Goal: Task Accomplishment & Management: Manage account settings

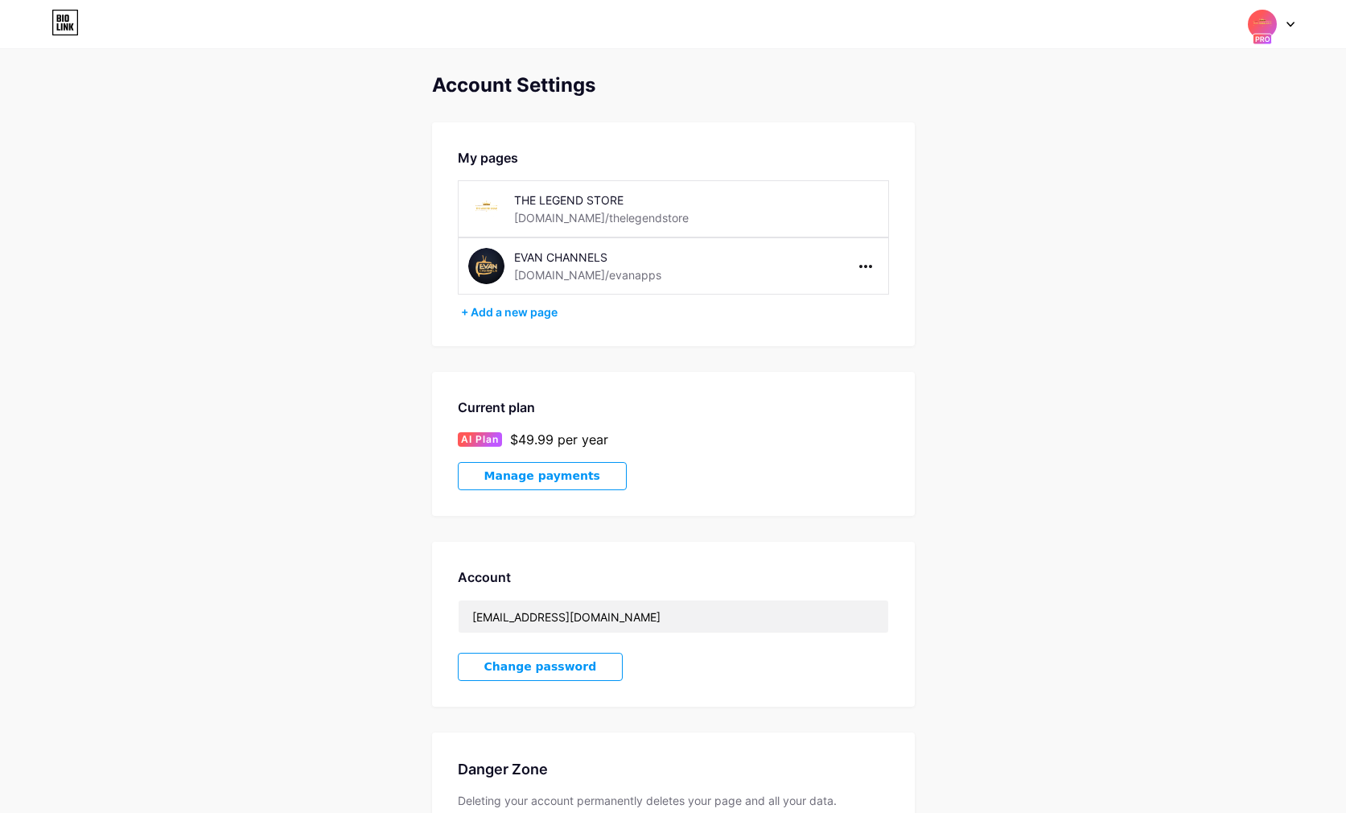
click at [549, 262] on div "EVAN CHANNELS" at bounding box center [628, 257] width 228 height 17
click at [1279, 30] on div at bounding box center [1271, 24] width 47 height 29
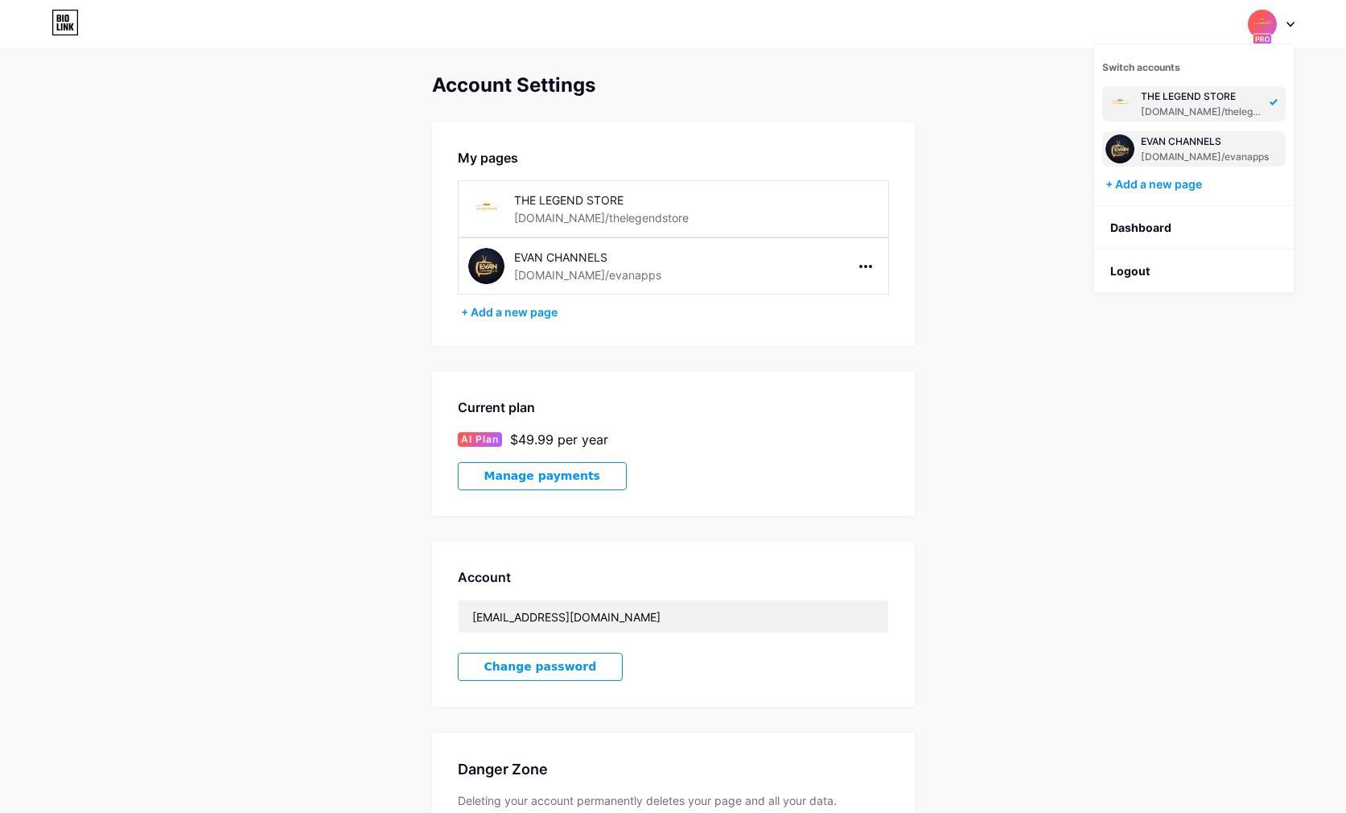
click at [1185, 153] on div "[DOMAIN_NAME]/evanapps" at bounding box center [1205, 157] width 128 height 13
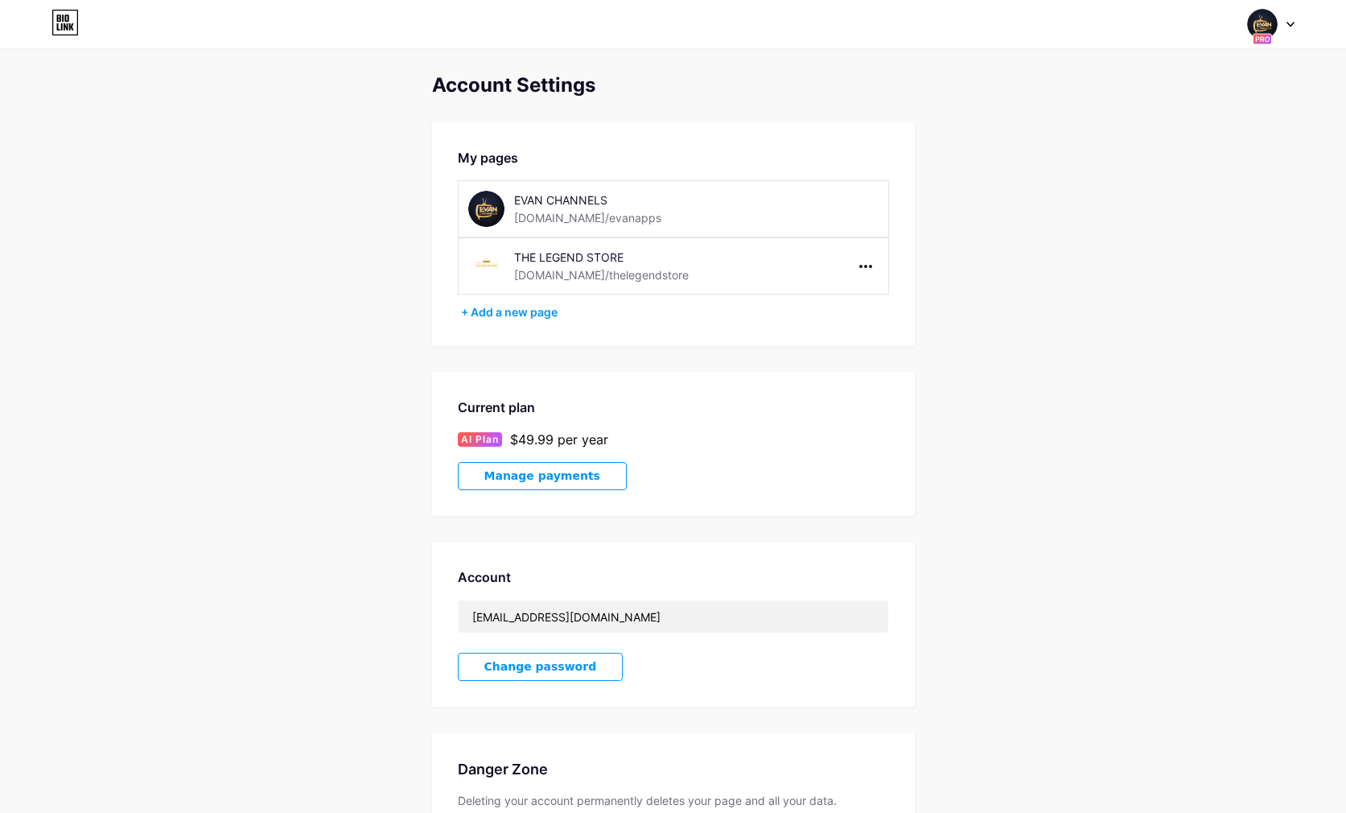
click at [564, 204] on div "EVAN CHANNELS" at bounding box center [628, 200] width 228 height 17
drag, startPoint x: 524, startPoint y: 206, endPoint x: 428, endPoint y: 203, distance: 95.8
click at [524, 206] on div "EVAN CHANNELS" at bounding box center [628, 200] width 228 height 17
drag, startPoint x: 428, startPoint y: 203, endPoint x: 460, endPoint y: 207, distance: 31.6
click at [433, 203] on div "Account Settings My pages EVAN CHANNELS bio.link/evanapps THE LEGEND STORE bio.…" at bounding box center [673, 483] width 1346 height 819
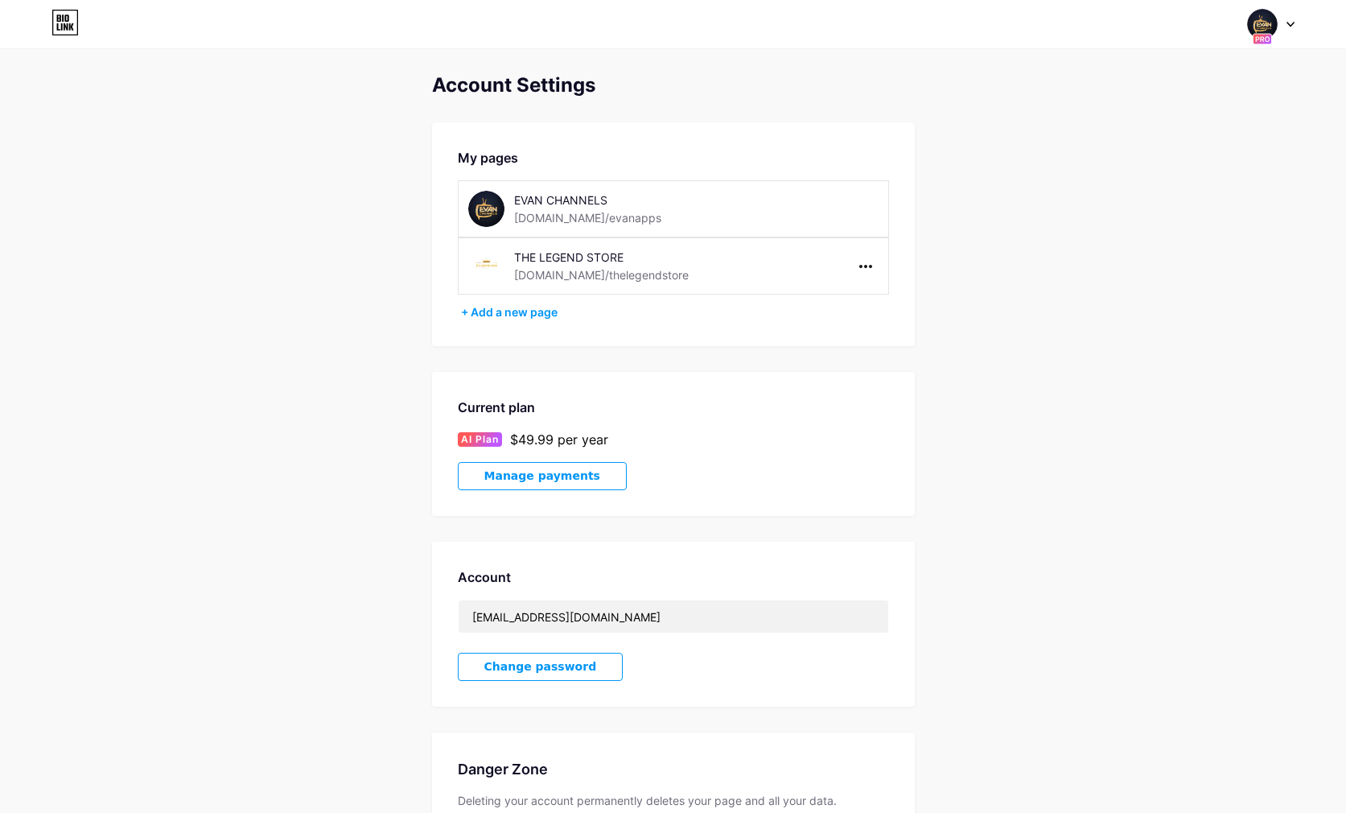
click at [478, 203] on img at bounding box center [486, 209] width 36 height 36
click at [1253, 15] on img at bounding box center [1263, 24] width 31 height 31
click at [1021, 185] on div "Account Settings My pages EVAN CHANNELS bio.link/evanapps THE LEGEND STORE bio.…" at bounding box center [673, 483] width 1346 height 819
click at [518, 206] on div "EVAN CHANNELS" at bounding box center [628, 200] width 228 height 17
click at [1279, 23] on div at bounding box center [1271, 24] width 47 height 29
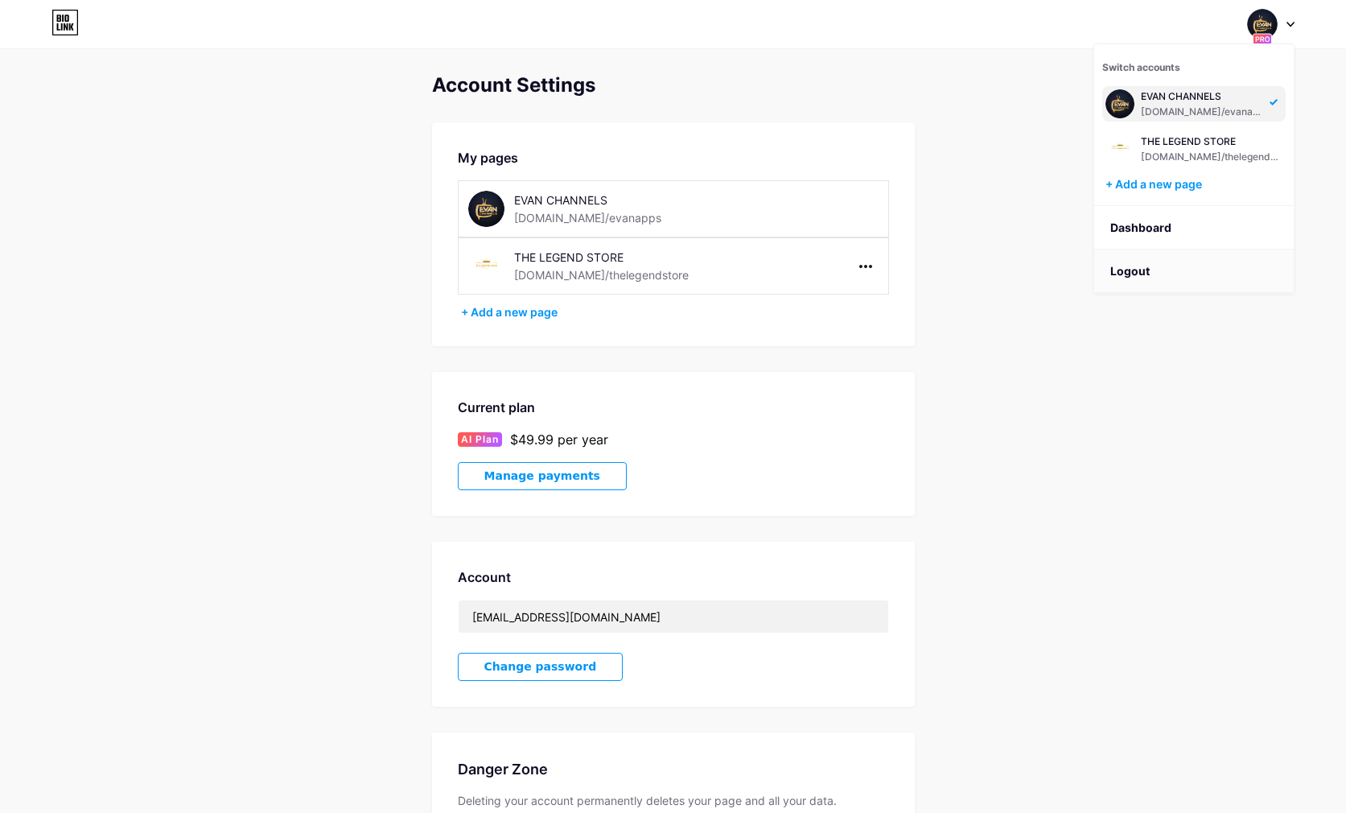
click at [1165, 270] on li "Logout" at bounding box center [1195, 271] width 200 height 43
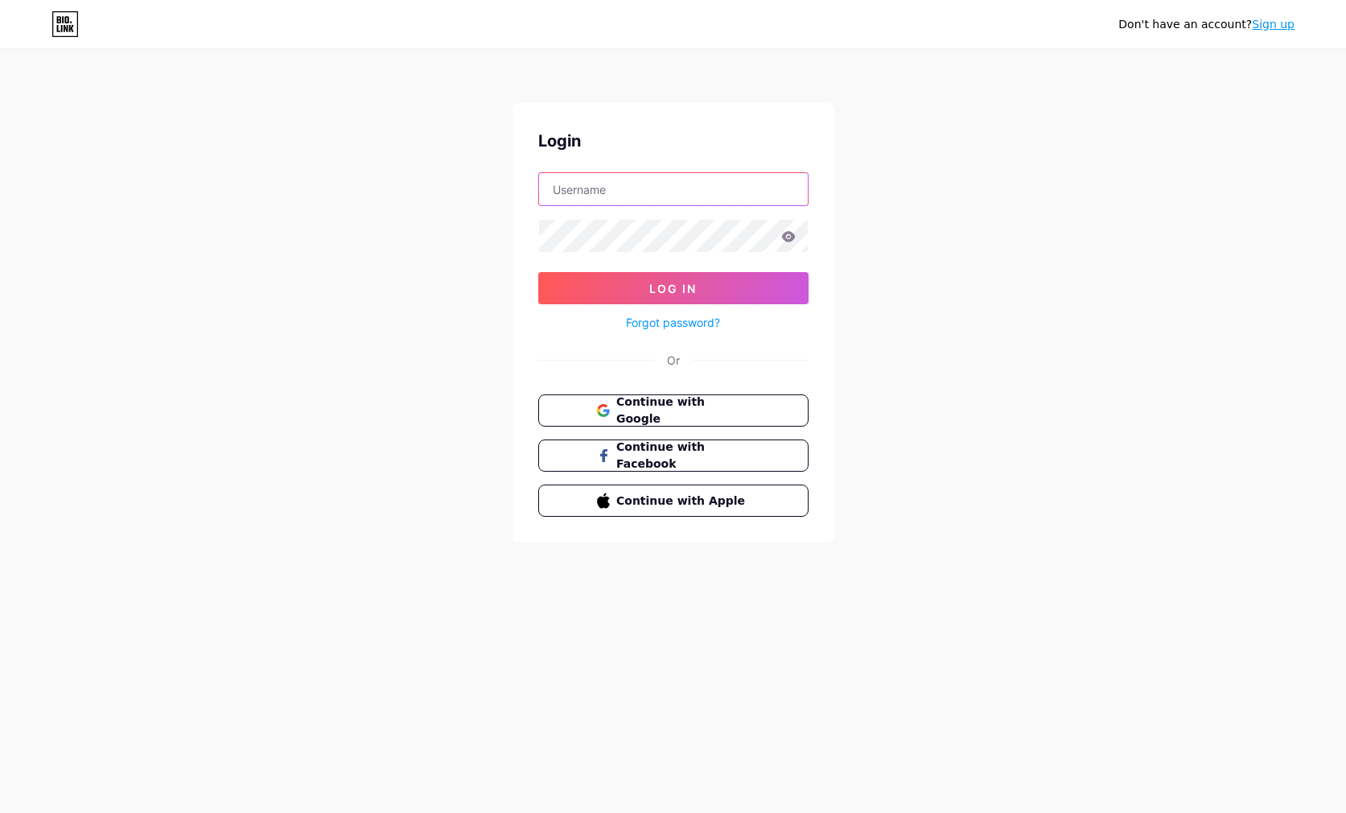
type input "evanalkejona@gmail.com"
click at [605, 171] on div "Login evanalkejona@gmail.com Log In Forgot password? Or Continue with Google Co…" at bounding box center [674, 322] width 322 height 439
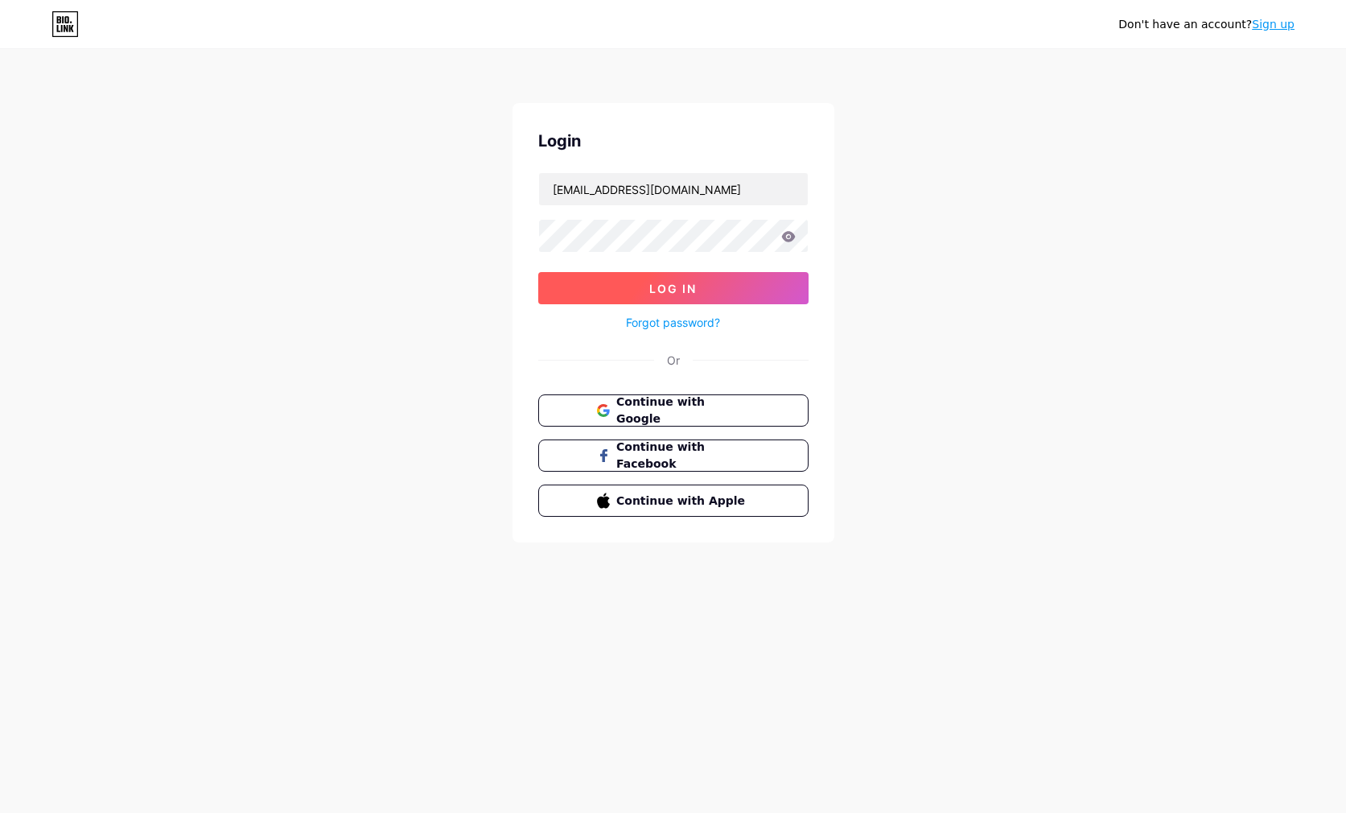
click at [662, 293] on span "Log In" at bounding box center [673, 289] width 47 height 14
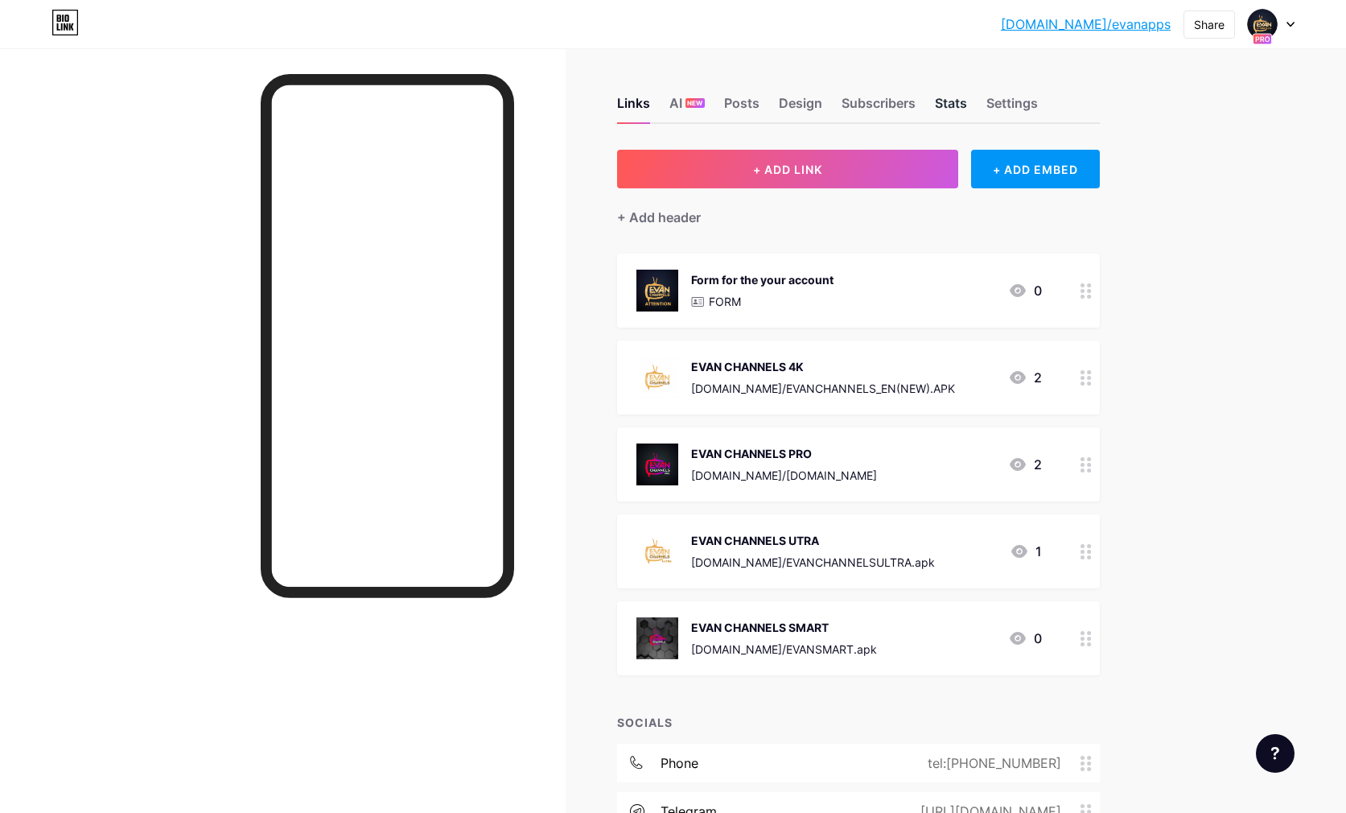
click at [948, 101] on div "Stats" at bounding box center [951, 107] width 32 height 29
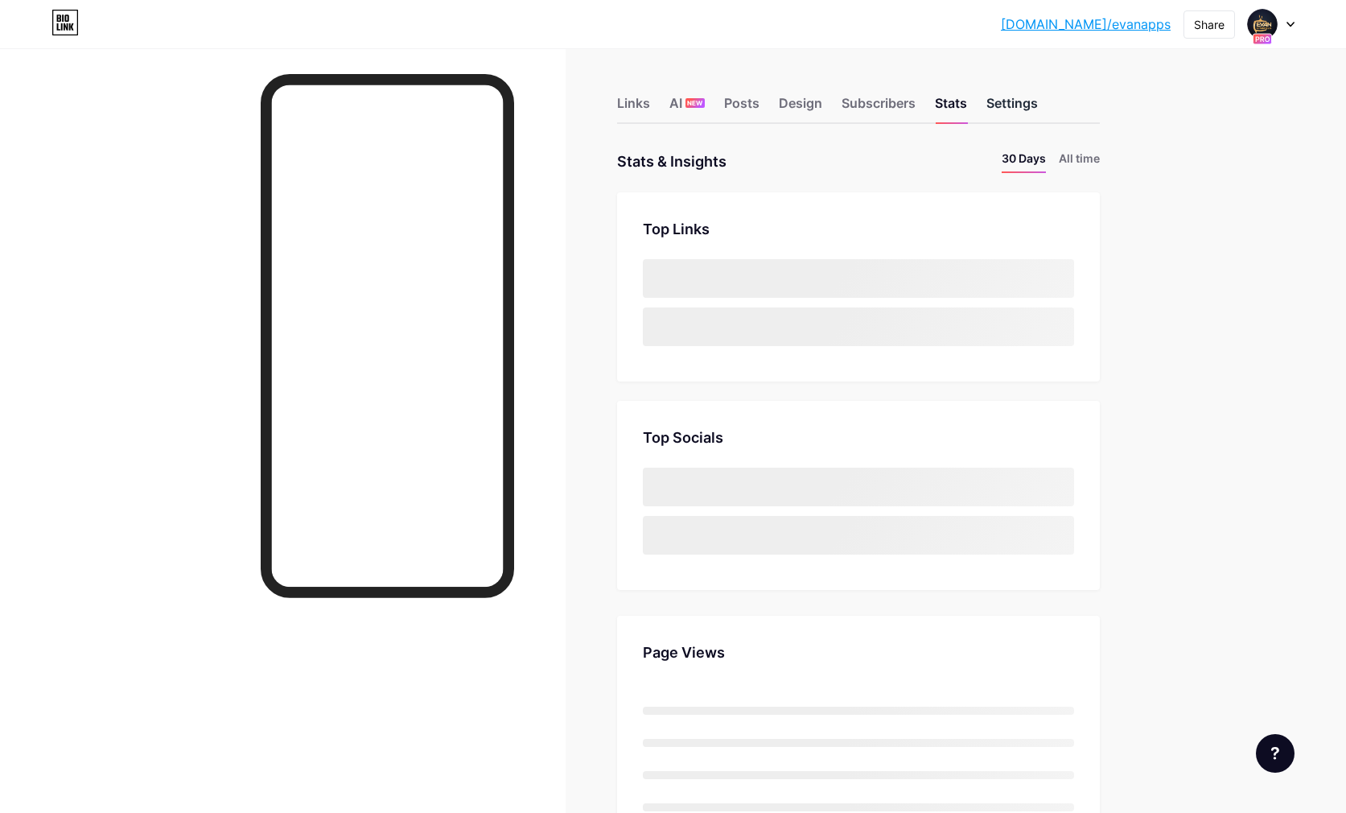
click at [1021, 105] on div "Settings" at bounding box center [1013, 107] width 52 height 29
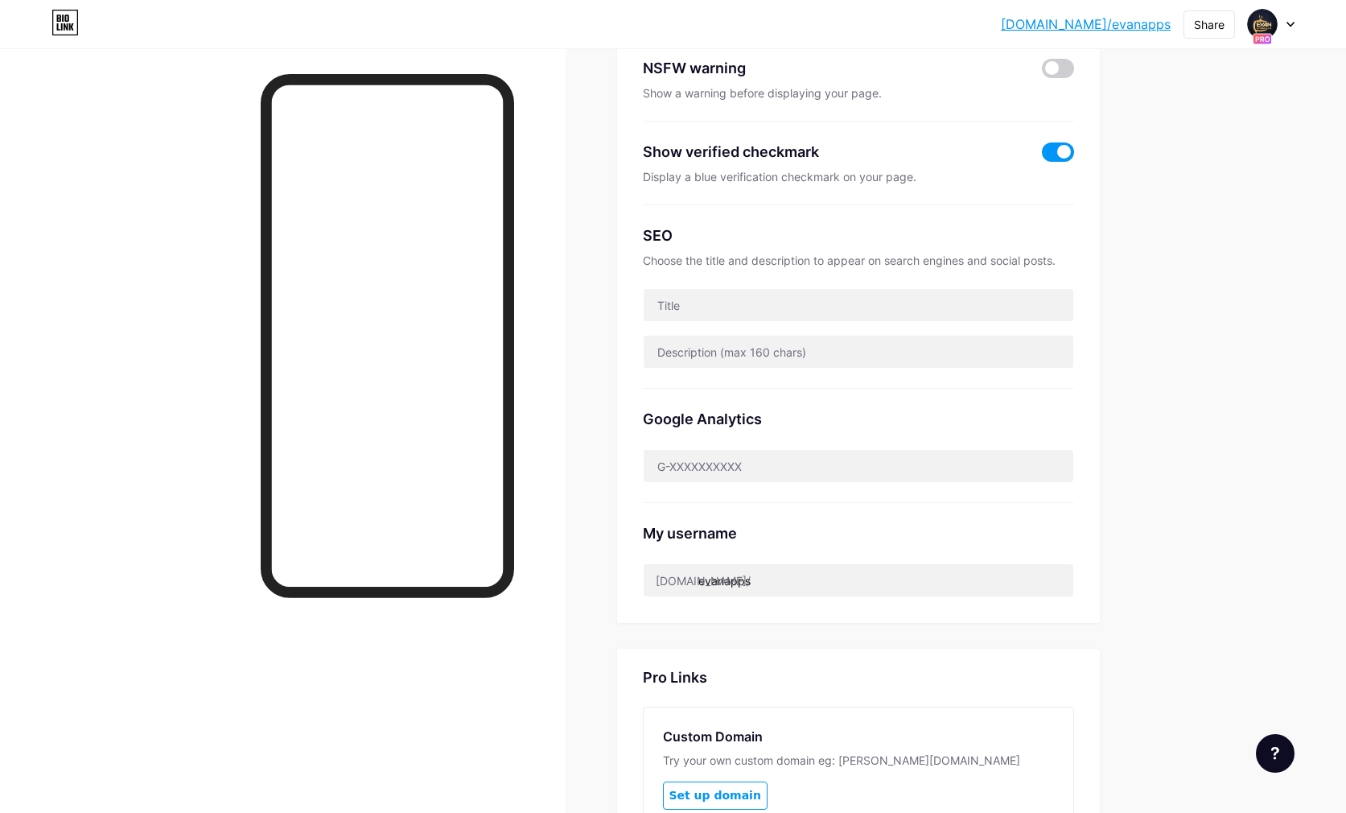
scroll to position [542, 0]
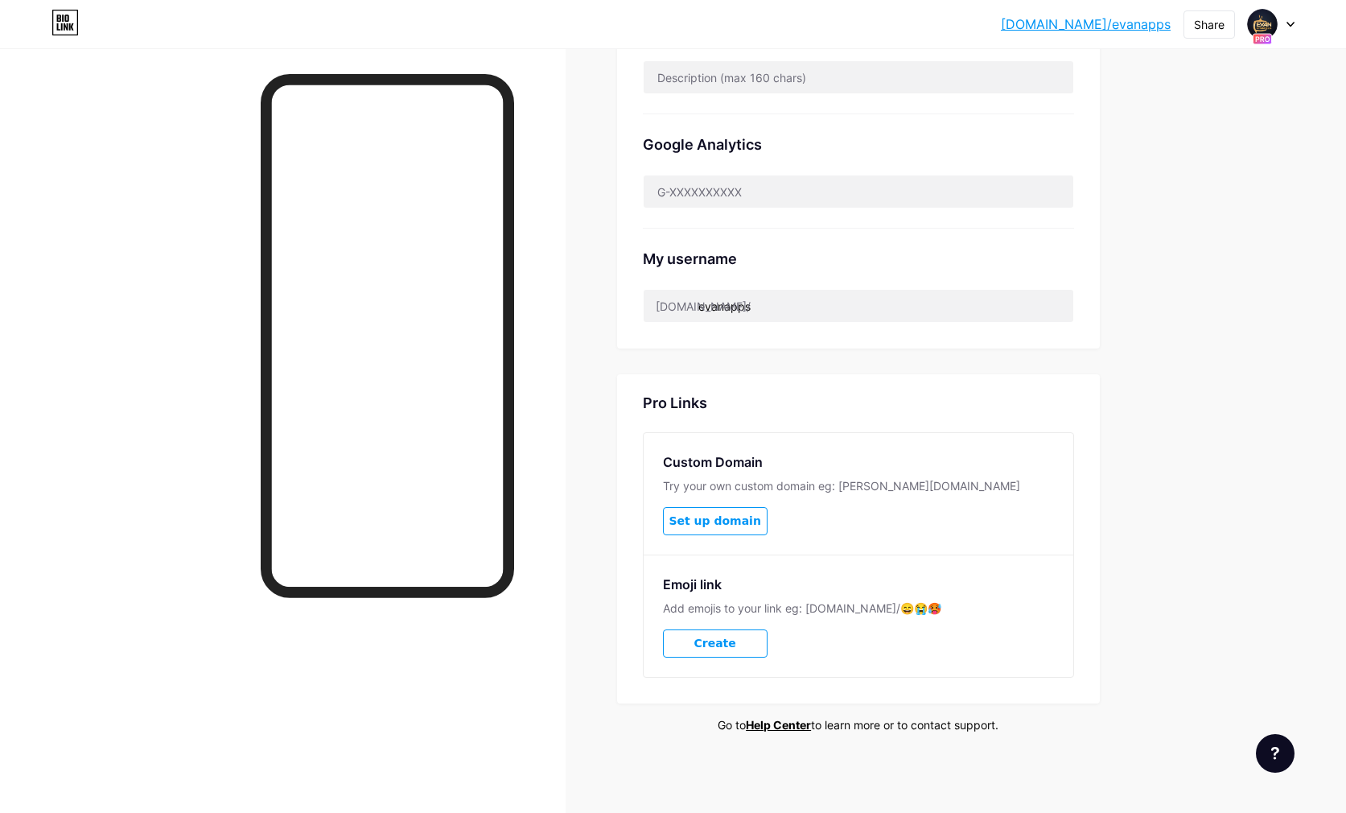
click at [726, 513] on button "Set up domain" at bounding box center [715, 521] width 105 height 28
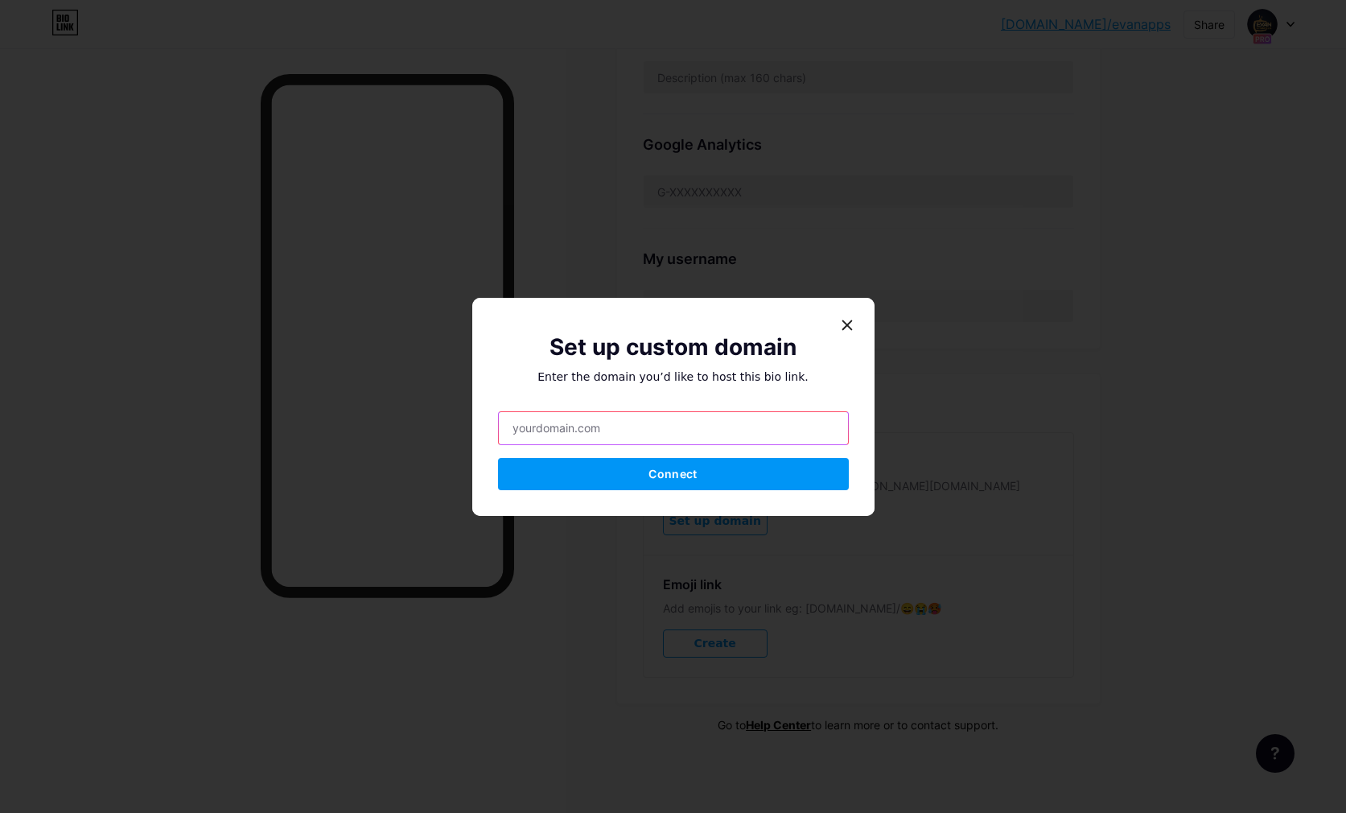
paste input "evan4ktv.com"
type input "evan4ktv.com"
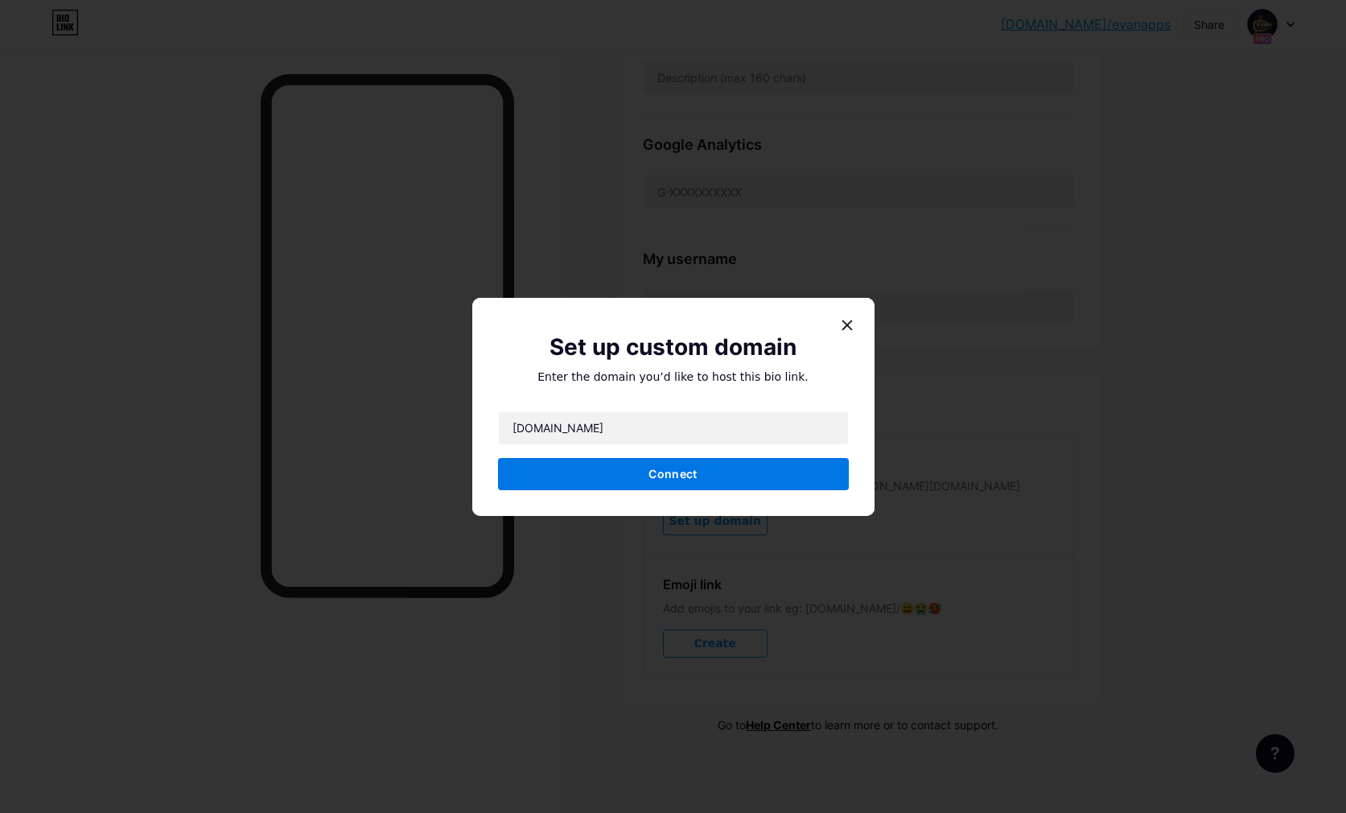
click at [663, 477] on span "Connect" at bounding box center [673, 474] width 48 height 14
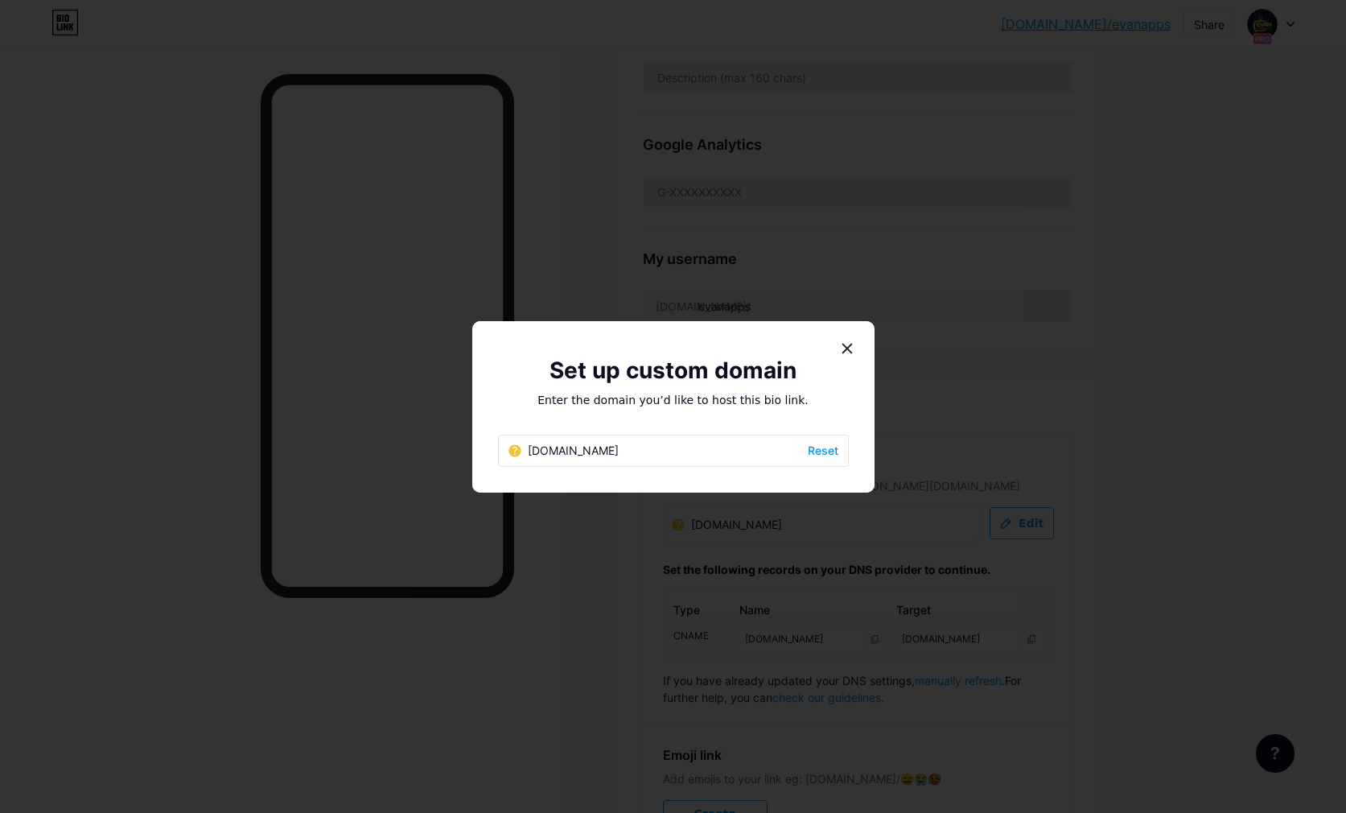
click at [831, 447] on span "Reset" at bounding box center [823, 450] width 31 height 17
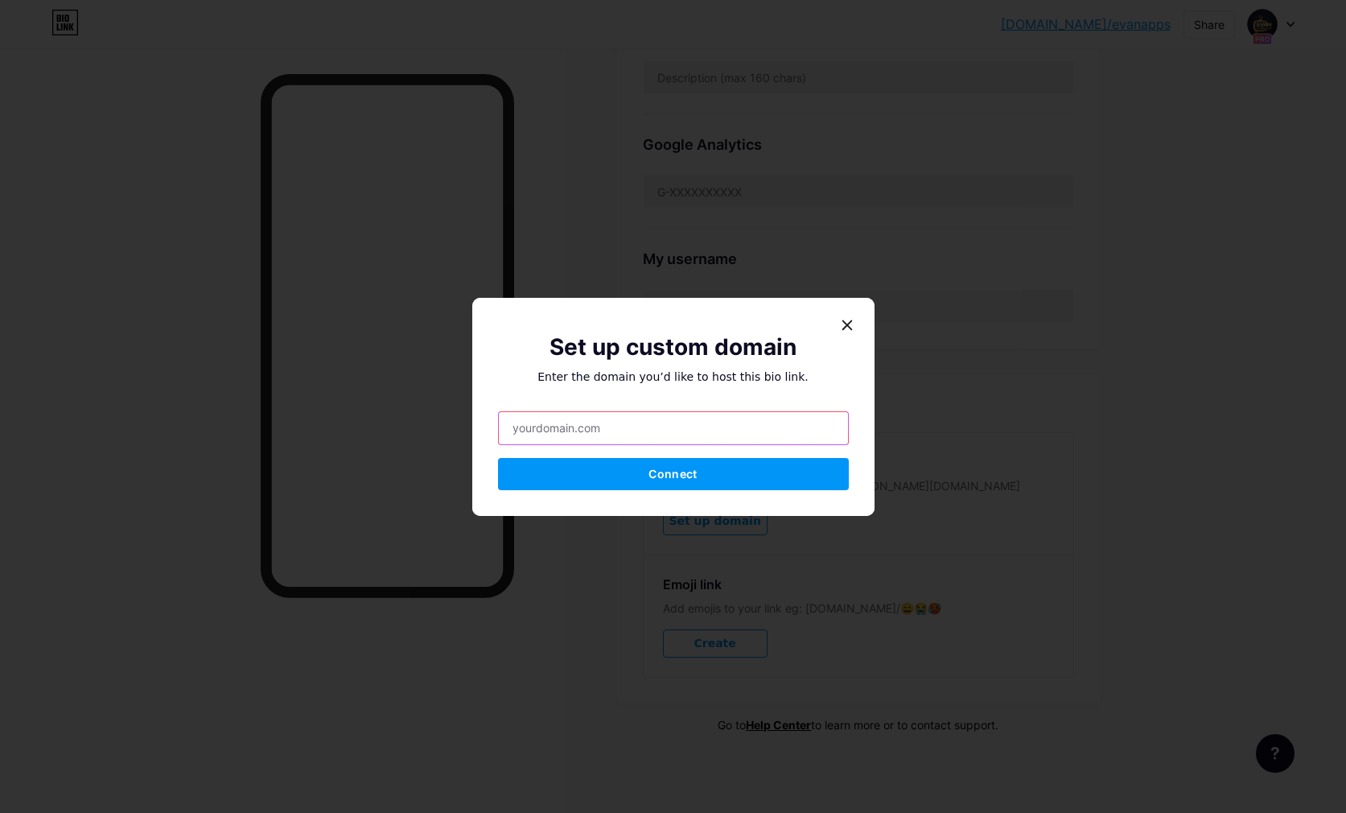
click at [588, 428] on input "text" at bounding box center [673, 428] width 349 height 32
paste input "evan4ktv.com"
type input "[DOMAIN_NAME]"
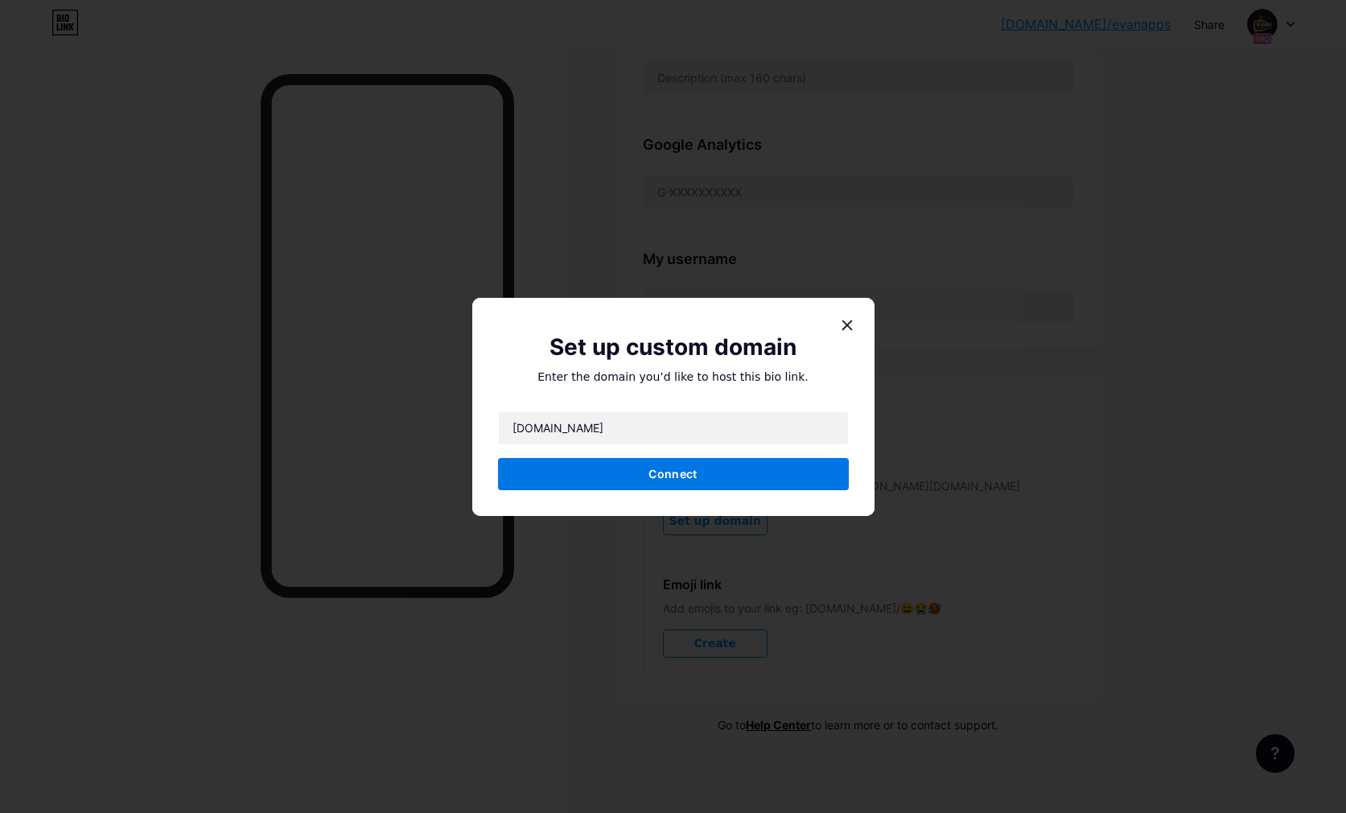
click at [718, 475] on button "Connect" at bounding box center [673, 474] width 351 height 32
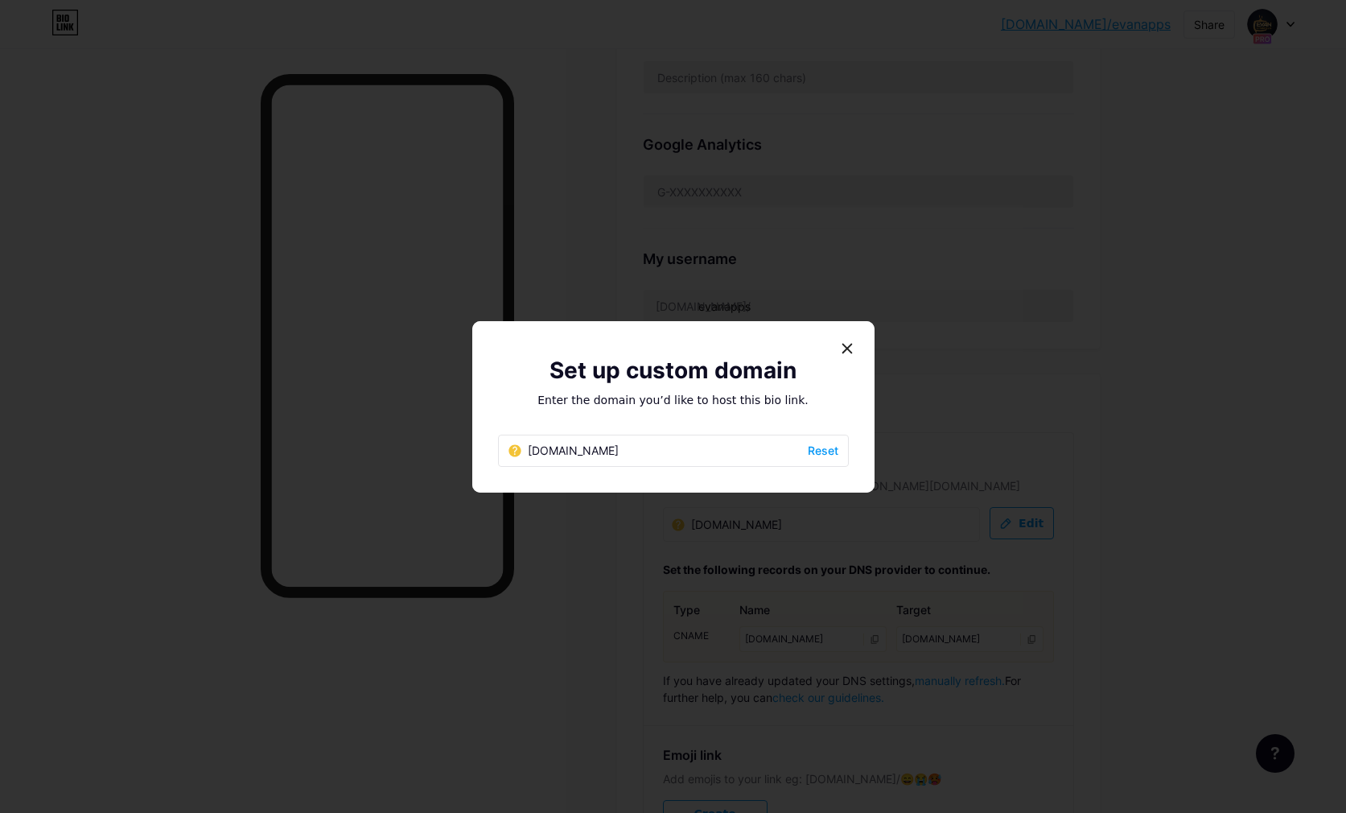
click at [841, 340] on div at bounding box center [847, 348] width 29 height 29
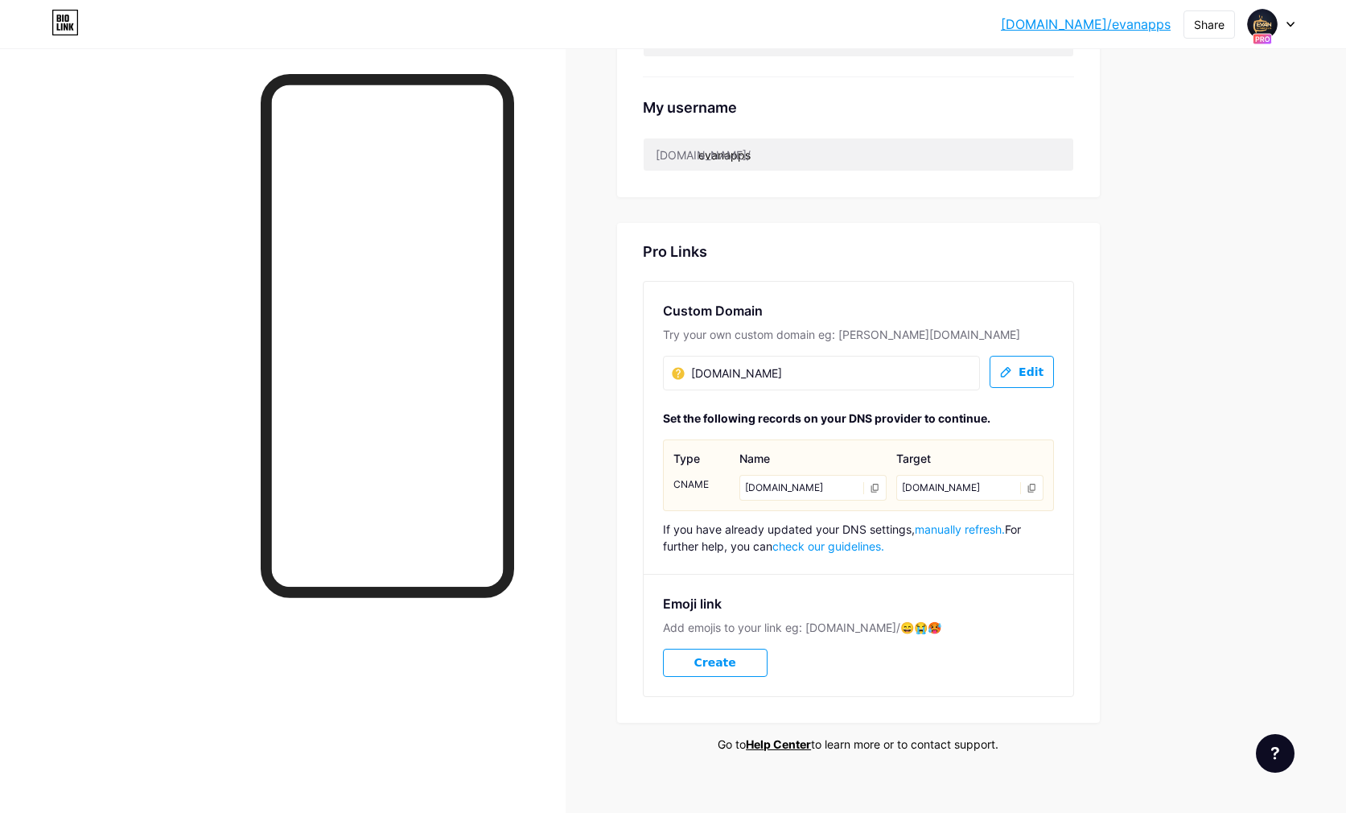
scroll to position [713, 0]
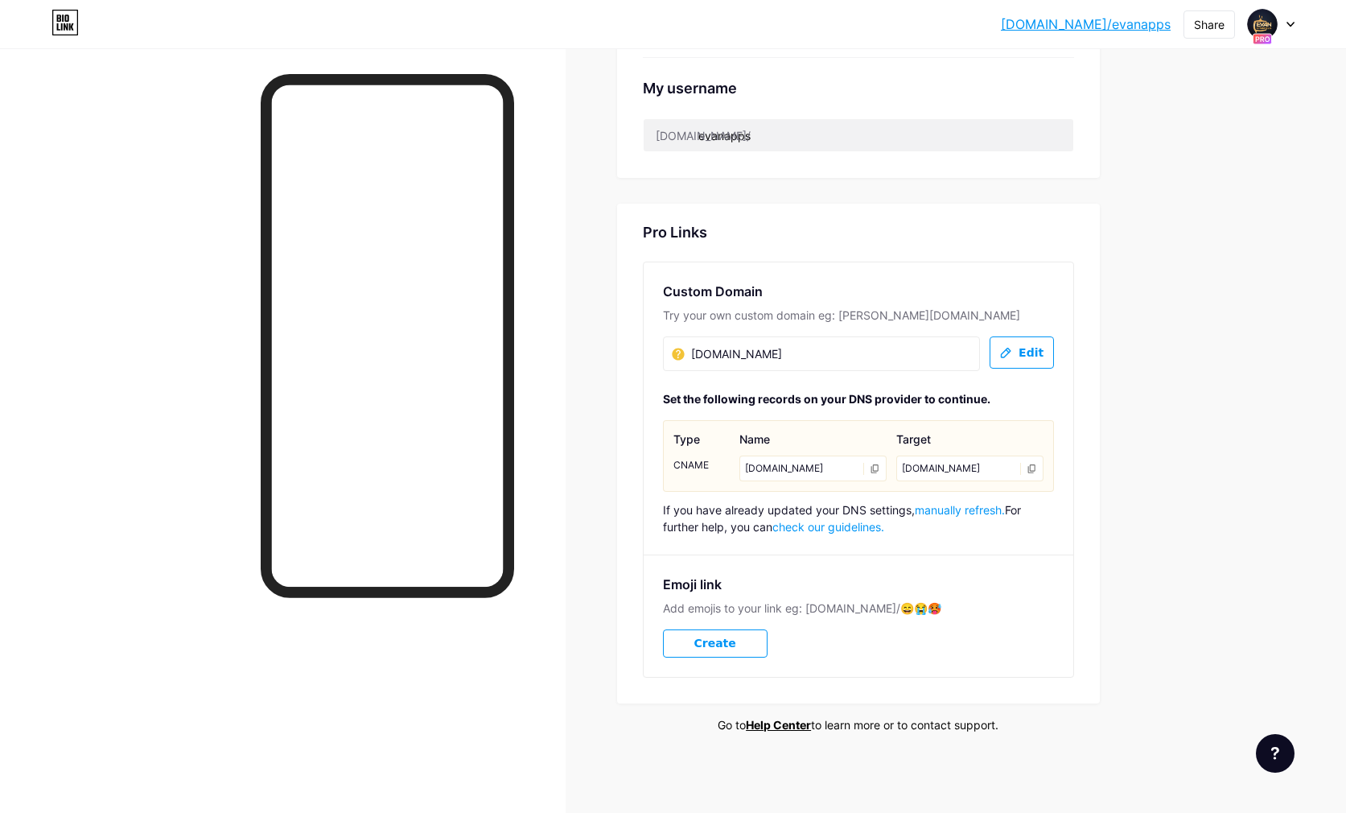
click at [950, 467] on div "cd.bio.link" at bounding box center [970, 469] width 147 height 26
click at [957, 512] on span "manually refresh." at bounding box center [960, 510] width 90 height 14
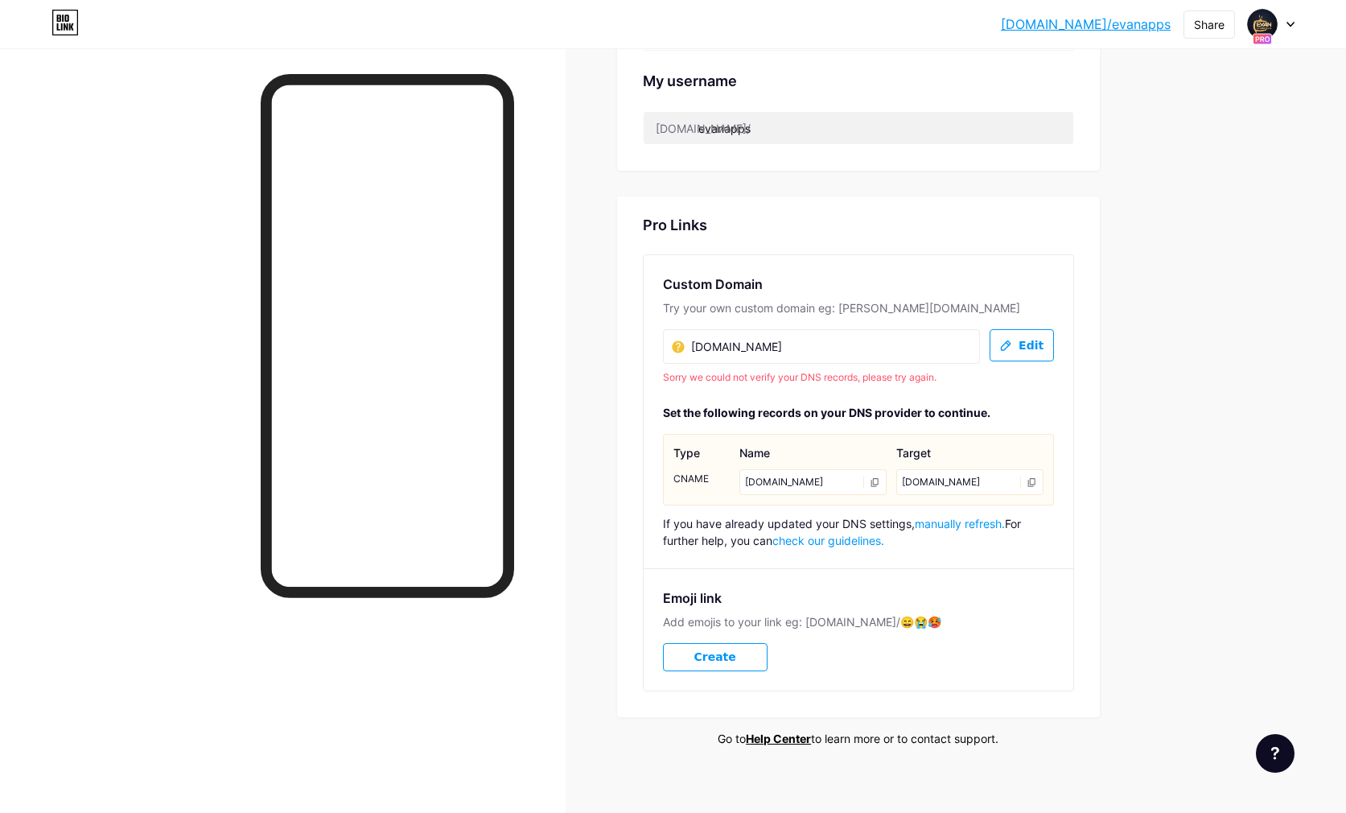
drag, startPoint x: 806, startPoint y: 341, endPoint x: 655, endPoint y: 364, distance: 153.0
click at [530, 359] on div "Links AI NEW Posts Design Subscribers Stats Settings Preferred link This is an …" at bounding box center [584, 54] width 1168 height 1548
drag, startPoint x: 799, startPoint y: 351, endPoint x: 678, endPoint y: 344, distance: 121.7
click at [678, 344] on input "www.evan4ktv.com" at bounding box center [752, 349] width 161 height 19
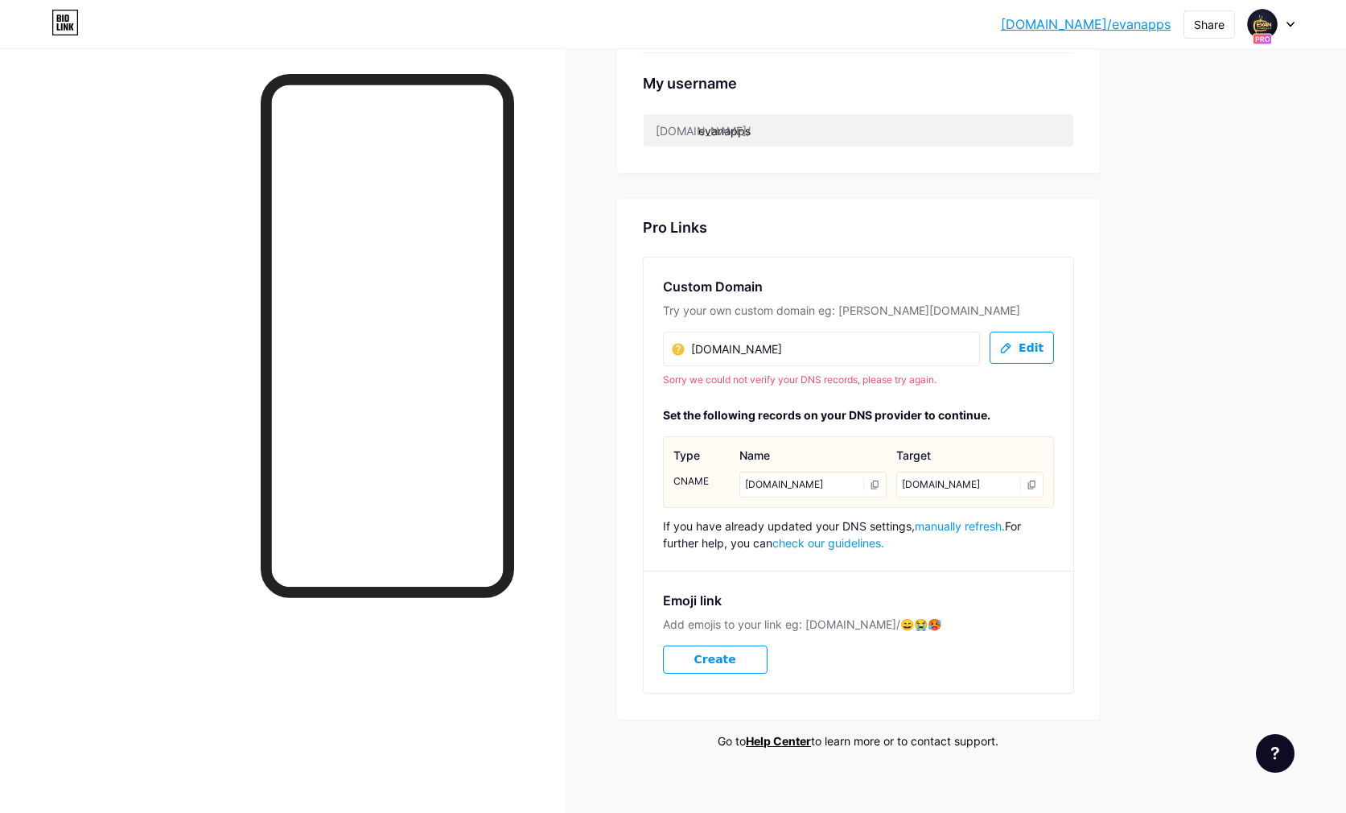
click at [1001, 343] on icon at bounding box center [1006, 348] width 13 height 14
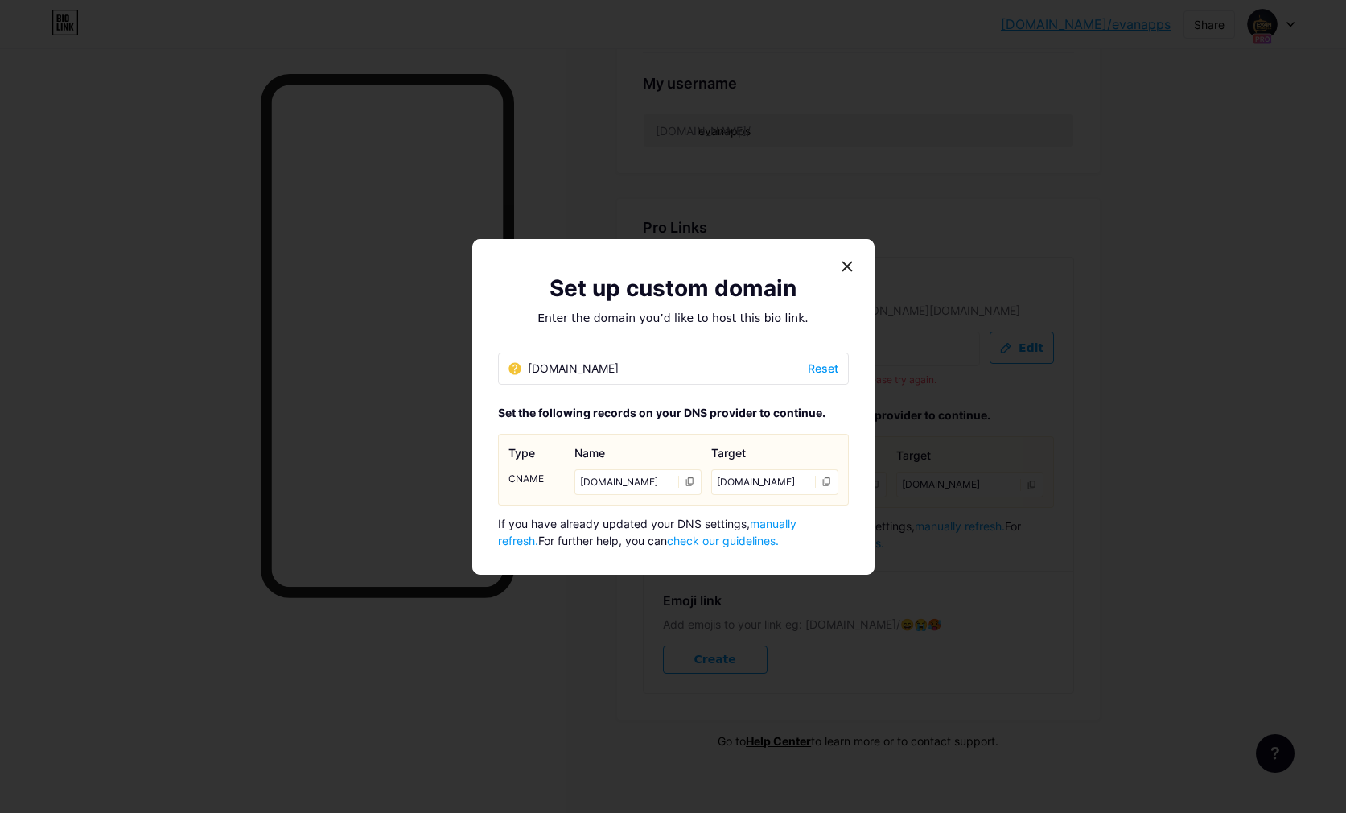
click at [688, 482] on icon at bounding box center [690, 481] width 10 height 10
click at [828, 482] on div "cd.bio.link" at bounding box center [774, 482] width 127 height 26
click at [826, 483] on icon at bounding box center [827, 481] width 10 height 10
click at [633, 371] on div "www.evan4ktv.com Reset" at bounding box center [673, 369] width 351 height 32
drag, startPoint x: 658, startPoint y: 369, endPoint x: 775, endPoint y: 361, distance: 117.0
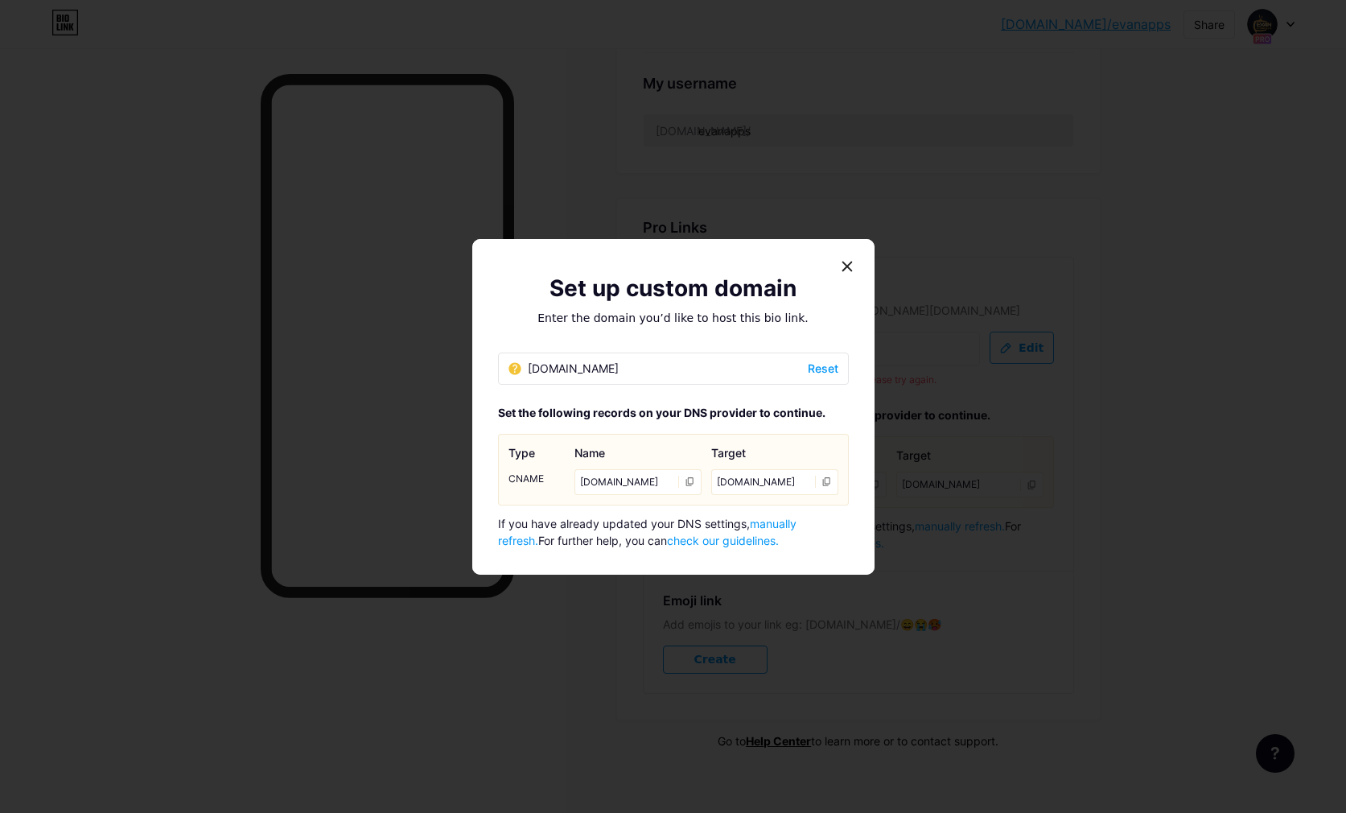
click at [658, 369] on div "www.evan4ktv.com Reset" at bounding box center [673, 369] width 351 height 32
click at [852, 265] on div at bounding box center [847, 266] width 29 height 29
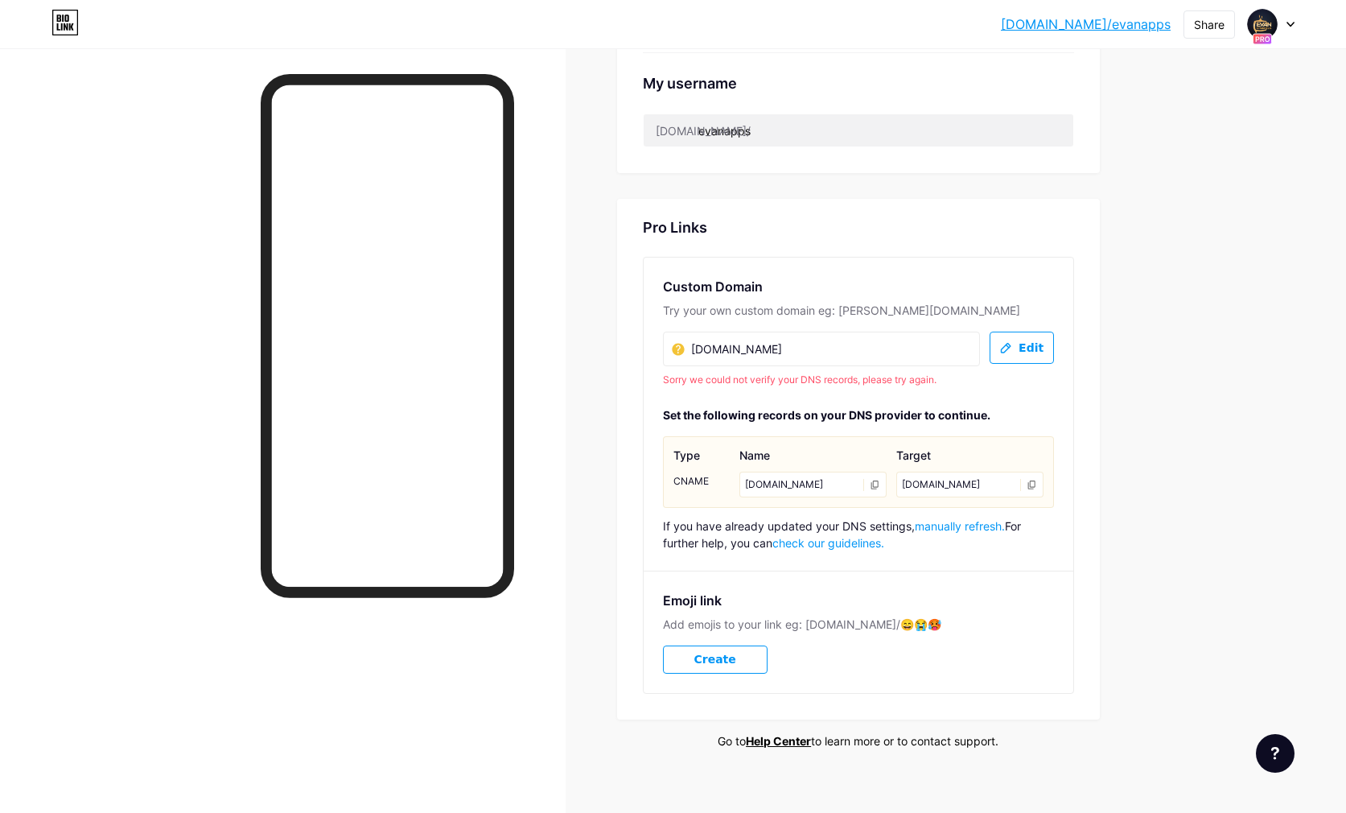
click at [1017, 346] on span "Edit" at bounding box center [1022, 348] width 44 height 14
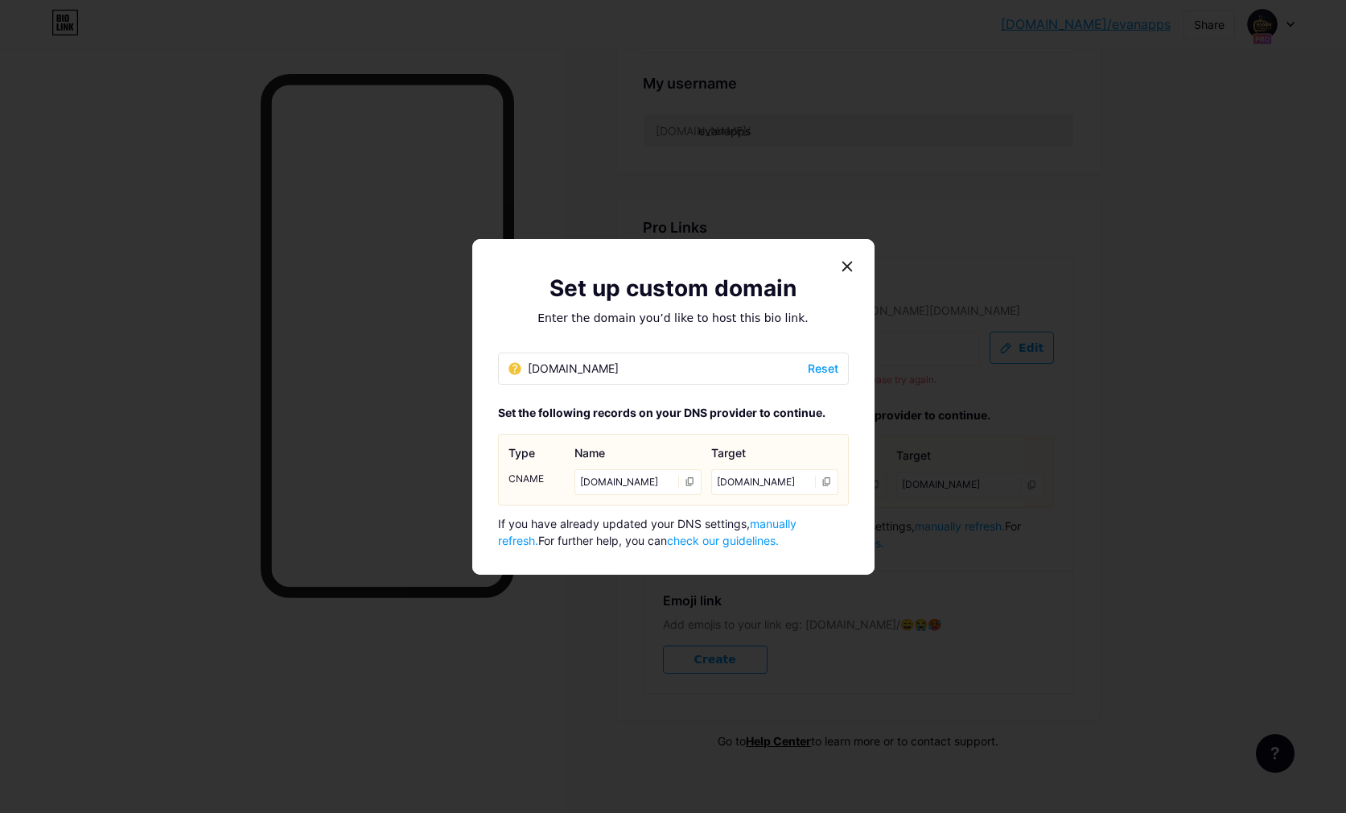
click at [653, 369] on div "www.evan4ktv.com Reset" at bounding box center [673, 369] width 351 height 32
click at [827, 366] on span "Reset" at bounding box center [823, 368] width 31 height 17
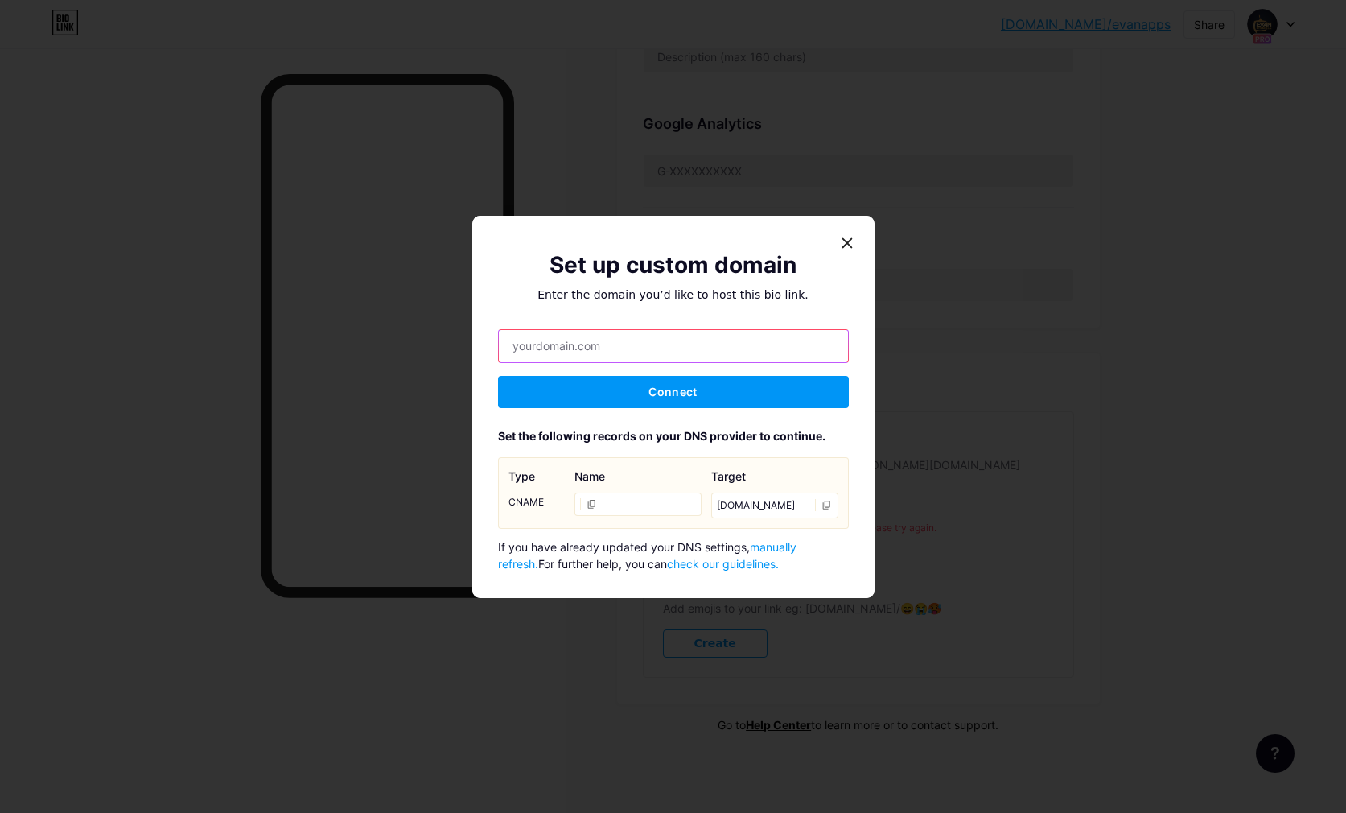
click at [625, 349] on input "text" at bounding box center [673, 346] width 349 height 32
paste input "cd.bio.link"
type input "bio.link/evan4ktv.com"
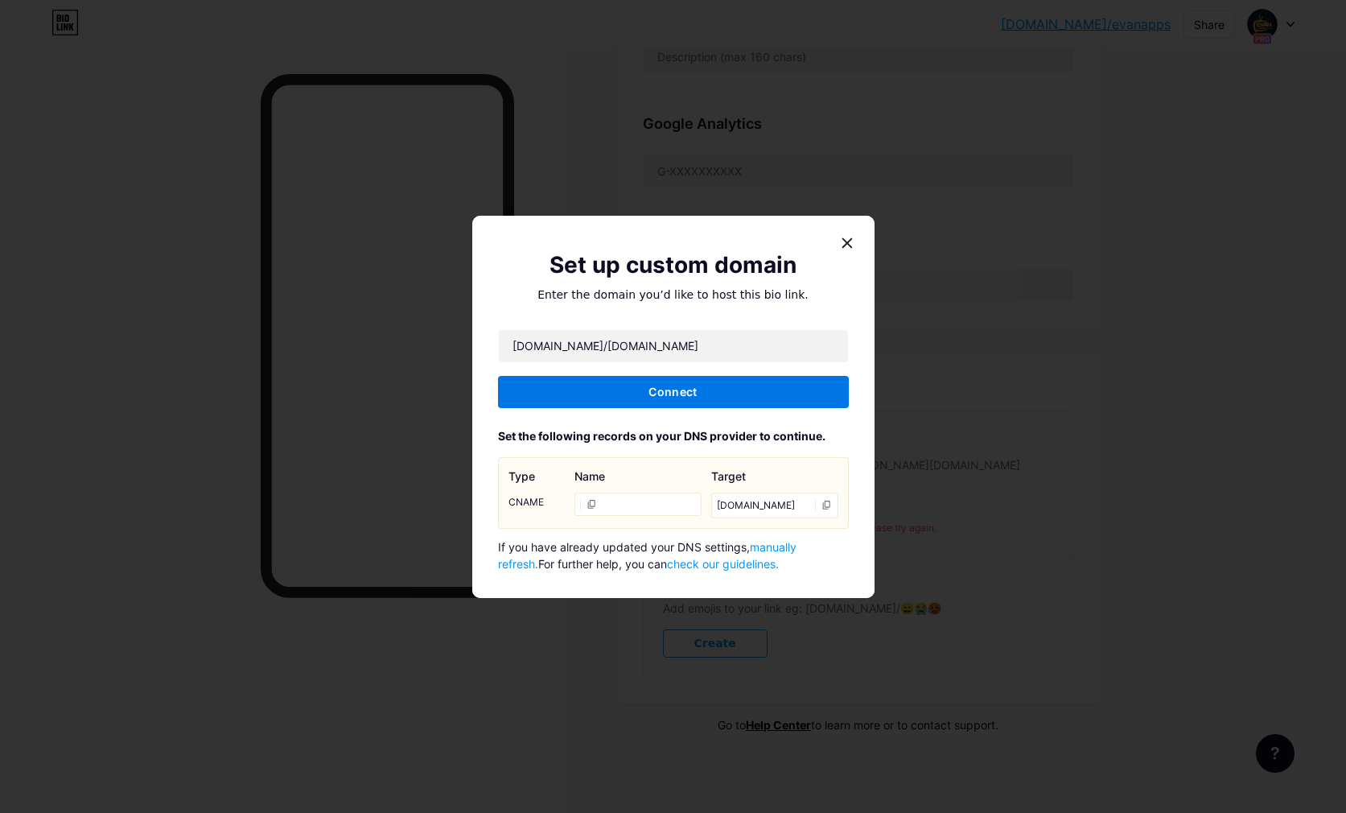
click at [686, 401] on button "Connect" at bounding box center [673, 392] width 351 height 32
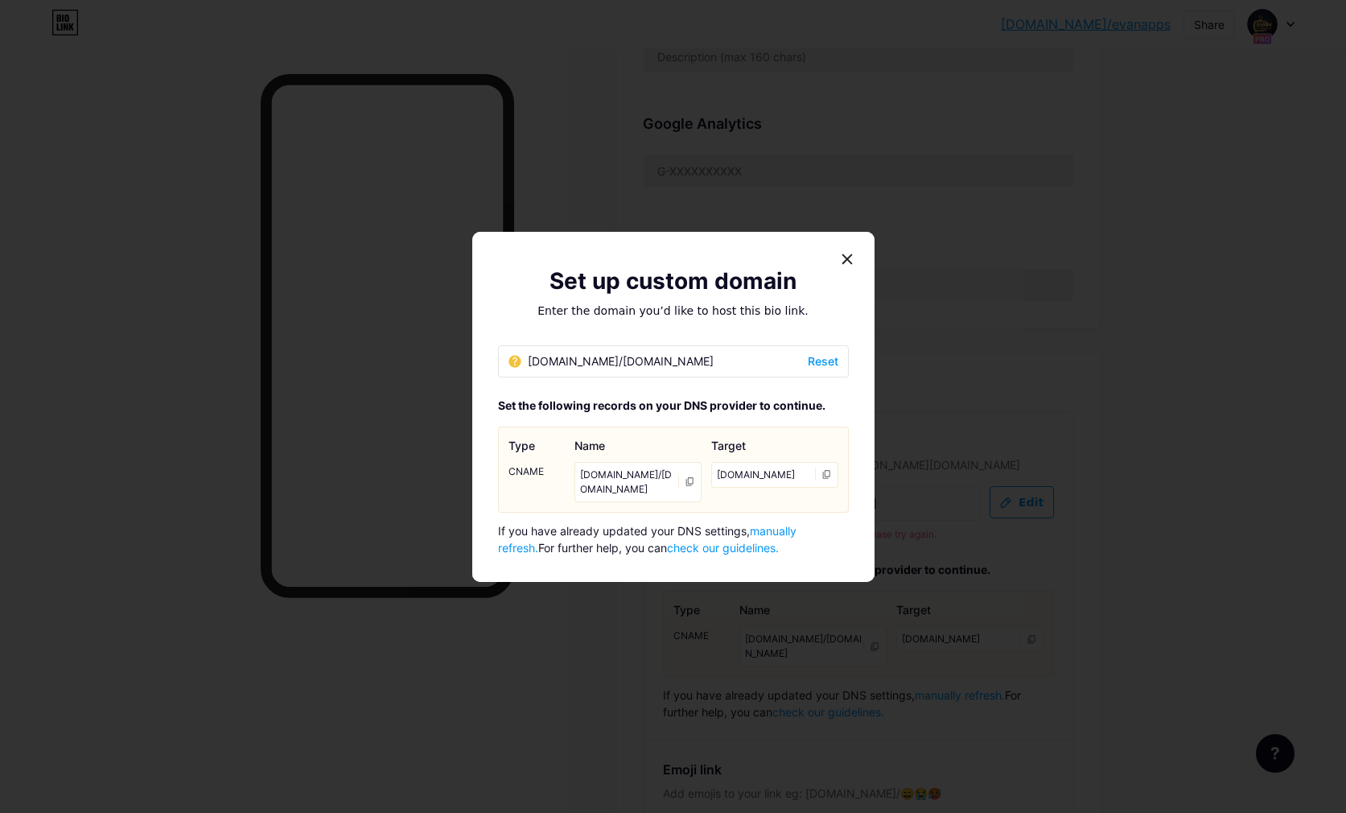
click at [678, 547] on link "check our guidelines." at bounding box center [723, 548] width 112 height 14
click at [689, 482] on icon at bounding box center [690, 481] width 10 height 10
click at [823, 470] on icon at bounding box center [826, 474] width 7 height 9
click at [822, 478] on icon at bounding box center [827, 474] width 10 height 10
click at [687, 483] on icon at bounding box center [689, 481] width 7 height 9
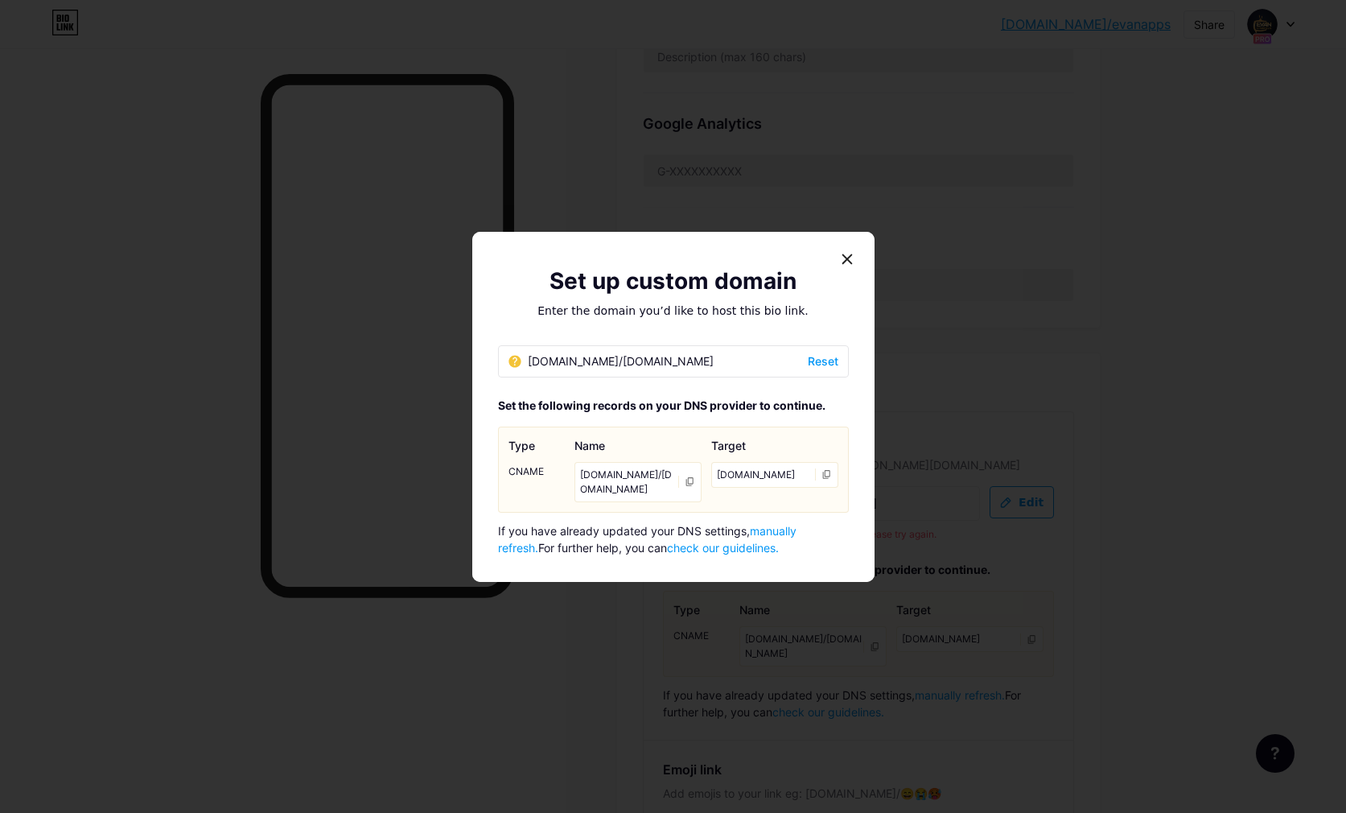
click at [841, 257] on icon at bounding box center [847, 259] width 13 height 13
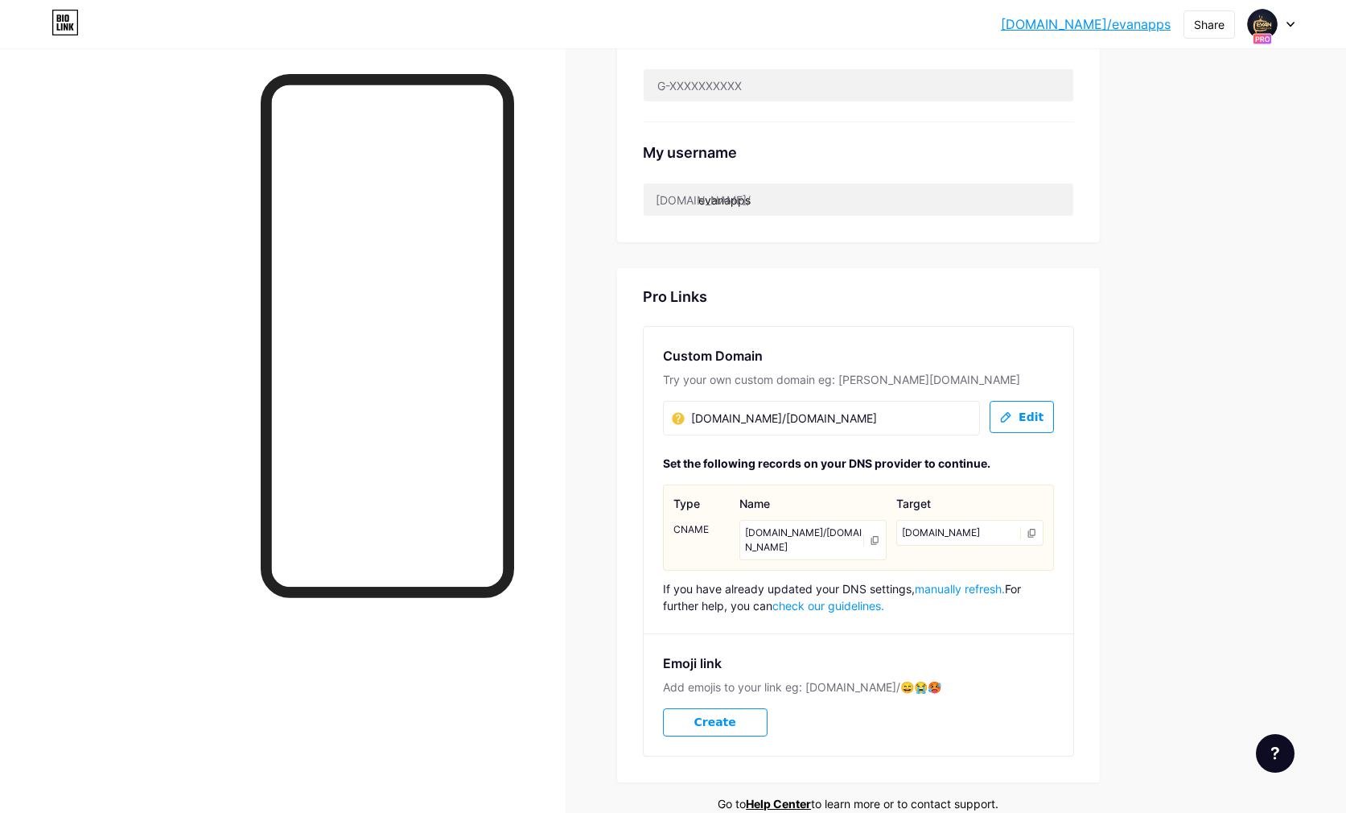
scroll to position [713, 0]
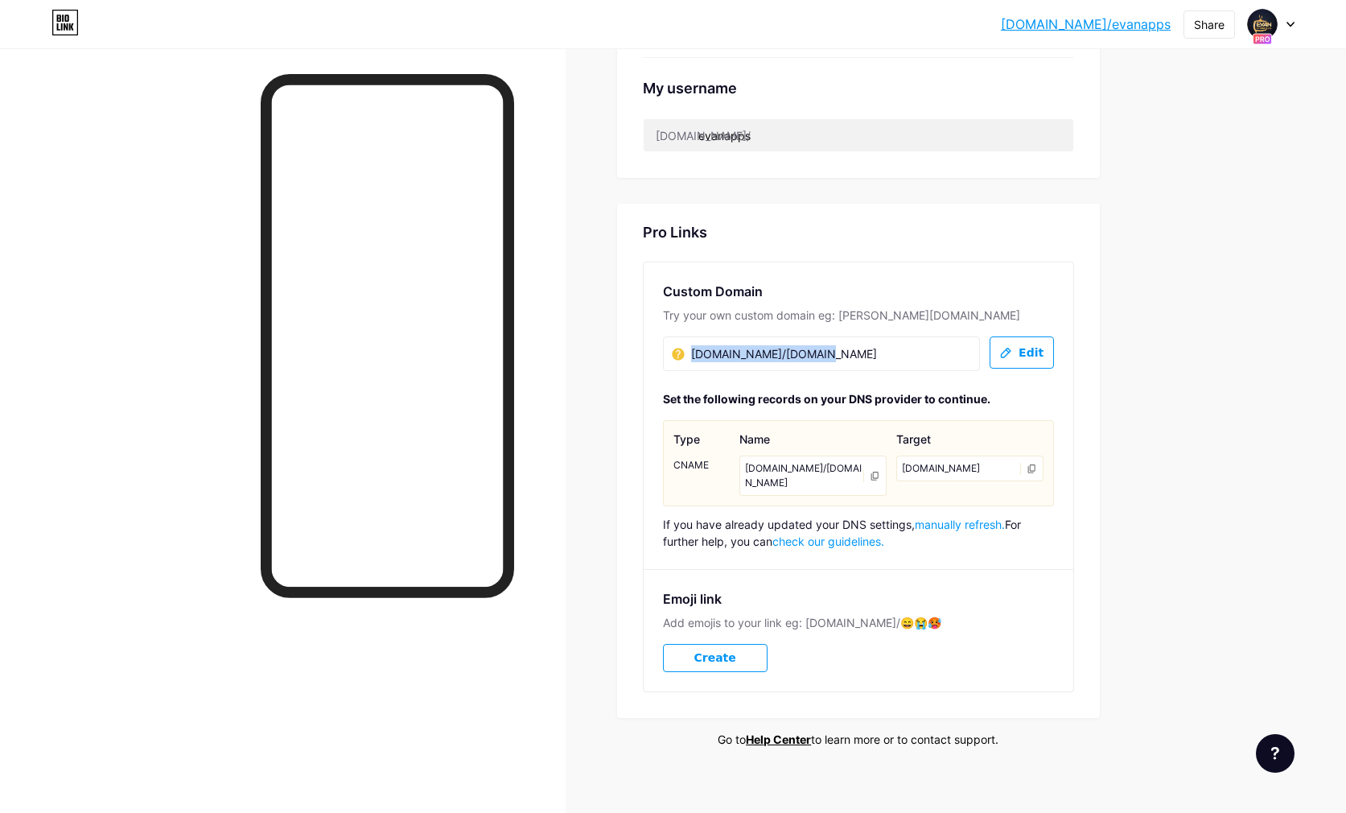
drag, startPoint x: 839, startPoint y: 353, endPoint x: 609, endPoint y: 354, distance: 229.4
click at [609, 354] on div "Links AI NEW Posts Design Subscribers Stats Settings Preferred link This is an …" at bounding box center [584, 81] width 1168 height 1493
click at [1034, 350] on span "Edit" at bounding box center [1031, 353] width 25 height 14
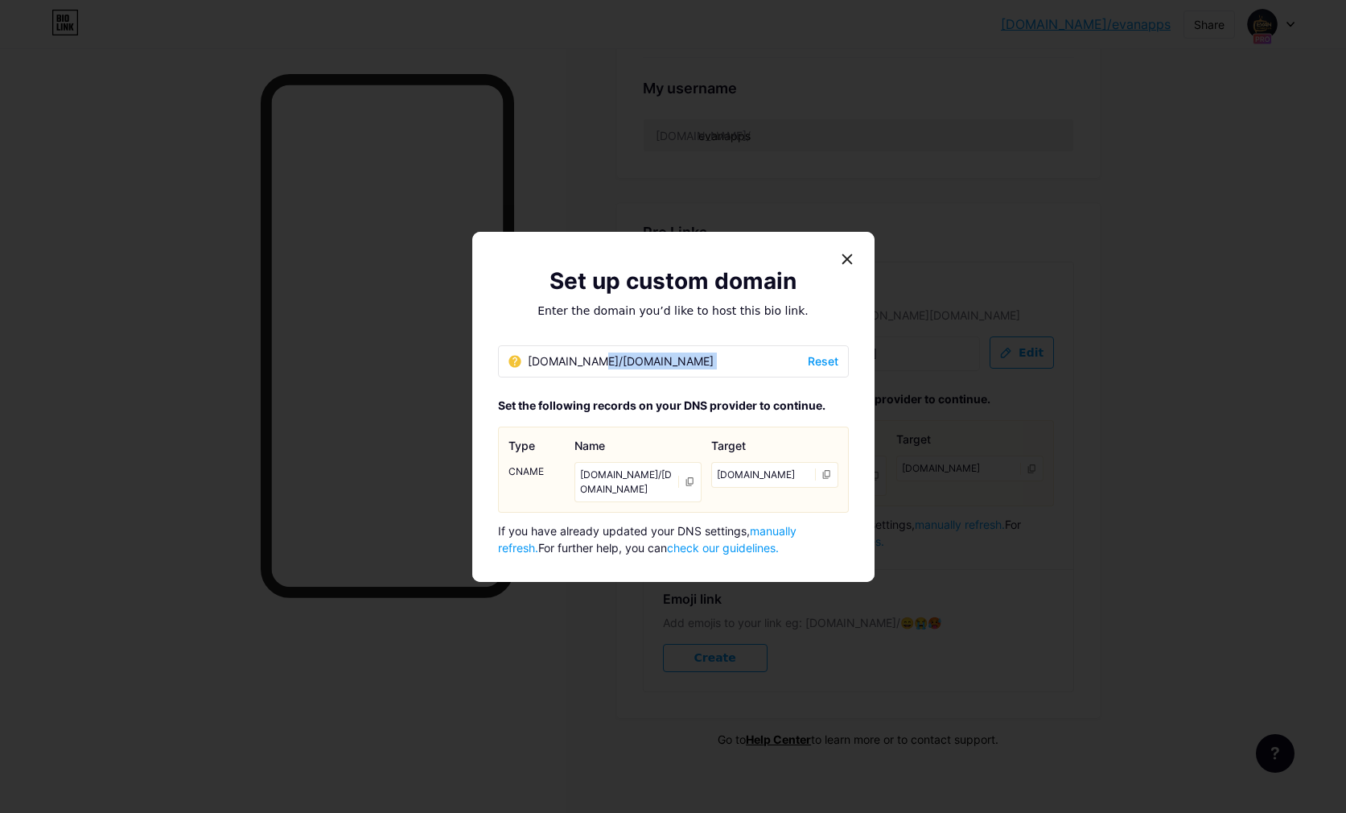
drag, startPoint x: 677, startPoint y: 364, endPoint x: 727, endPoint y: 369, distance: 50.1
click at [727, 369] on div "bio.link/evan4ktv.com Reset" at bounding box center [673, 361] width 351 height 32
click at [834, 357] on div "bio.link/evan4ktv.com Reset" at bounding box center [673, 361] width 351 height 32
click at [824, 361] on span "Reset" at bounding box center [823, 361] width 31 height 17
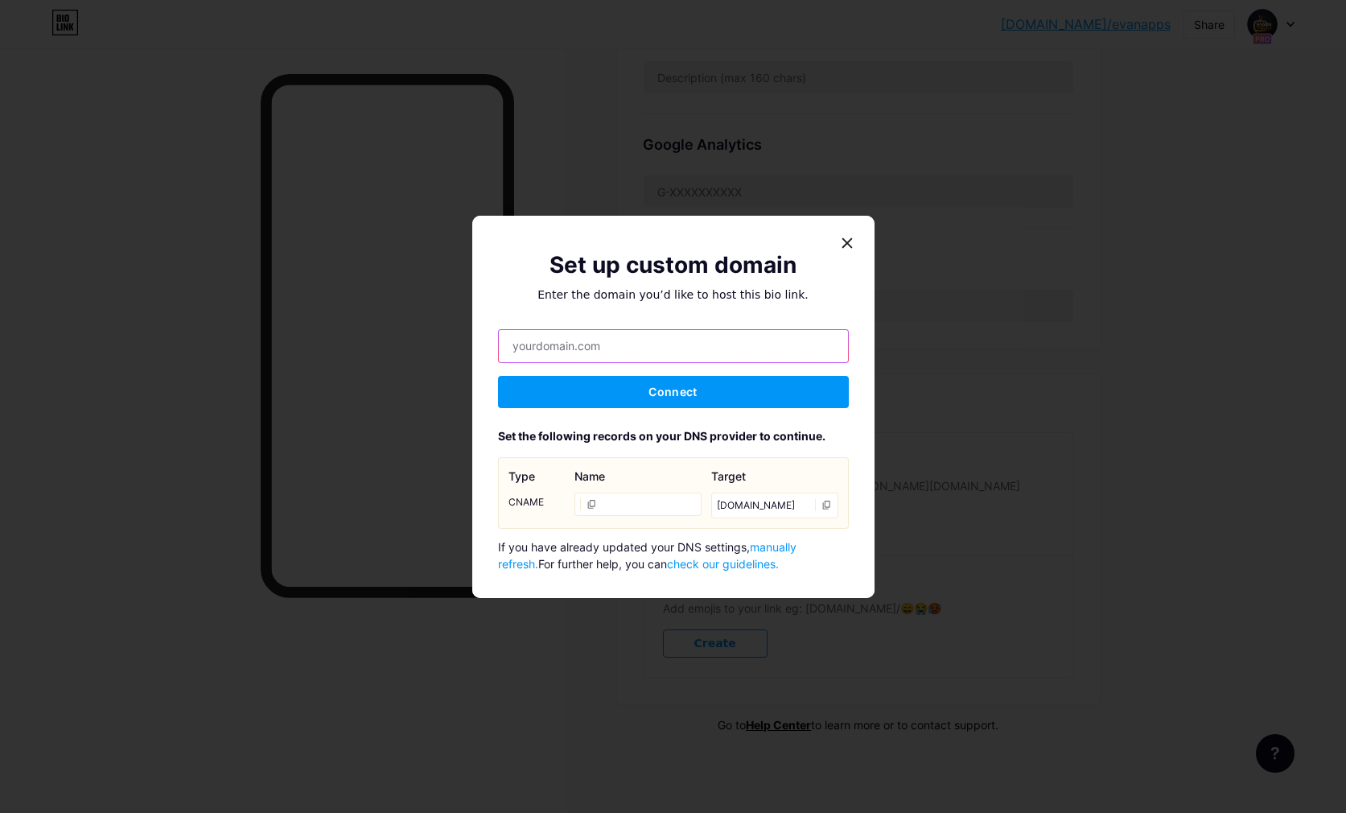
click at [586, 348] on input "text" at bounding box center [673, 346] width 349 height 32
paste input "evan4ktv.com"
type input "evan4ktv.com"
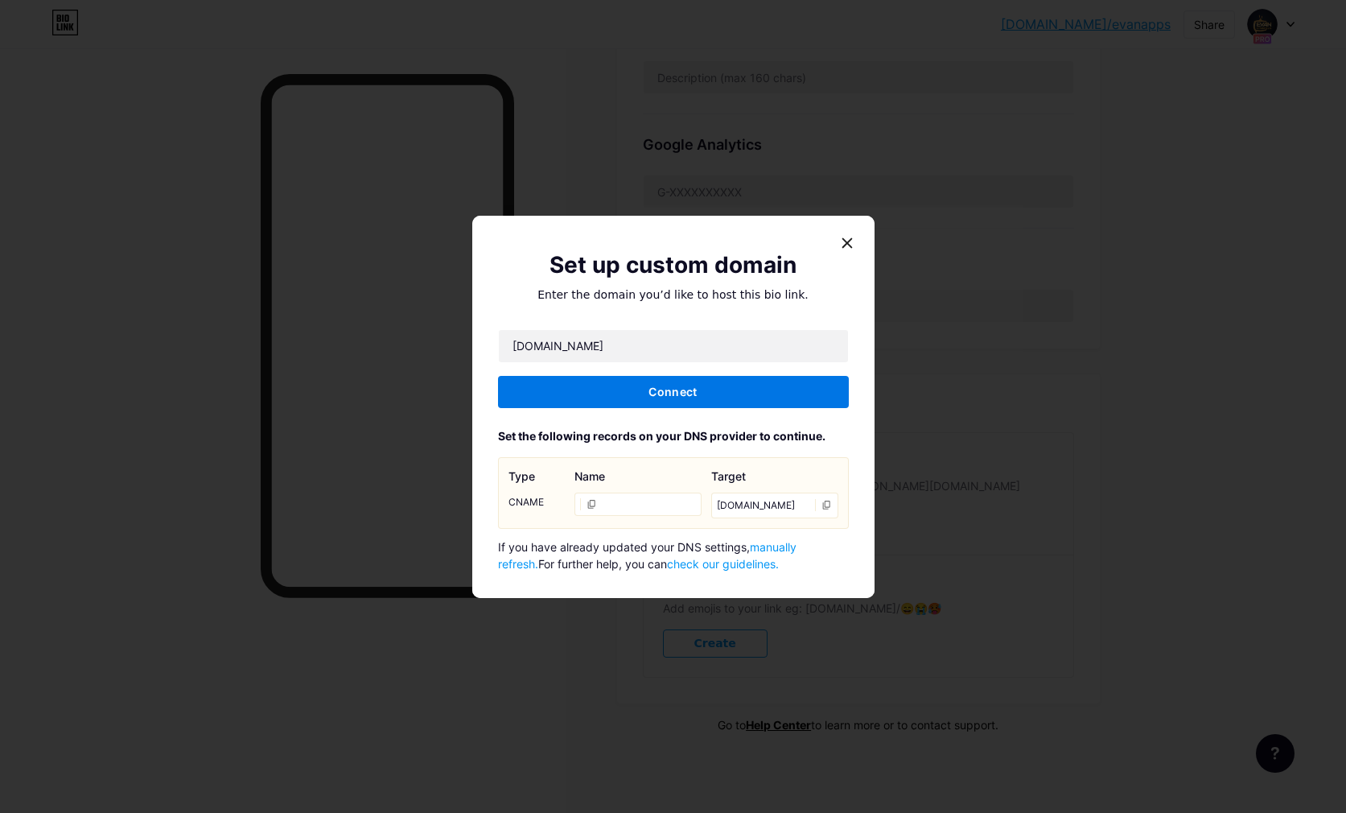
click at [734, 398] on button "Connect" at bounding box center [673, 392] width 351 height 32
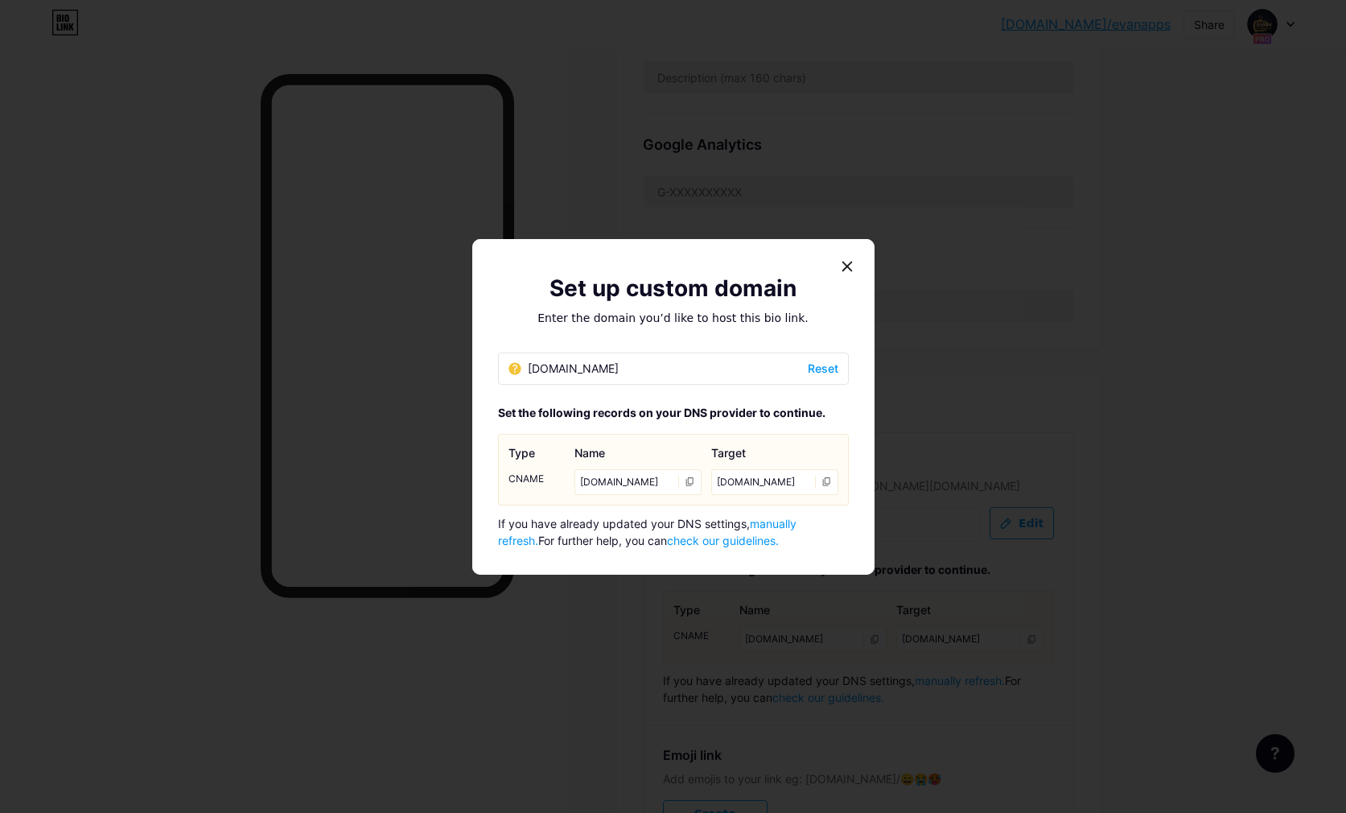
click at [689, 481] on icon at bounding box center [690, 481] width 10 height 10
click at [827, 480] on div at bounding box center [827, 482] width 12 height 12
click at [841, 265] on icon at bounding box center [847, 266] width 13 height 13
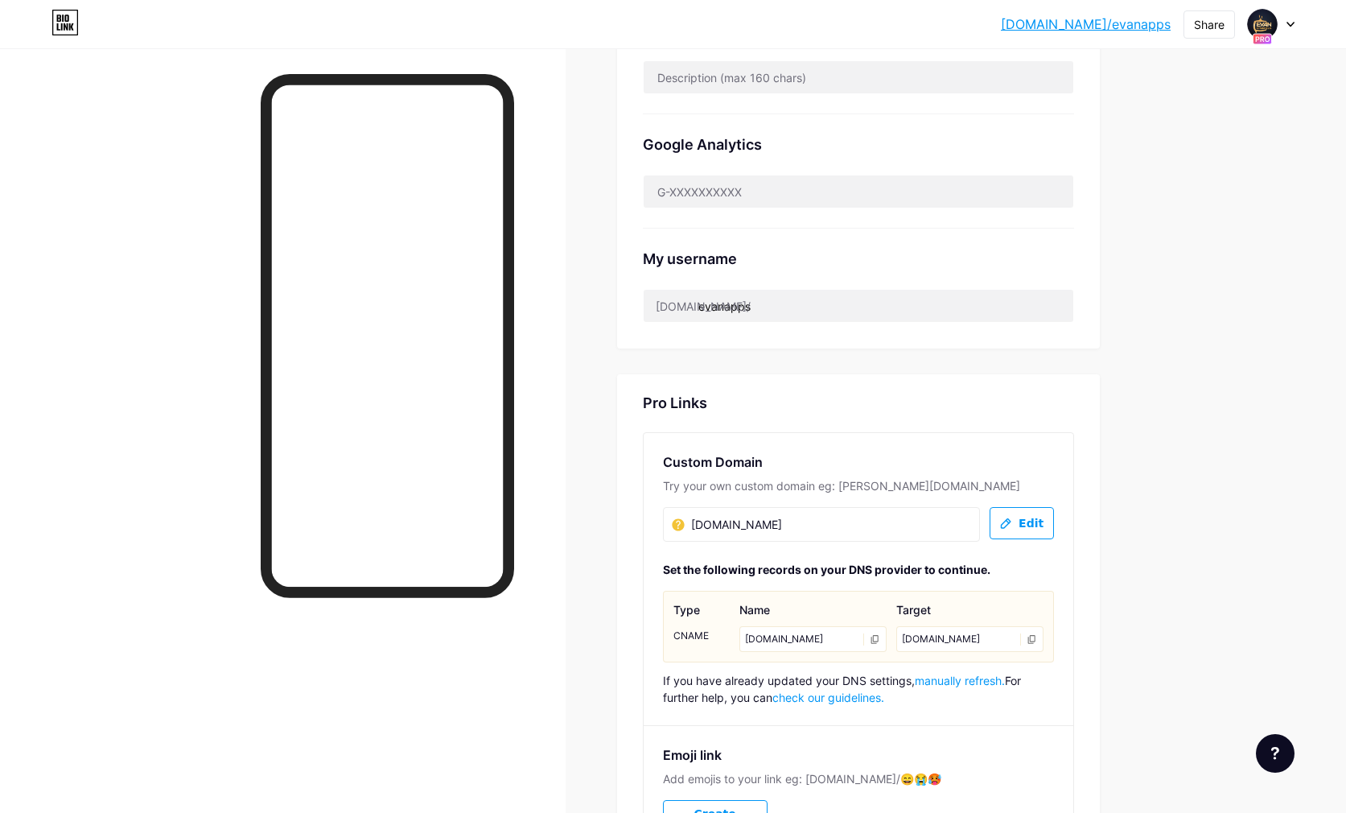
scroll to position [713, 0]
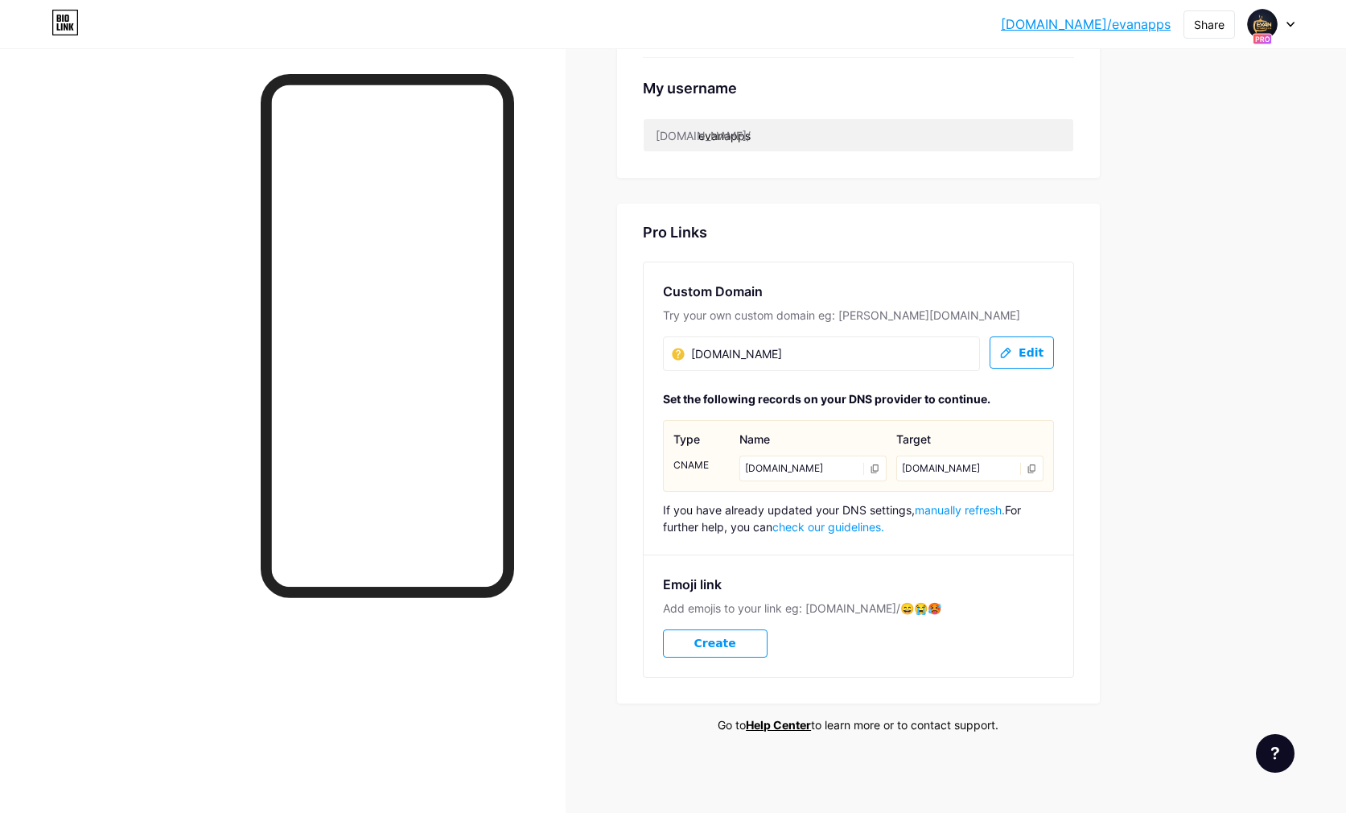
click at [963, 512] on span "manually refresh." at bounding box center [960, 510] width 90 height 14
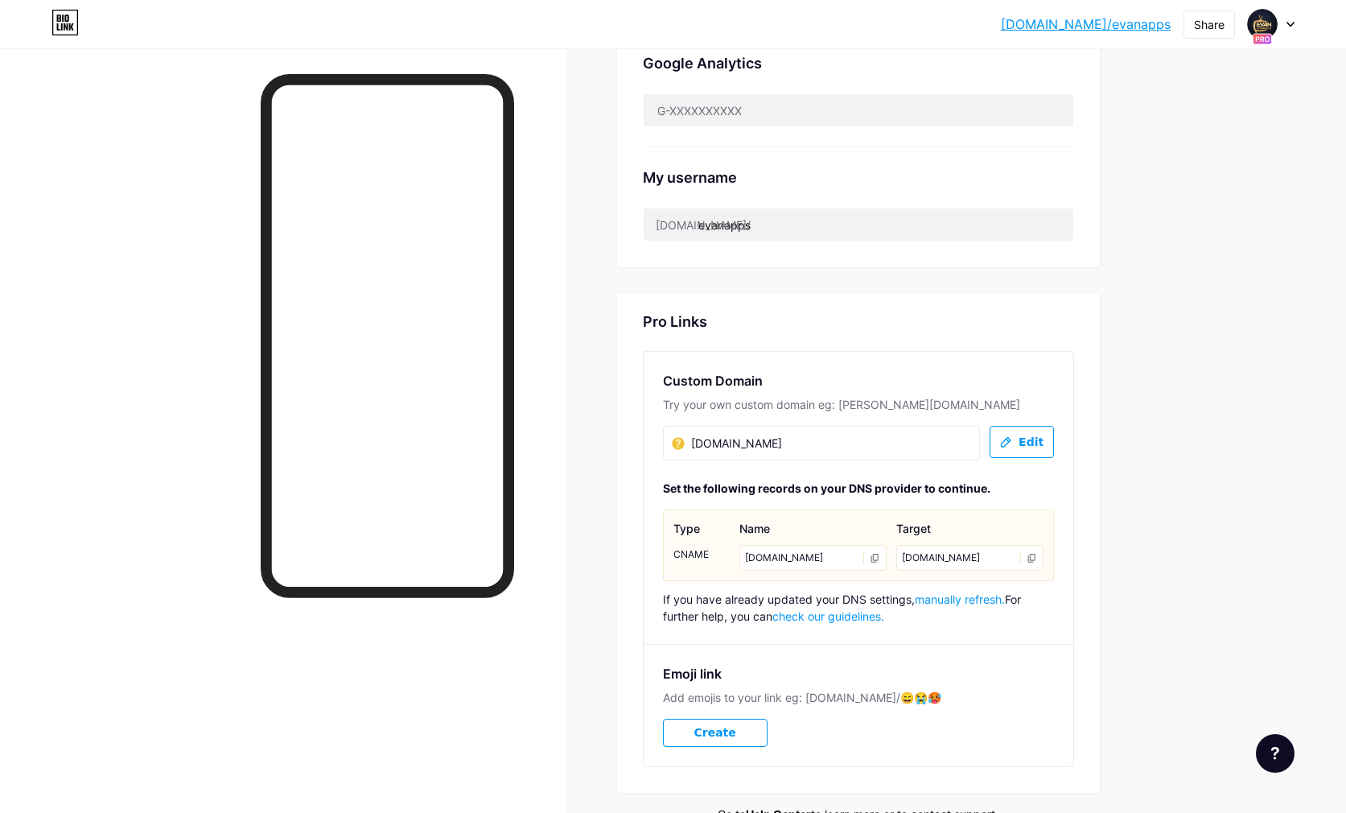
scroll to position [622, 0]
click at [835, 617] on link "check our guidelines." at bounding box center [829, 618] width 112 height 14
click at [990, 606] on span "manually refresh." at bounding box center [960, 601] width 90 height 14
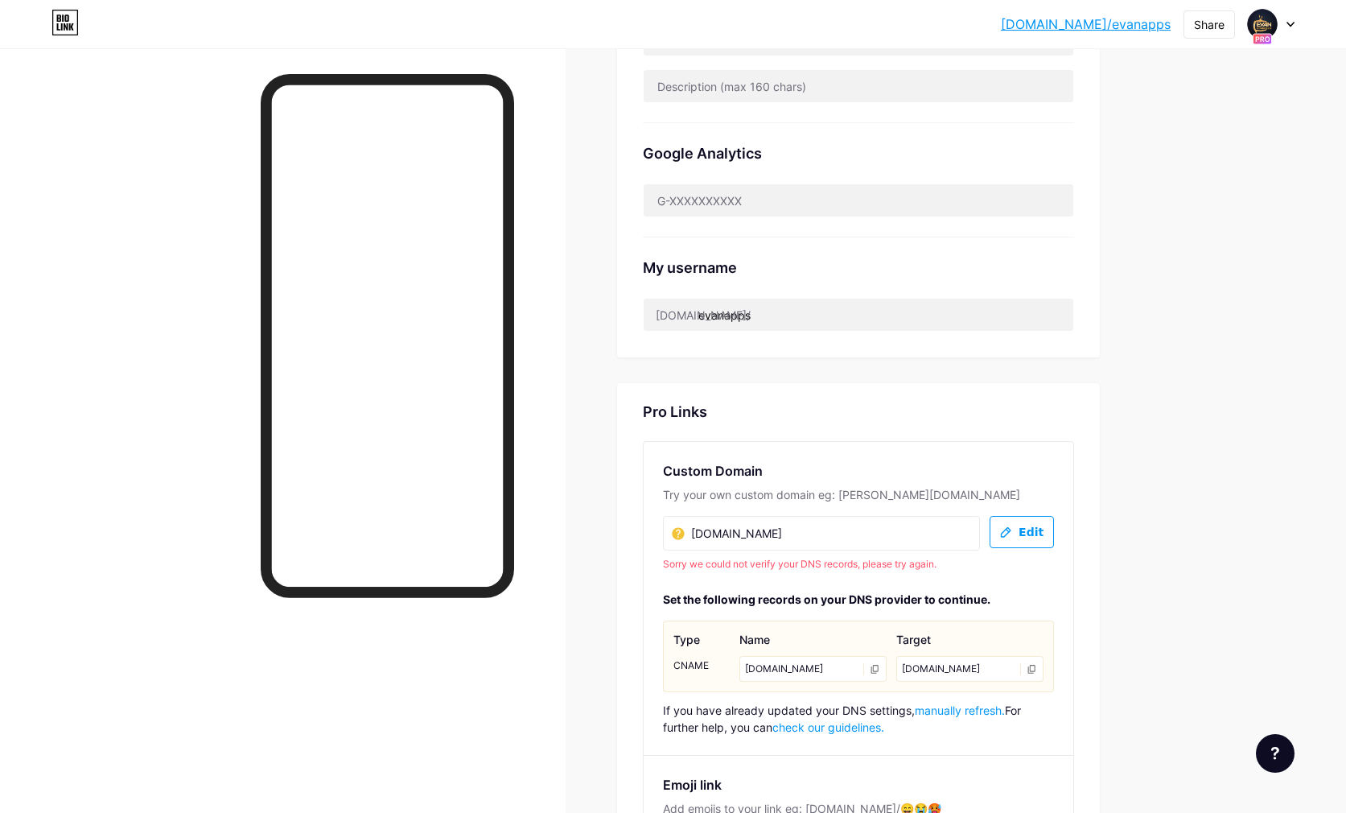
scroll to position [734, 0]
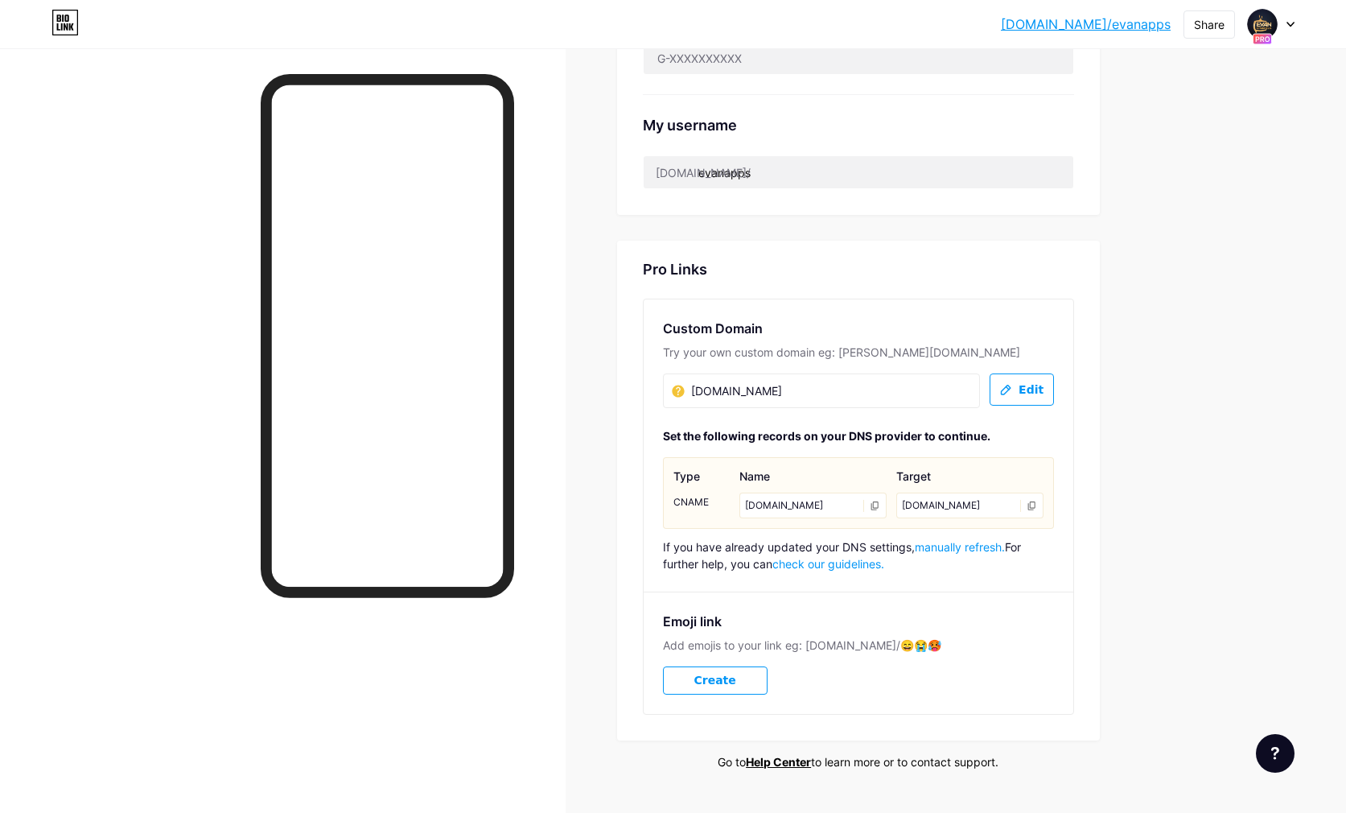
scroll to position [713, 0]
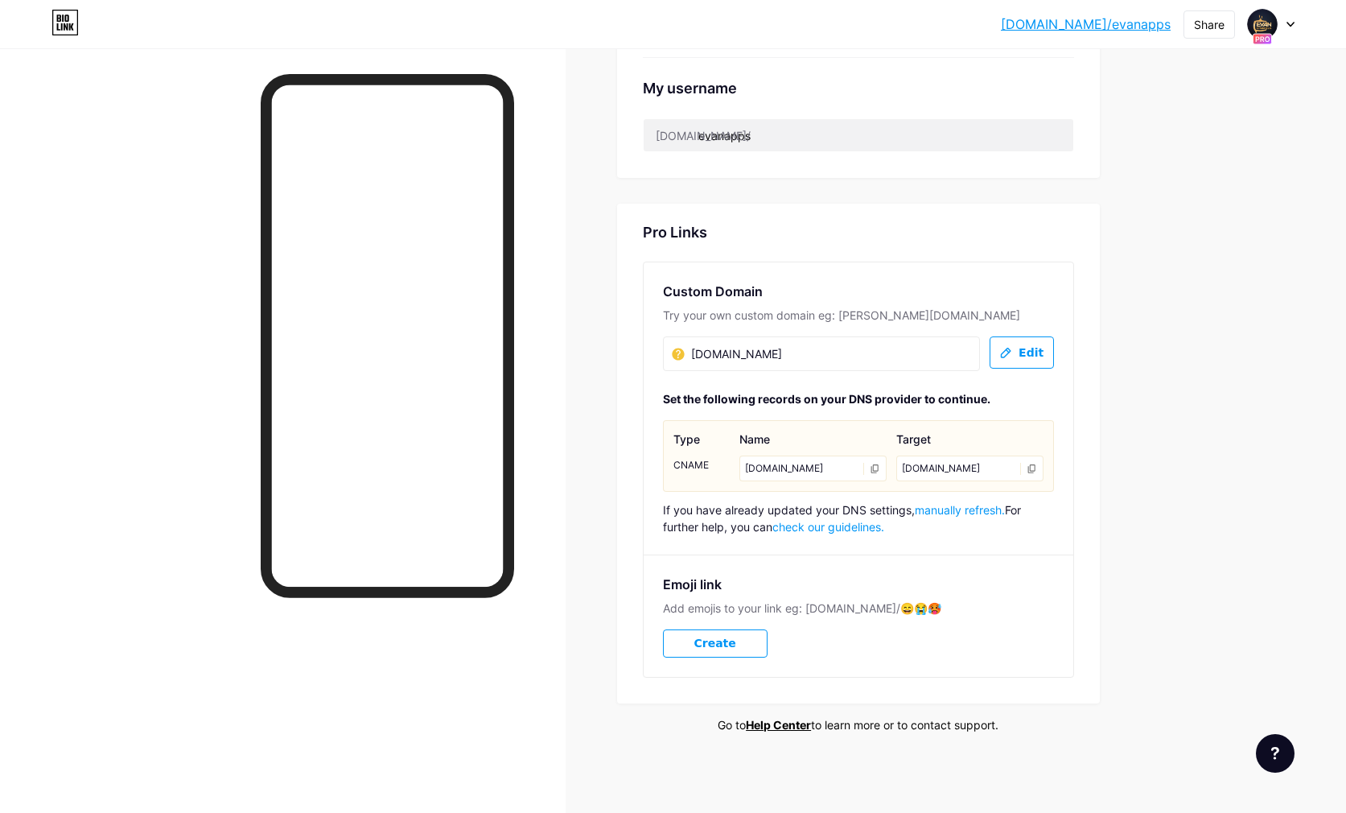
click at [879, 468] on icon at bounding box center [875, 469] width 10 height 10
click at [735, 635] on button "Create" at bounding box center [715, 643] width 105 height 28
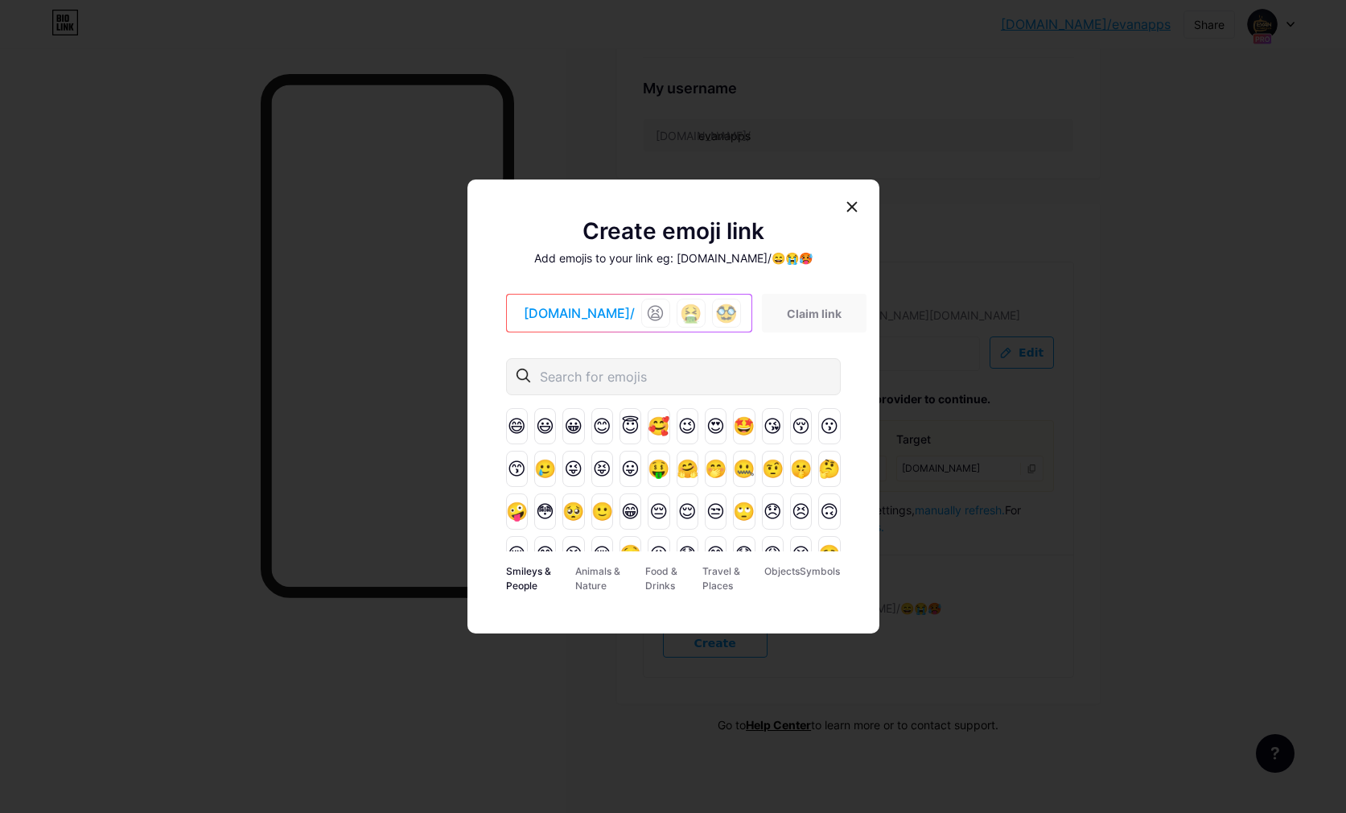
click at [584, 379] on input "text" at bounding box center [641, 376] width 203 height 19
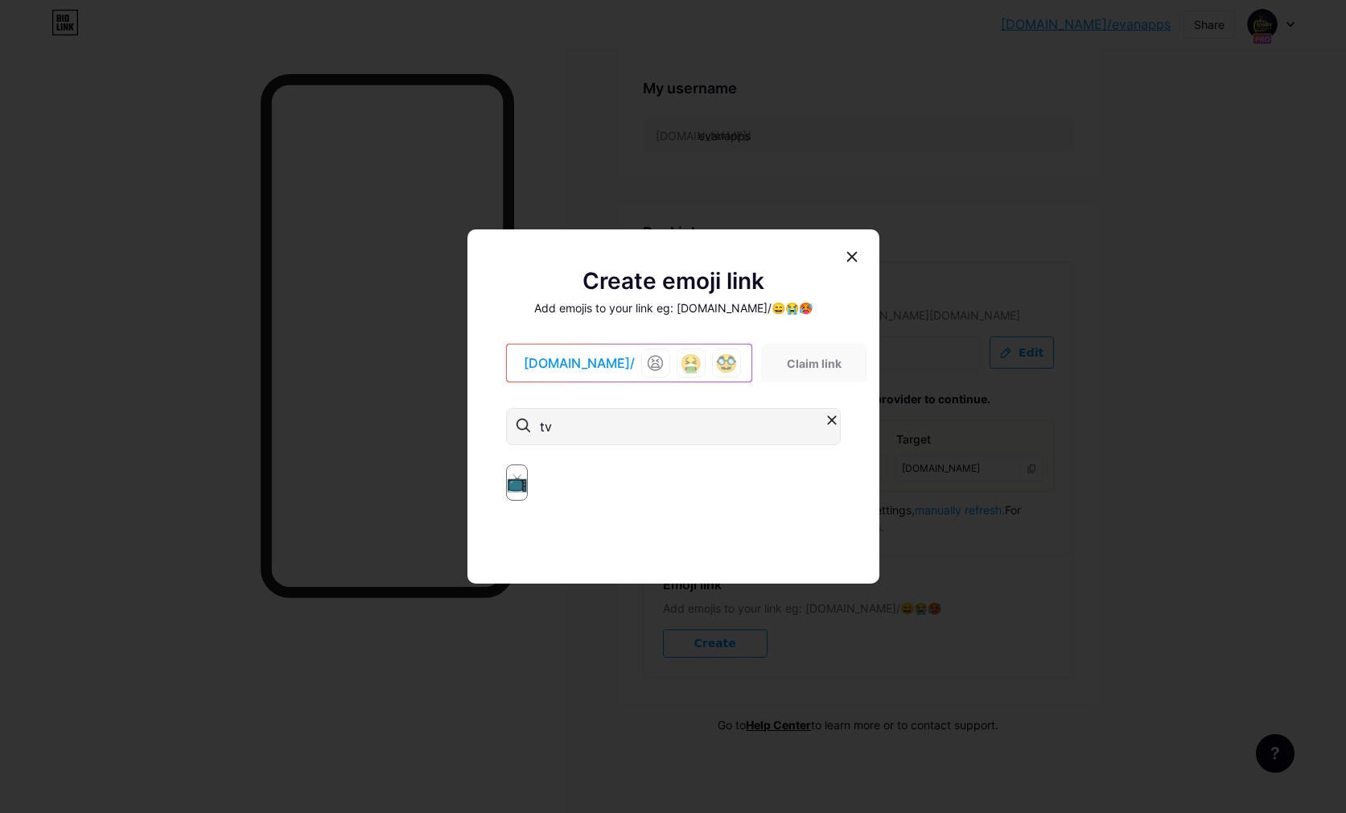
type input "tv"
click at [515, 484] on div "📺" at bounding box center [517, 482] width 22 height 36
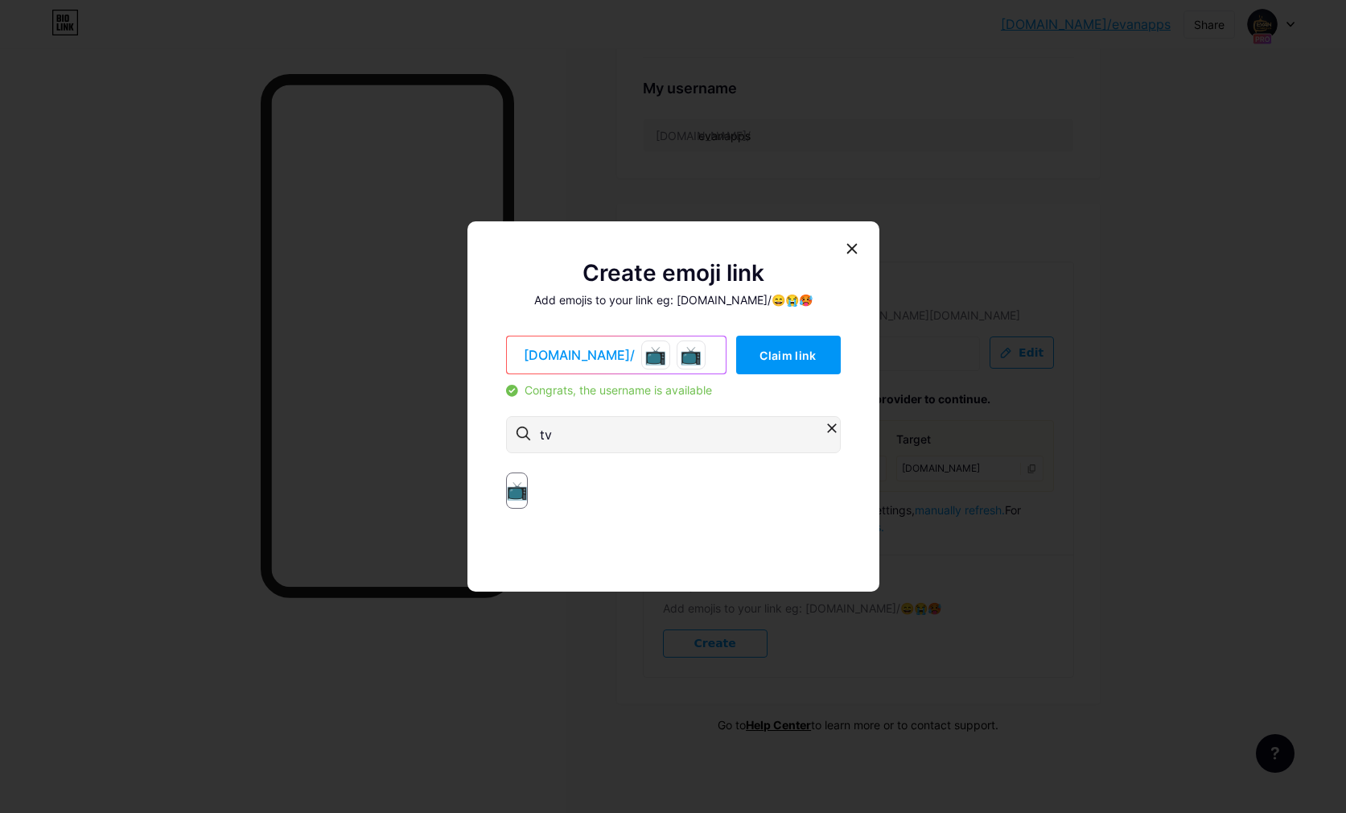
click at [515, 484] on div "📺" at bounding box center [517, 490] width 22 height 36
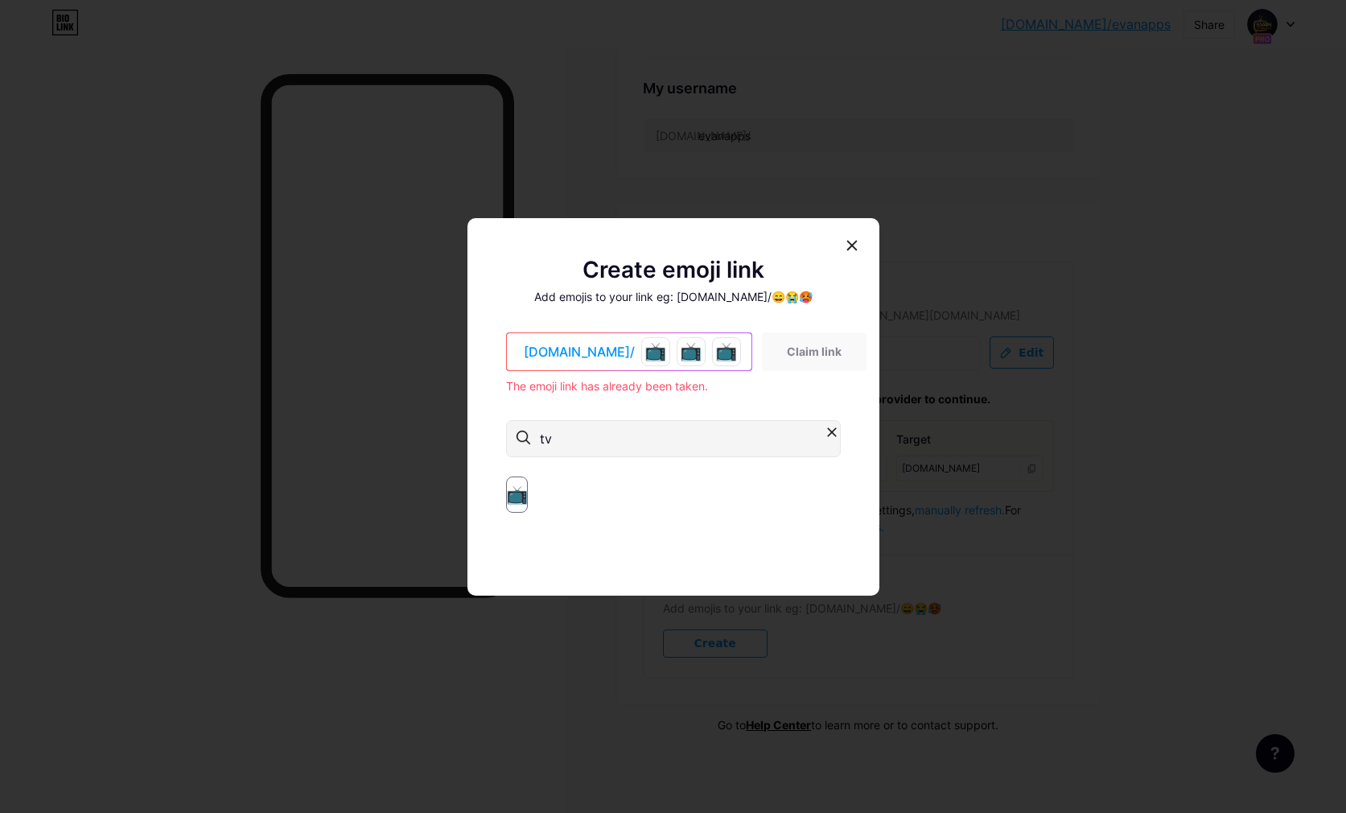
drag, startPoint x: 517, startPoint y: 494, endPoint x: 526, endPoint y: 494, distance: 9.7
click at [517, 494] on div "📺" at bounding box center [517, 494] width 22 height 36
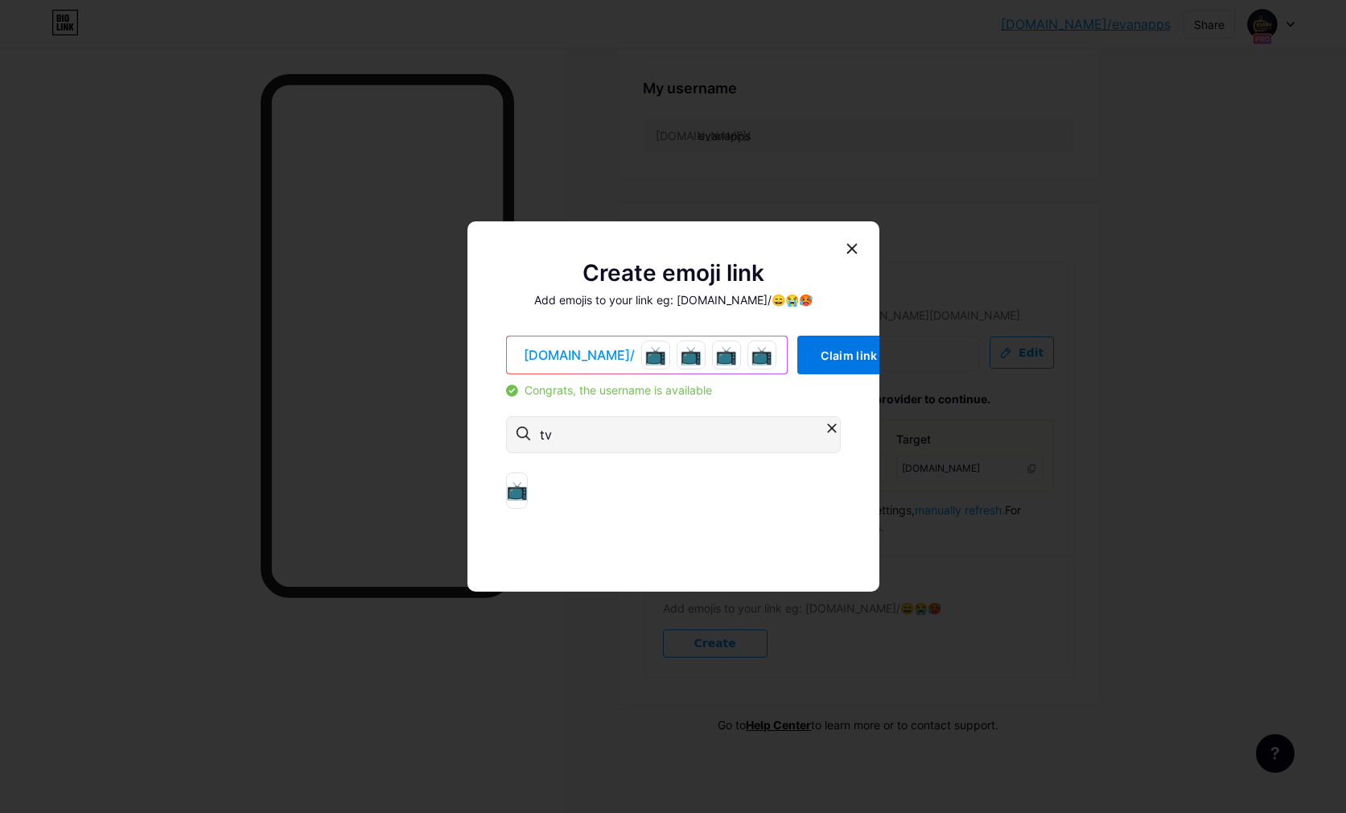
click at [821, 350] on span "Claim link" at bounding box center [849, 355] width 57 height 14
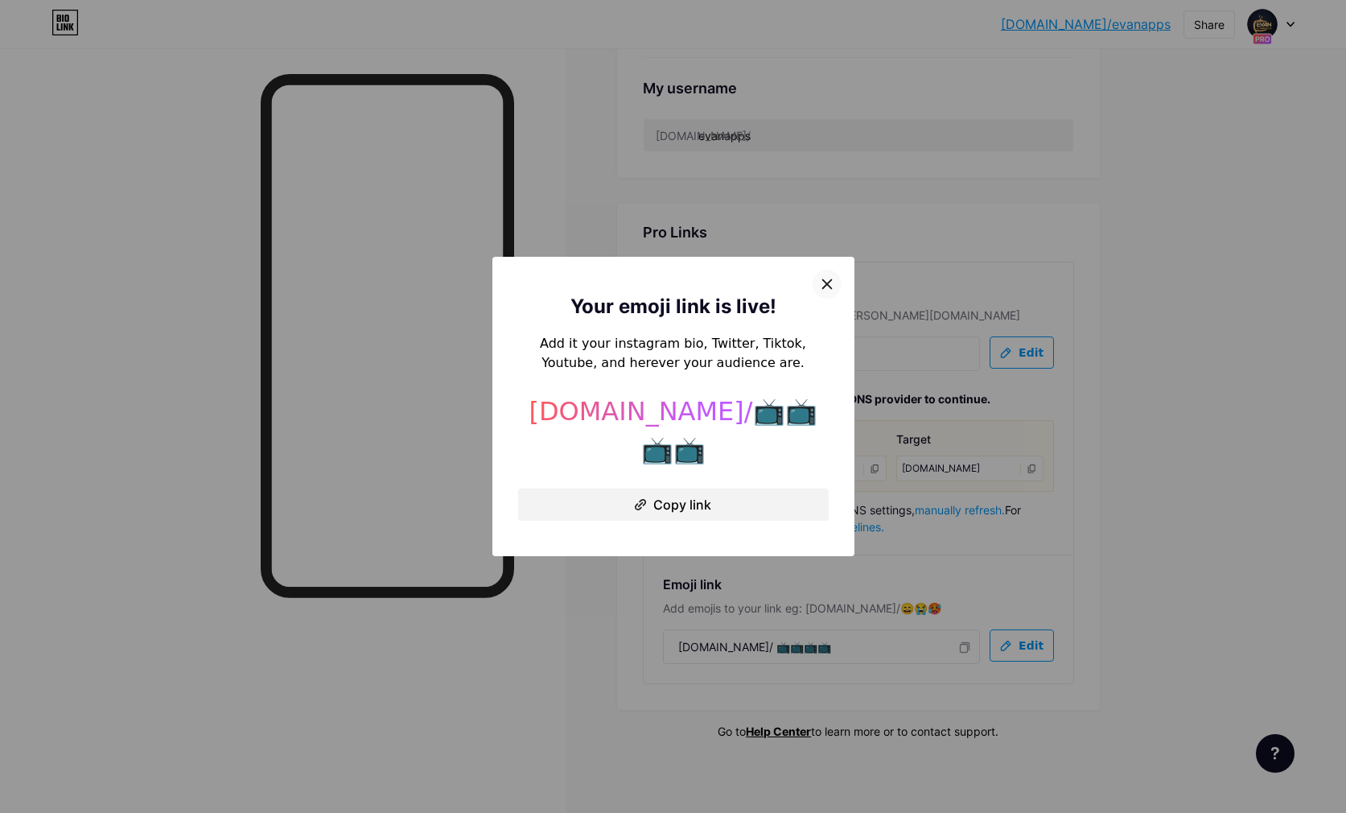
click at [834, 299] on div at bounding box center [827, 284] width 29 height 29
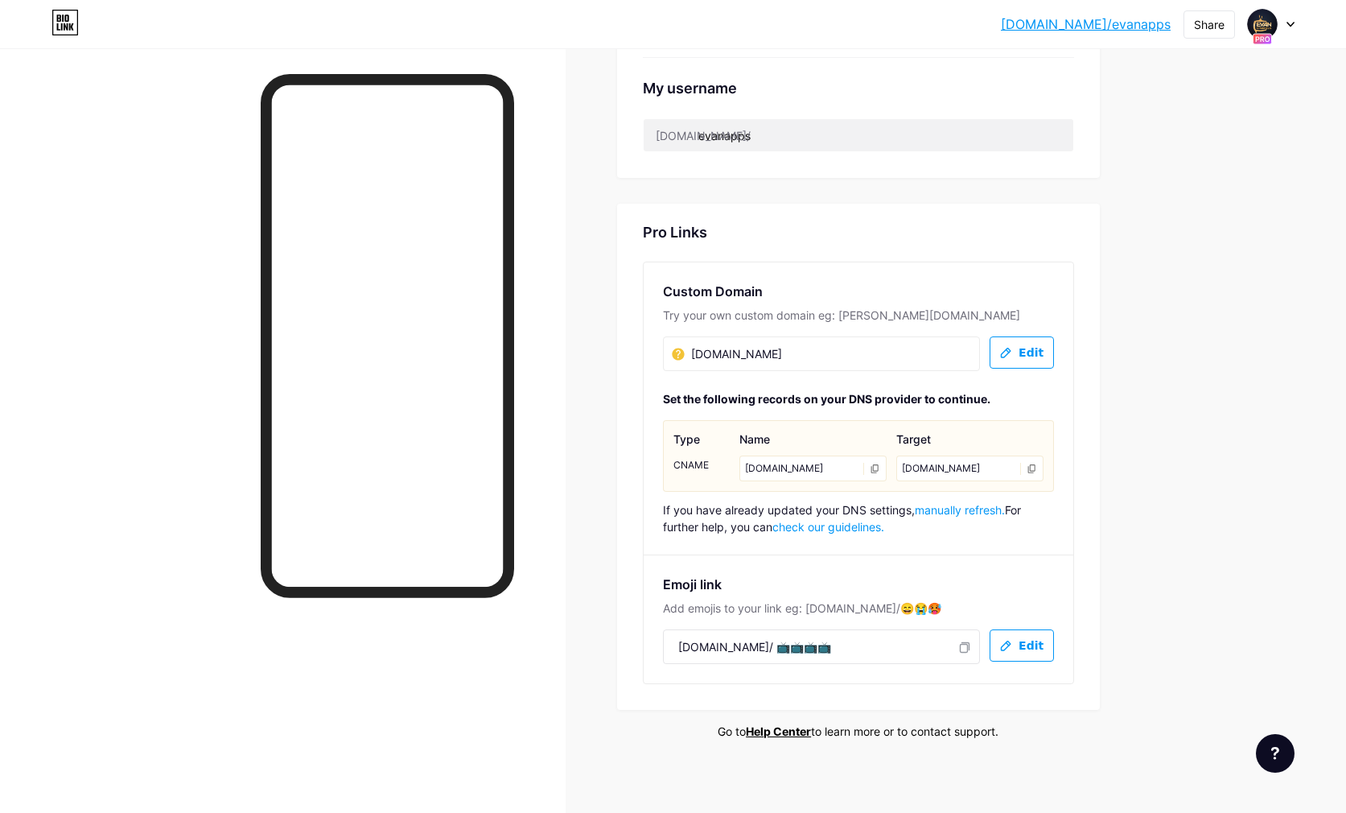
click at [959, 514] on span "manually refresh." at bounding box center [960, 510] width 90 height 14
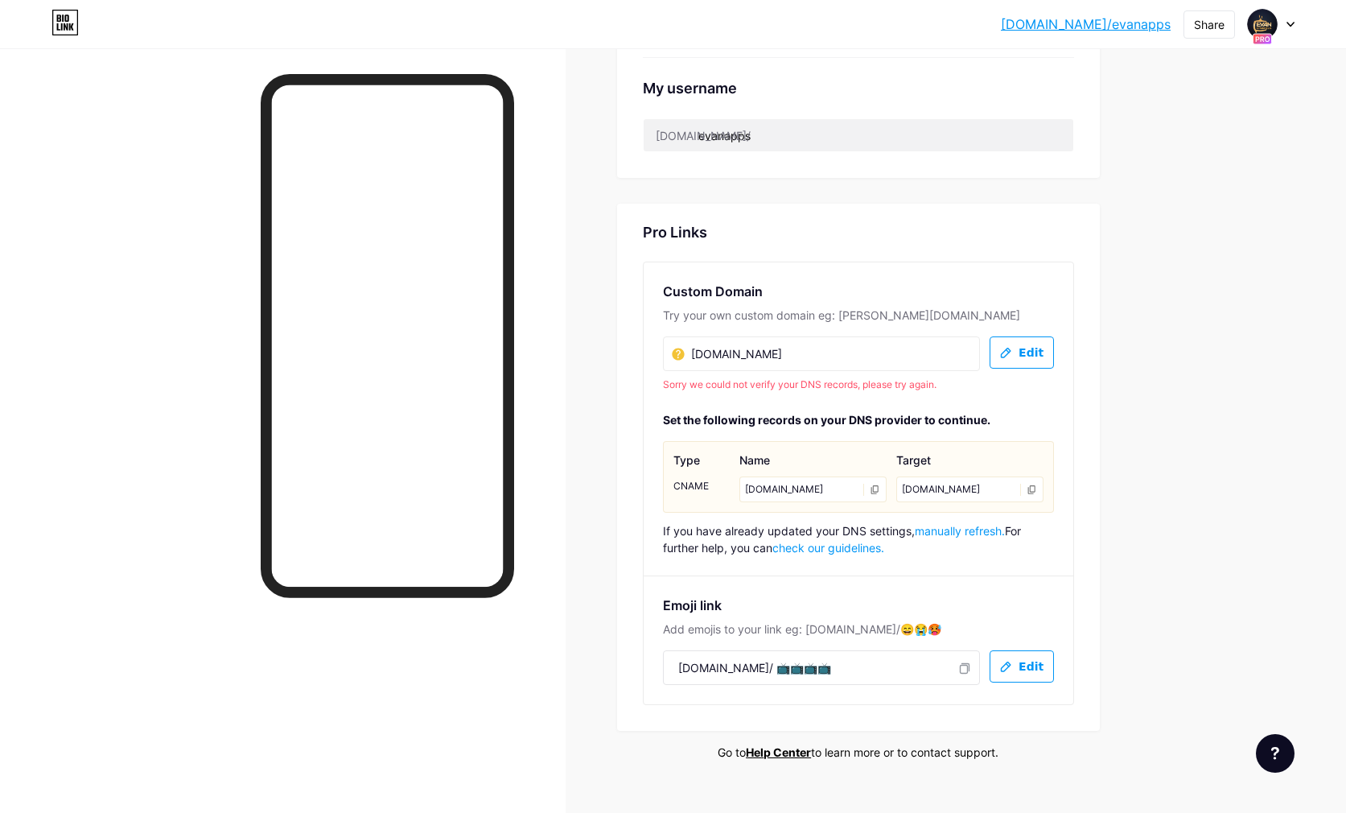
click at [959, 530] on span "manually refresh." at bounding box center [960, 531] width 90 height 14
click at [981, 530] on span "manually refresh." at bounding box center [960, 531] width 90 height 14
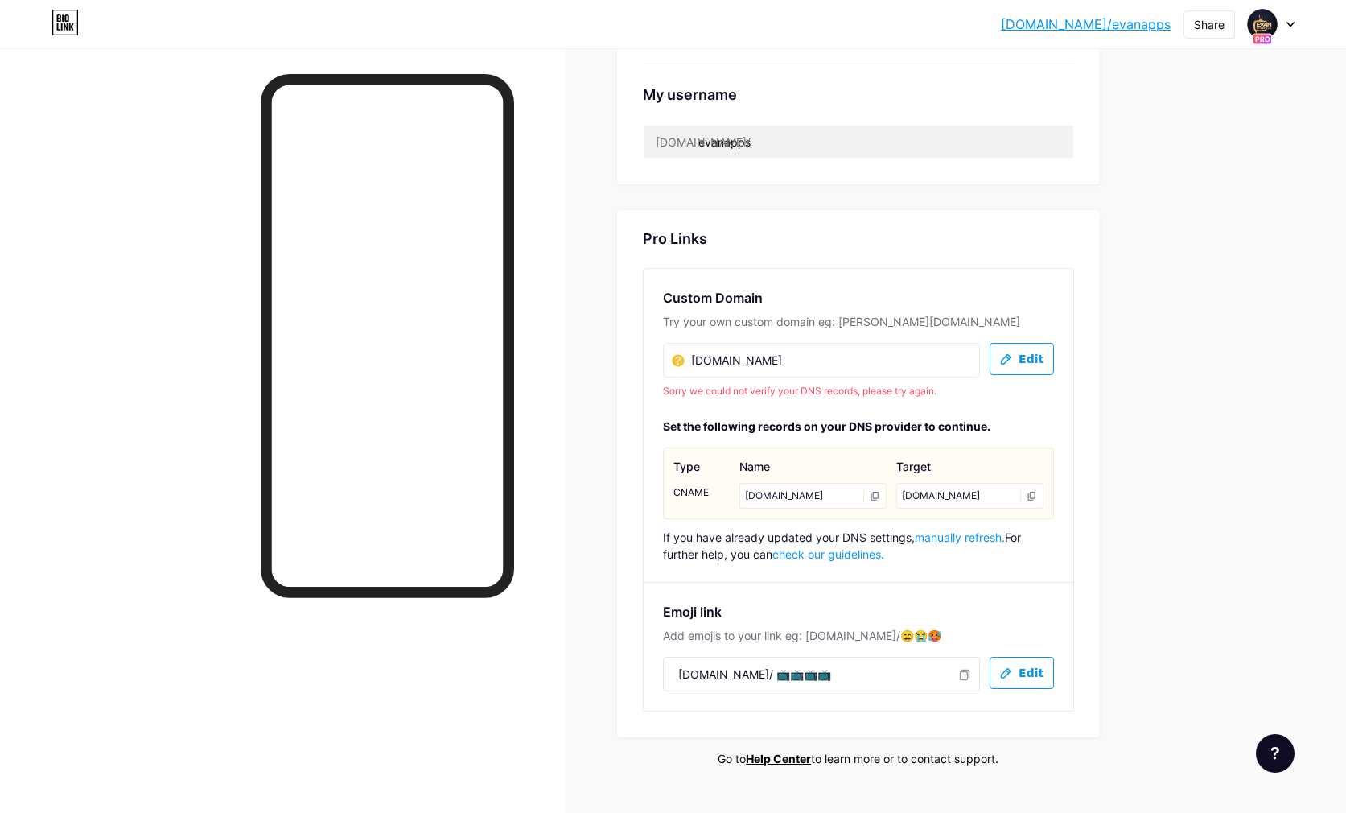
scroll to position [740, 0]
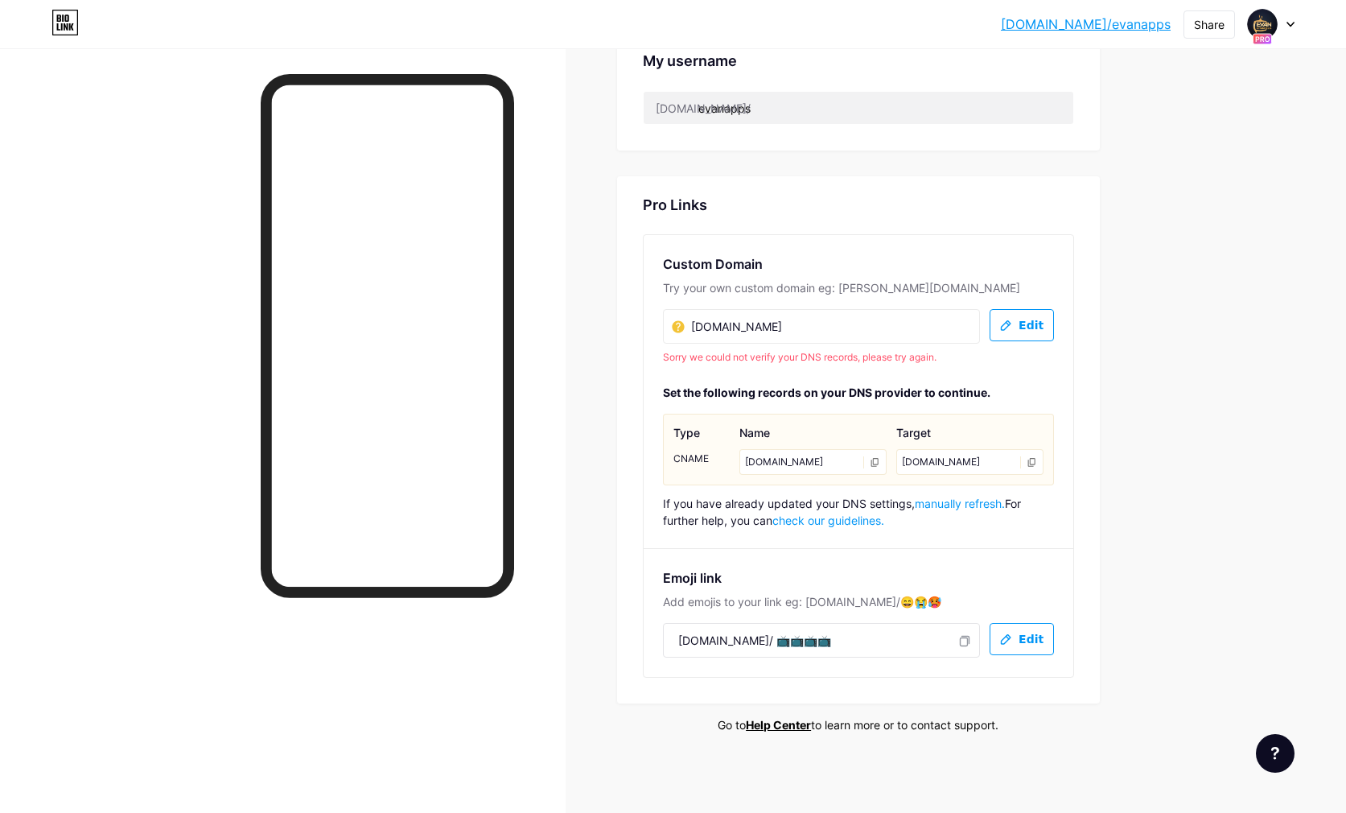
click at [973, 502] on span "manually refresh." at bounding box center [960, 504] width 90 height 14
click at [963, 502] on span "manually refresh." at bounding box center [960, 504] width 90 height 14
click at [938, 509] on div "If you have already updated your DNS settings, manually refresh. For further he…" at bounding box center [858, 512] width 391 height 34
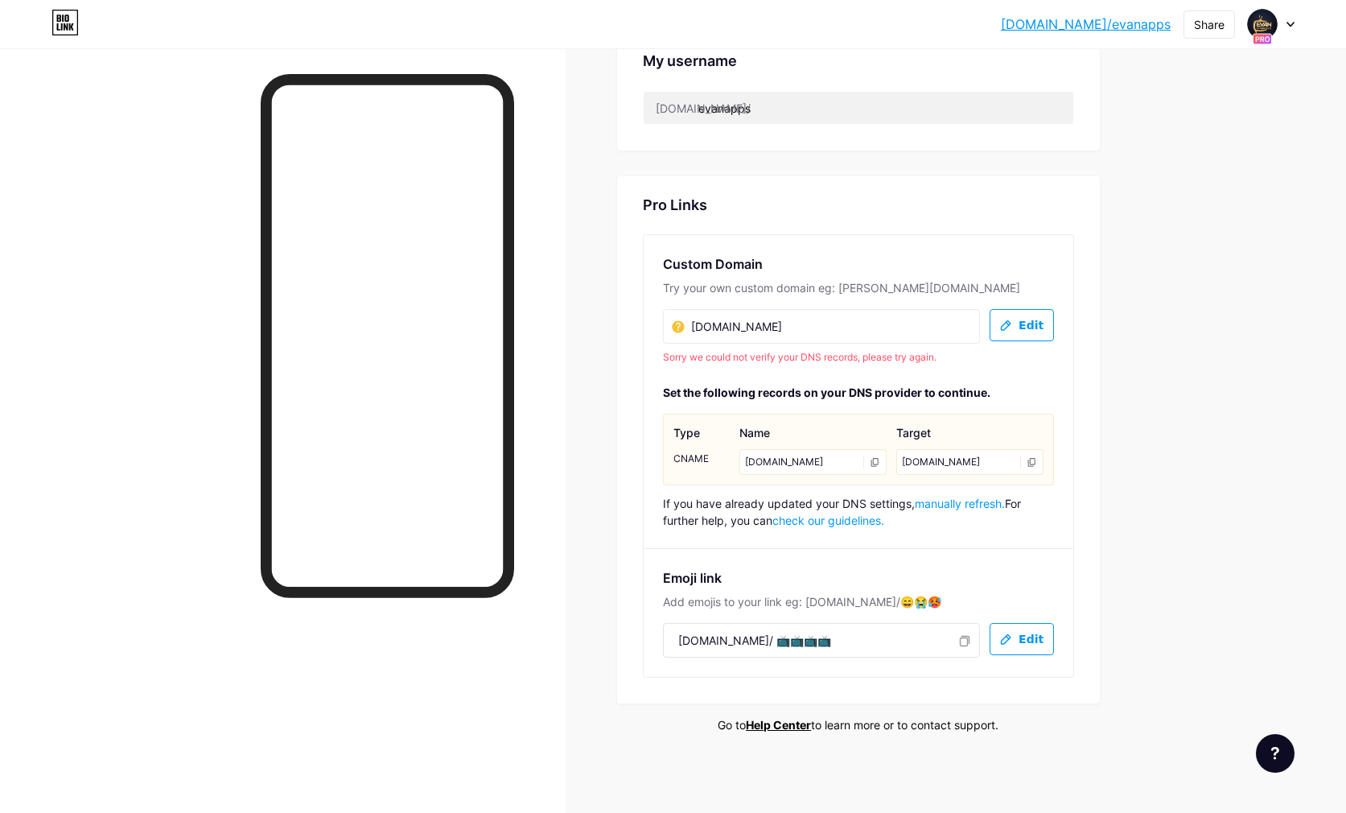
click at [939, 505] on span "manually refresh." at bounding box center [960, 504] width 90 height 14
click at [957, 504] on span "manually refresh." at bounding box center [960, 504] width 90 height 14
click at [973, 499] on span "manually refresh." at bounding box center [960, 504] width 90 height 14
click at [963, 509] on span "manually refresh." at bounding box center [960, 504] width 90 height 14
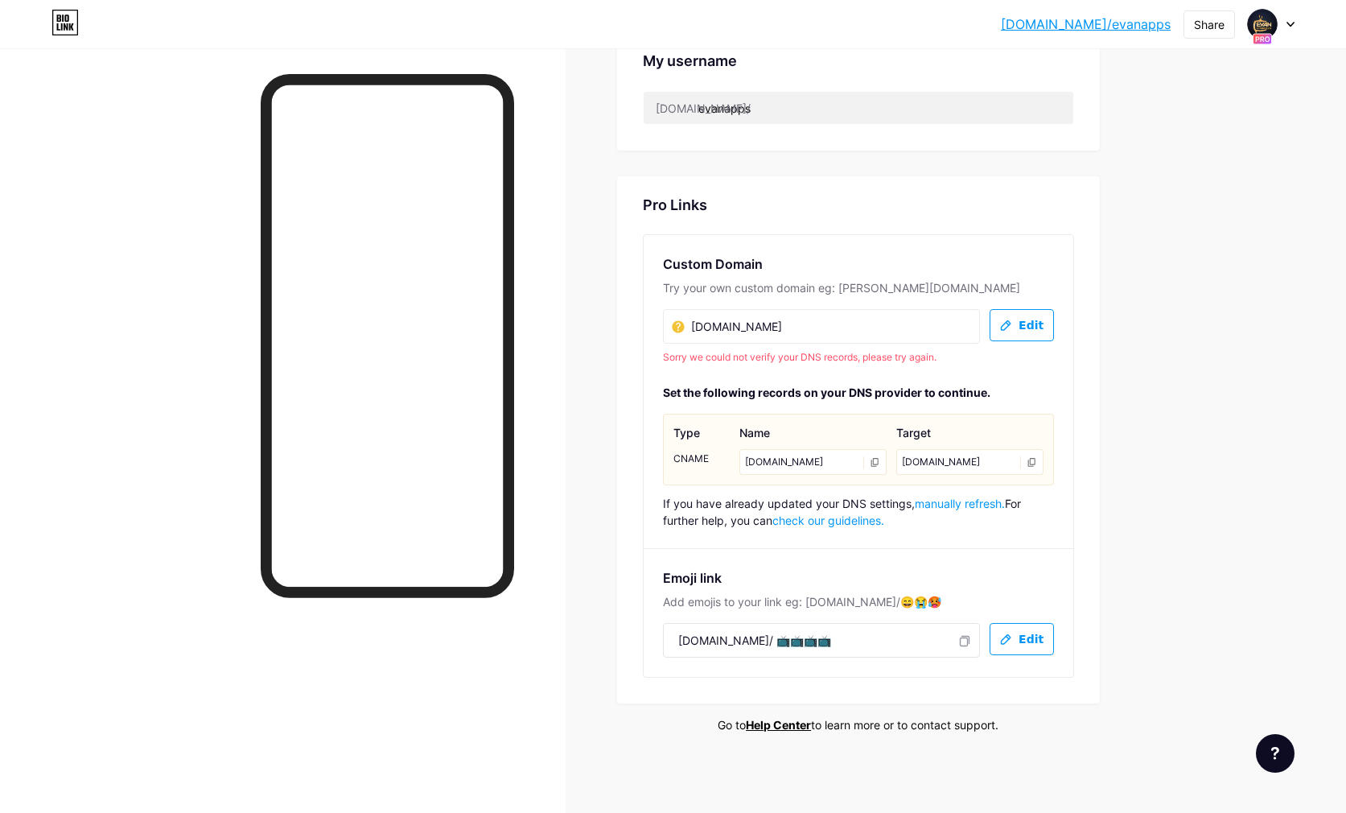
click at [963, 508] on span "manually refresh." at bounding box center [960, 504] width 90 height 14
drag, startPoint x: 686, startPoint y: 327, endPoint x: 694, endPoint y: 336, distance: 12.6
click at [686, 327] on input "evan4ktv.com" at bounding box center [752, 326] width 161 height 19
drag, startPoint x: 692, startPoint y: 327, endPoint x: 703, endPoint y: 331, distance: 12.0
click at [692, 327] on input "evan4ktv.com" at bounding box center [752, 326] width 161 height 19
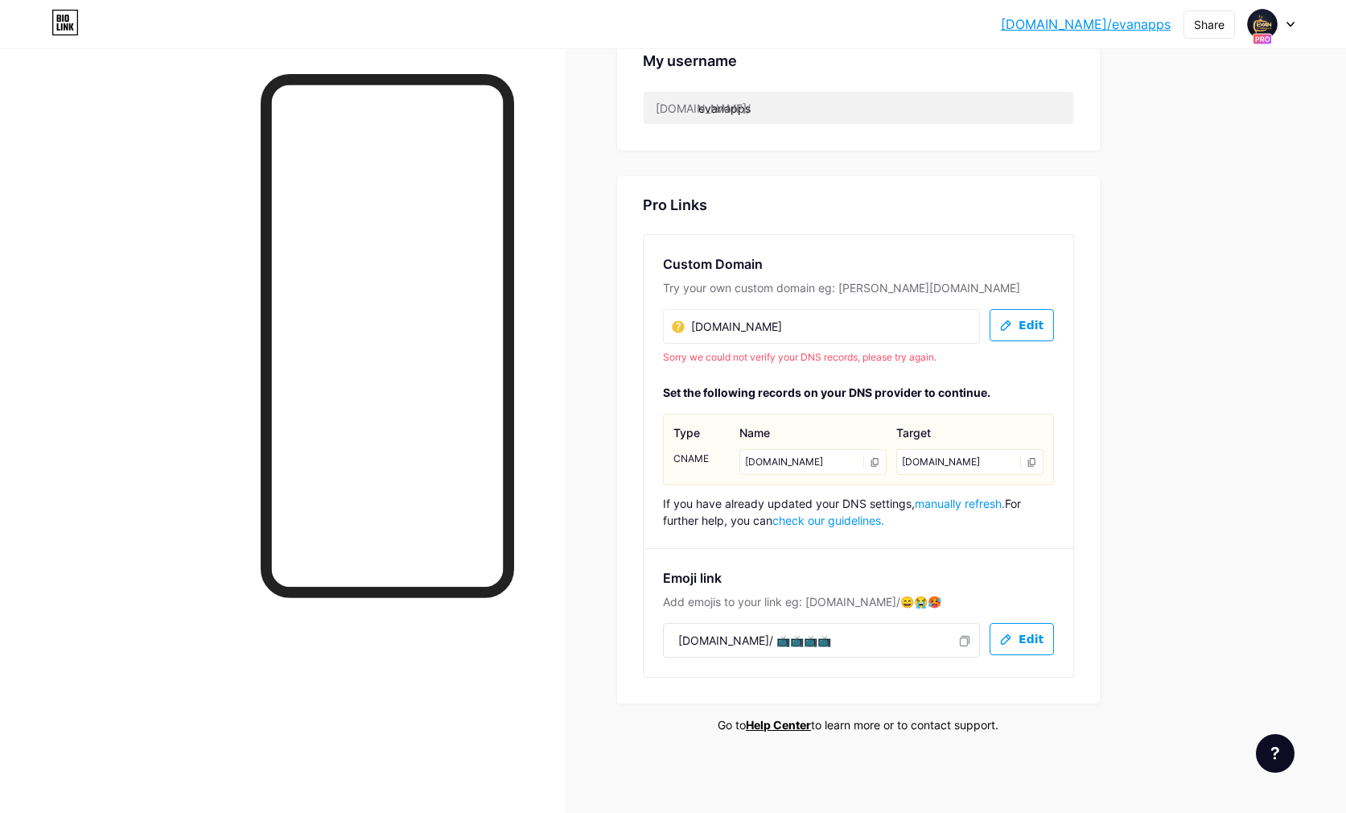
click at [1039, 324] on span "Edit" at bounding box center [1031, 326] width 25 height 14
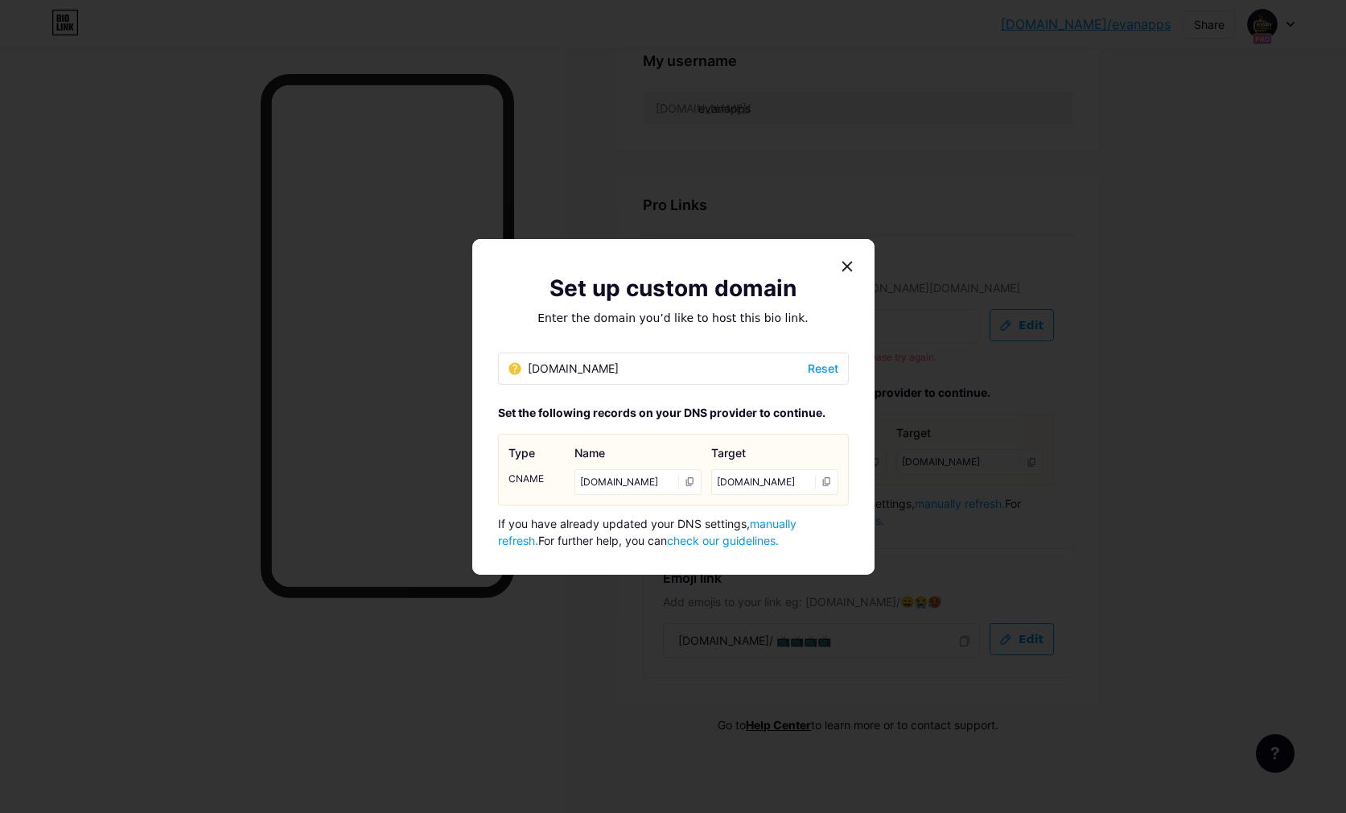
drag, startPoint x: 525, startPoint y: 370, endPoint x: 543, endPoint y: 372, distance: 18.6
click at [526, 370] on div "evan4ktv.com" at bounding box center [564, 368] width 110 height 17
click at [533, 371] on div "evan4ktv.com" at bounding box center [564, 368] width 110 height 17
click at [812, 368] on span "Reset" at bounding box center [823, 368] width 31 height 17
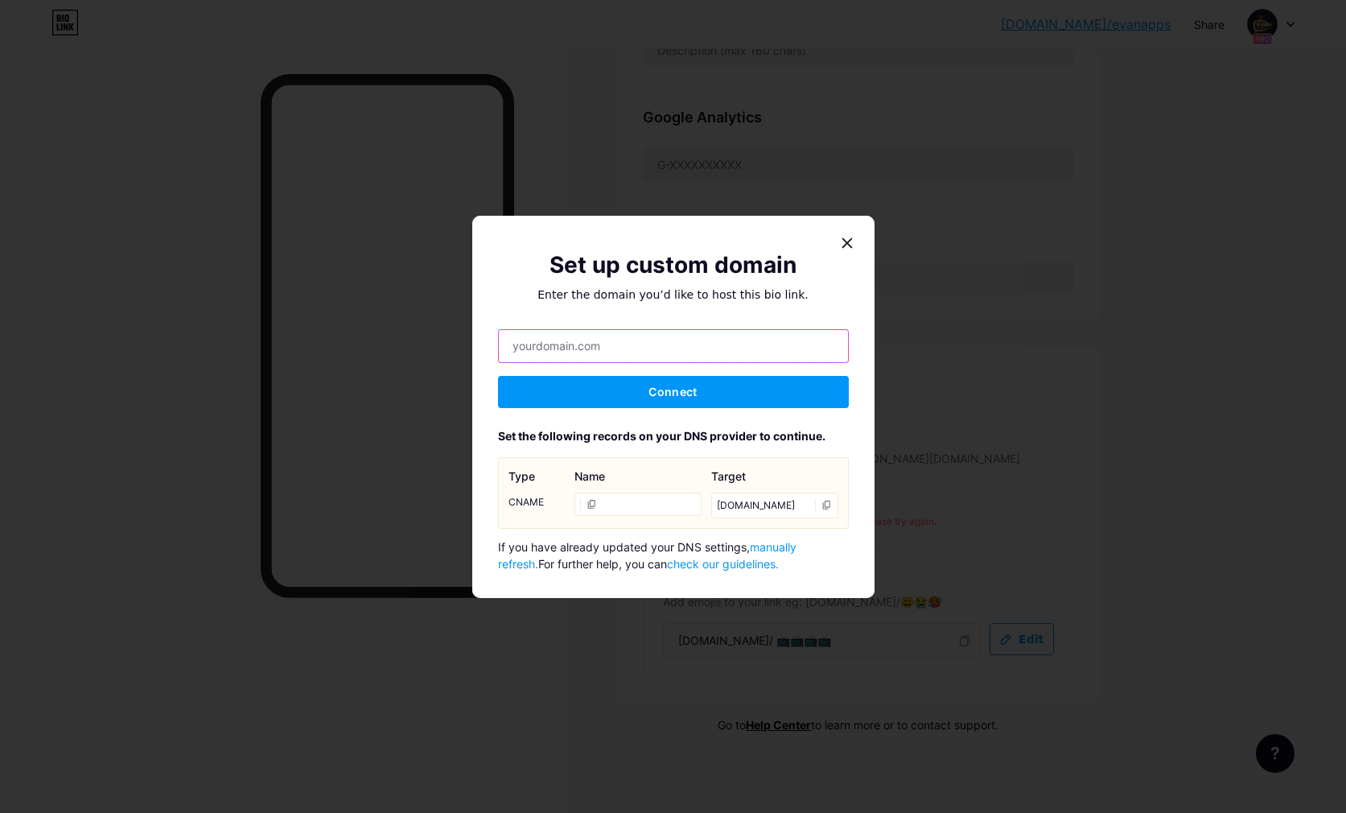
click at [564, 349] on input "text" at bounding box center [673, 346] width 349 height 32
paste input "evan4ktv.com"
type input "www.evan4ktv.com"
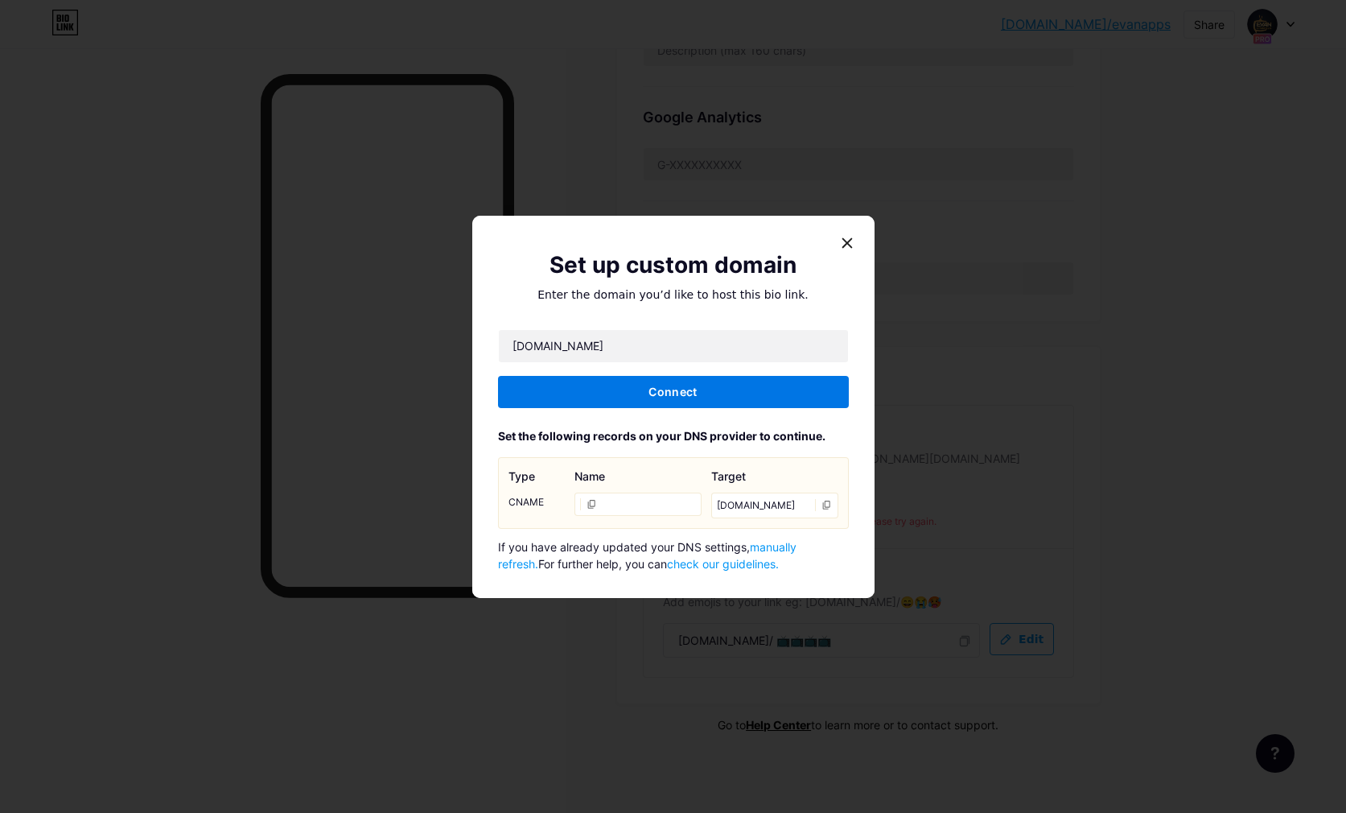
click at [659, 390] on span "Connect" at bounding box center [673, 392] width 48 height 14
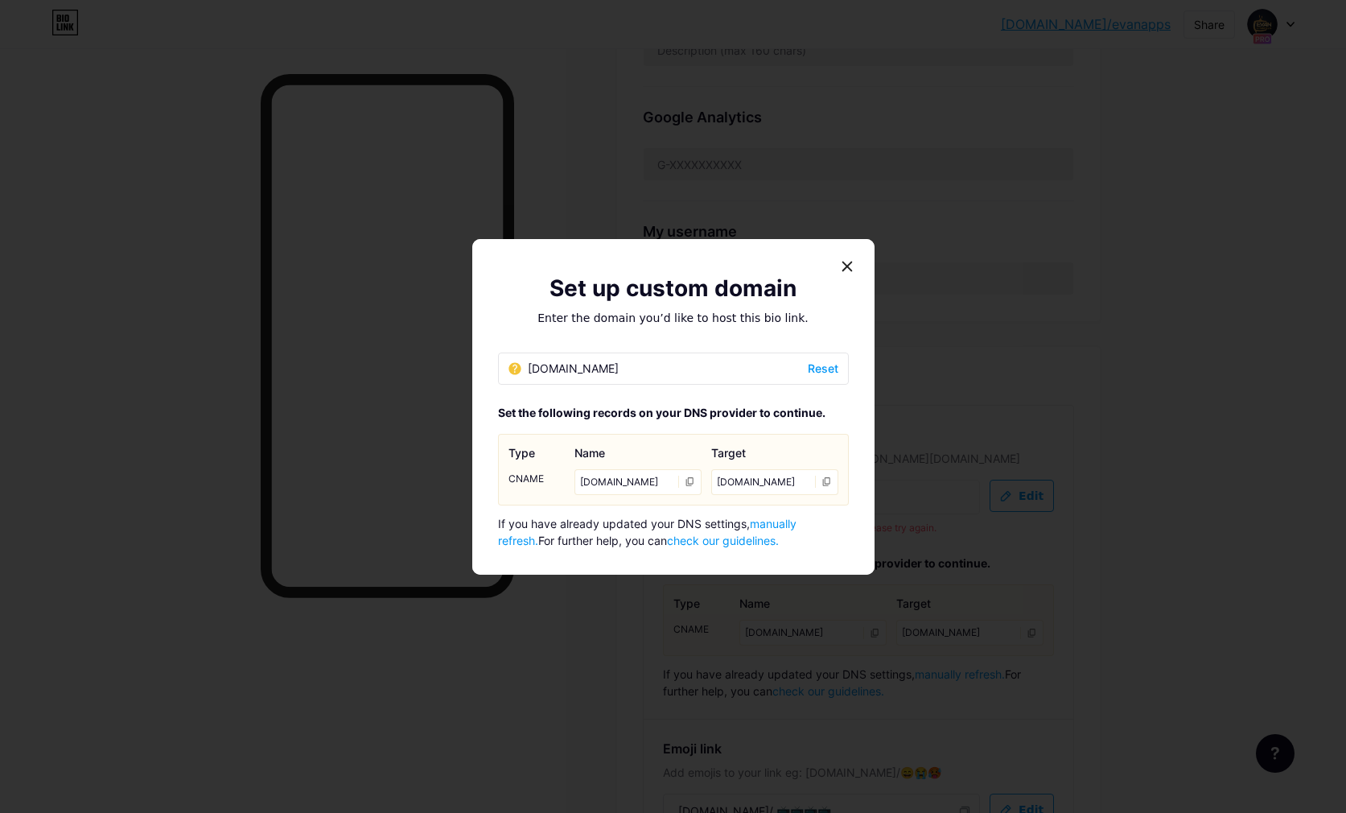
drag, startPoint x: 843, startPoint y: 258, endPoint x: 850, endPoint y: 295, distance: 37.7
click at [843, 258] on div at bounding box center [847, 266] width 29 height 29
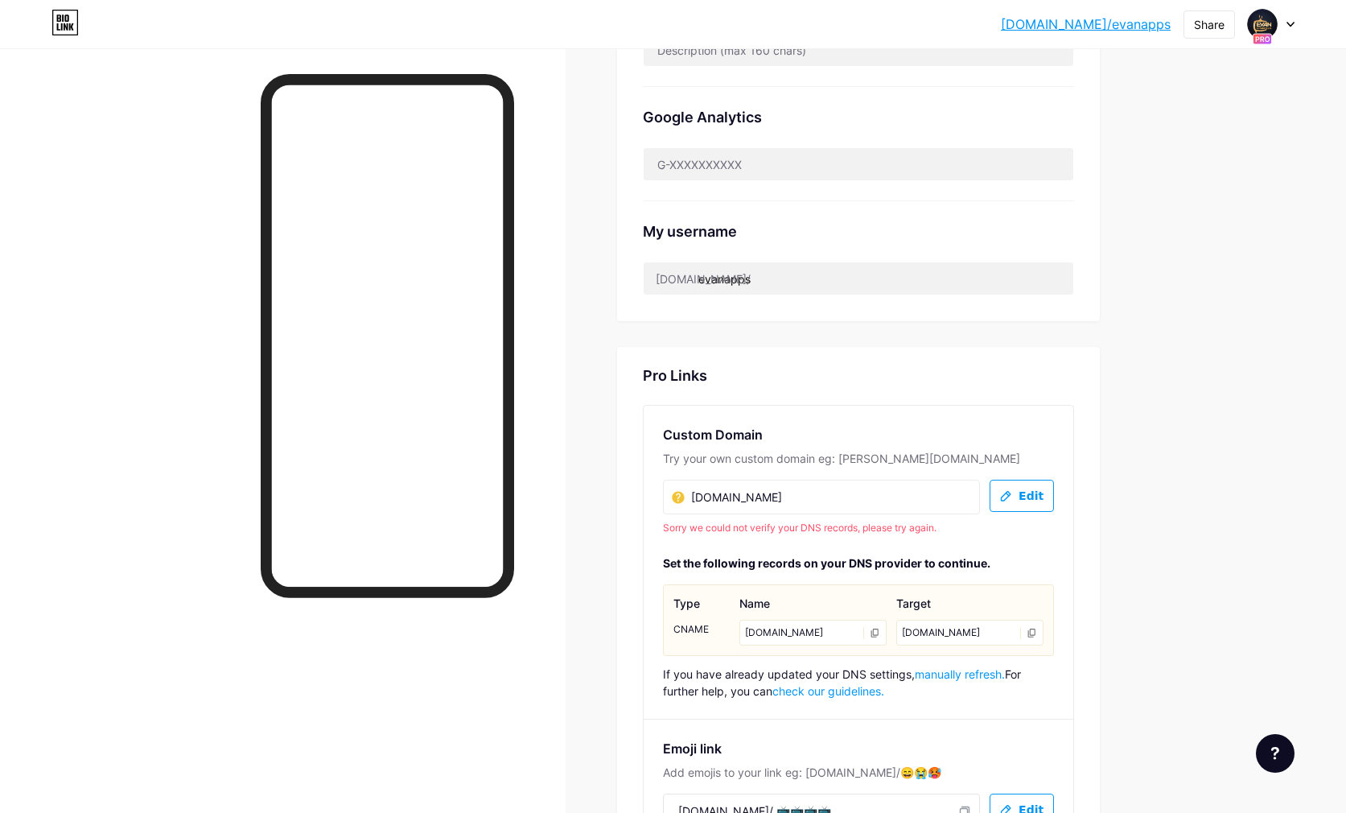
click at [1039, 633] on div "cd.bio.link" at bounding box center [970, 633] width 147 height 26
click at [923, 678] on span "manually refresh." at bounding box center [960, 674] width 90 height 14
click at [955, 674] on span "manually refresh." at bounding box center [960, 674] width 90 height 14
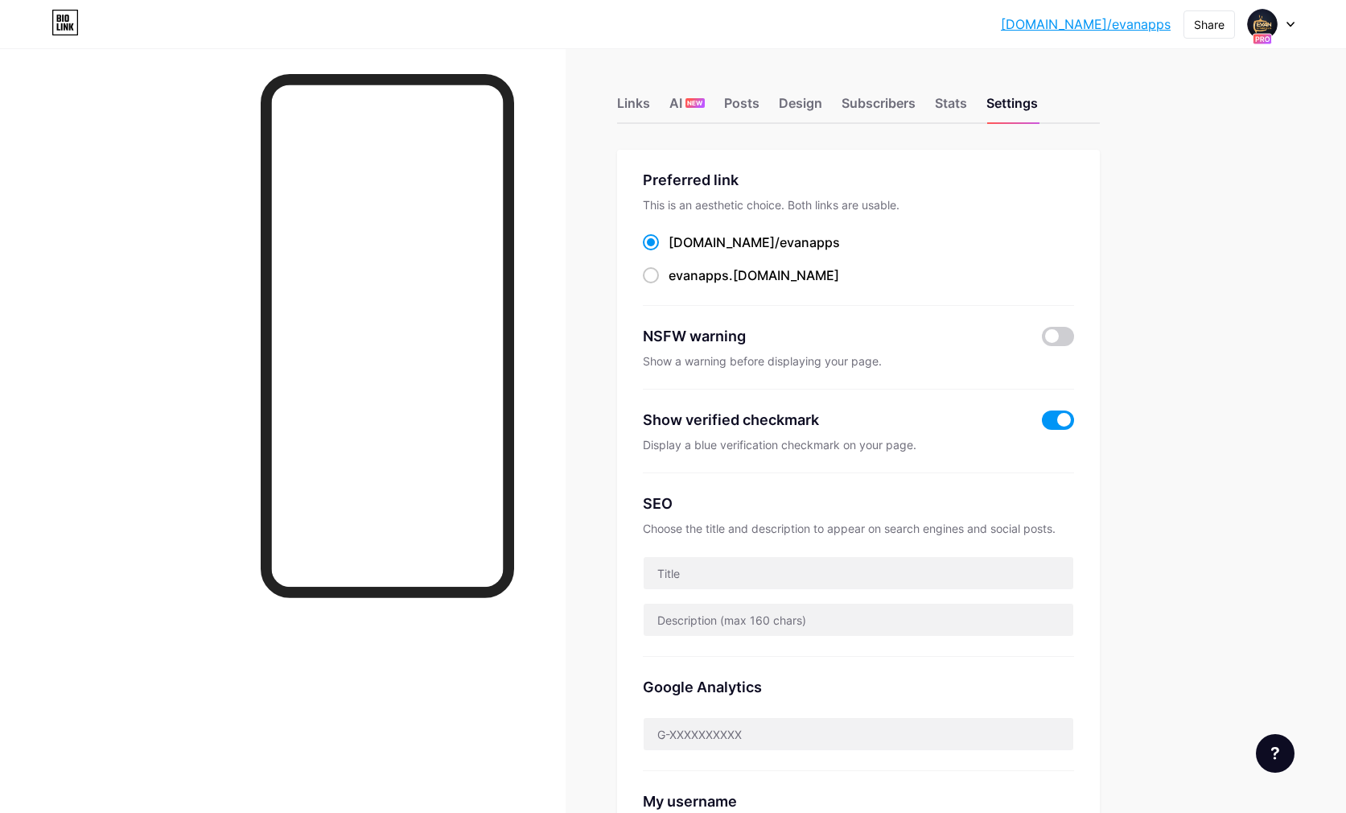
scroll to position [1, 0]
click at [697, 98] on span "NEW" at bounding box center [694, 102] width 15 height 10
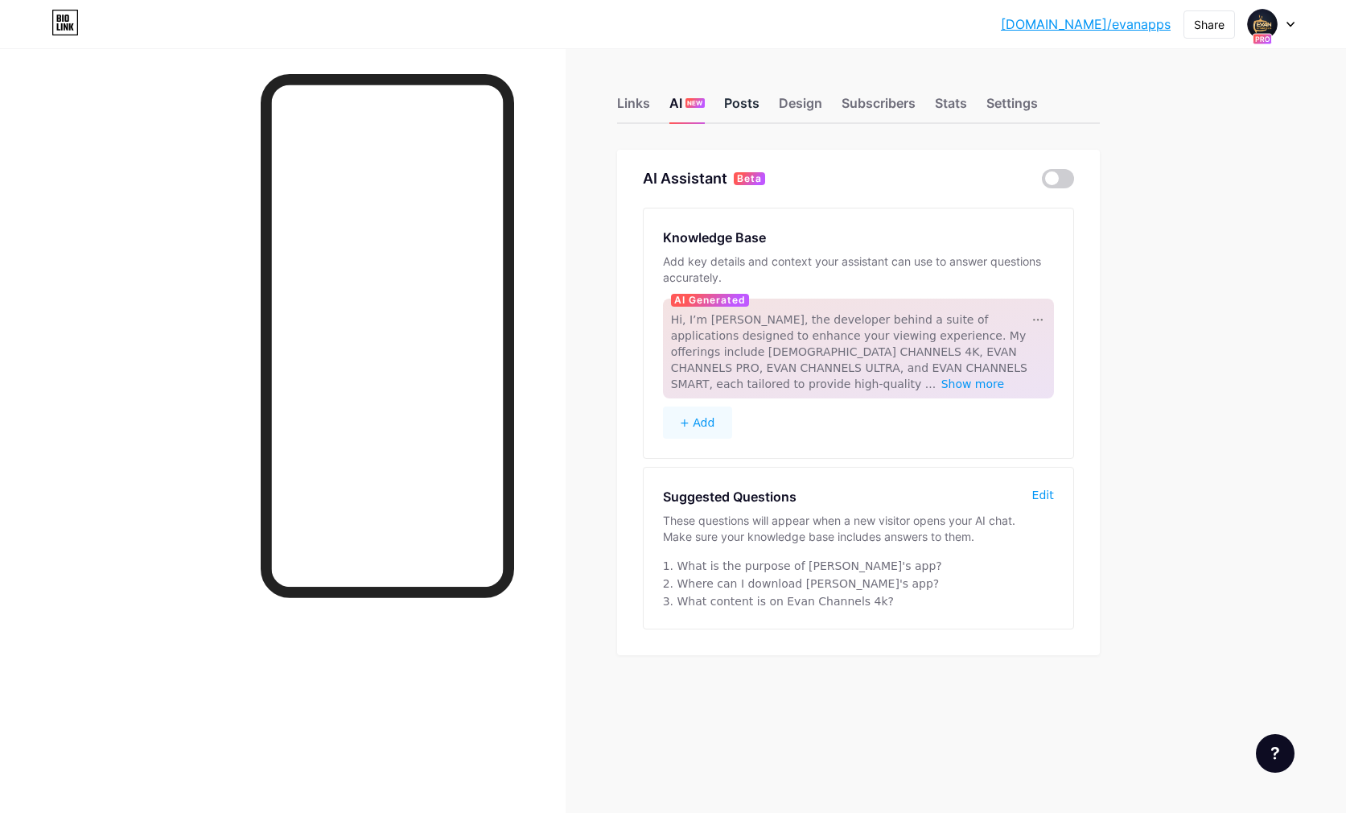
click at [744, 108] on div "Posts" at bounding box center [741, 107] width 35 height 29
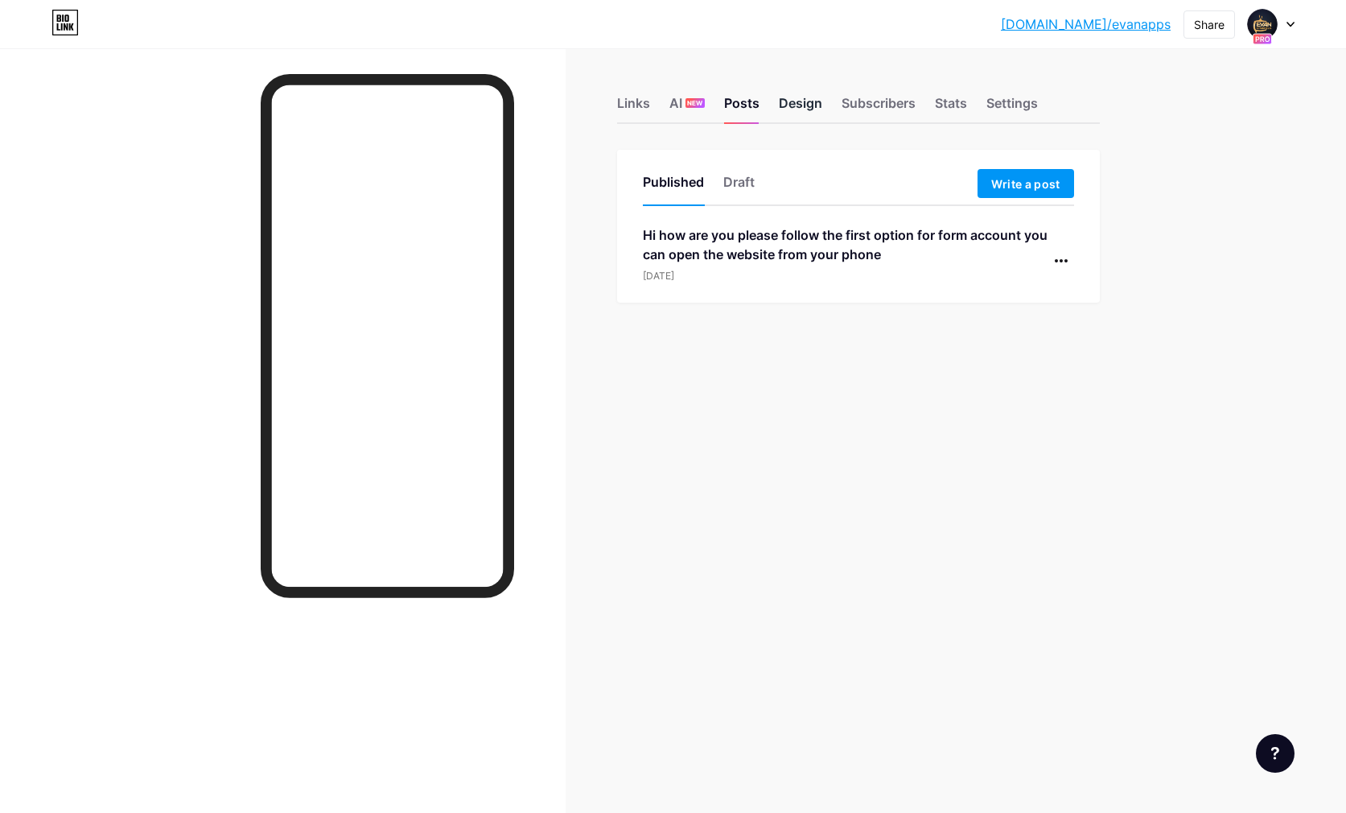
click at [798, 105] on div "Design" at bounding box center [800, 107] width 43 height 29
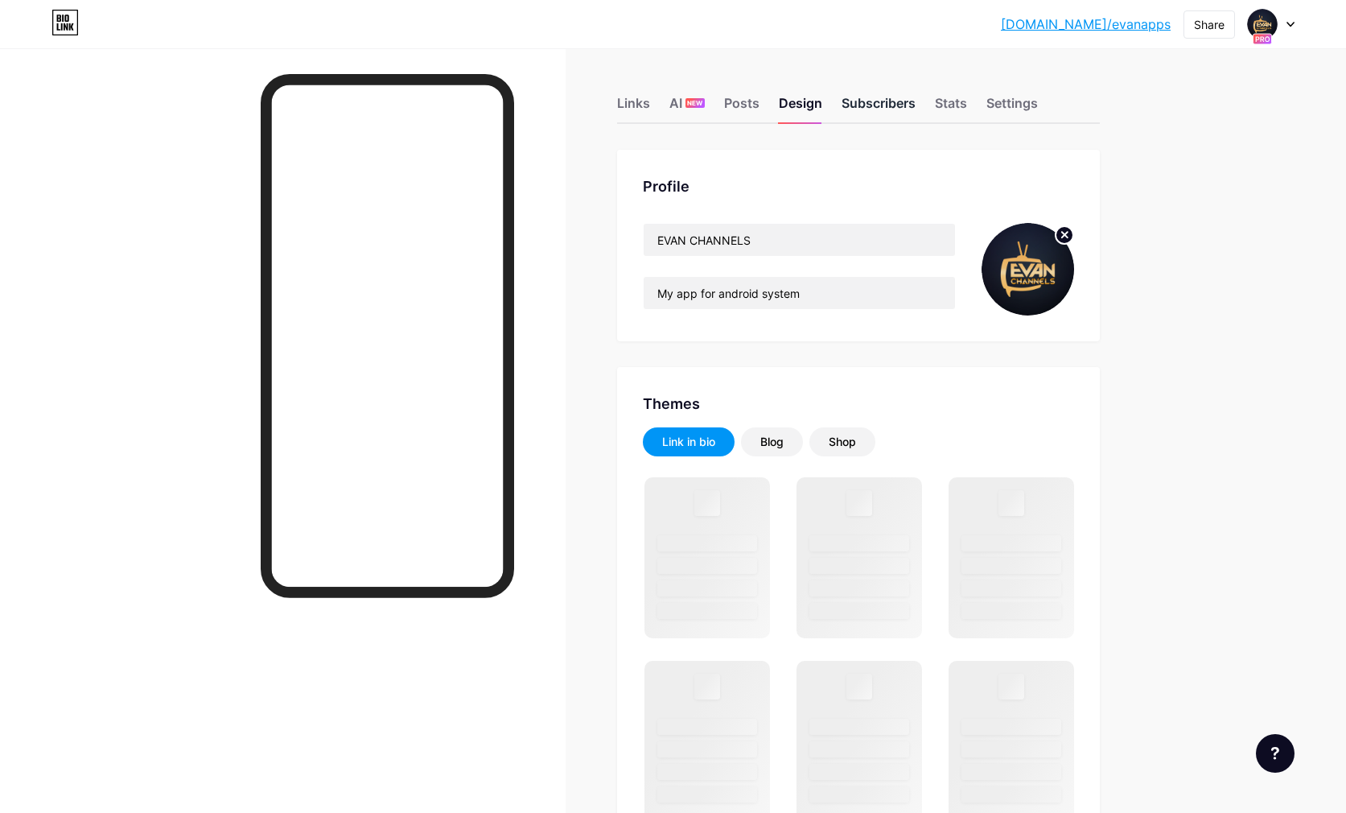
click at [856, 104] on div "Subscribers" at bounding box center [879, 107] width 74 height 29
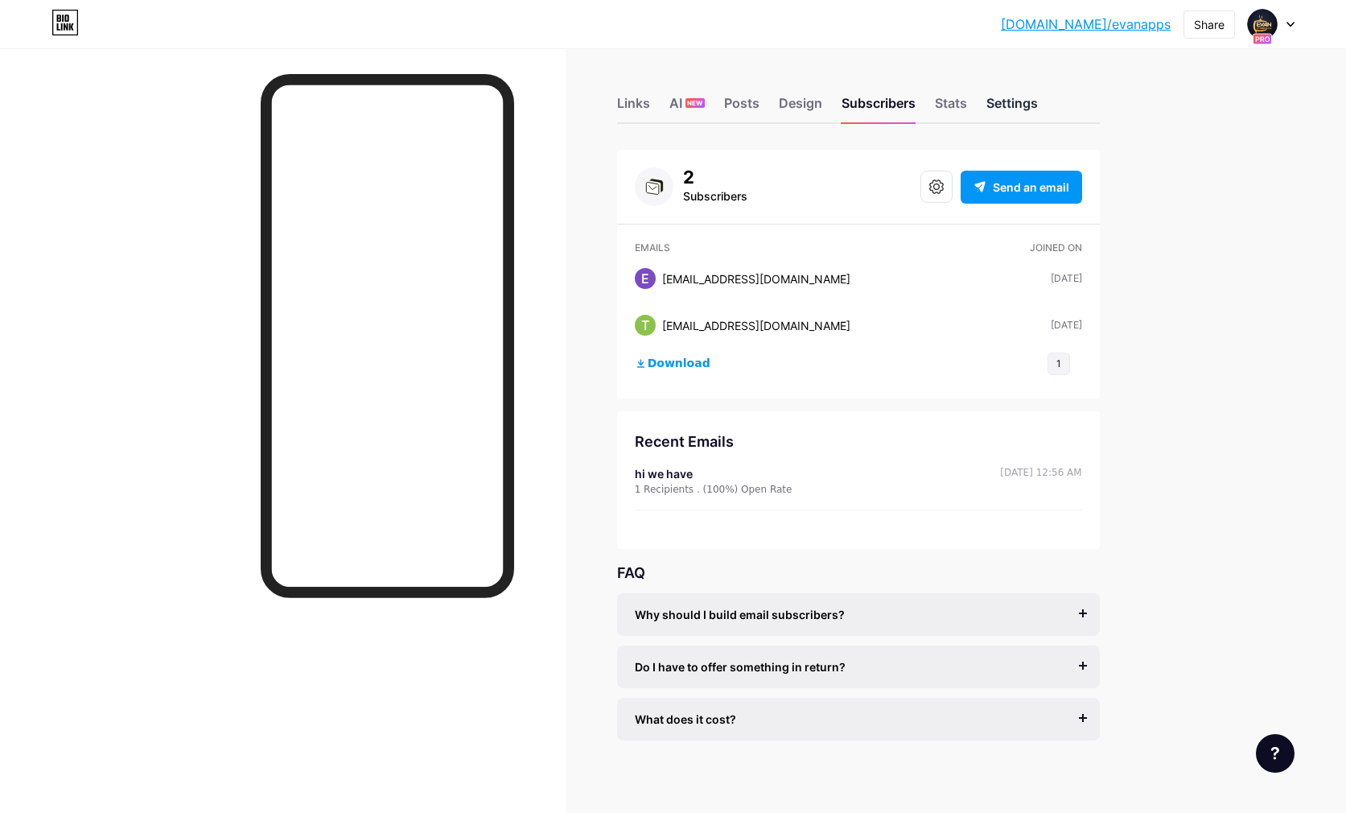
click at [988, 103] on div "Settings" at bounding box center [1013, 107] width 52 height 29
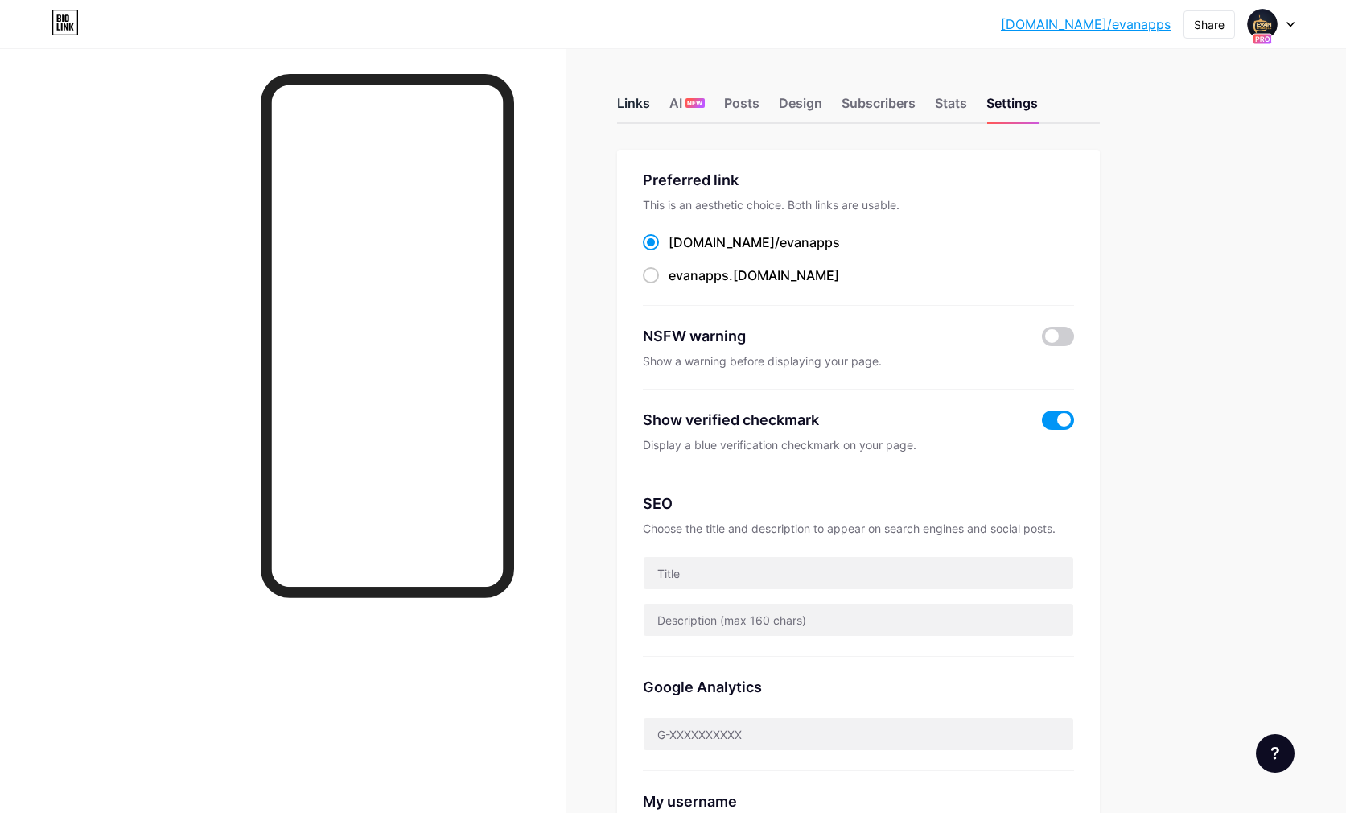
click at [629, 103] on div "Links" at bounding box center [633, 107] width 33 height 29
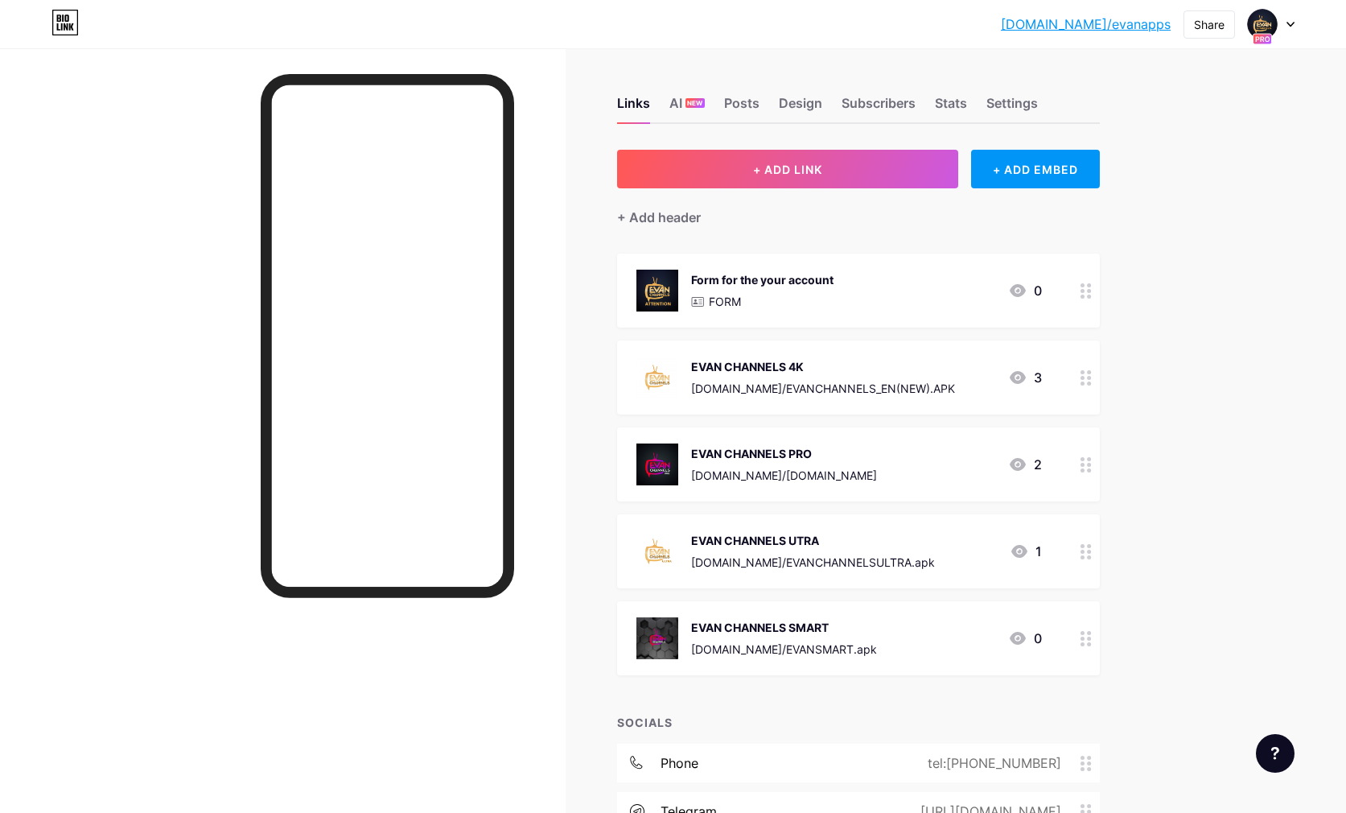
scroll to position [7, 0]
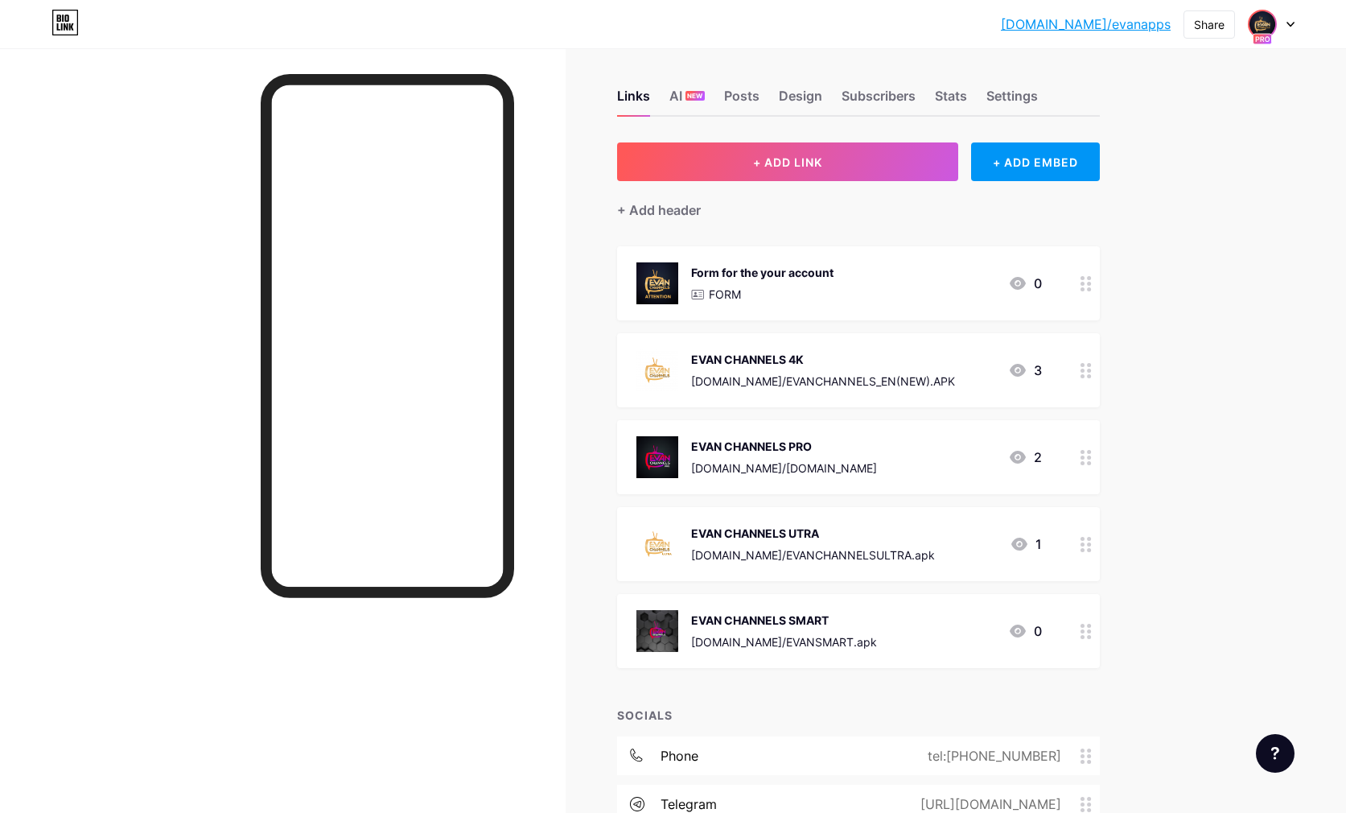
click at [1264, 23] on img at bounding box center [1263, 24] width 26 height 26
click at [974, 76] on div "Links AI NEW Posts Design Subscribers Stats Settings" at bounding box center [858, 88] width 483 height 56
click at [1008, 89] on div "Settings" at bounding box center [1013, 100] width 52 height 29
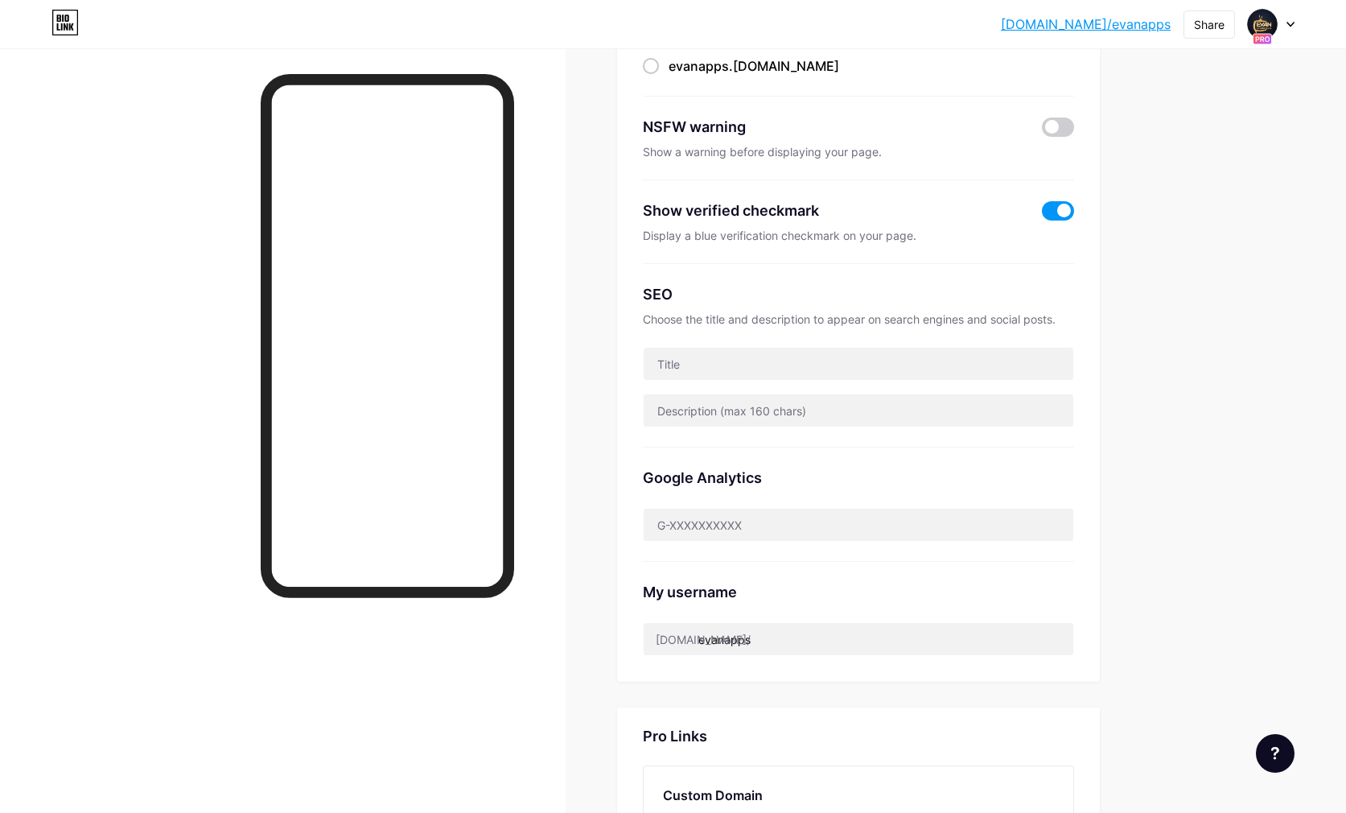
scroll to position [555, 0]
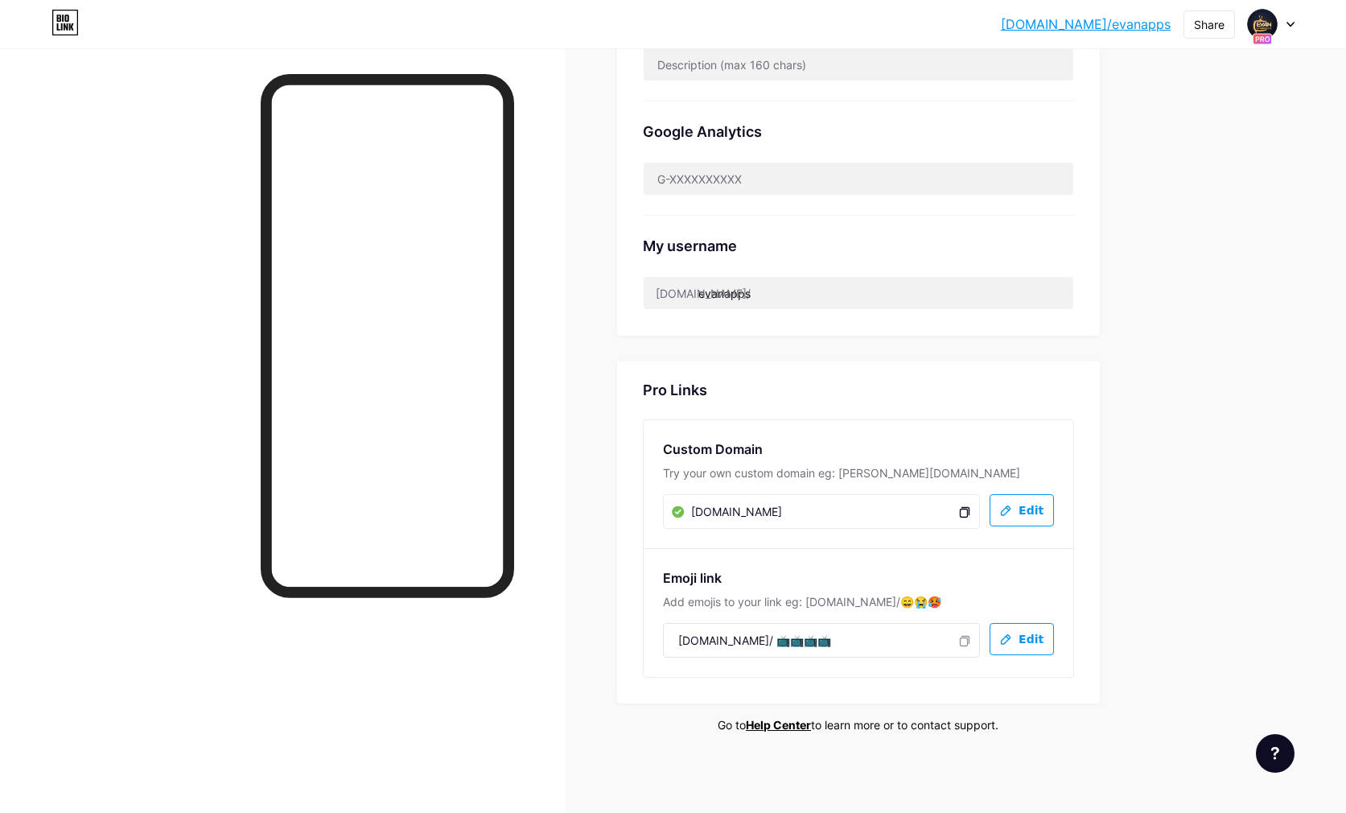
click at [963, 513] on icon at bounding box center [965, 511] width 13 height 13
click at [858, 512] on div "www.evan4ktv.com www.evan4ktv.com" at bounding box center [821, 511] width 317 height 35
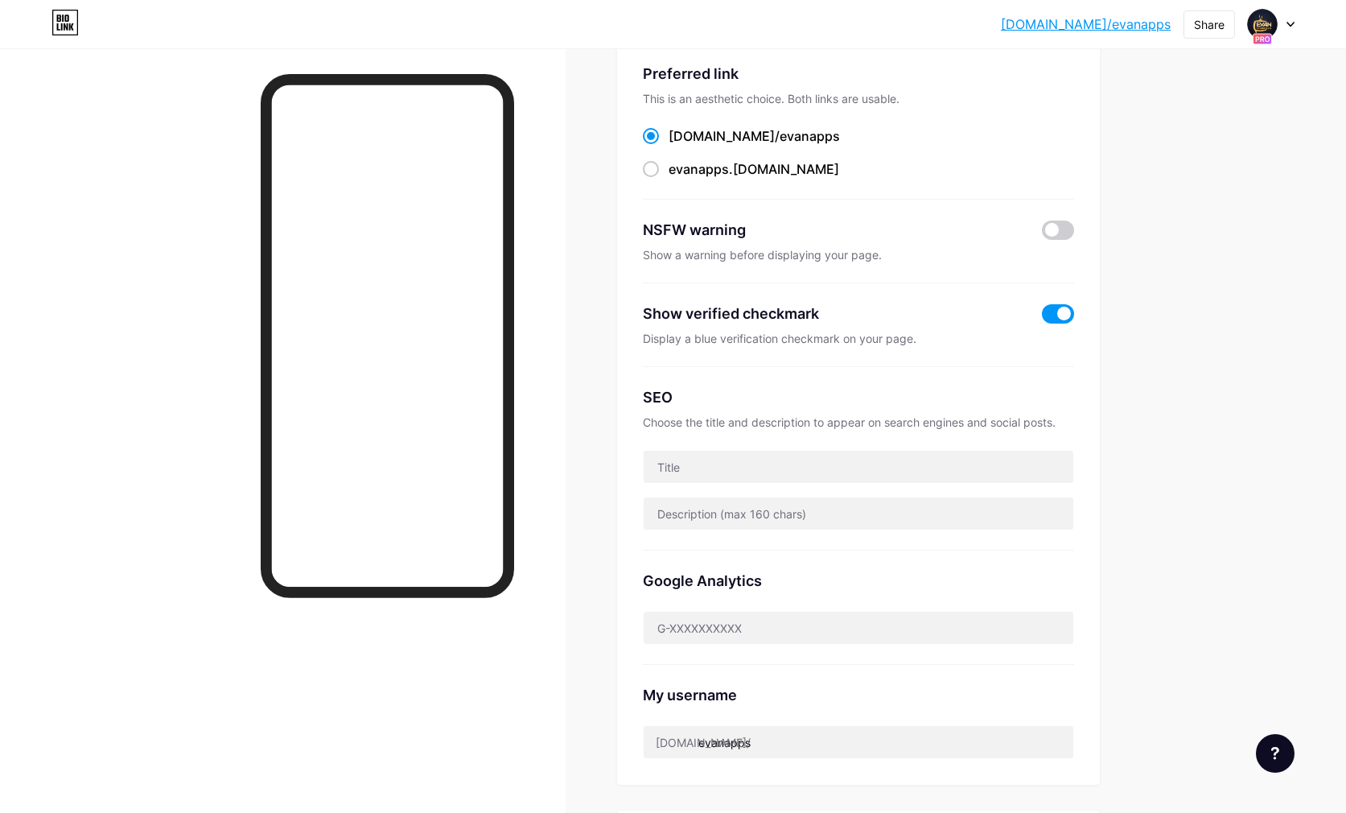
scroll to position [0, 0]
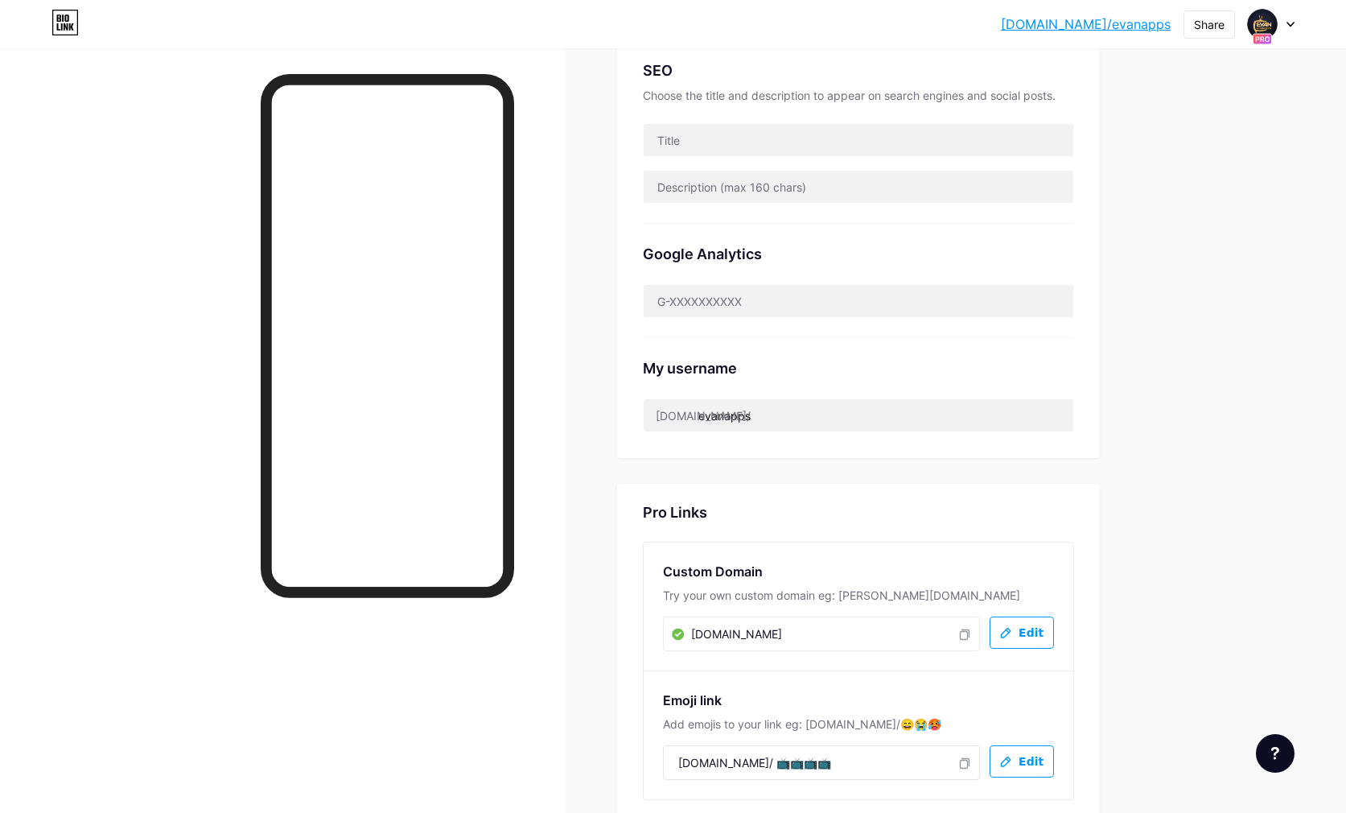
scroll to position [555, 0]
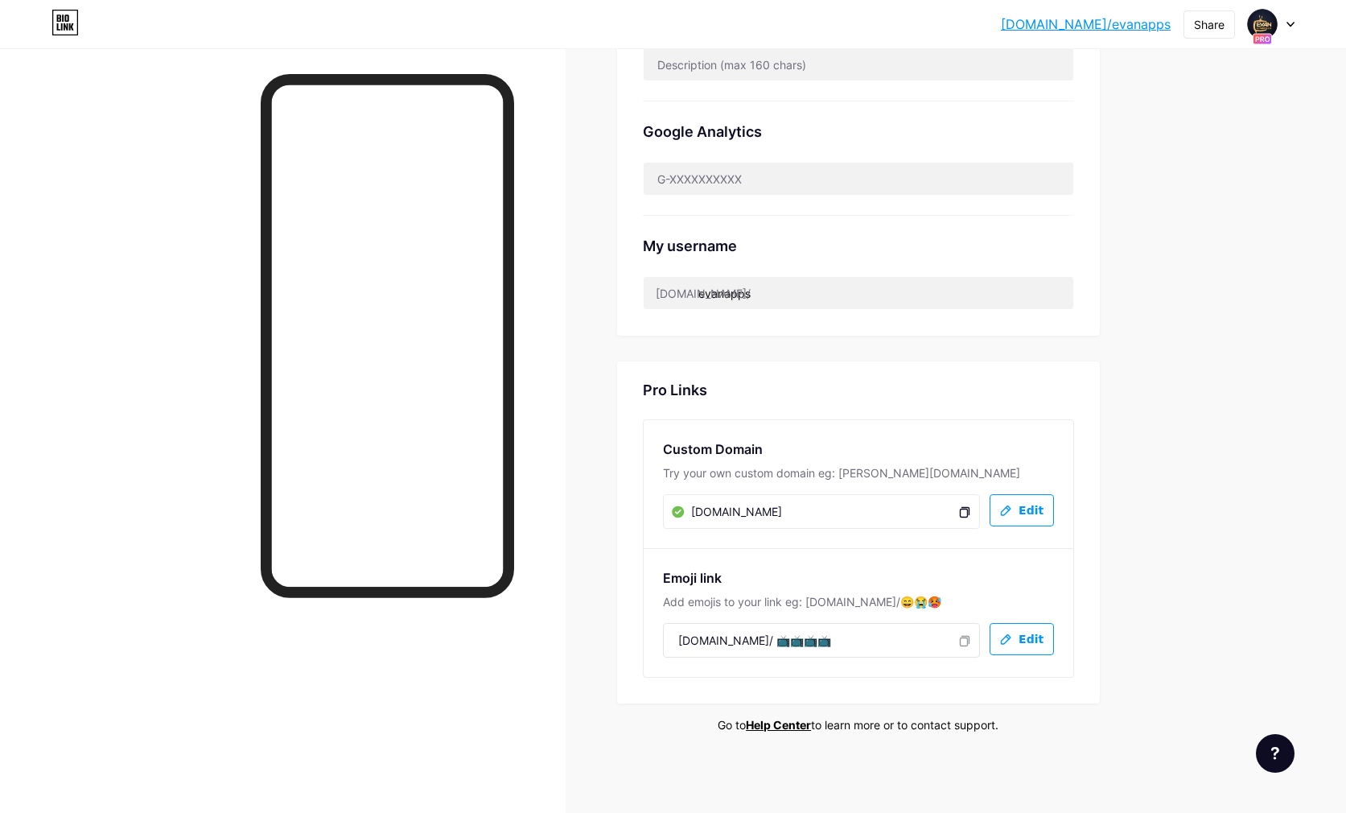
click at [969, 514] on icon at bounding box center [965, 511] width 13 height 13
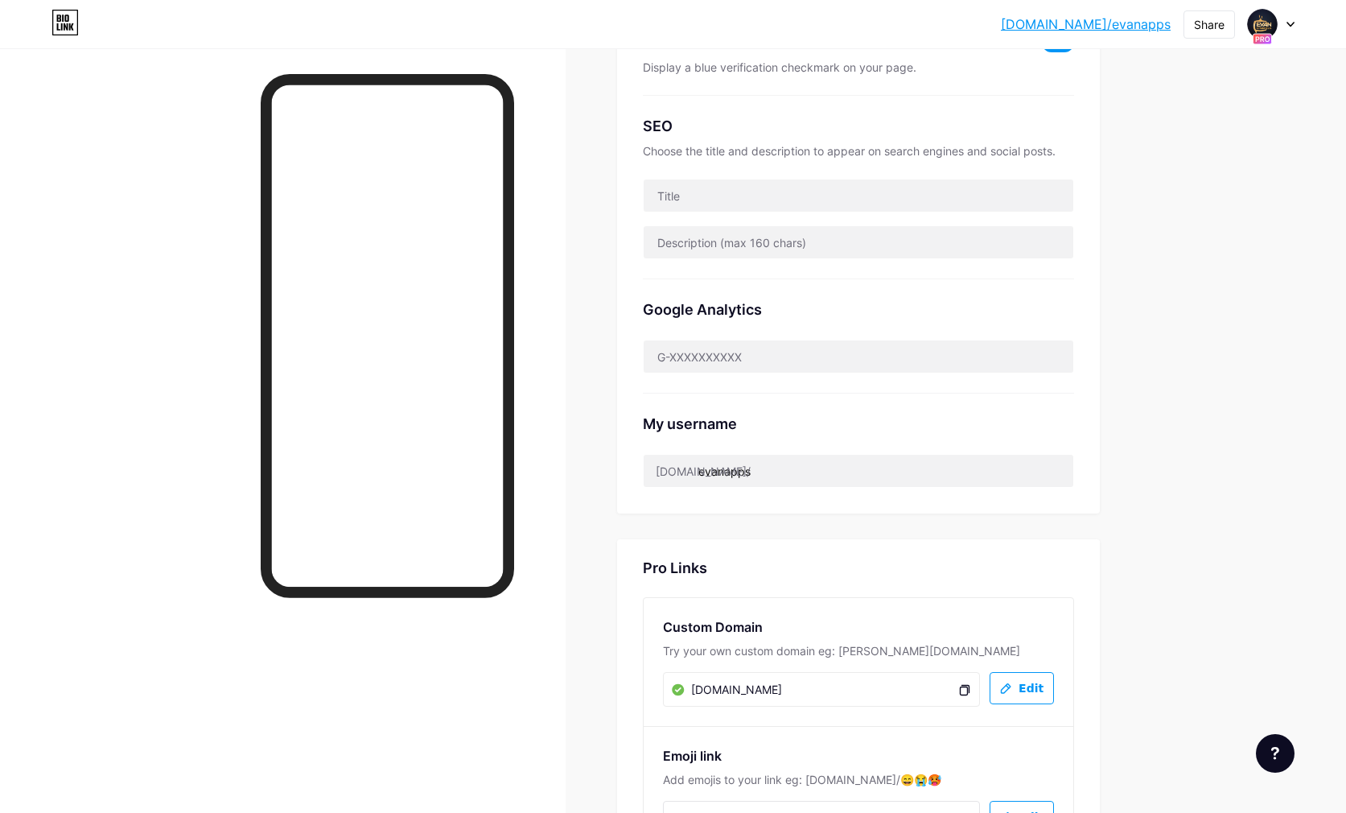
scroll to position [0, 0]
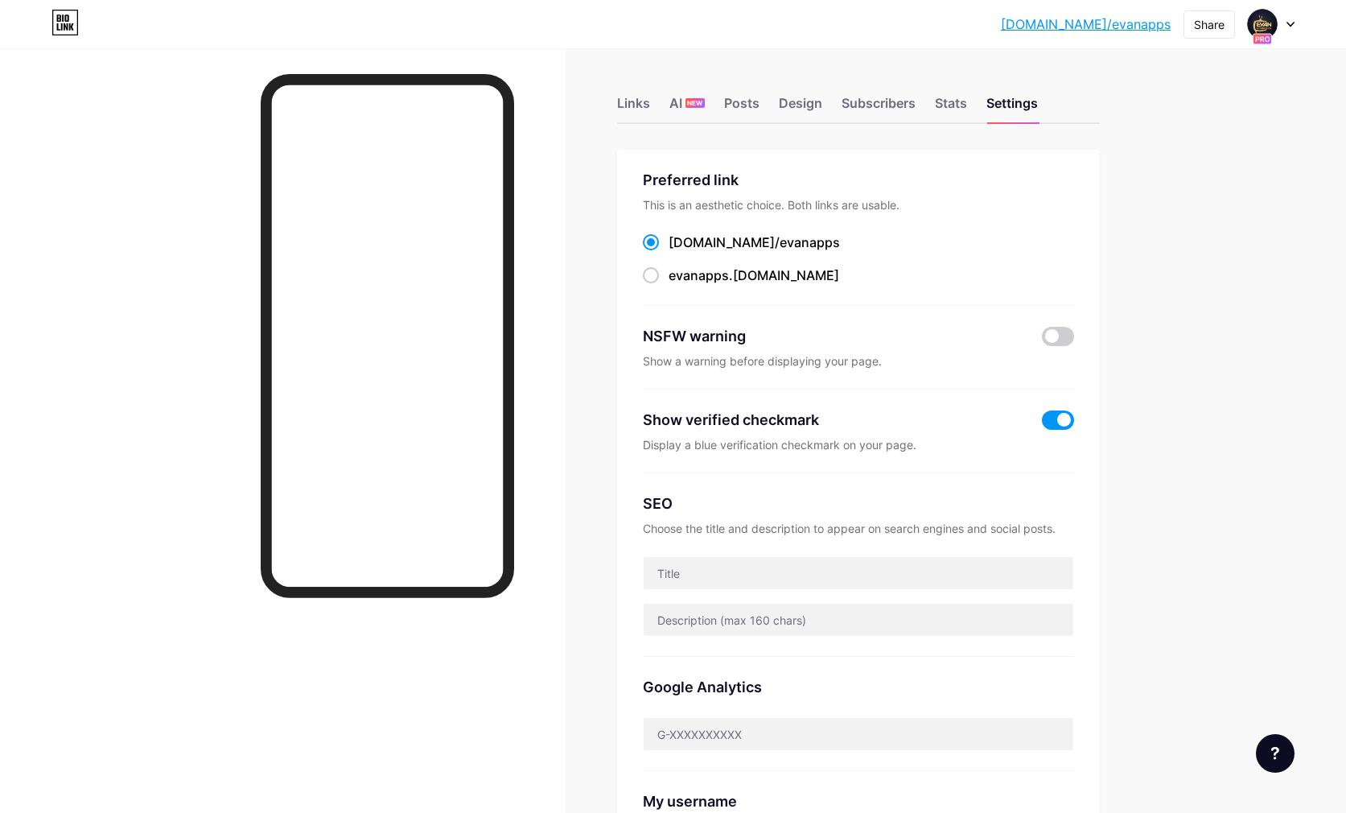
click at [1120, 27] on link "[DOMAIN_NAME]/evanapps" at bounding box center [1086, 23] width 170 height 19
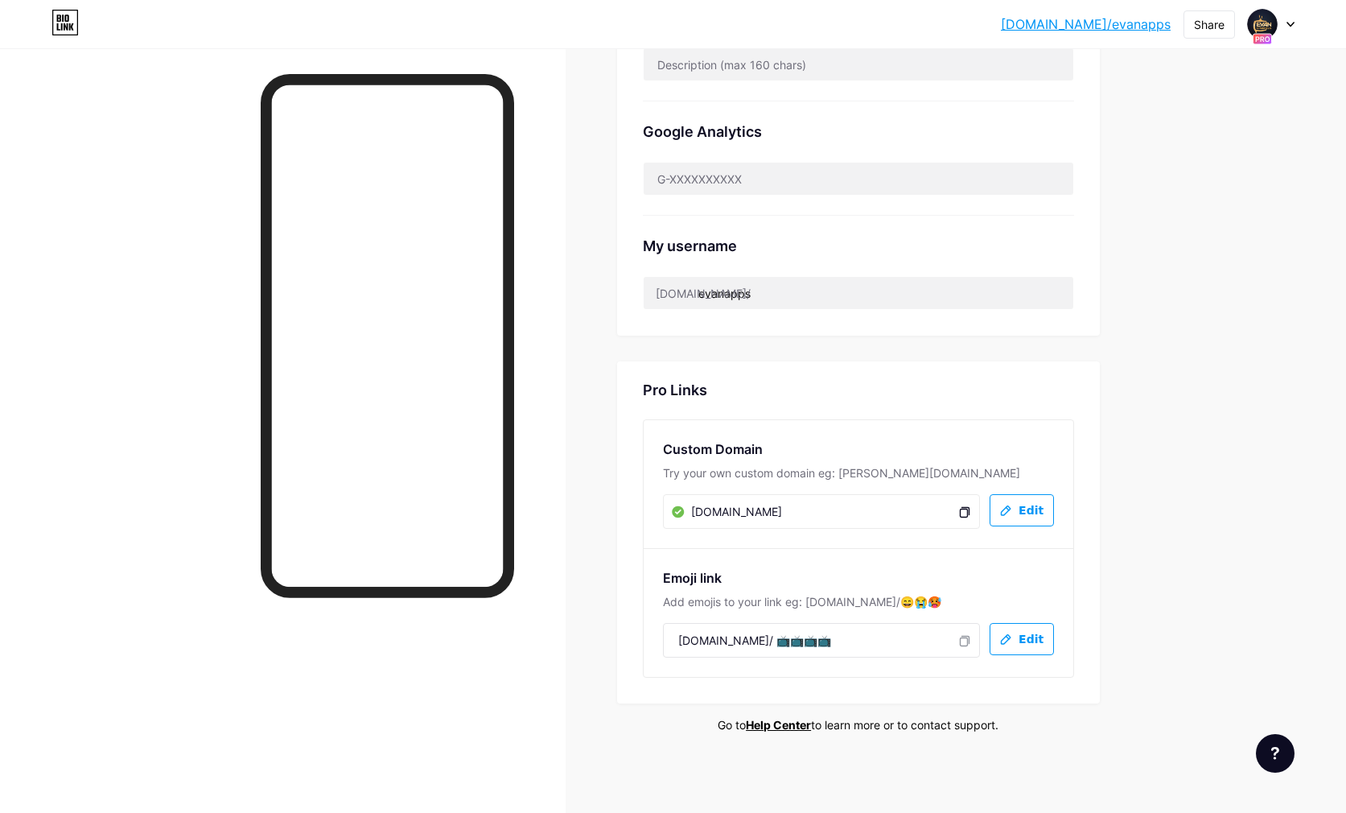
click at [1017, 513] on span "Edit" at bounding box center [1022, 511] width 44 height 14
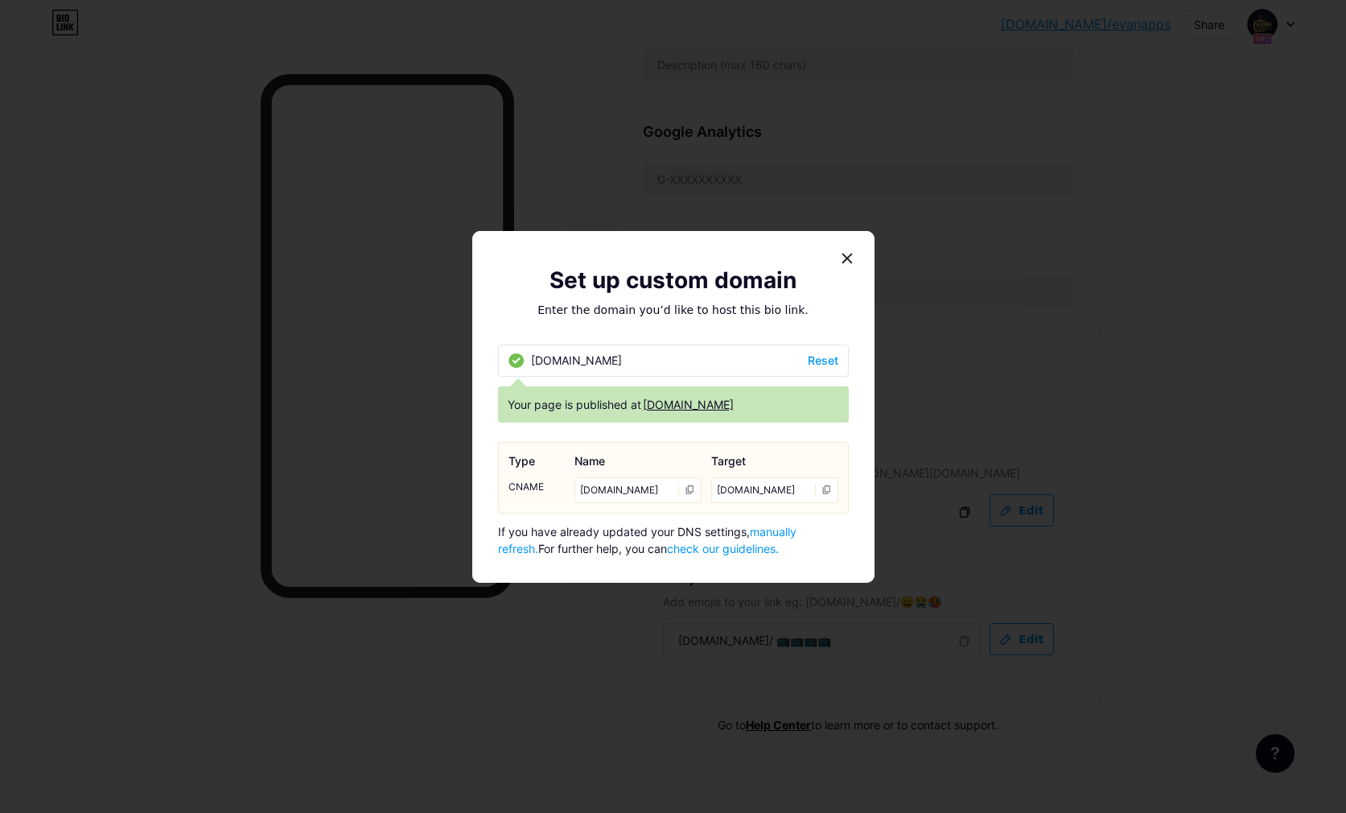
click at [694, 401] on link "[DOMAIN_NAME]" at bounding box center [688, 404] width 91 height 17
click at [691, 489] on icon at bounding box center [690, 490] width 10 height 10
click at [791, 533] on span "manually refresh." at bounding box center [647, 540] width 299 height 31
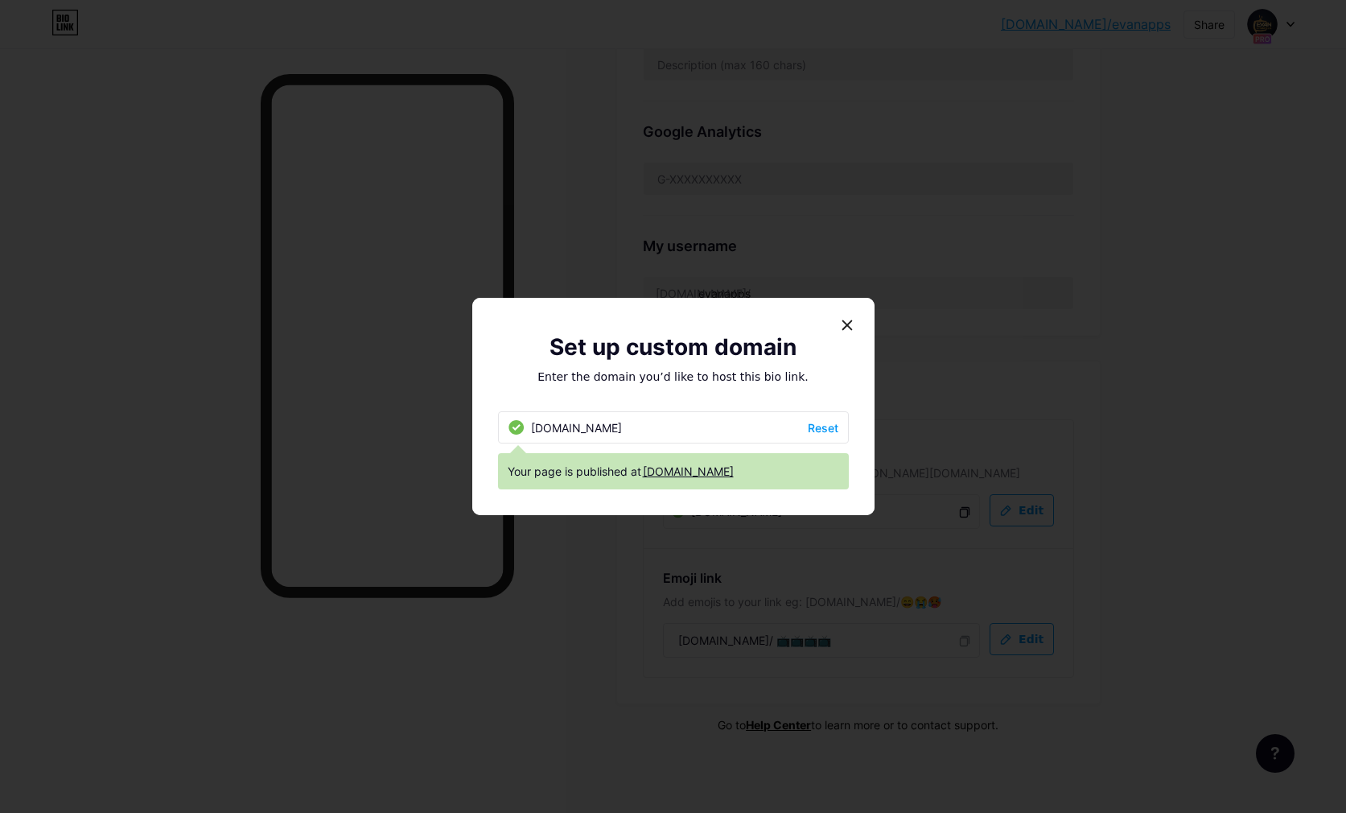
click at [688, 471] on link "[DOMAIN_NAME]" at bounding box center [688, 471] width 91 height 17
click at [835, 317] on div at bounding box center [847, 325] width 29 height 29
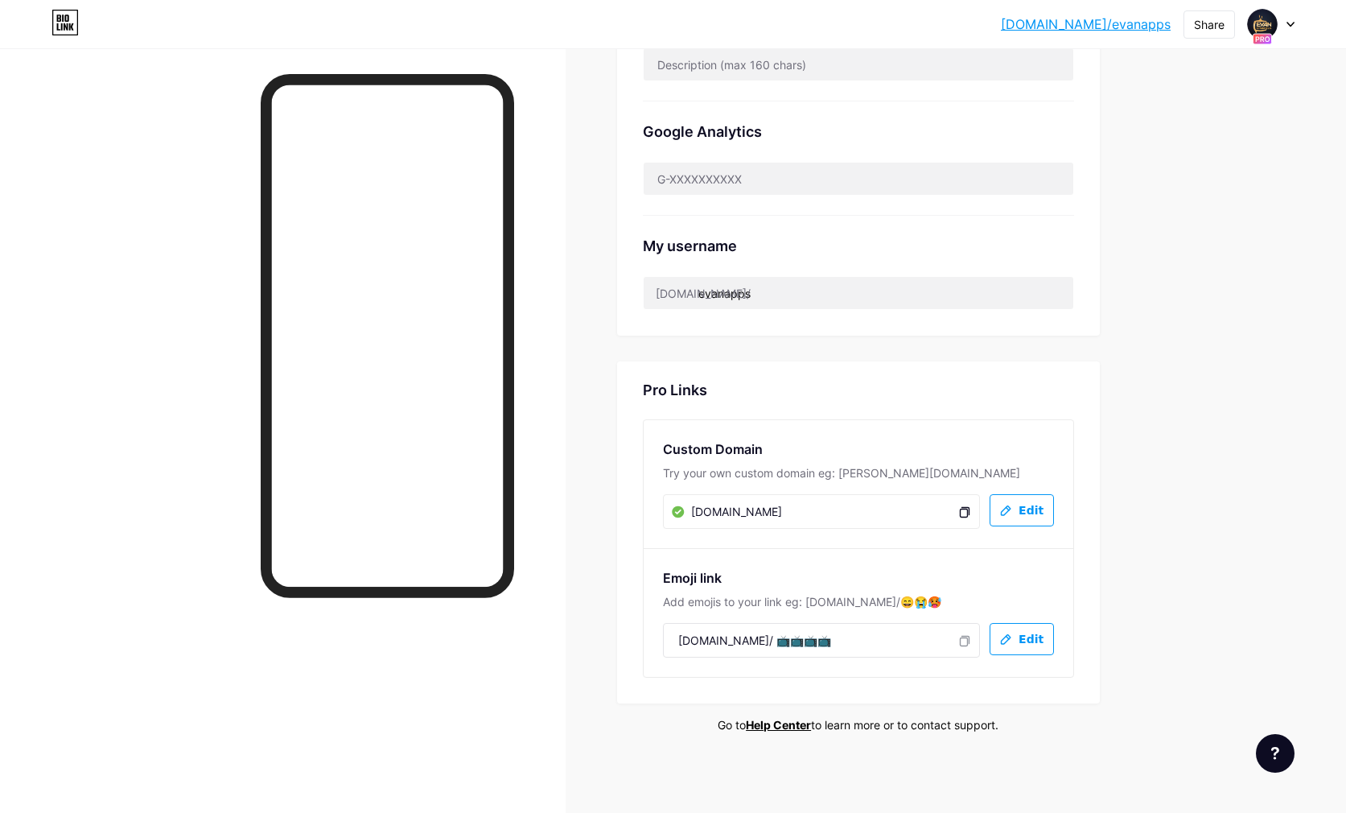
scroll to position [0, 0]
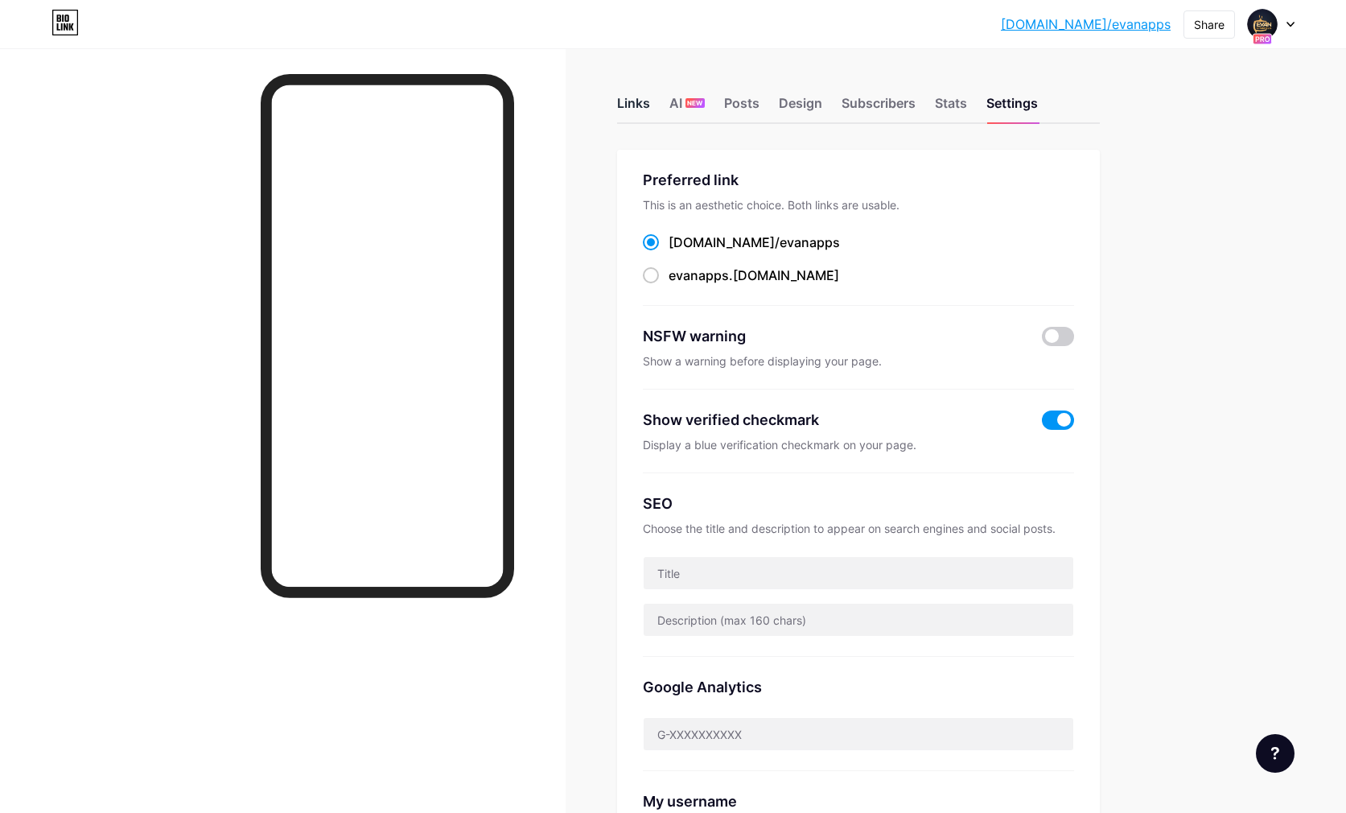
click at [636, 104] on div "Links" at bounding box center [633, 107] width 33 height 29
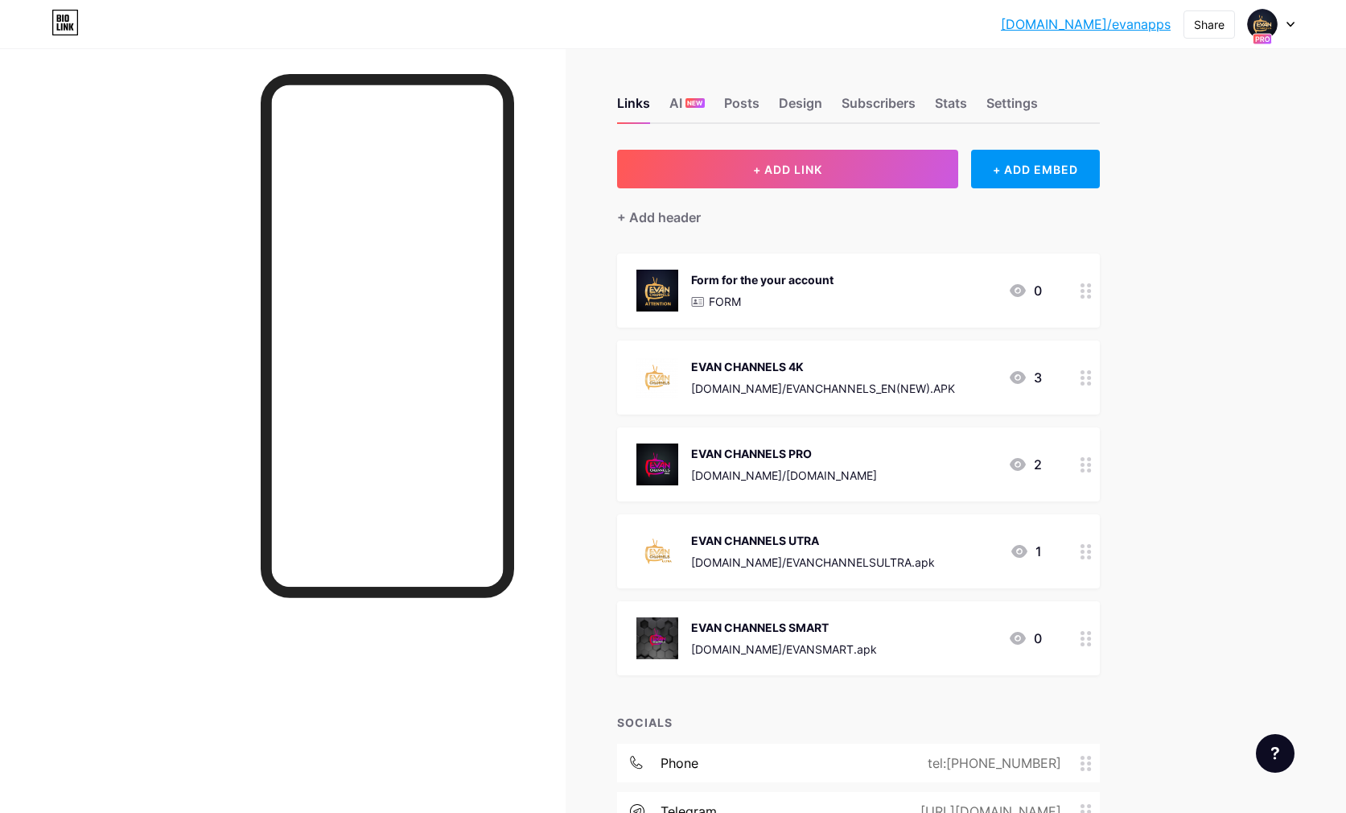
click at [975, 105] on div "Links AI NEW Posts Design Subscribers Stats Settings" at bounding box center [858, 96] width 483 height 56
click at [1031, 101] on div "Settings" at bounding box center [1013, 107] width 52 height 29
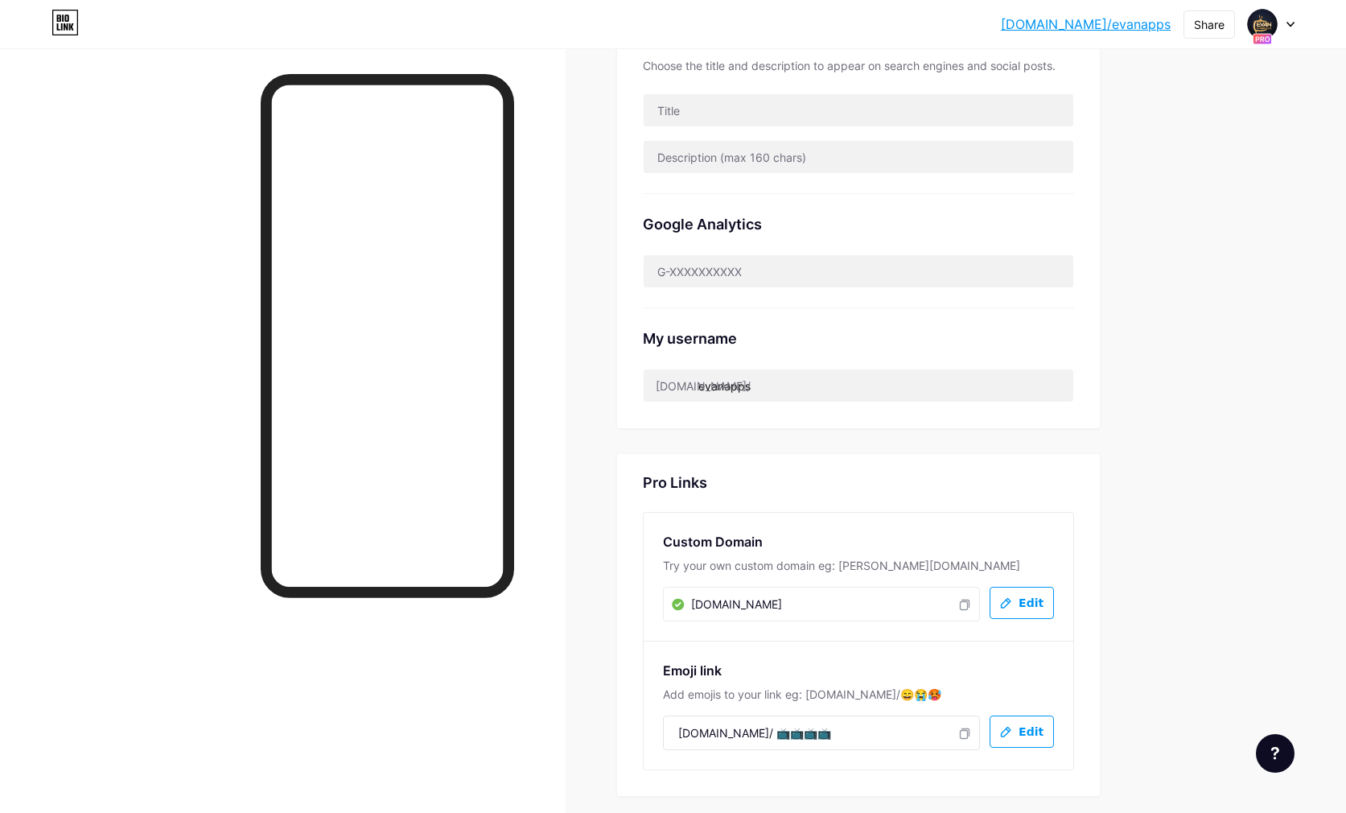
scroll to position [555, 0]
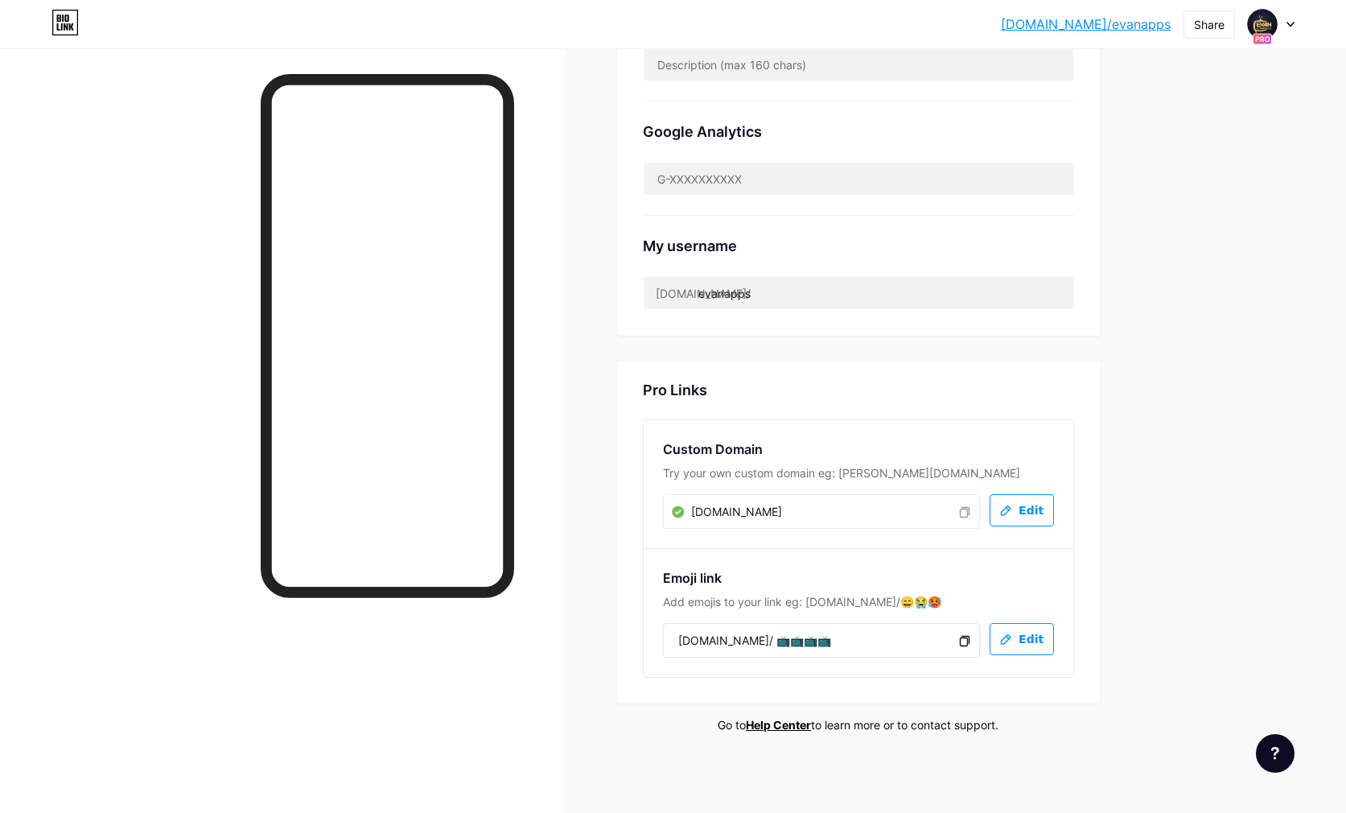
click at [966, 636] on icon at bounding box center [965, 639] width 7 height 7
click at [965, 511] on icon at bounding box center [965, 511] width 13 height 13
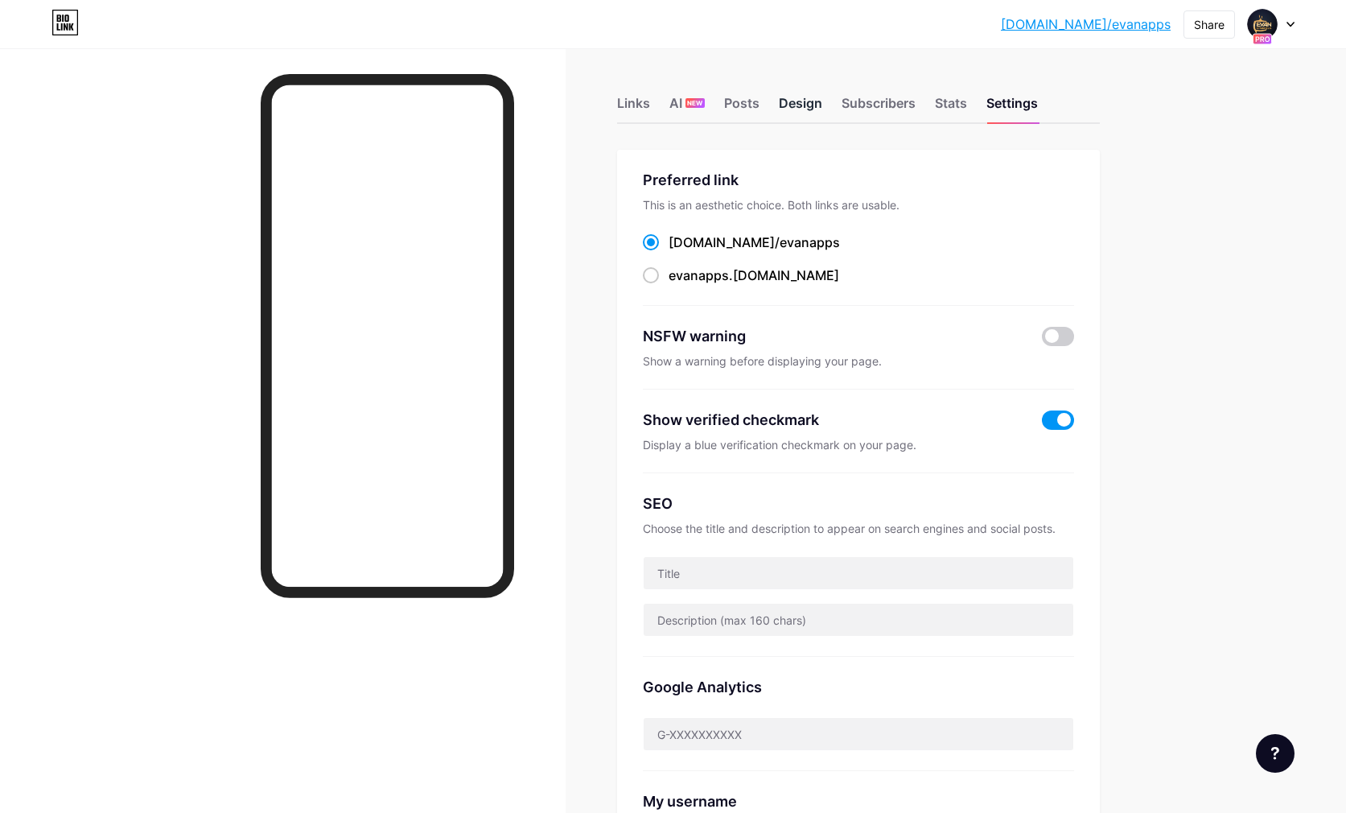
click at [810, 103] on div "Design" at bounding box center [800, 107] width 43 height 29
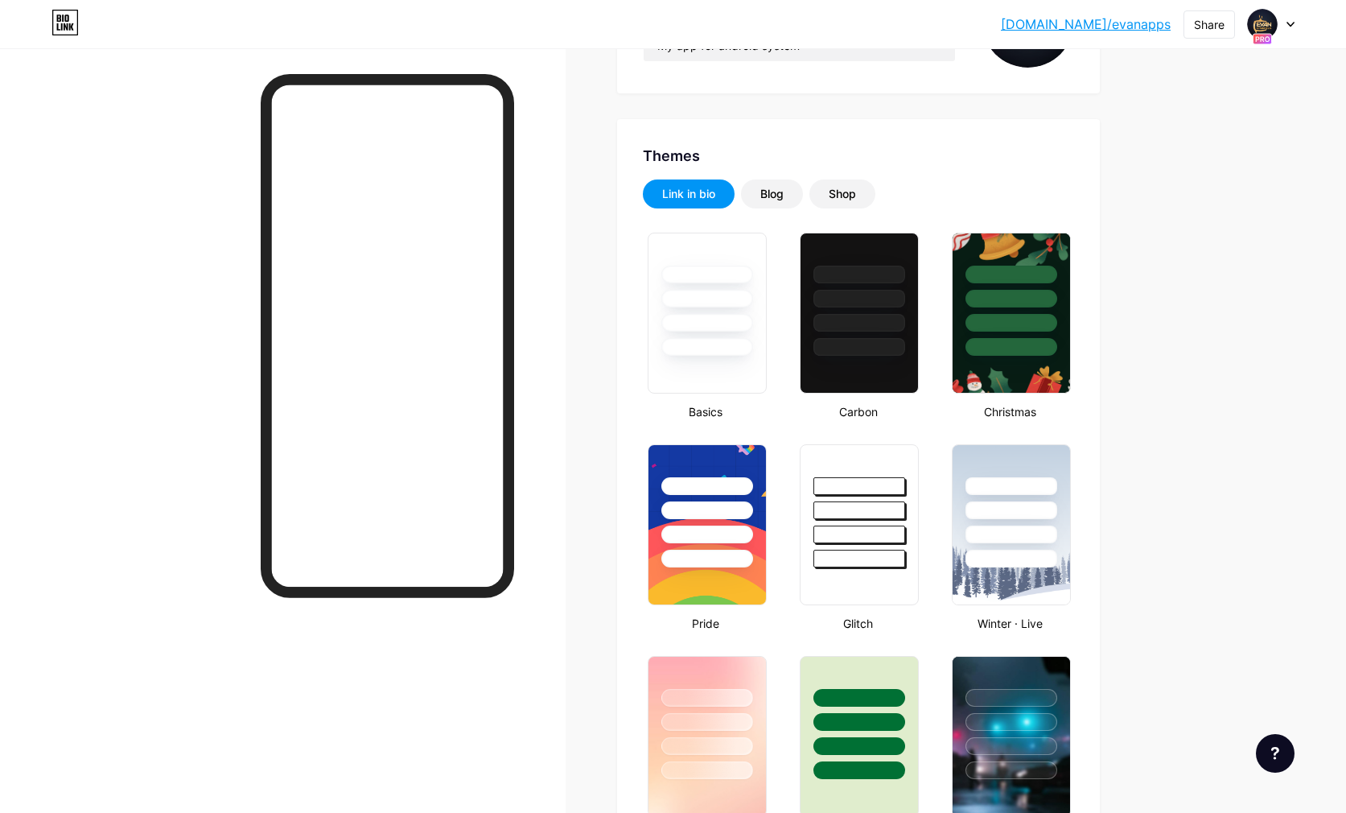
type input "#8a3487"
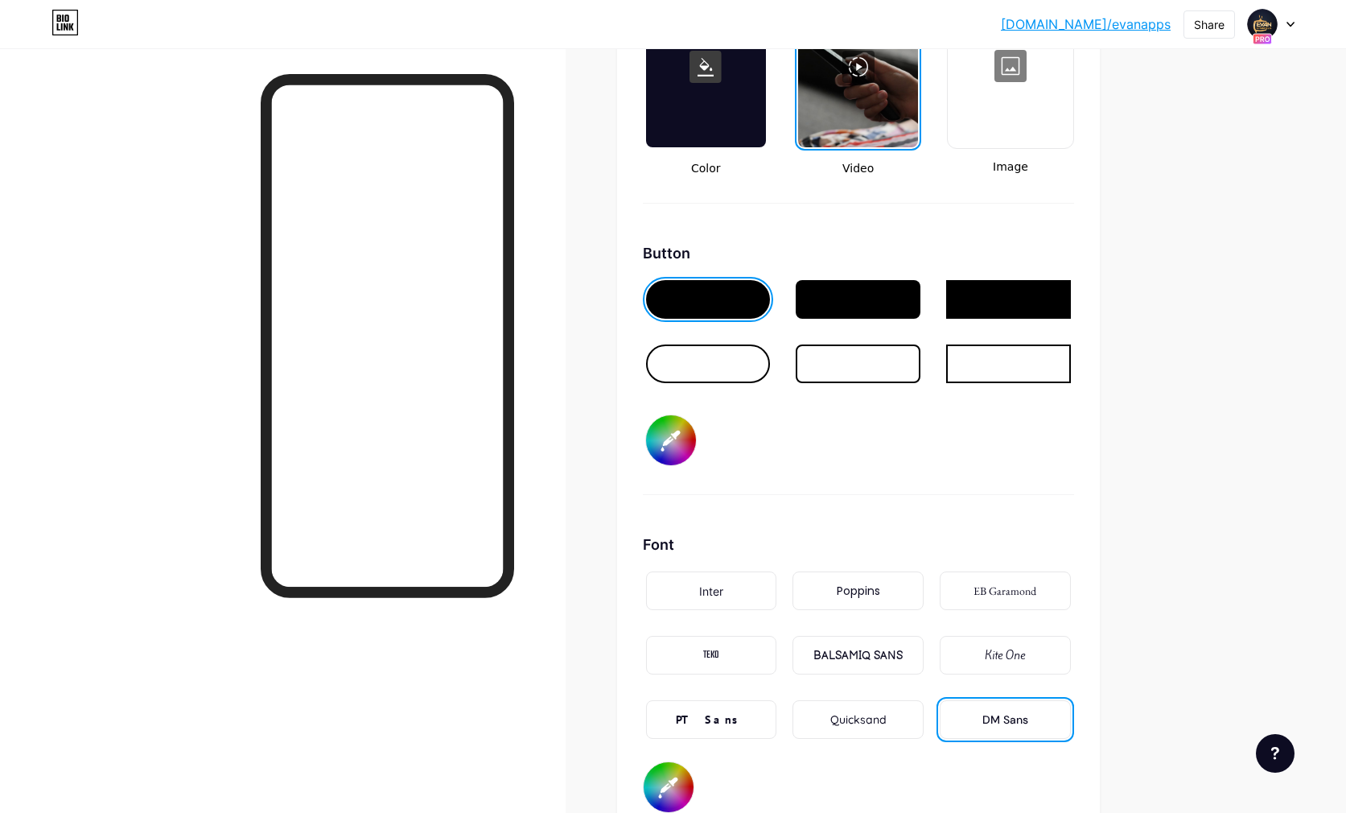
scroll to position [2286, 0]
click at [715, 300] on div at bounding box center [708, 298] width 125 height 39
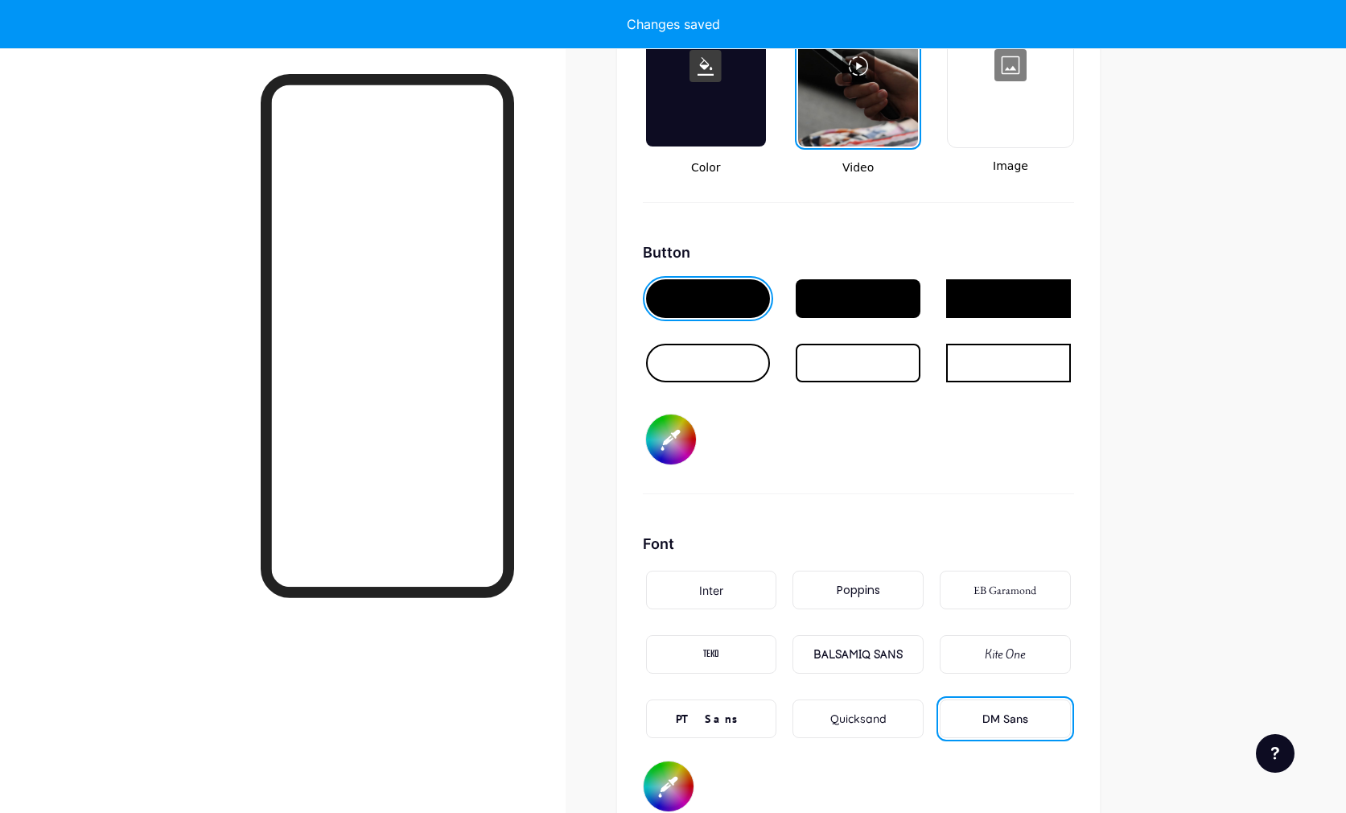
type input "#ffffff"
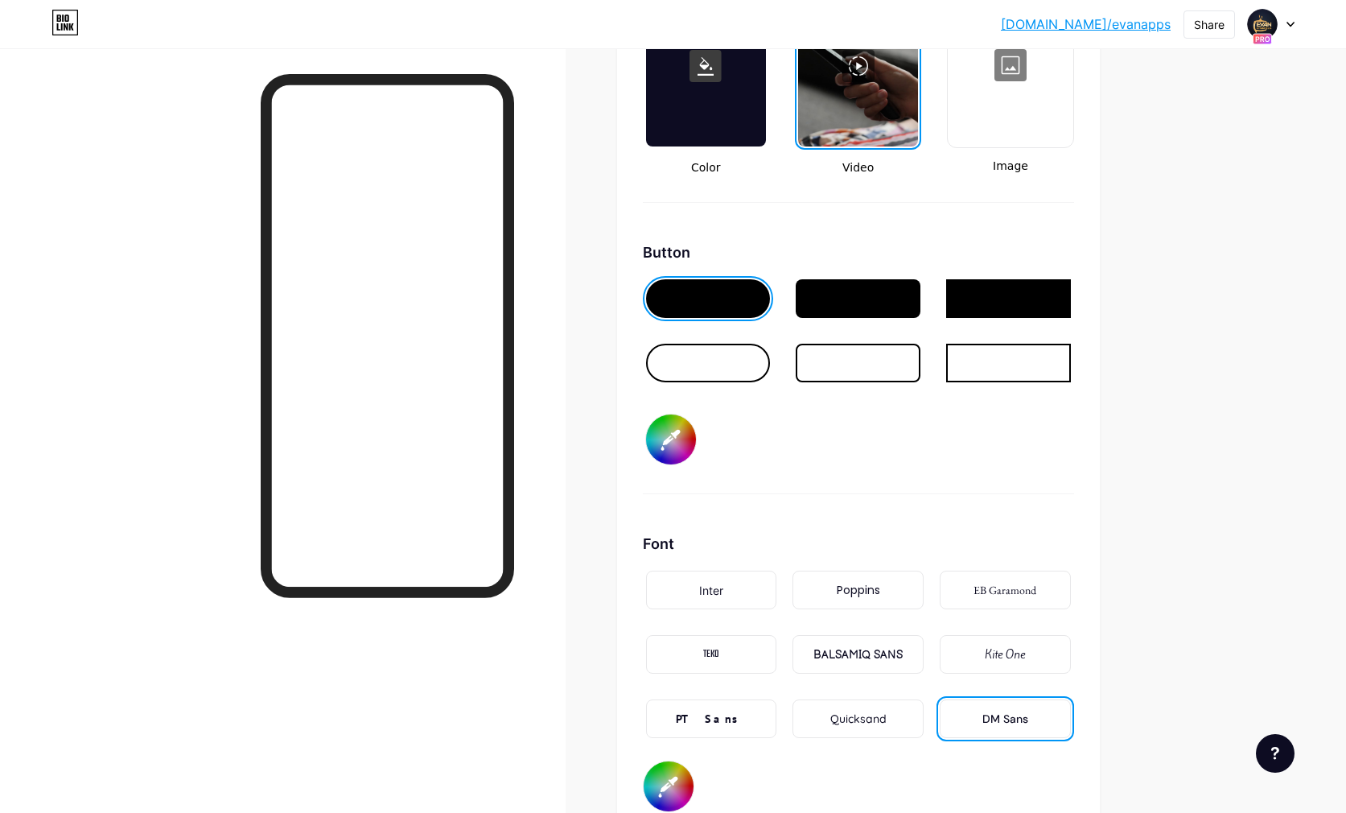
click at [676, 435] on input "#8a3487" at bounding box center [671, 439] width 50 height 50
type input "#843982"
type input "#ffffff"
type input "#80387d"
type input "#ffffff"
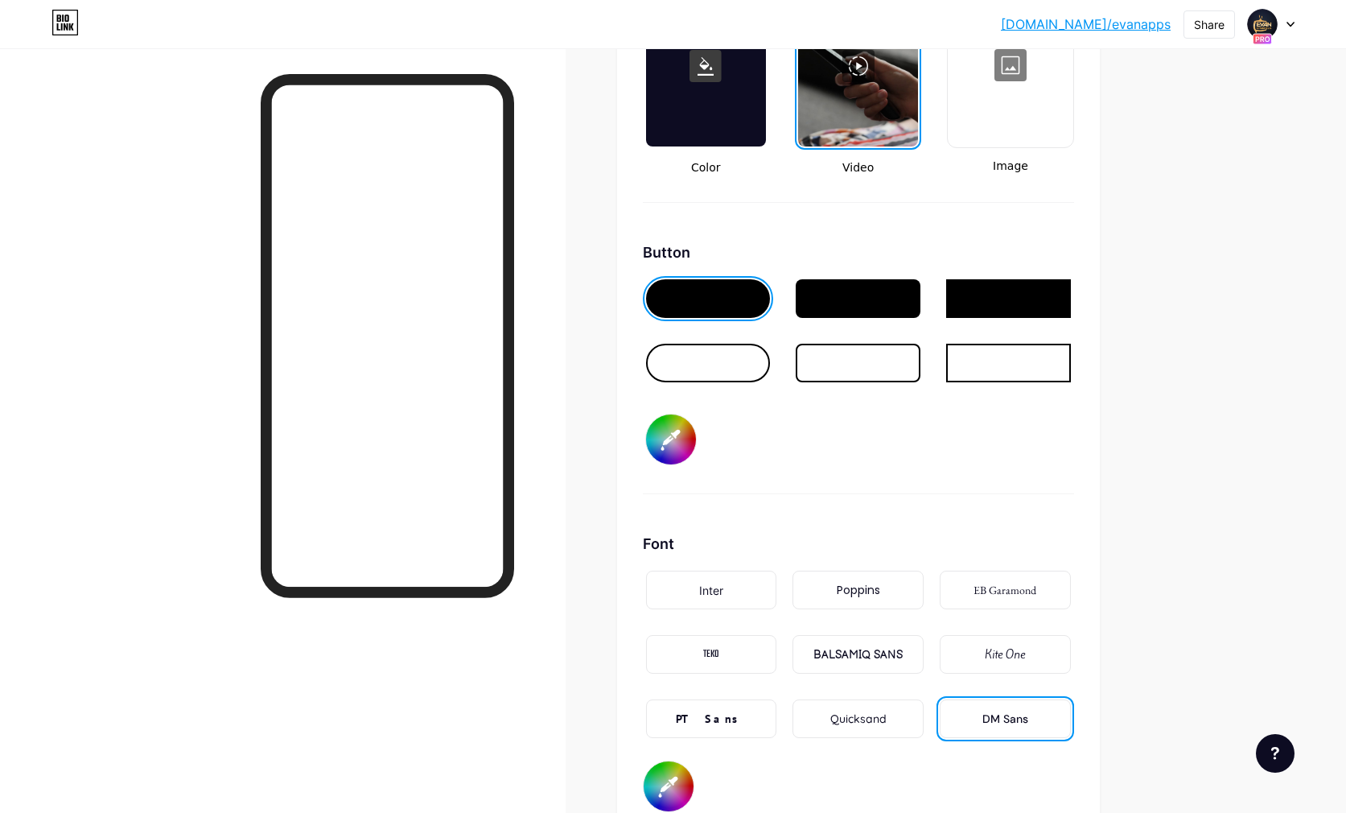
type input "#7c367a"
type input "#ffffff"
type input "#773775"
type input "#ffffff"
type input "#723770"
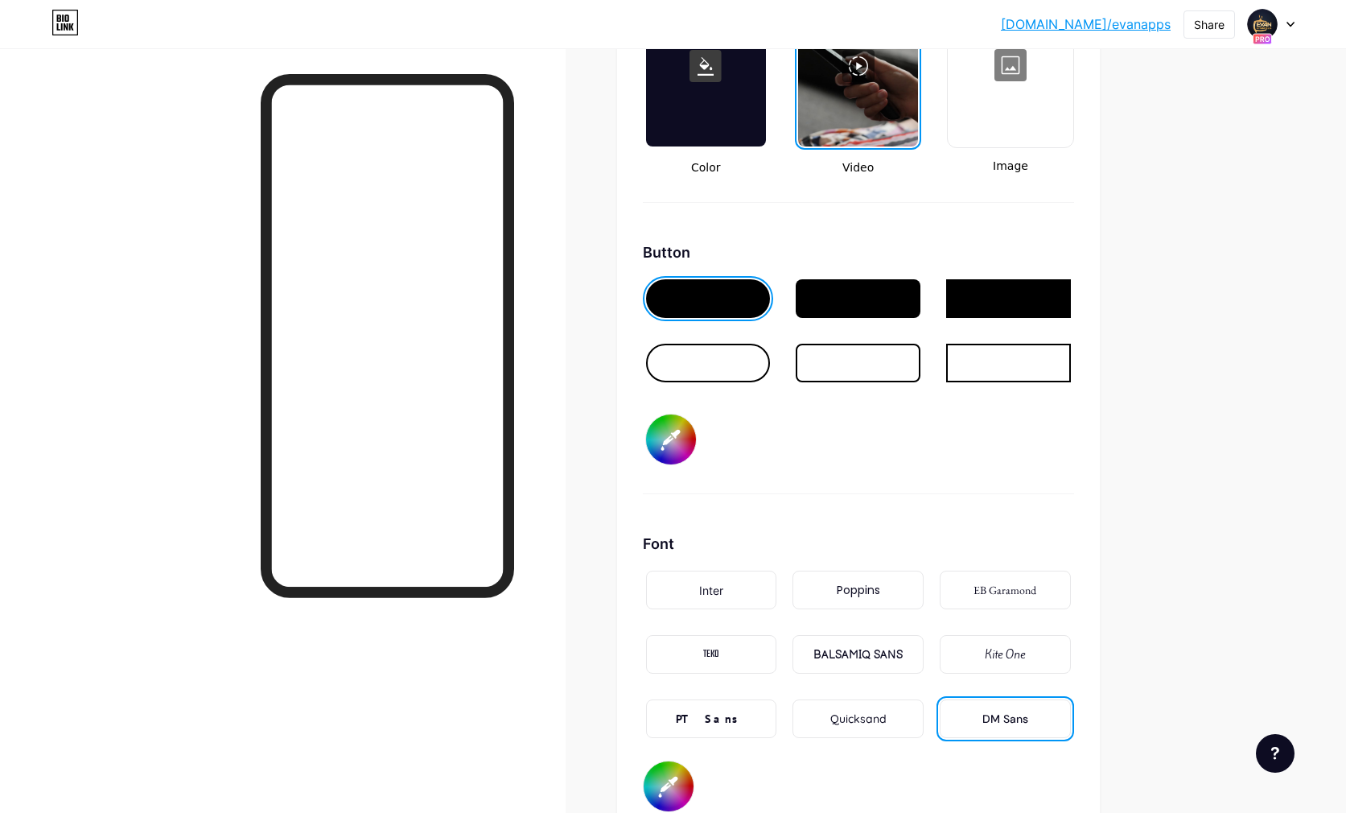
type input "#ffffff"
type input "#6d376b"
type input "#ffffff"
type input "#683766"
type input "#ffffff"
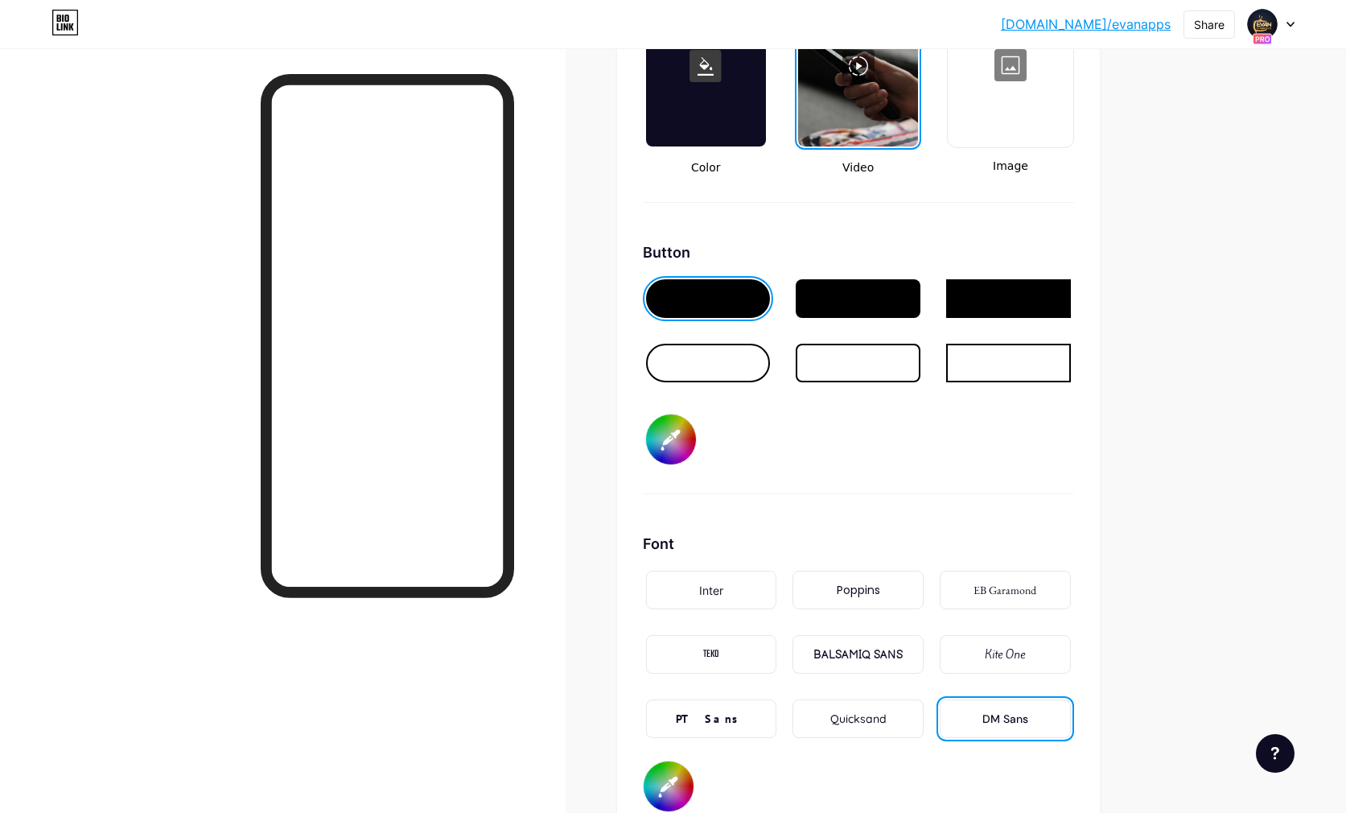
type input "#623760"
type input "#ffffff"
type input "#593657"
type input "#ffffff"
type input "#50344f"
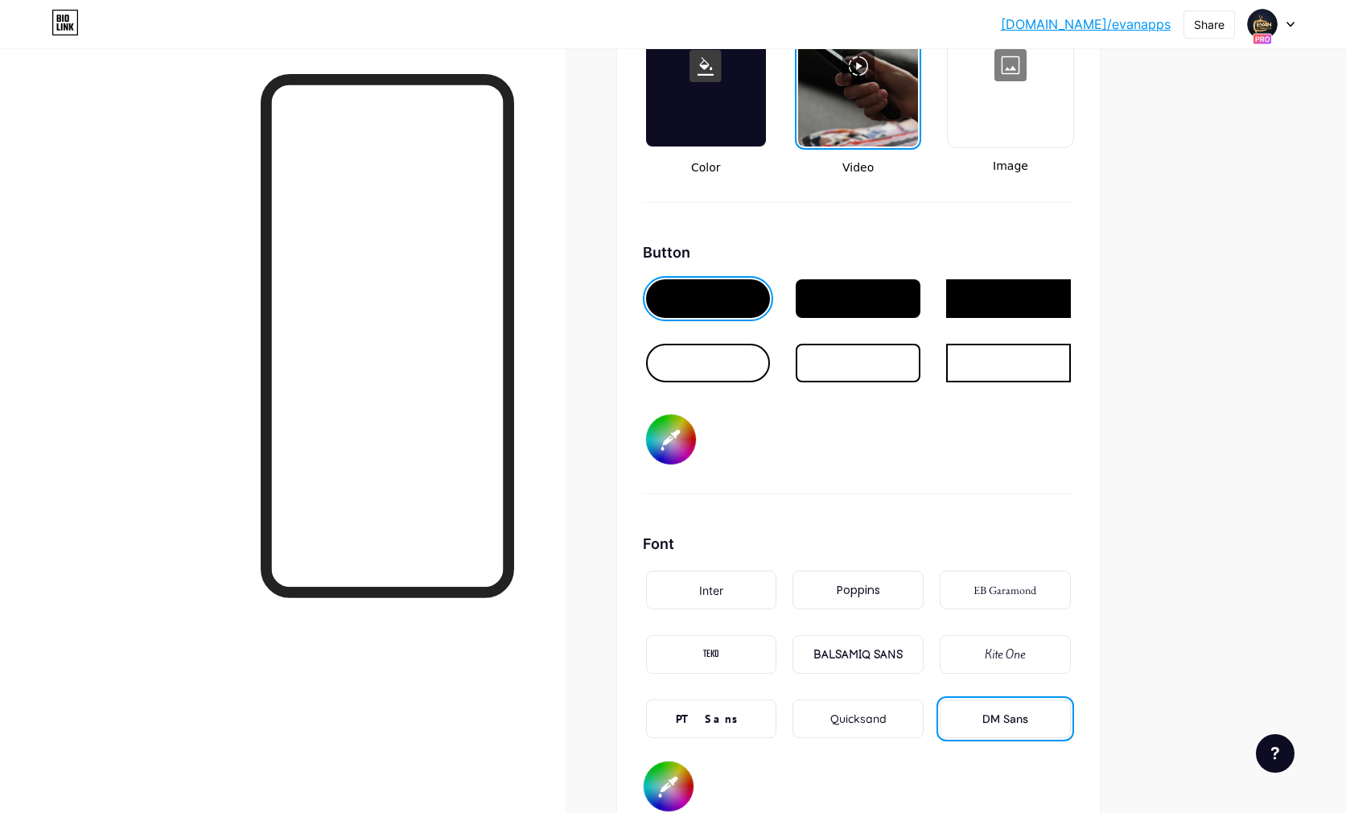
type input "#ffffff"
type input "#4b344a"
type input "#ffffff"
type input "#433243"
type input "#ffffff"
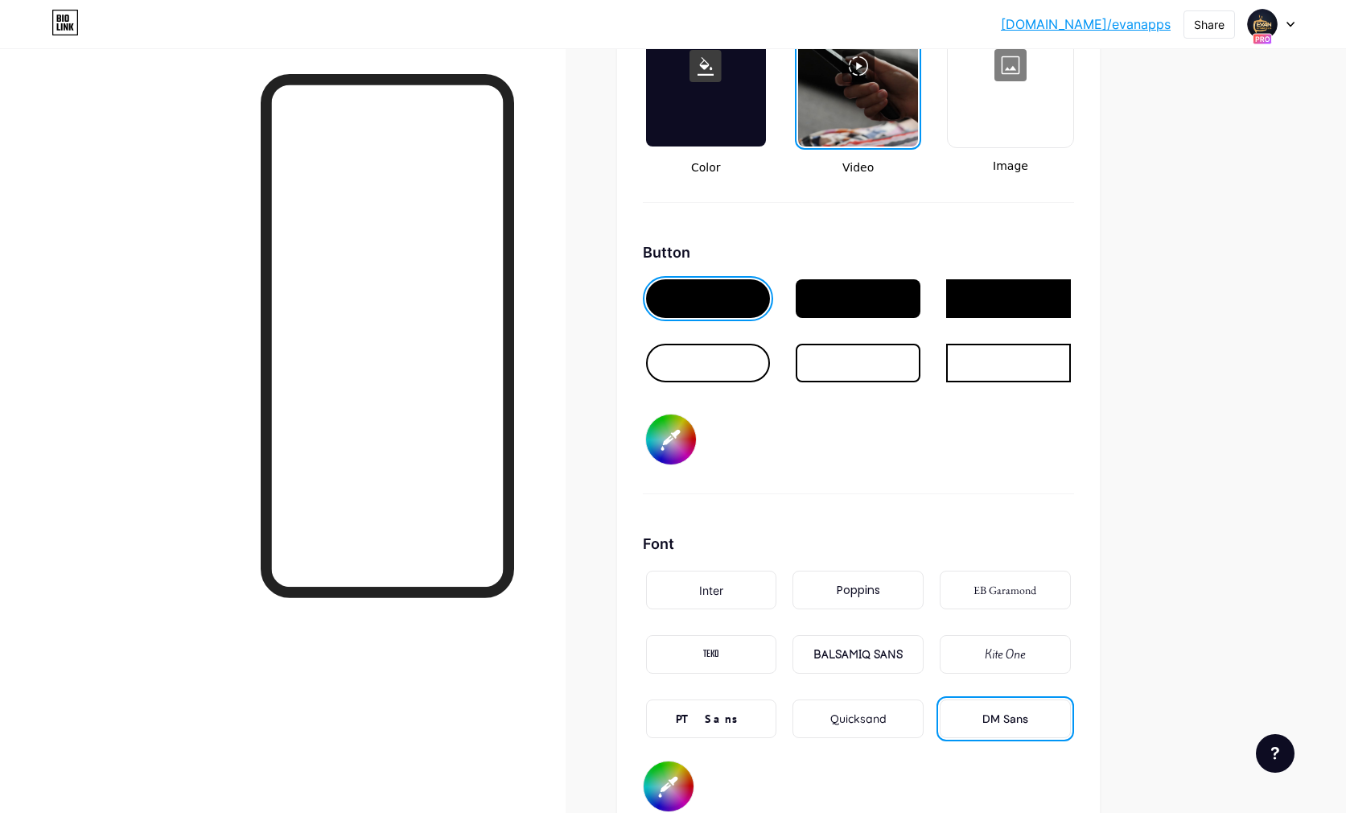
type input "#40303f"
type input "#ffffff"
type input "#3c2f3c"
type input "#ffffff"
type input "#352c35"
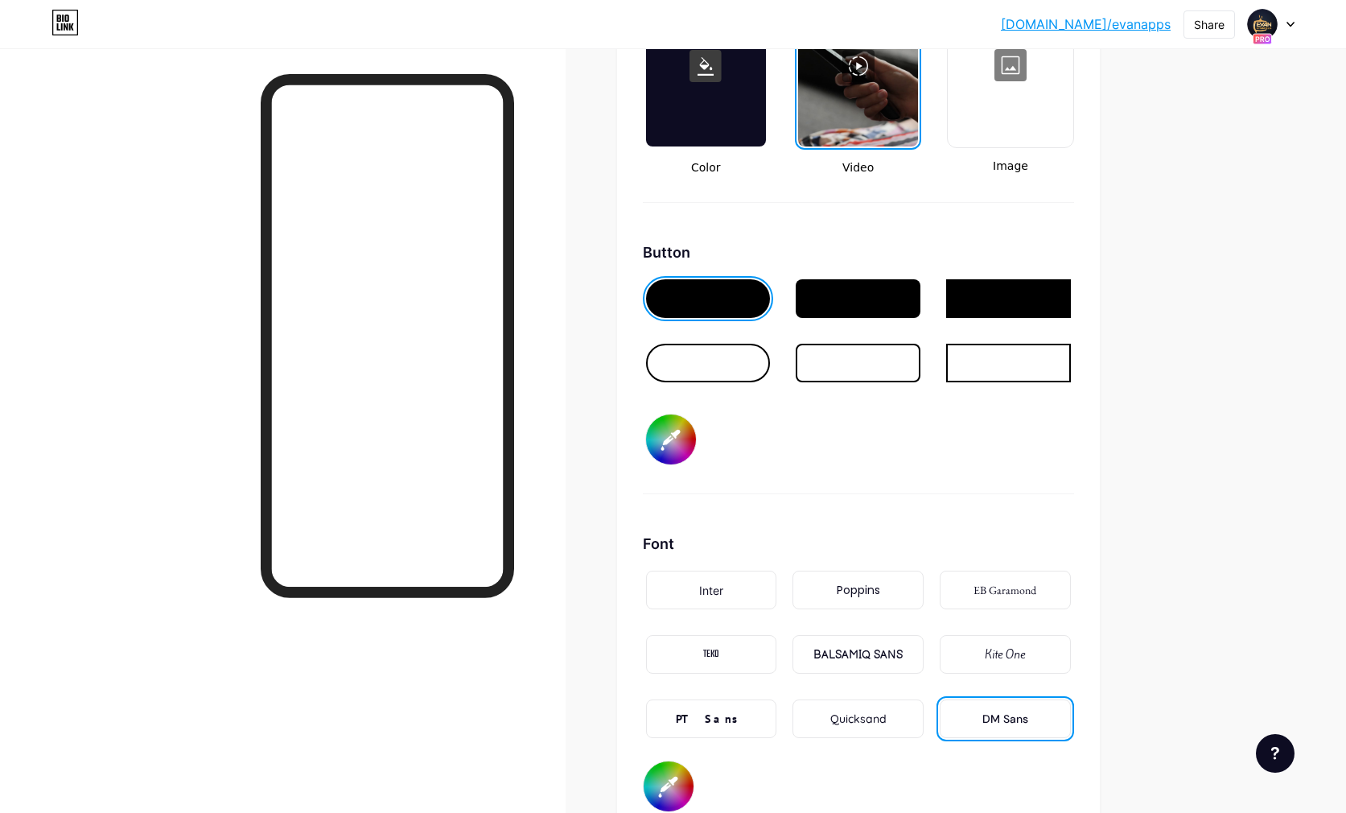
type input "#ffffff"
type input "#322a32"
type input "#ffffff"
type input "#2f282f"
type input "#ffffff"
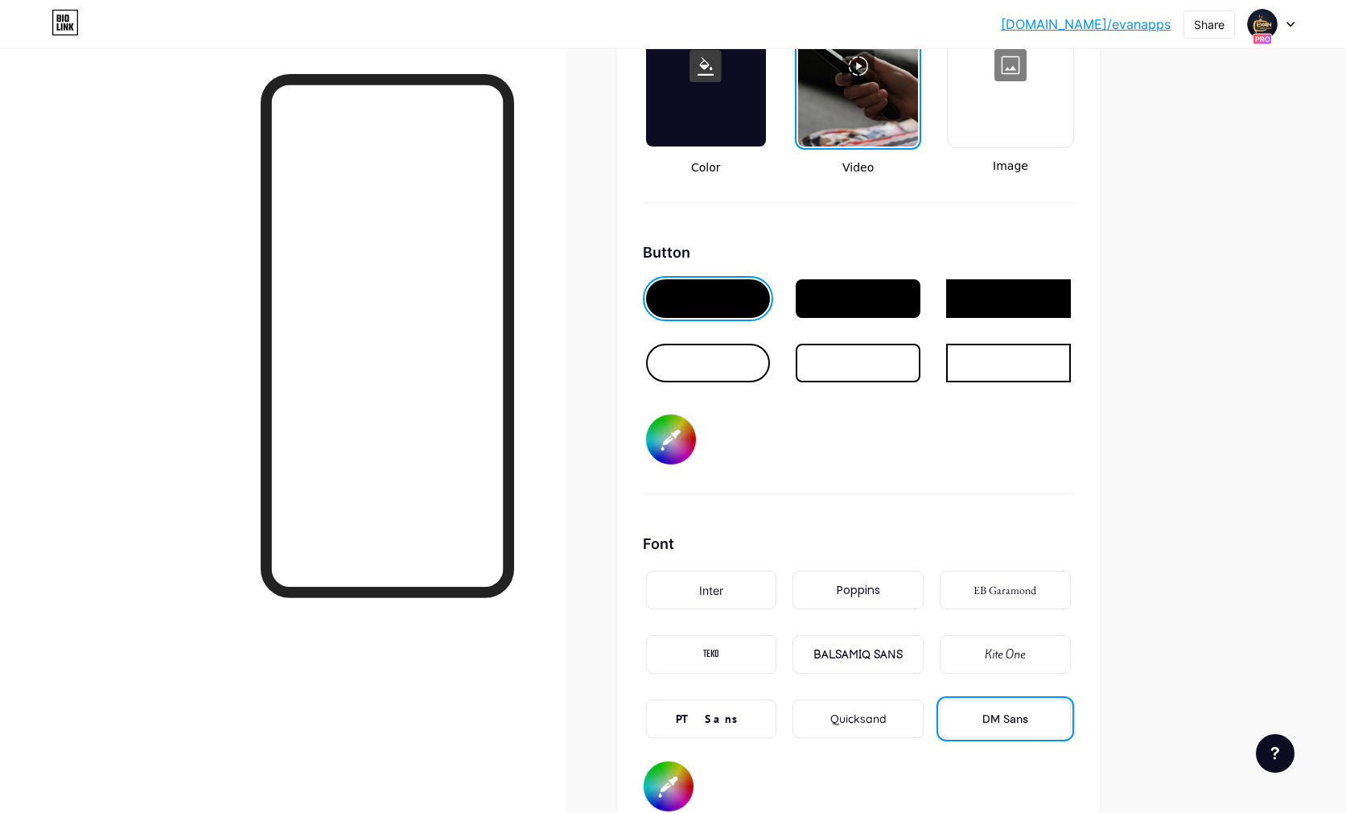
type input "#2c262b"
type input "#ffffff"
type input "#262226"
type input "#ffffff"
type input "#201d20"
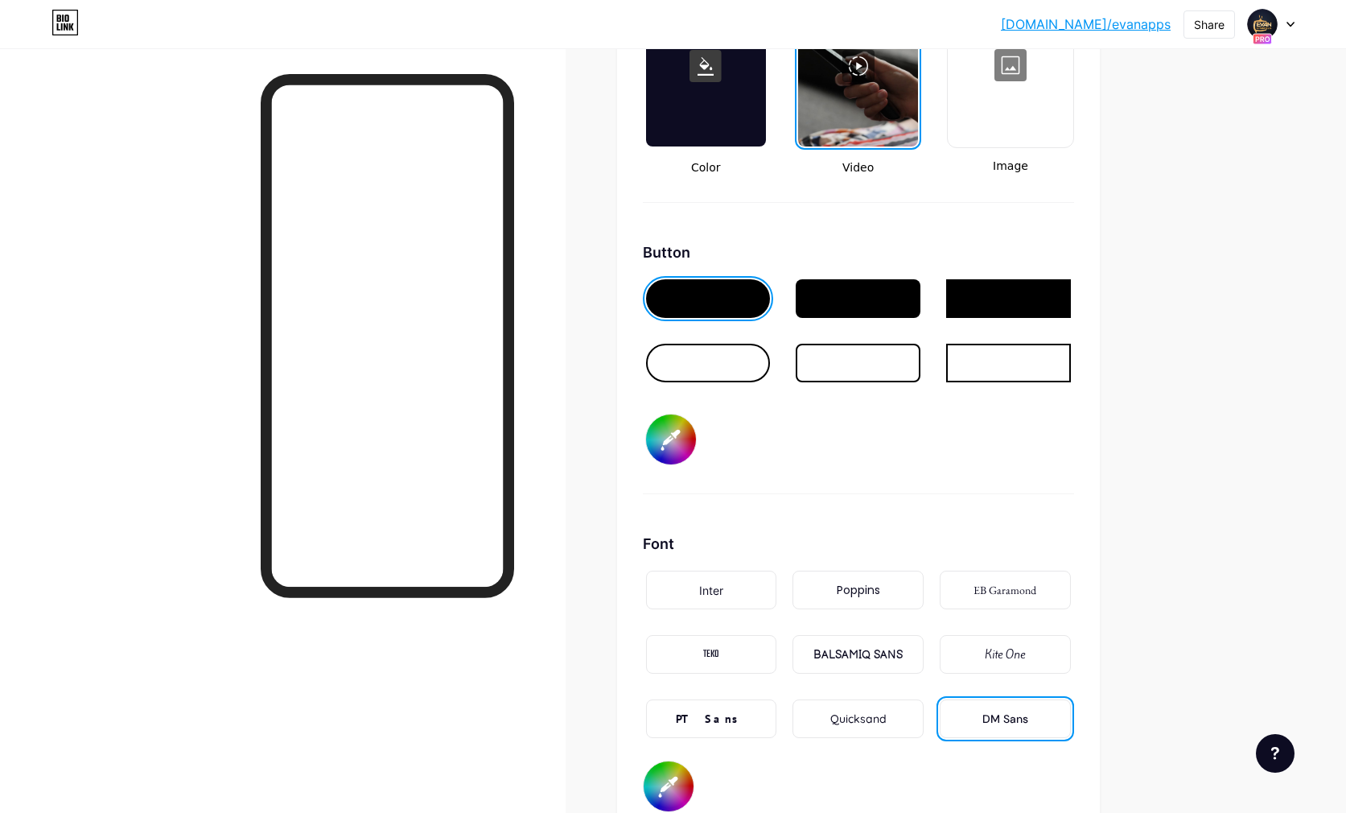
type input "#ffffff"
type input "#1d1b1d"
type input "#ffffff"
type input "#171617"
type input "#ffffff"
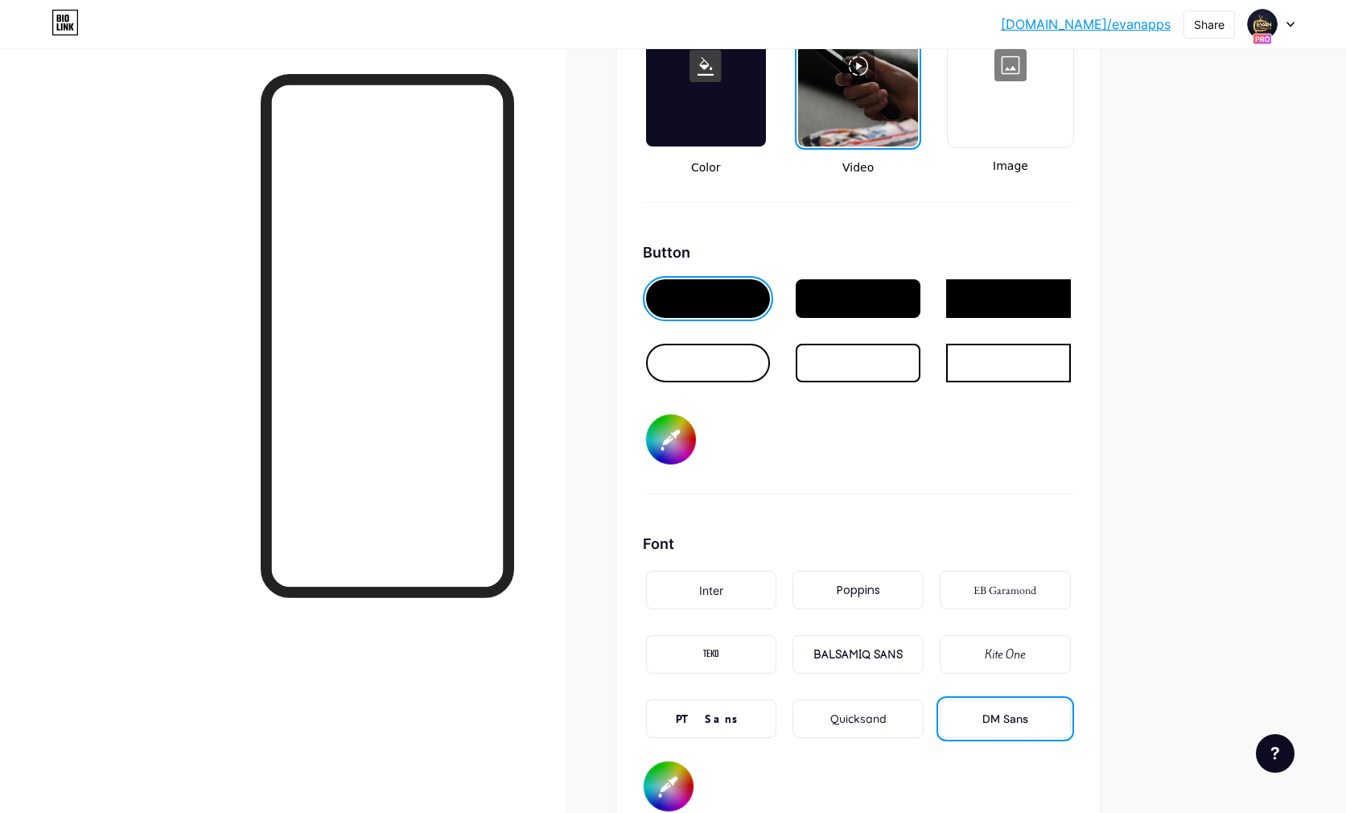
type input "#121112"
type input "#ffffff"
type input "#121212"
type input "#ffffff"
type input "#0d0d0d"
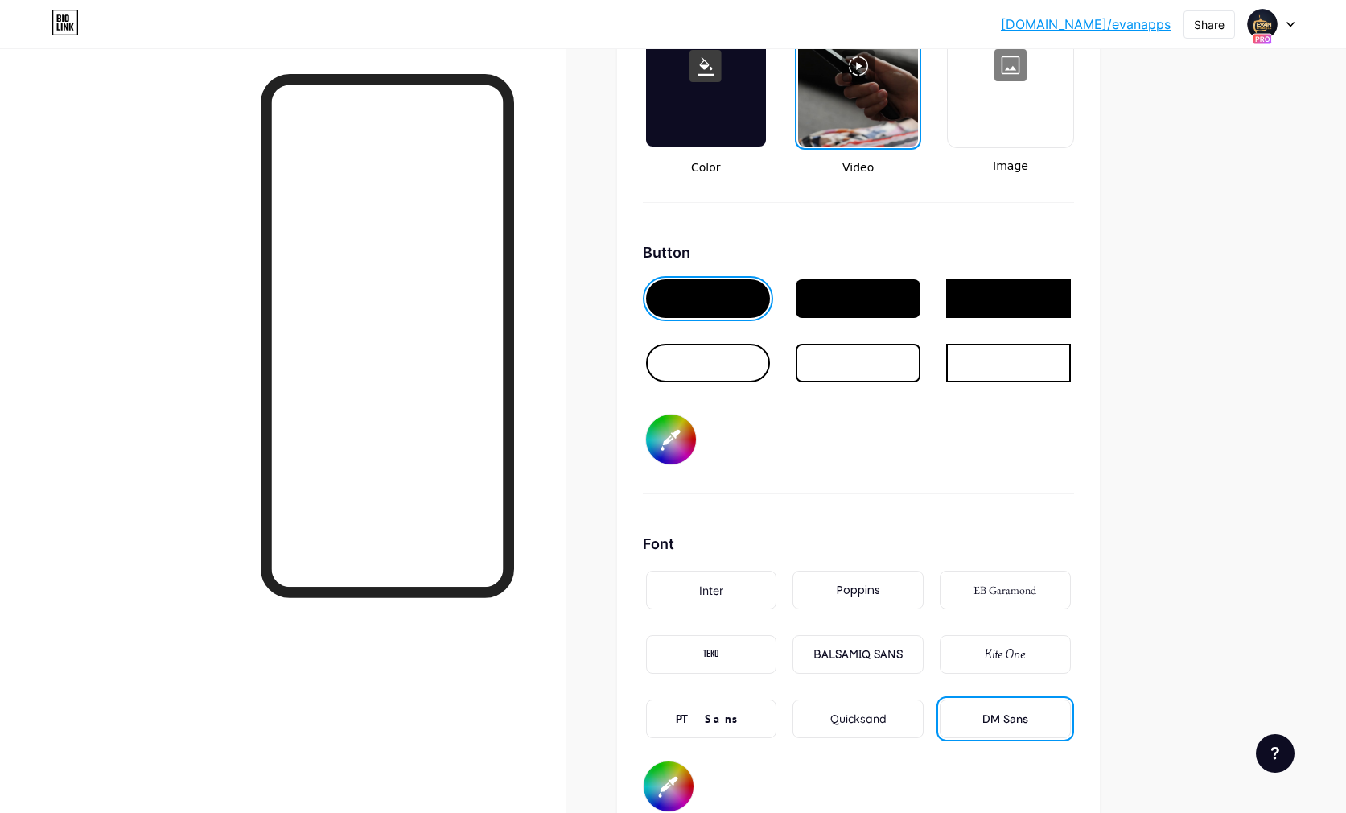
type input "#ffffff"
type input "#0a0a0a"
type input "#ffffff"
type input "#080808"
type input "#ffffff"
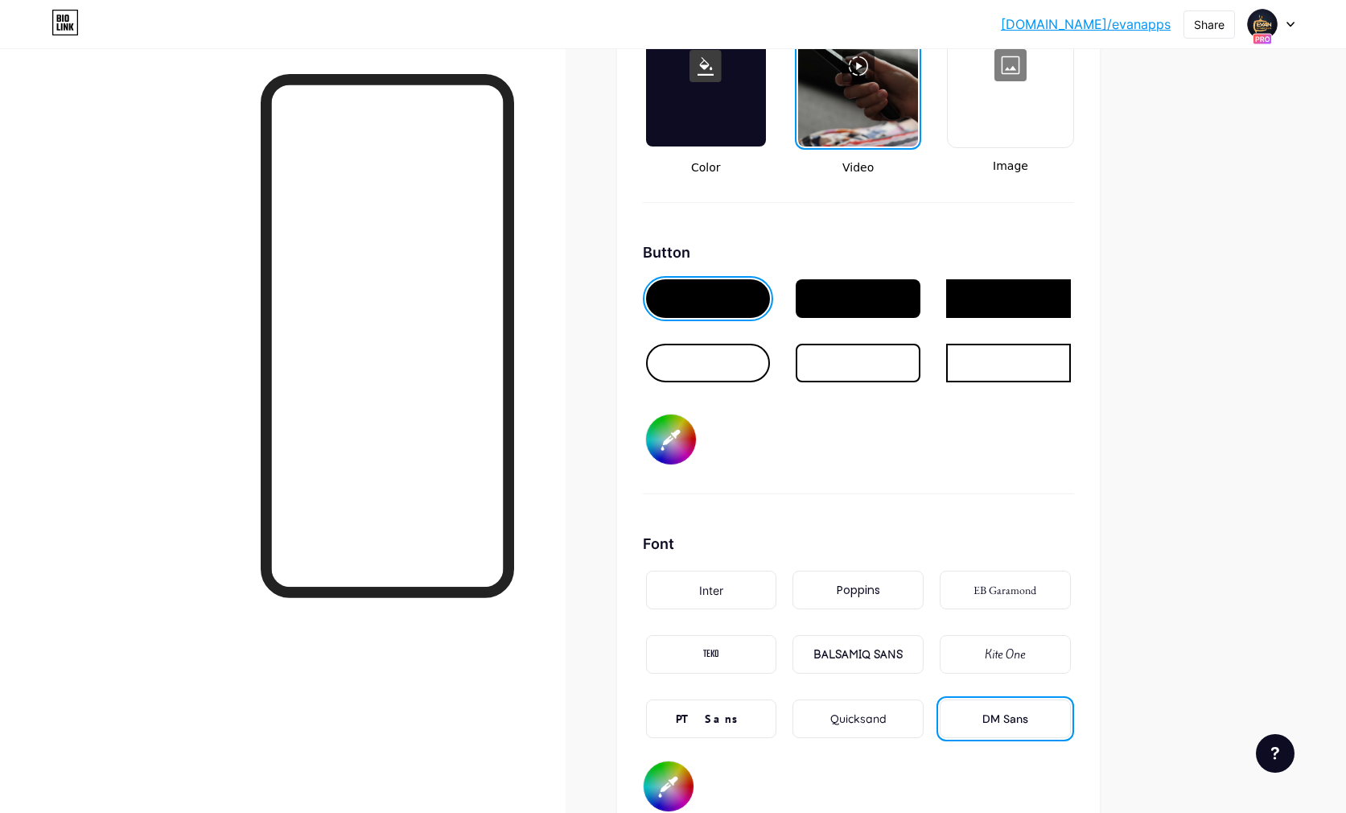
type input "#050505"
type input "#ffffff"
type input "#050505"
click at [856, 469] on div "Button #050505" at bounding box center [858, 367] width 431 height 253
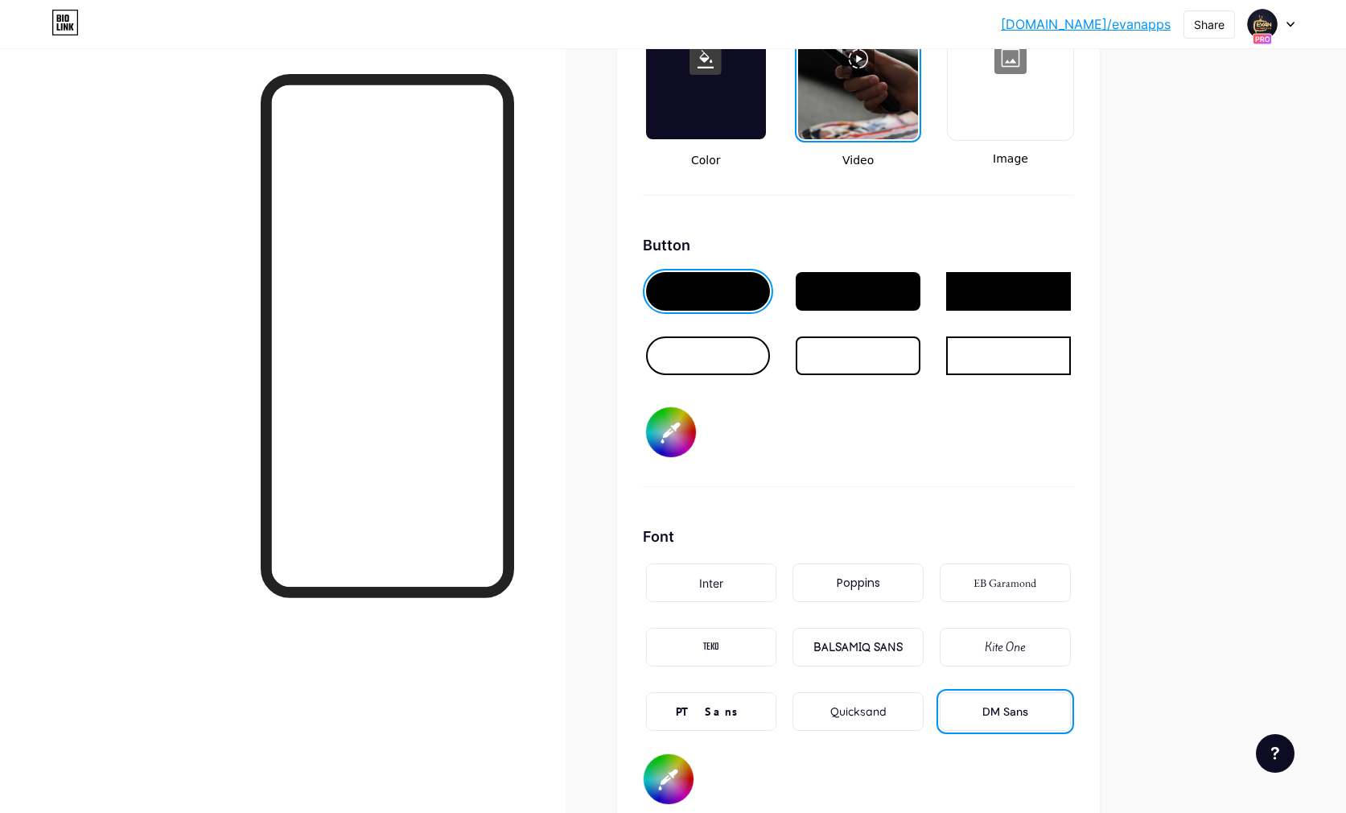
click at [831, 279] on div at bounding box center [858, 291] width 125 height 39
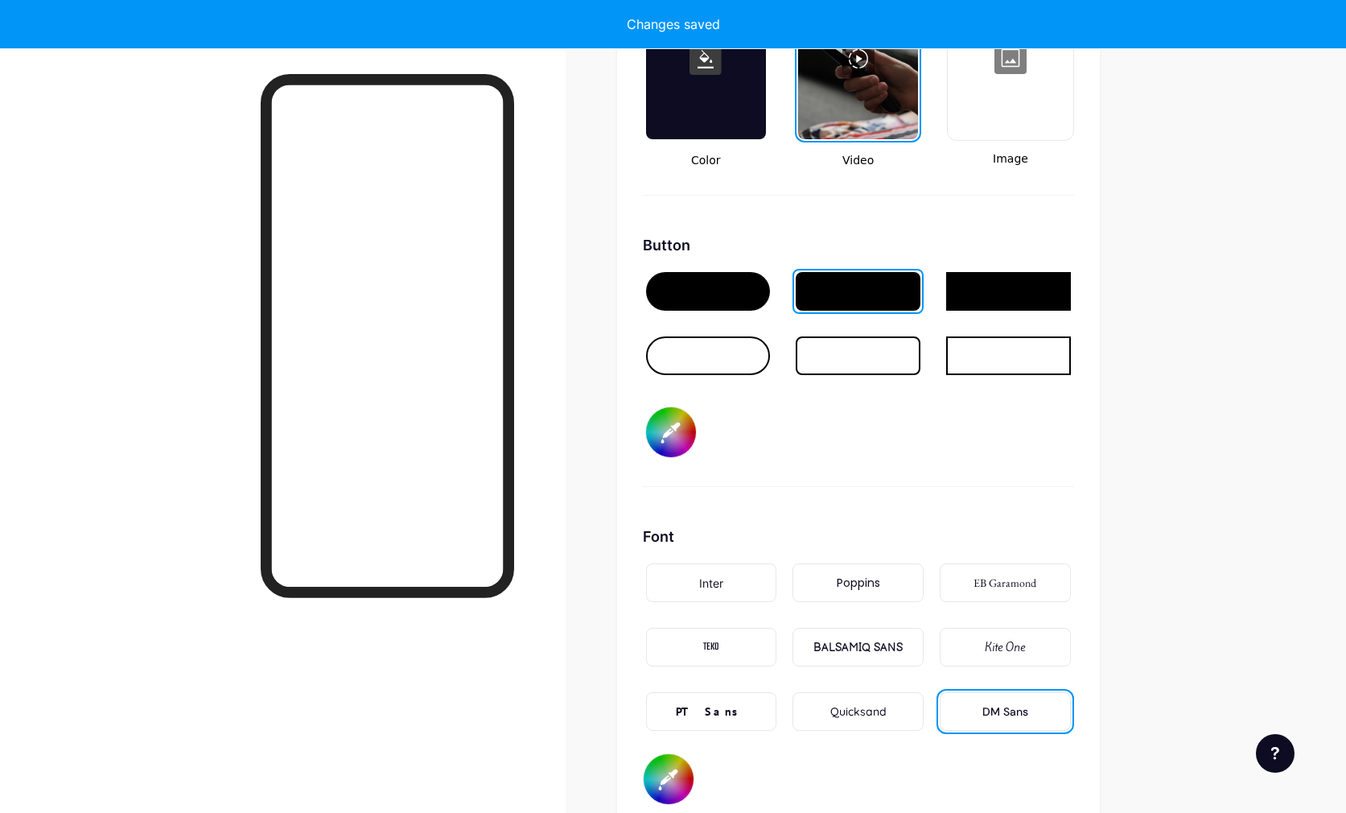
click at [711, 292] on div at bounding box center [708, 291] width 125 height 39
click at [668, 431] on input "#050505" at bounding box center [671, 432] width 50 height 50
type input "#ffffff"
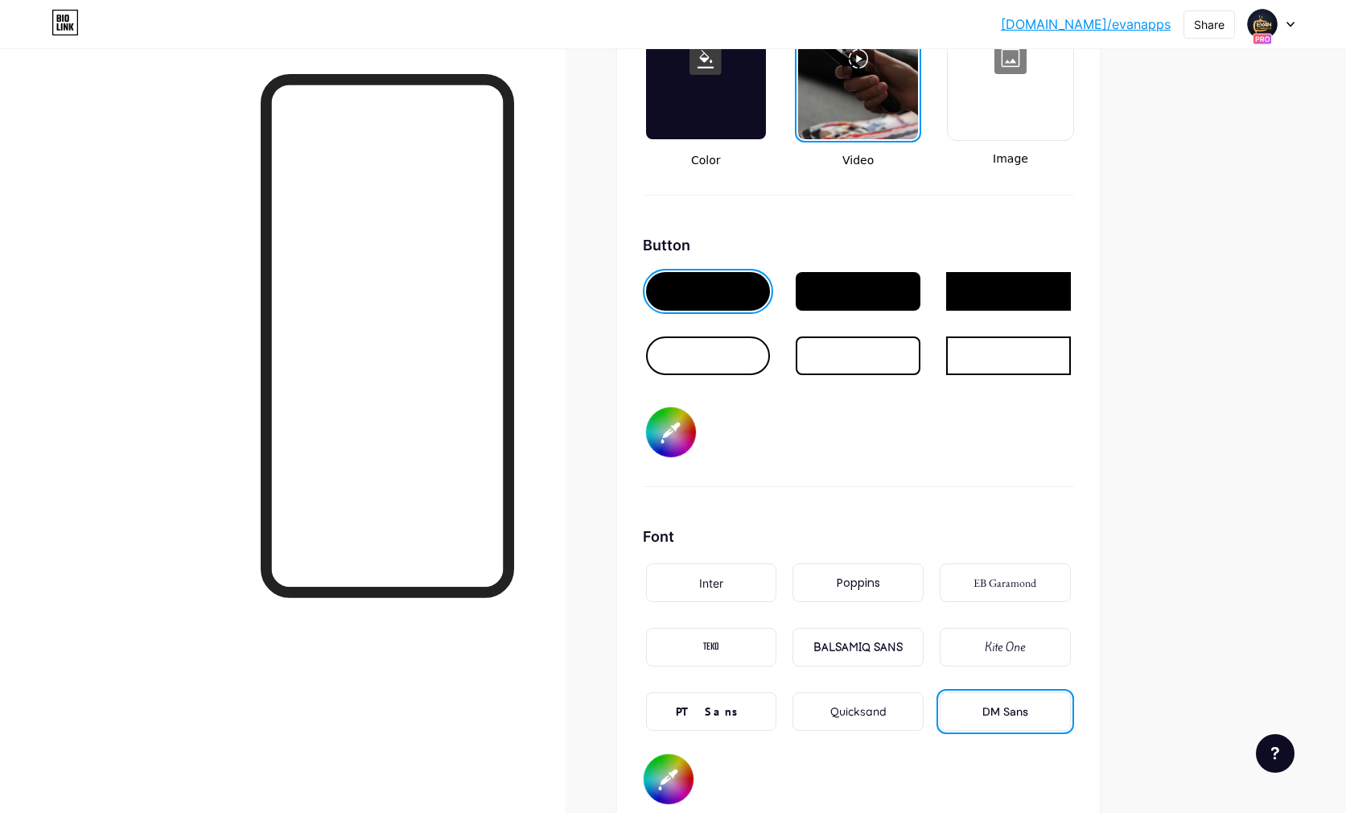
click at [1011, 449] on div "Button #050505" at bounding box center [858, 360] width 431 height 253
click at [668, 435] on input "#050505" at bounding box center [671, 432] width 50 height 50
type input "#541fb7"
type input "#ffffff"
type input "#5316c5"
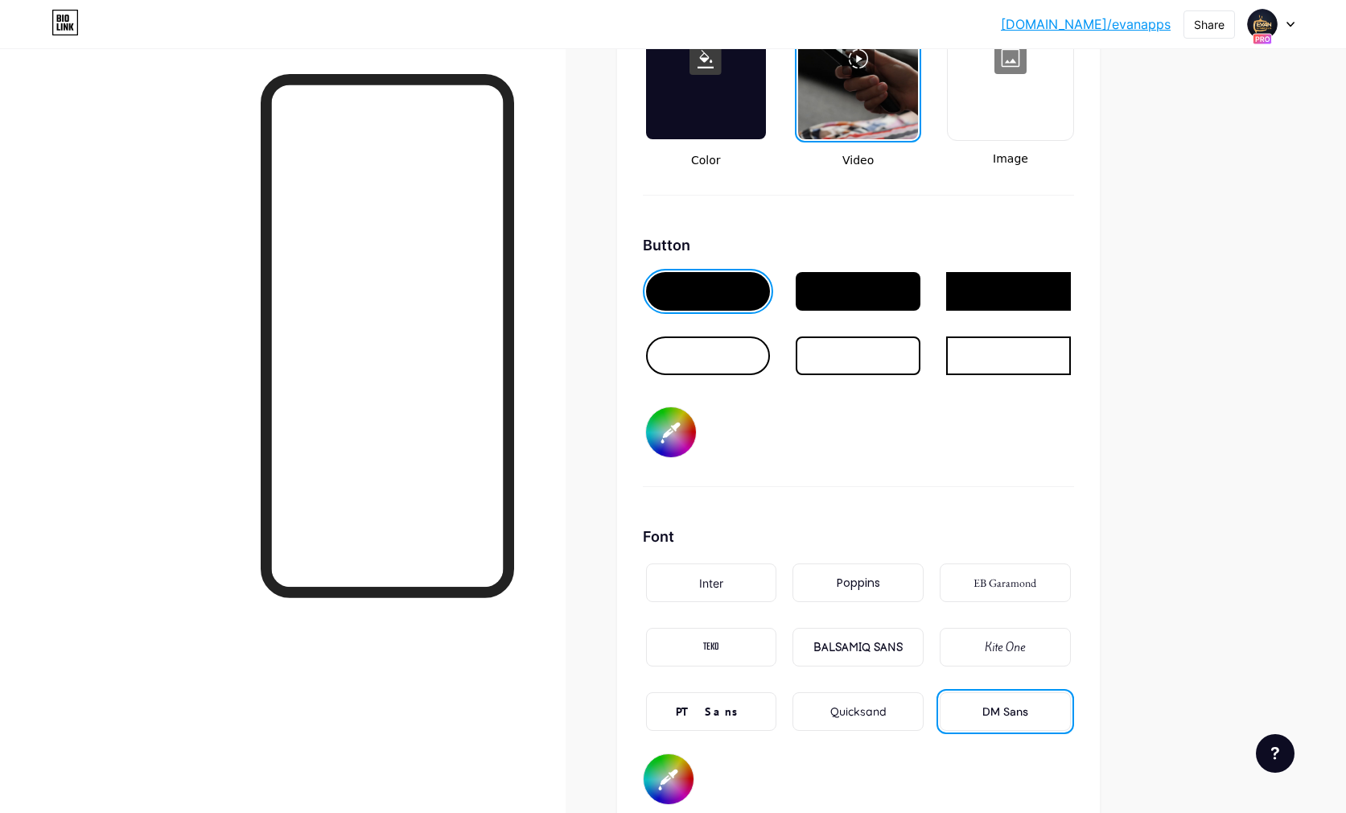
type input "#ffffff"
type input "#4a0fb8"
type input "#ffffff"
type input "#4a0fb8"
click at [864, 463] on div "Button #4a0fb8" at bounding box center [858, 360] width 431 height 253
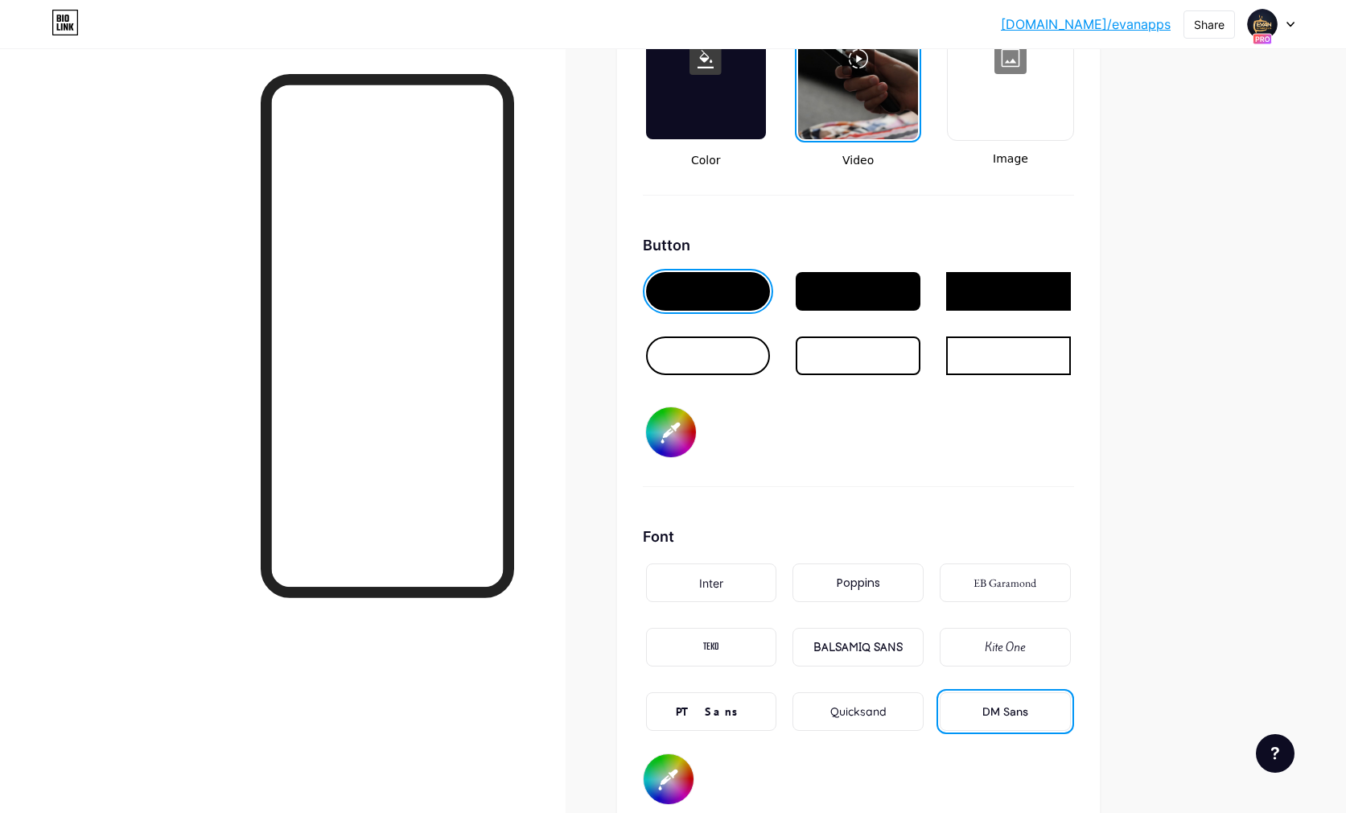
click at [661, 428] on input "#4a0fb8" at bounding box center [671, 432] width 50 height 50
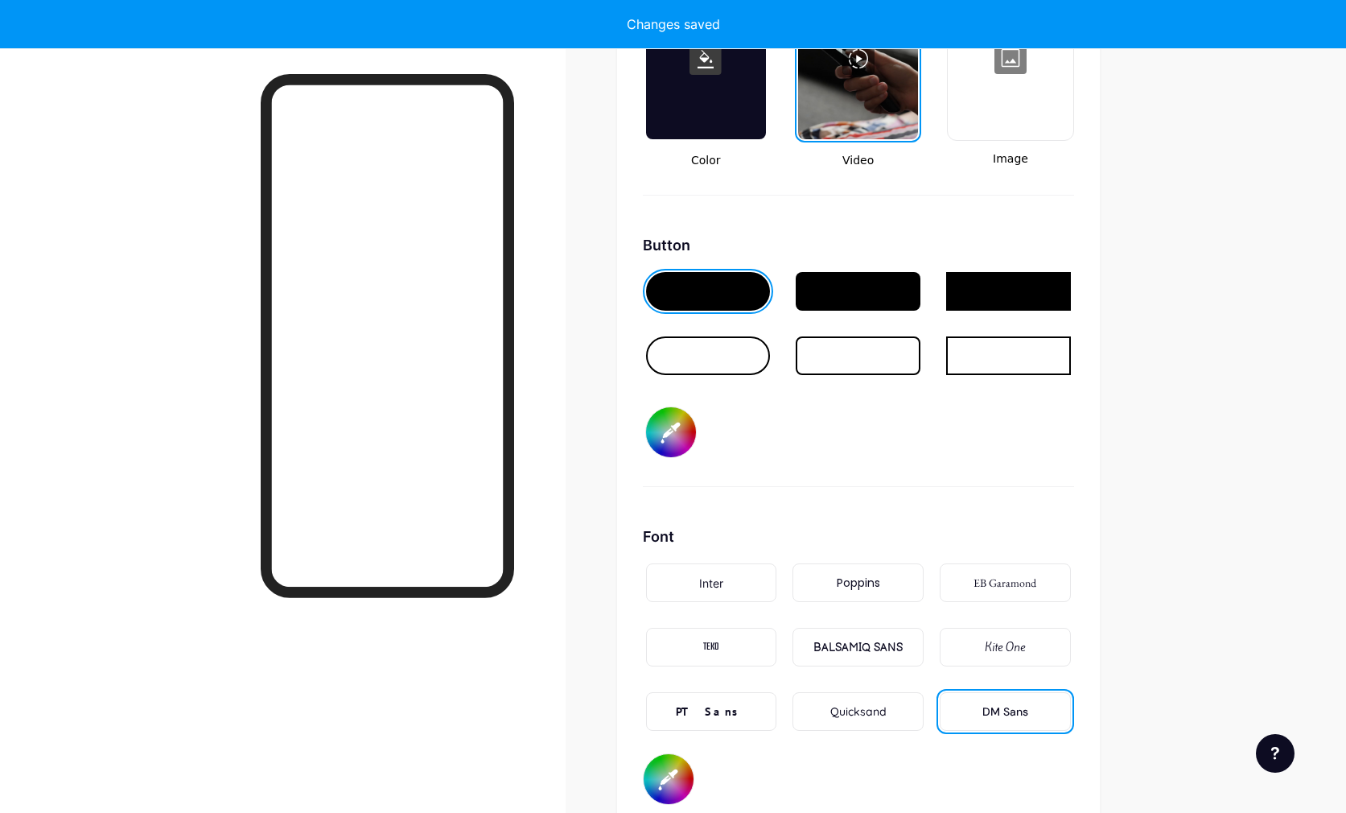
type input "#ffffff"
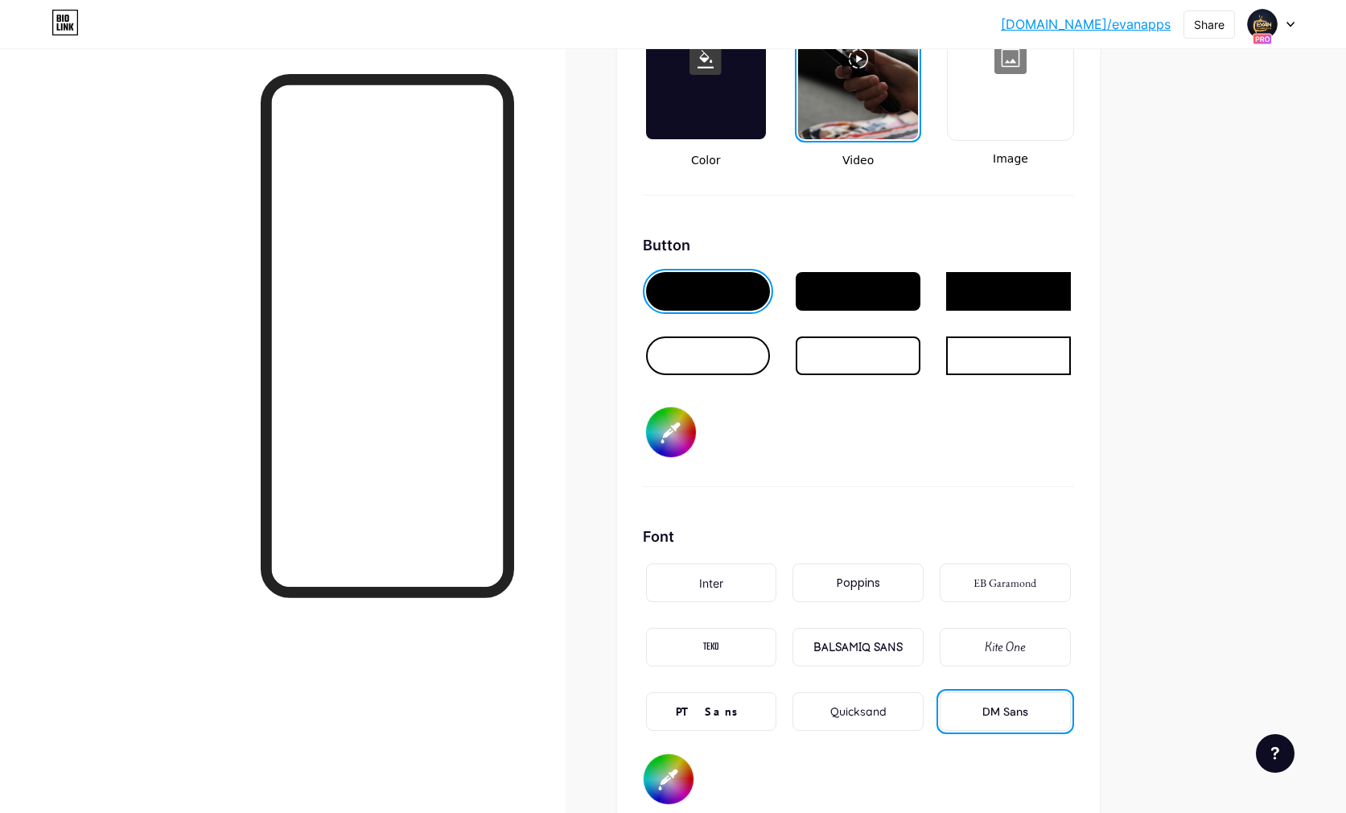
type input "#480fb3"
type input "#ffffff"
type input "#4810b2"
type input "#ffffff"
type input "#470fae"
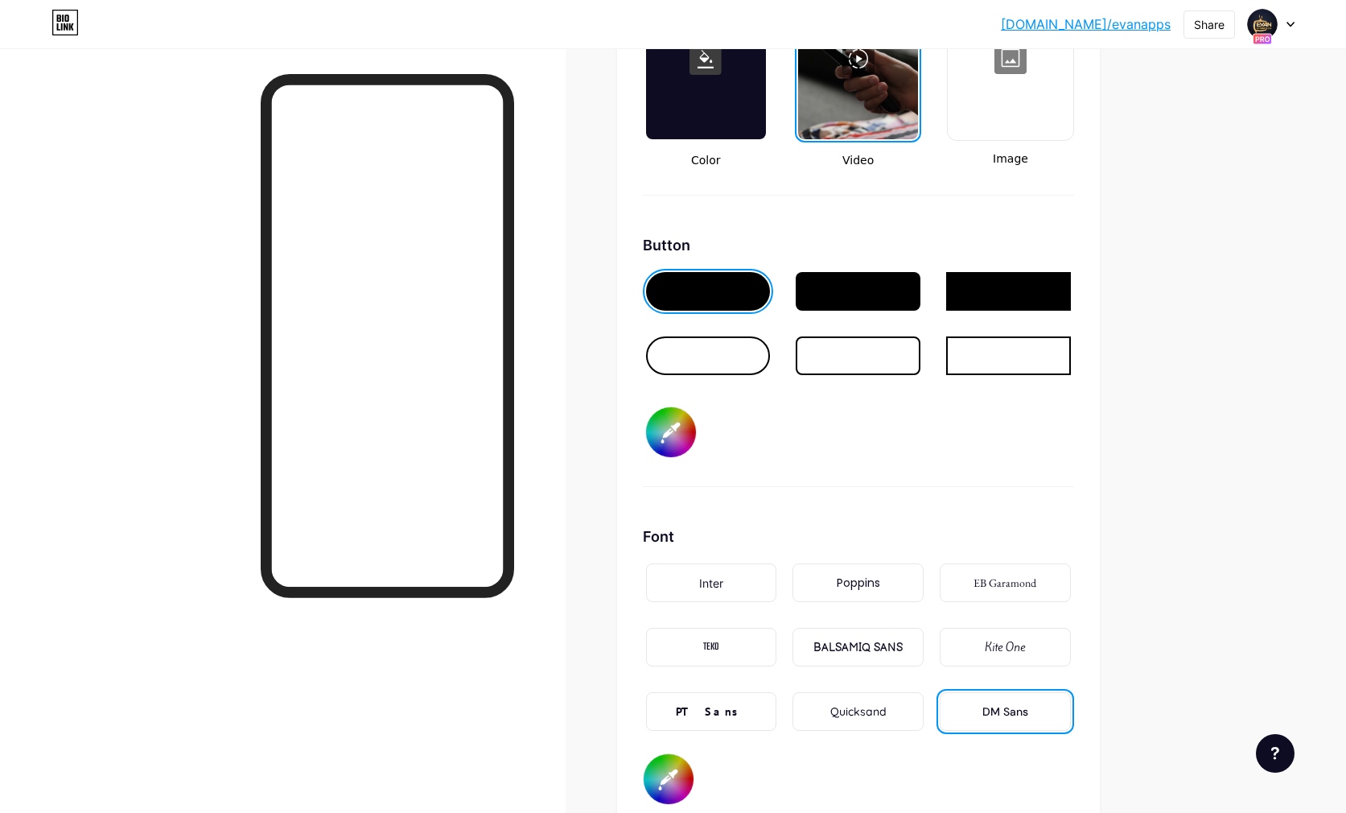
type input "#ffffff"
type input "#440eaa"
type input "#ffffff"
type input "#410da0"
type input "#ffffff"
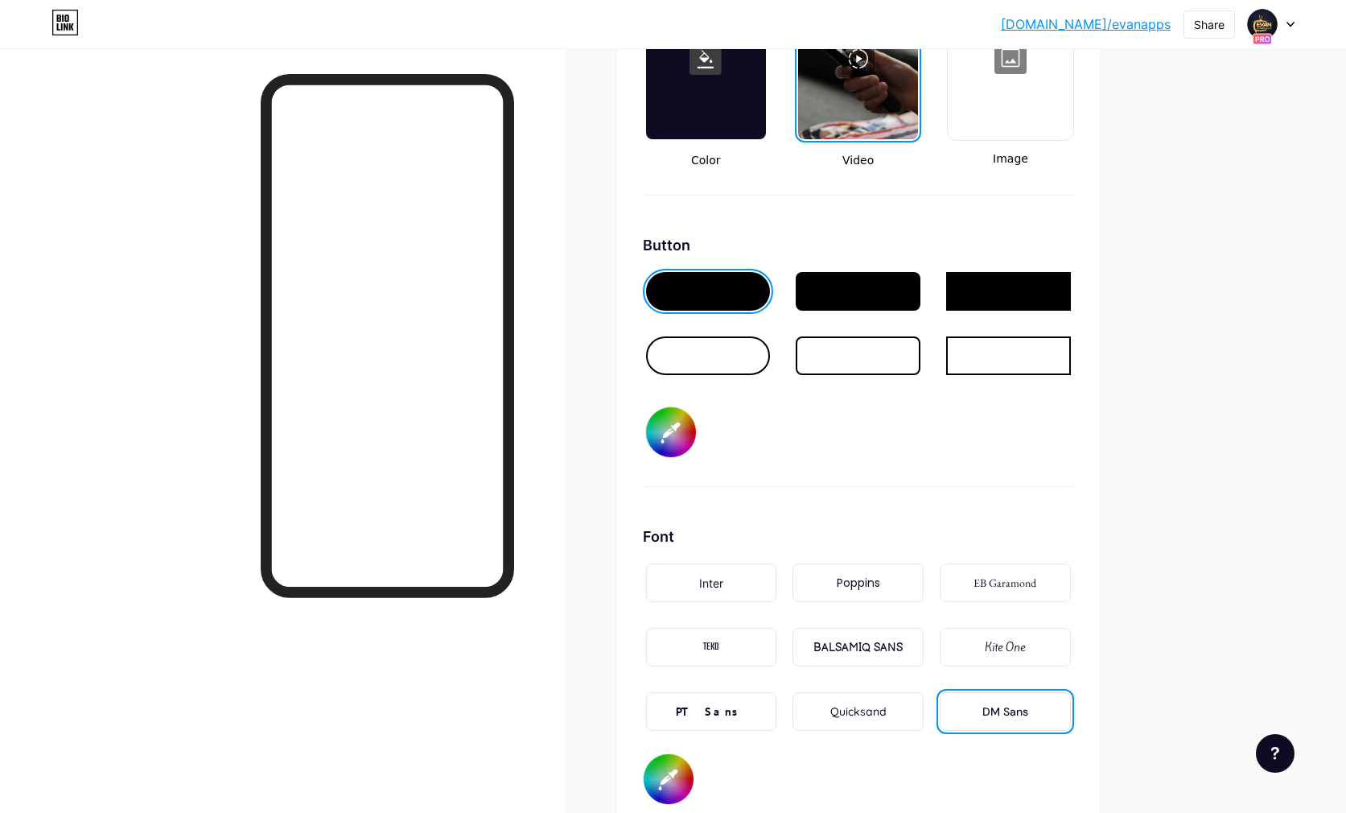
type input "#410ea0"
type input "#ffffff"
type input "#3d0d96"
type input "#ffffff"
type input "#370b89"
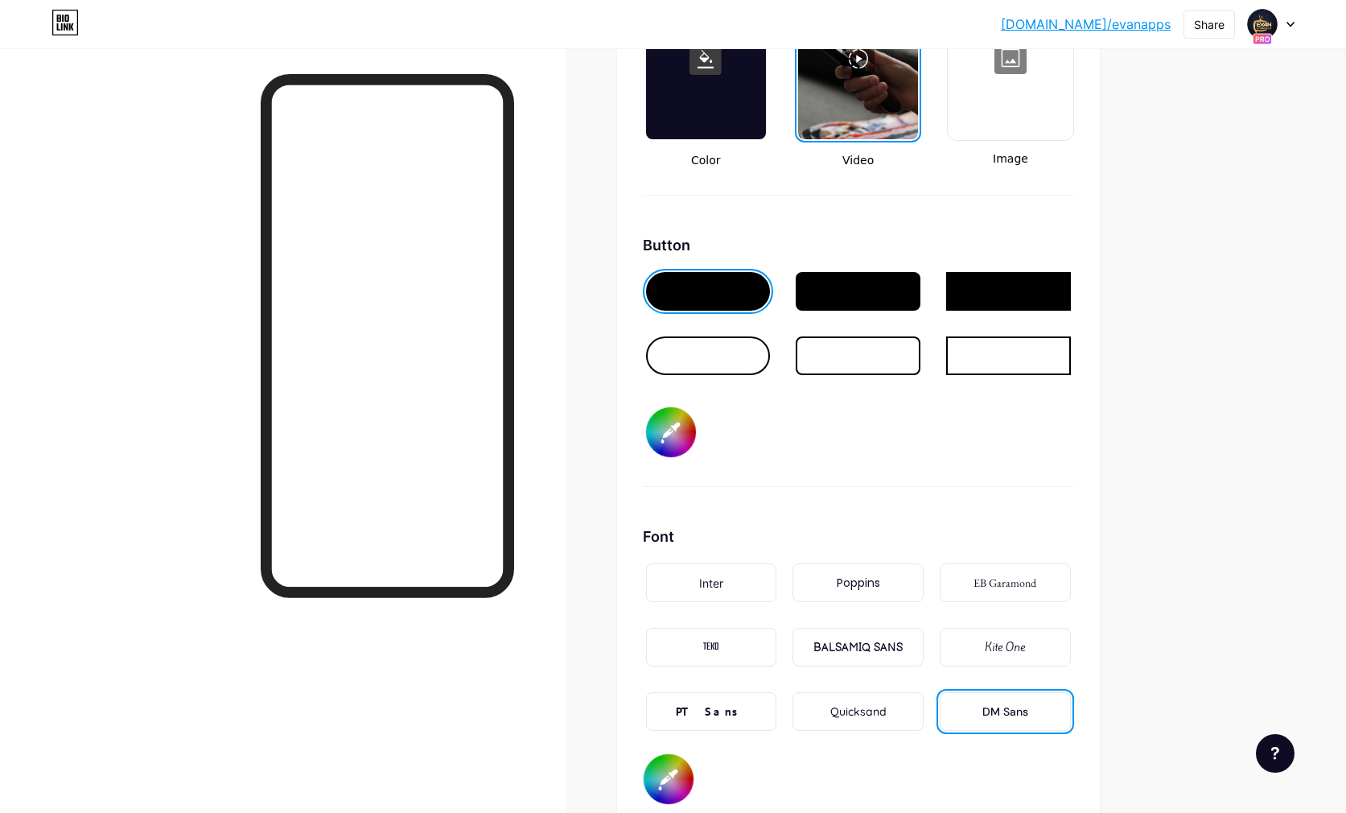
type input "#ffffff"
type input "#330981"
type input "#ffffff"
type input "#2f0977"
type input "#ffffff"
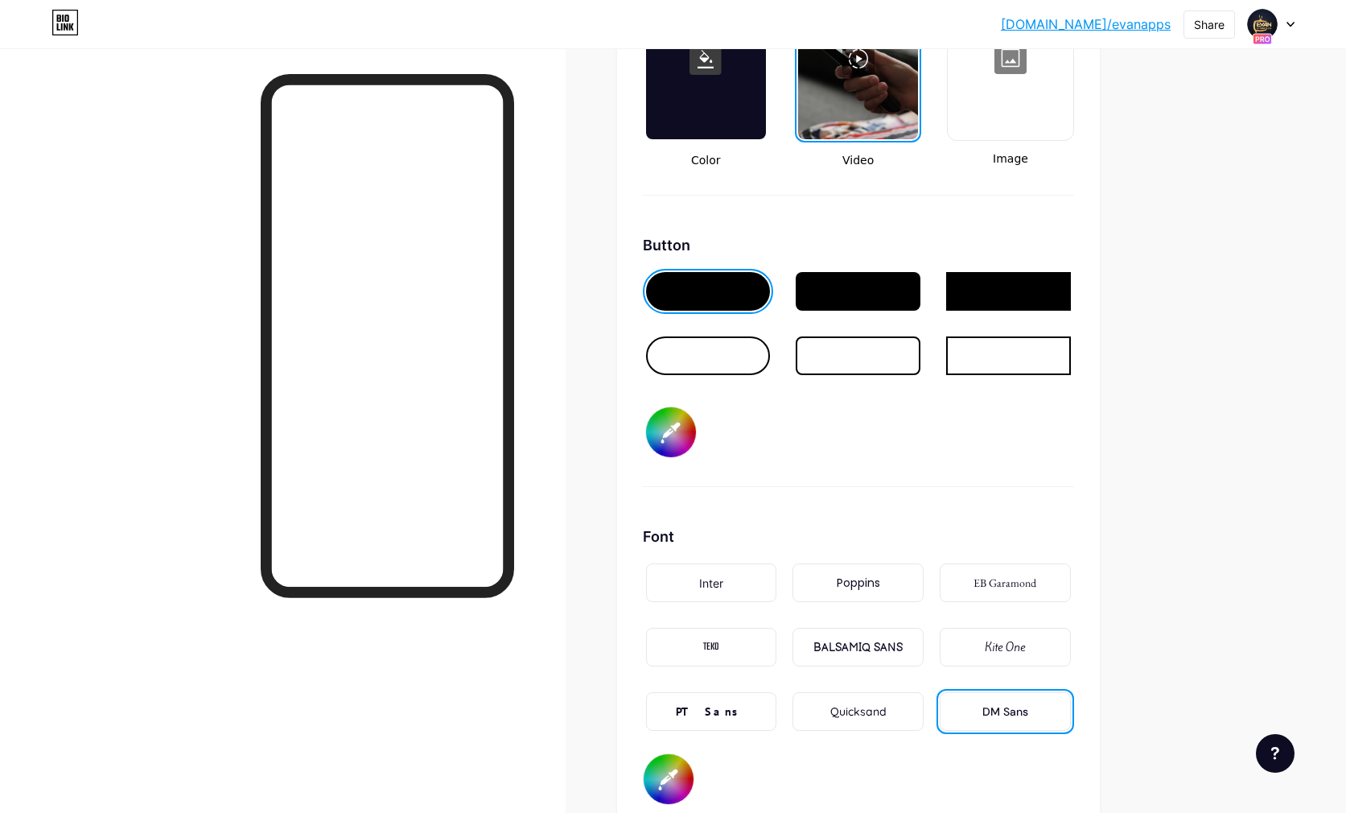
type input "#2d0872"
type input "#ffffff"
type input "#2c086d"
type input "#ffffff"
type input "#2a0868"
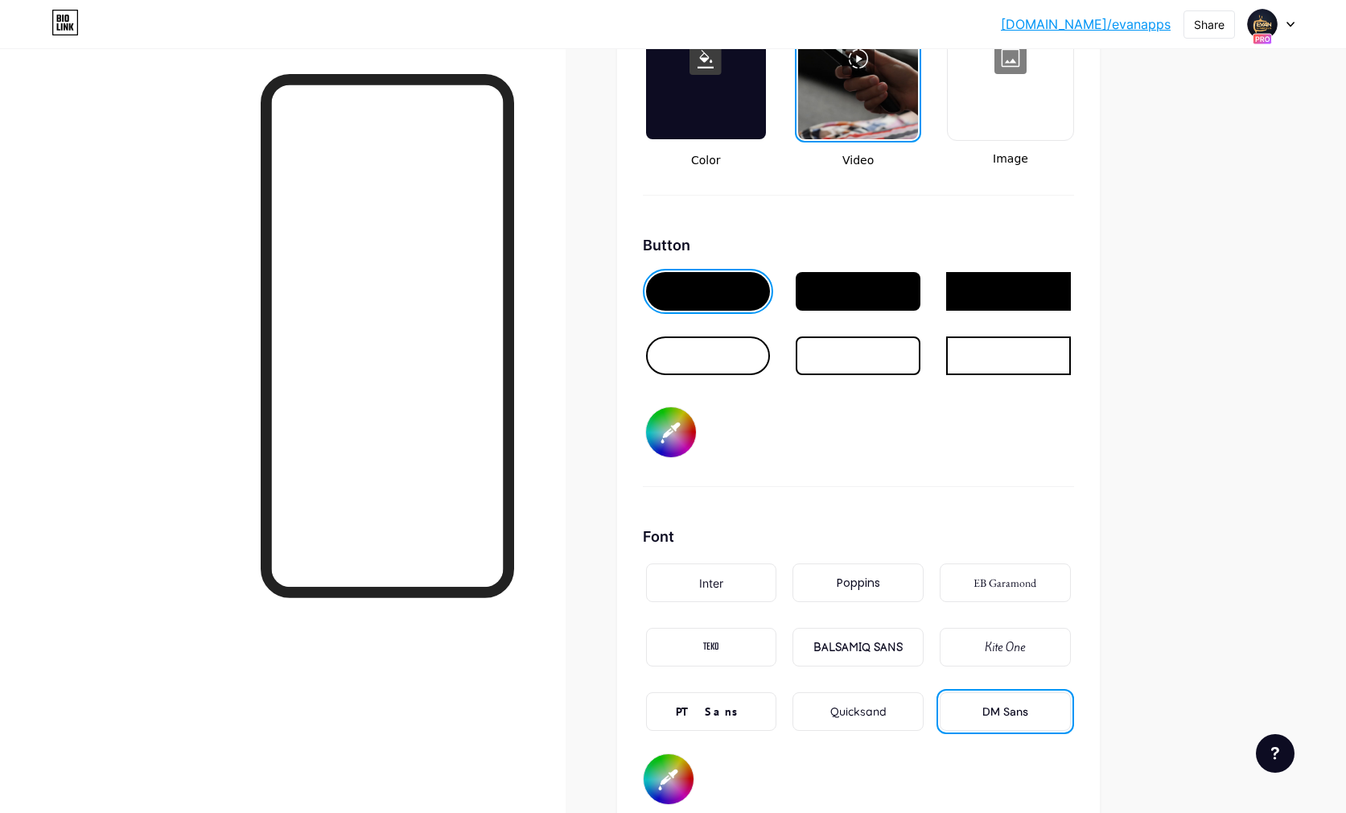
type input "#ffffff"
type input "#280764"
type input "#ffffff"
type input "#26075f"
type input "#ffffff"
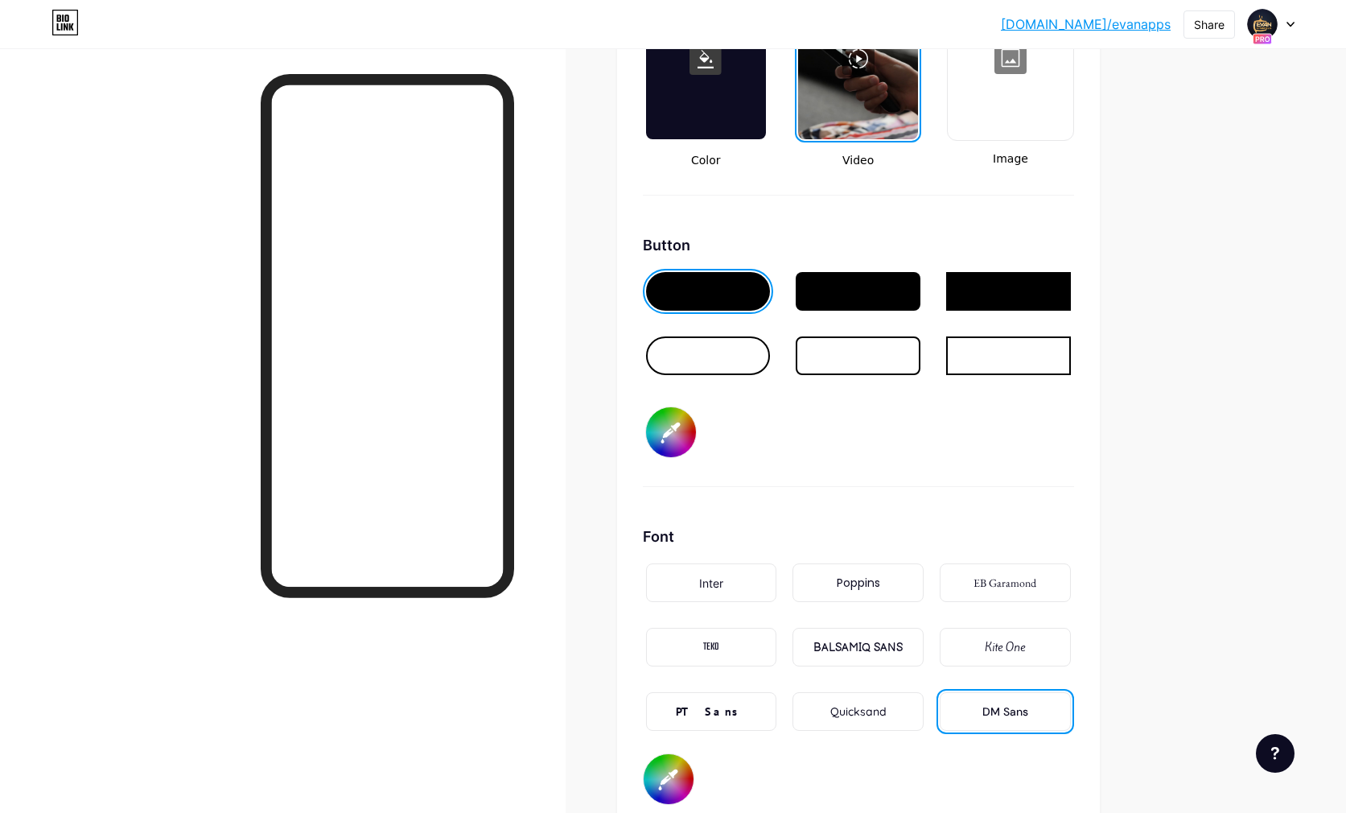
type input "#260660"
type input "#ffffff"
type input "#24065b"
type input "#ffffff"
type input "#220656"
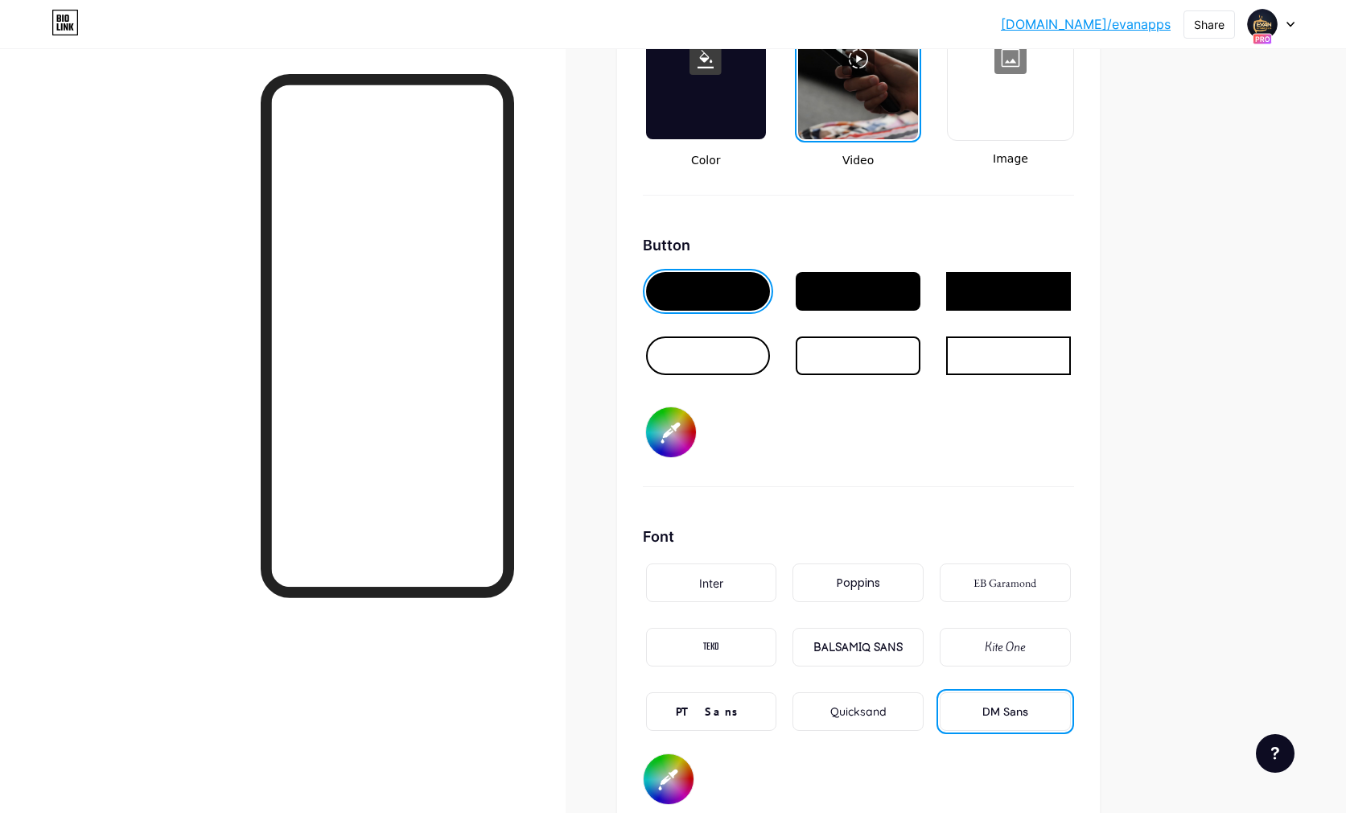
type input "#ffffff"
type input "#200552"
type input "#ffffff"
type input "#1e054d"
type input "#ffffff"
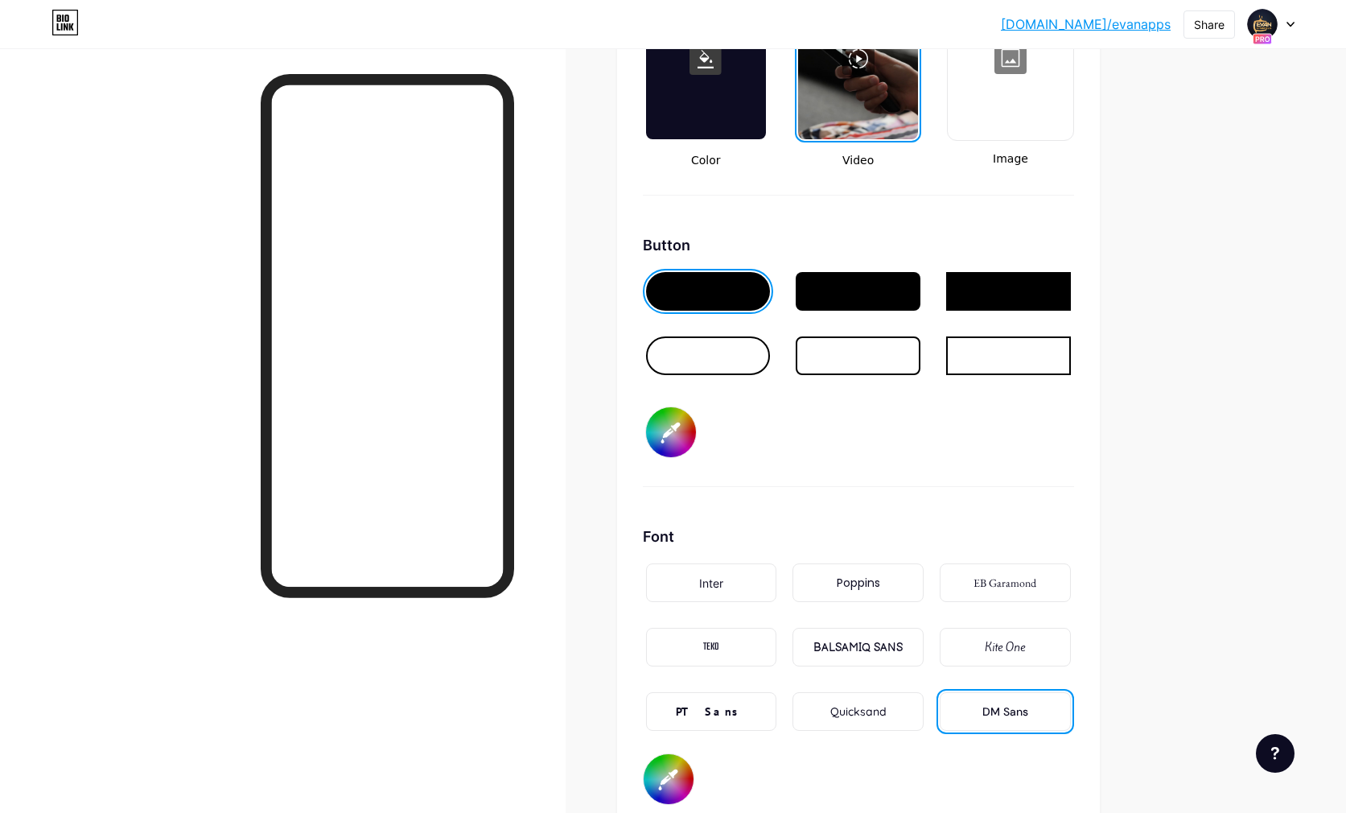
type input "#1e044e"
type input "#ffffff"
type input "#200552"
type input "#ffffff"
type input "#200453"
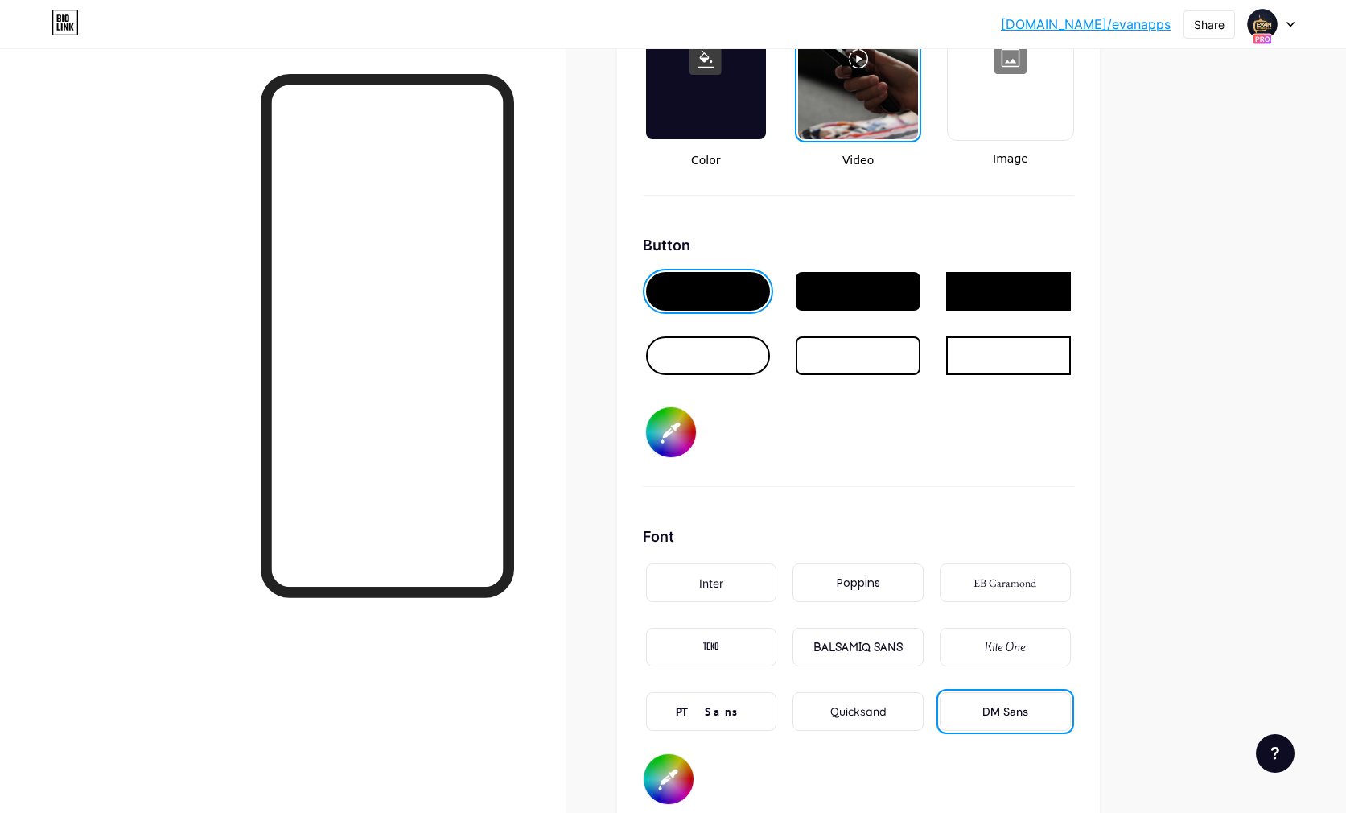
type input "#ffffff"
type input "#220557"
type input "#ffffff"
type input "#210458"
type input "#ffffff"
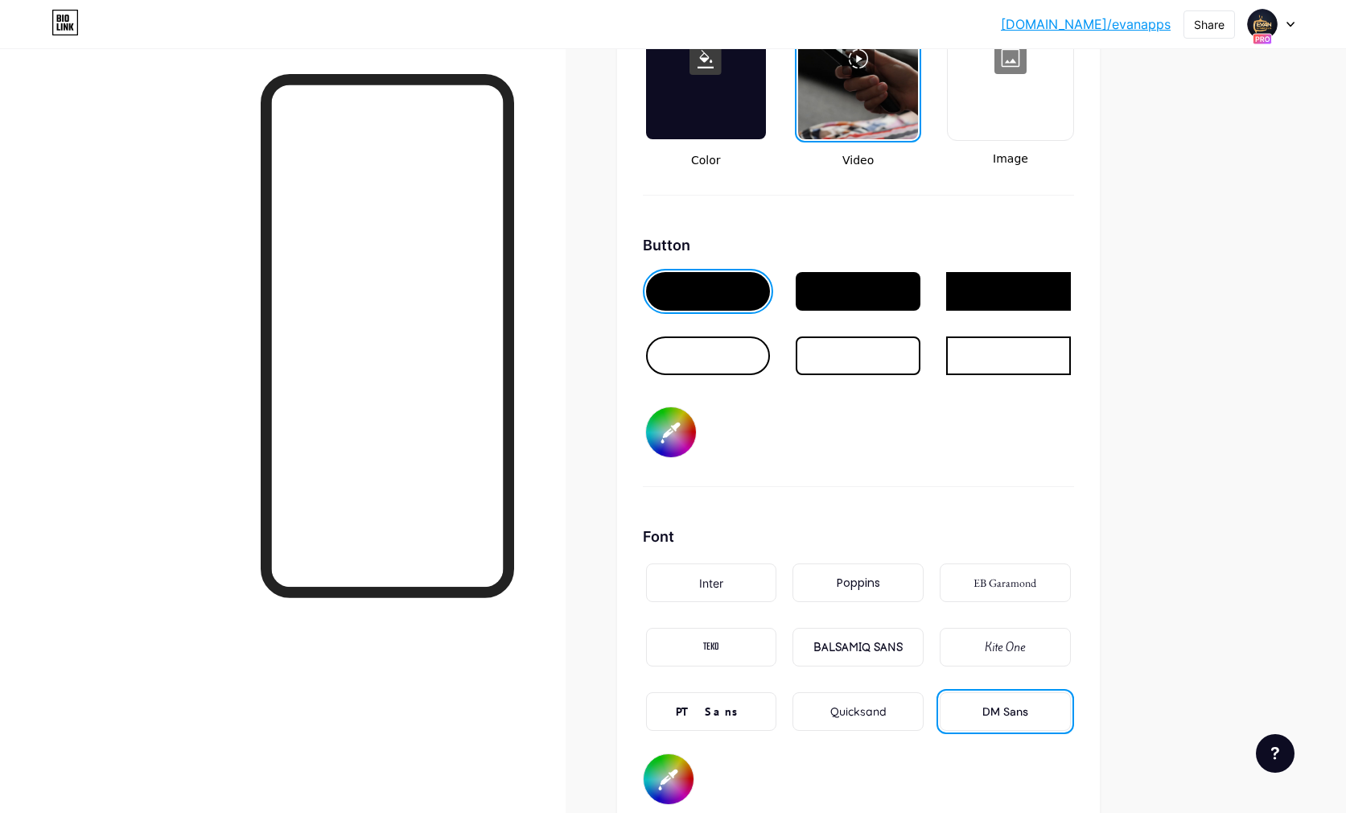
type input "#23045d"
type input "#ffffff"
type input "#23045d"
click at [920, 492] on div "Background Color Video Image Button #23045d Font Inter Poppins EB Garamond TEKO…" at bounding box center [858, 369] width 431 height 871
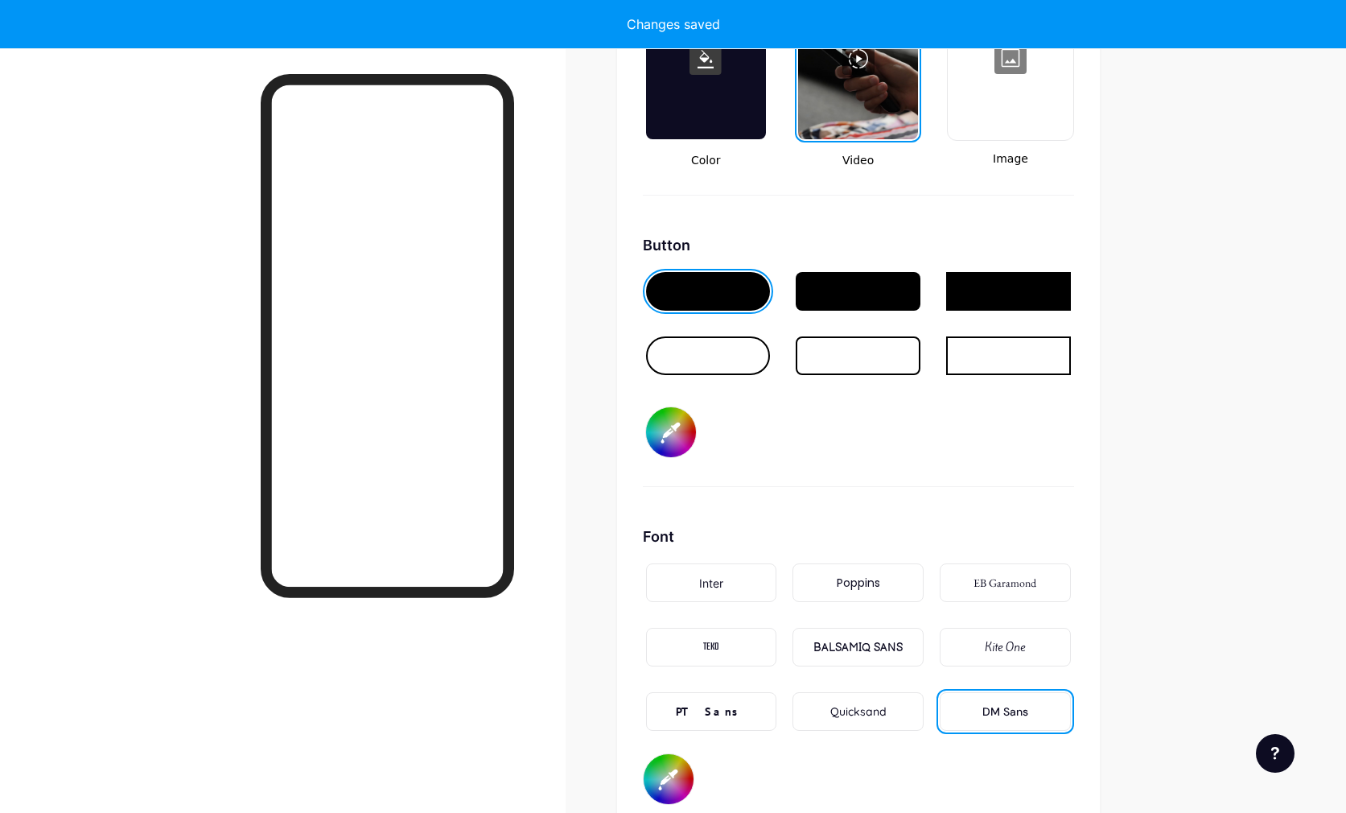
type input "#ffffff"
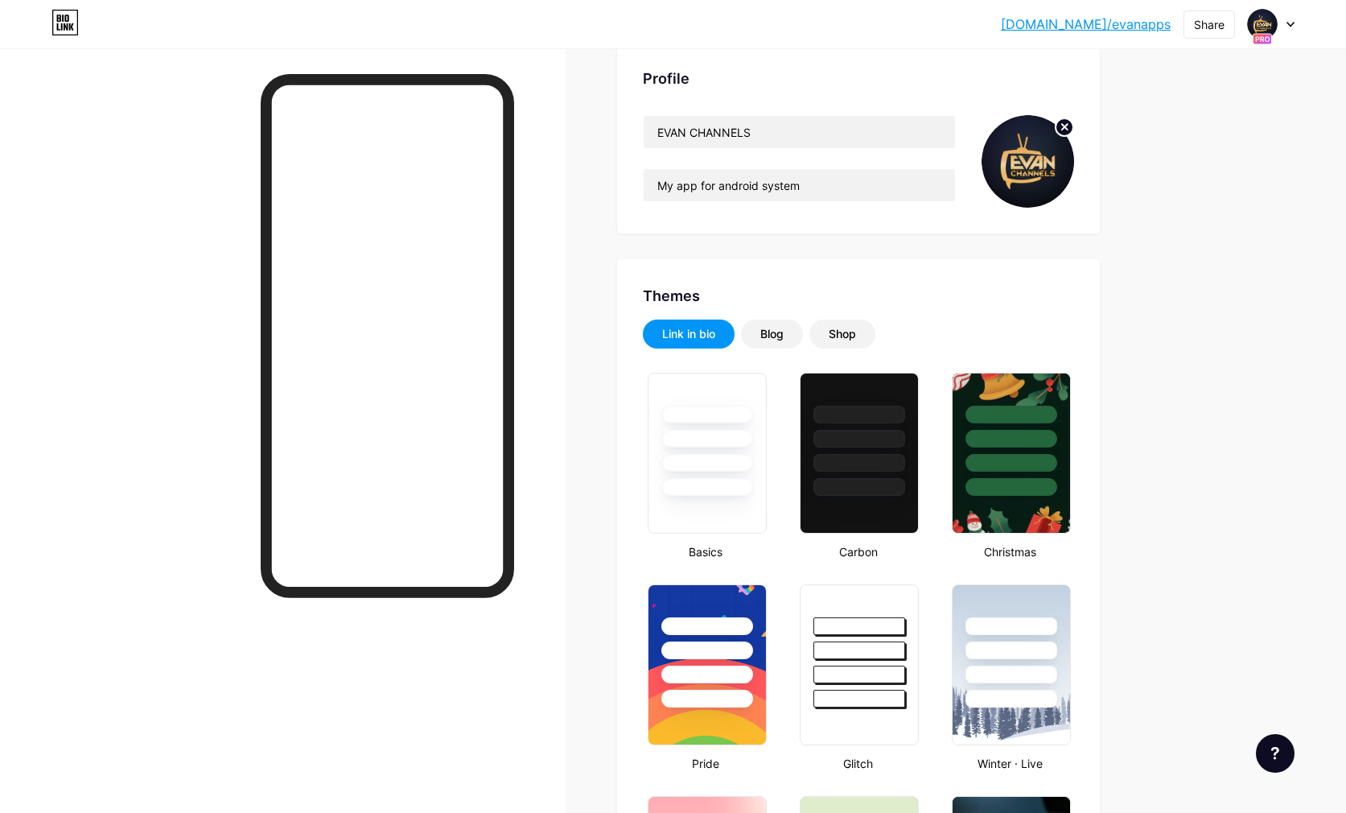
scroll to position [0, 0]
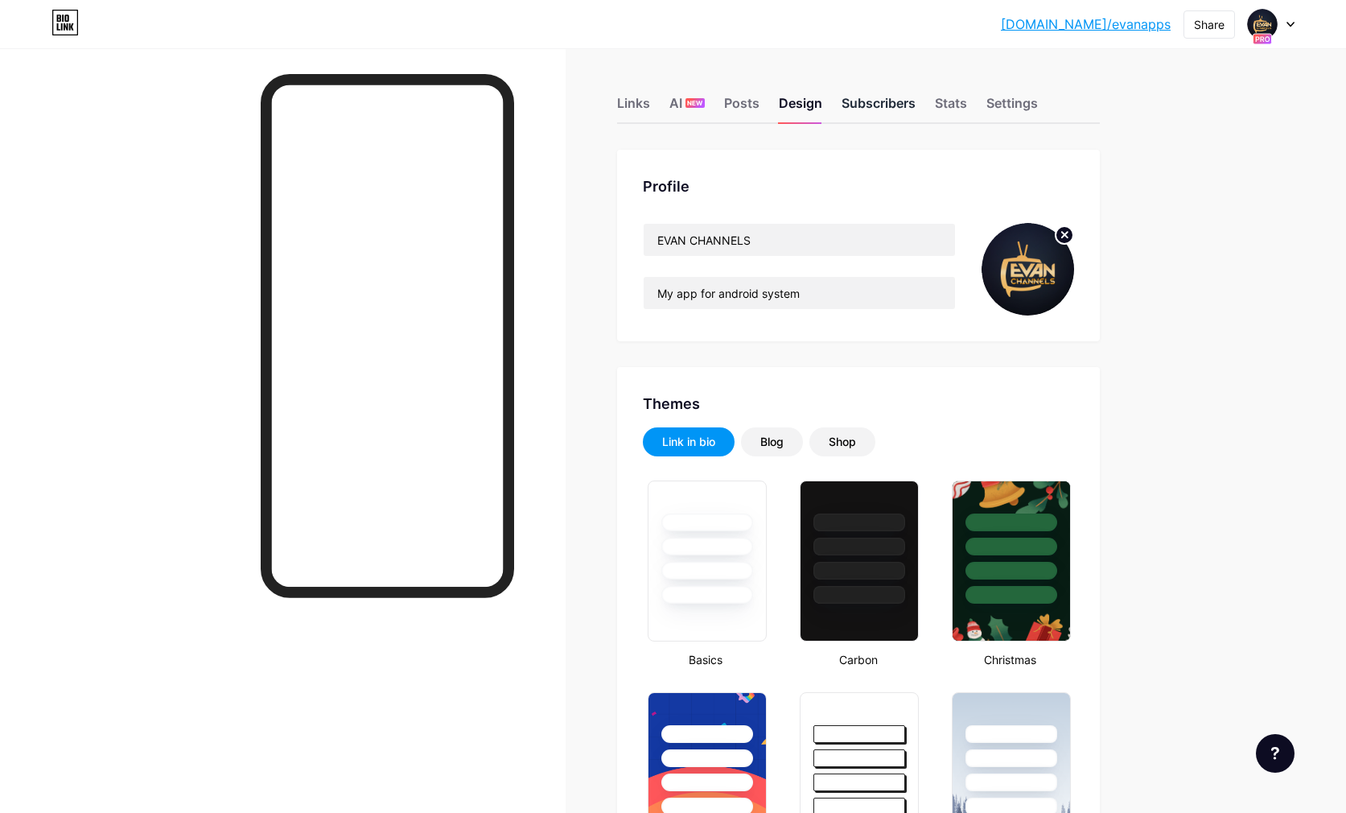
click at [862, 104] on div "Subscribers" at bounding box center [879, 107] width 74 height 29
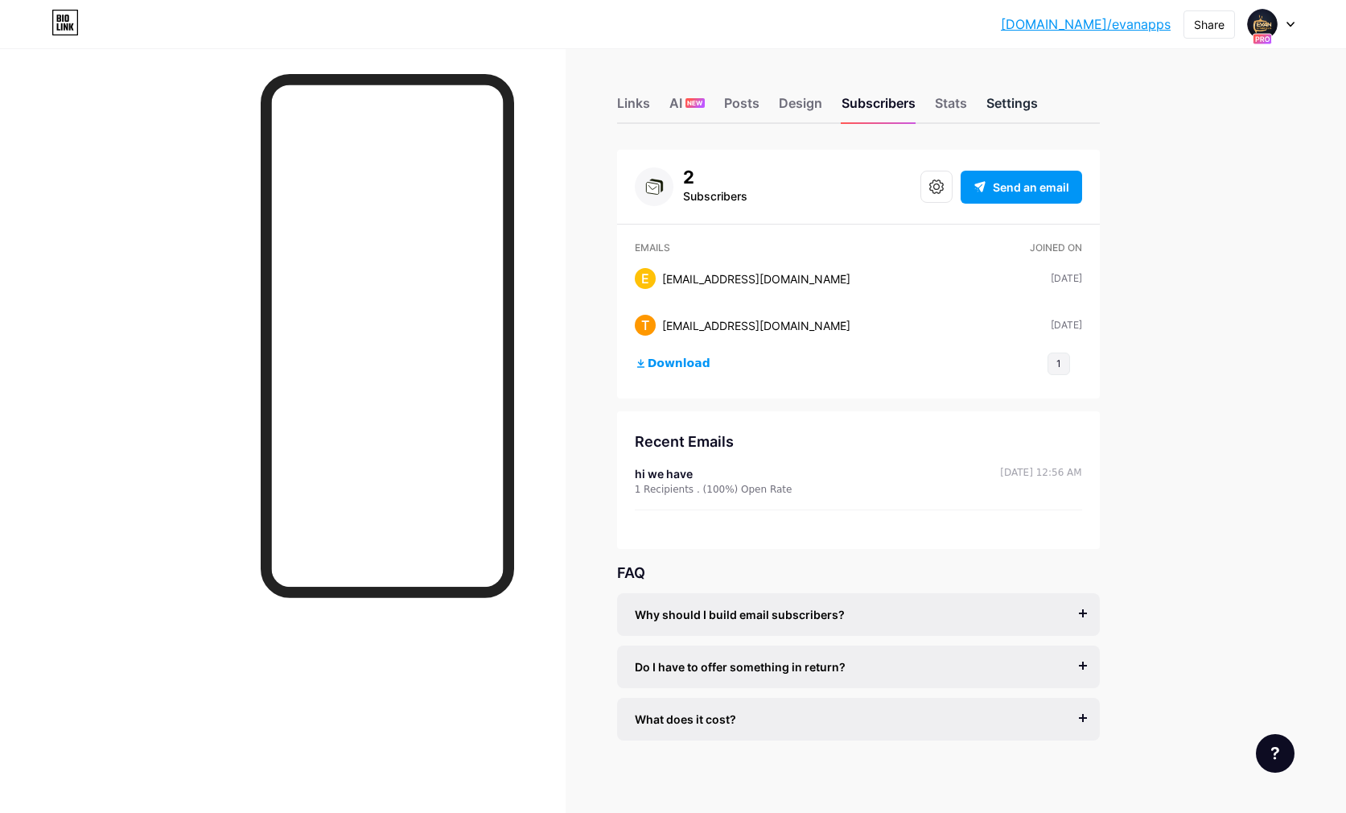
click at [999, 104] on div "Settings" at bounding box center [1013, 107] width 52 height 29
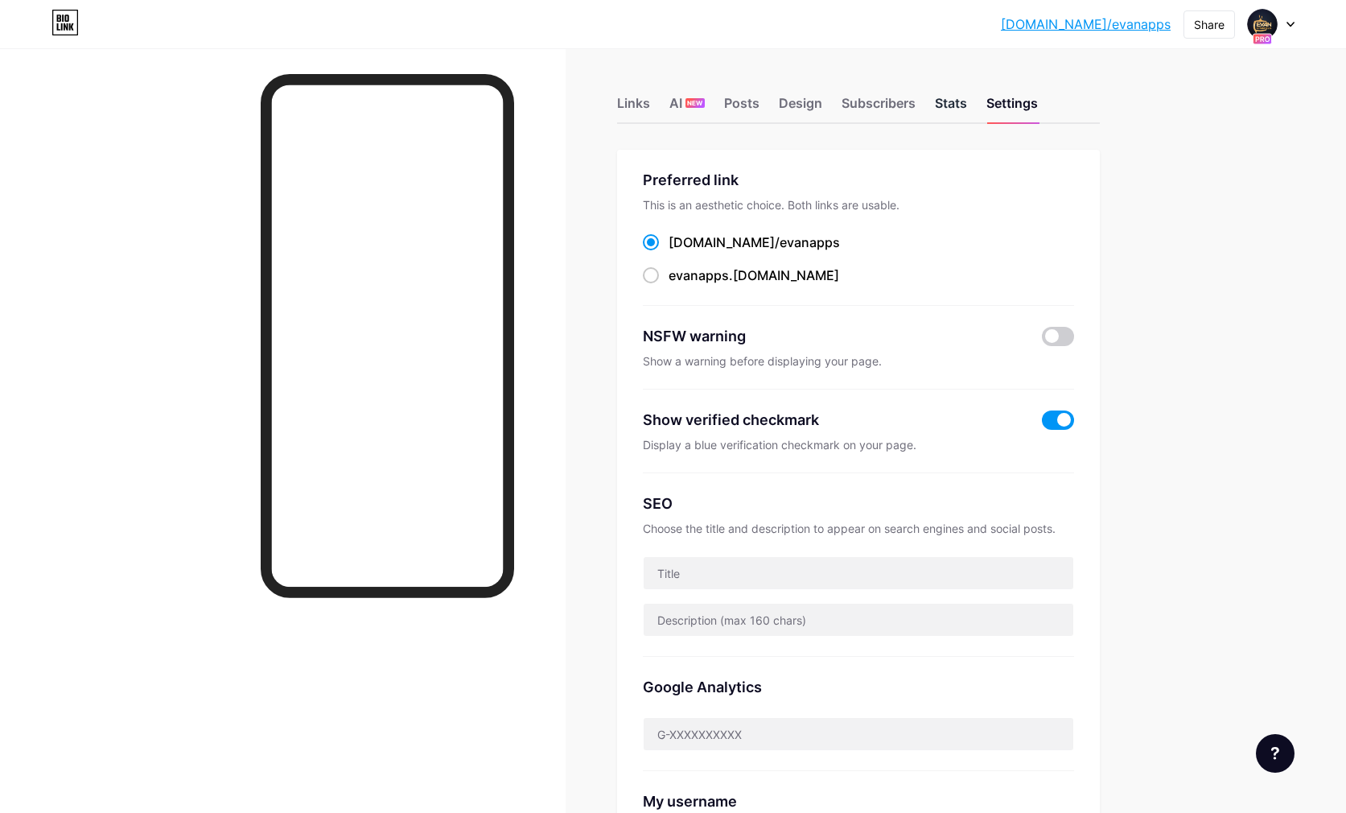
click at [936, 109] on div "Stats" at bounding box center [951, 107] width 32 height 29
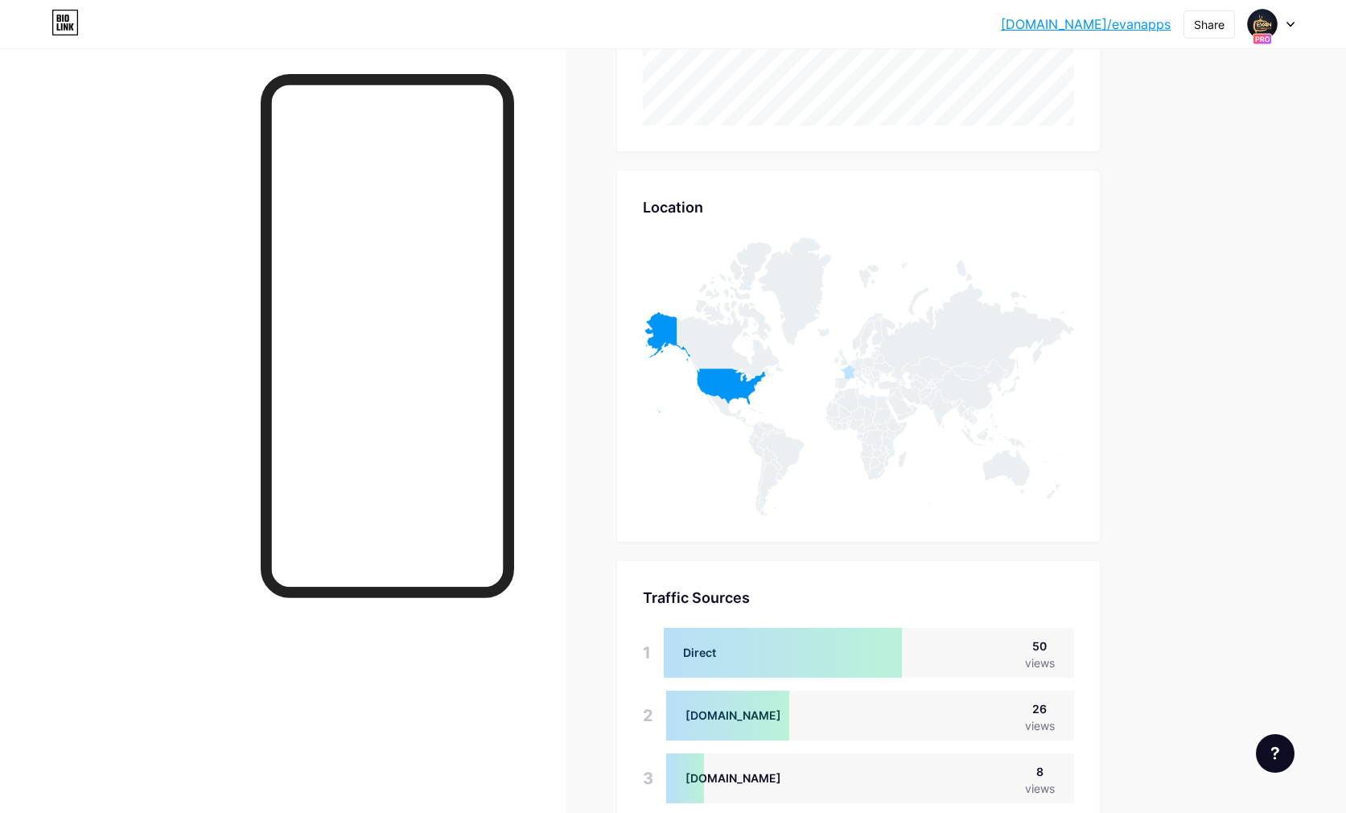
scroll to position [787, 0]
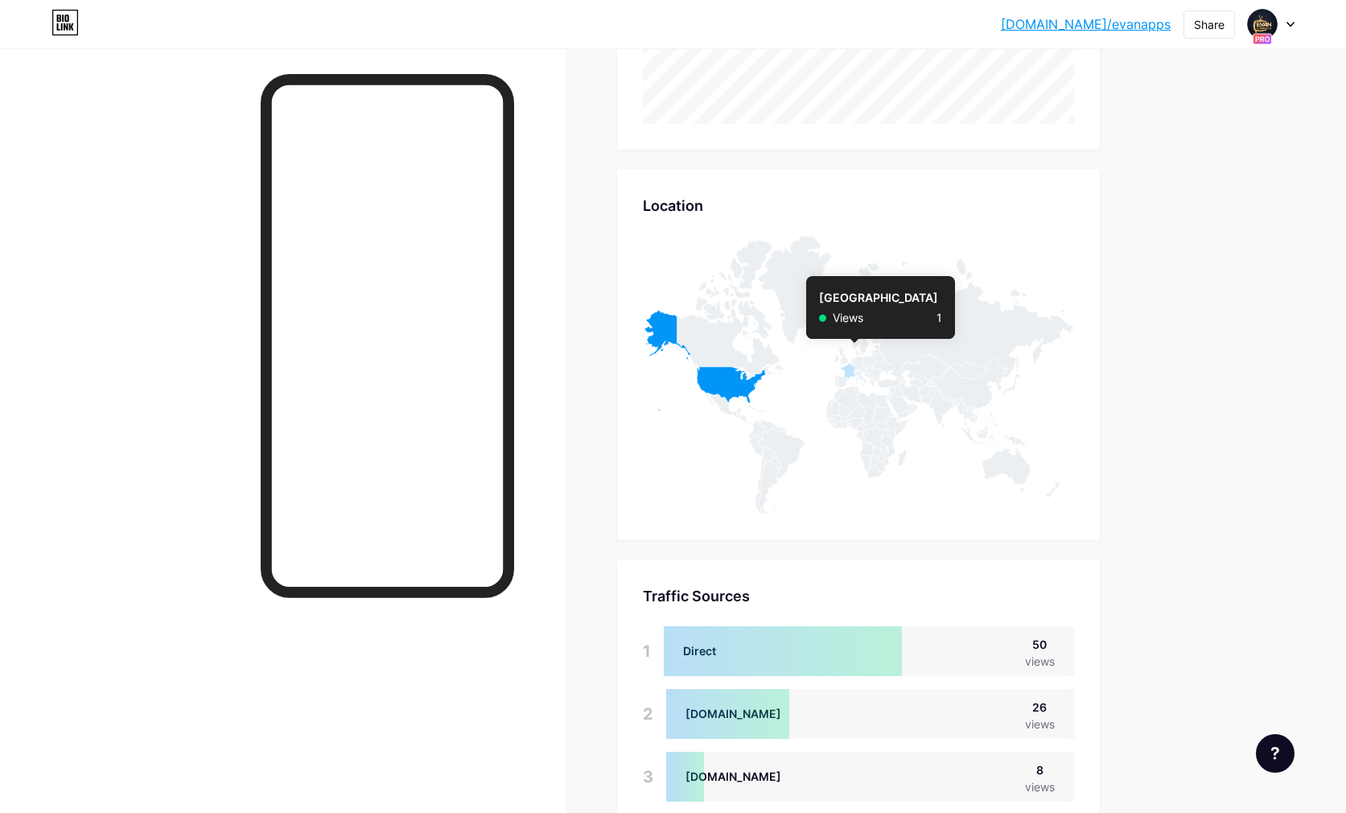
click at [847, 372] on icon at bounding box center [849, 371] width 17 height 17
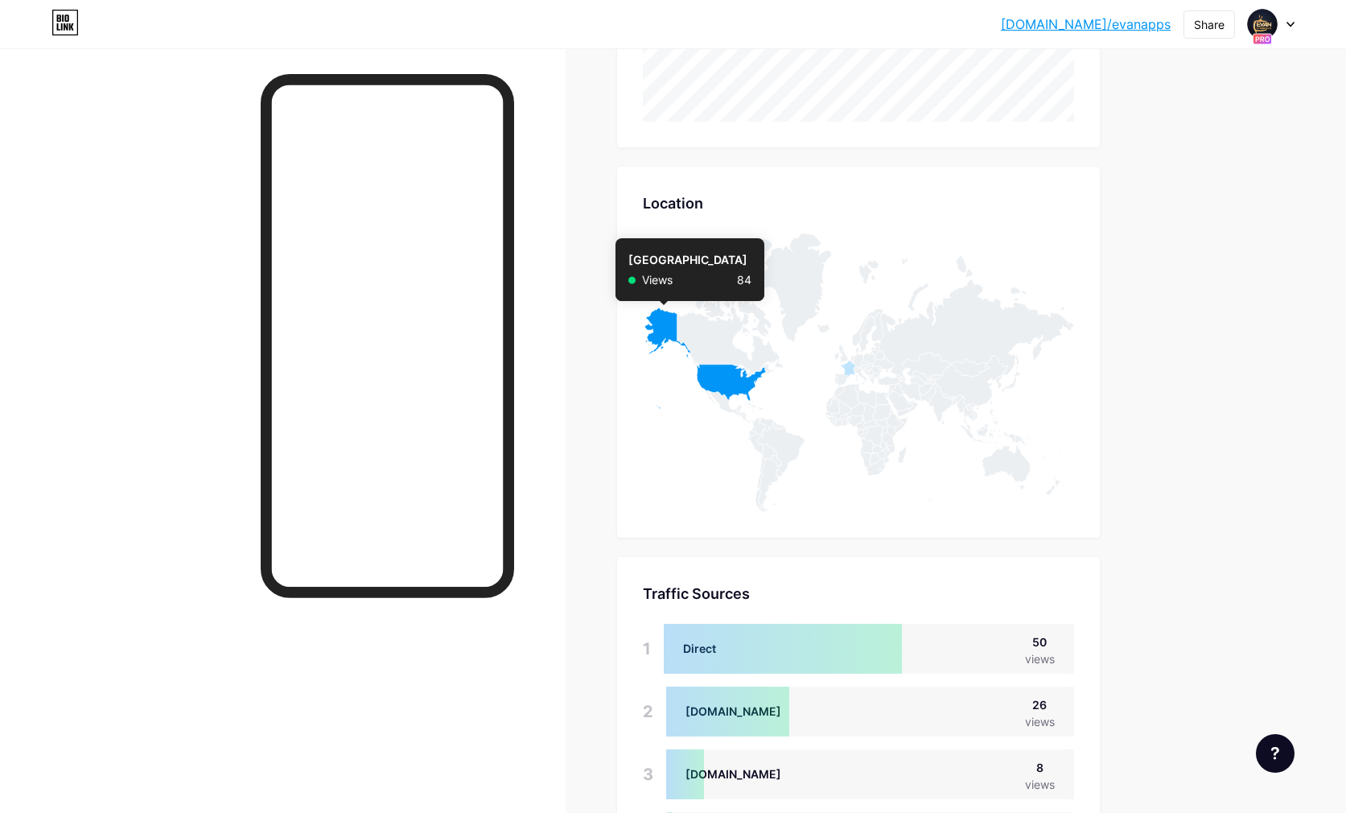
scroll to position [0, 0]
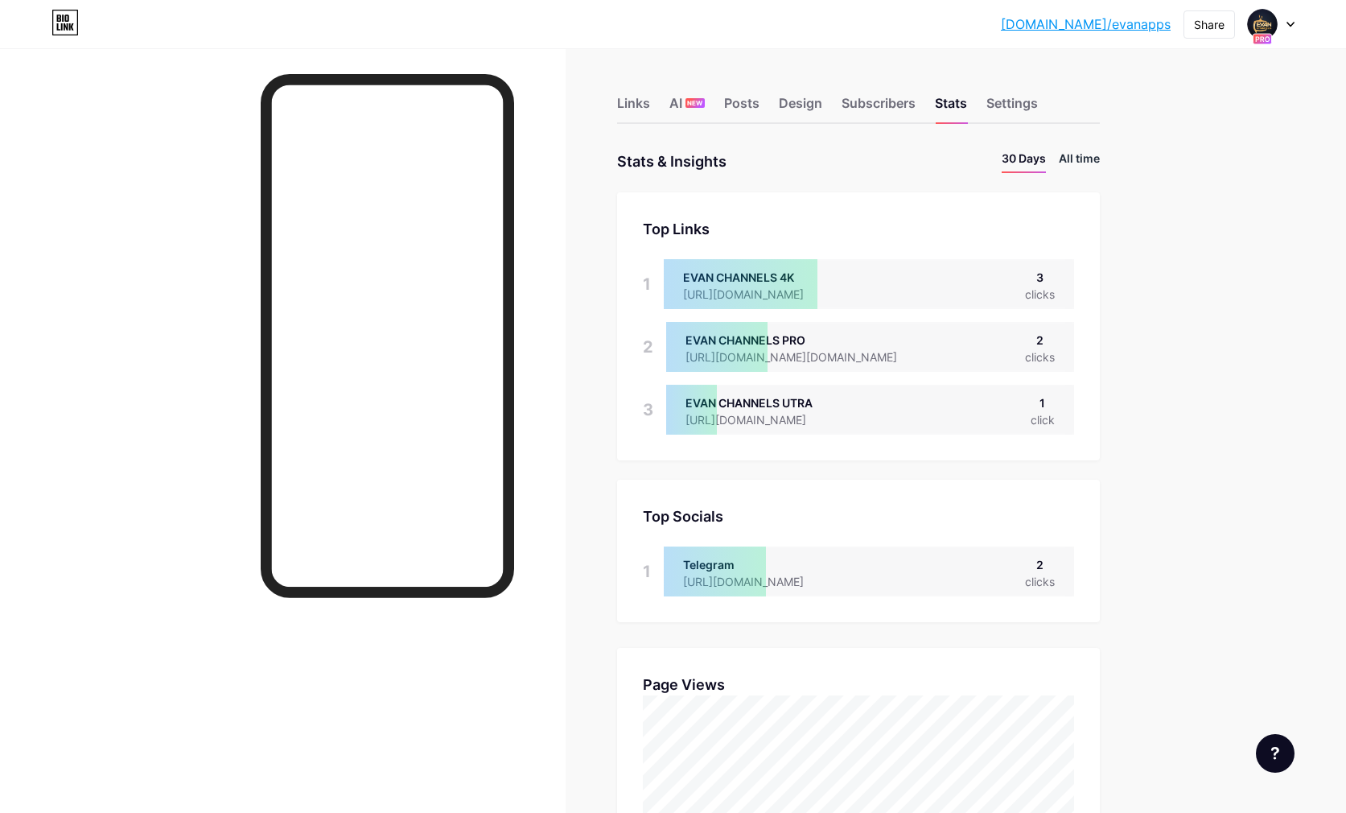
click at [1092, 155] on li "All time" at bounding box center [1079, 161] width 41 height 23
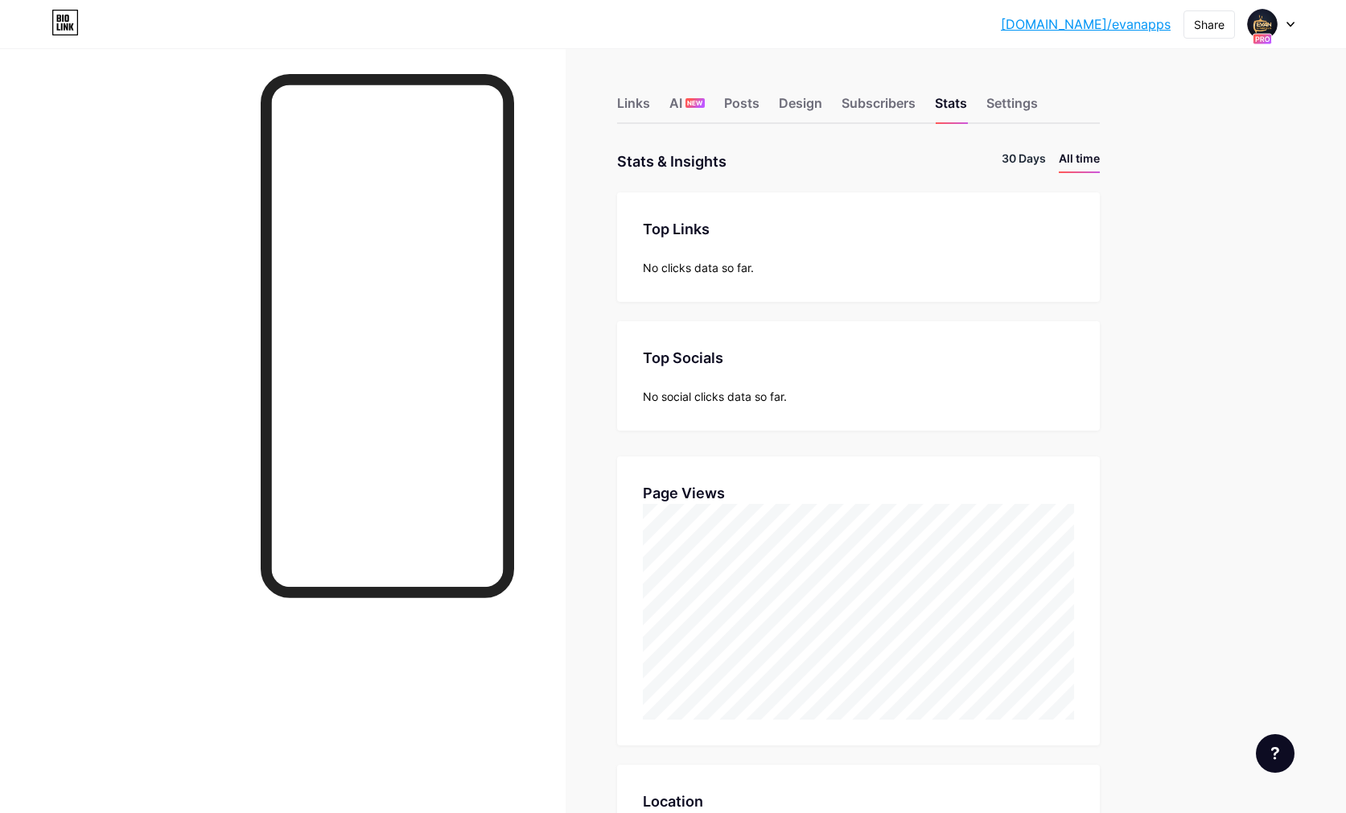
scroll to position [813, 1346]
click at [1024, 159] on li "30 Days" at bounding box center [1024, 161] width 44 height 23
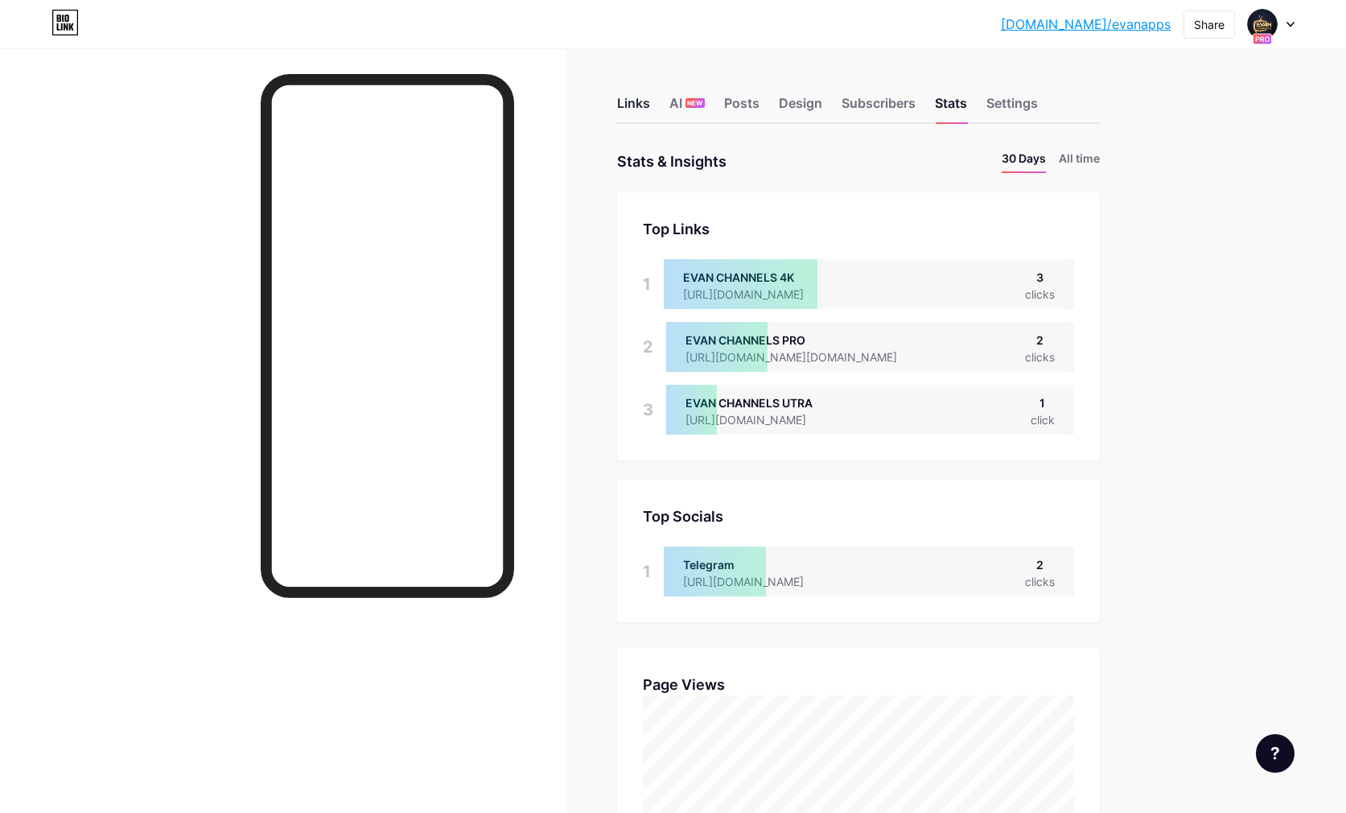
click at [621, 96] on div "Links" at bounding box center [633, 107] width 33 height 29
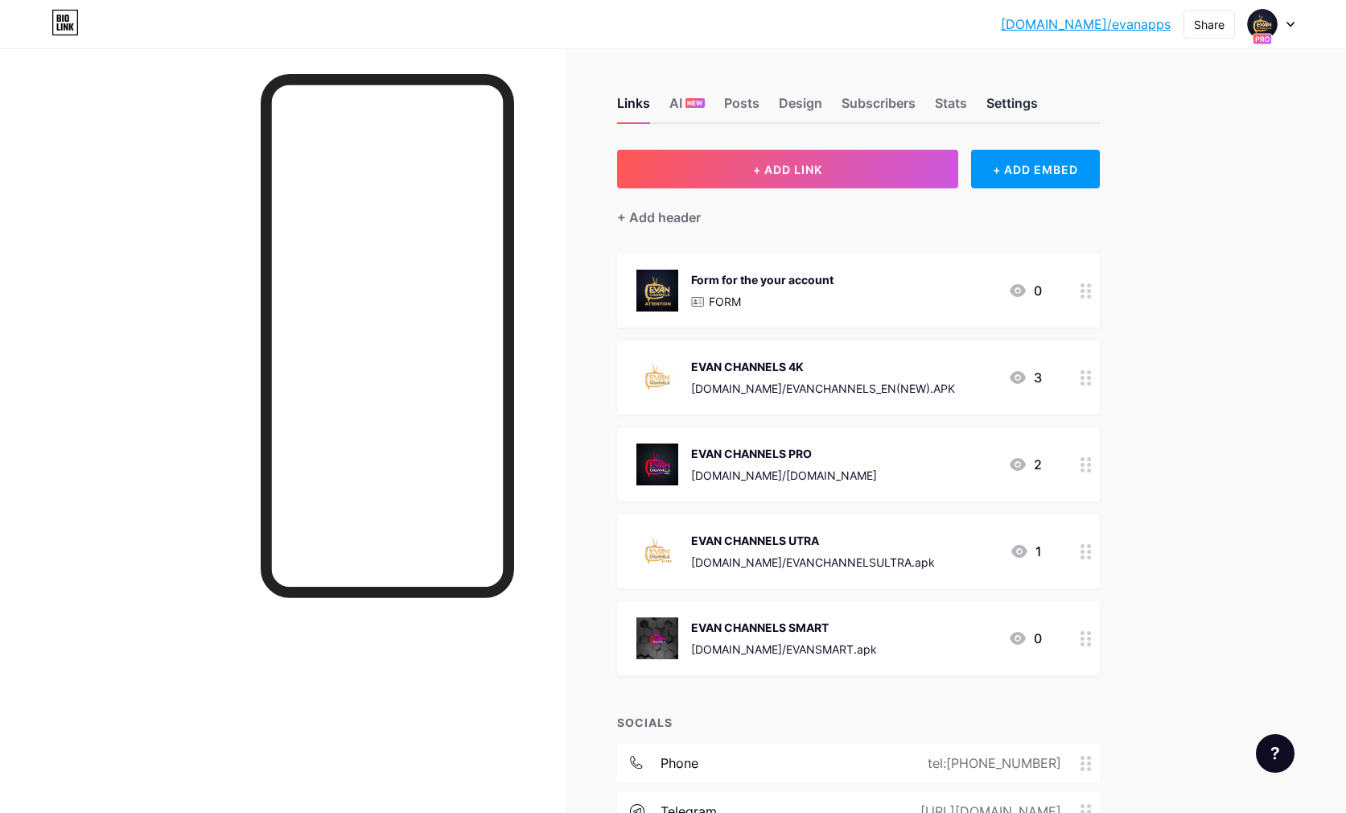
click at [1017, 106] on div "Settings" at bounding box center [1013, 107] width 52 height 29
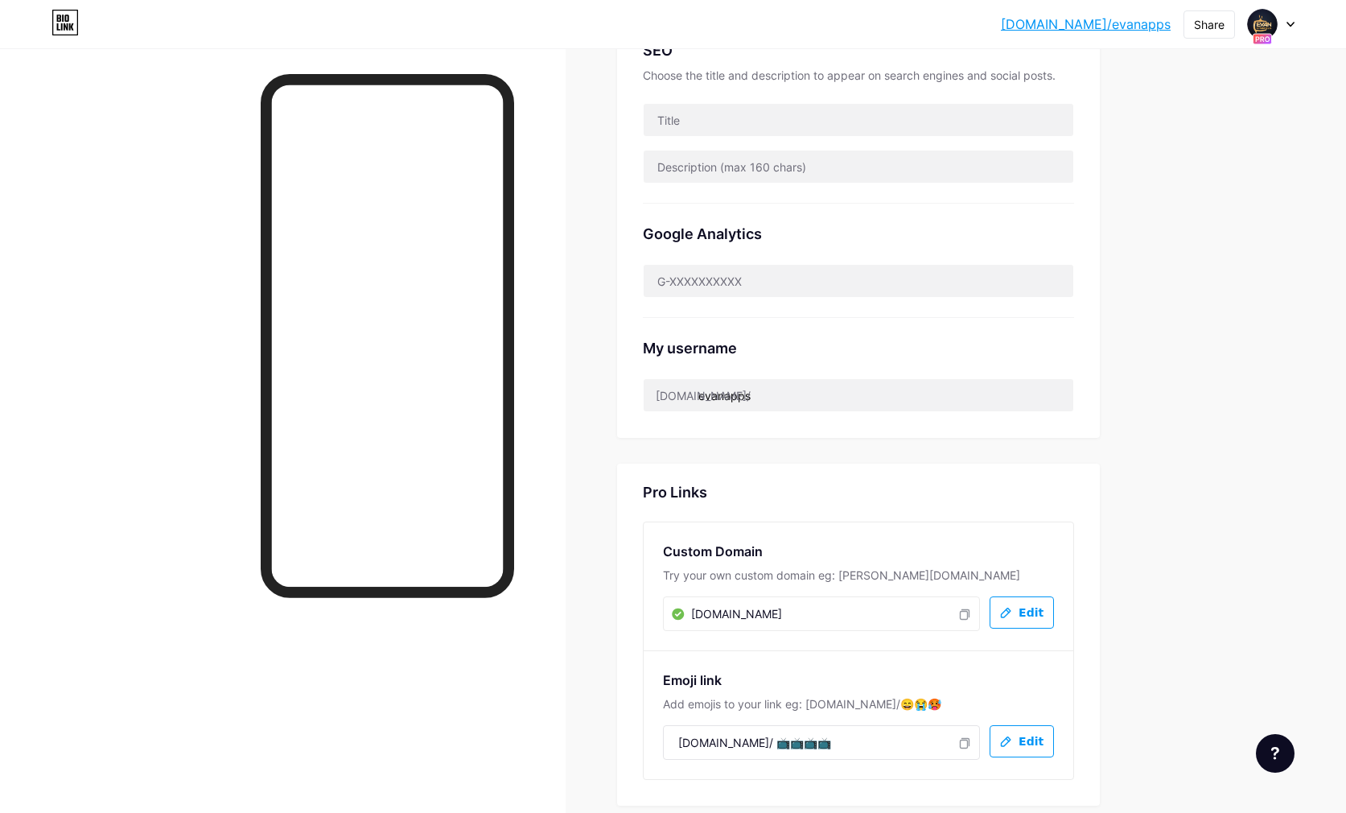
scroll to position [555, 0]
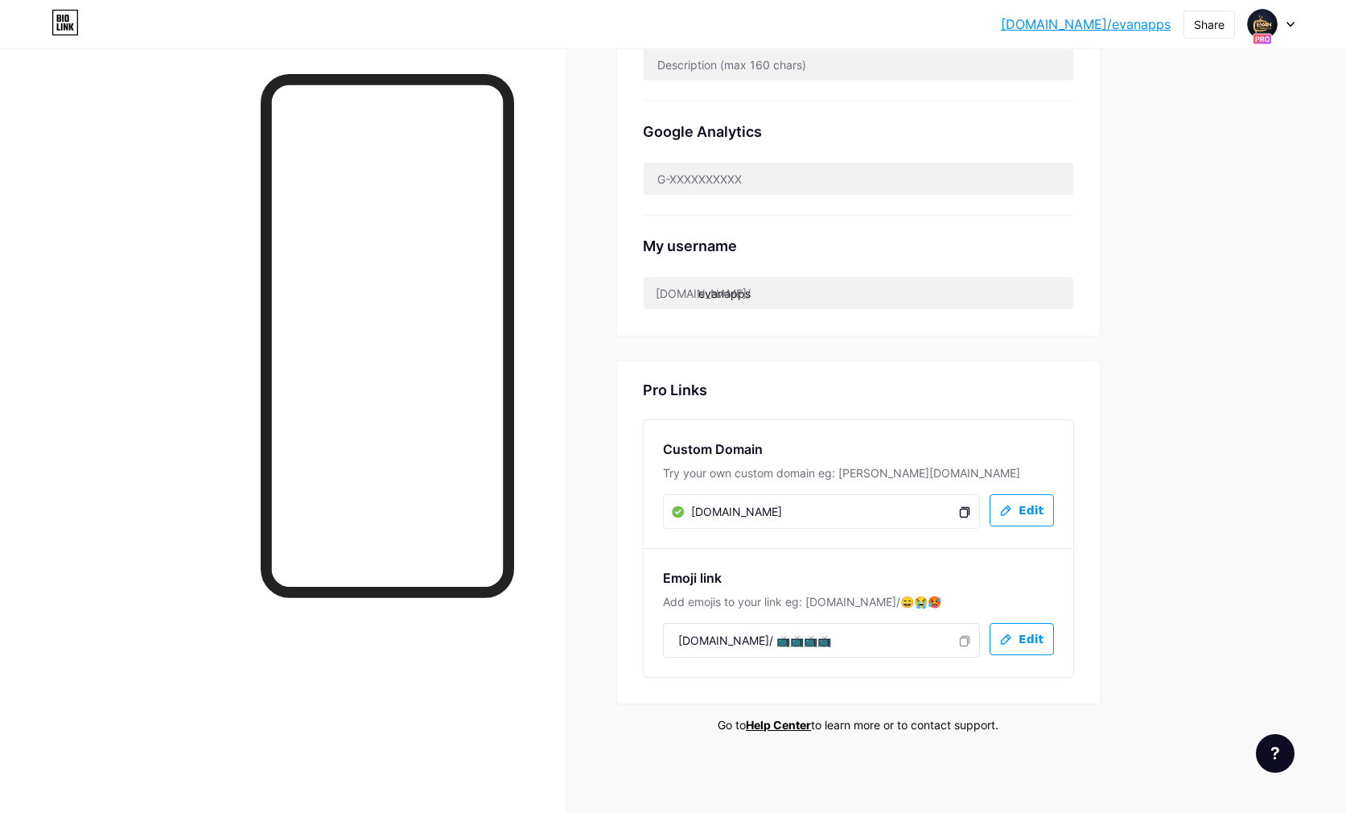
click at [961, 514] on icon at bounding box center [965, 511] width 13 height 13
click at [1270, 22] on img at bounding box center [1263, 24] width 26 height 26
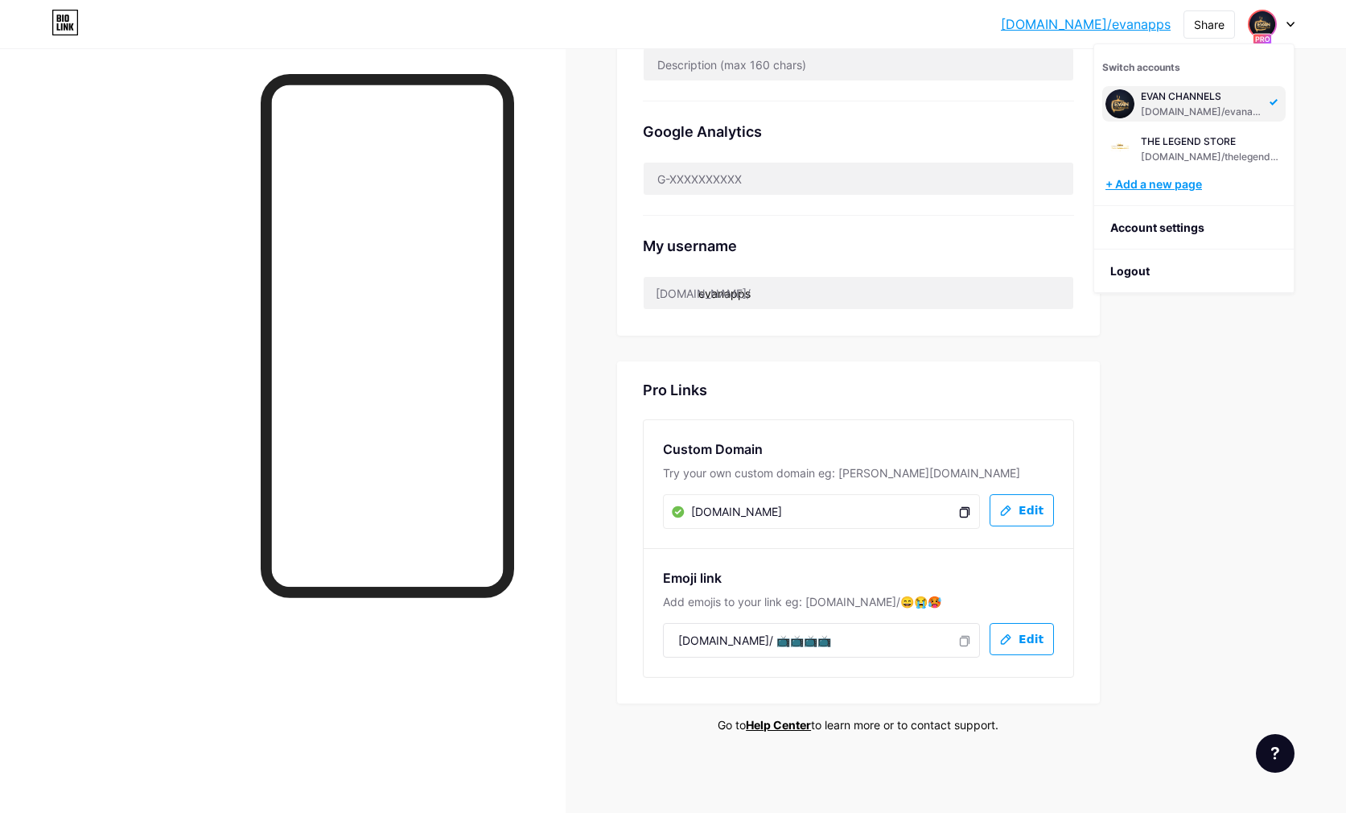
click at [1183, 184] on div "+ Add a new page" at bounding box center [1196, 184] width 180 height 16
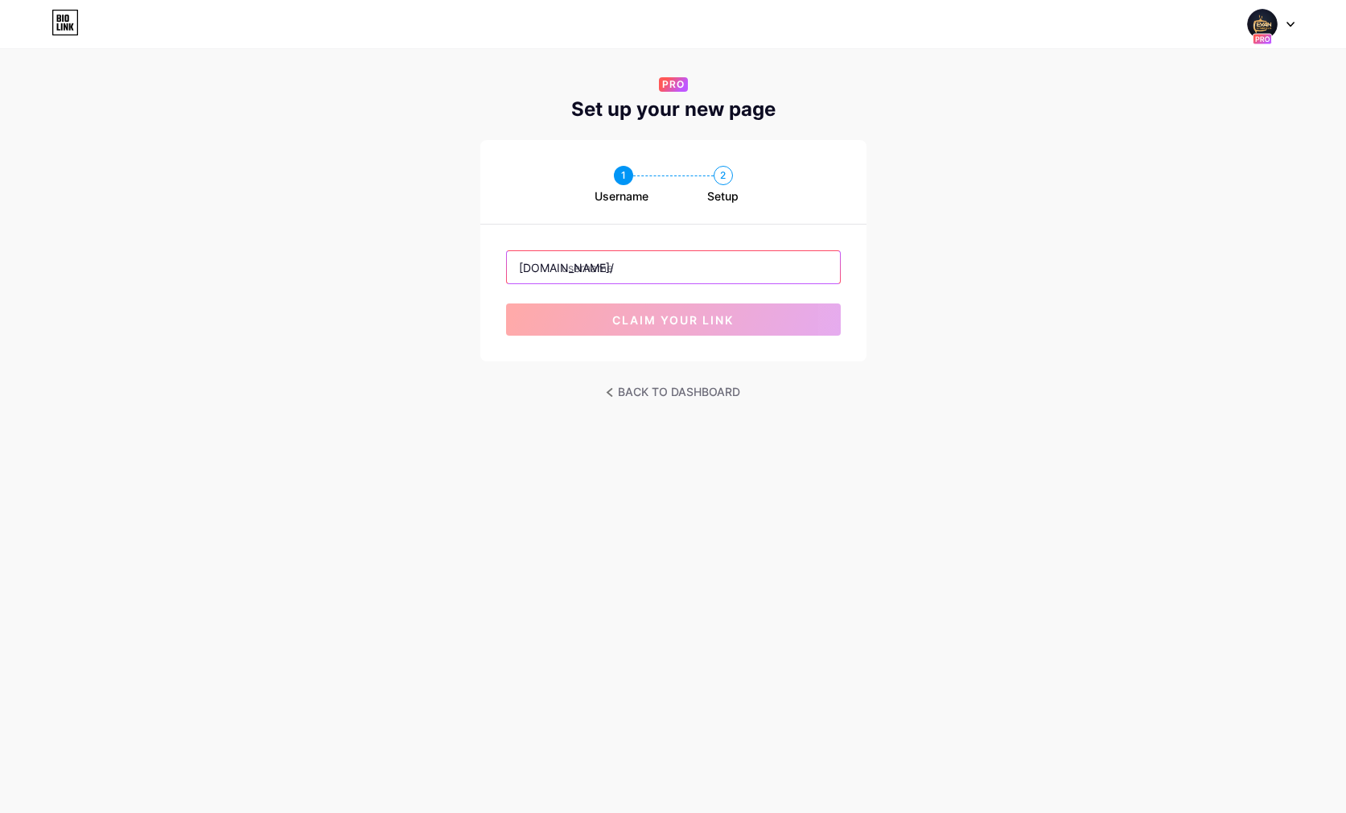
click at [676, 257] on input "text" at bounding box center [673, 267] width 333 height 32
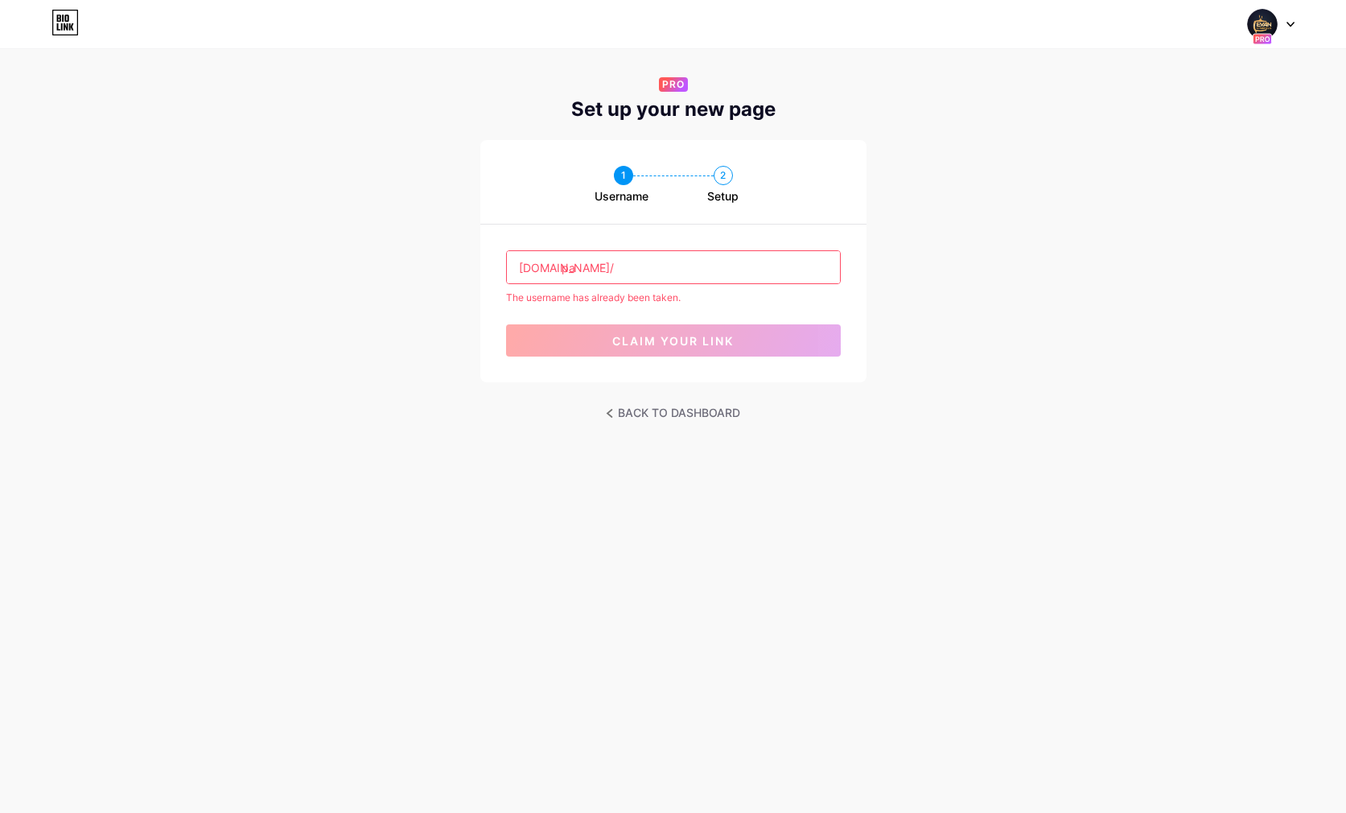
type input "p"
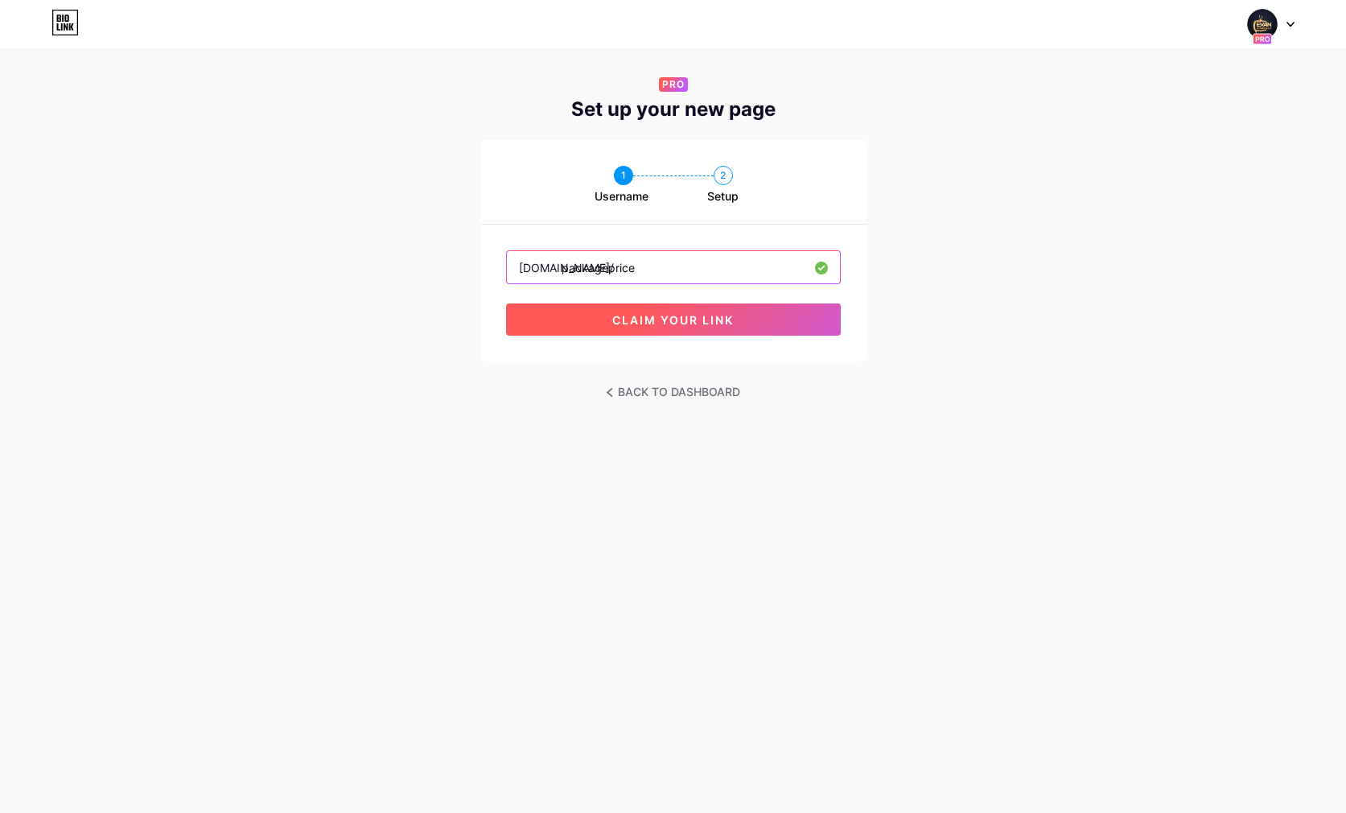
type input "packageprice"
click at [655, 319] on span "claim your link" at bounding box center [673, 320] width 122 height 14
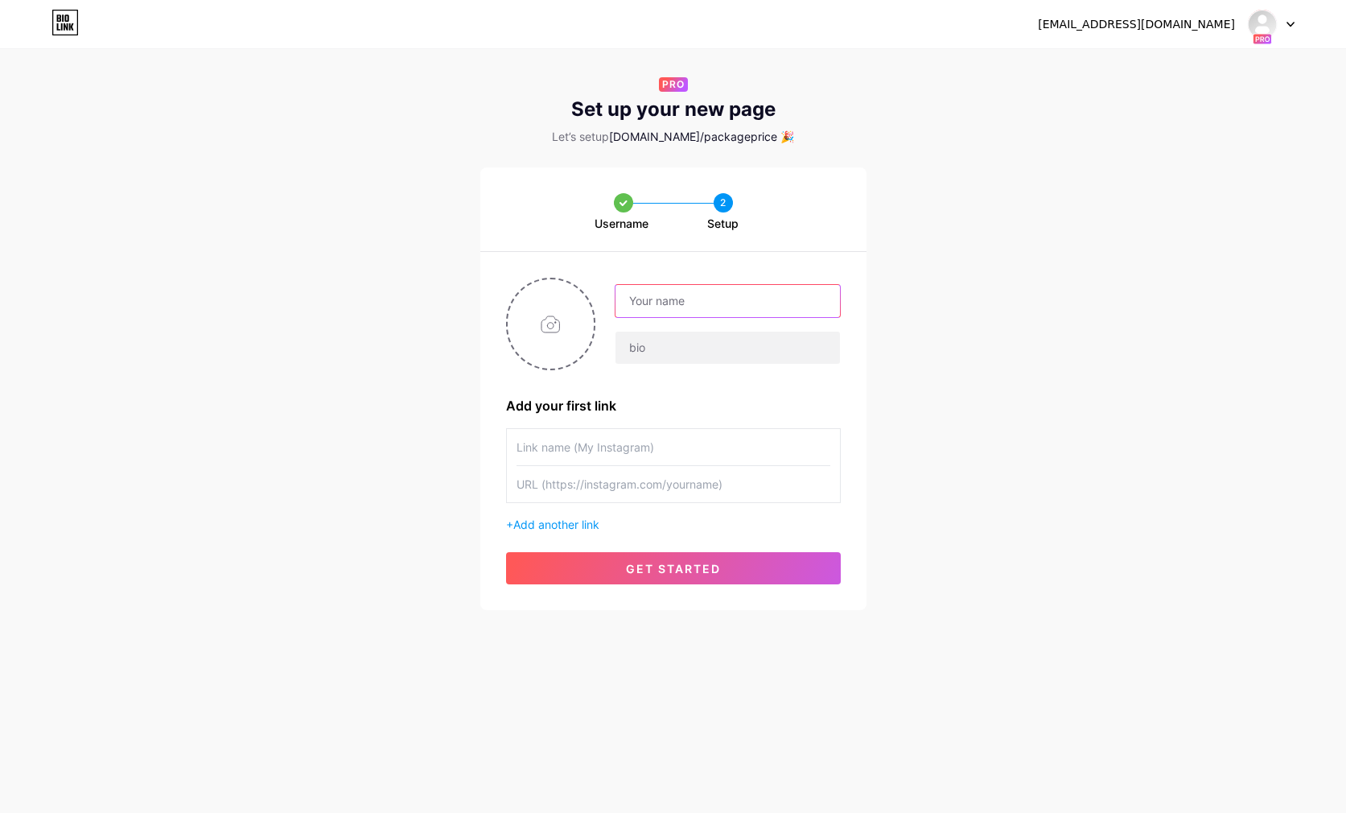
click at [665, 293] on input "text" at bounding box center [728, 301] width 224 height 32
type input "EVAN CHANNELS 4K"
click at [674, 345] on input "text" at bounding box center [728, 348] width 224 height 32
type input "price"
click at [560, 321] on input "file" at bounding box center [551, 323] width 87 height 89
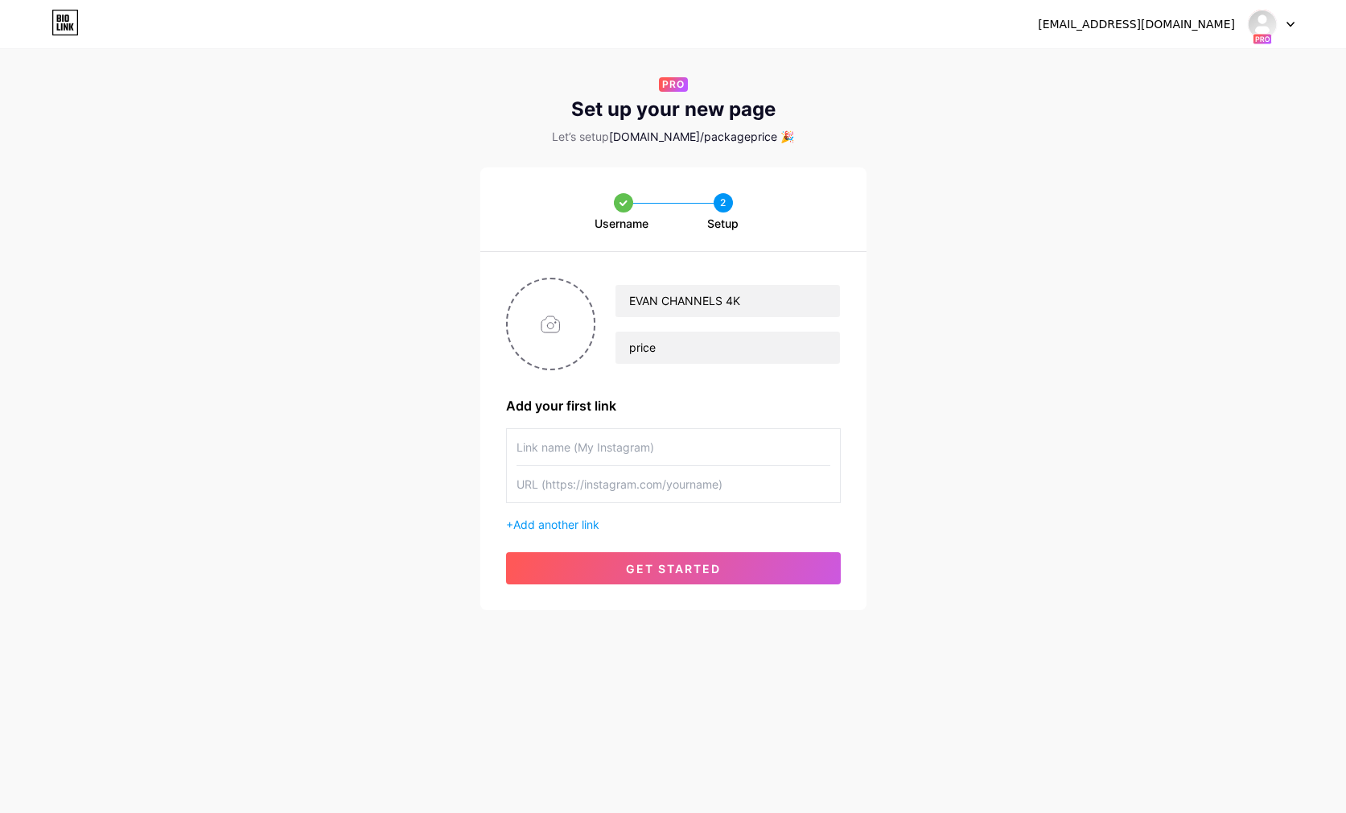
type input "C:\fakepath\$$$$.gif"
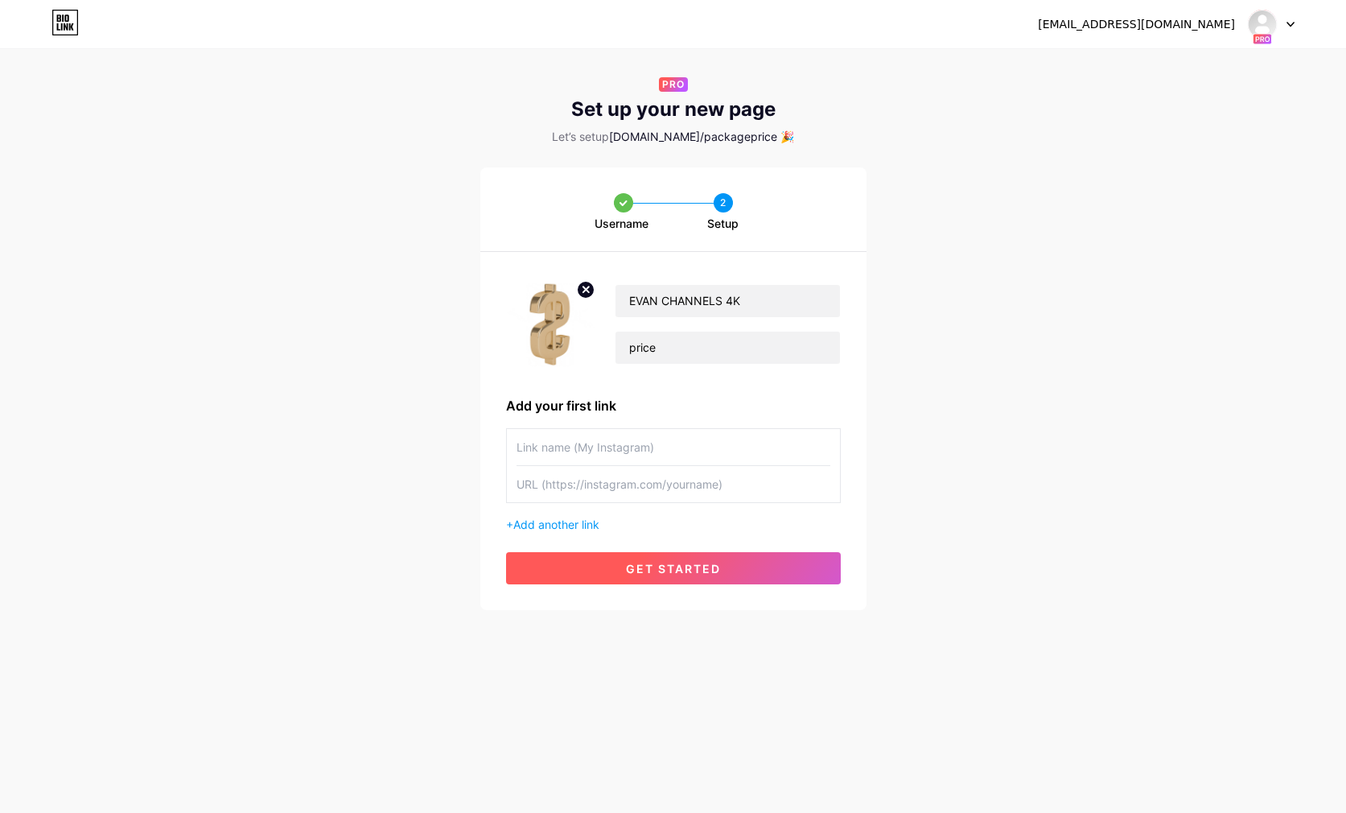
click at [665, 575] on span "get started" at bounding box center [673, 569] width 95 height 14
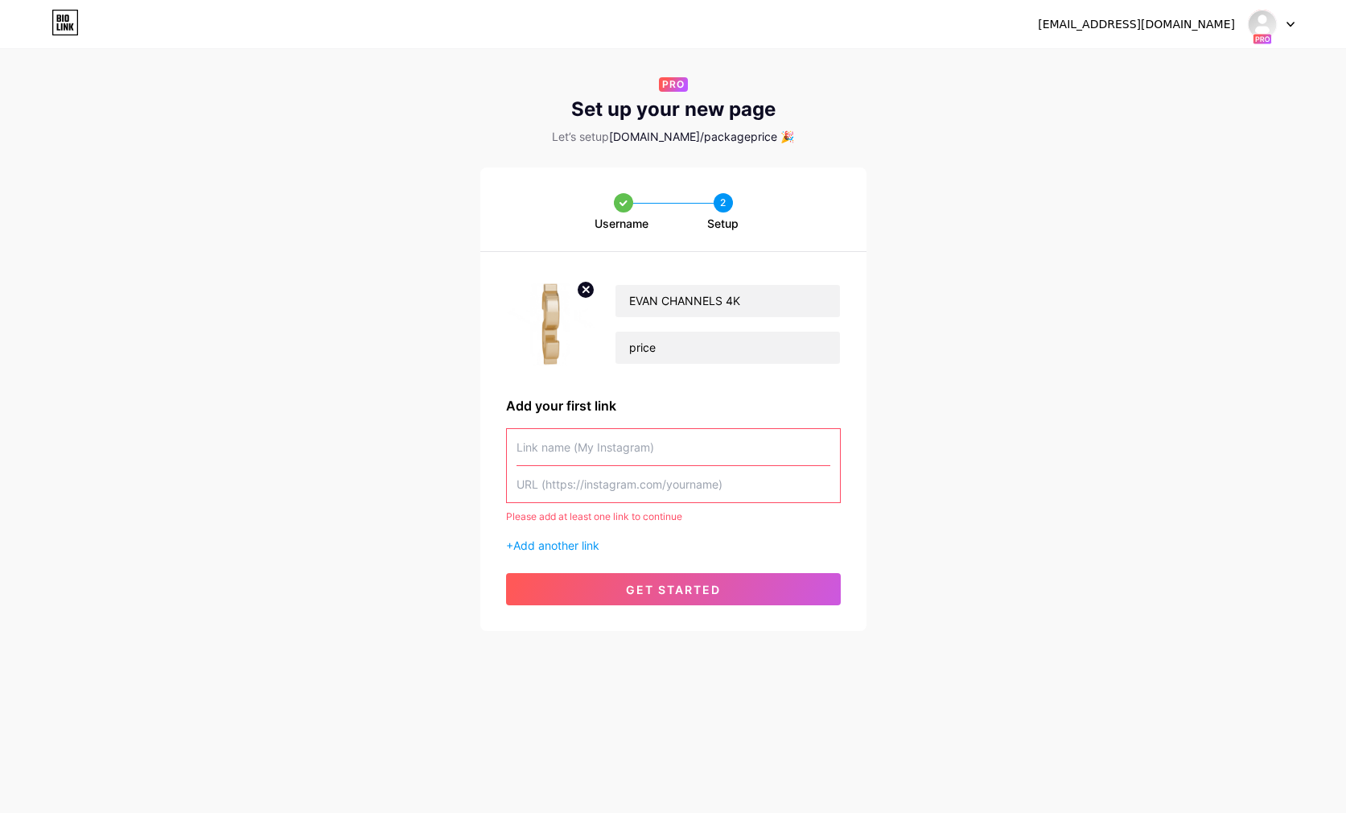
click at [582, 447] on input "text" at bounding box center [674, 447] width 314 height 36
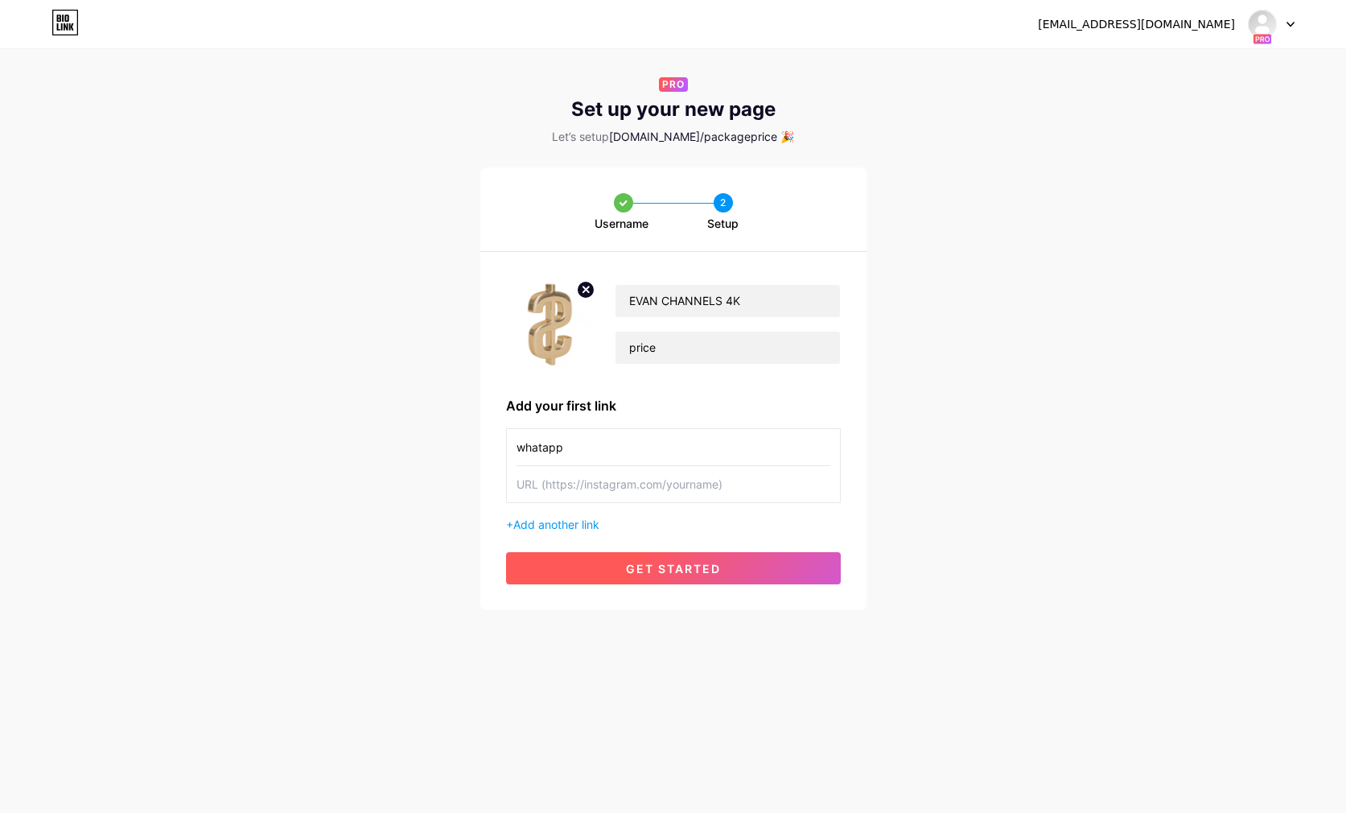
type input "whatapp"
click at [697, 577] on button "get started" at bounding box center [673, 568] width 335 height 32
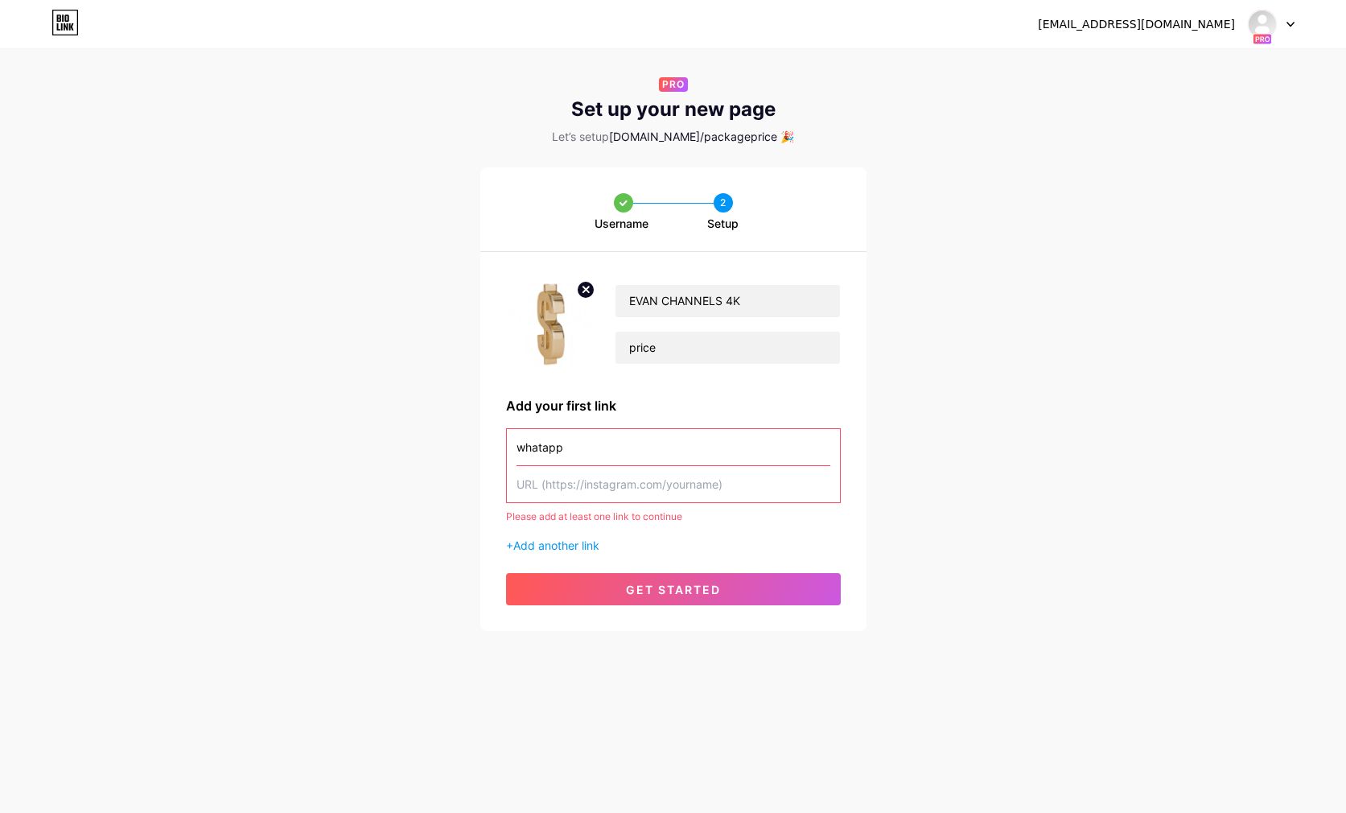
click at [591, 489] on input "text" at bounding box center [674, 484] width 314 height 36
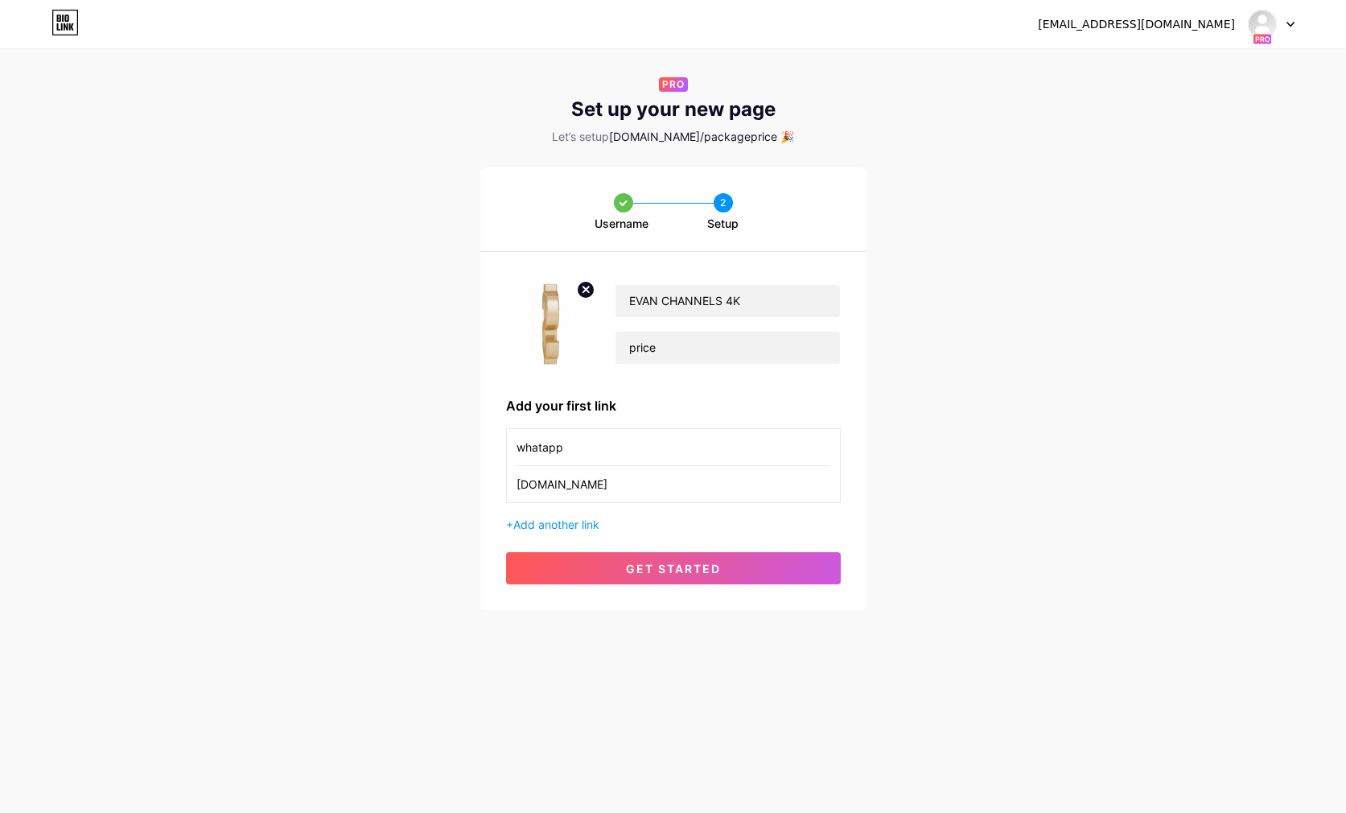
type input "www.evanalkejona.com"
drag, startPoint x: 597, startPoint y: 453, endPoint x: 450, endPoint y: 453, distance: 147.3
click at [450, 453] on div "Username 2 Setup EVAN CHANNELS 4K price Add your first link whatapp www.evanalk…" at bounding box center [673, 388] width 1346 height 443
type input "evan"
click at [692, 575] on button "get started" at bounding box center [673, 568] width 335 height 32
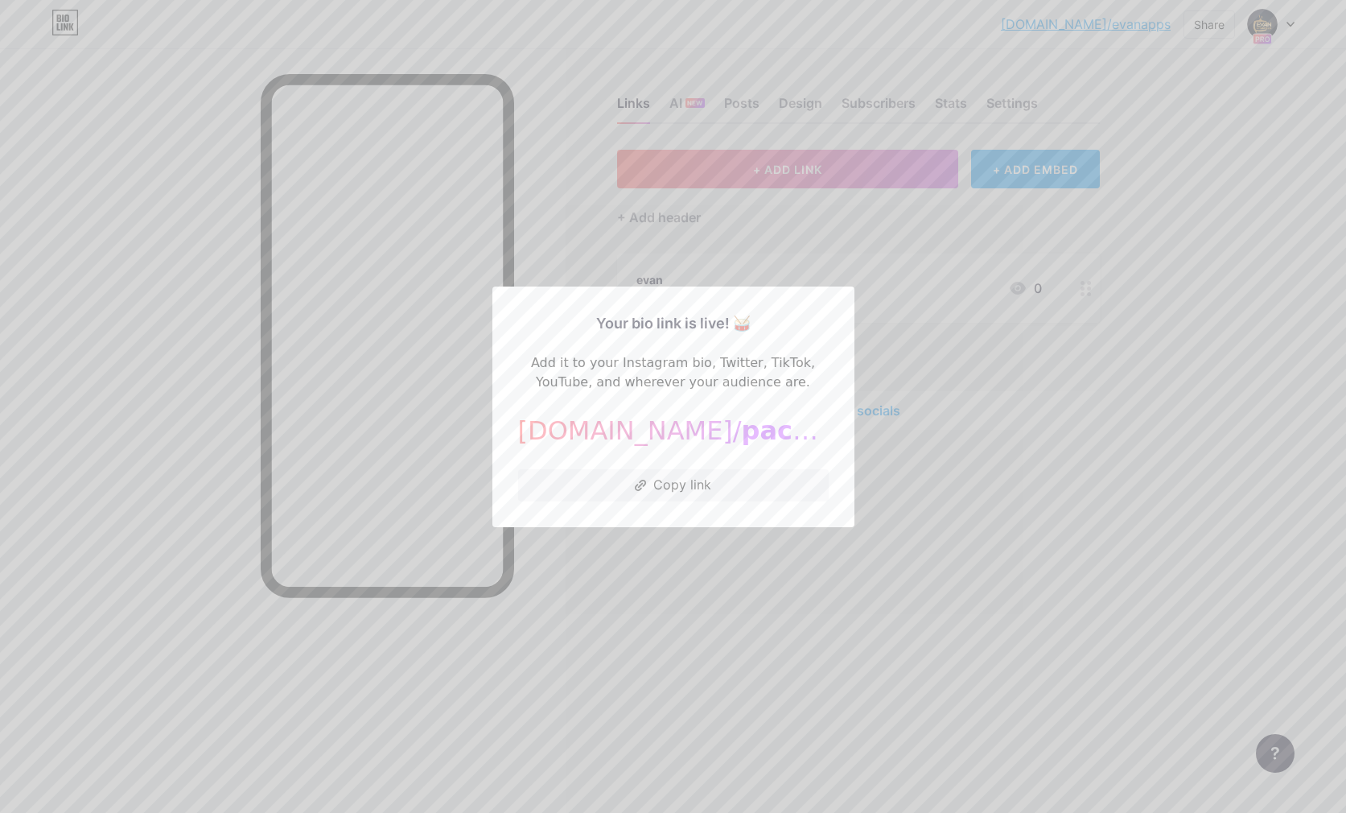
click at [1217, 278] on div at bounding box center [673, 406] width 1346 height 813
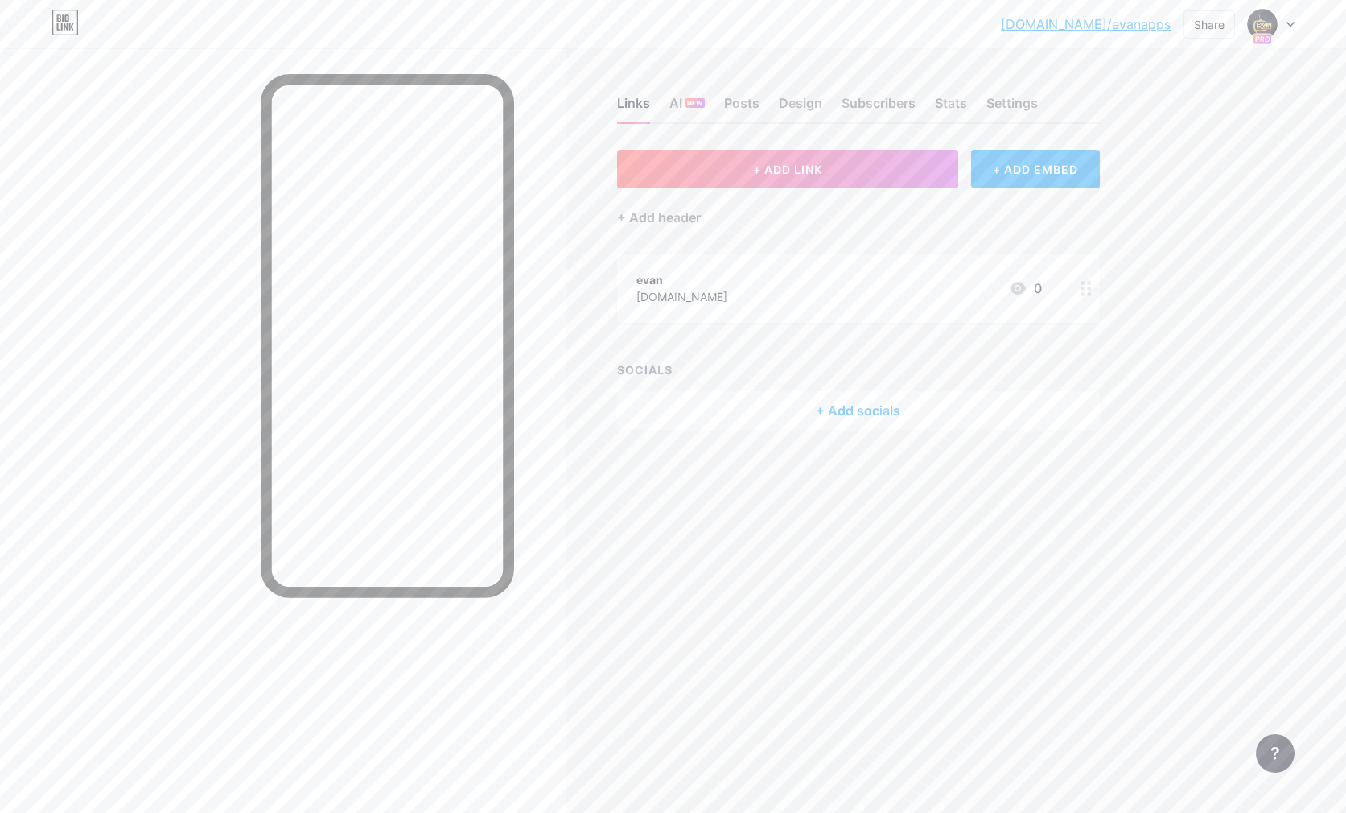
click at [1281, 20] on div at bounding box center [1271, 24] width 47 height 29
click at [1189, 196] on div "[DOMAIN_NAME]/packageprice" at bounding box center [1212, 202] width 142 height 13
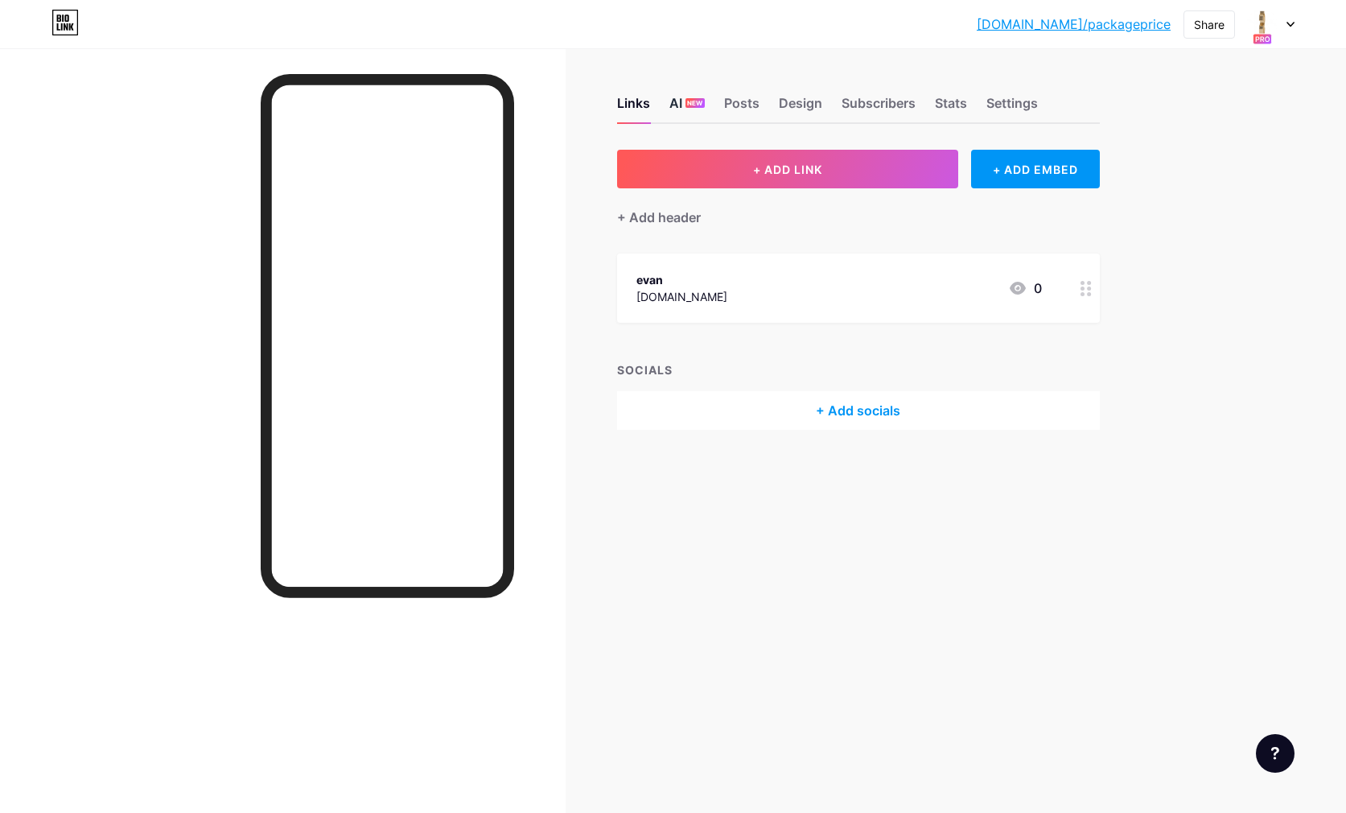
click at [682, 100] on div "AI NEW" at bounding box center [687, 107] width 35 height 29
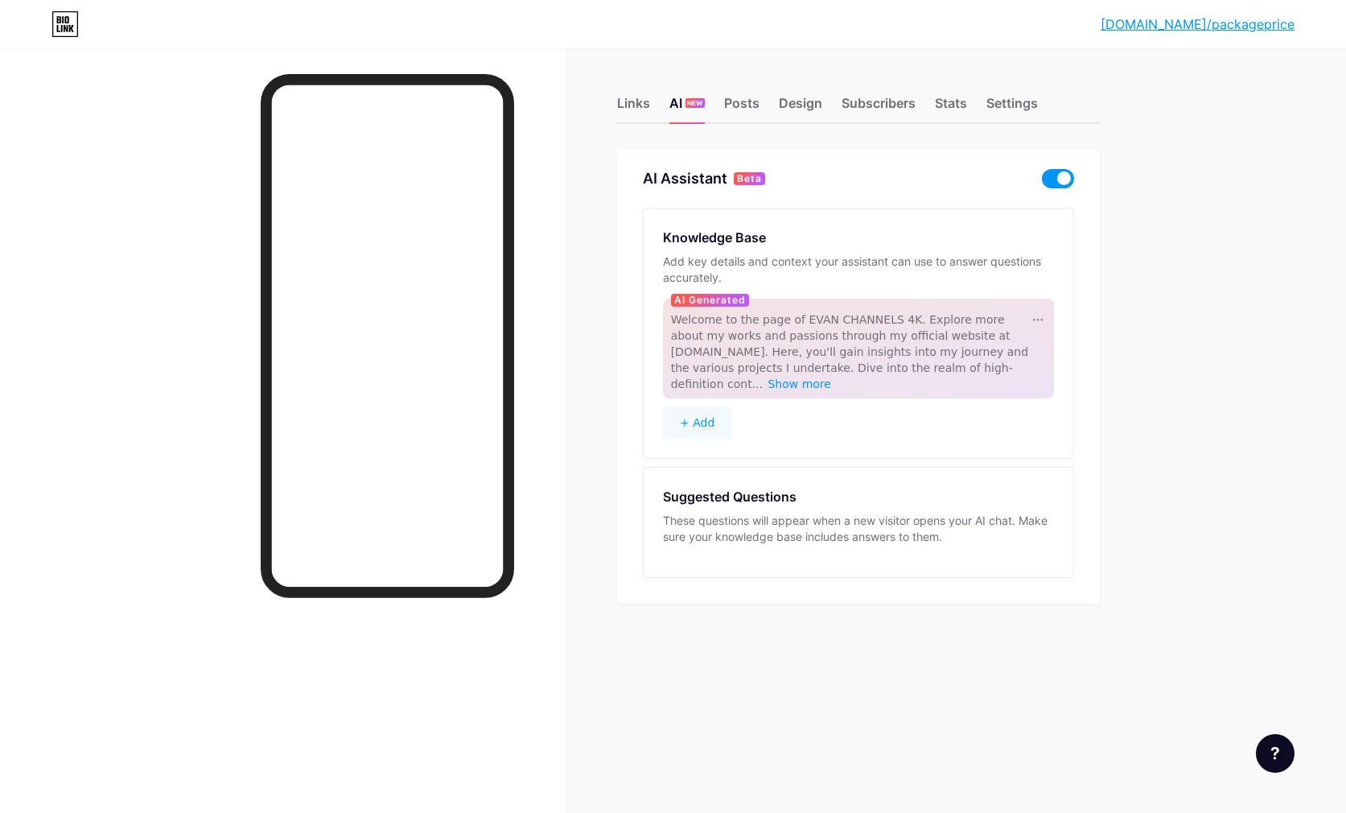
click at [1044, 174] on span at bounding box center [1058, 178] width 32 height 19
click at [1042, 183] on input "checkbox" at bounding box center [1042, 183] width 0 height 0
click at [753, 109] on div "Posts" at bounding box center [741, 107] width 35 height 29
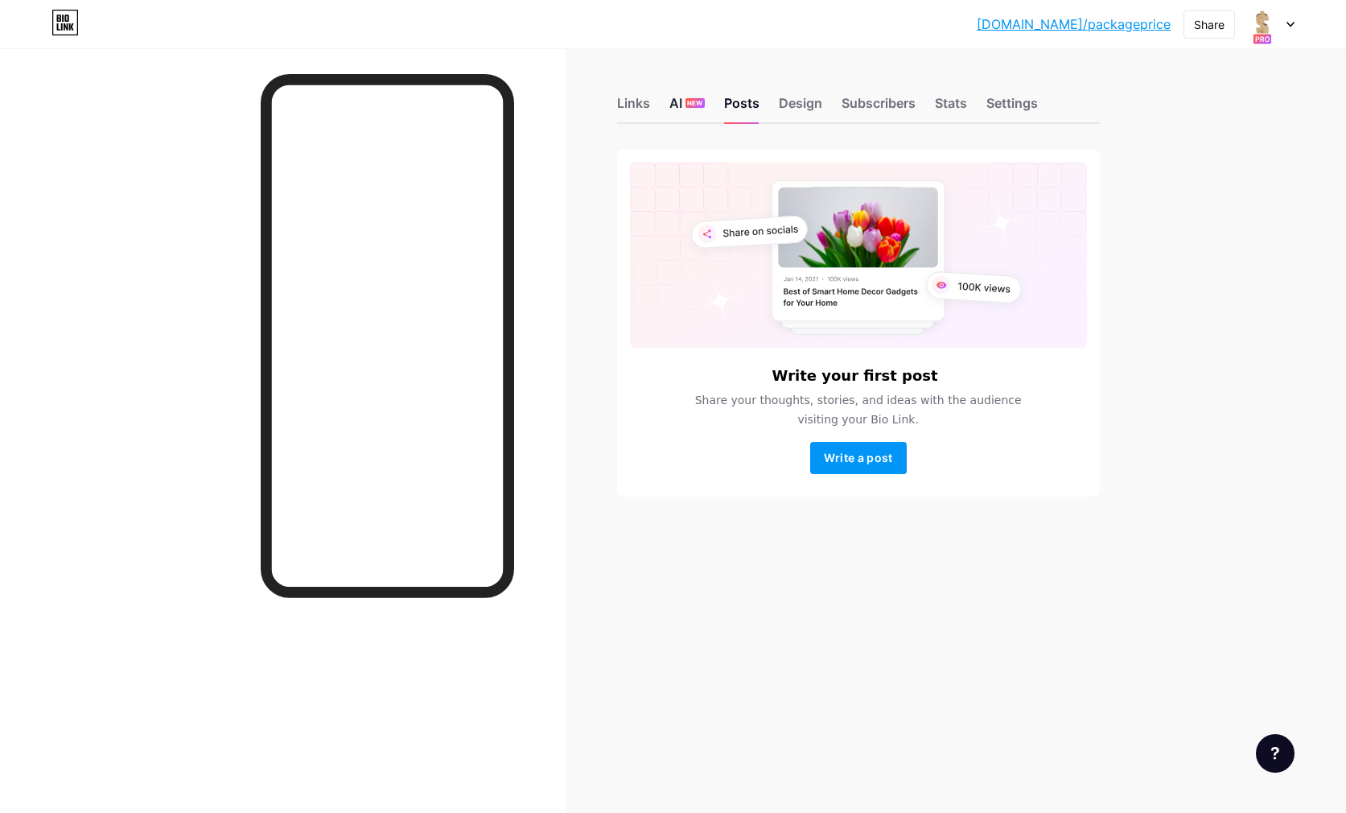
click at [684, 105] on div "AI NEW" at bounding box center [687, 107] width 35 height 29
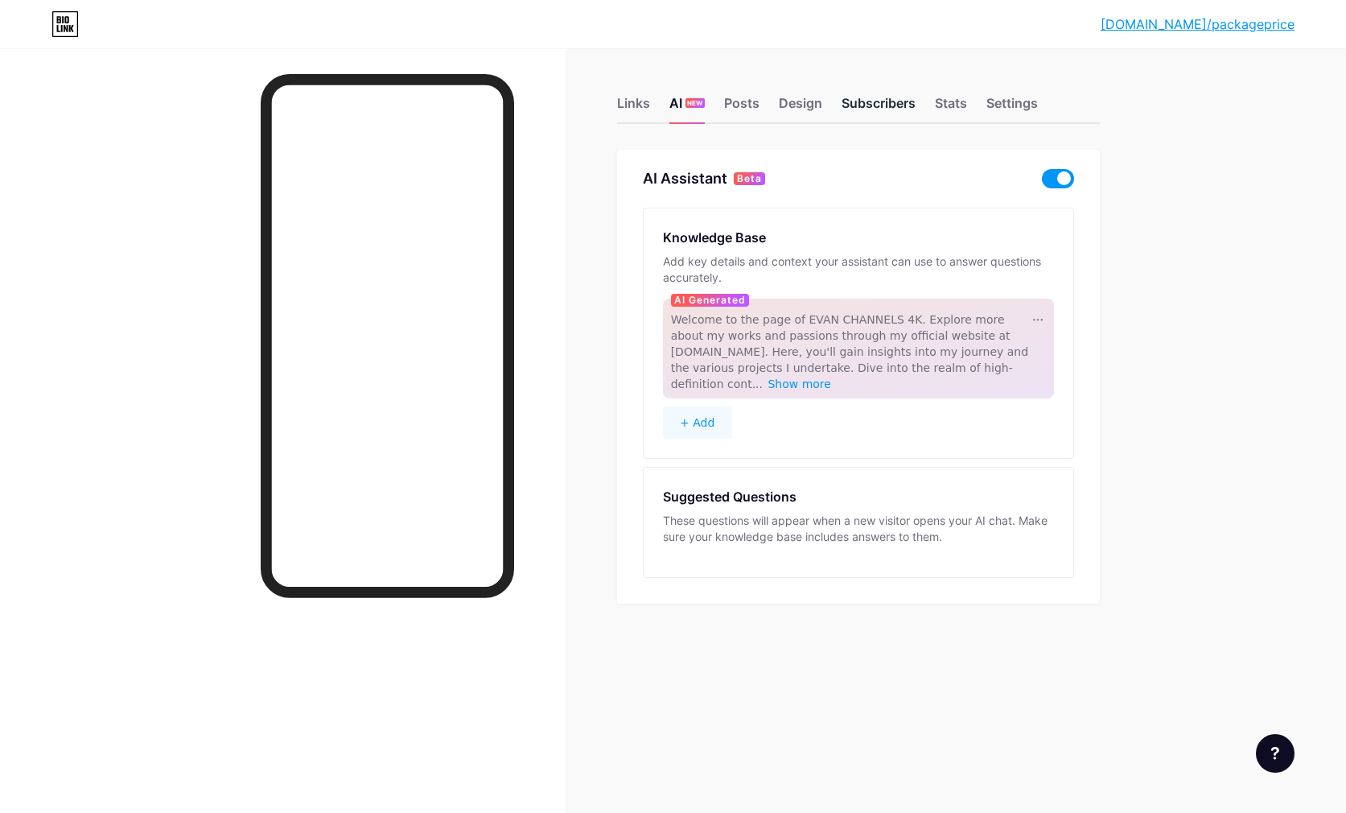
click at [903, 109] on div "Subscribers" at bounding box center [879, 107] width 74 height 29
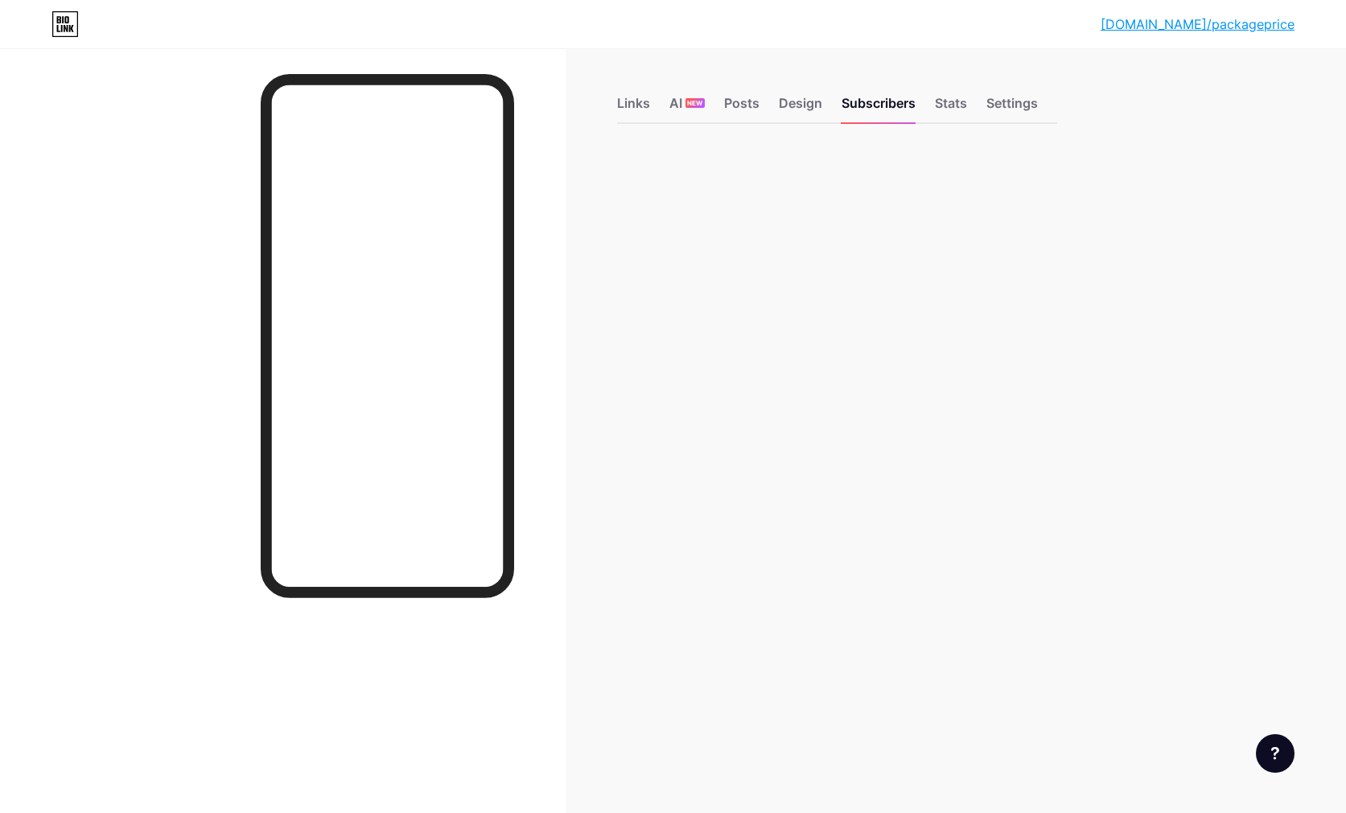
click at [952, 91] on div "Links AI NEW Posts Design Subscribers Stats Settings" at bounding box center [837, 96] width 440 height 56
click at [953, 102] on div "Stats" at bounding box center [951, 107] width 32 height 29
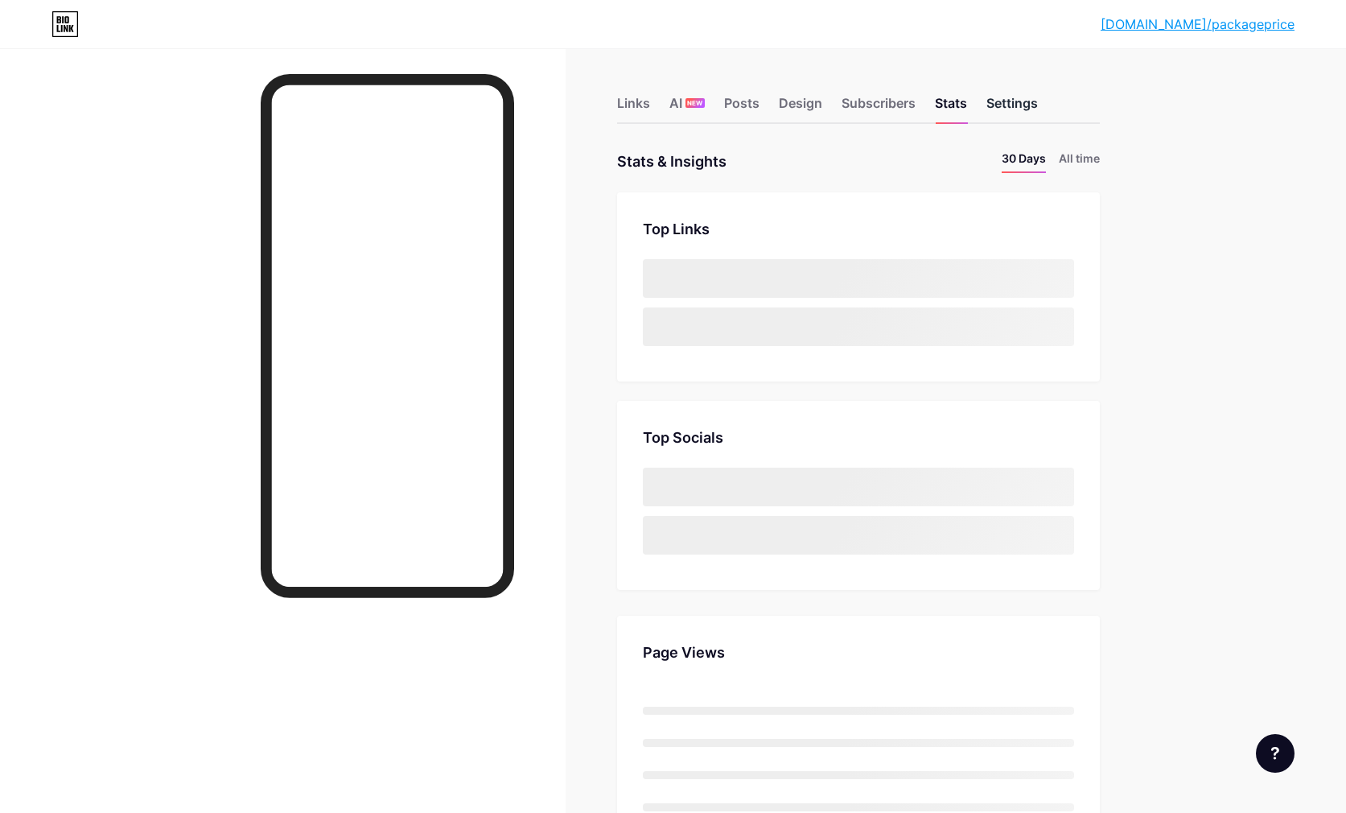
click at [1021, 107] on div "Settings" at bounding box center [1013, 107] width 52 height 29
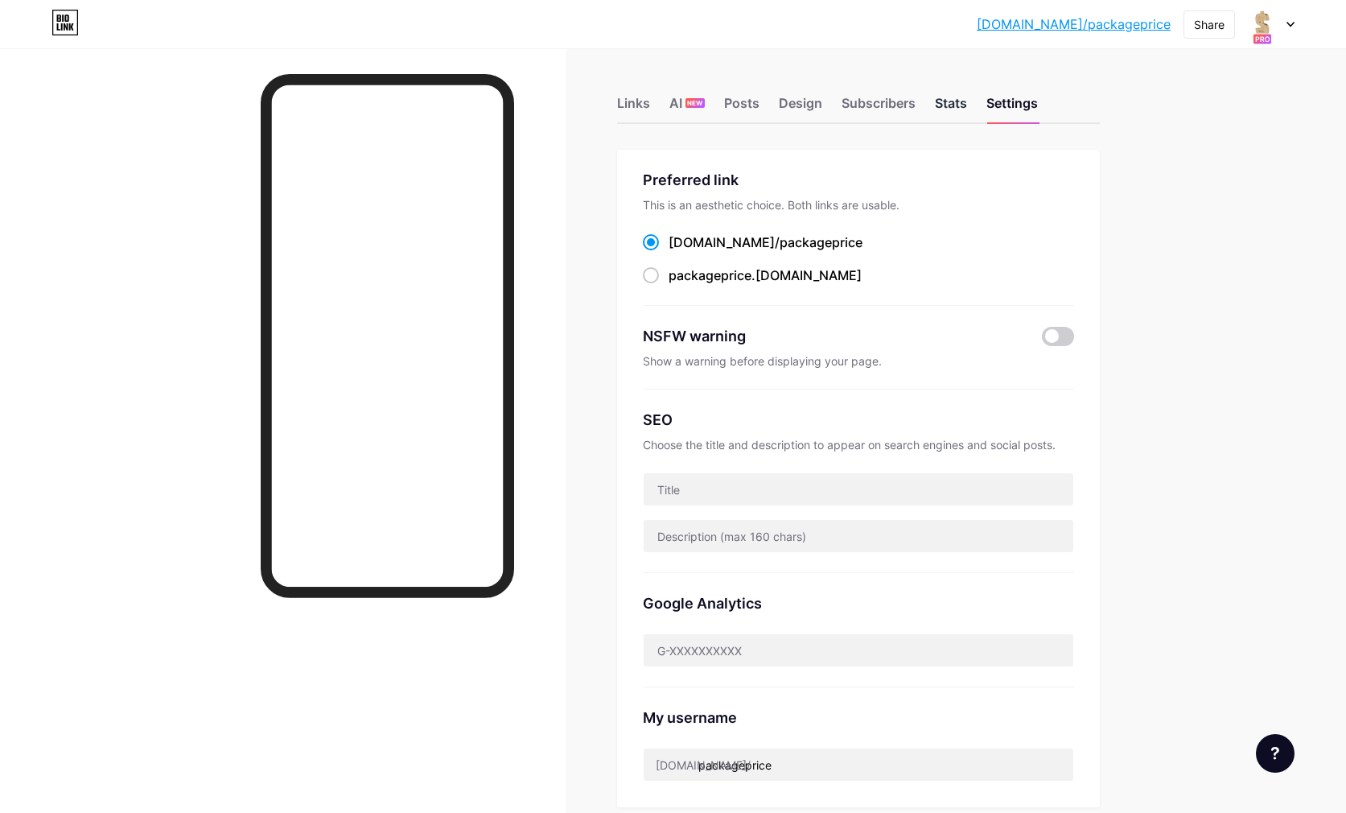
click at [951, 100] on div "Stats" at bounding box center [951, 107] width 32 height 29
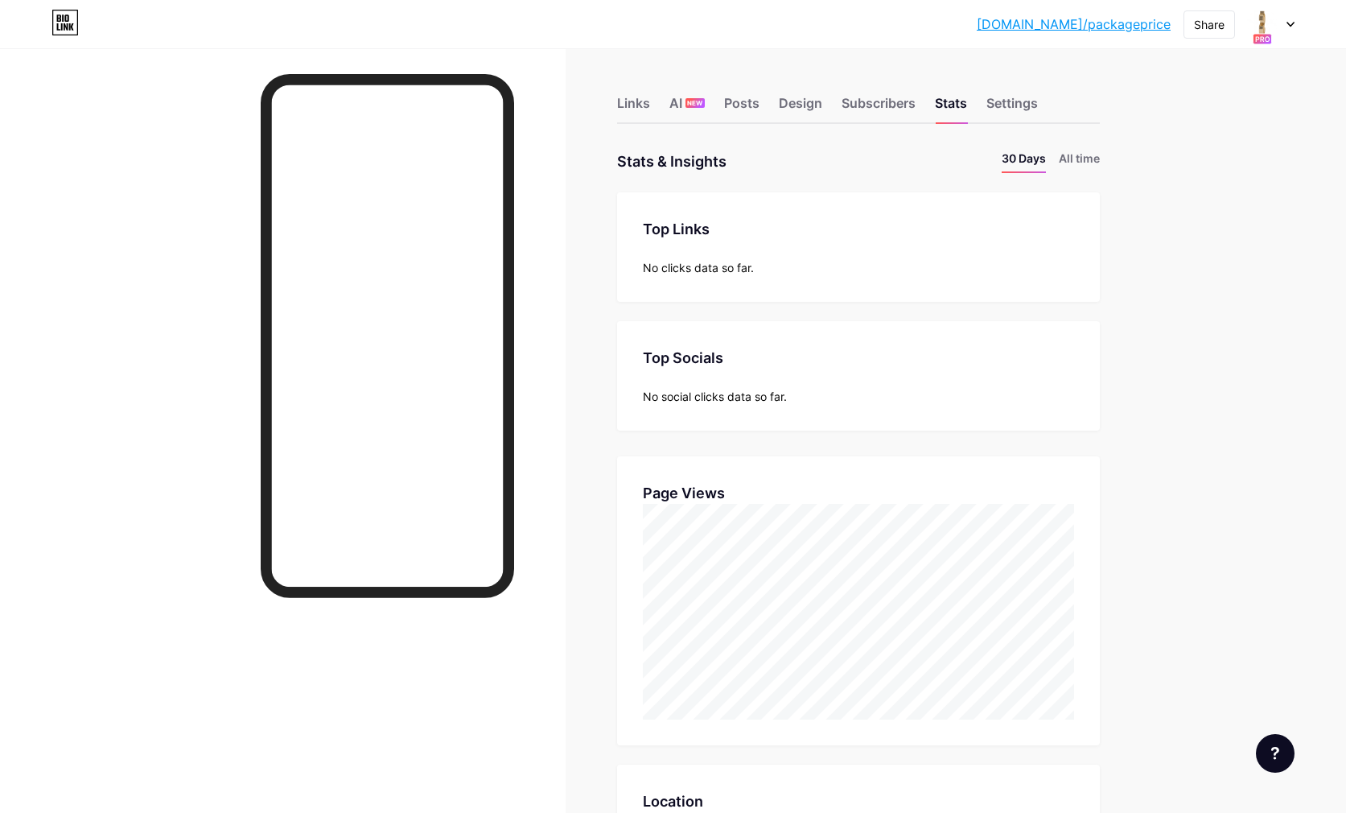
scroll to position [813, 1346]
click at [872, 97] on div "Subscribers" at bounding box center [879, 107] width 74 height 29
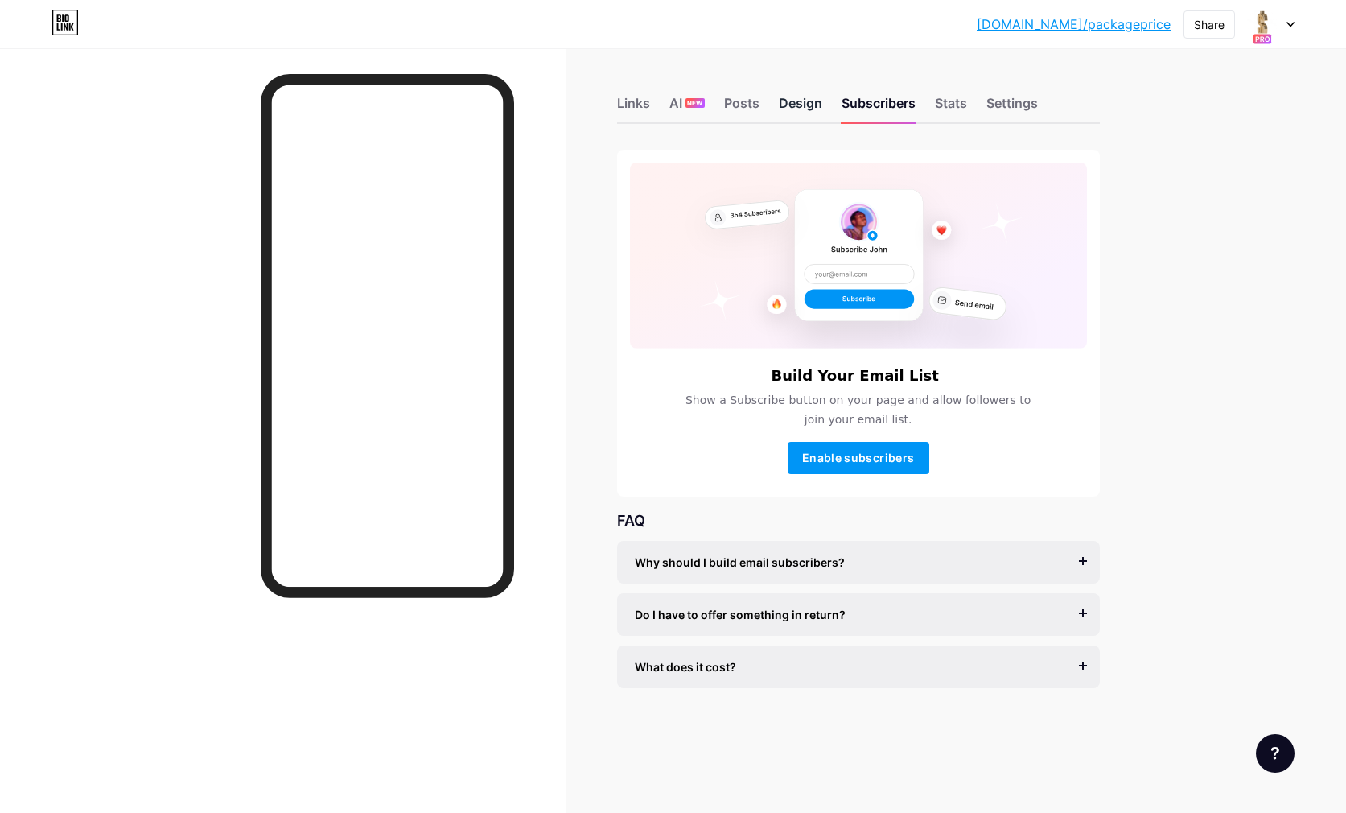
click at [787, 109] on div "Design" at bounding box center [800, 107] width 43 height 29
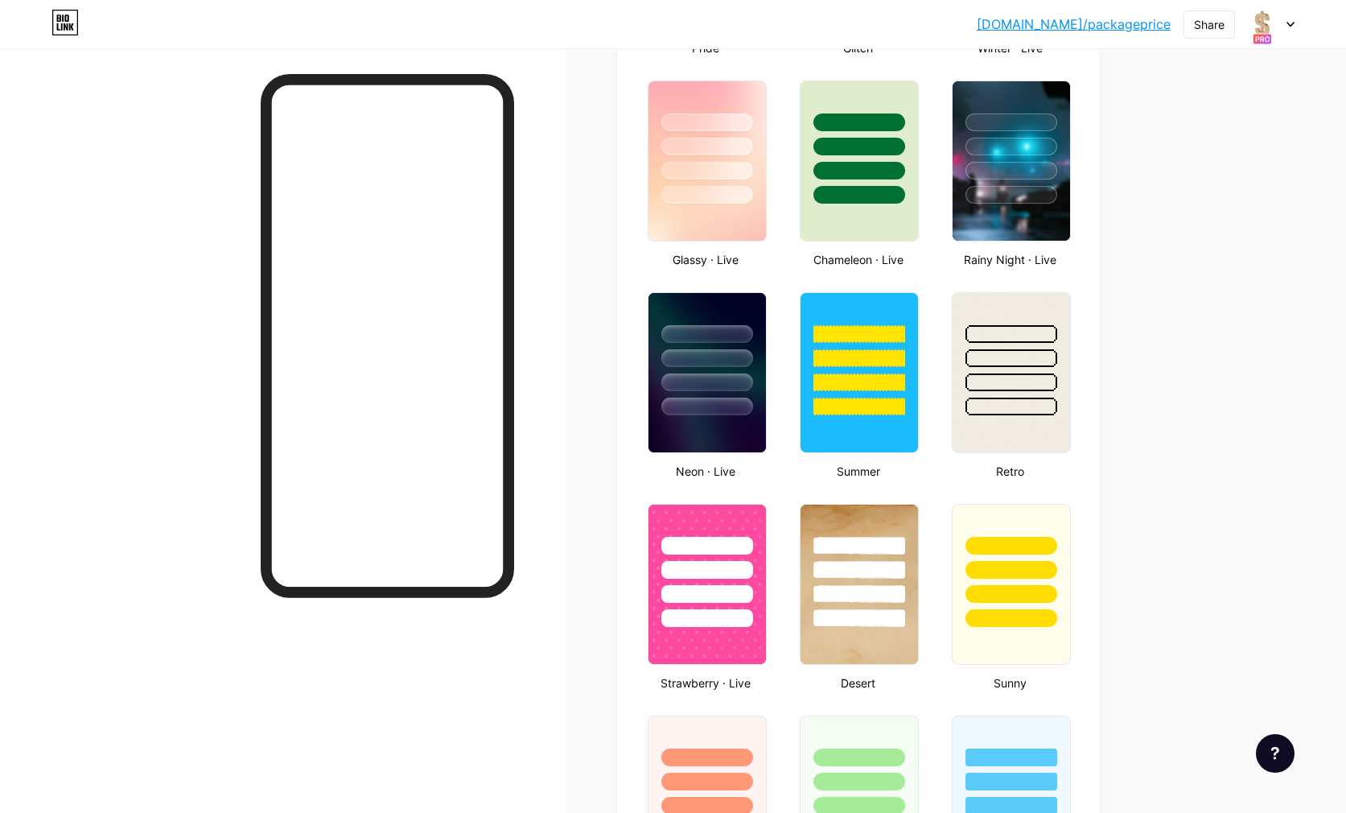
scroll to position [835, 0]
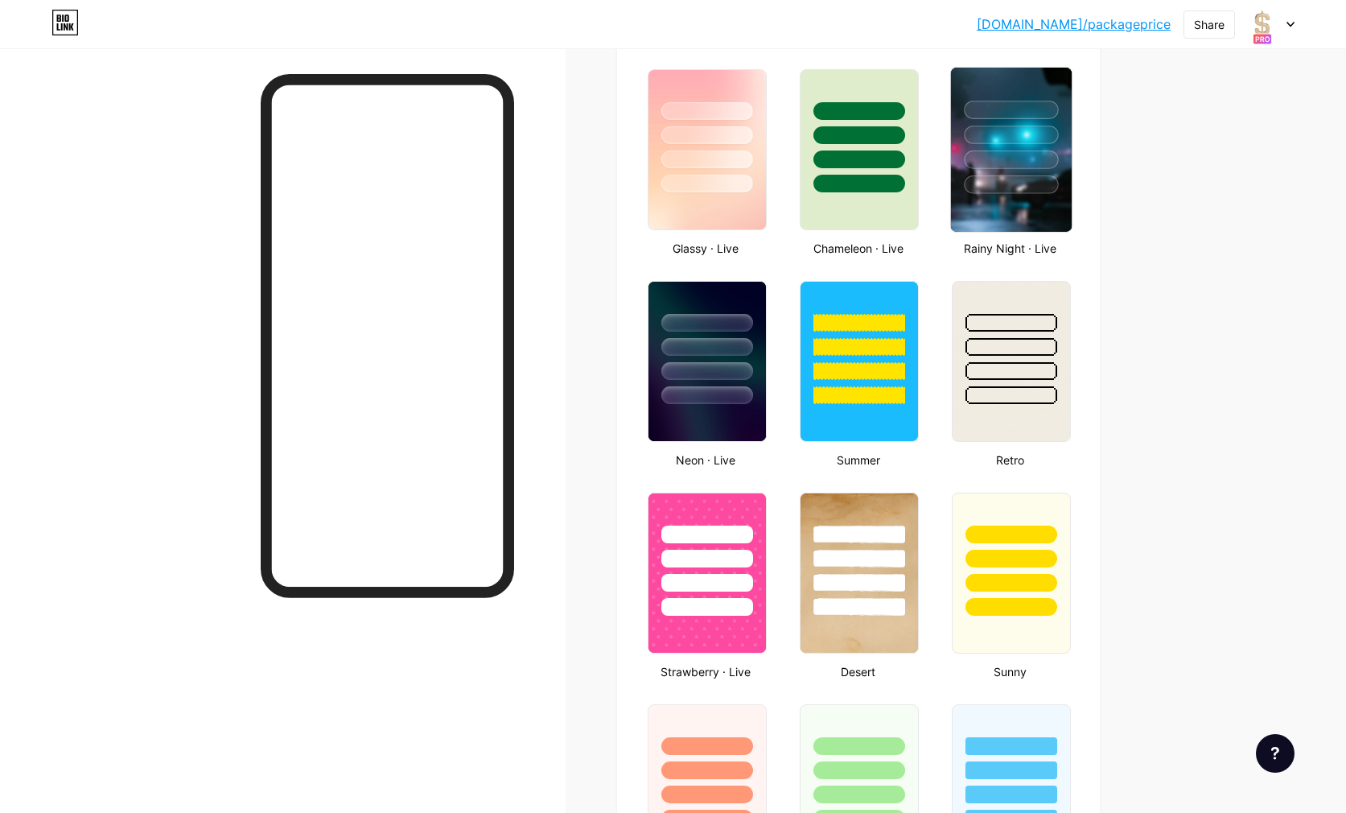
click at [988, 133] on div at bounding box center [1012, 135] width 94 height 19
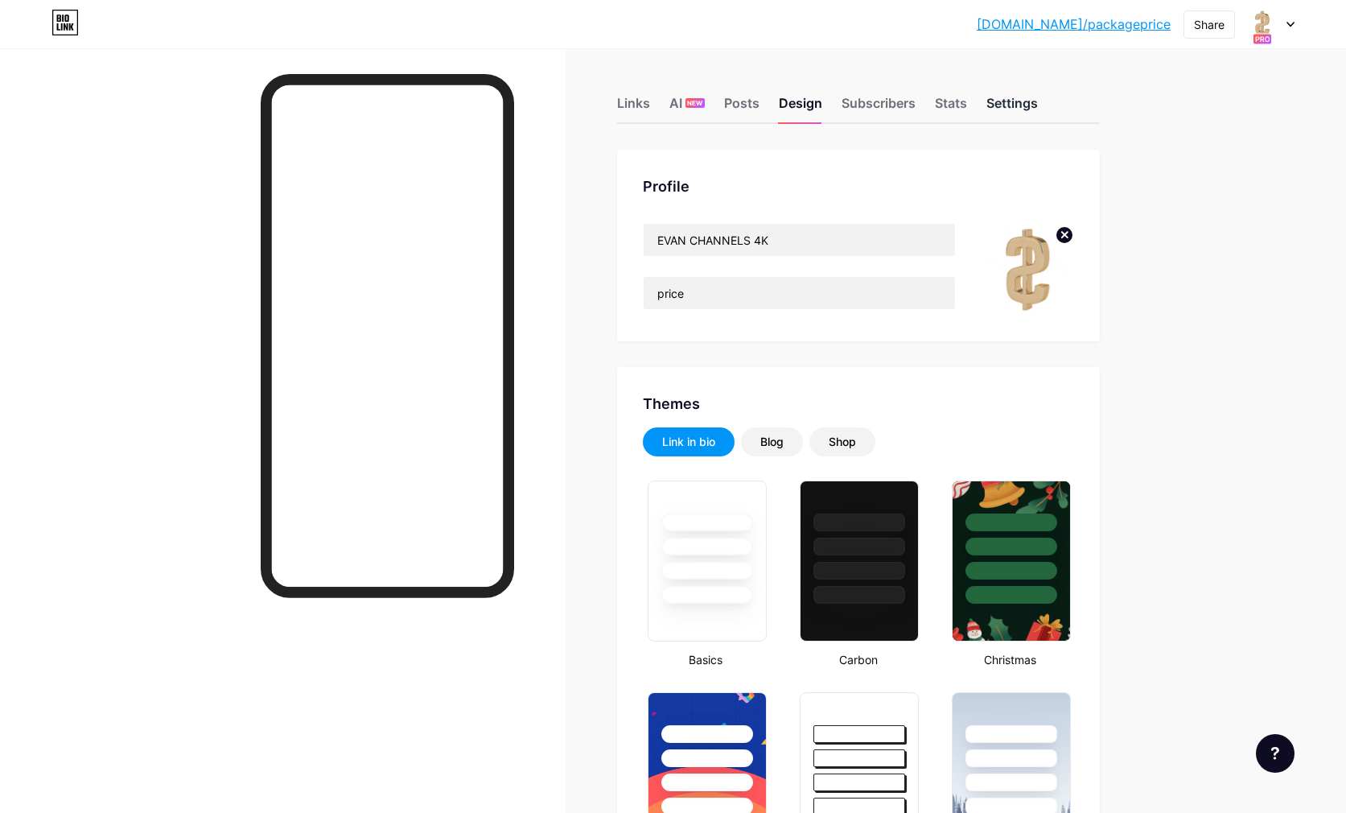
click at [1012, 103] on div "Settings" at bounding box center [1013, 107] width 52 height 29
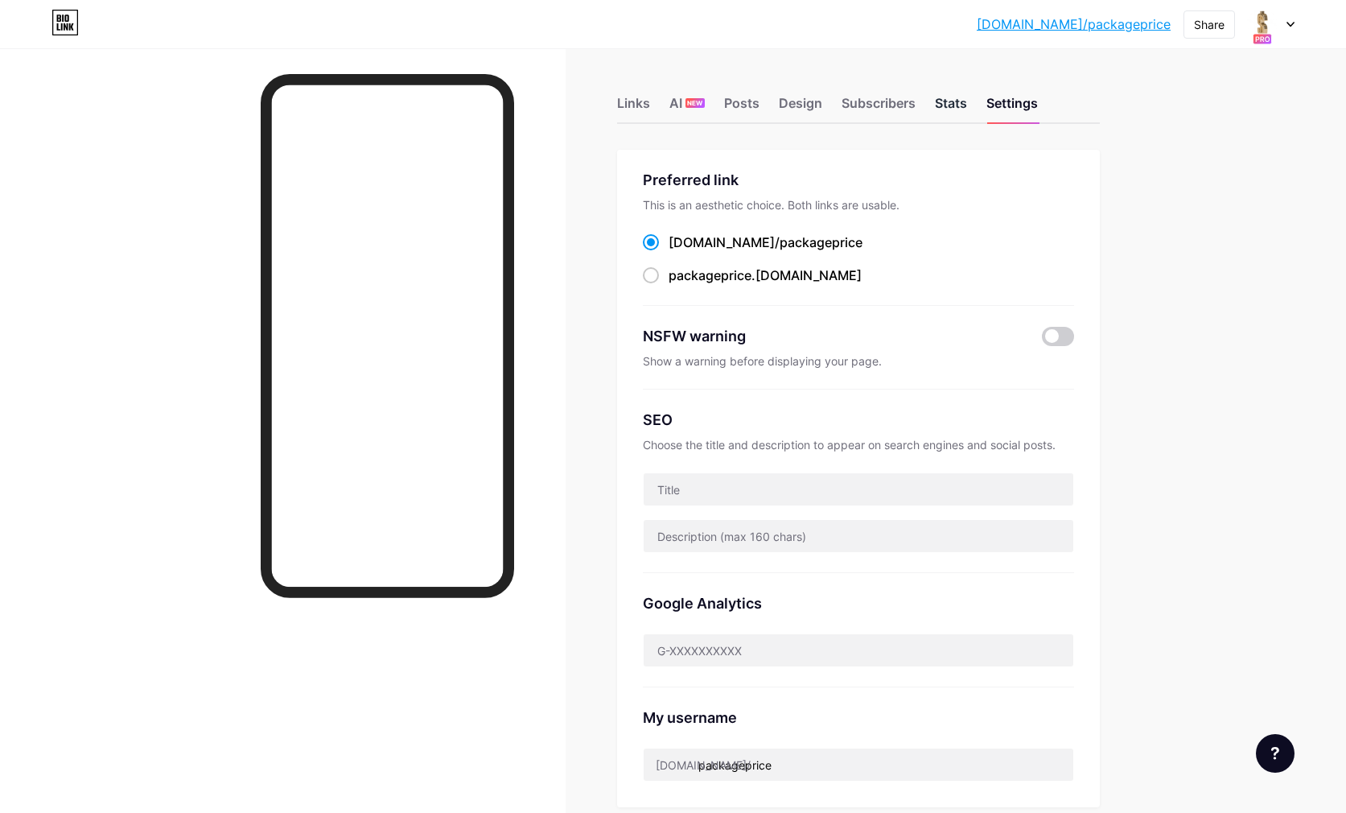
click at [947, 107] on div "Stats" at bounding box center [951, 107] width 32 height 29
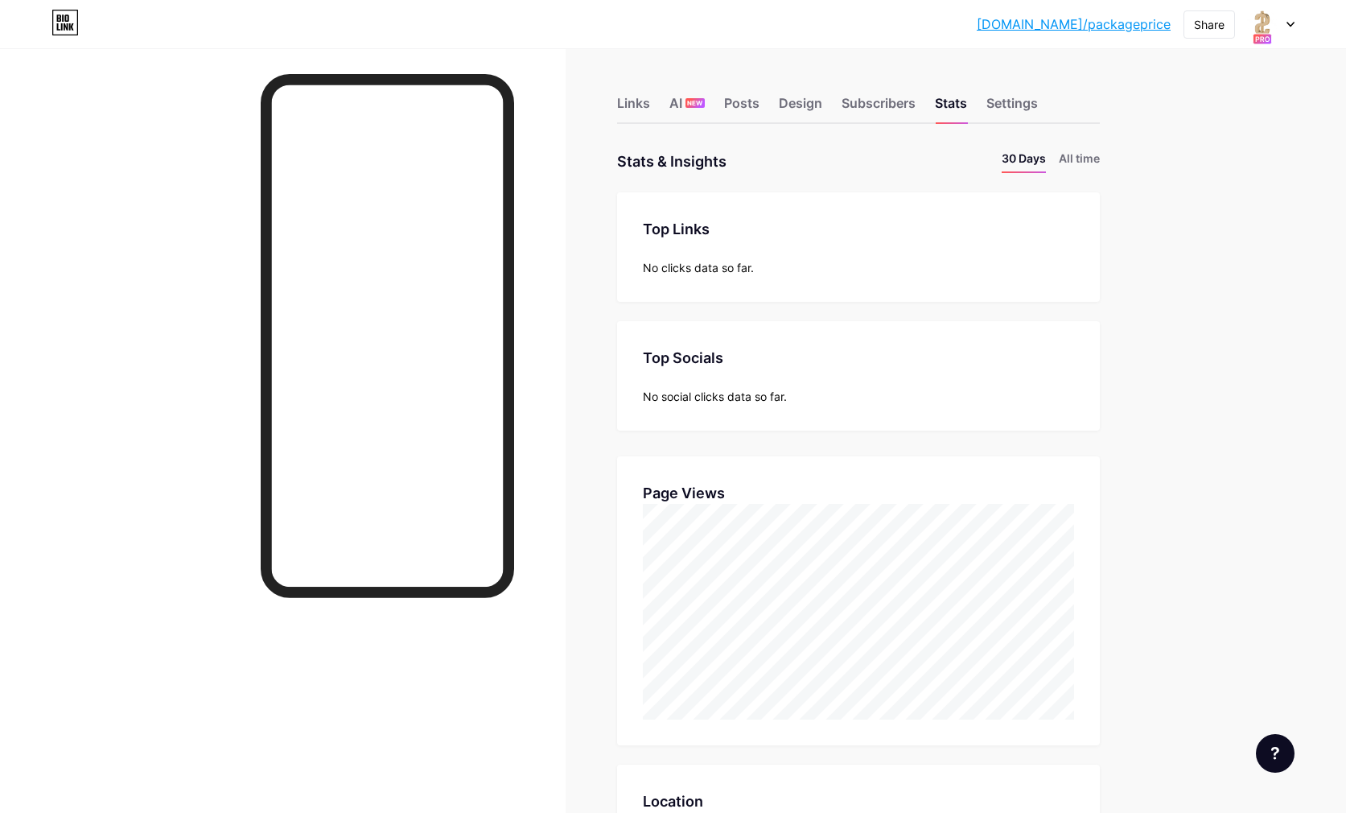
click at [1293, 19] on div at bounding box center [1271, 24] width 47 height 29
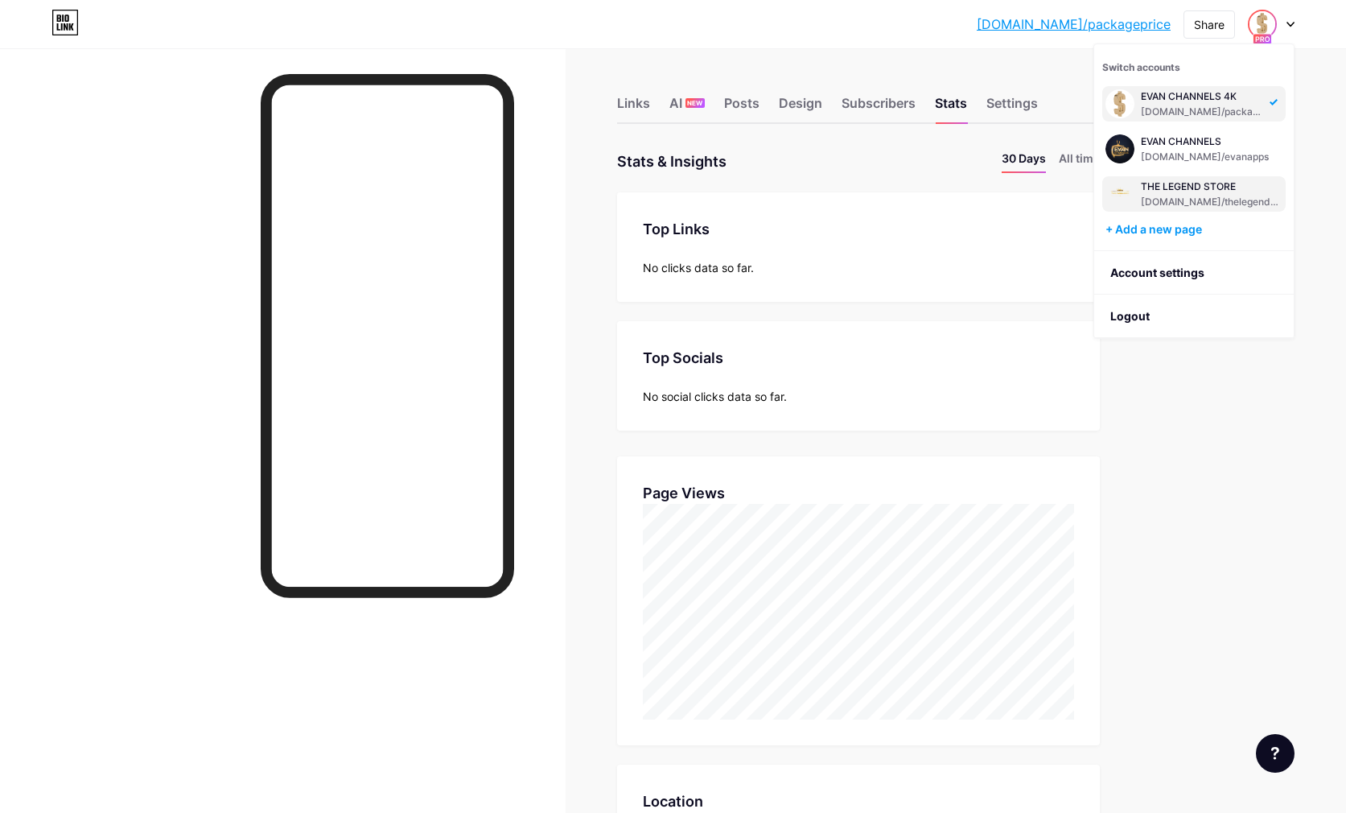
click at [1173, 186] on div "THE LEGEND STORE" at bounding box center [1212, 186] width 142 height 13
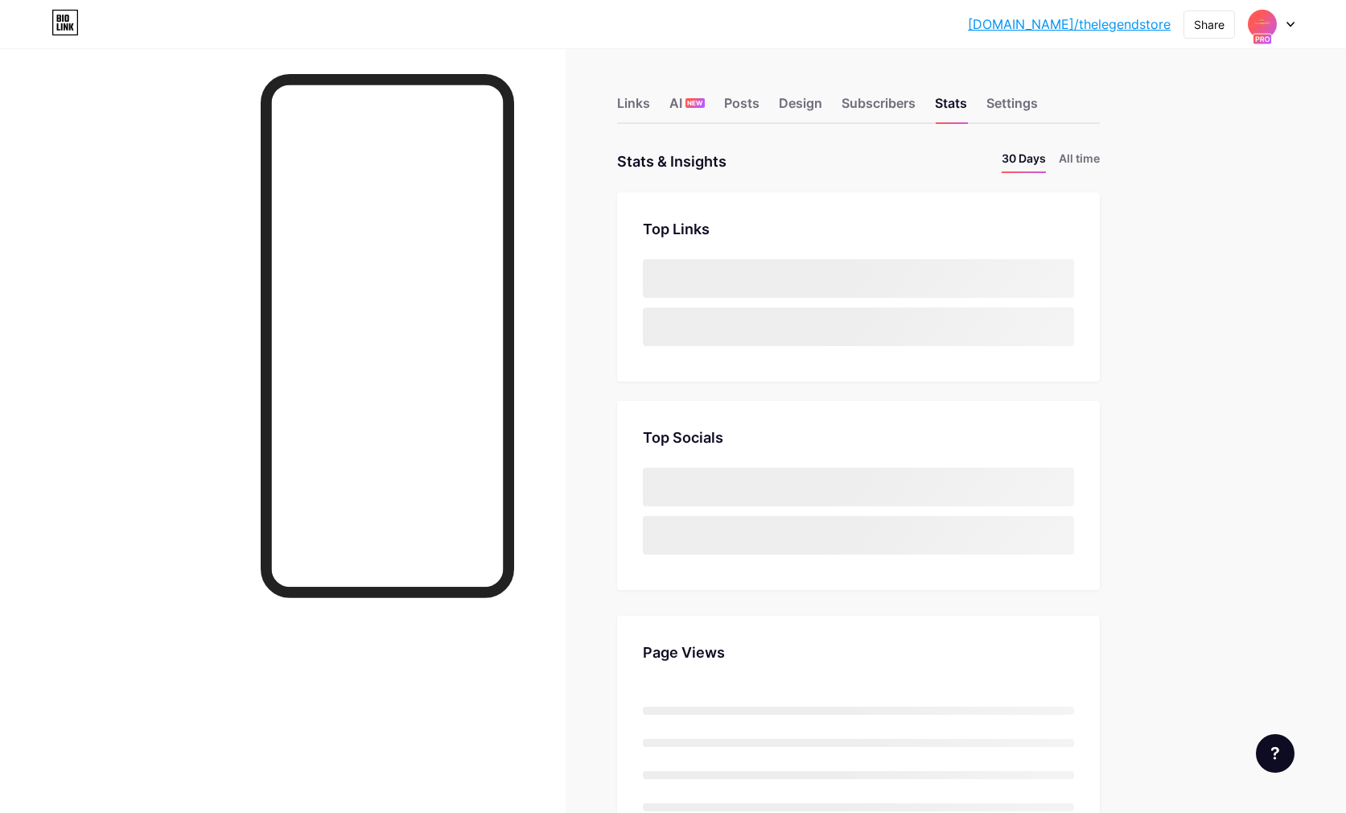
click at [1274, 28] on img at bounding box center [1263, 24] width 26 height 26
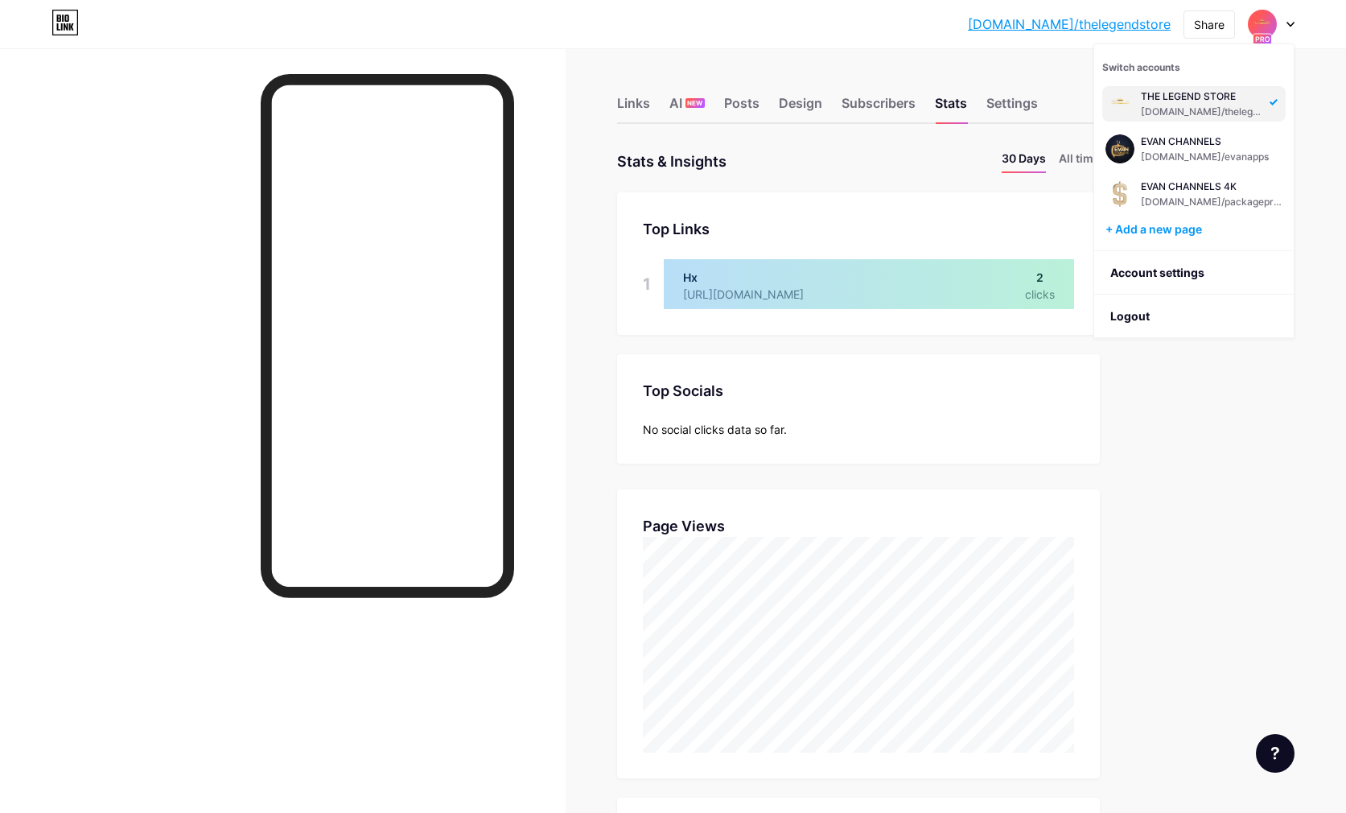
scroll to position [813, 1346]
click at [1208, 154] on div "[DOMAIN_NAME]/evanapps" at bounding box center [1205, 157] width 128 height 13
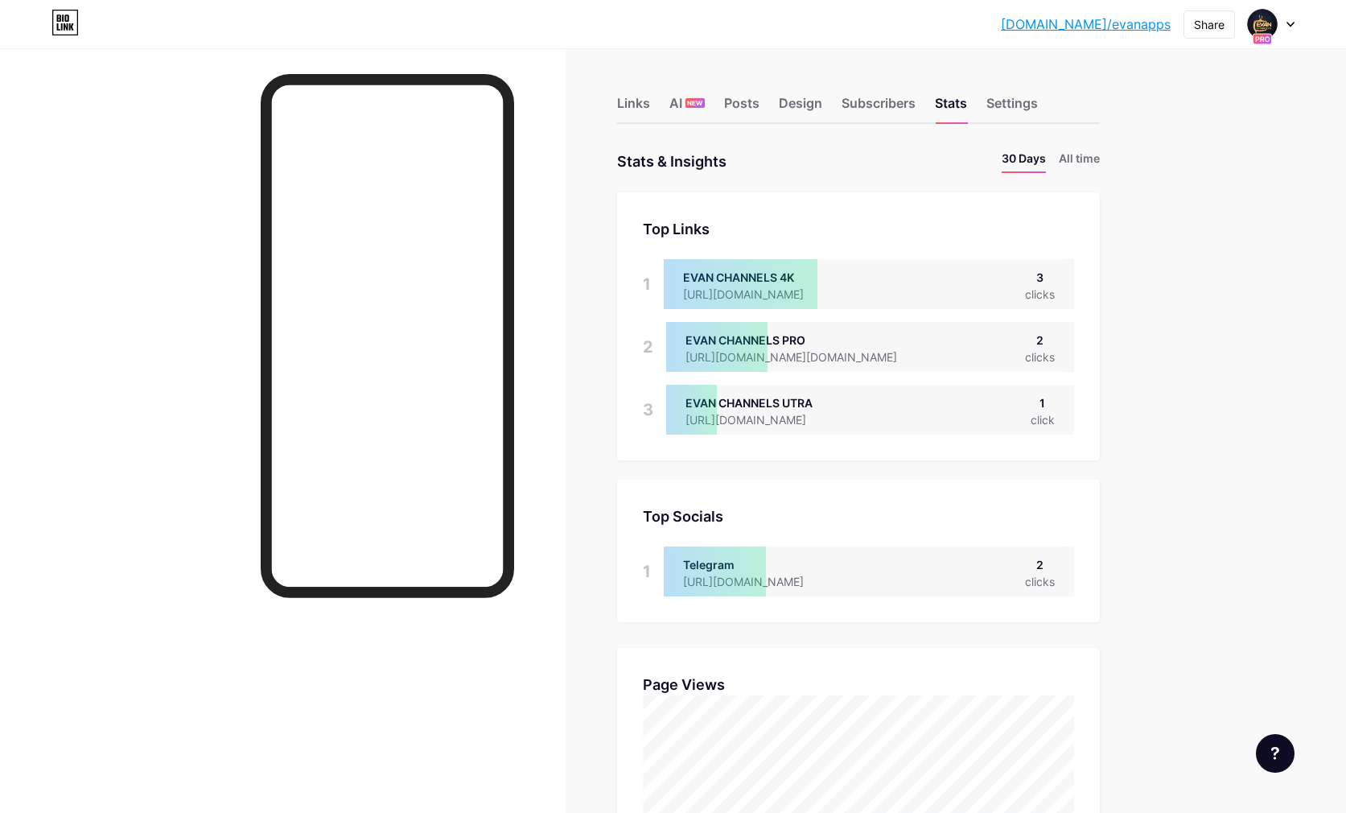
scroll to position [813, 1346]
click at [1286, 23] on div at bounding box center [1271, 24] width 47 height 29
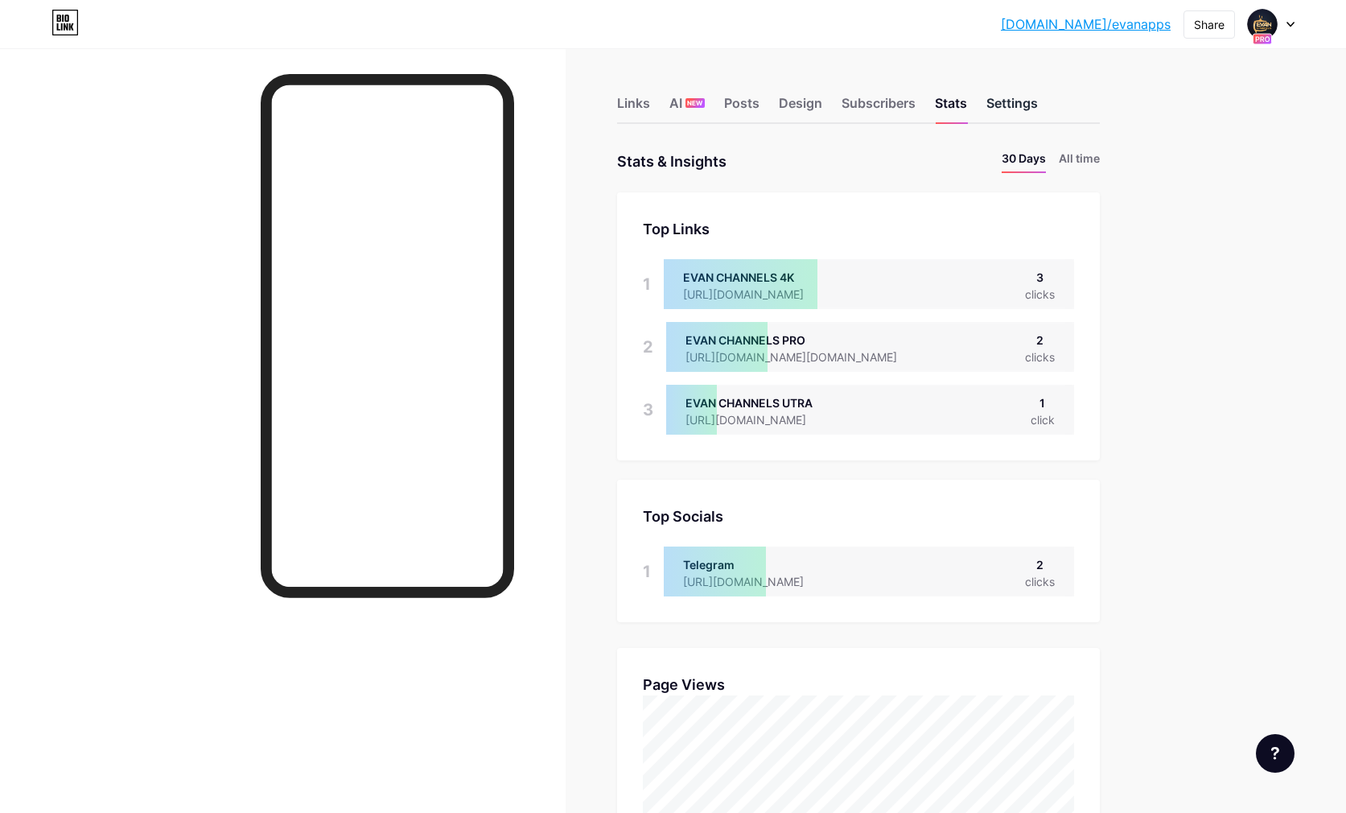
click at [1025, 107] on div "Settings" at bounding box center [1013, 107] width 52 height 29
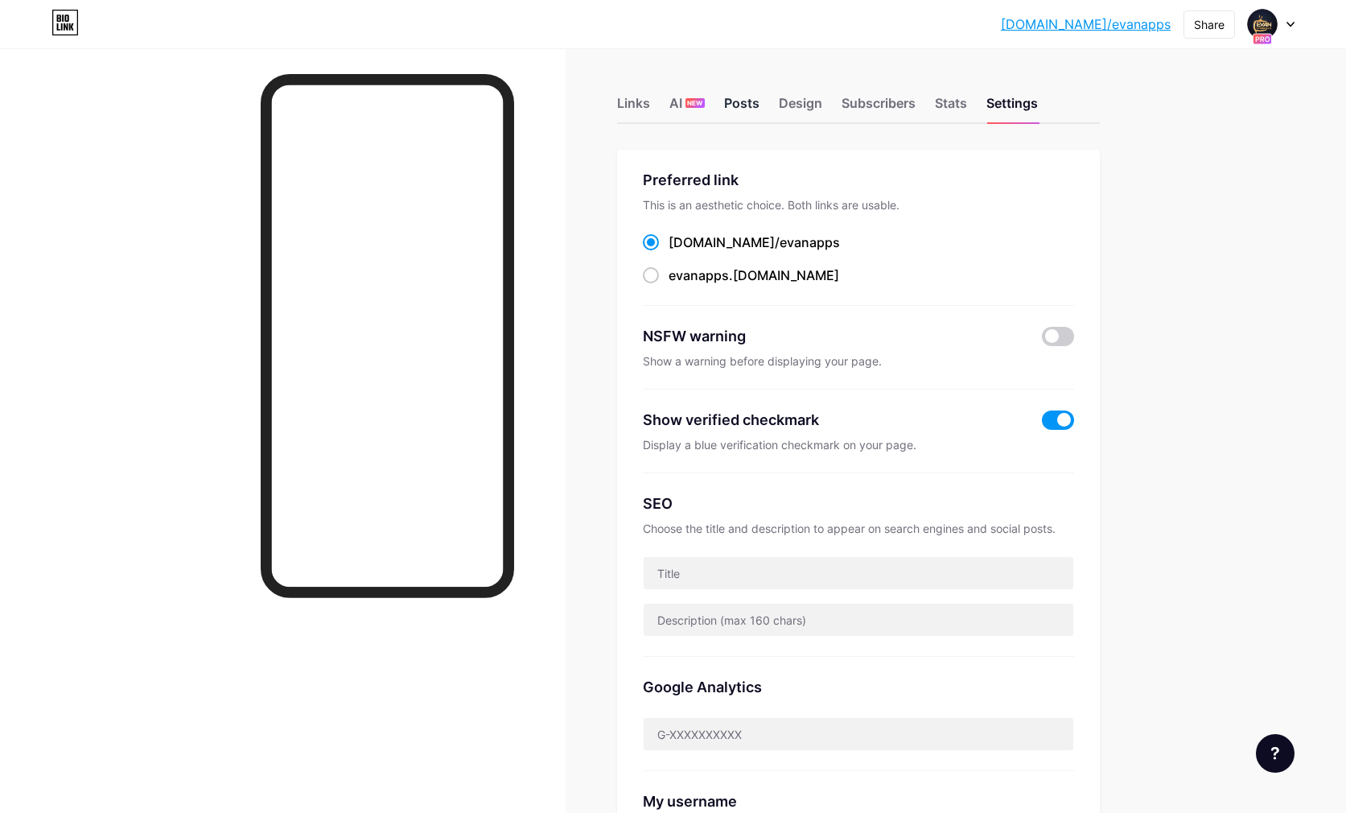
click at [746, 107] on div "Posts" at bounding box center [741, 107] width 35 height 29
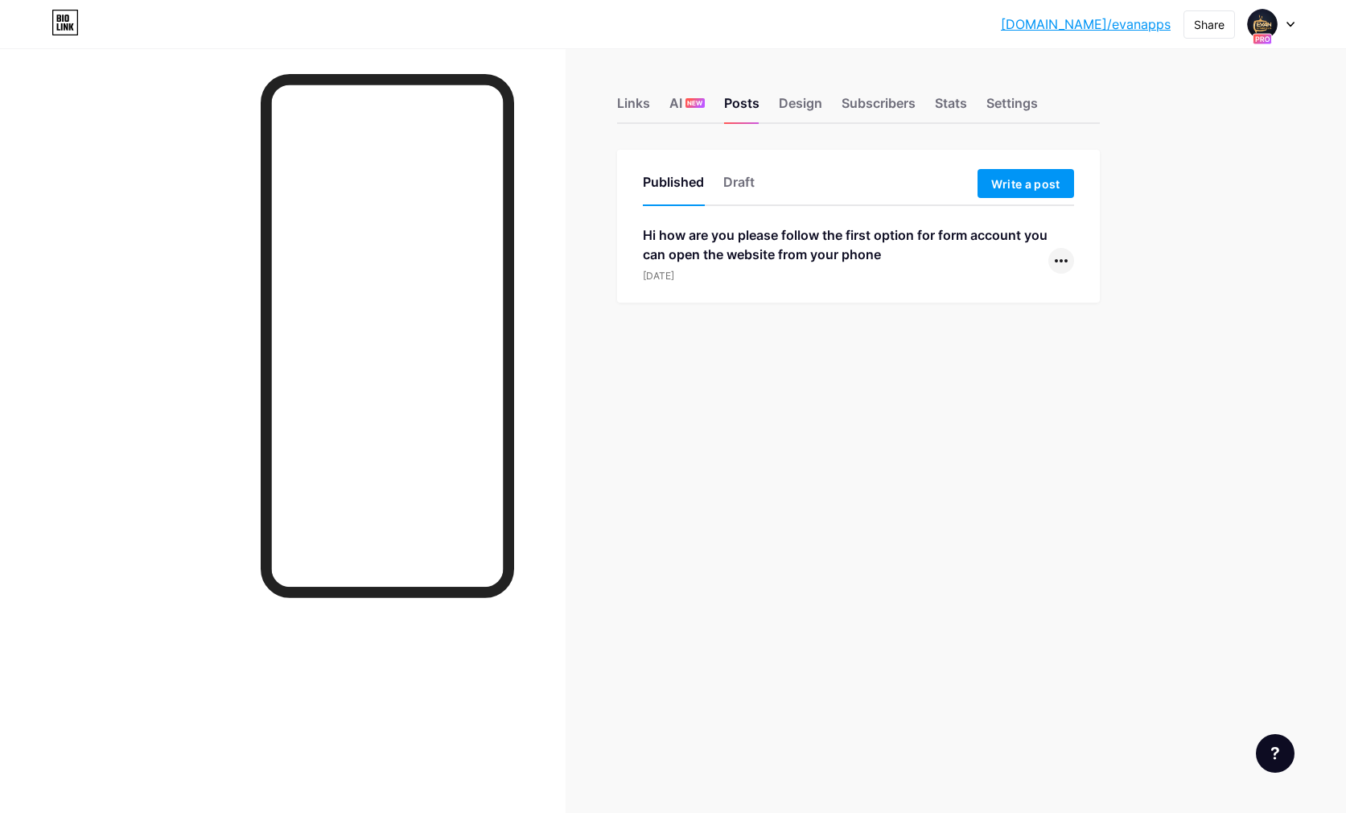
click at [1062, 261] on icon at bounding box center [1061, 260] width 13 height 3
click at [992, 372] on li "Edit" at bounding box center [1012, 363] width 123 height 33
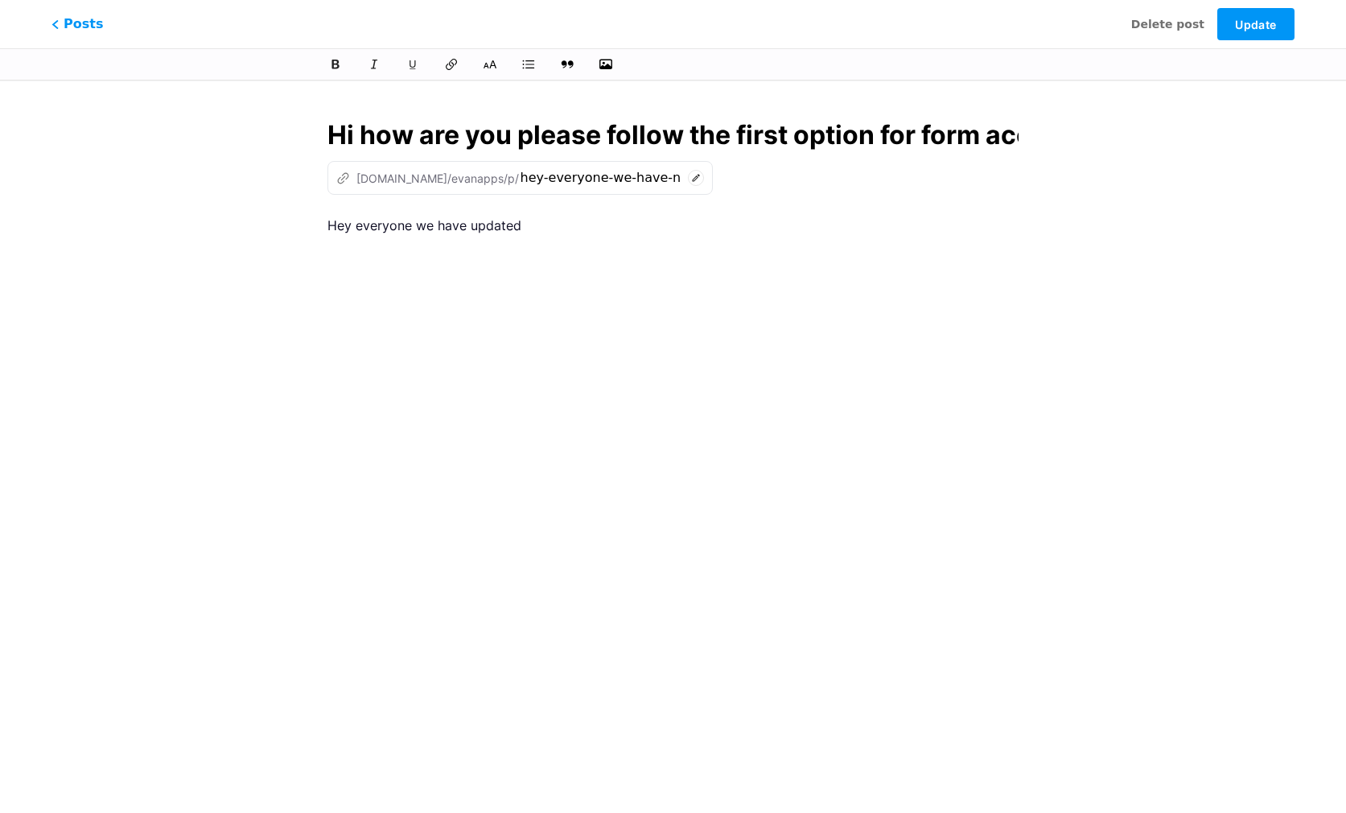
drag, startPoint x: 344, startPoint y: 142, endPoint x: 316, endPoint y: 136, distance: 28.9
click at [88, 142] on div "This feature is only available for Pro users. Start 7-day free trial Posts Dele…" at bounding box center [673, 370] width 1346 height 546
click at [326, 134] on div "Hi how are you please follow the first option for form account you can open the…" at bounding box center [673, 370] width 737 height 546
click at [964, 142] on input "Hi how are you please follow the first option for form account you can open the…" at bounding box center [674, 135] width 692 height 39
click at [92, 24] on span "Posts" at bounding box center [77, 24] width 57 height 21
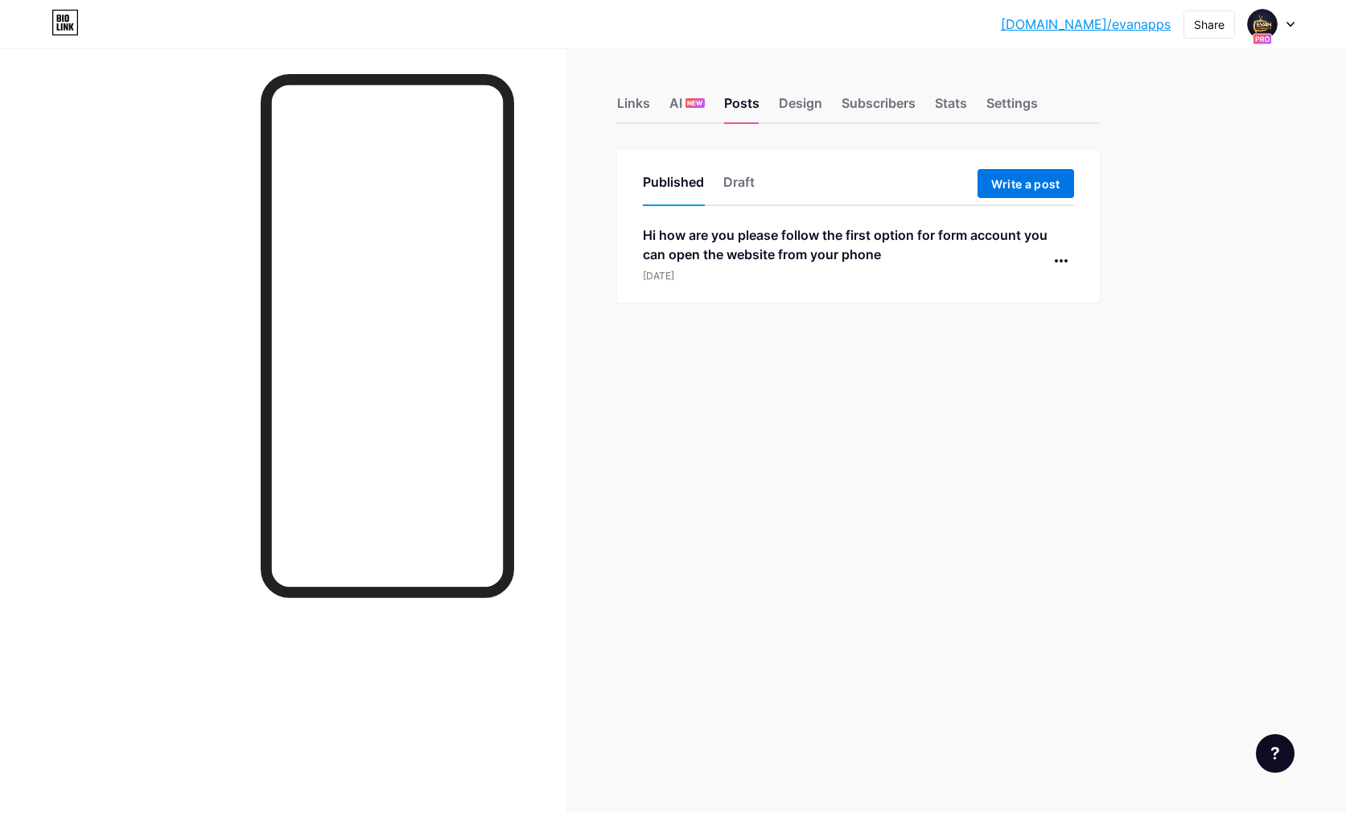
click at [989, 187] on button "Write a post" at bounding box center [1026, 183] width 97 height 29
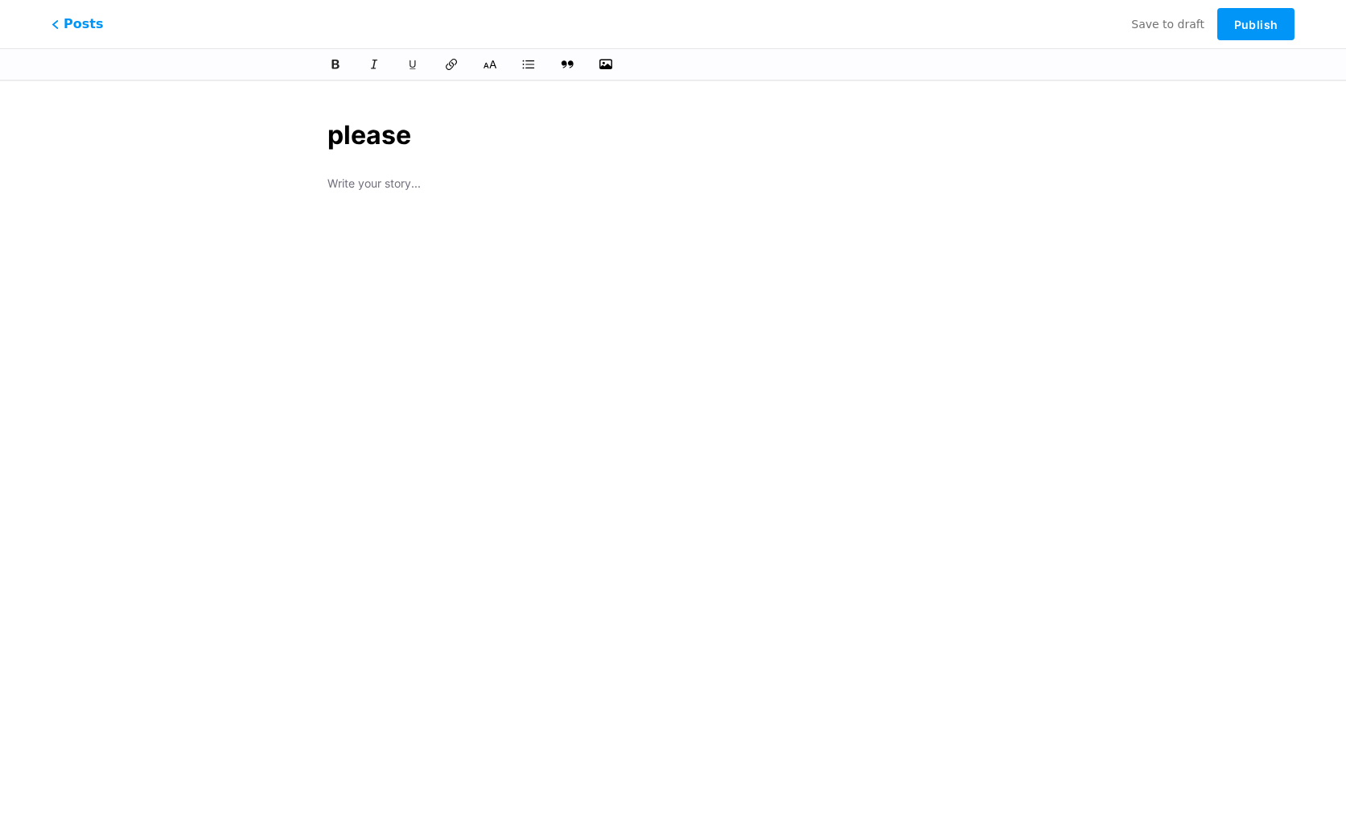
type input "please"
type input "please ch"
type input "please-ch"
type input "please chos"
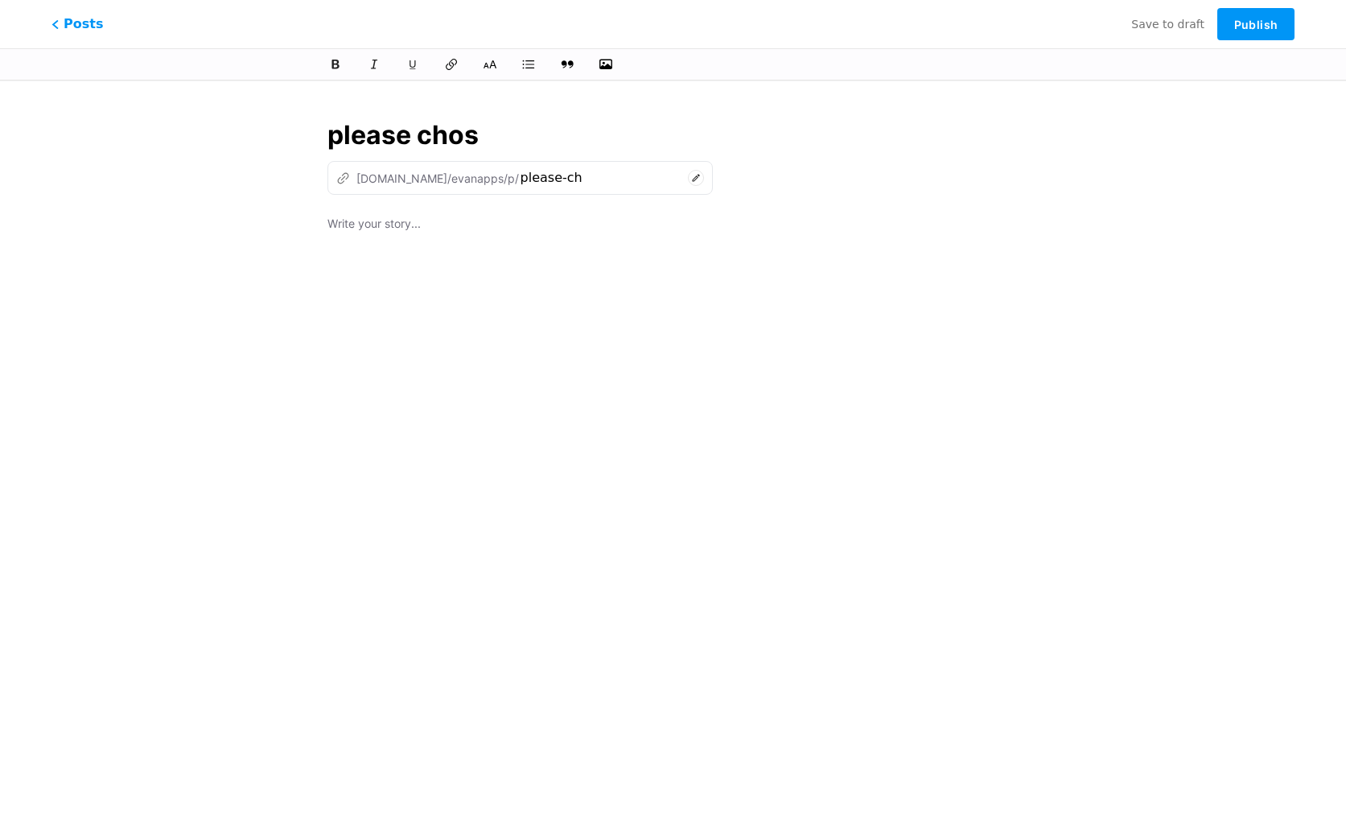
type input "please-cho"
type input "please chose"
type input "please-chose"
type input "please chose wha"
type input "please-chose-wh"
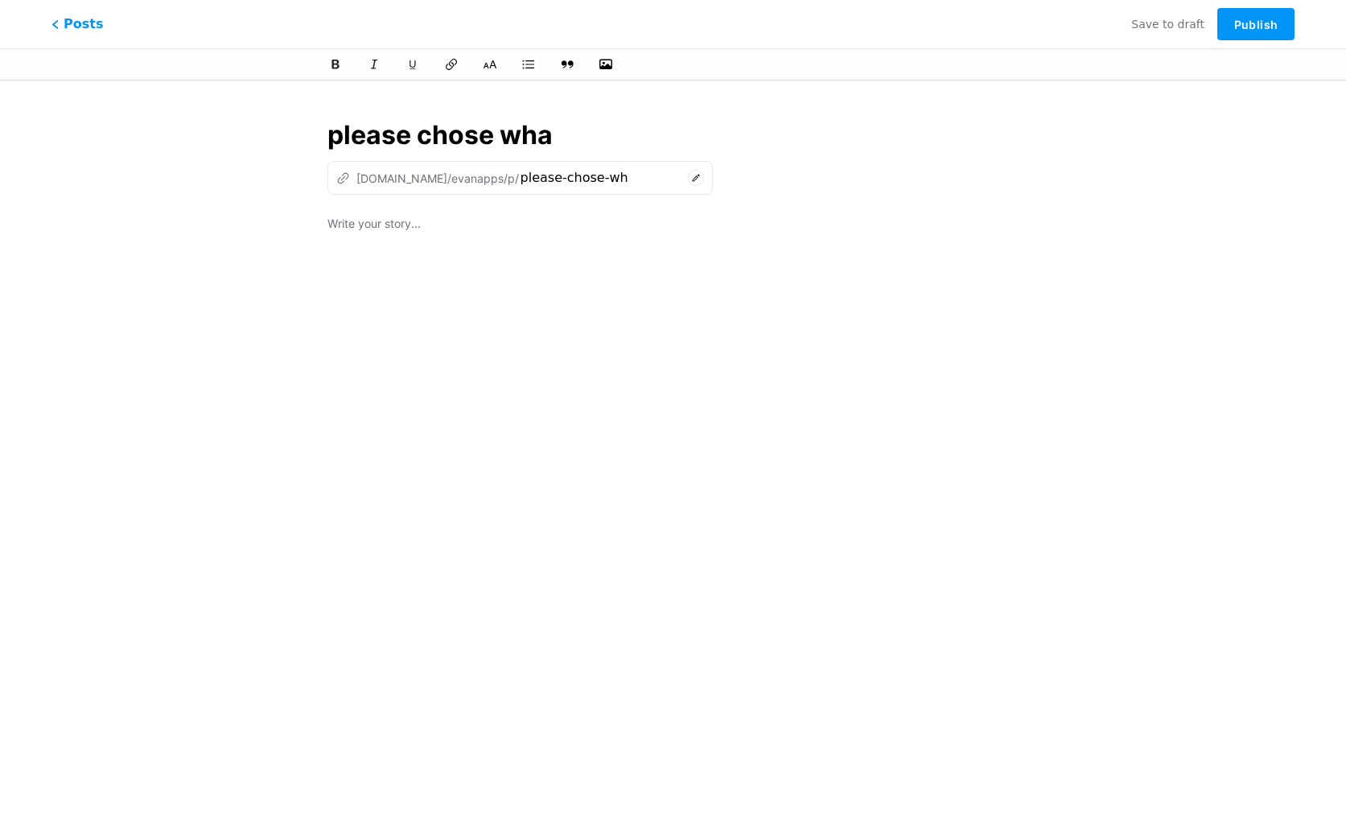
type input "please chose what"
type input "please-chose-what"
type input "please chose what pa"
type input "please-chose-what-pa"
type input "please chose what pac"
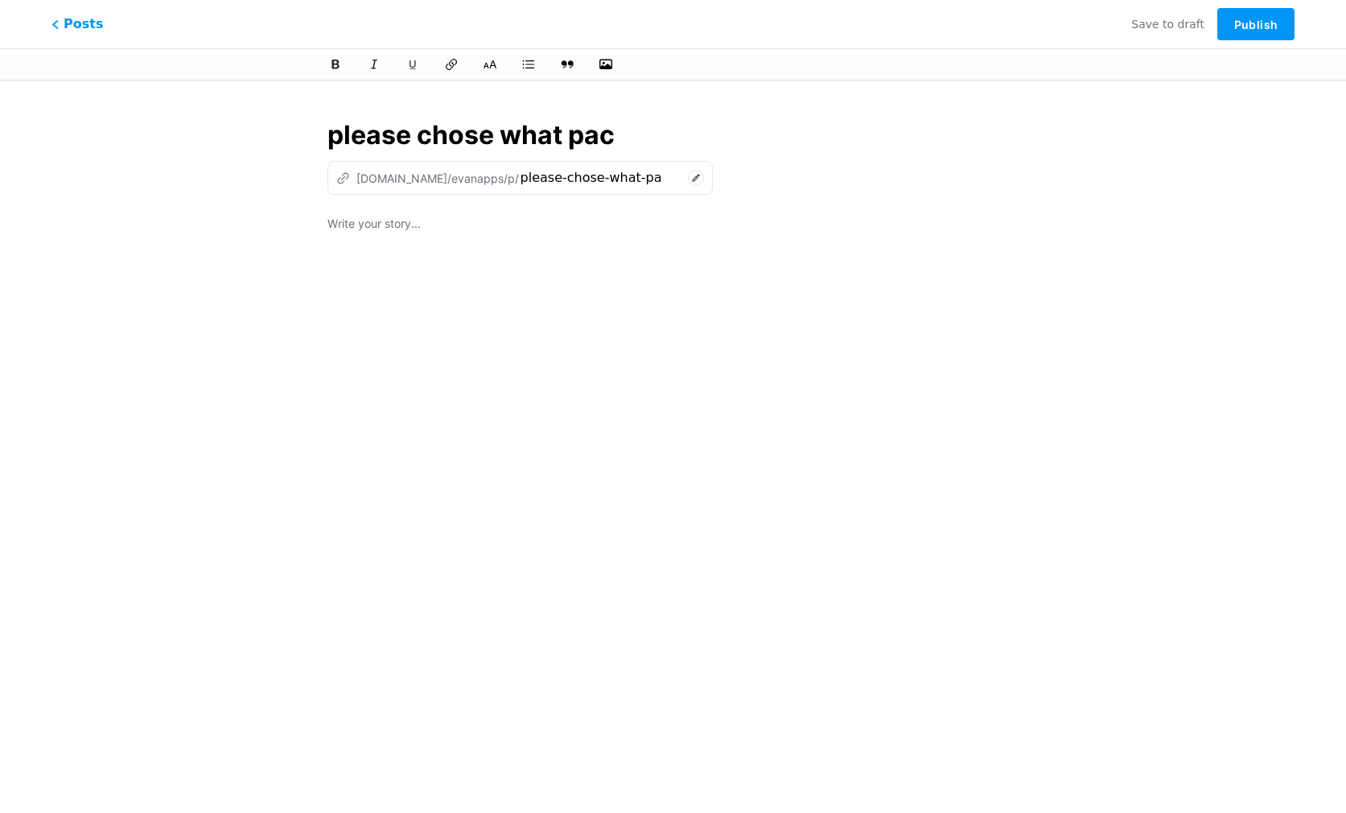
type input "please-chose-what-pac"
type input "please chose what packa"
type input "please-chose-what-packa"
type input "please chose what package"
type input "please-chose-what-package"
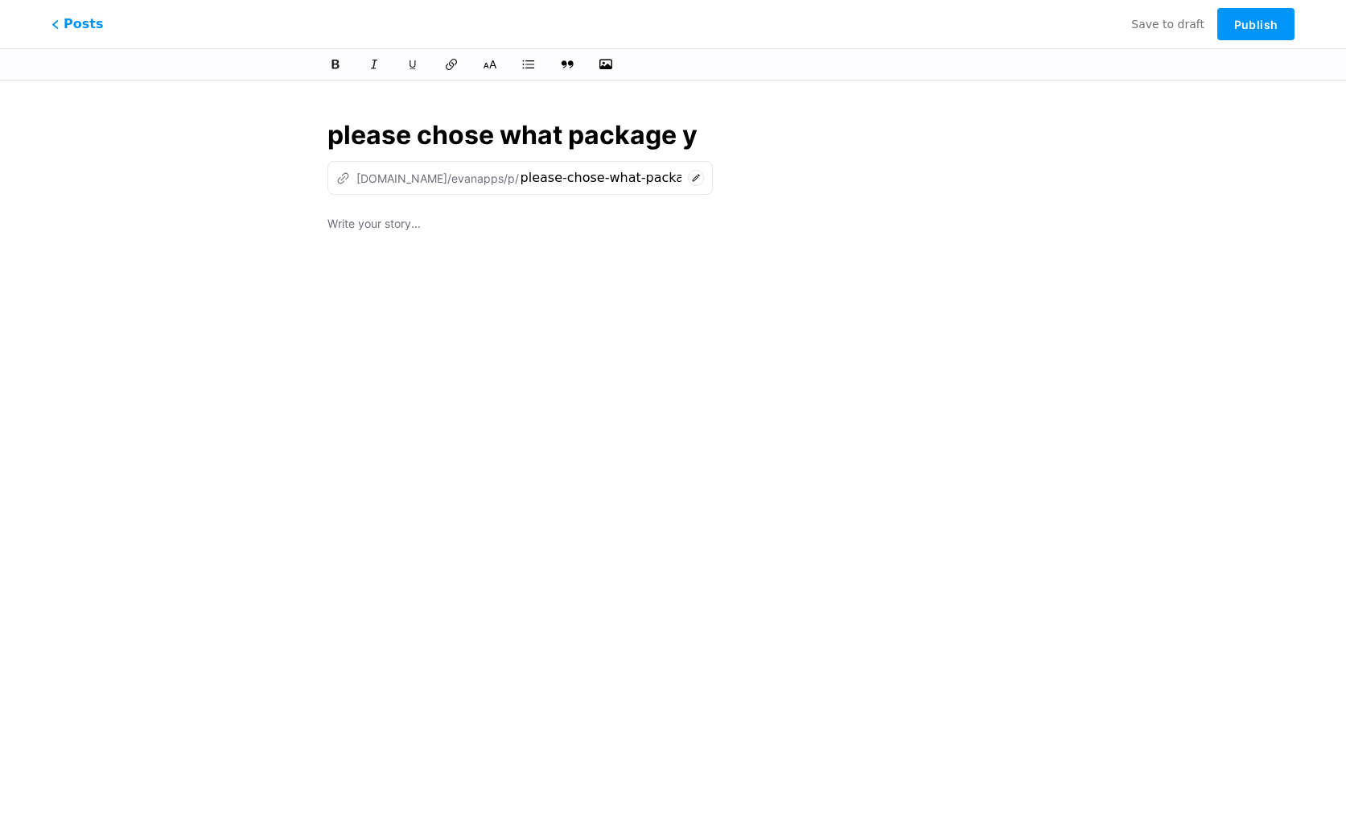
type input "please chose what package yo"
type input "please-chose-what-package-yo"
type input "please chose what package you like"
type input "please-chose-what-package-you-like"
type input "please chose what package you like and"
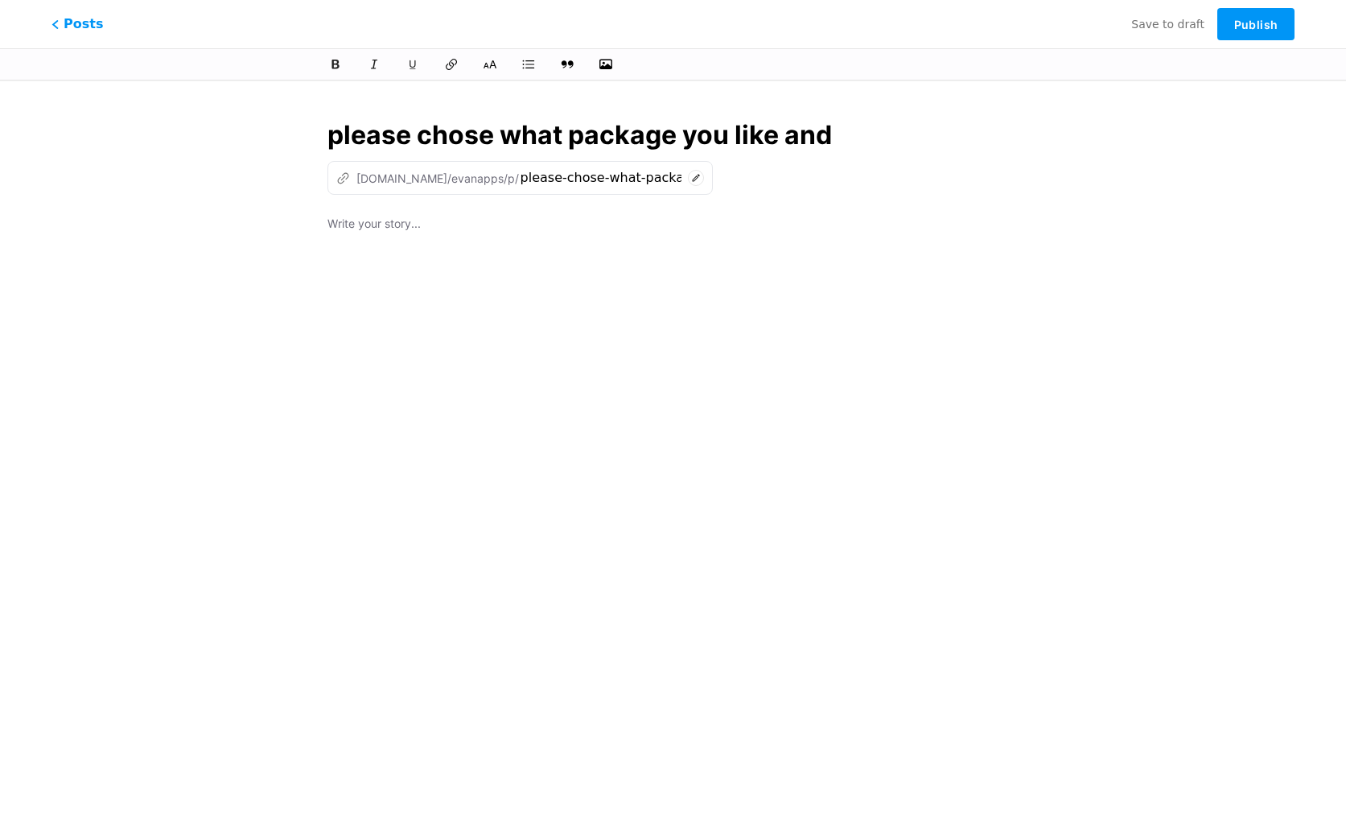
type input "please-chose-what-package-you-like-and"
type input "please chose what package you like and look f"
type input "please-chose-what-package-you-like-and-look-f"
type input "please chose what package you like and look for"
type input "please-chose-what-package-you-like-and-look-for"
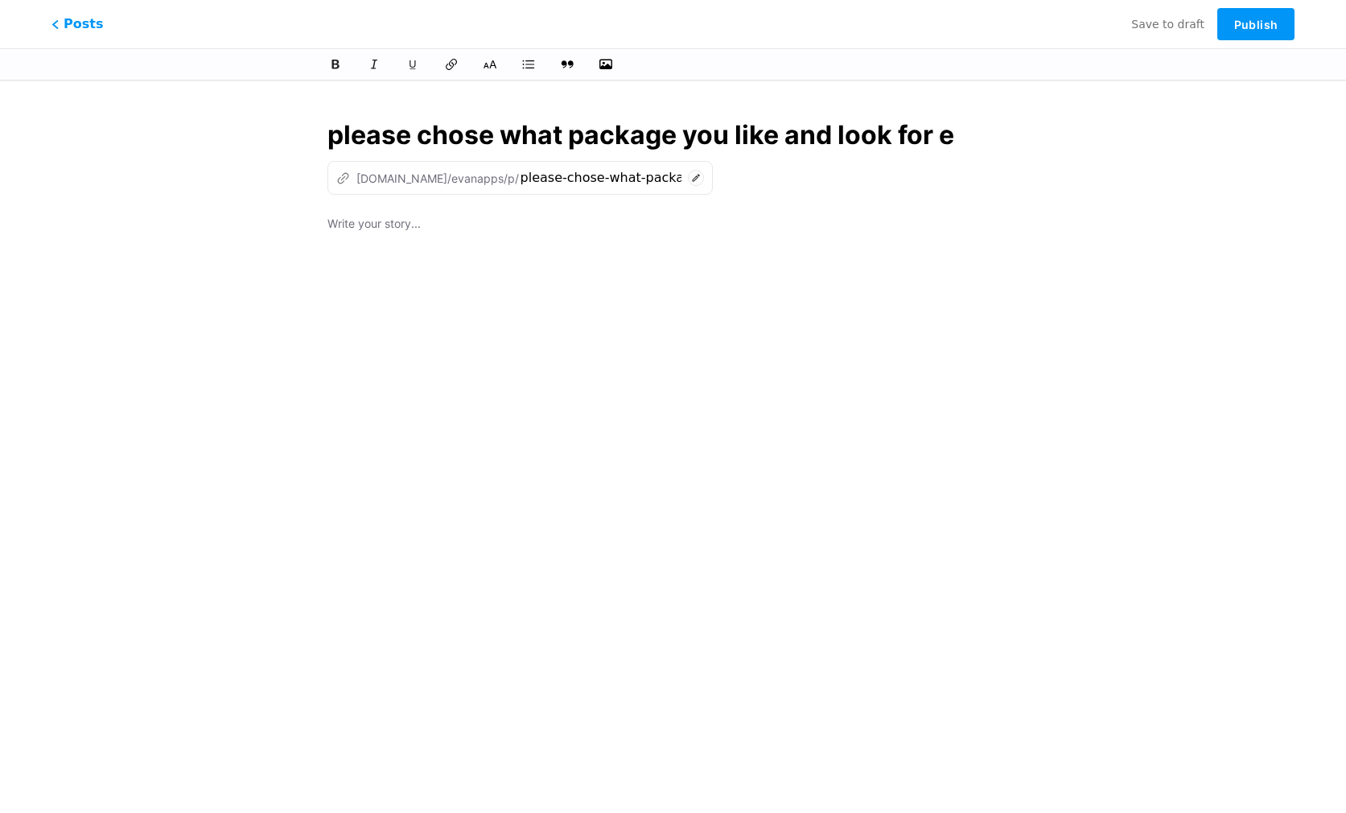
type input "please chose what package you like and look for ec"
type input "please-chose-what-package-you-like-and-look-for-ec"
type input "please chose what package you like and look for ech"
type input "please-chose-what-package-you-like-and-look-for-ech"
type input "please chose what package you like and look for echa"
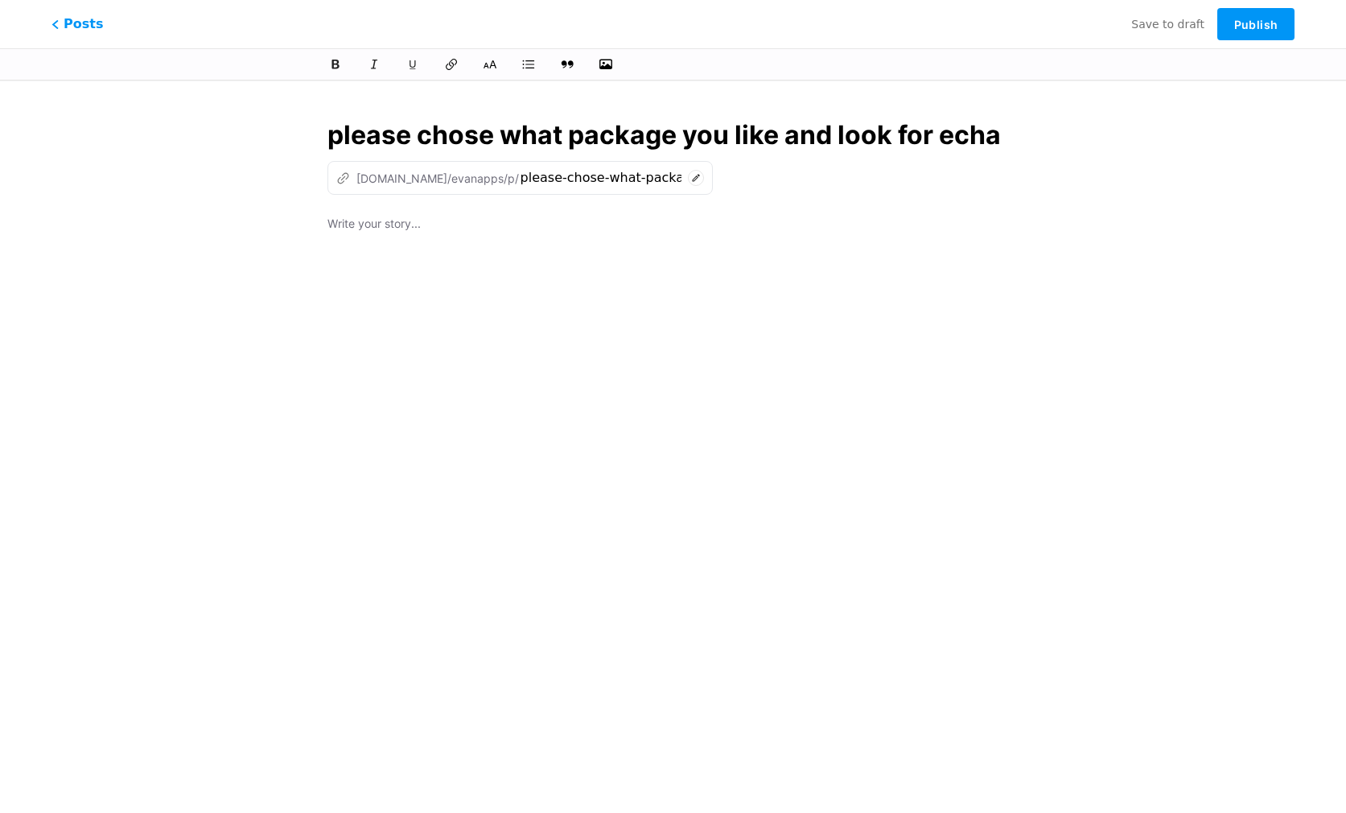
type input "please-chose-what-package-you-like-and-look-for-echa"
type input "please chose what package you like and look for ea"
type input "please-chose-what-package-you-like-and-look-for-ea"
type input "please chose what package you like and look for ea"
type input "please-chose-what-package-you-like-and-look-for-eae"
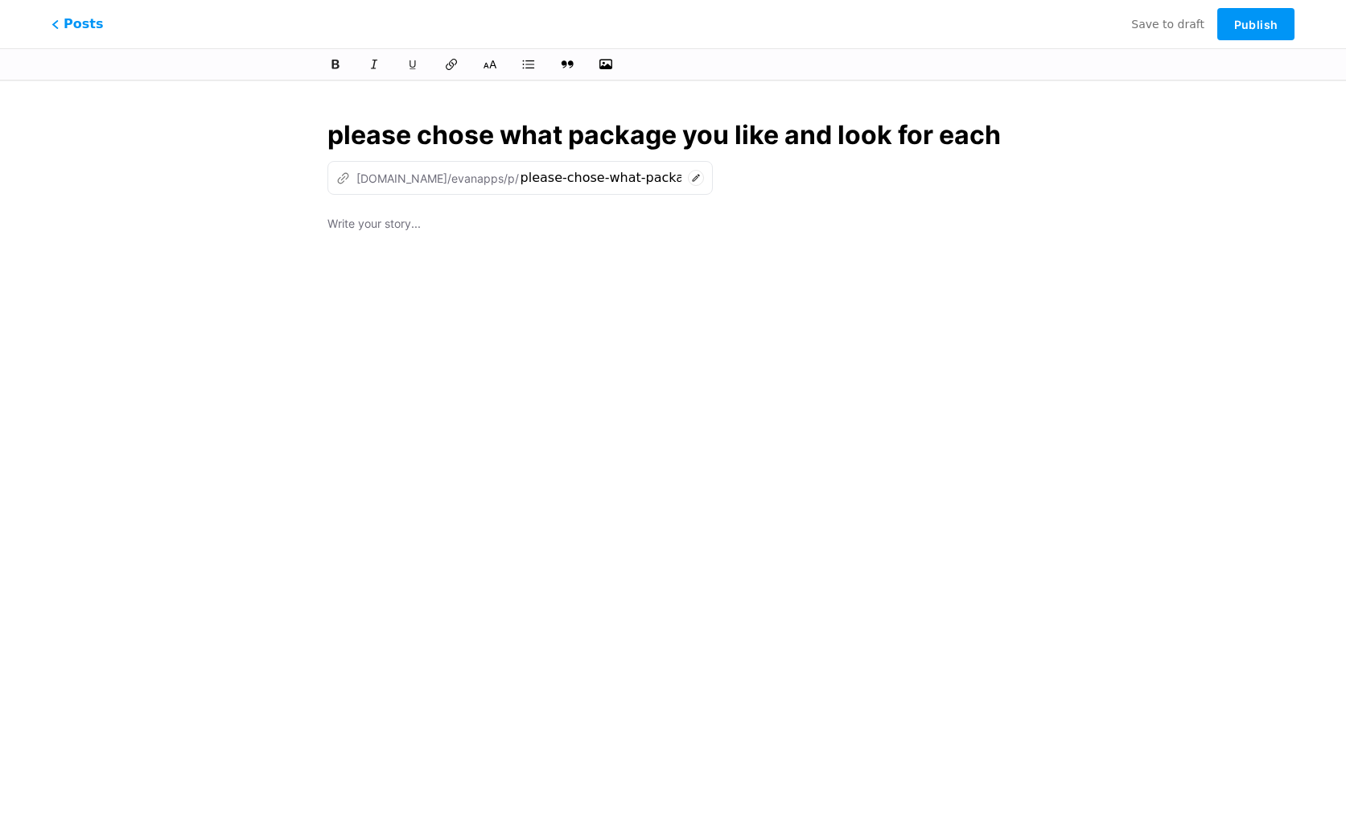
type input "please chose what package you like and look for each"
type input "please-chose-what-package-you-like-and-look-for-each"
type input "please chose what package you like and look for"
type input "please-chose-what-package-you-like-and-look-for"
type input "please chose what package you like and look for eachv"
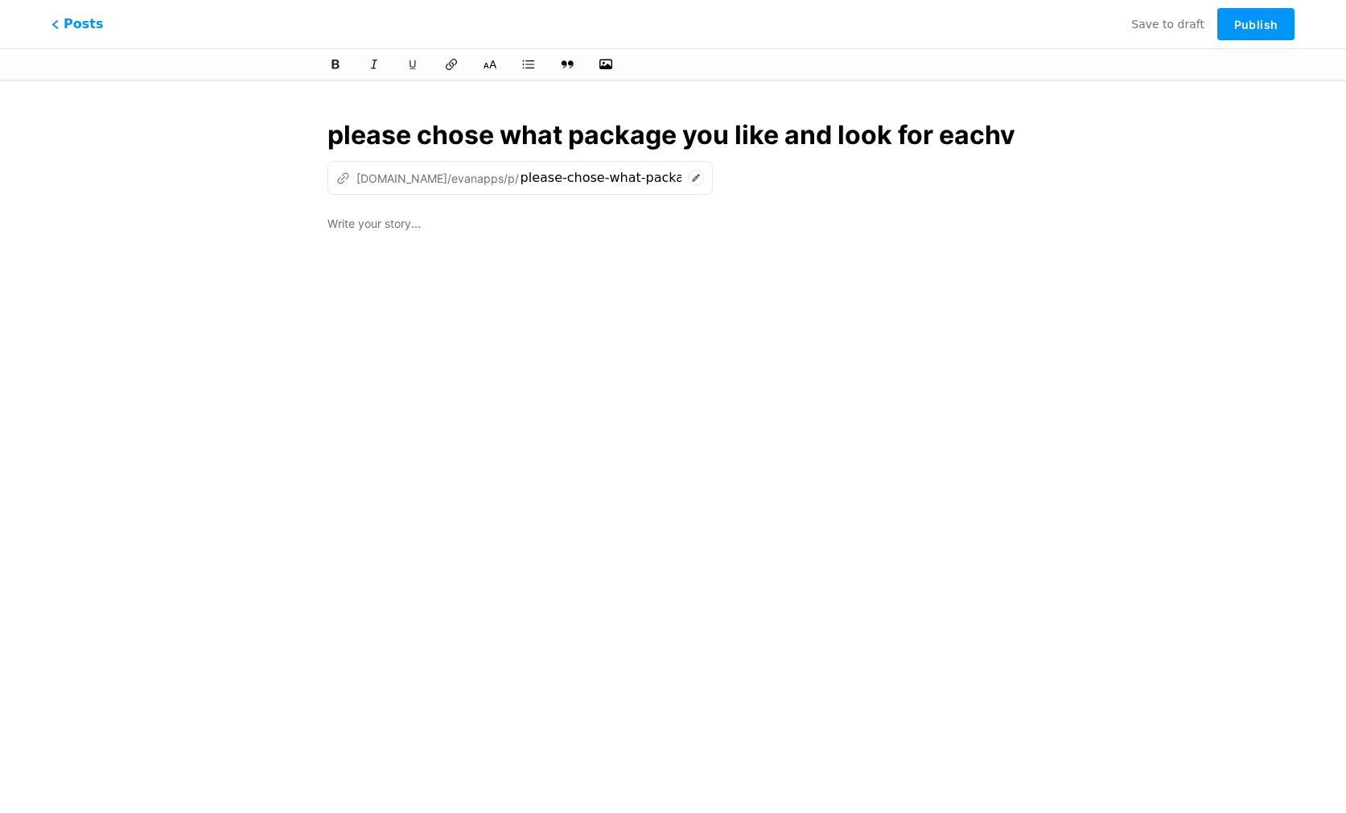
type input "please-chose-what-package-you-like-and-look-for-eachv"
type input "please chose what package you like and look for each"
type input "please-chose-what-package-you-like-and-look-for-each"
type input "please chose what package you like and look for each price"
type input "please-chose-what-package-you-like-and-look-for-each-price"
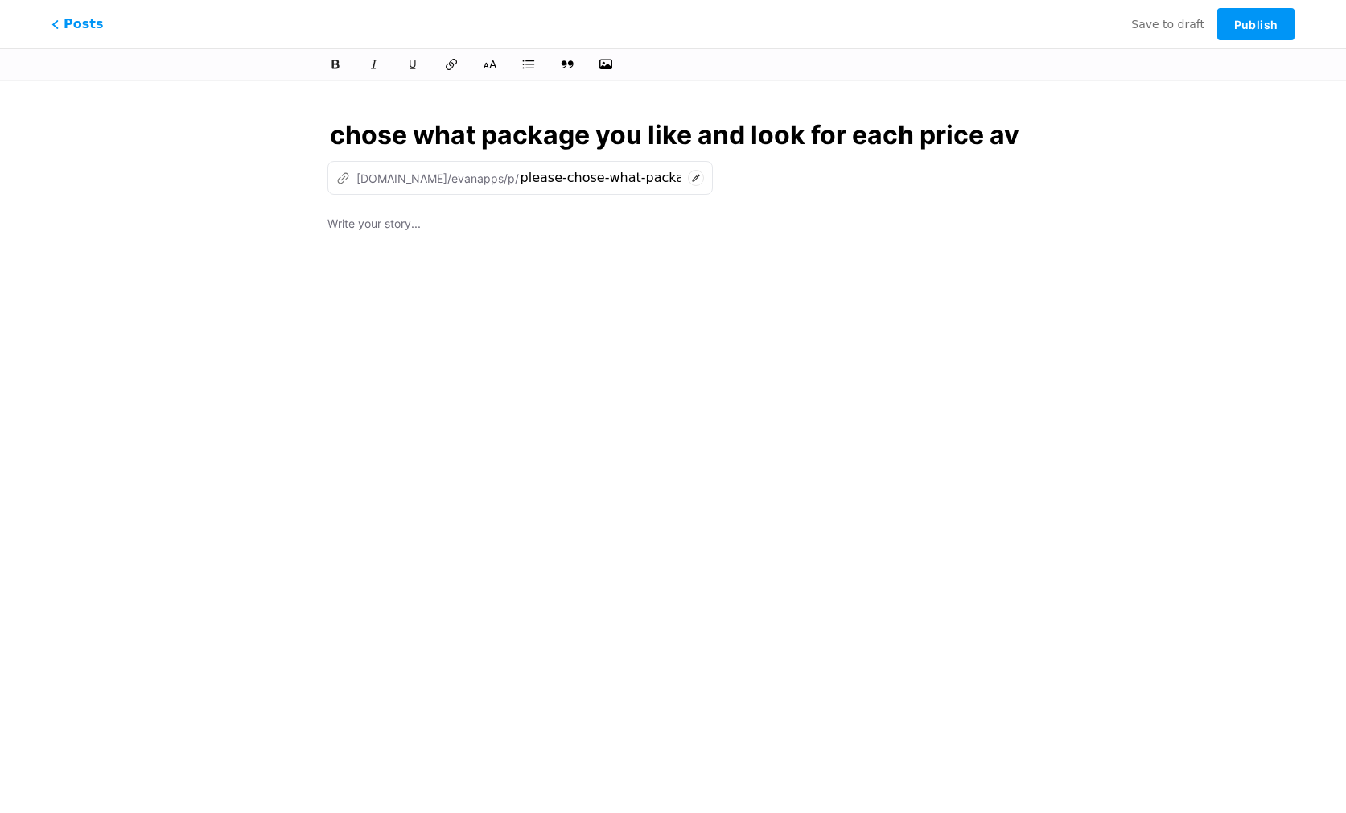
type input "please chose what package you like and look for each price ava"
type input "please-chose-what-package-you-like-and-look-for-each-price-ava"
type input "please chose what package you like and look for each price"
type input "please-chose-what-package-you-like-and-look-for-each-price"
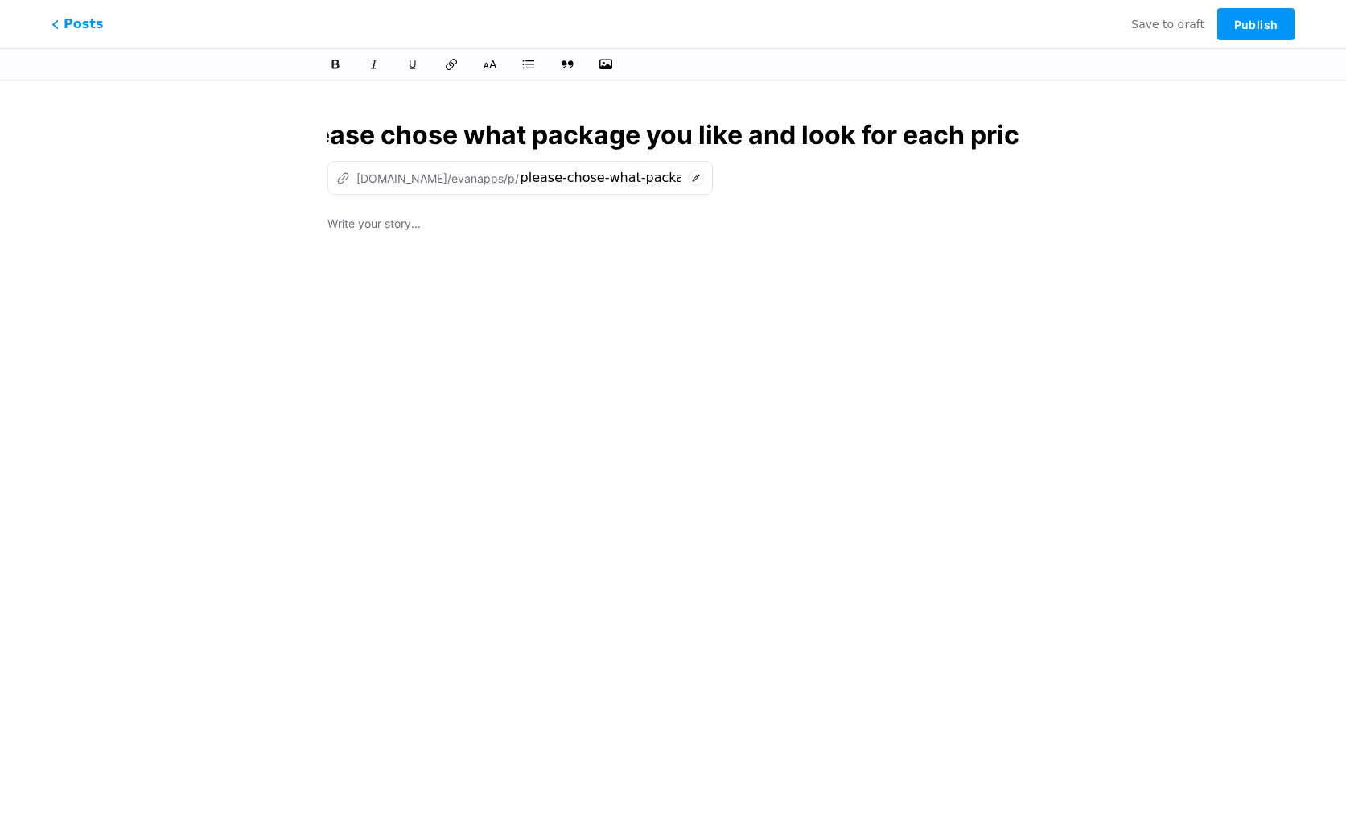
type input "please chose what package you like and look for each pri"
type input "please-chose-what-package-you-like-and-look-for-each-pri"
type input "please chose what package you like and look"
type input "please-chose-what-package-you-like-and-look"
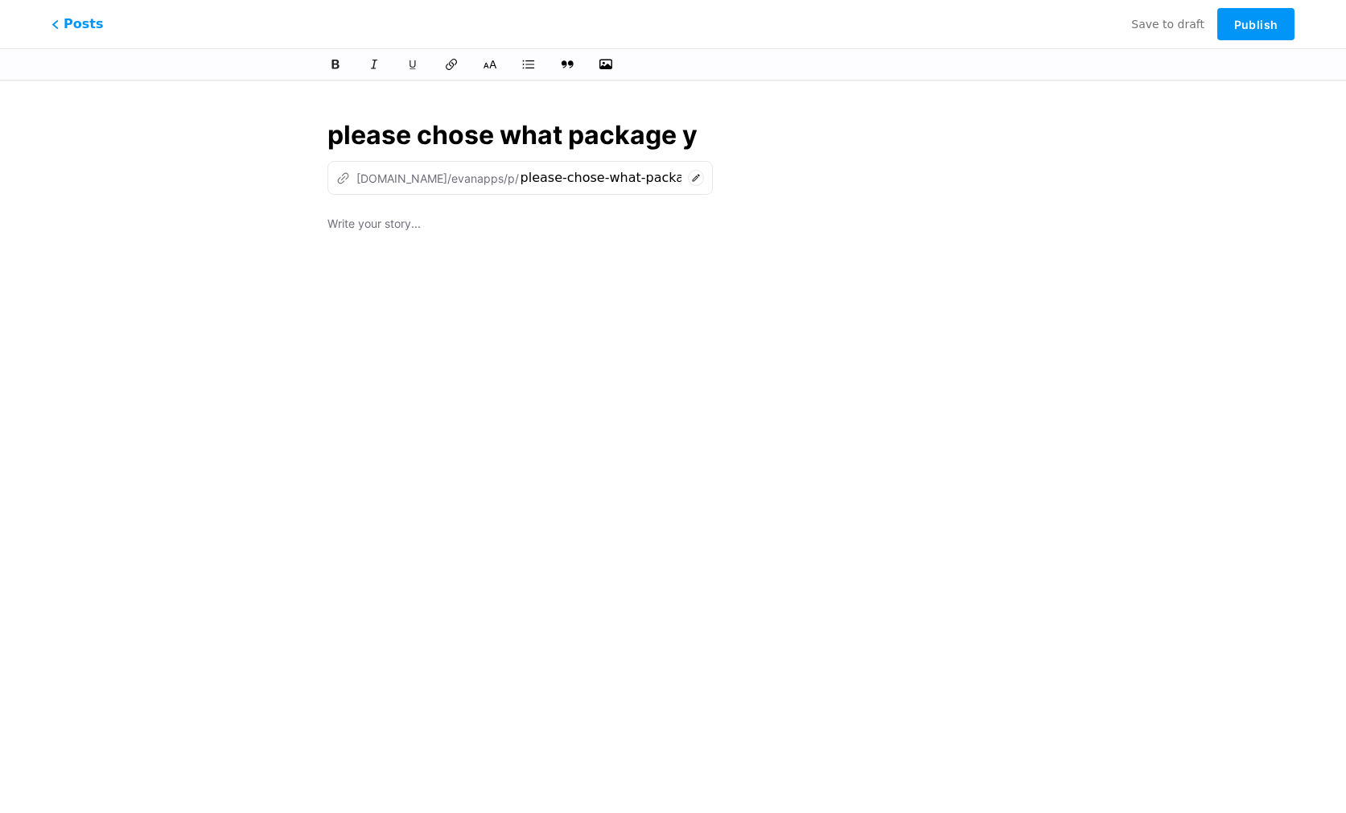
type input "please chose what package"
type input "please-chose-what-package"
type input "please chose what package and"
type input "please-chose-what-package-and"
type input "please chose what package and the"
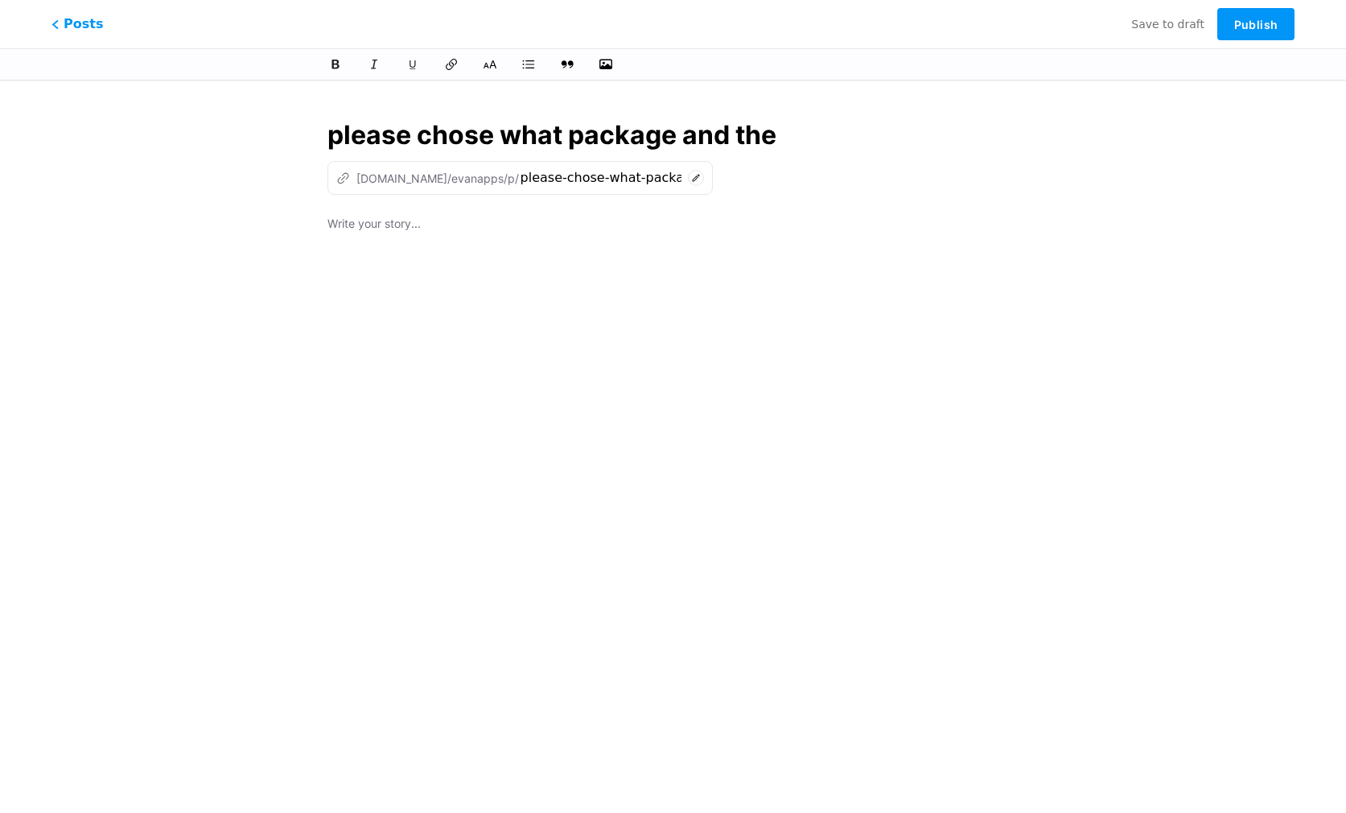
type input "please-chose-what-package-and-the"
type input "please chose what package and the price"
type input "please-chose-what-package-and-the-price"
type input "please chose what package and the pris"
type input "please-chose-what-package-and-the-pris"
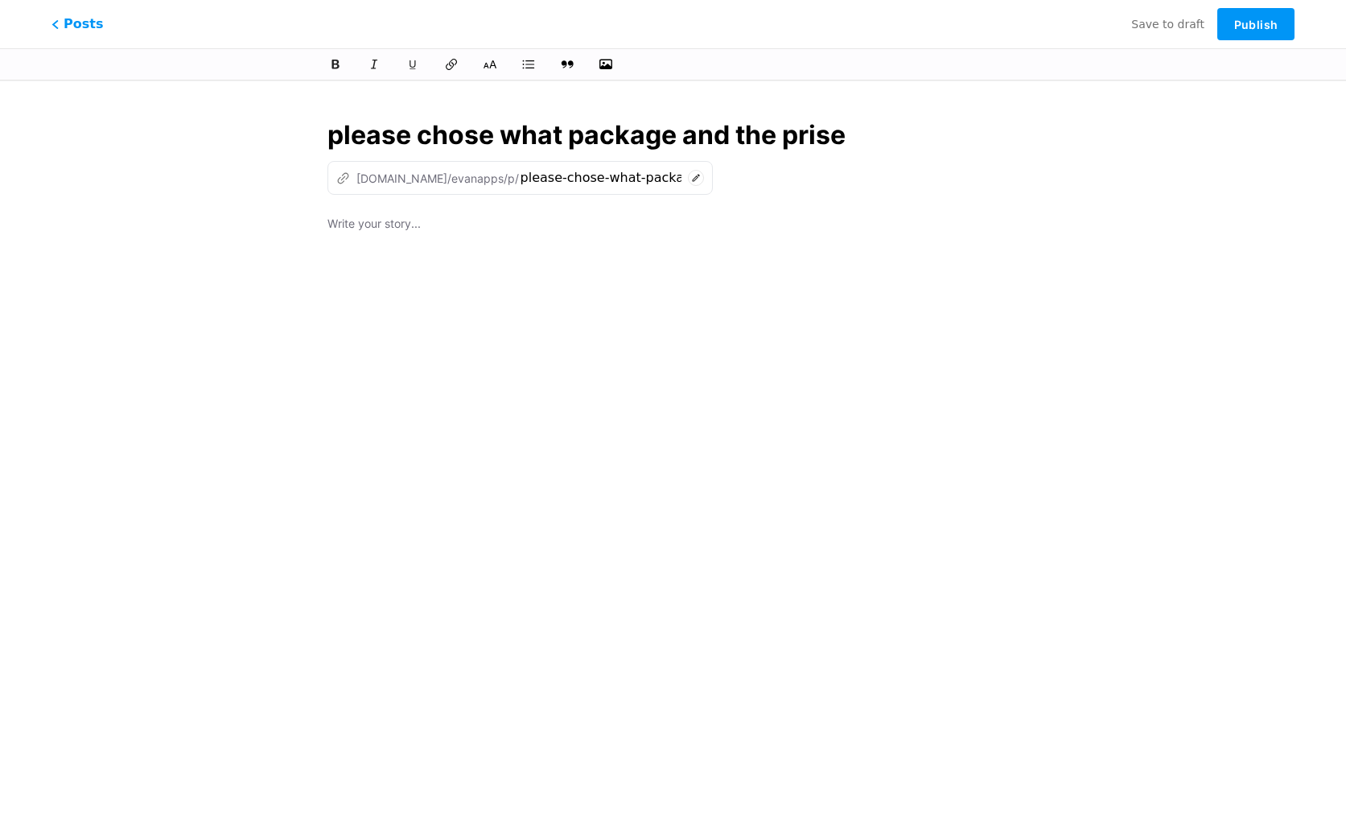
type input "please chose what package and the pris"
type input "please-chose-what-package-and-the-prise"
type input "please chose what package and the pric"
type input "please-chose-what-package-and-the-pri"
type input "please chose what package and the price"
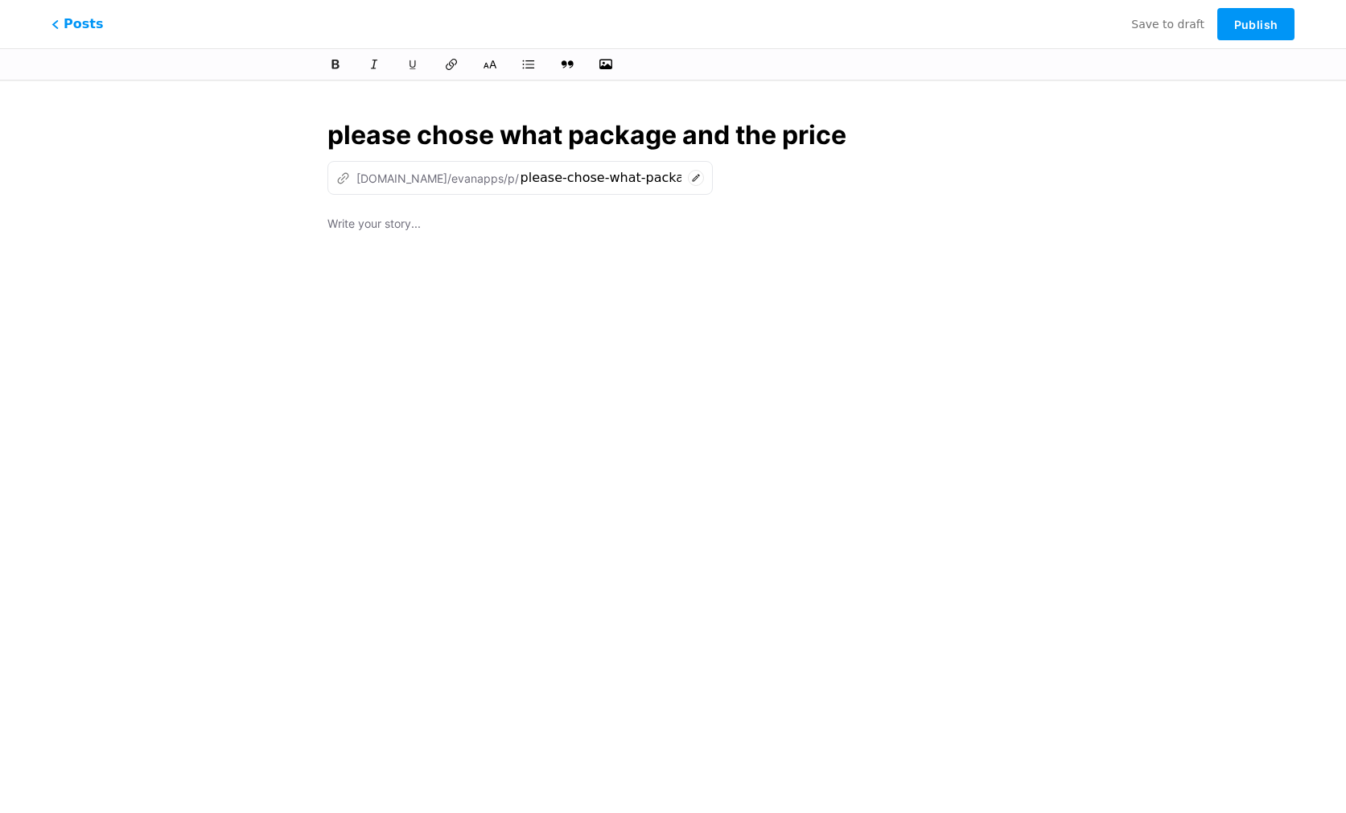
type input "please-chose-what-package-and-the-price"
type input "please chose what package and the price af"
type input "please-chose-what-package-and-the-price-af"
type input "please chose what package and the price a"
type input "please-chose-what-package-and-the-price-a"
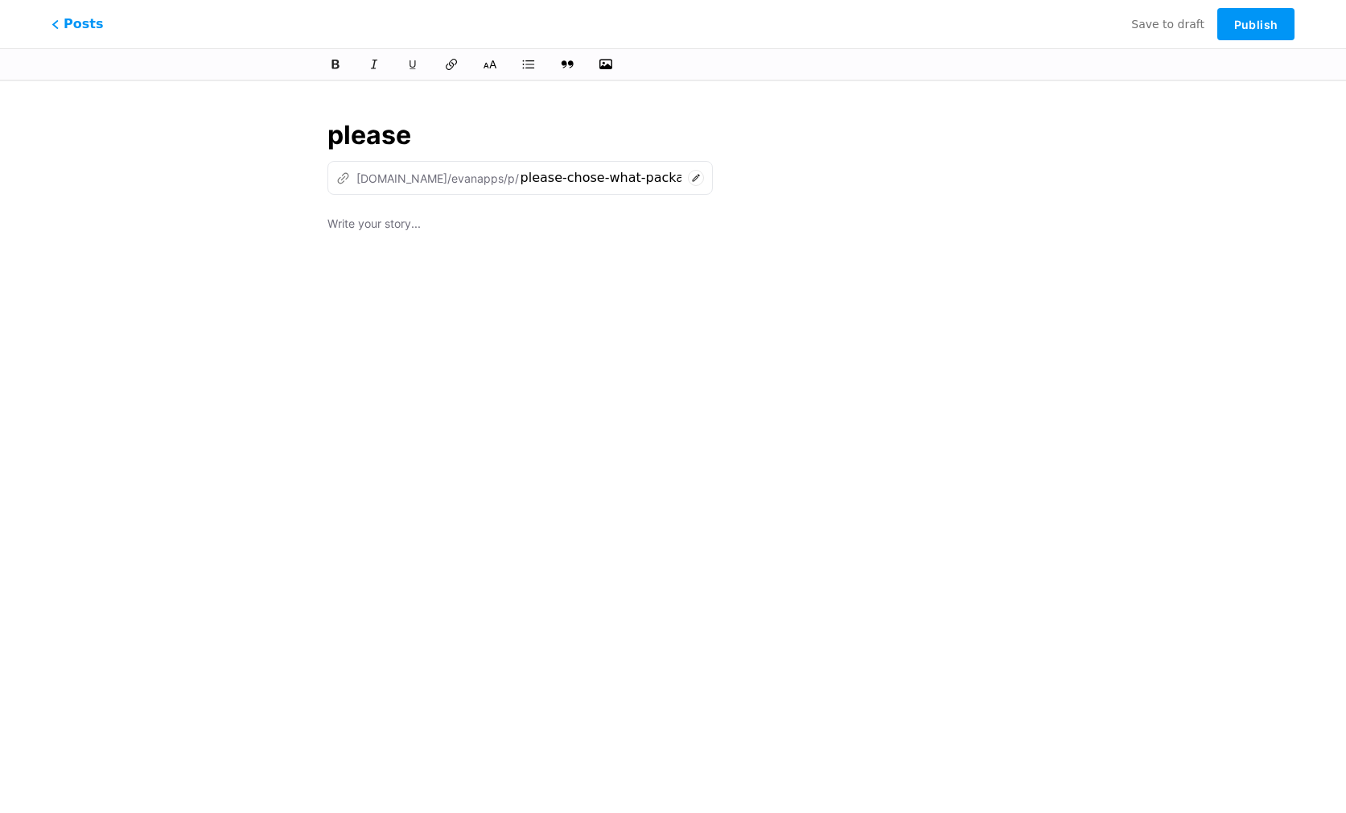
type input "please"
type input "please be"
type input "please-be"
type input "please befo"
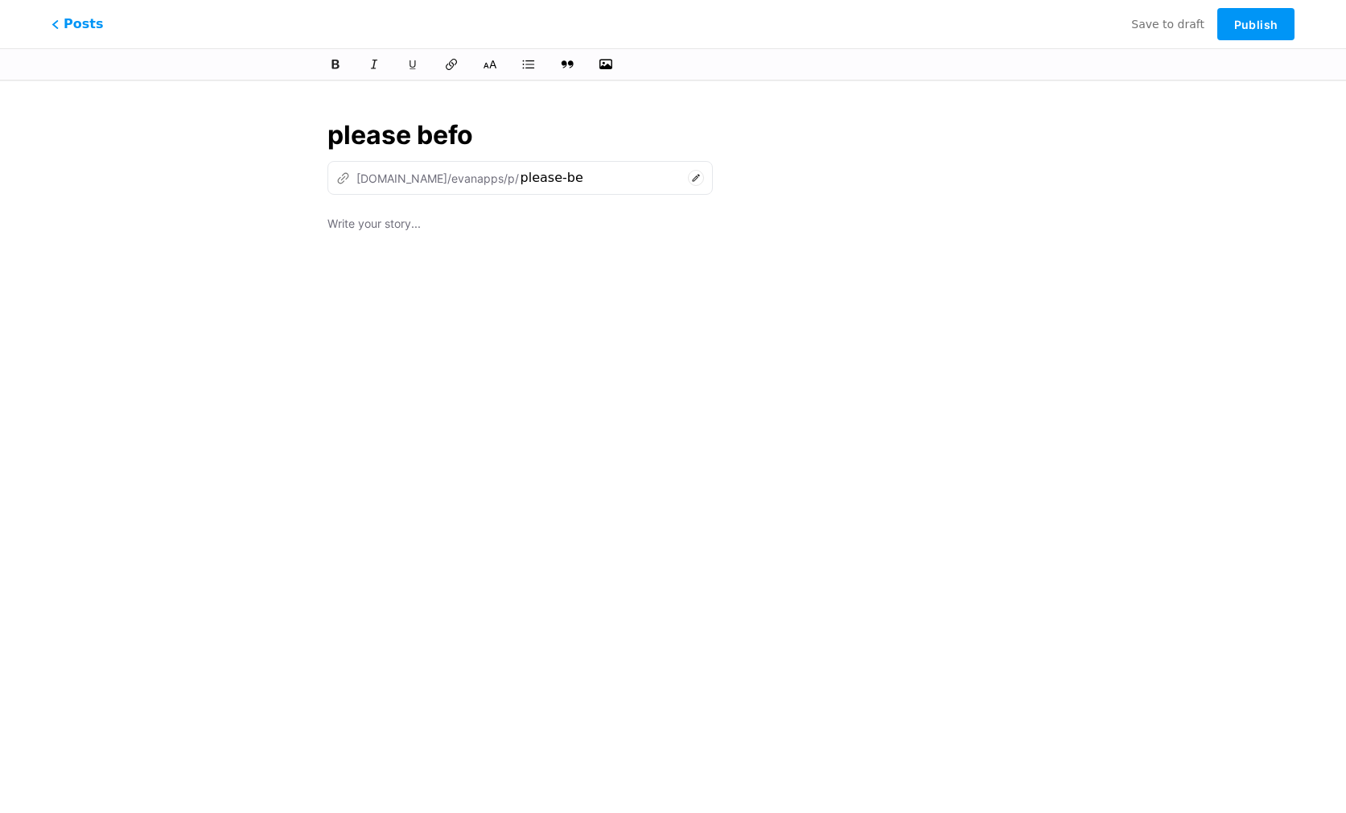
type input "please-bef"
type input "please before"
type input "please-before"
type input "please before yo"
type input "please-before-yo"
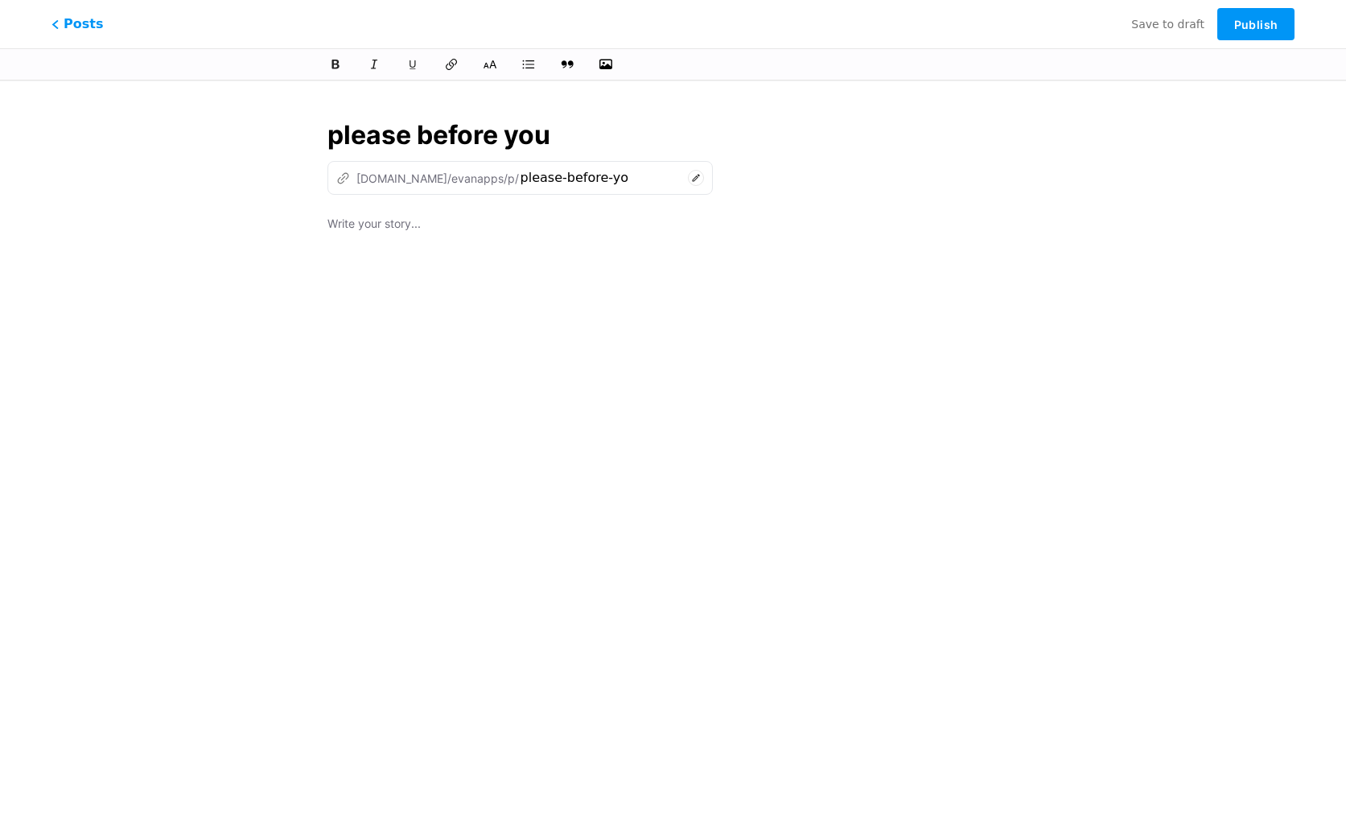
type input "please before you"
type input "please-before-you"
type input "please before you cho"
type input "please-before-you-ch"
type input "please before you chose"
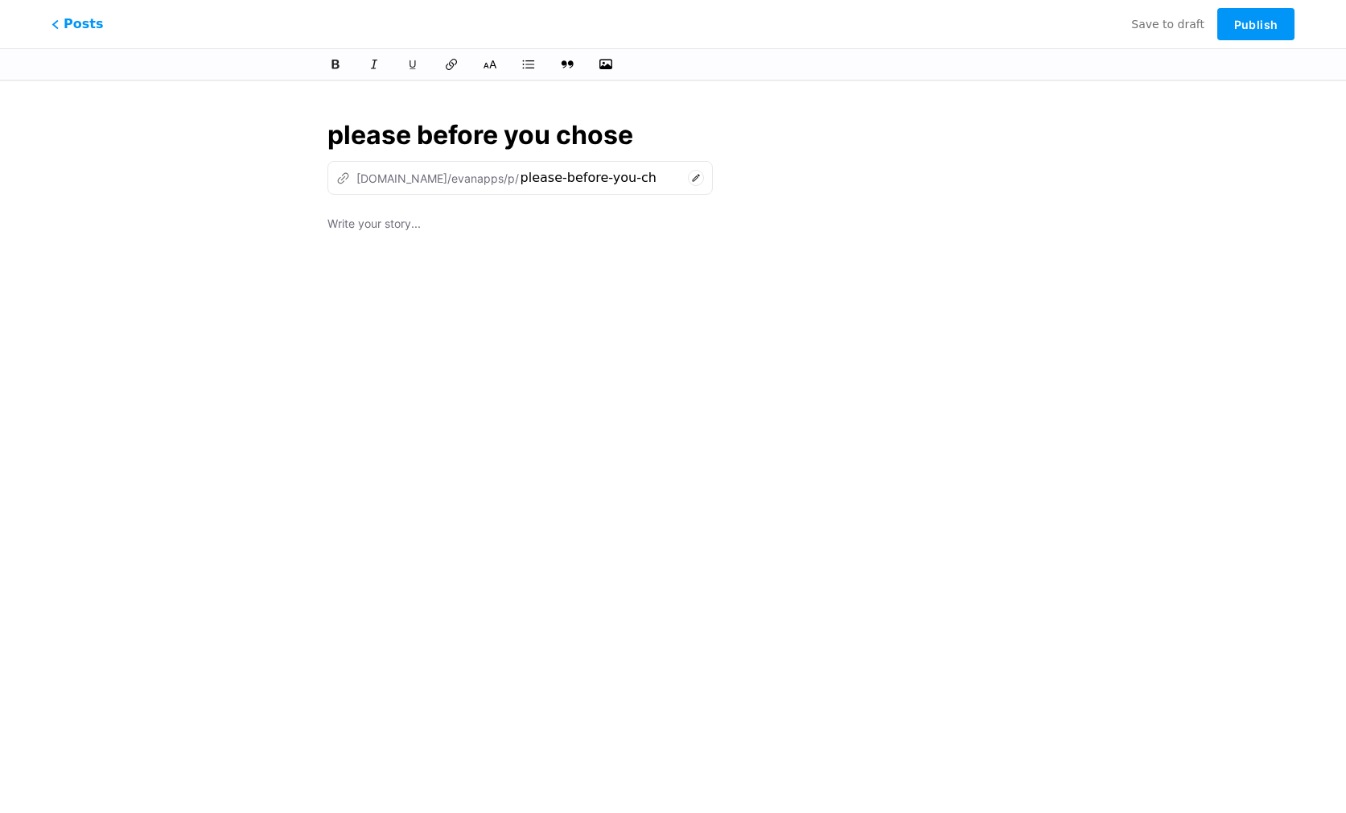
type input "please-before-you-chose"
type input "please before you chose yo"
type input "please-before-you-chose-yo"
type input "please before you chose you"
type input "please-before-you-chose-you"
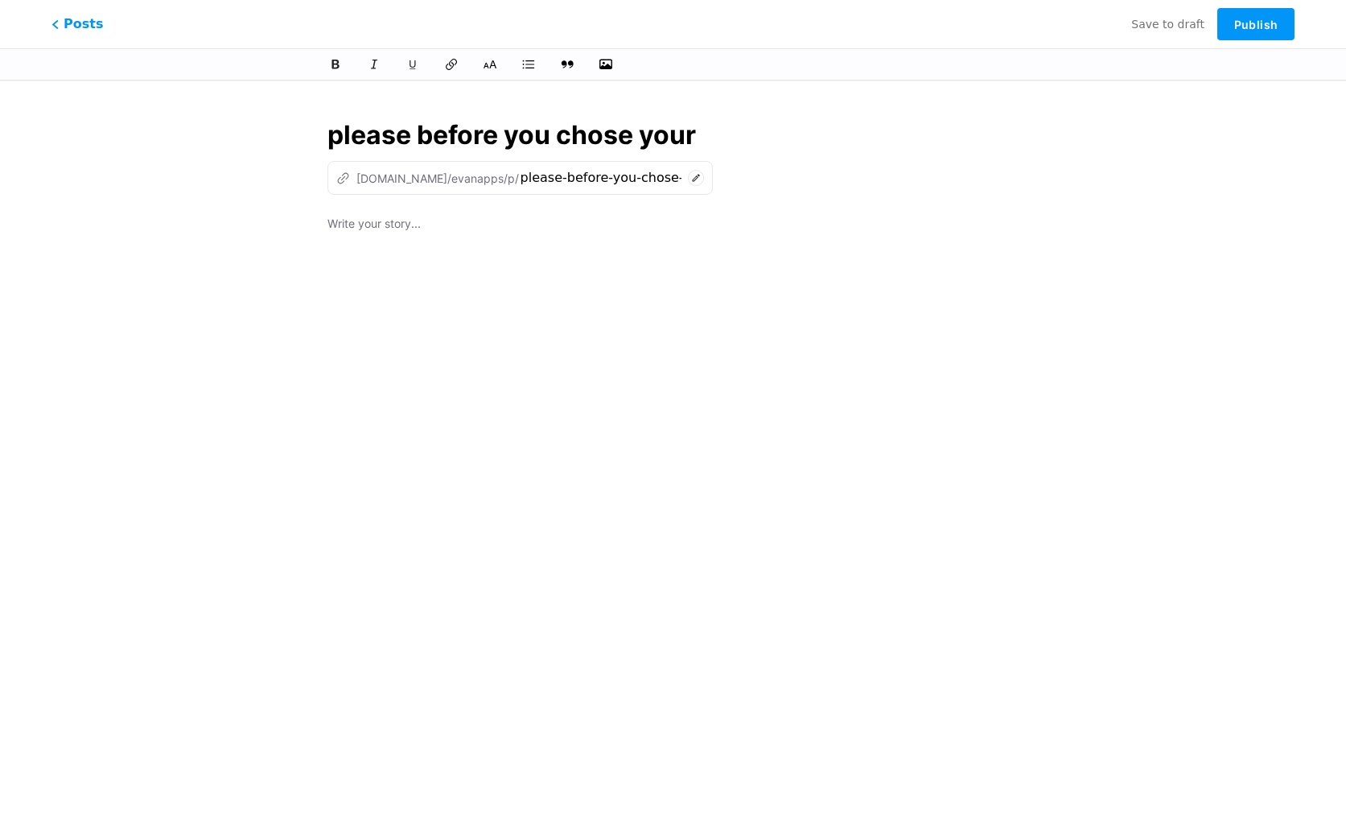
type input "please before you chose your p"
type input "please-before-you-chose-your"
type input "please before you chose your pac"
type input "please-before-you-chose-your-pac"
type input "please before you chose your package"
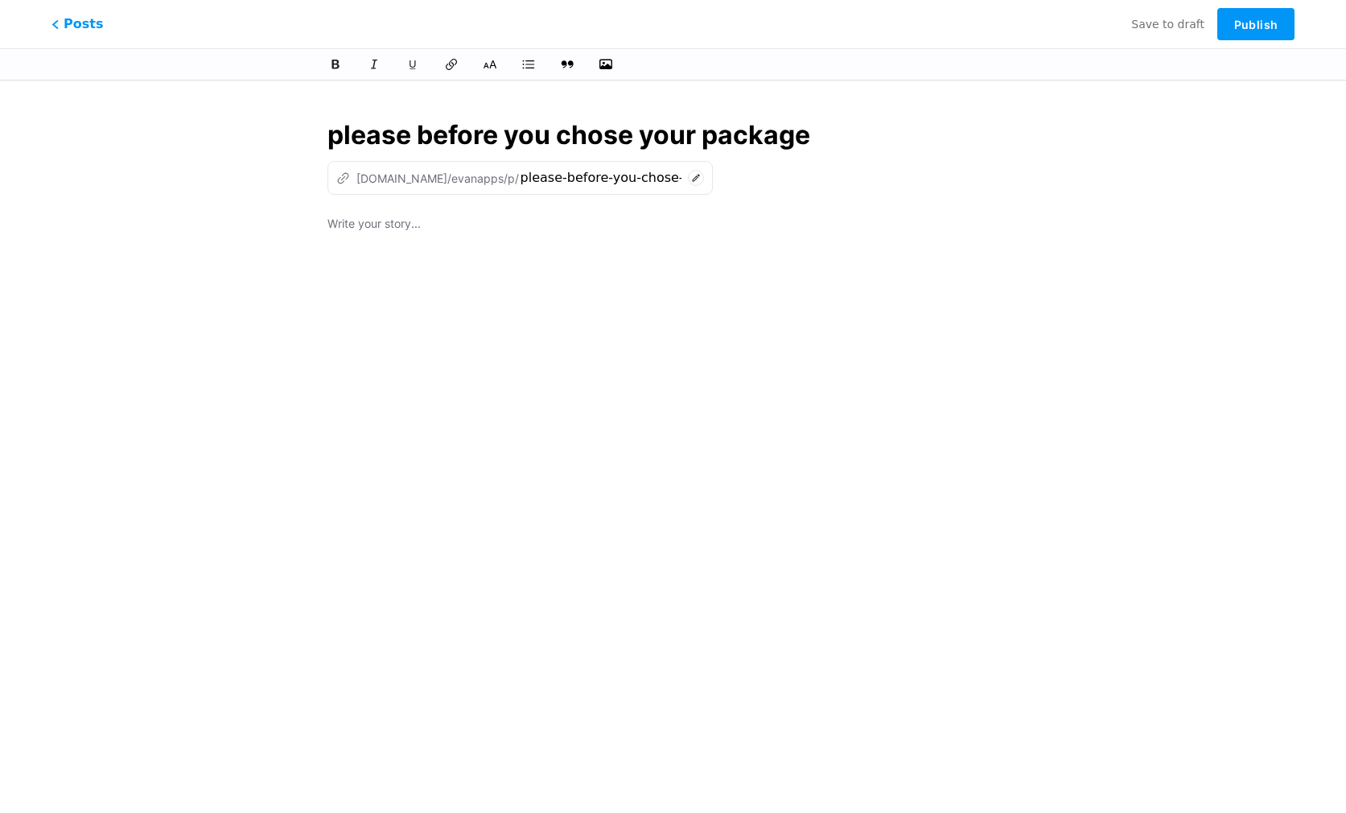
type input "please-before-you-chose-your-packag"
type input "please before you chose your package"
type input "please-before-you-chose-your-package"
type input "please before you chose your package look"
type input "please-before-you-chose-your-package-look"
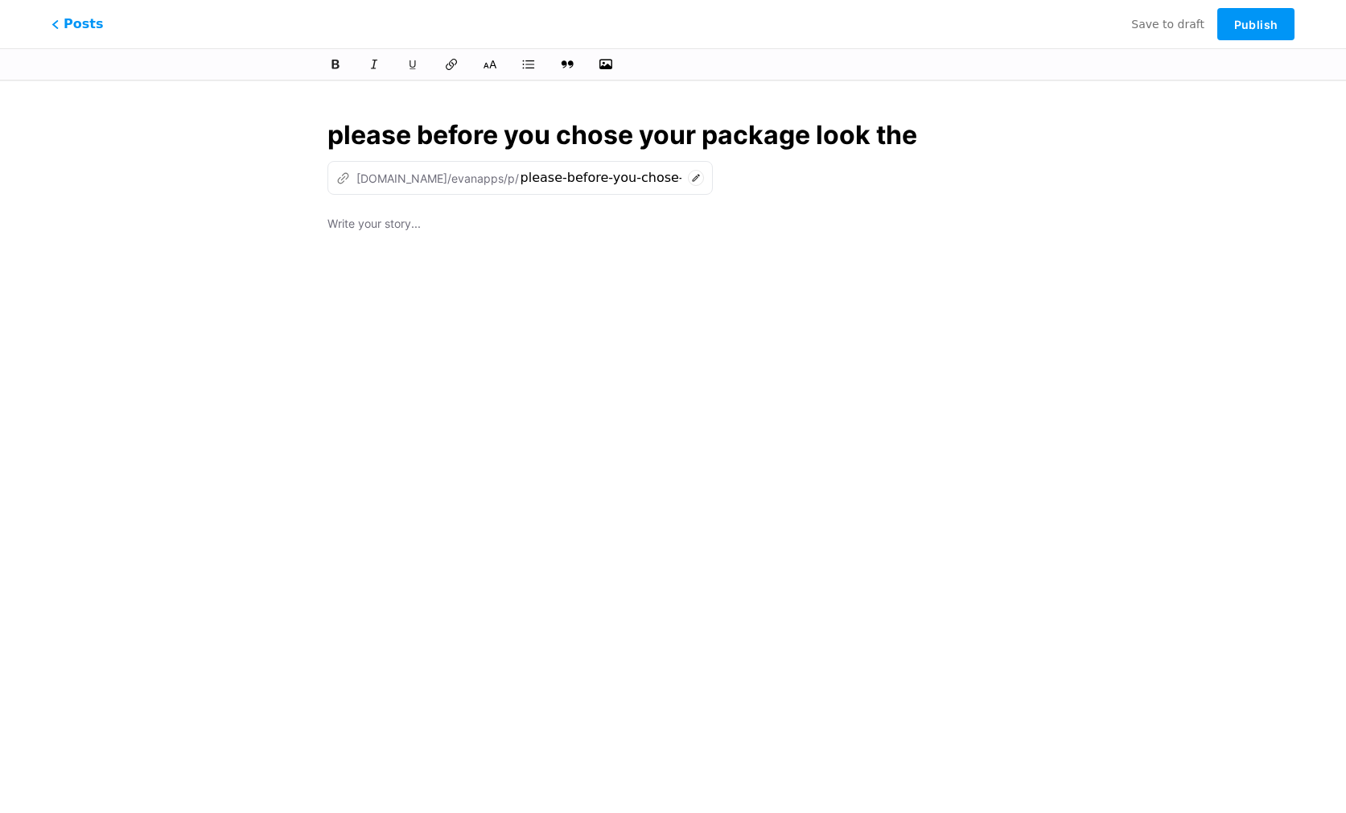
type input "please before you chose your package look the"
type input "please-before-you-chose-your-package-look-the"
type input "please before you chose your package look the pr"
type input "please-before-you-chose-your-package-look-the-p"
type input "please before you chose your package look the price"
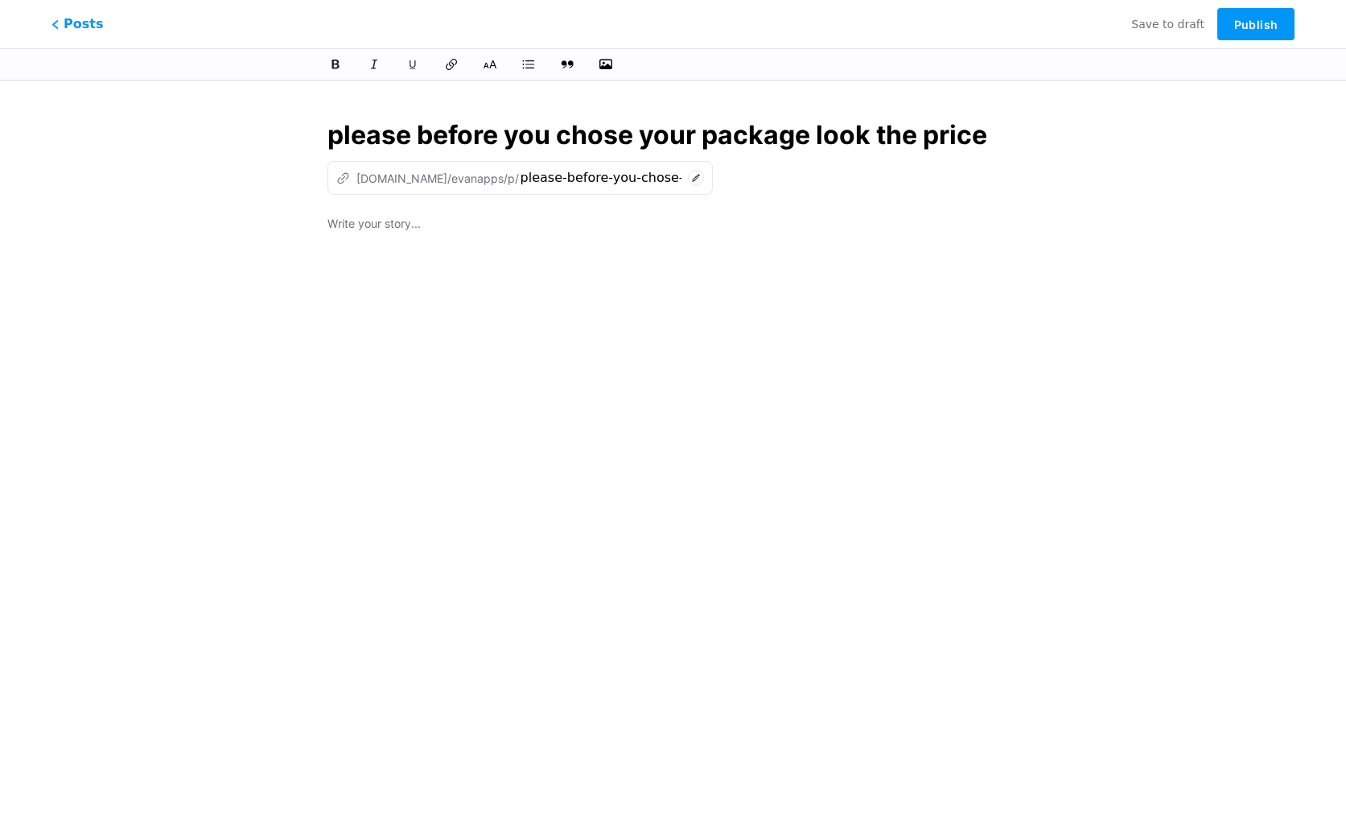
type input "please-before-you-chose-your-package-look-the-price"
type input "please before you chose your package look the price and"
type input "please-before-you-chose-your-package-look-the-price-an"
type input "please before you chose your package look the price and"
type input "please-before-you-chose-your-package-look-the-price-and"
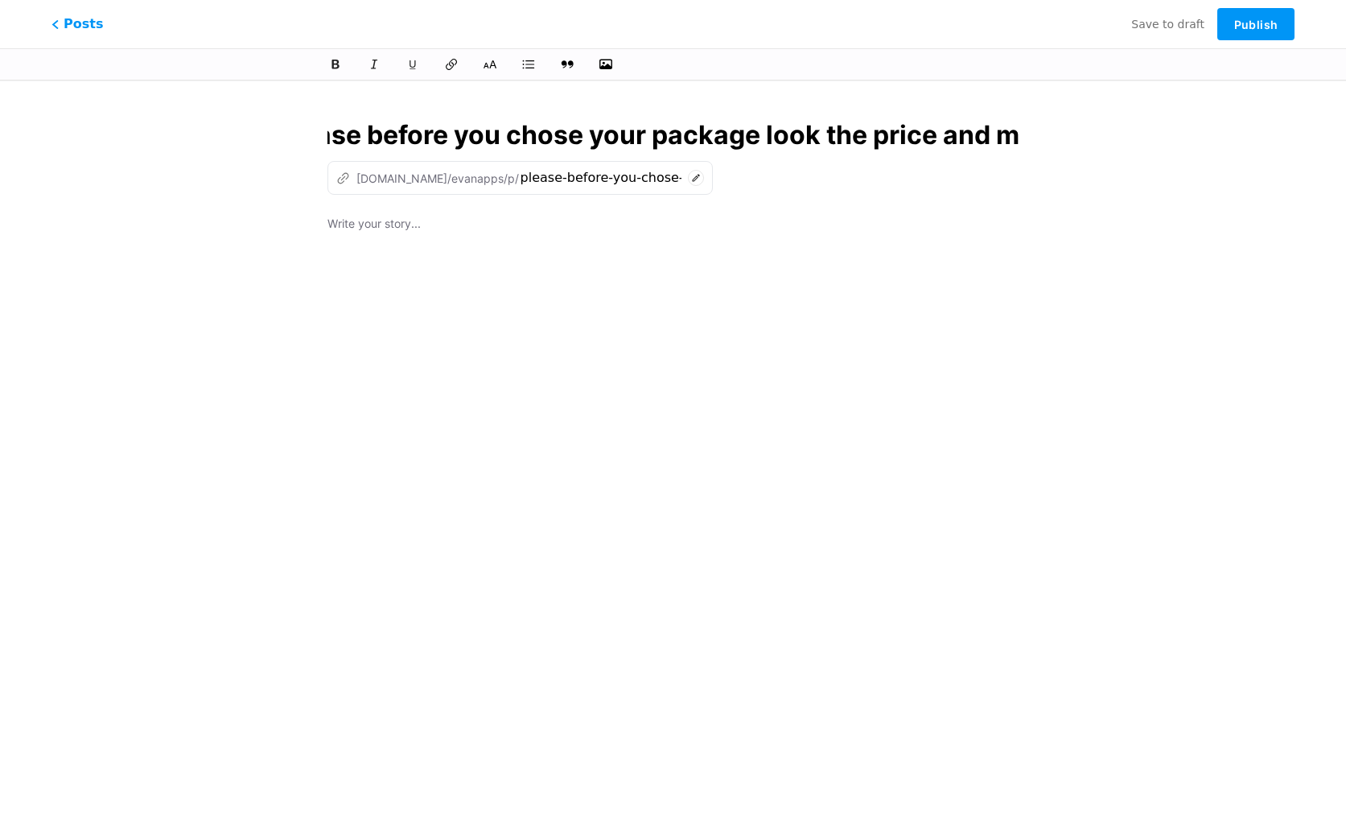
type input "please before you chose your package look the price and mo"
type input "please-before-you-chose-your-package-look-the-price-and-mo"
type input "please before you chose your package look the price and mor"
type input "please-before-you-chose-your-package-look-the-price-and-mor"
type input "please before you chose your package look the price and more"
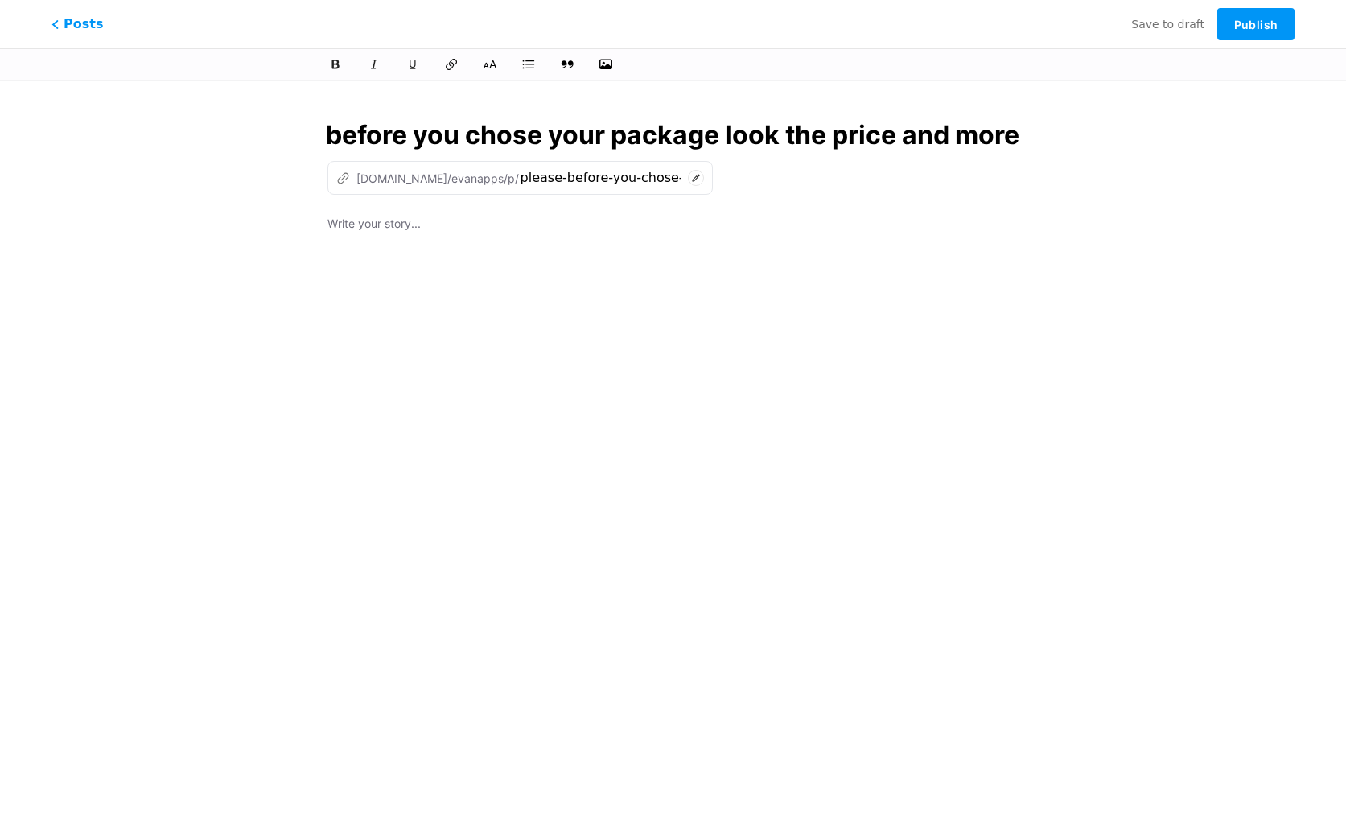
type input "please-before-you-chose-your-package-look-the-price-and-more"
type input "please before you chose your package look the price and more inf"
type input "please-before-you-chose-your-package-look-the-price-and-more-inf"
type input "please before you chose your package look the price and more info"
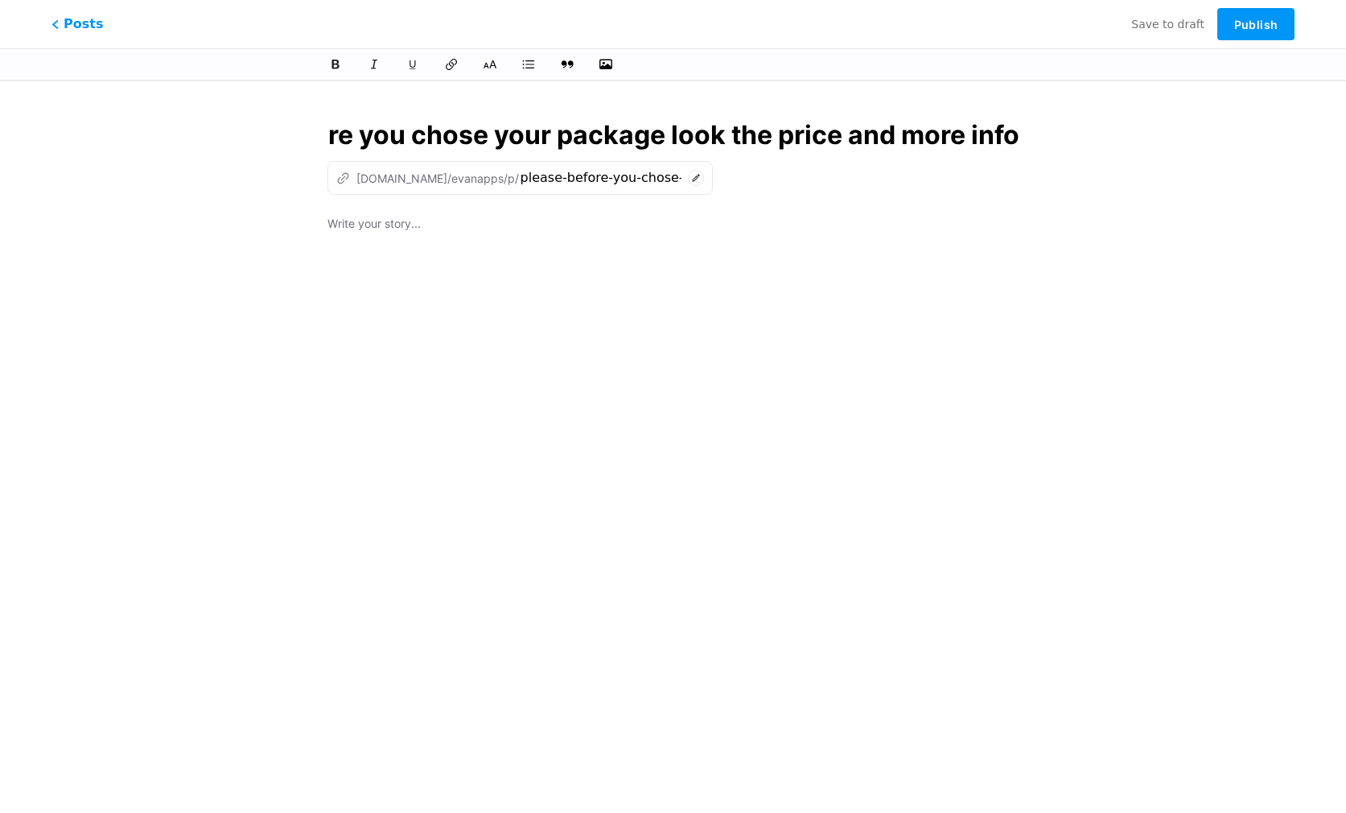
type input "please-before-you-chose-your-package-look-the-price-and-more-info"
type input "please before you chose your package look the price and more info"
click at [1289, 19] on button "Publish" at bounding box center [1256, 24] width 77 height 32
click at [1250, 29] on span "Publish" at bounding box center [1256, 25] width 43 height 14
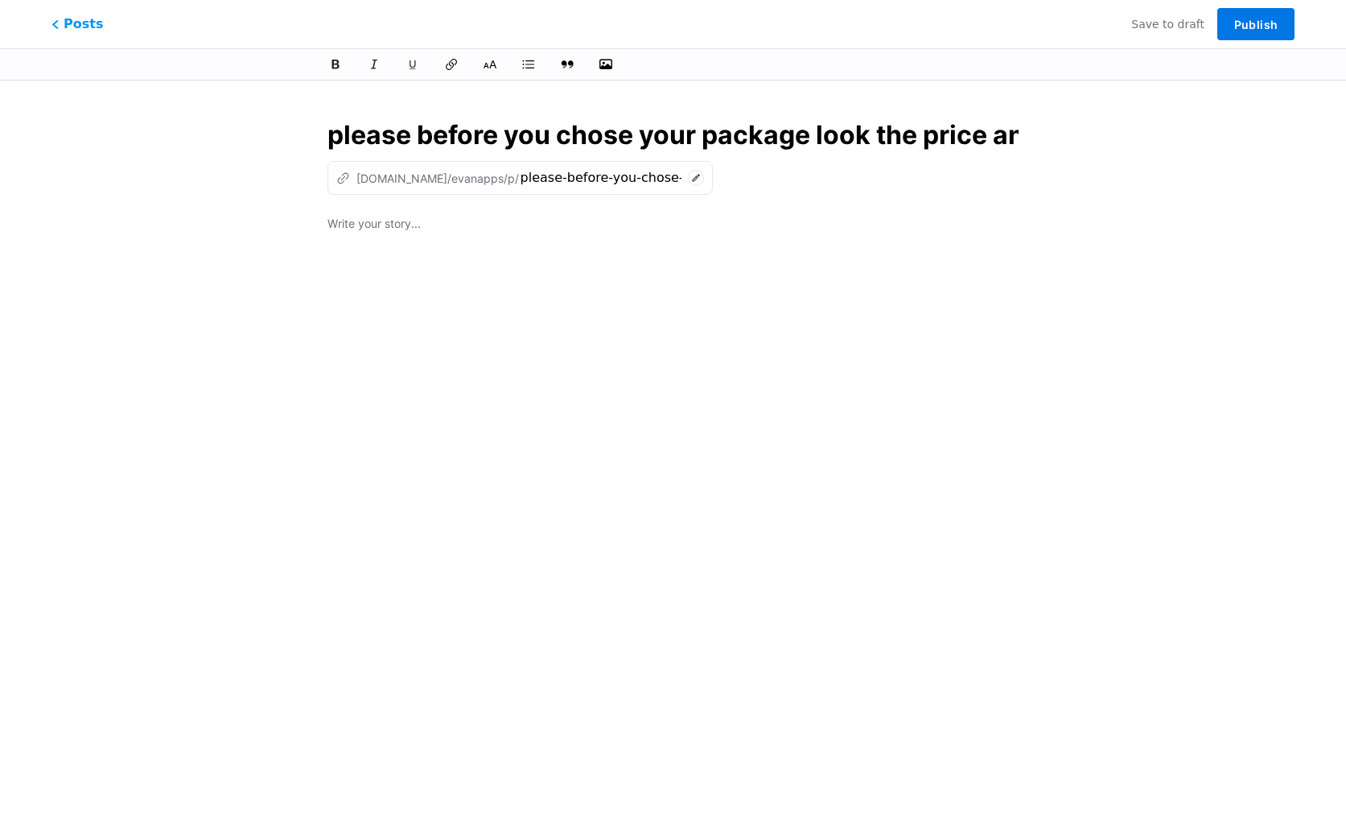
click at [1249, 19] on span "Publish" at bounding box center [1256, 25] width 43 height 14
drag, startPoint x: 1069, startPoint y: 132, endPoint x: 714, endPoint y: 153, distance: 355.6
click at [713, 153] on div "please before you chose your package look the price and more info z bio.link/ev…" at bounding box center [674, 370] width 808 height 546
click at [952, 140] on input "please before you chose your package look the price and more info" at bounding box center [674, 135] width 692 height 39
click at [953, 139] on input "please before you chose your package look the price and more info" at bounding box center [674, 135] width 692 height 39
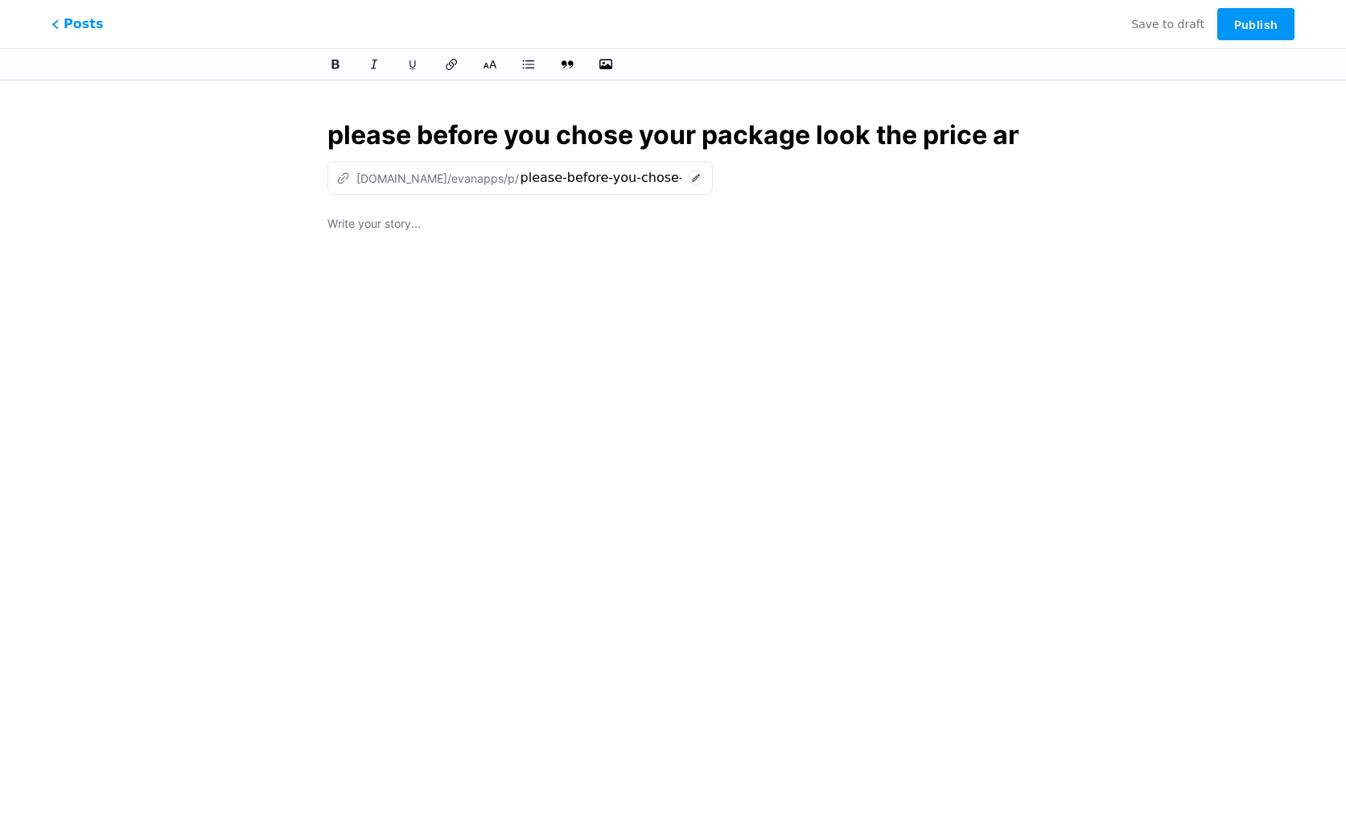
click at [953, 139] on input "please before you chose your package look the price and more info" at bounding box center [674, 135] width 692 height 39
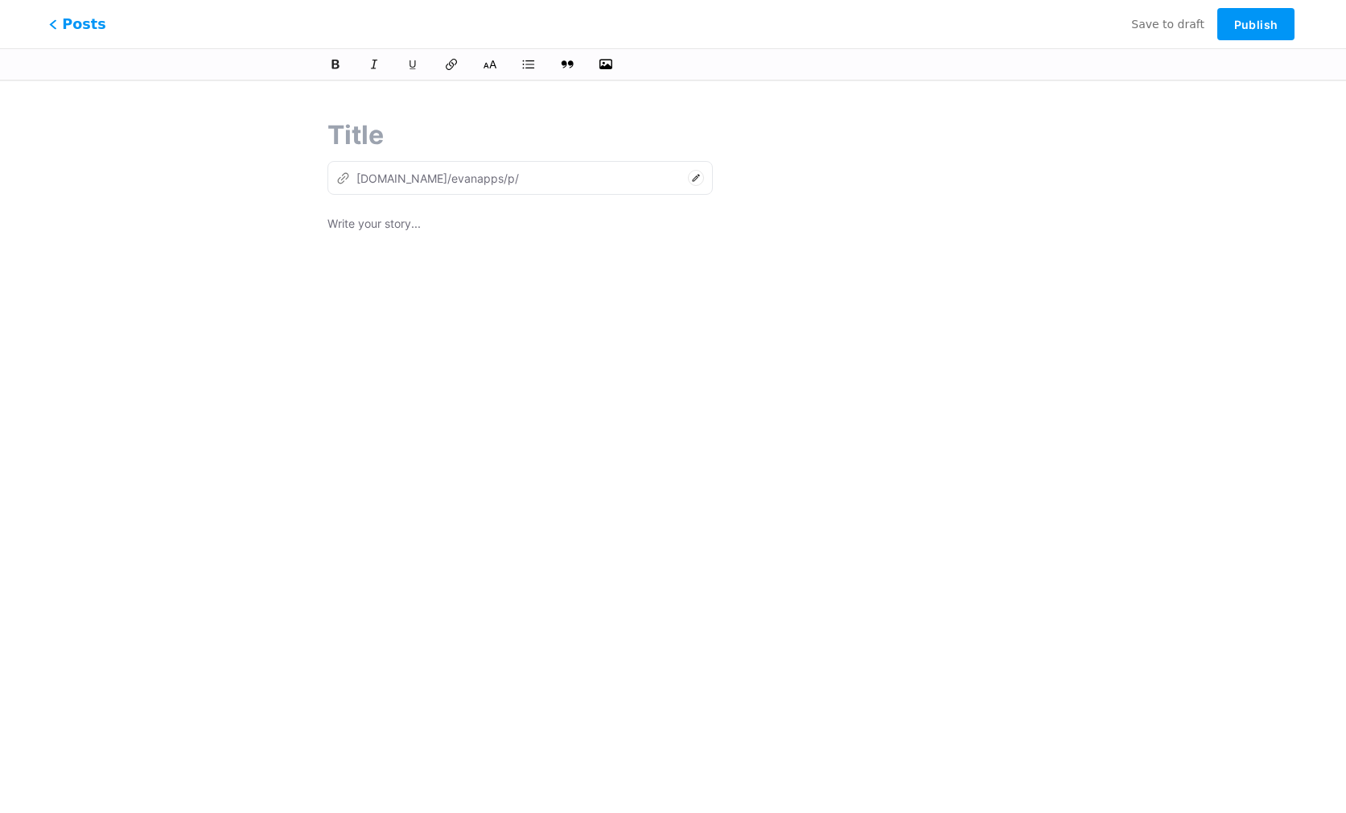
click at [81, 27] on span "Posts" at bounding box center [77, 24] width 57 height 21
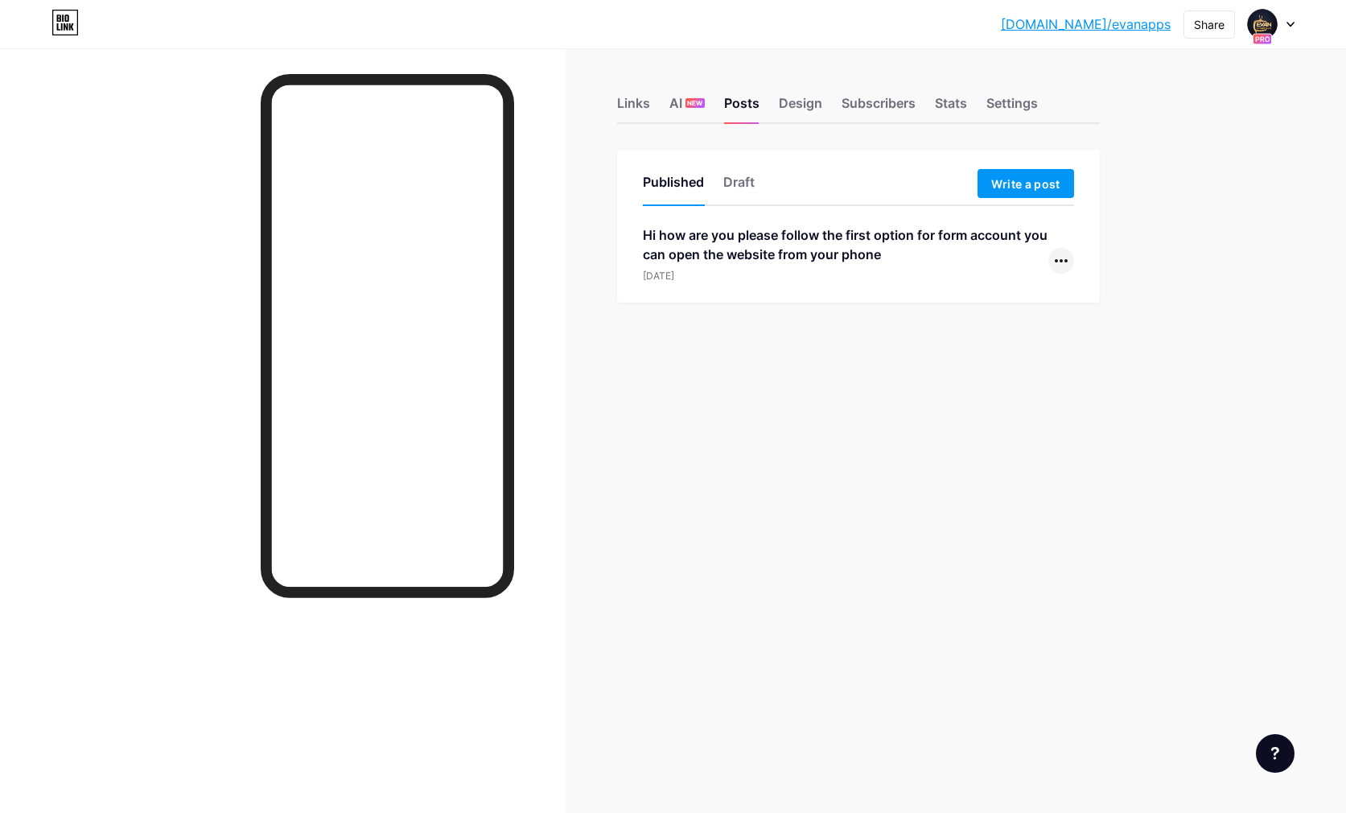
click at [1063, 267] on div at bounding box center [1062, 261] width 26 height 26
click at [1018, 361] on li "Edit" at bounding box center [1012, 363] width 123 height 33
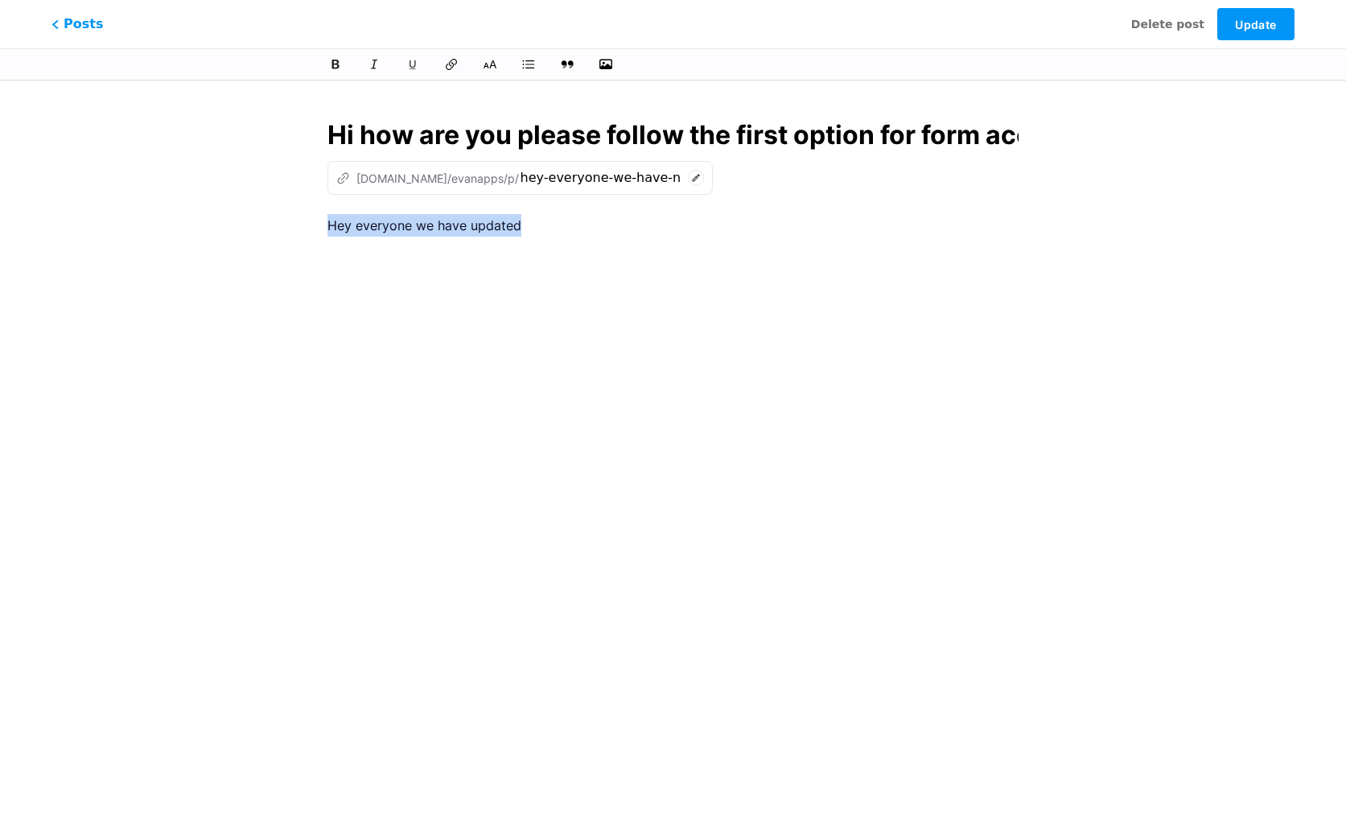
drag, startPoint x: 537, startPoint y: 233, endPoint x: 282, endPoint y: 233, distance: 255.1
click at [282, 233] on div "Hi how are you please follow the first option for form account you can open the…" at bounding box center [674, 370] width 808 height 546
click at [1264, 32] on button "Update" at bounding box center [1256, 24] width 77 height 32
click at [1232, 21] on button "Update" at bounding box center [1256, 24] width 77 height 32
click at [1270, 27] on span "Update" at bounding box center [1255, 25] width 41 height 14
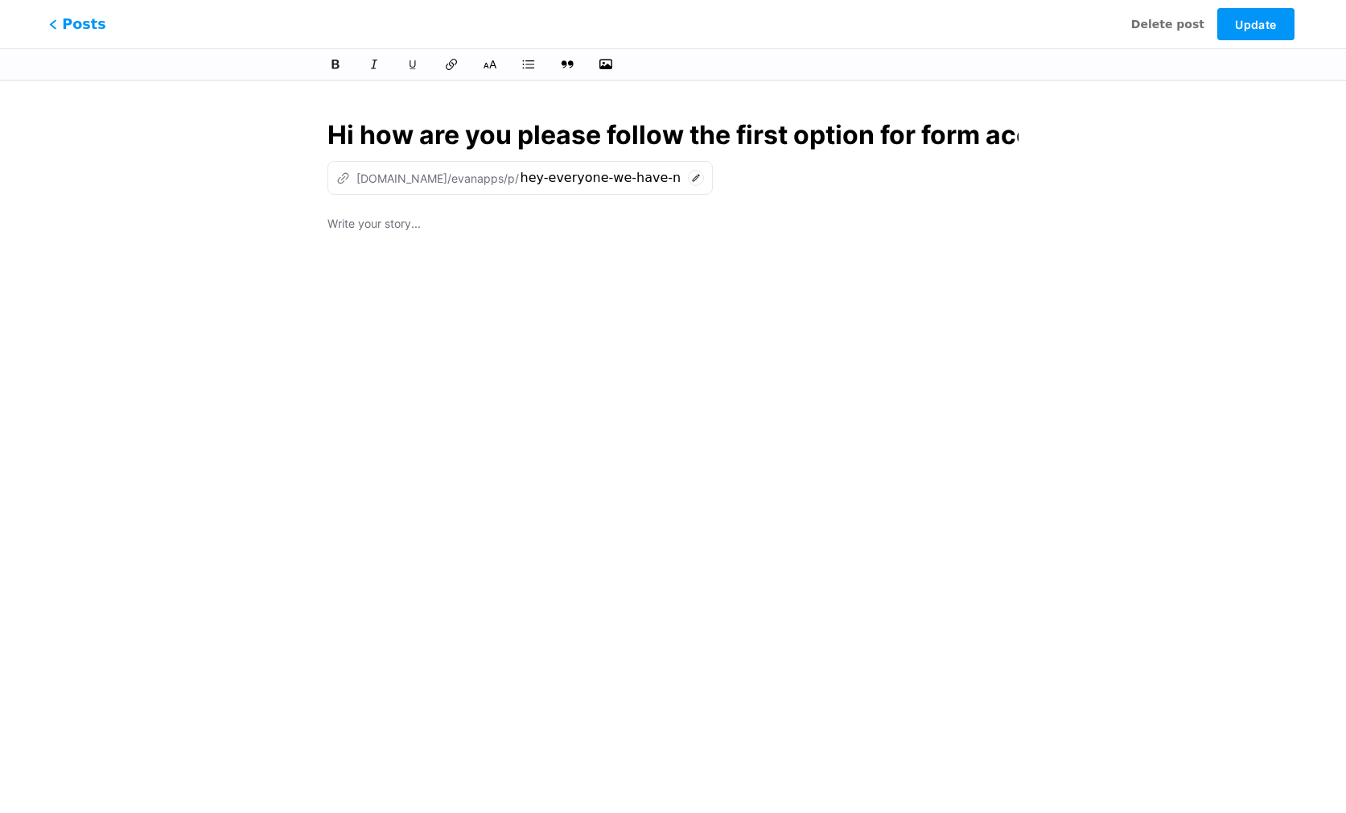
click at [89, 32] on span "Posts" at bounding box center [77, 24] width 57 height 21
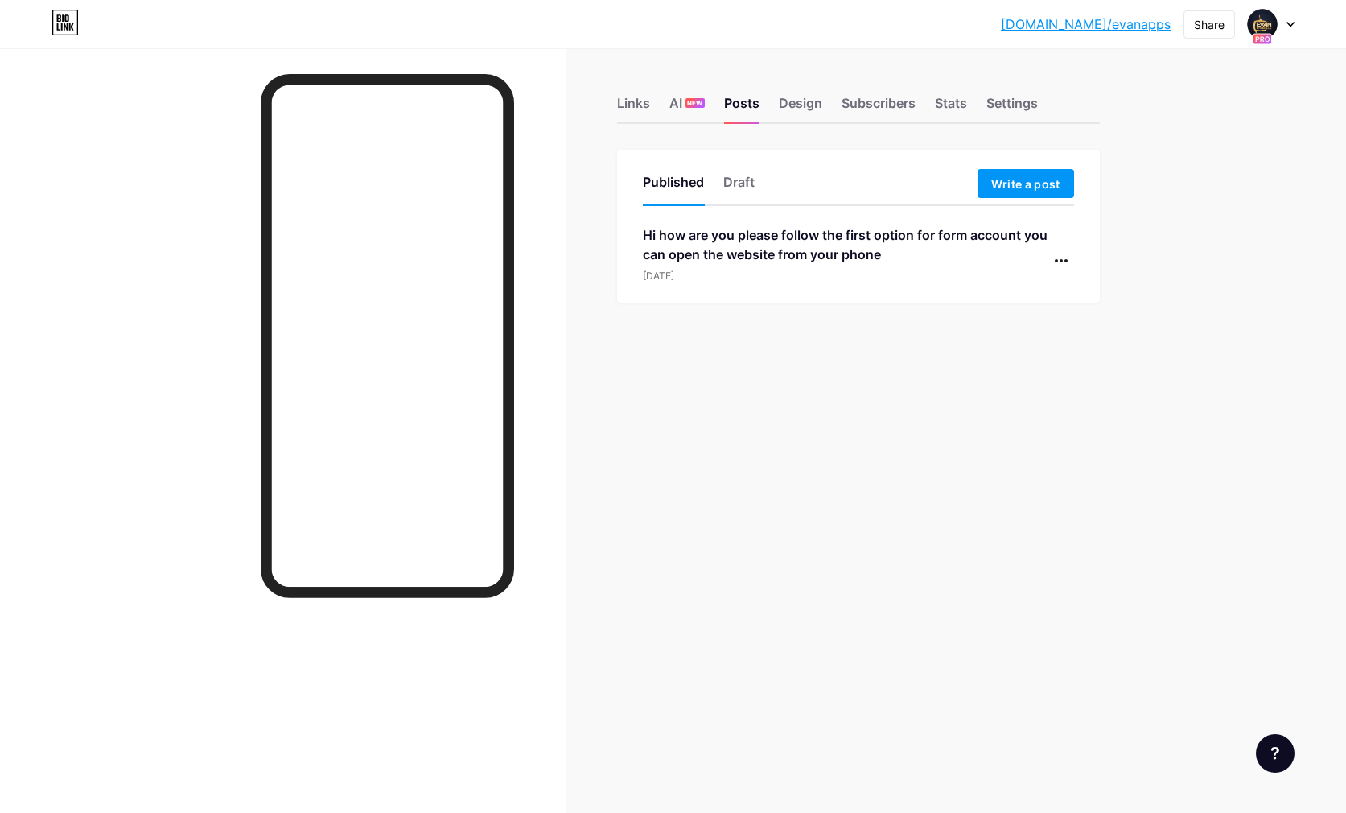
click at [826, 241] on div "Hi how are you please follow the first option for form account you can open the…" at bounding box center [846, 244] width 406 height 39
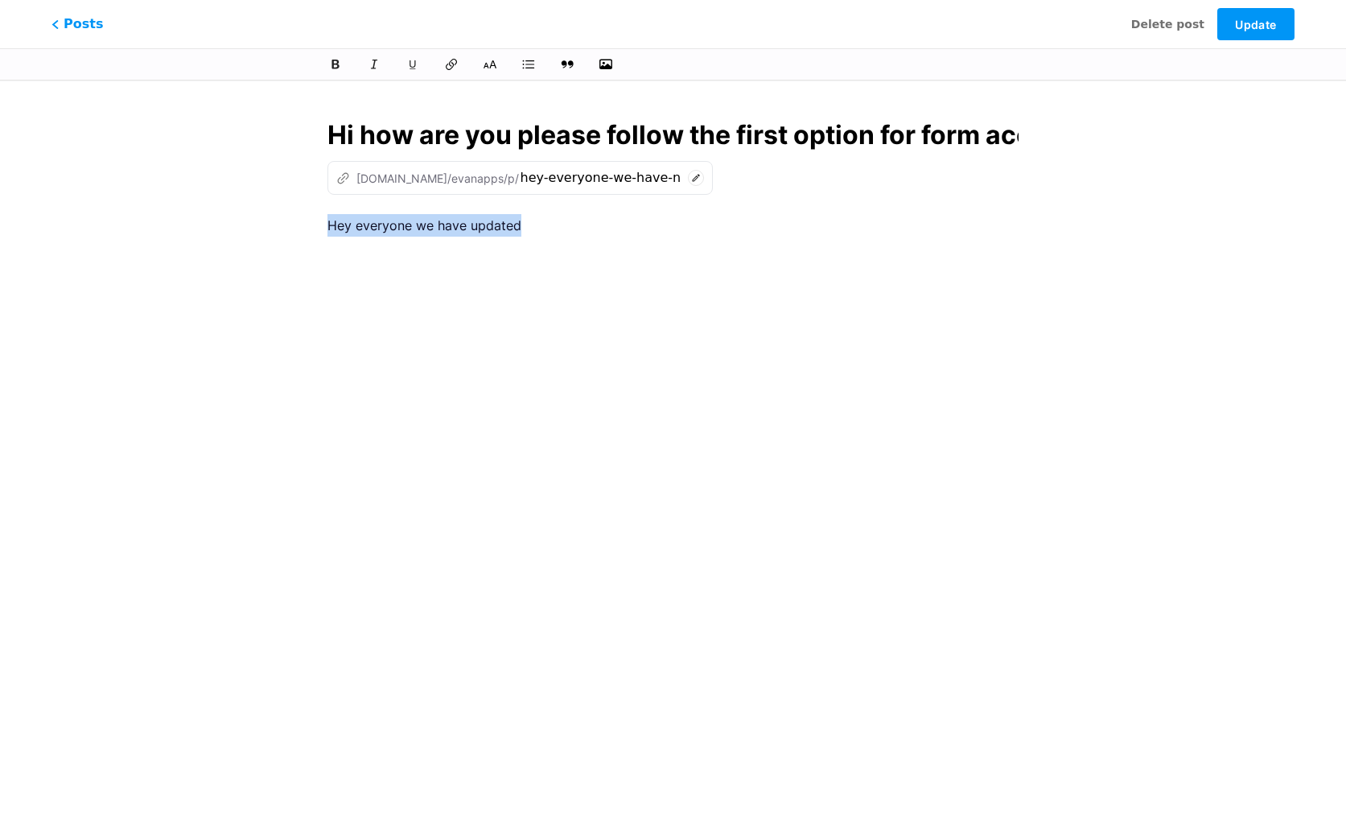
drag, startPoint x: 525, startPoint y: 232, endPoint x: 279, endPoint y: 229, distance: 245.5
click at [279, 229] on div "Hi how are you please follow the first option for form account you can open the…" at bounding box center [674, 370] width 808 height 546
click at [1234, 12] on button "Update" at bounding box center [1256, 24] width 77 height 32
drag, startPoint x: 72, startPoint y: 23, endPoint x: 81, endPoint y: 27, distance: 10.8
click at [72, 23] on span "Posts" at bounding box center [78, 23] width 52 height 19
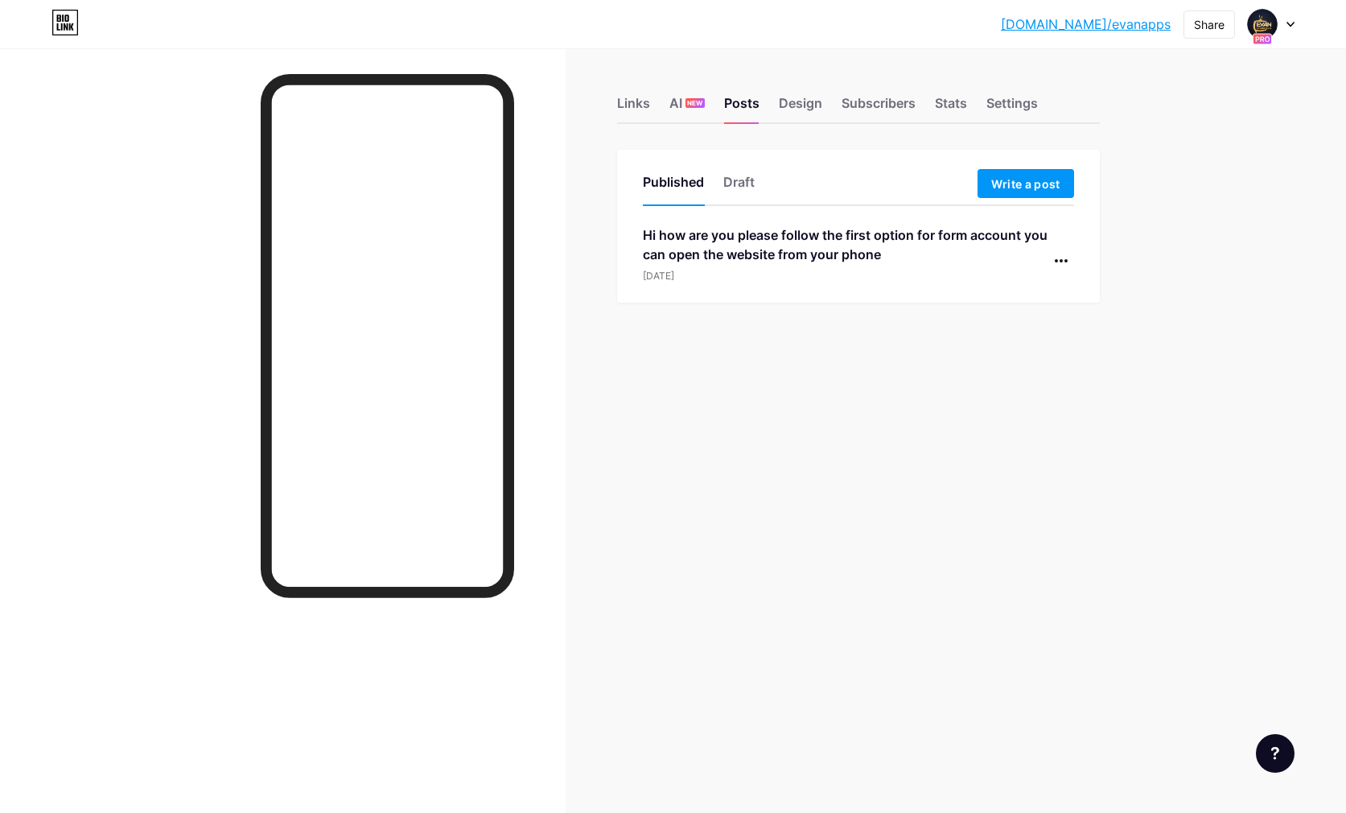
click at [1295, 25] on div "bio.link/evanap... bio.link/evanapps Share Switch accounts EVAN CHANNELS bio.li…" at bounding box center [673, 24] width 1346 height 29
click at [1283, 28] on div at bounding box center [1271, 24] width 47 height 29
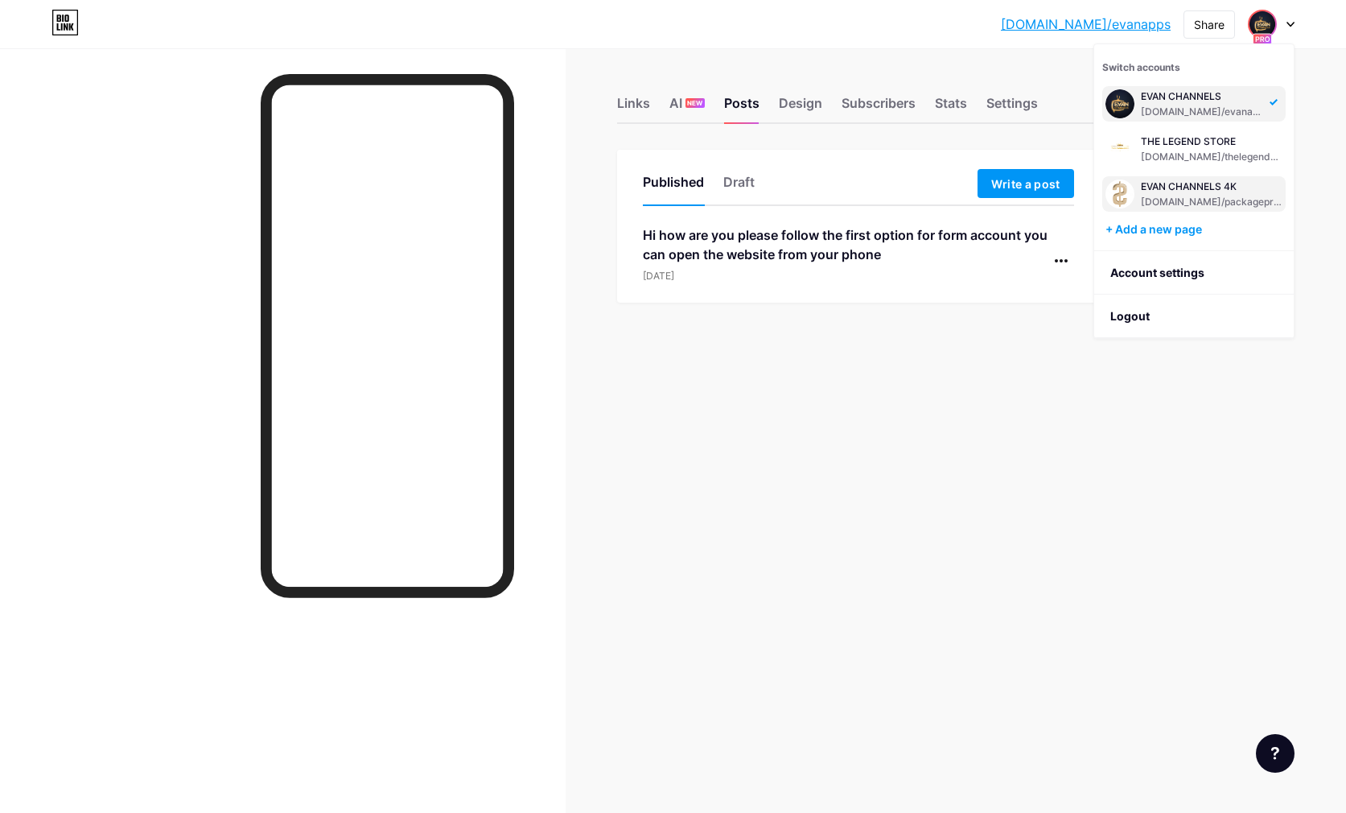
click at [1186, 196] on div "bio.link/packageprice" at bounding box center [1212, 202] width 142 height 13
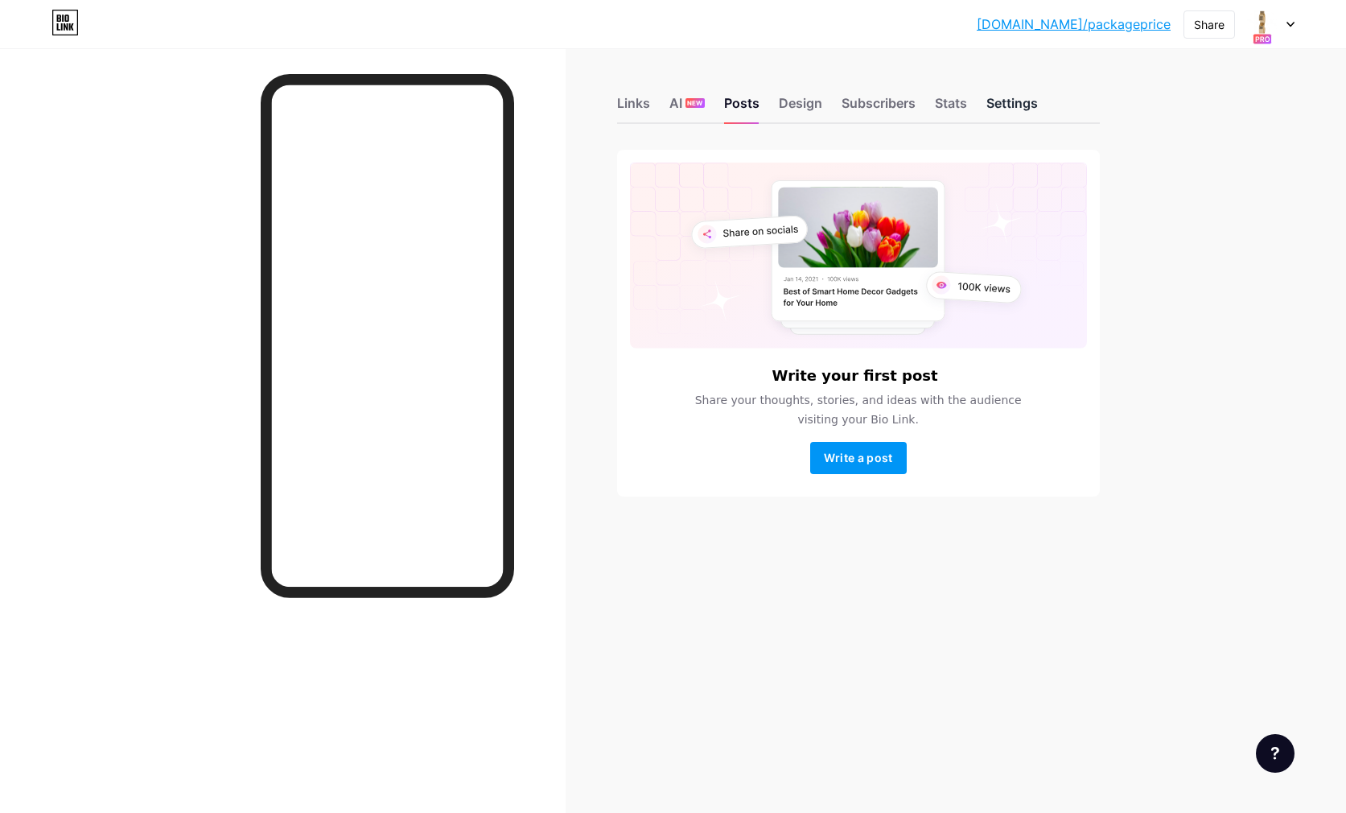
click at [1036, 98] on div "Settings" at bounding box center [1013, 107] width 52 height 29
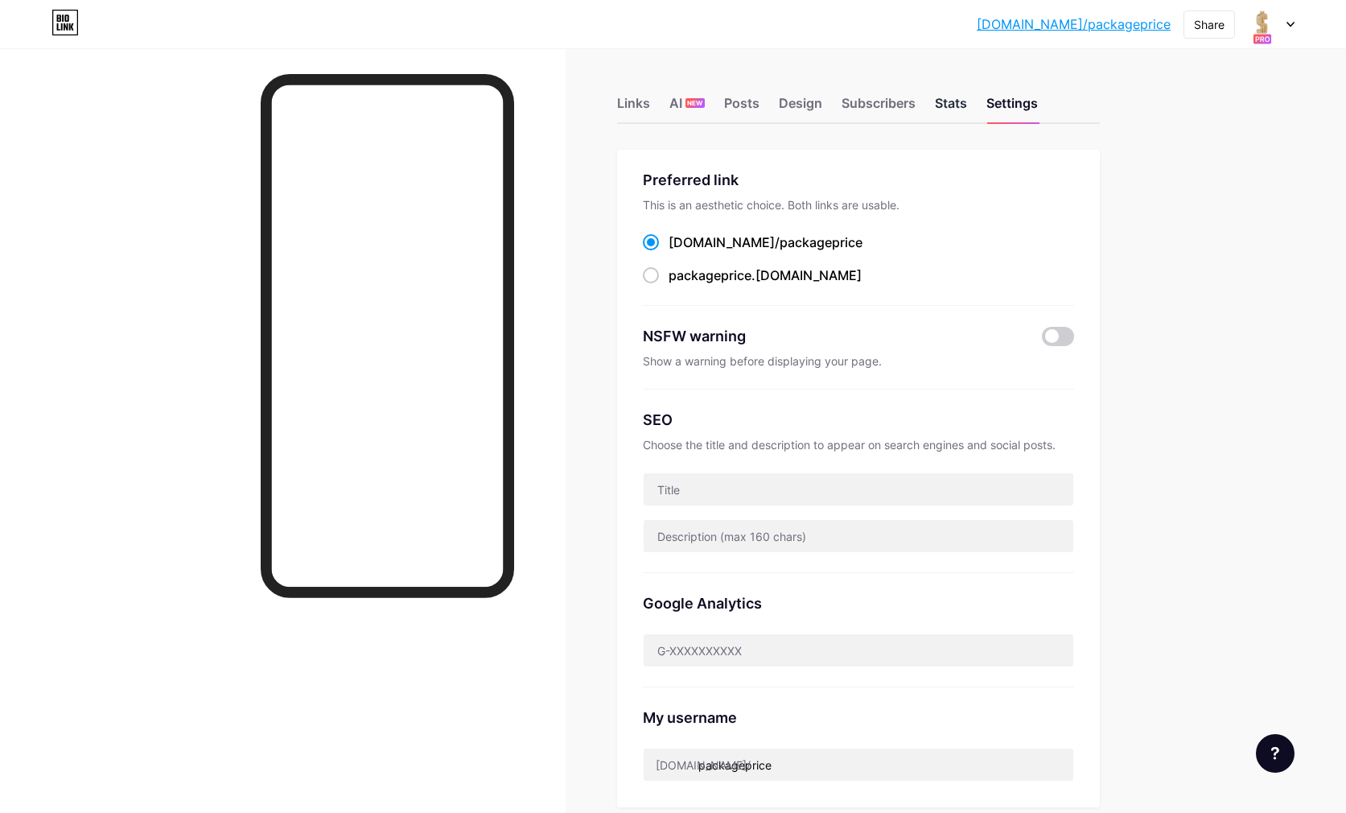
click at [964, 107] on div "Stats" at bounding box center [951, 107] width 32 height 29
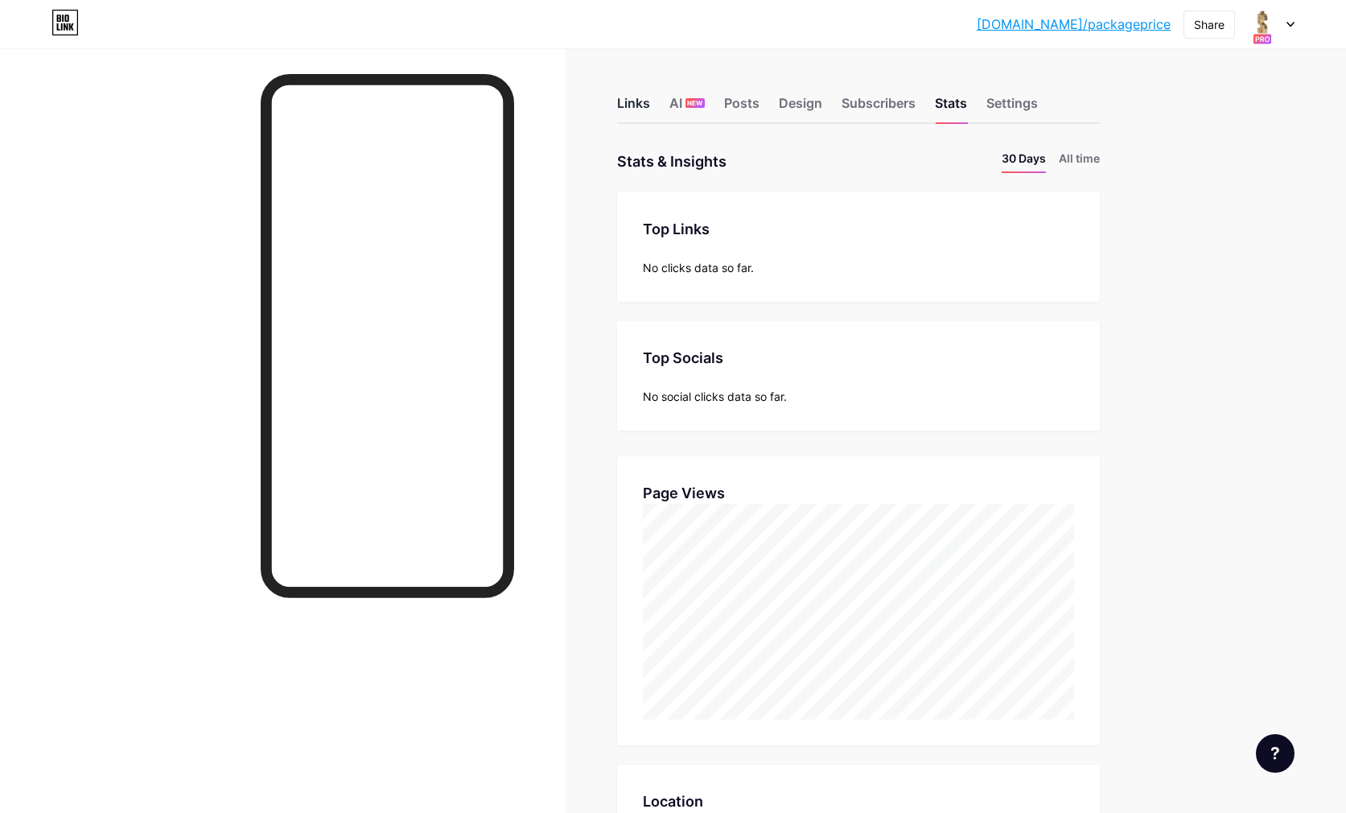
click at [628, 112] on div "Links" at bounding box center [633, 107] width 33 height 29
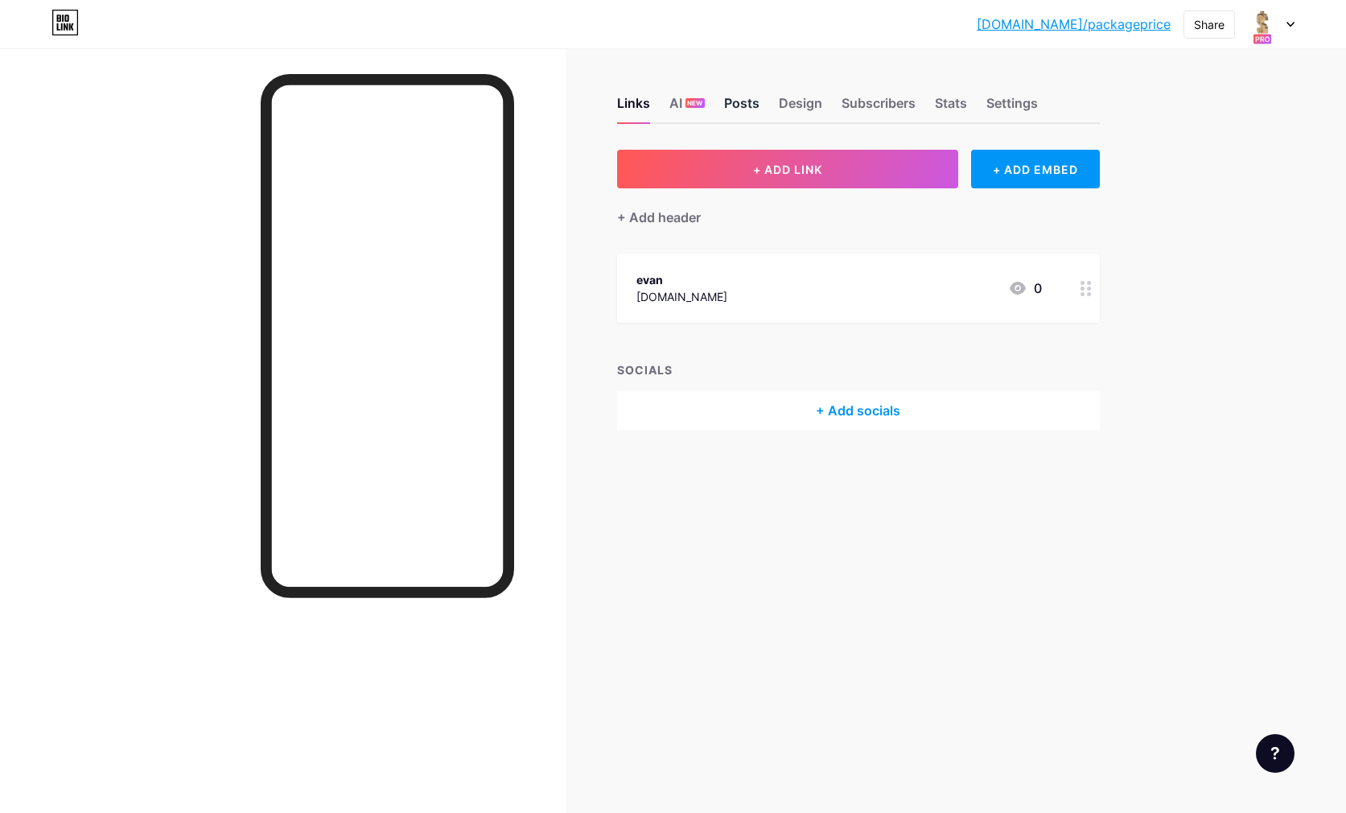
click at [744, 104] on div "Posts" at bounding box center [741, 107] width 35 height 29
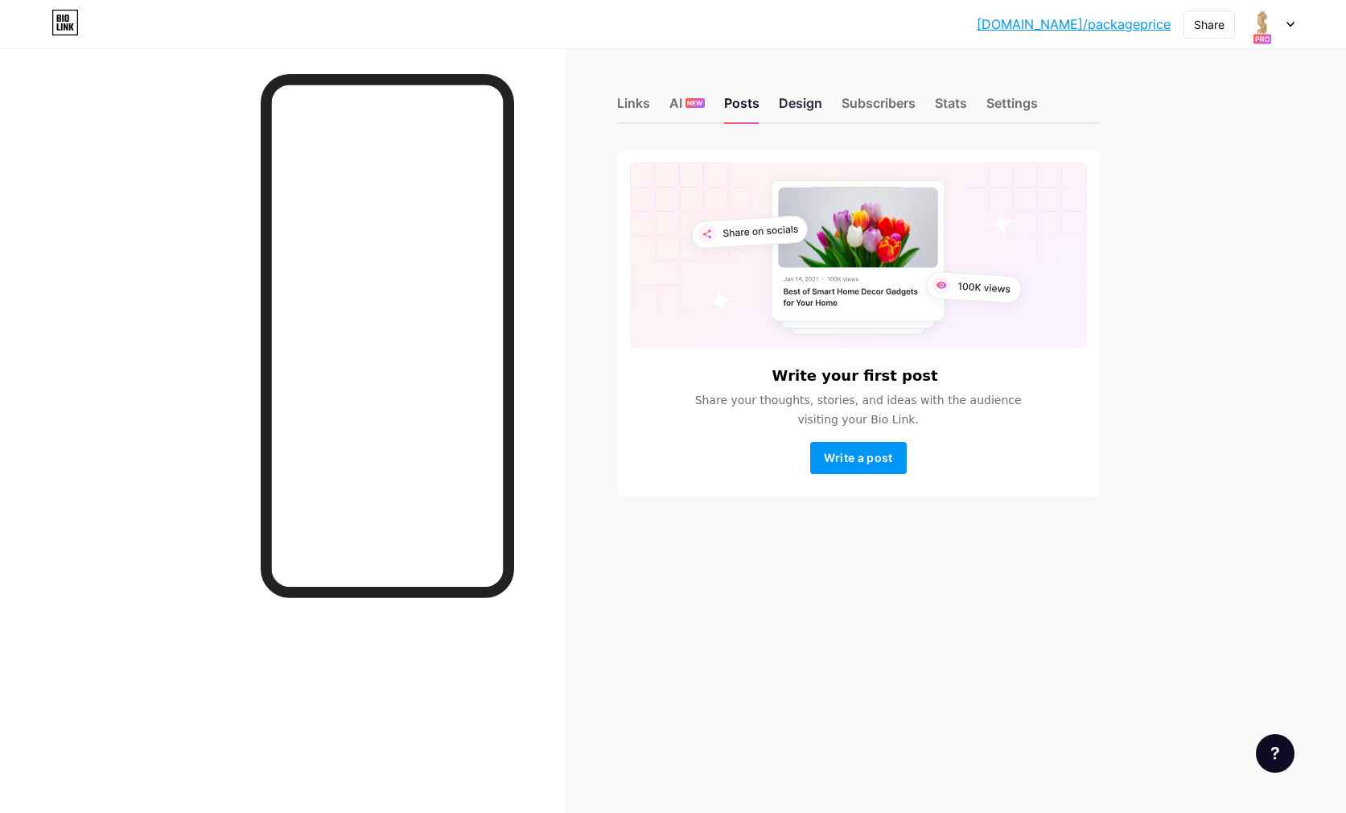
click at [794, 105] on div "Design" at bounding box center [800, 107] width 43 height 29
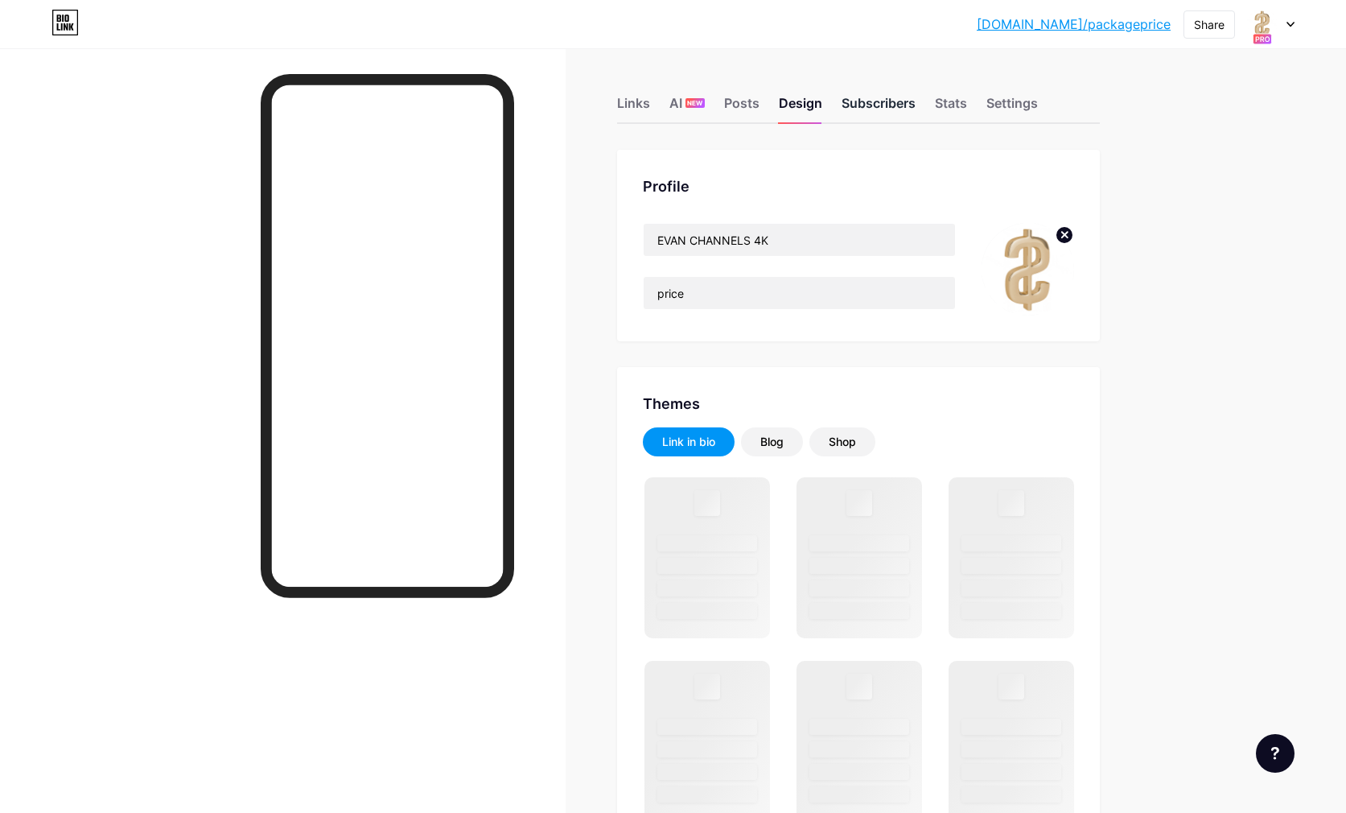
click at [868, 104] on div "Subscribers" at bounding box center [879, 107] width 74 height 29
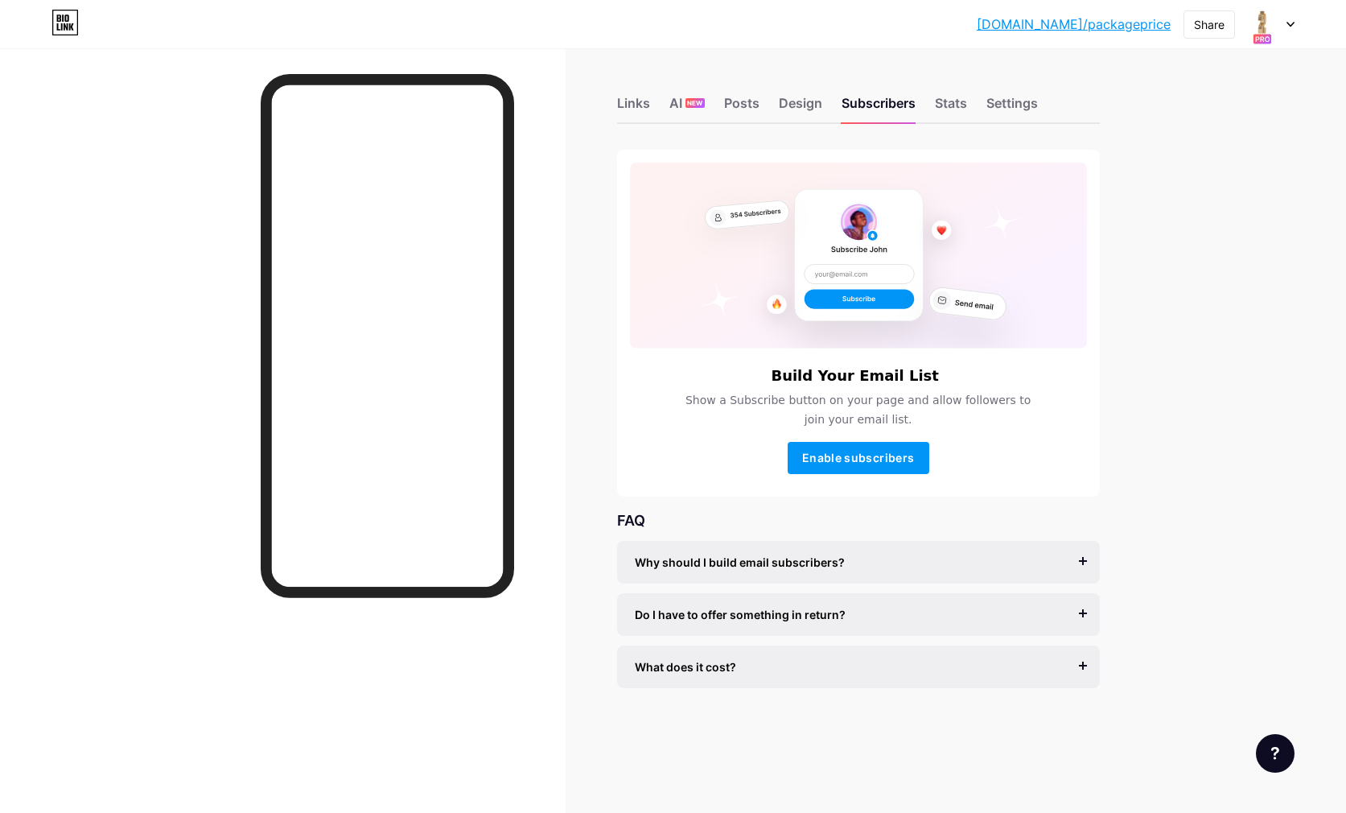
click at [1297, 19] on div "[DOMAIN_NAME]/packag... [DOMAIN_NAME]/packageprice Share Switch accounts EVAN C…" at bounding box center [673, 24] width 1346 height 29
click at [1295, 23] on div "[DOMAIN_NAME]/packag... [DOMAIN_NAME]/packageprice Share Switch accounts EVAN C…" at bounding box center [673, 24] width 1346 height 29
click at [1291, 22] on icon at bounding box center [1291, 25] width 8 height 6
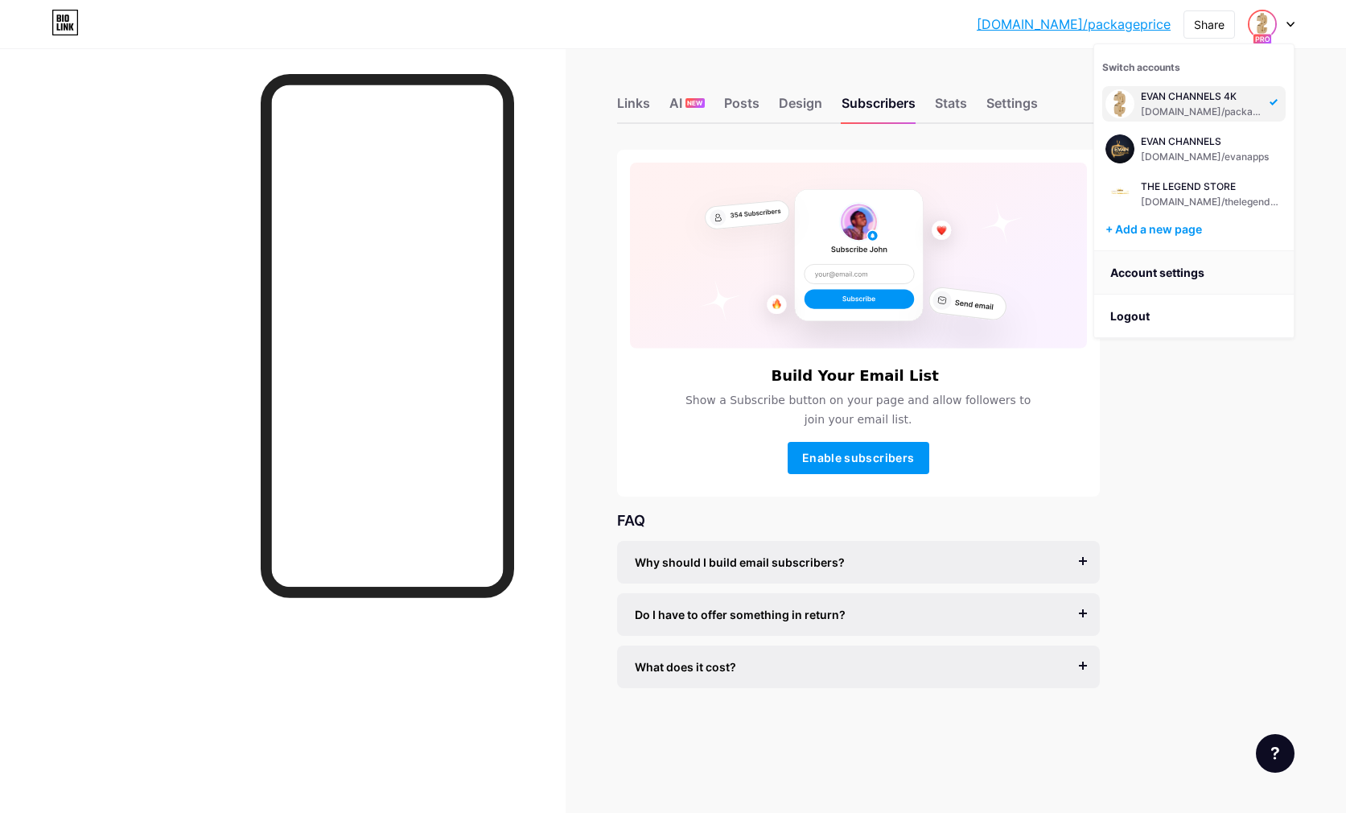
click at [1169, 273] on link "Account settings" at bounding box center [1195, 272] width 200 height 43
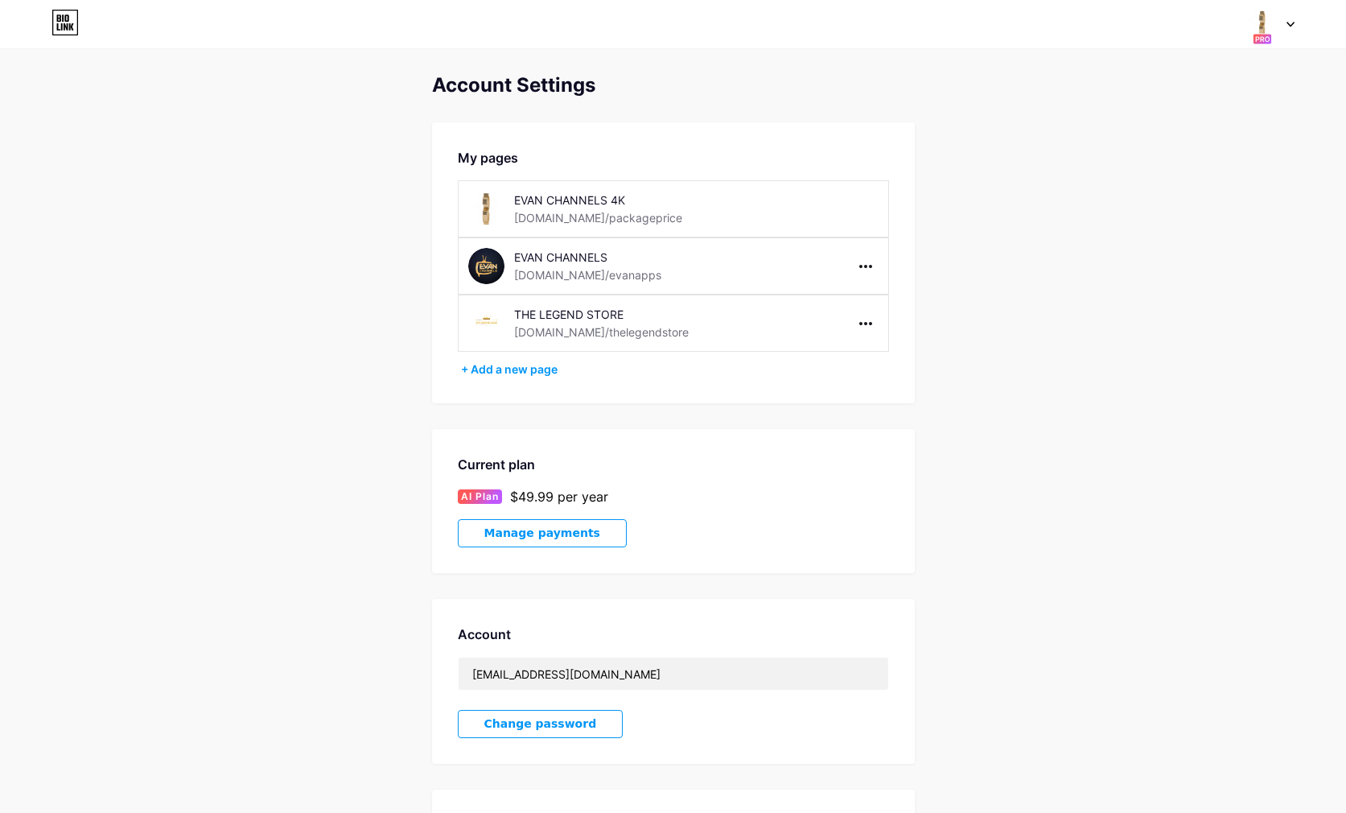
click at [837, 200] on div "EVAN CHANNELS 4K [DOMAIN_NAME]/packageprice" at bounding box center [673, 208] width 431 height 57
drag, startPoint x: 709, startPoint y: 214, endPoint x: 723, endPoint y: 220, distance: 14.8
click at [709, 214] on div "EVAN CHANNELS 4K [DOMAIN_NAME]/packageprice" at bounding box center [628, 209] width 228 height 36
drag, startPoint x: 870, startPoint y: 259, endPoint x: 884, endPoint y: 265, distance: 14.8
click at [870, 259] on div at bounding box center [866, 267] width 26 height 26
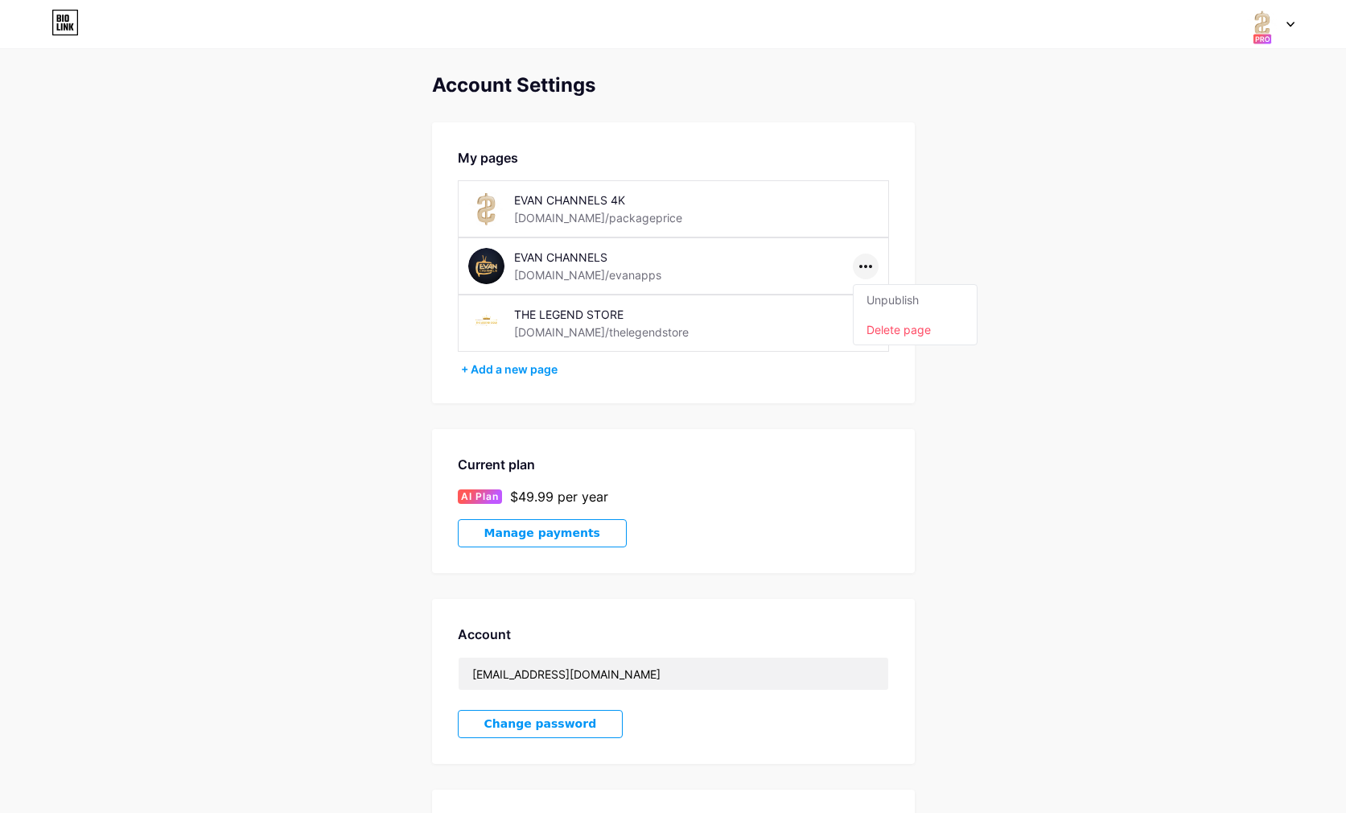
click at [1010, 243] on div "Account Settings My pages EVAN CHANNELS 4K [DOMAIN_NAME]/packageprice EVAN CHAN…" at bounding box center [673, 512] width 1346 height 876
click at [1282, 27] on div at bounding box center [1271, 24] width 47 height 29
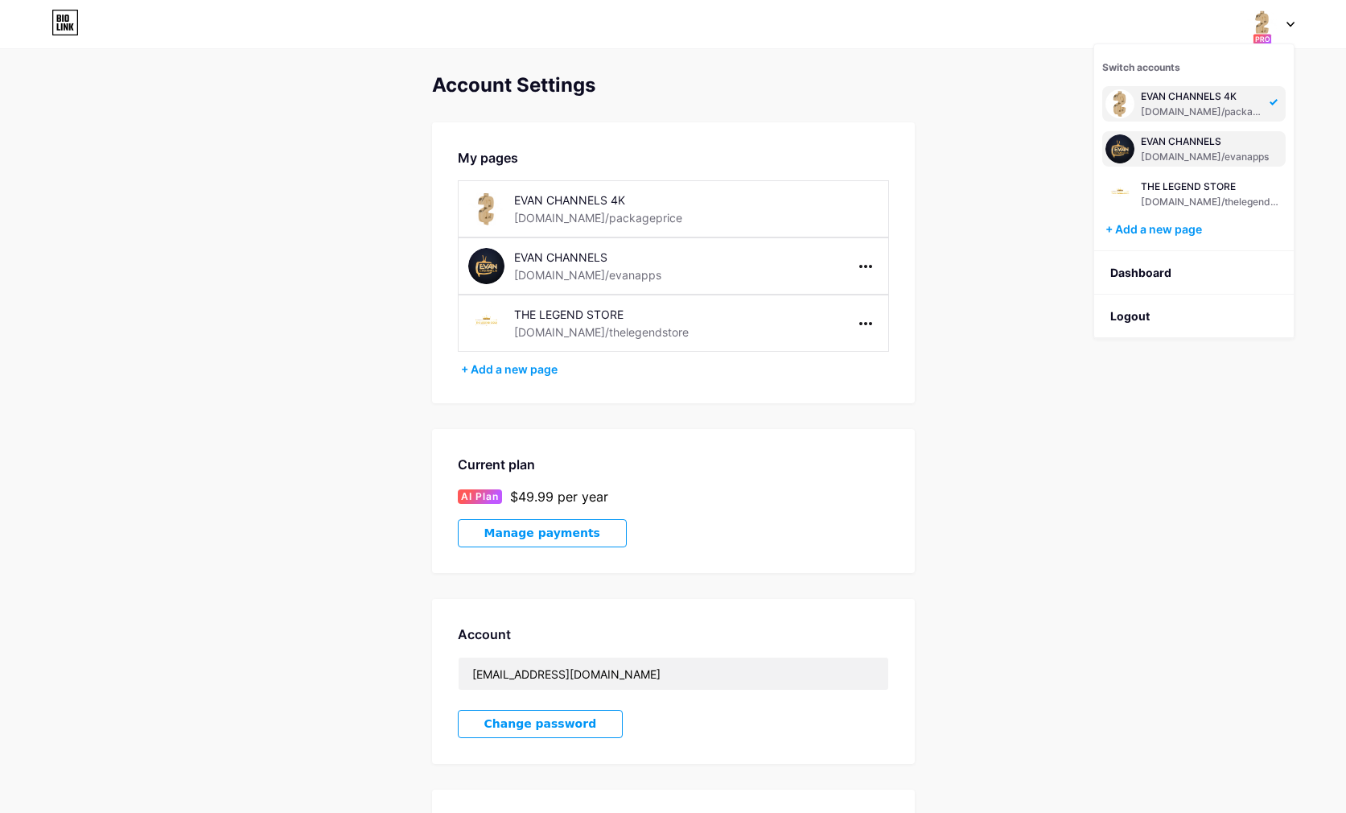
click at [1181, 145] on div "EVAN CHANNELS" at bounding box center [1205, 141] width 128 height 13
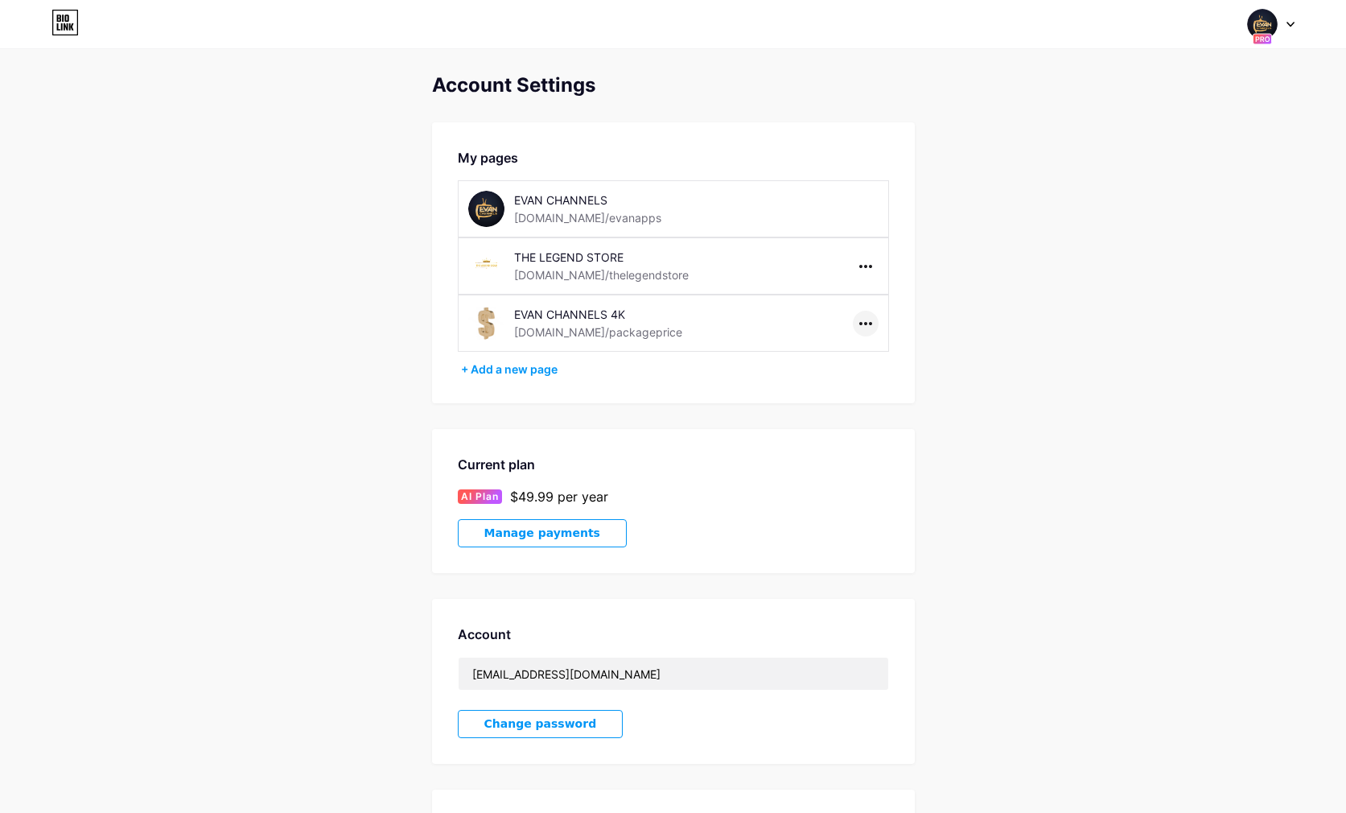
click at [856, 320] on div at bounding box center [866, 324] width 26 height 26
click at [880, 390] on li "Delete page" at bounding box center [915, 387] width 123 height 30
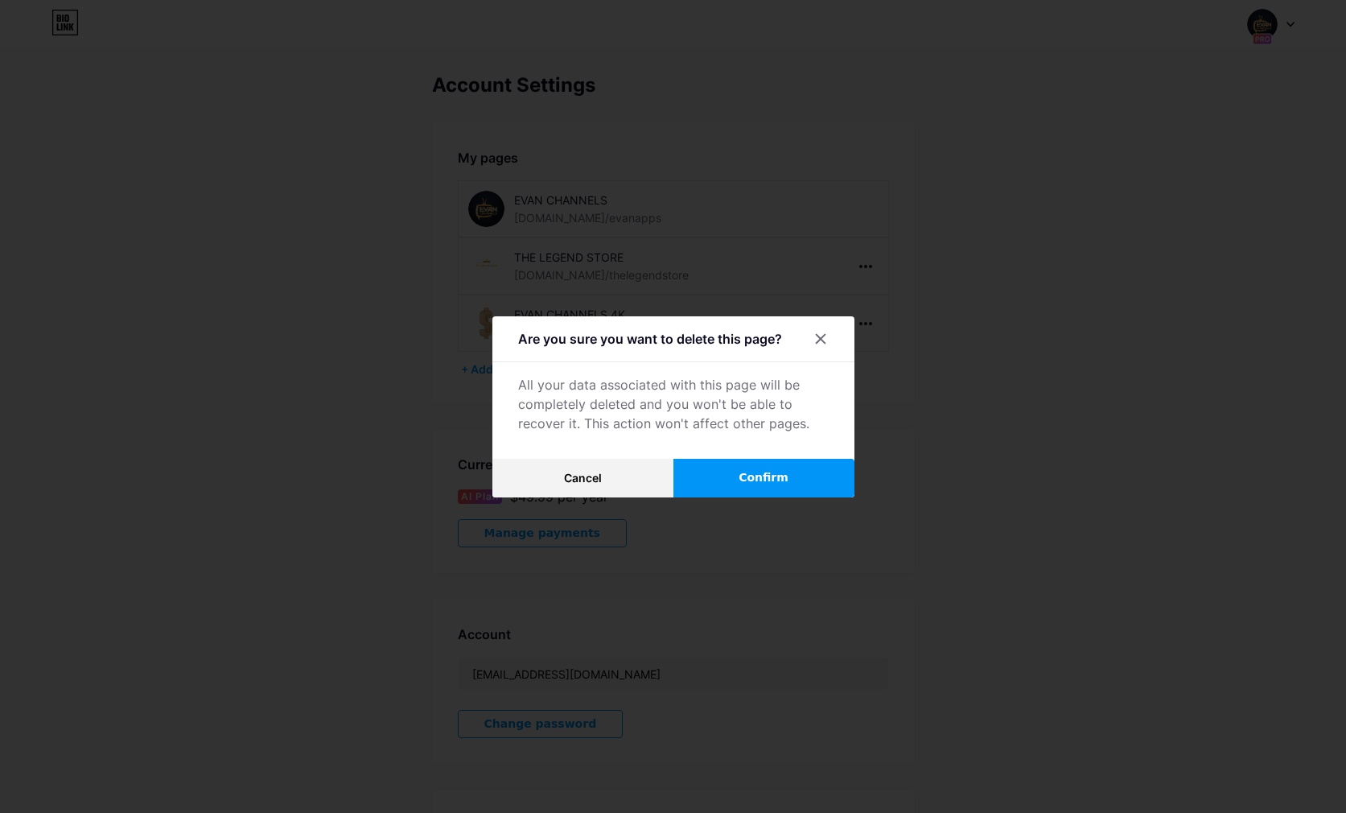
click at [724, 485] on button "Confirm" at bounding box center [764, 478] width 181 height 39
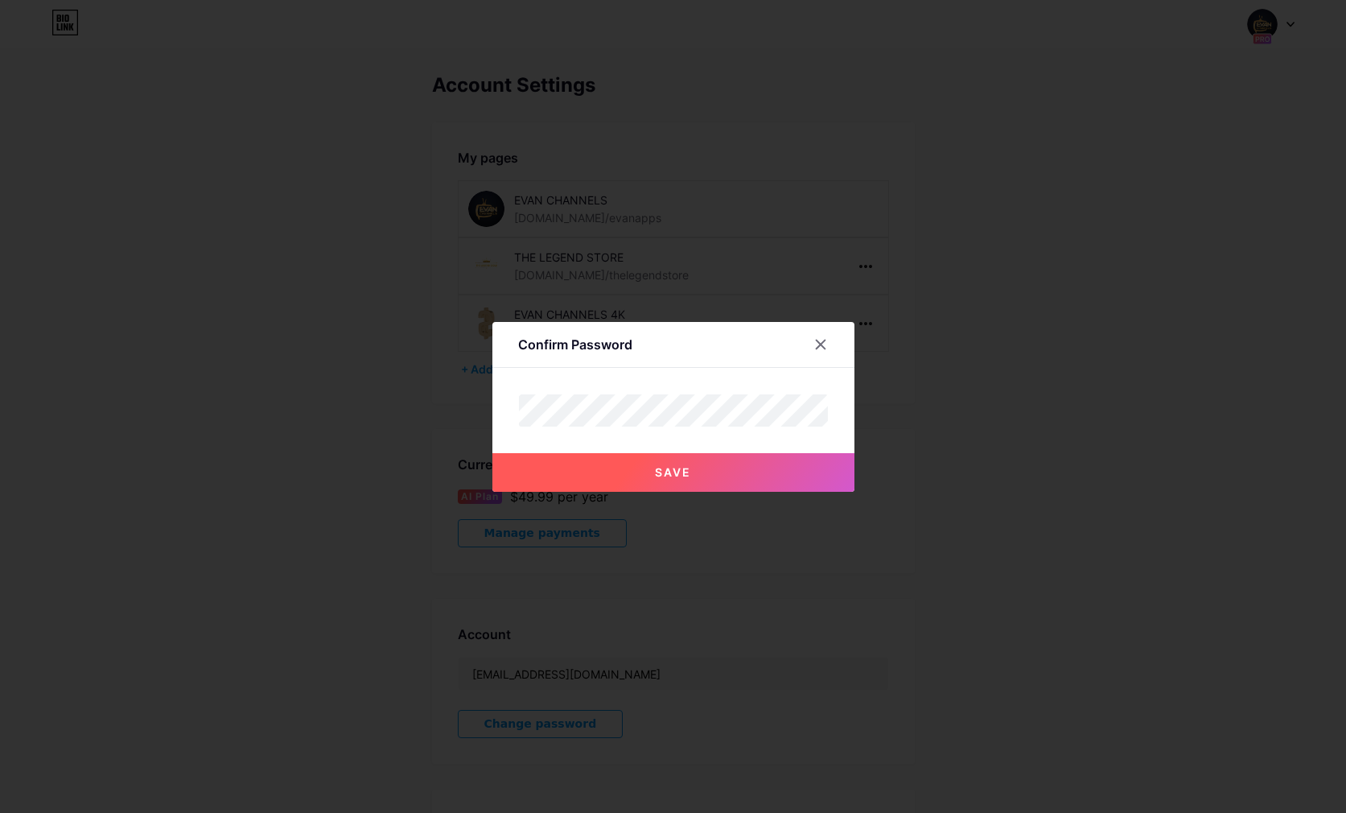
click at [720, 480] on button "Save" at bounding box center [674, 472] width 362 height 39
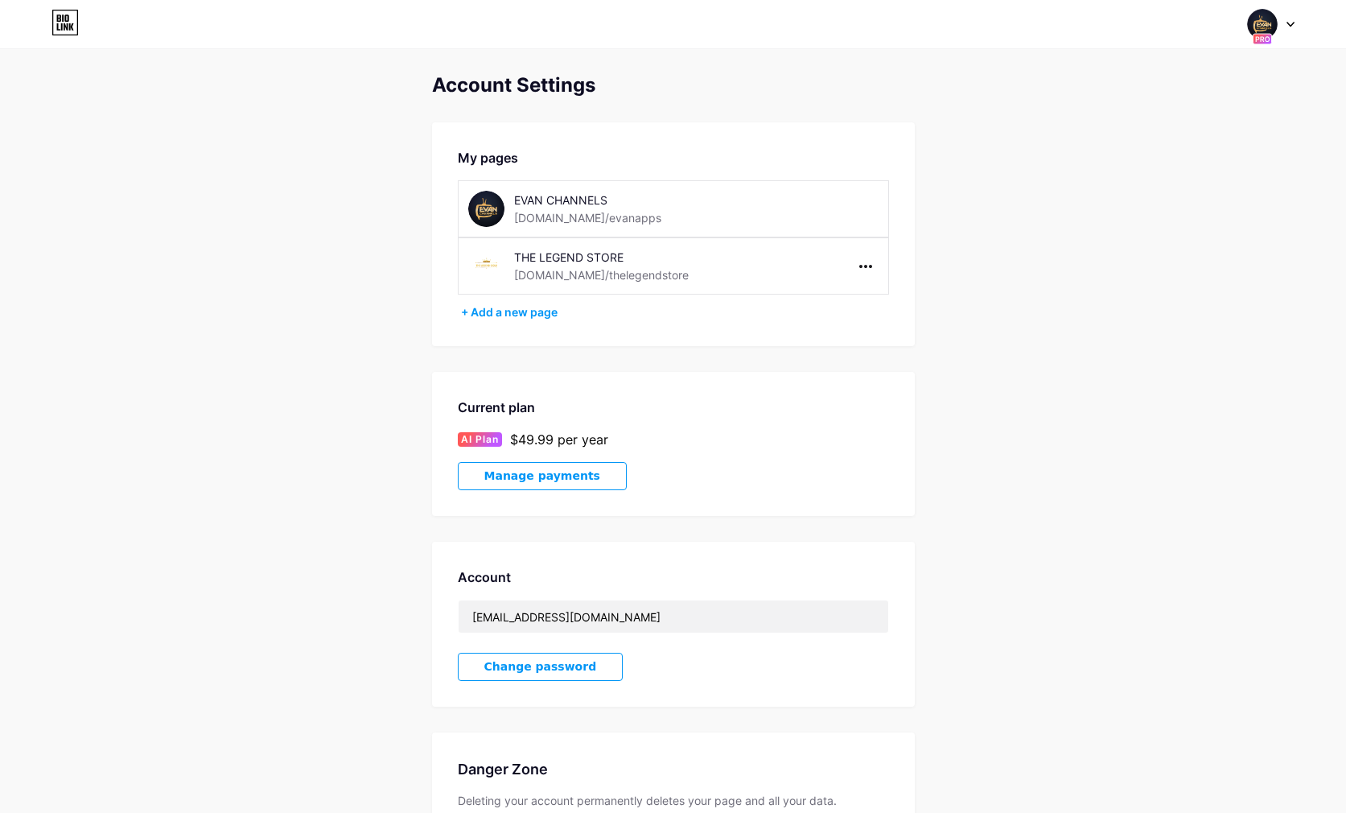
click at [679, 221] on div "EVAN CHANNELS bio.link/evanapps" at bounding box center [628, 209] width 228 height 36
click at [1281, 23] on div at bounding box center [1271, 24] width 47 height 29
click at [1196, 103] on div "EVAN CHANNELS bio.link/evanapps" at bounding box center [1203, 103] width 124 height 29
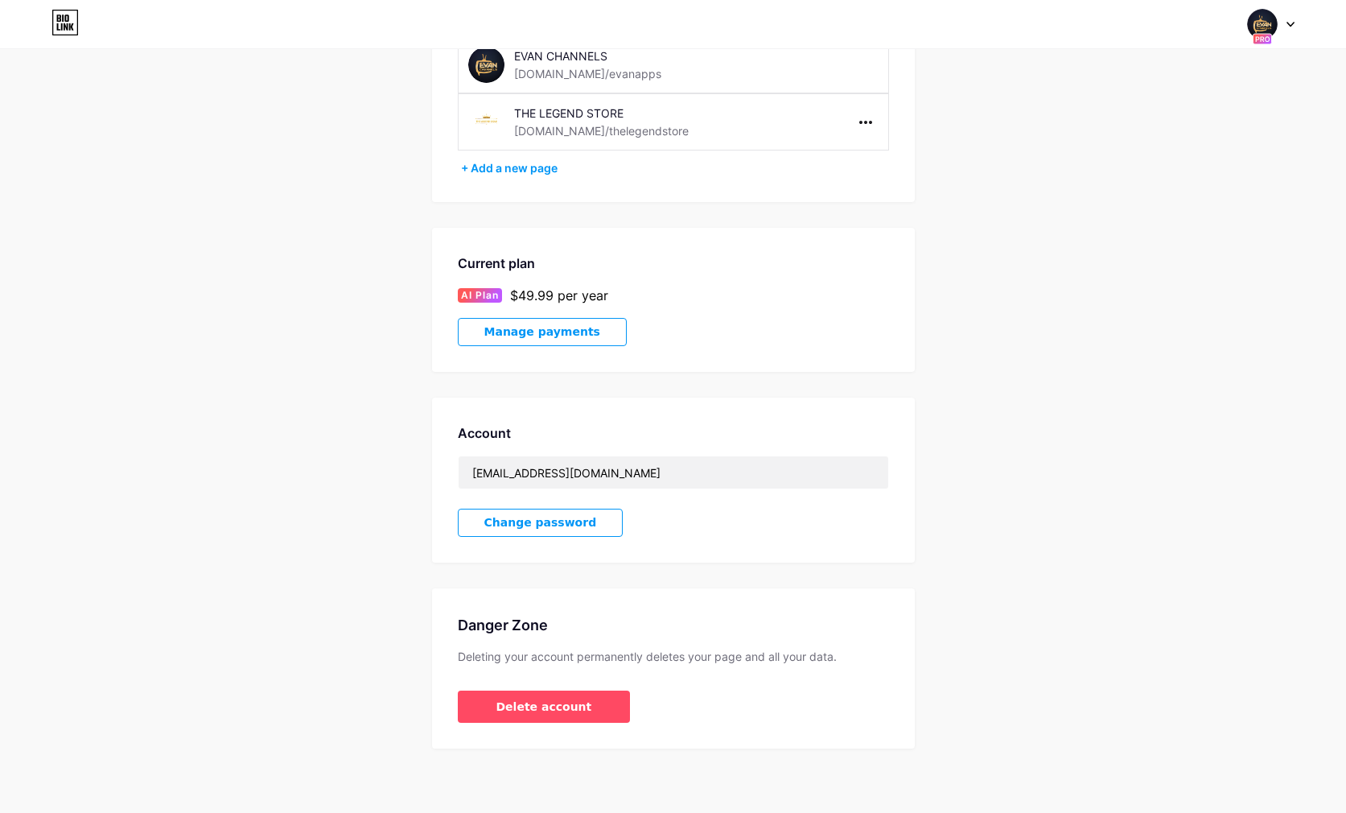
click at [1281, 13] on div at bounding box center [1271, 24] width 47 height 29
click at [1168, 274] on li "Logout" at bounding box center [1195, 271] width 200 height 43
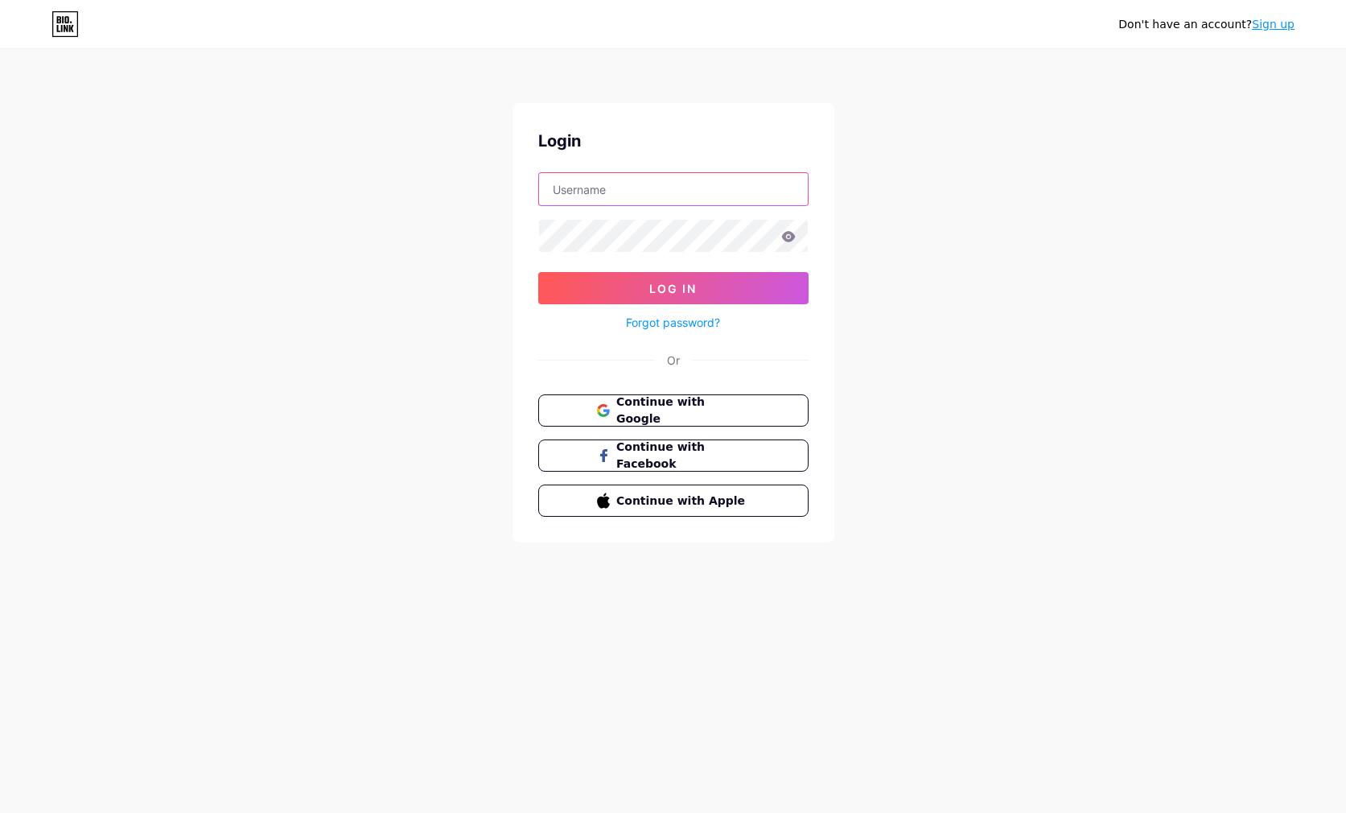
type input "[EMAIL_ADDRESS][DOMAIN_NAME]"
drag, startPoint x: 638, startPoint y: 184, endPoint x: 636, endPoint y: 201, distance: 17.1
click at [637, 185] on input "[EMAIL_ADDRESS][DOMAIN_NAME]" at bounding box center [673, 189] width 269 height 32
click at [369, 314] on div "Don't have an account? Sign up Login [EMAIL_ADDRESS][DOMAIN_NAME] Log In Forgot…" at bounding box center [673, 297] width 1346 height 594
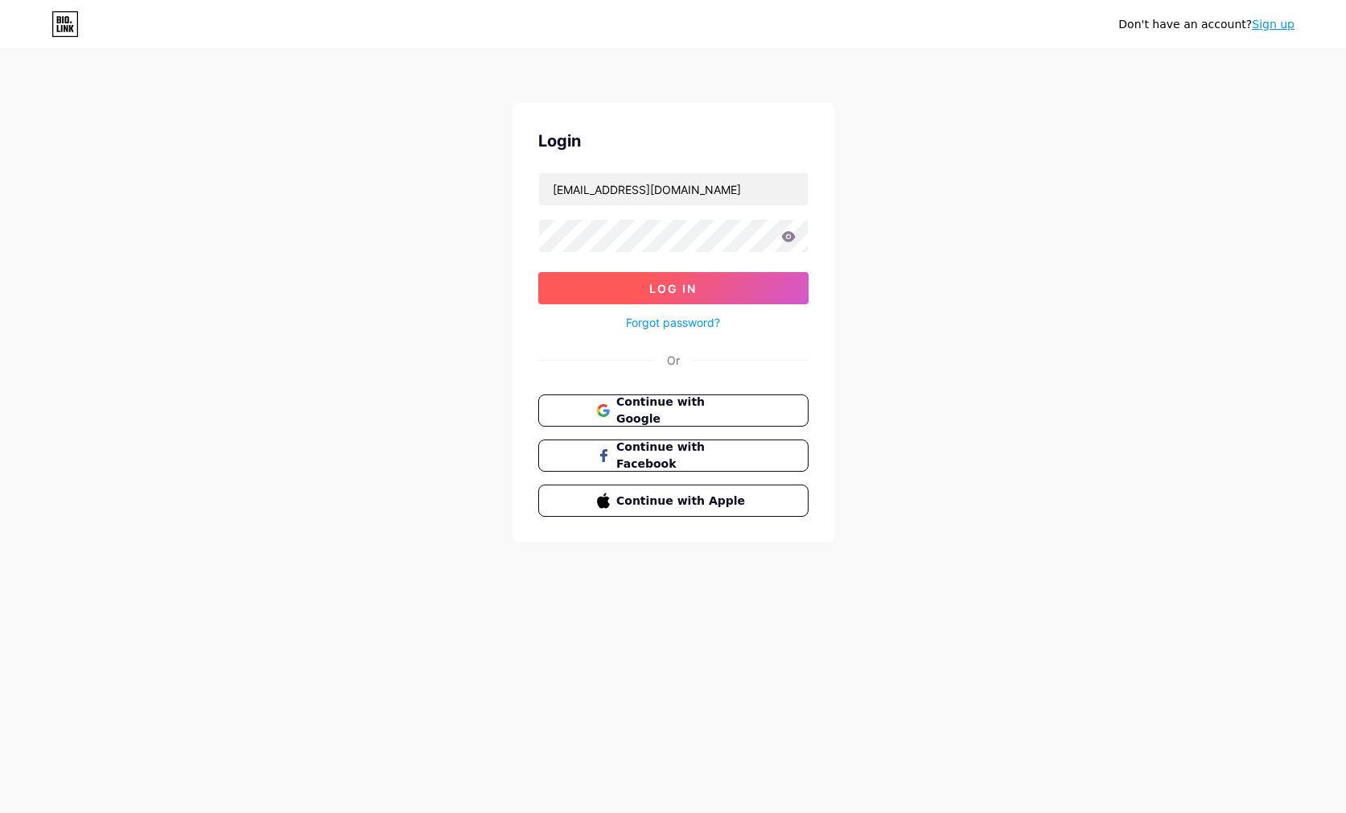
click at [581, 301] on button "Log In" at bounding box center [673, 288] width 270 height 32
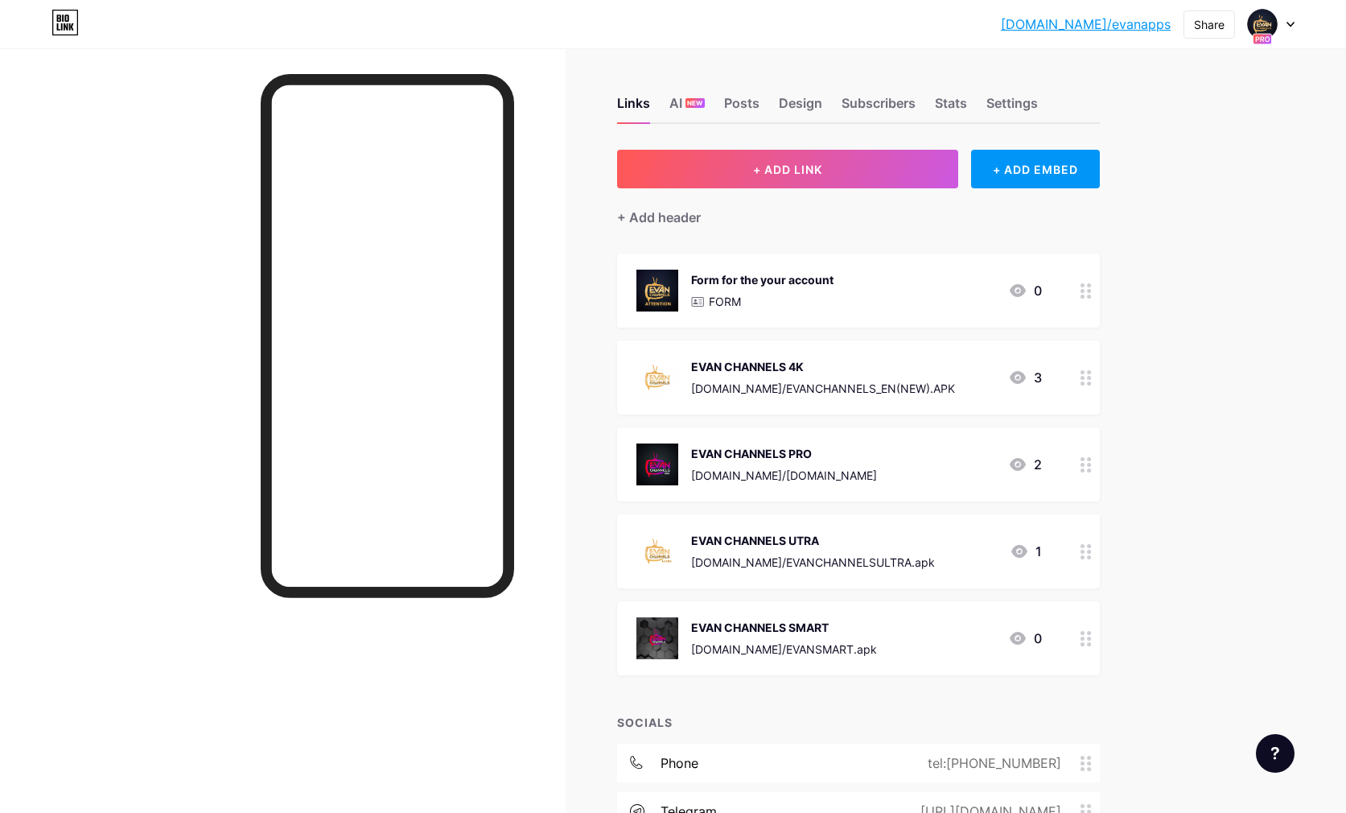
click at [1285, 23] on div at bounding box center [1271, 24] width 47 height 29
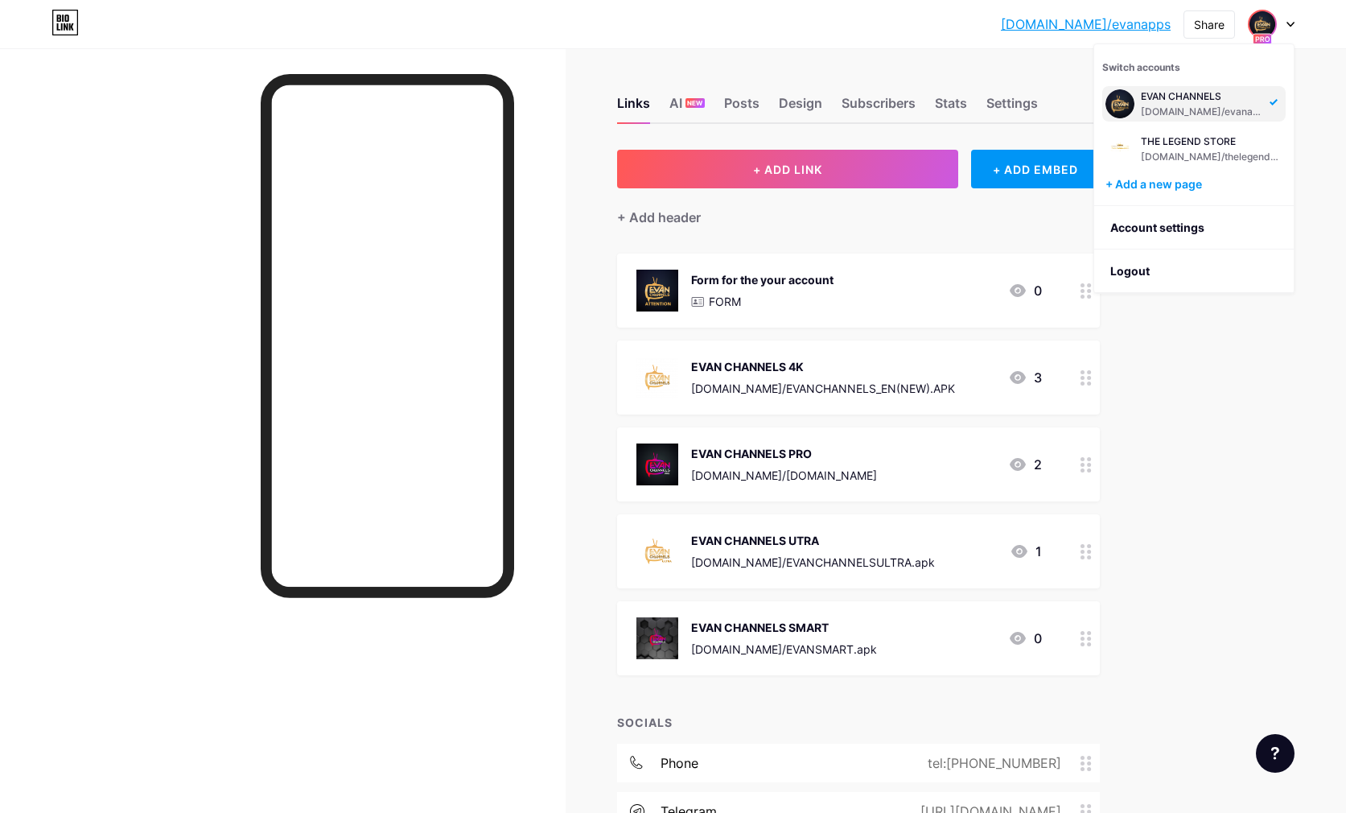
click at [1280, 322] on div "[DOMAIN_NAME]/evanap... [DOMAIN_NAME]/evanapps Share Switch accounts EVAN CHANN…" at bounding box center [673, 504] width 1346 height 1008
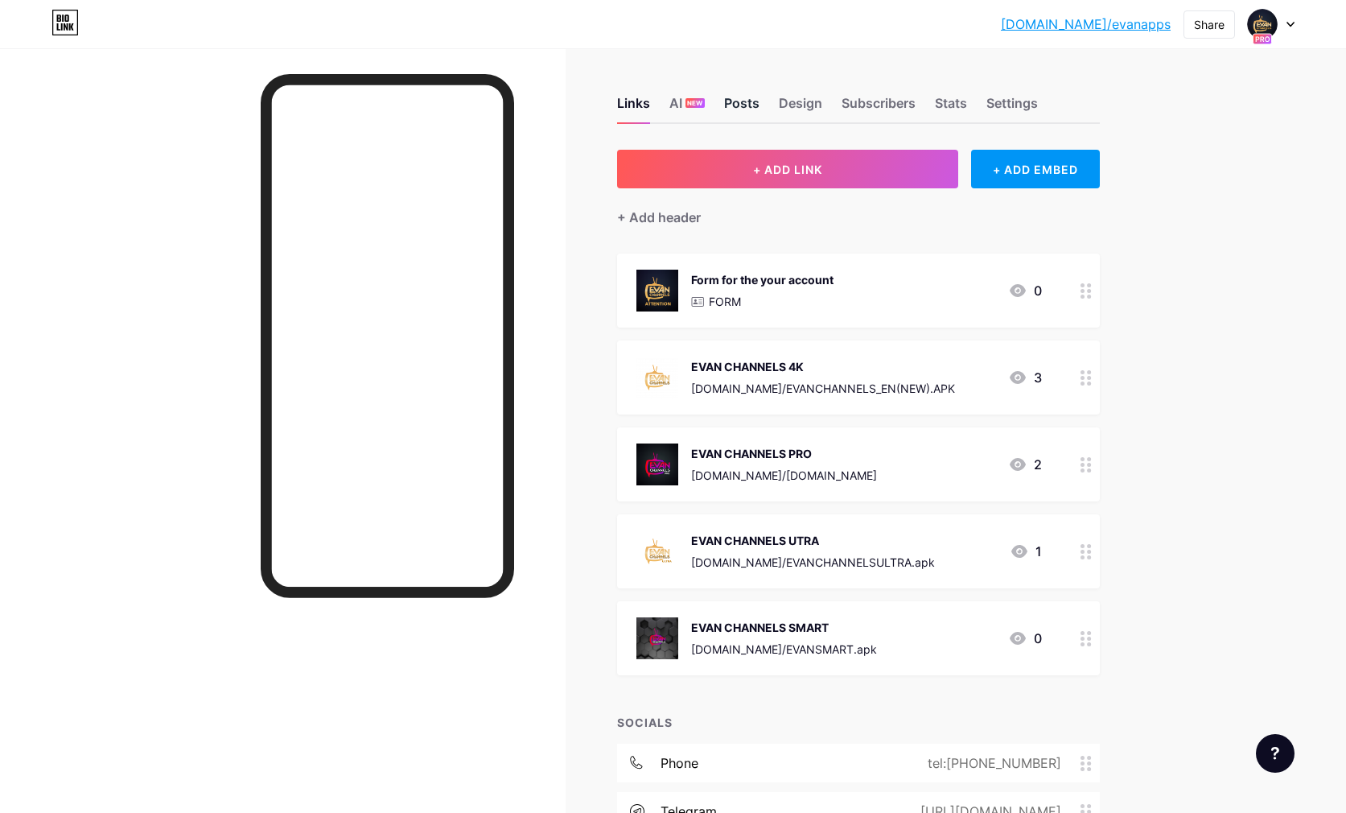
click at [756, 105] on div "Posts" at bounding box center [741, 107] width 35 height 29
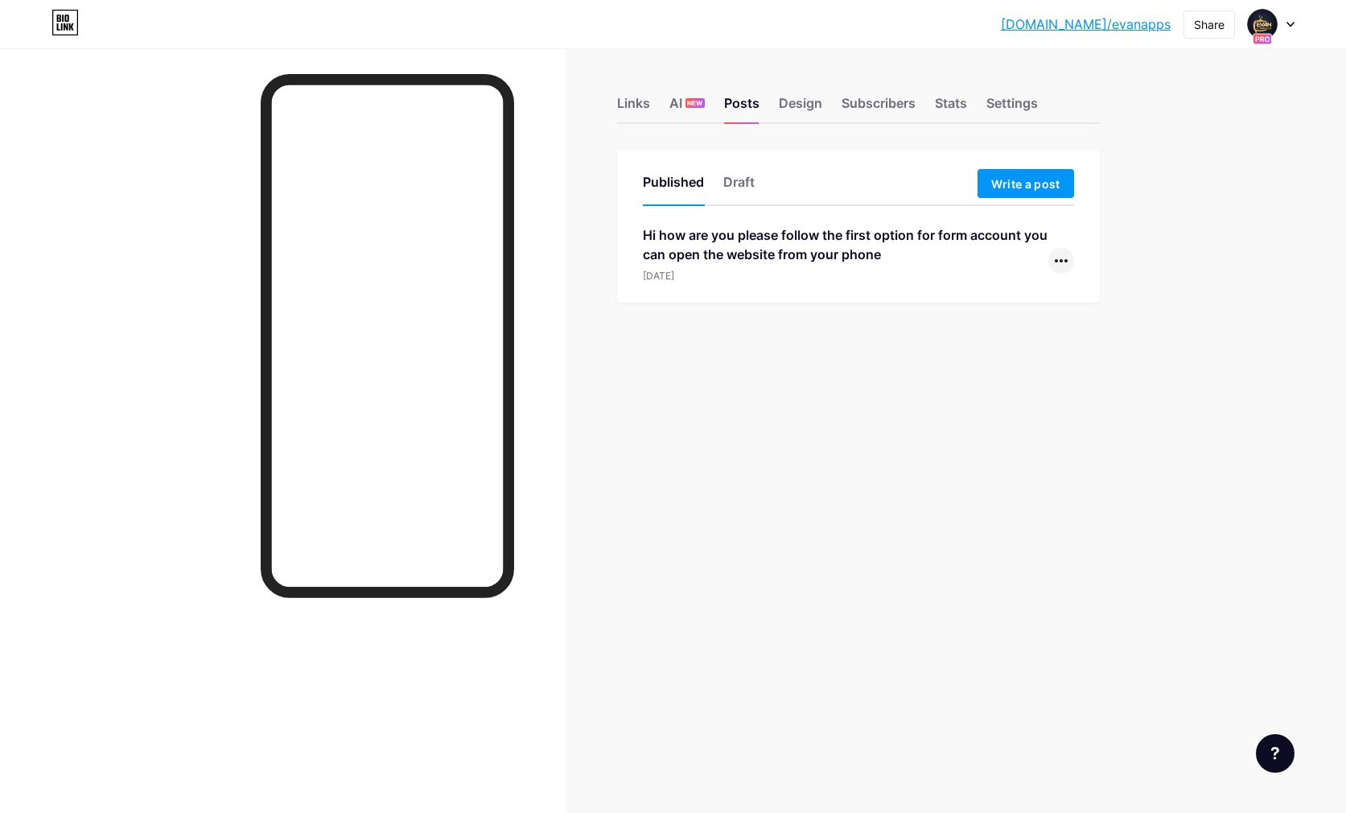
click at [1068, 267] on div at bounding box center [1062, 261] width 26 height 26
click at [1011, 362] on li "Edit" at bounding box center [1012, 363] width 123 height 33
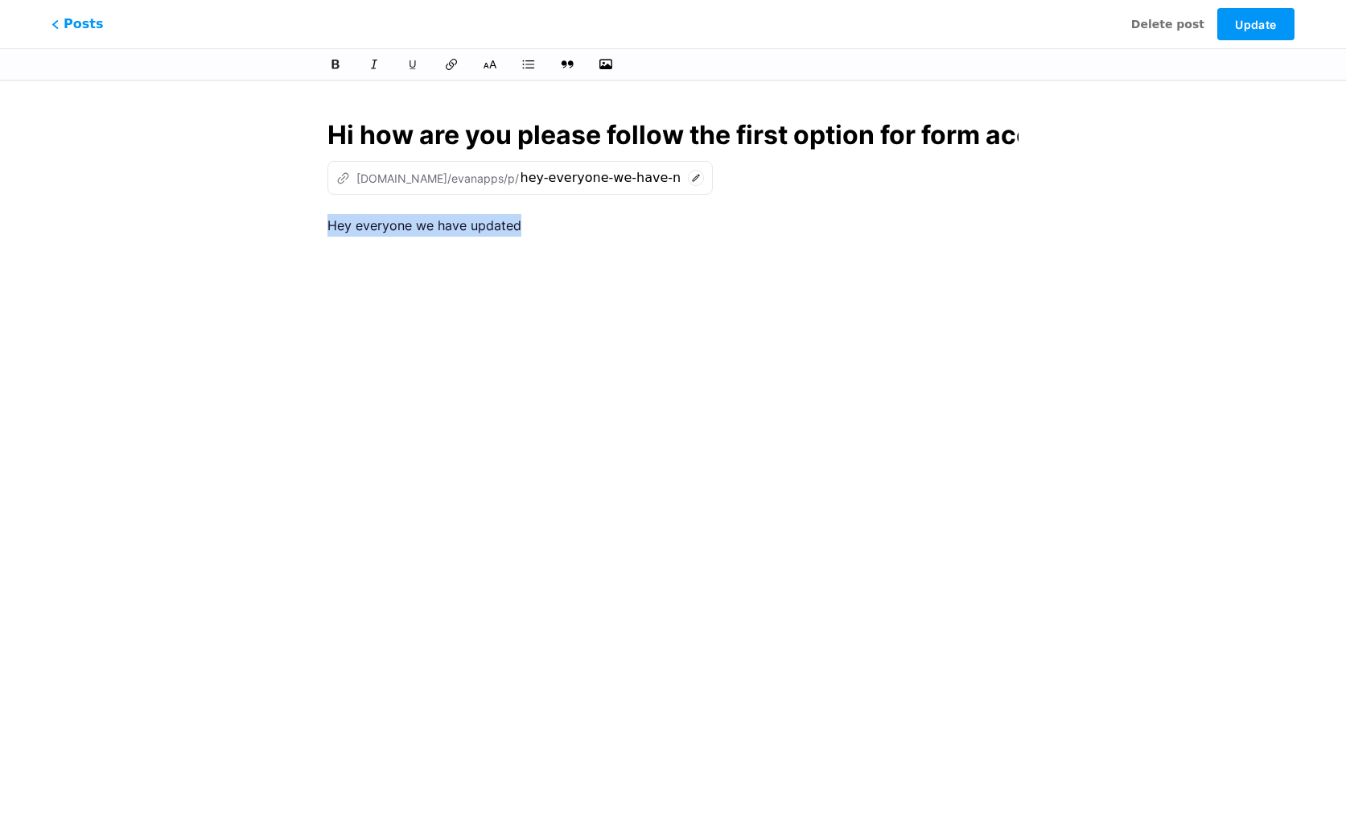
drag, startPoint x: 571, startPoint y: 228, endPoint x: 242, endPoint y: 204, distance: 330.0
click at [245, 204] on div "This feature is only available for Pro users. Start 7-day free trial Posts Dele…" at bounding box center [673, 370] width 1346 height 546
click at [1272, 20] on span "Update" at bounding box center [1255, 25] width 41 height 14
click at [1259, 19] on span "Update" at bounding box center [1255, 25] width 41 height 14
click at [1246, 29] on span "Update" at bounding box center [1255, 25] width 41 height 14
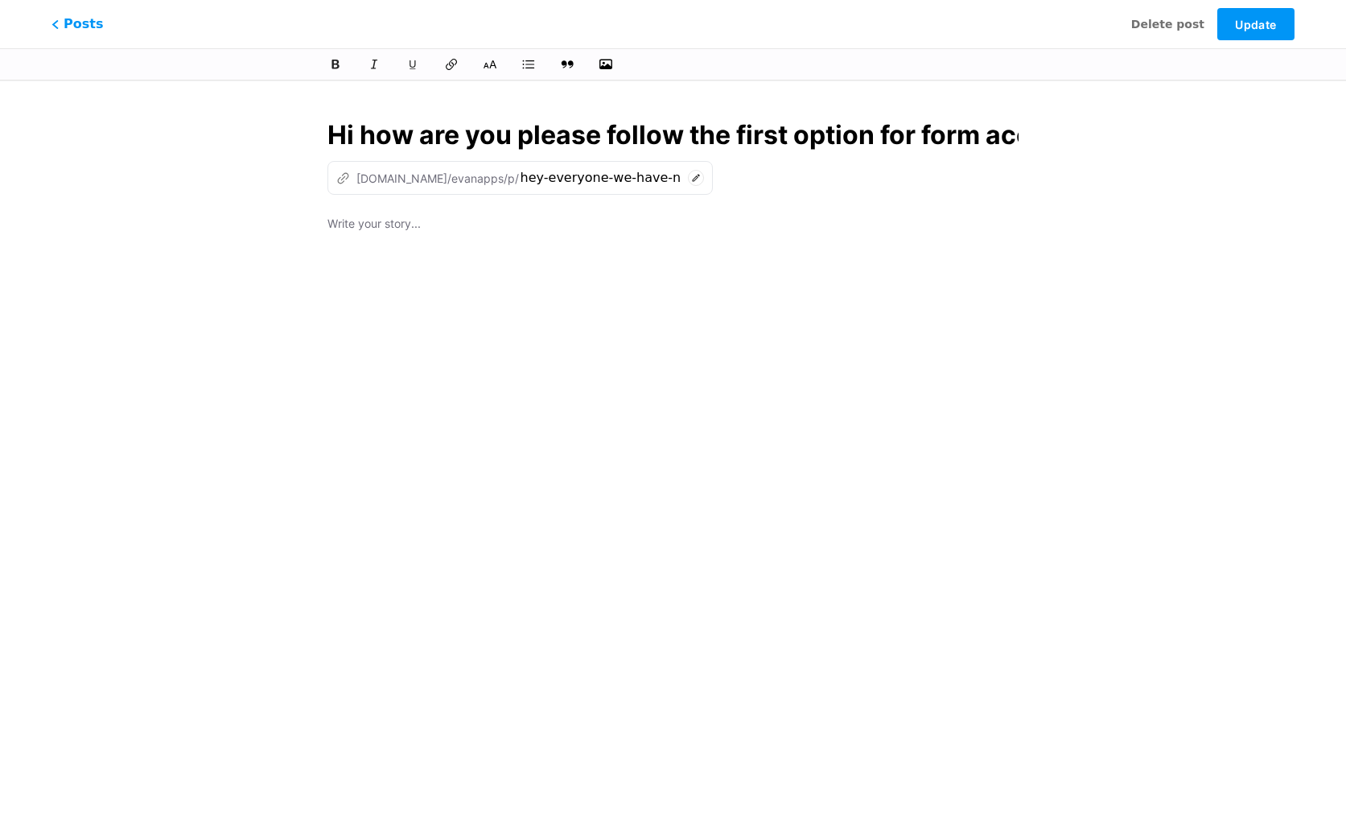
click at [76, 35] on div "Posts Delete post Update" at bounding box center [673, 24] width 1346 height 48
click at [79, 29] on span "Posts" at bounding box center [77, 24] width 57 height 21
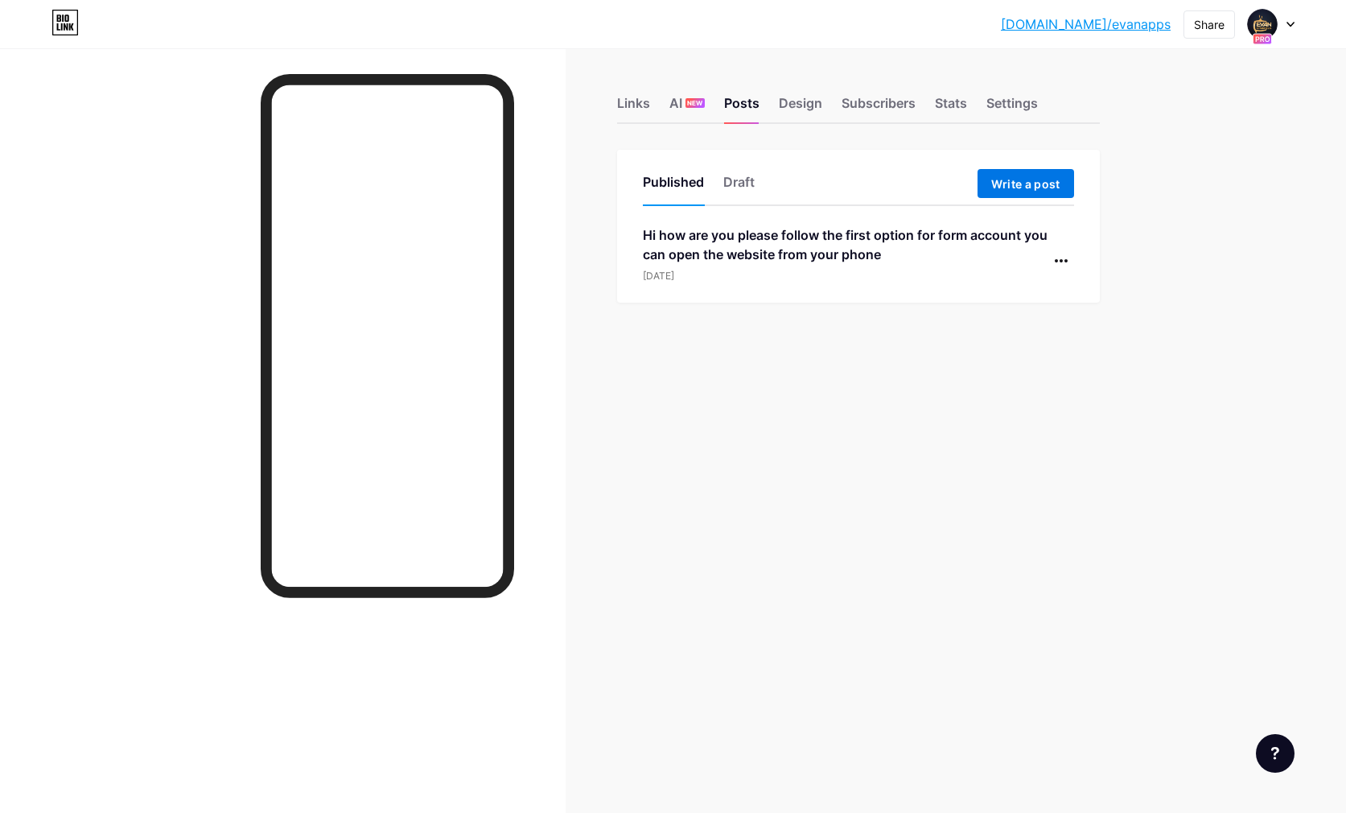
click at [1015, 188] on span "Write a post" at bounding box center [1026, 184] width 69 height 14
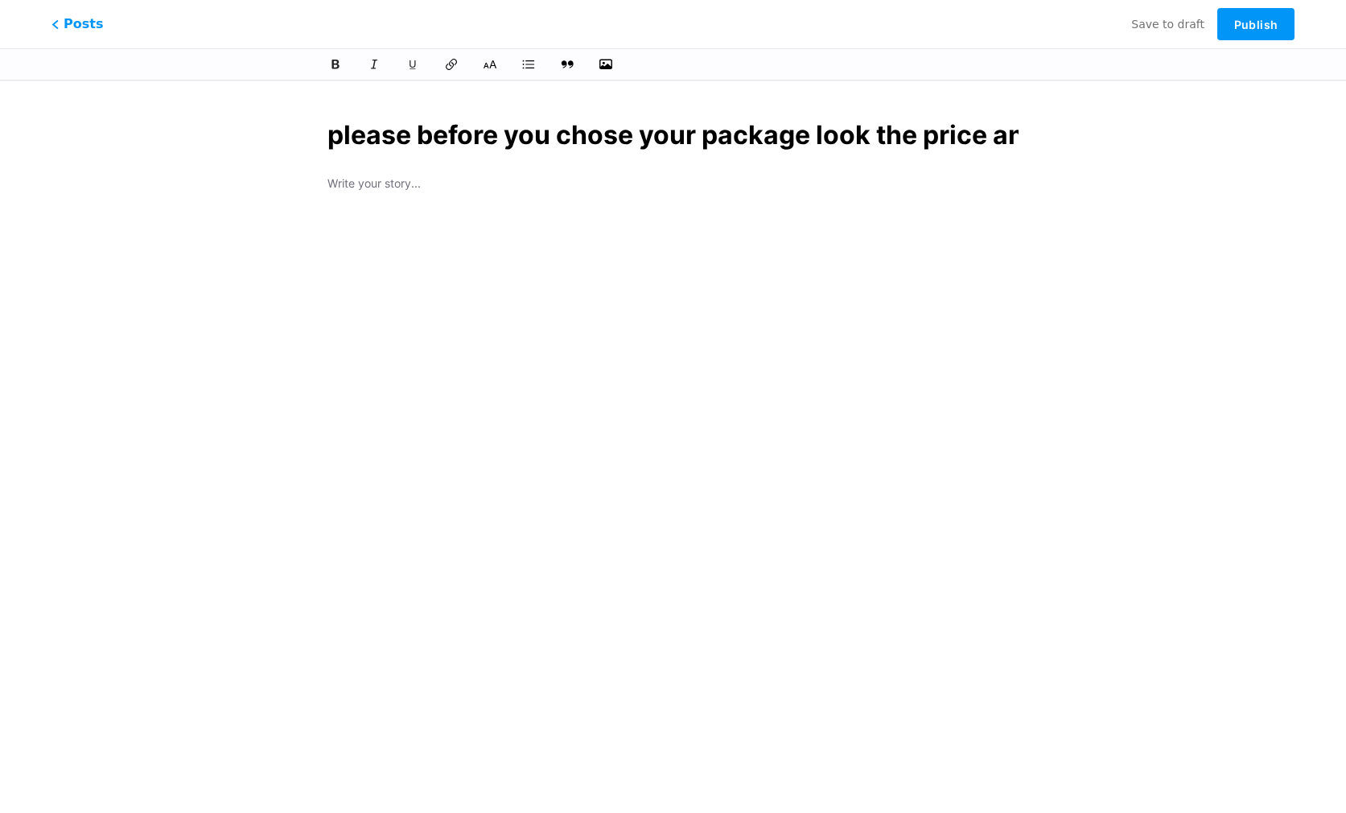
scroll to position [0, 147]
type input "please before you chose your package look the price and more info"
click at [1255, 23] on span "Publish" at bounding box center [1256, 25] width 43 height 14
drag, startPoint x: 1065, startPoint y: 145, endPoint x: 1018, endPoint y: 134, distance: 47.8
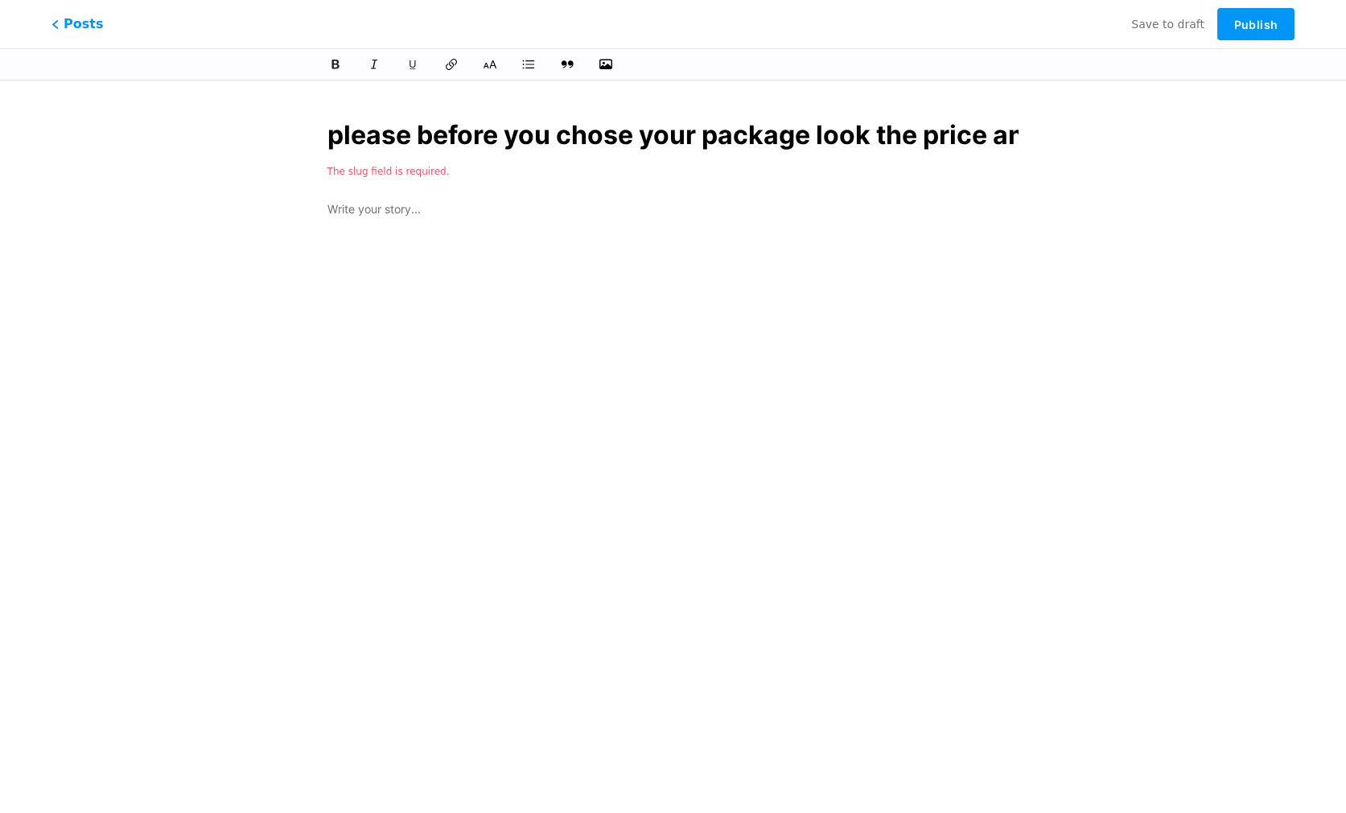
click at [1065, 145] on div "please before you chose your package look the price and more info The slug fiel…" at bounding box center [674, 362] width 808 height 531
drag, startPoint x: 344, startPoint y: 180, endPoint x: 379, endPoint y: 174, distance: 36.0
click at [344, 180] on div "please before you chose your package look the price and more info The slug fiel…" at bounding box center [673, 362] width 737 height 531
click at [398, 171] on span "The slug field is required." at bounding box center [389, 171] width 122 height 11
click at [1240, 32] on button "Publish" at bounding box center [1256, 24] width 77 height 32
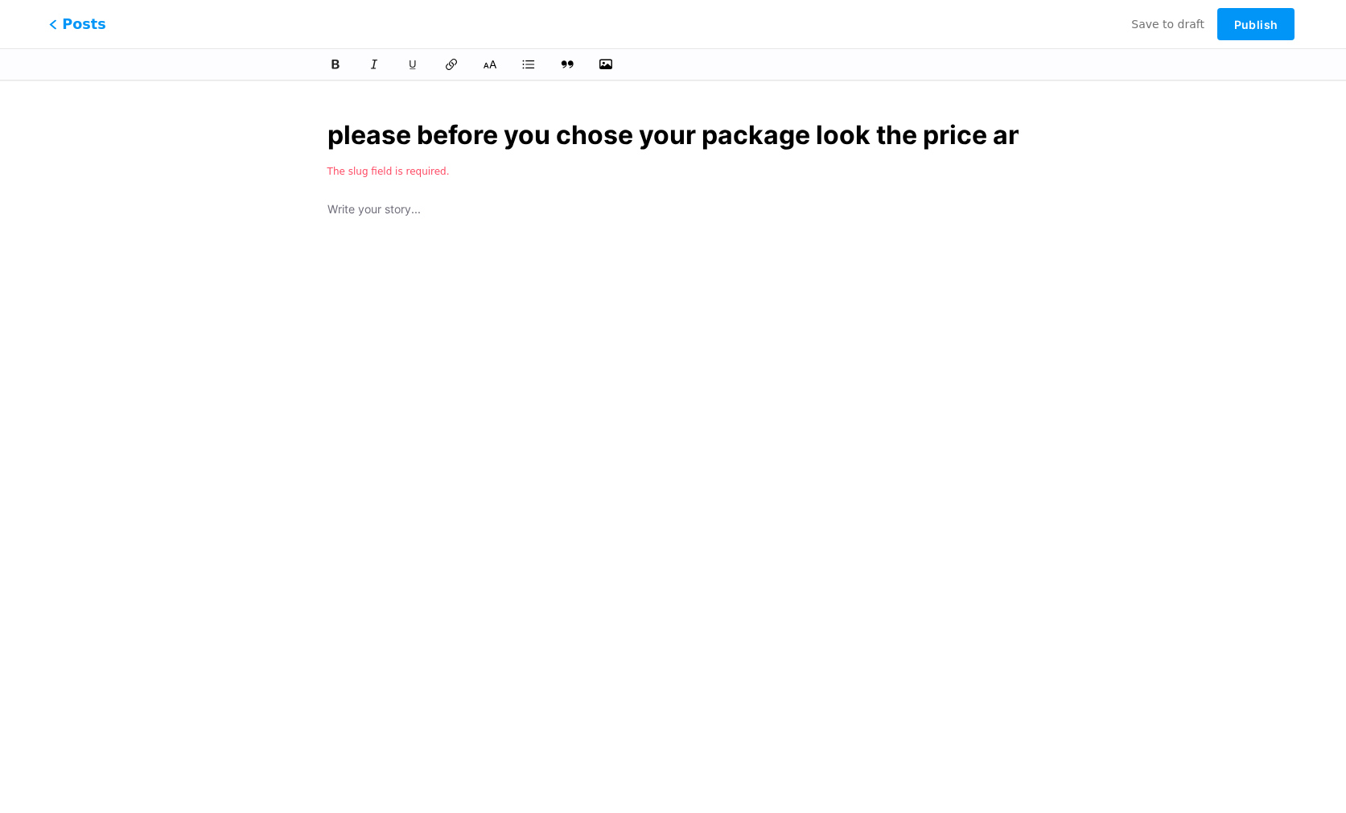
click at [55, 19] on icon at bounding box center [53, 24] width 8 height 10
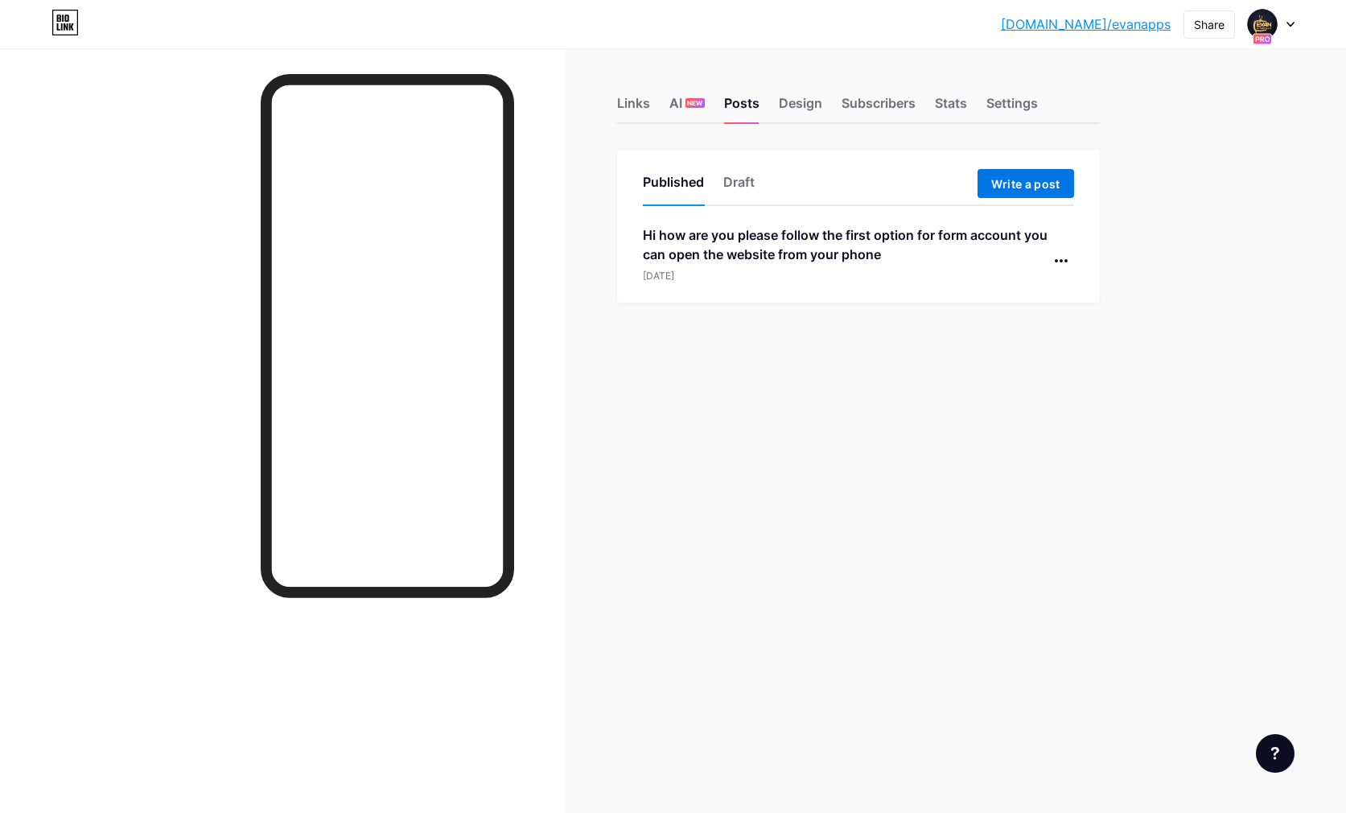
click at [1033, 190] on span "Write a post" at bounding box center [1026, 184] width 69 height 14
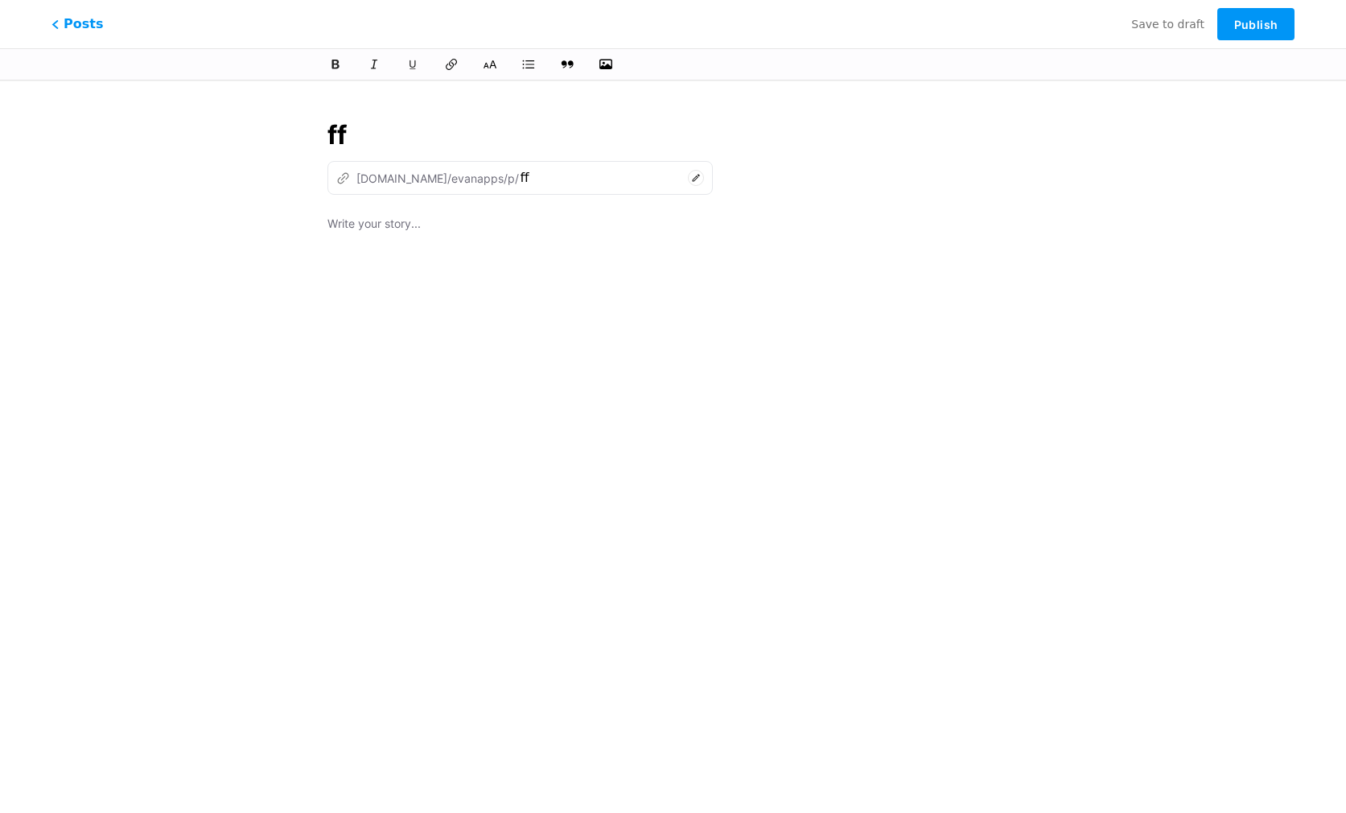
type input "f"
type input "please before you chose your package look the price and more info"
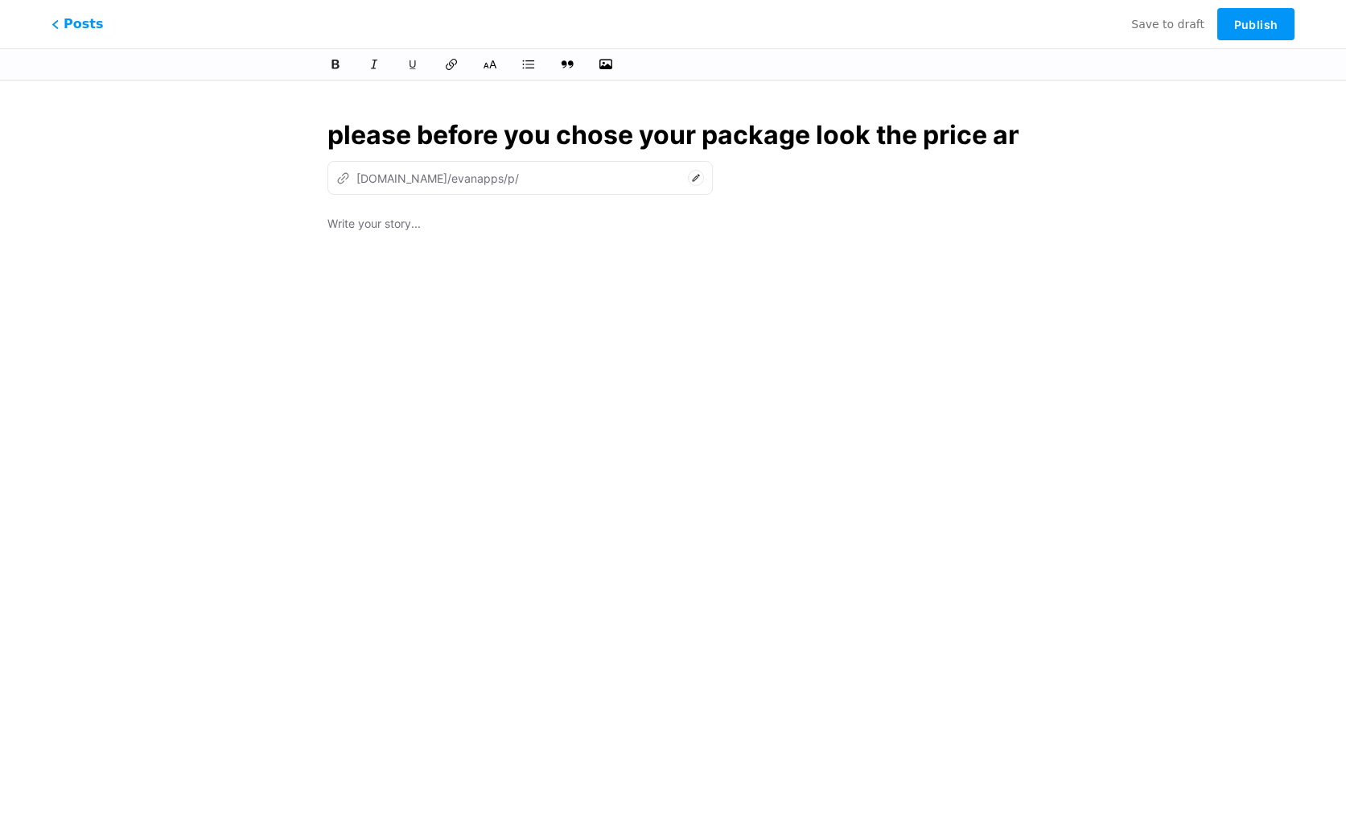
scroll to position [0, 147]
type input "please-before-you-chose-your-package-look-the-price-and-more-info"
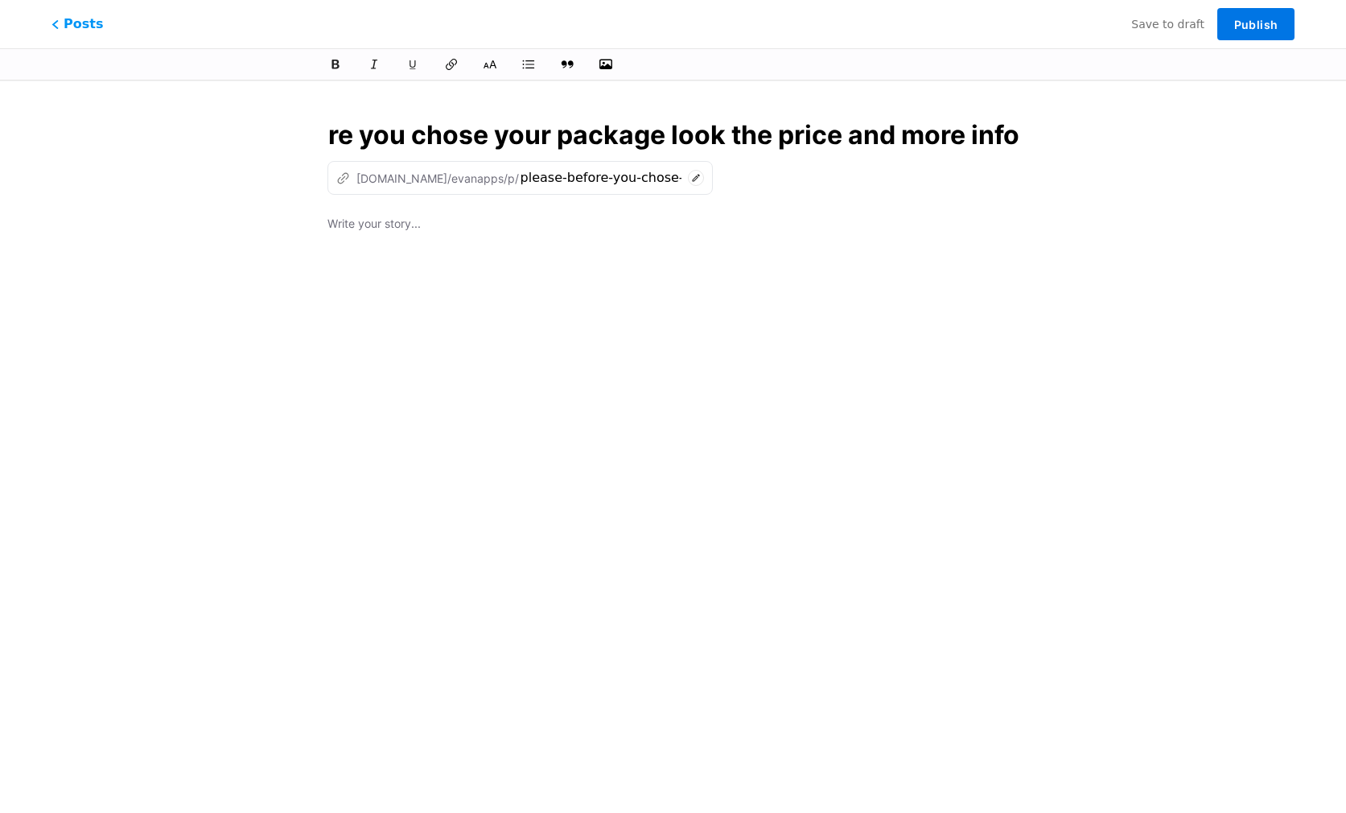
type input "please before you chose your package look the price and more info"
click at [1271, 31] on span "Publish" at bounding box center [1256, 25] width 43 height 14
click at [1257, 30] on span "Publish" at bounding box center [1256, 25] width 43 height 14
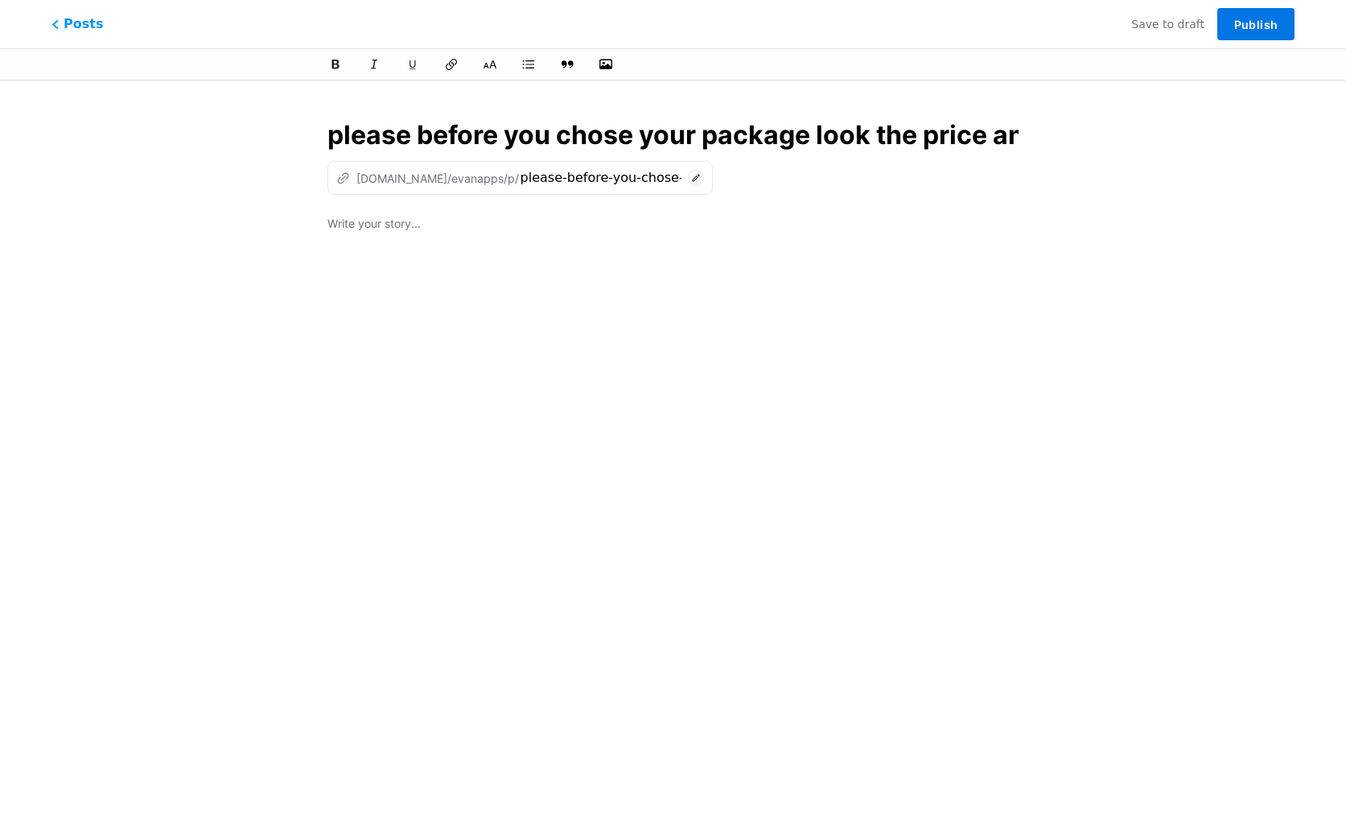
click at [1257, 30] on span "Publish" at bounding box center [1256, 25] width 43 height 14
click at [1257, 30] on button "Publish" at bounding box center [1256, 24] width 77 height 32
click at [1257, 30] on span "Publish" at bounding box center [1256, 25] width 43 height 14
click at [66, 23] on span "Posts" at bounding box center [77, 24] width 57 height 21
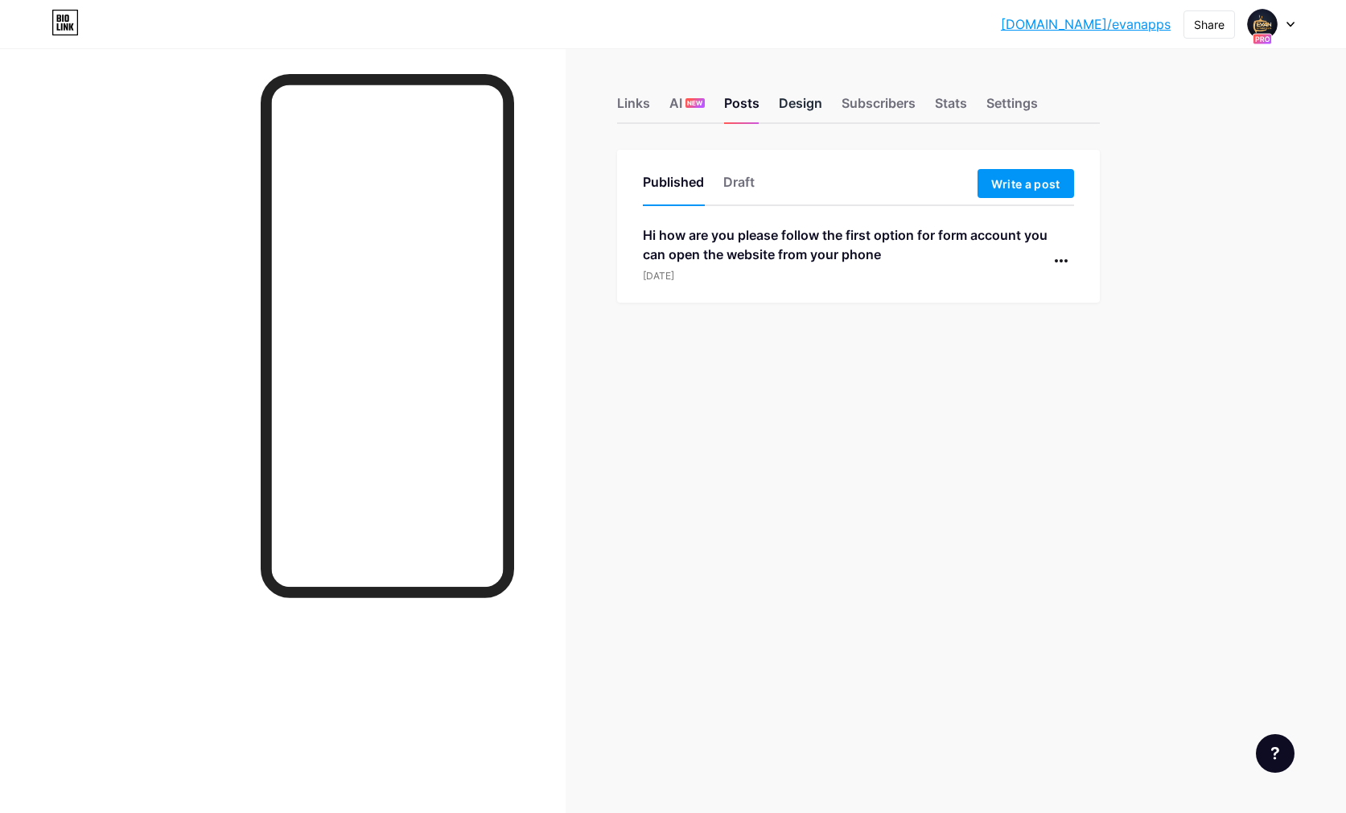
click at [795, 104] on div "Design" at bounding box center [800, 107] width 43 height 29
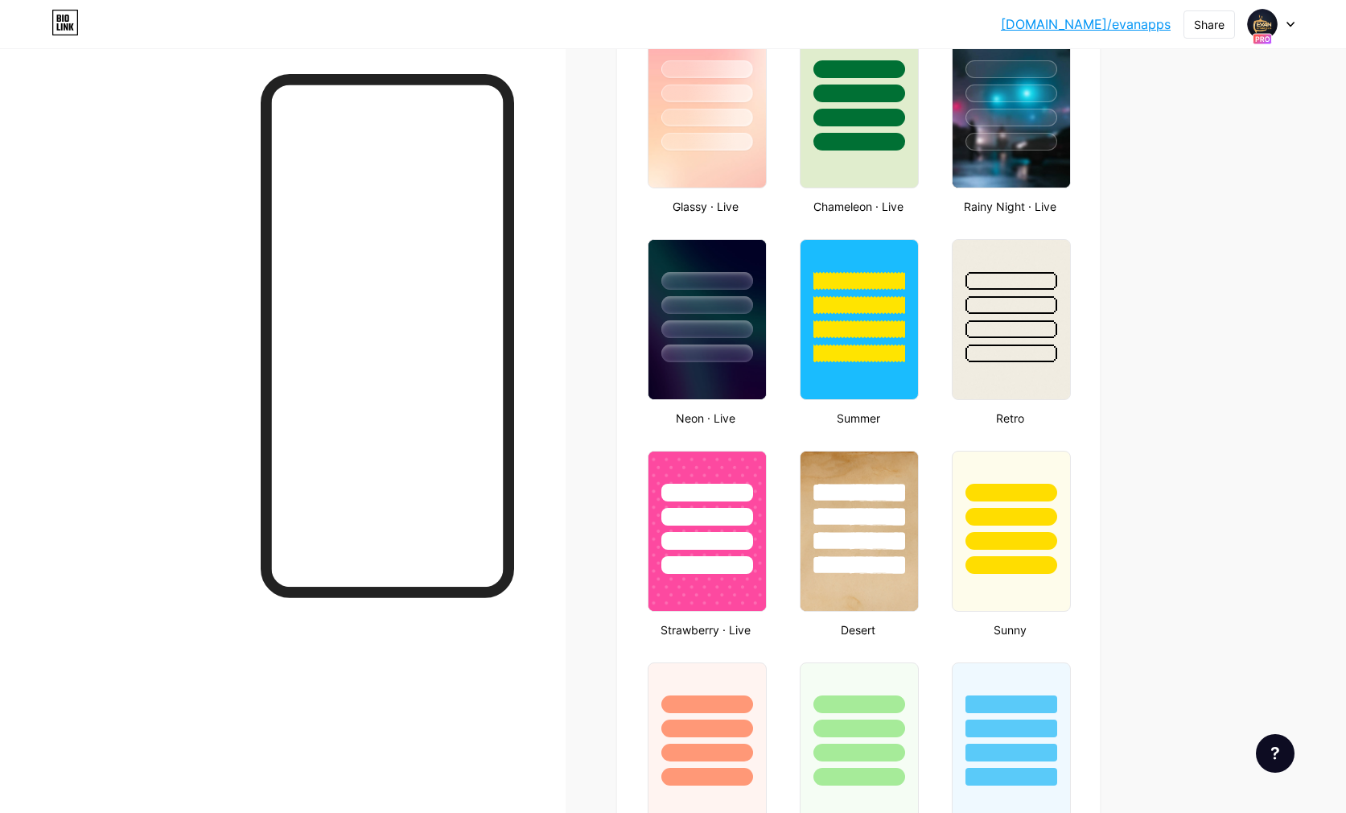
type input "#23045d"
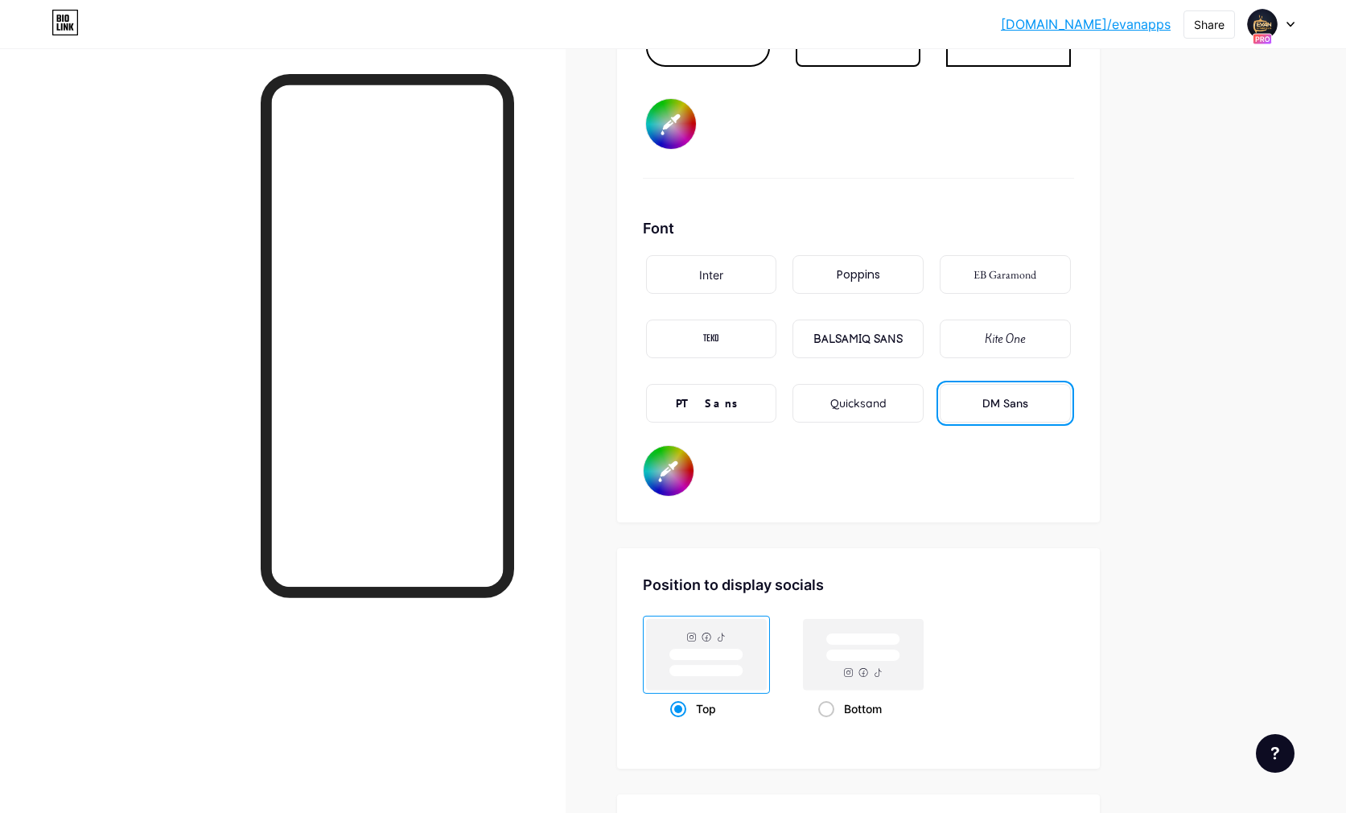
scroll to position [2604, 0]
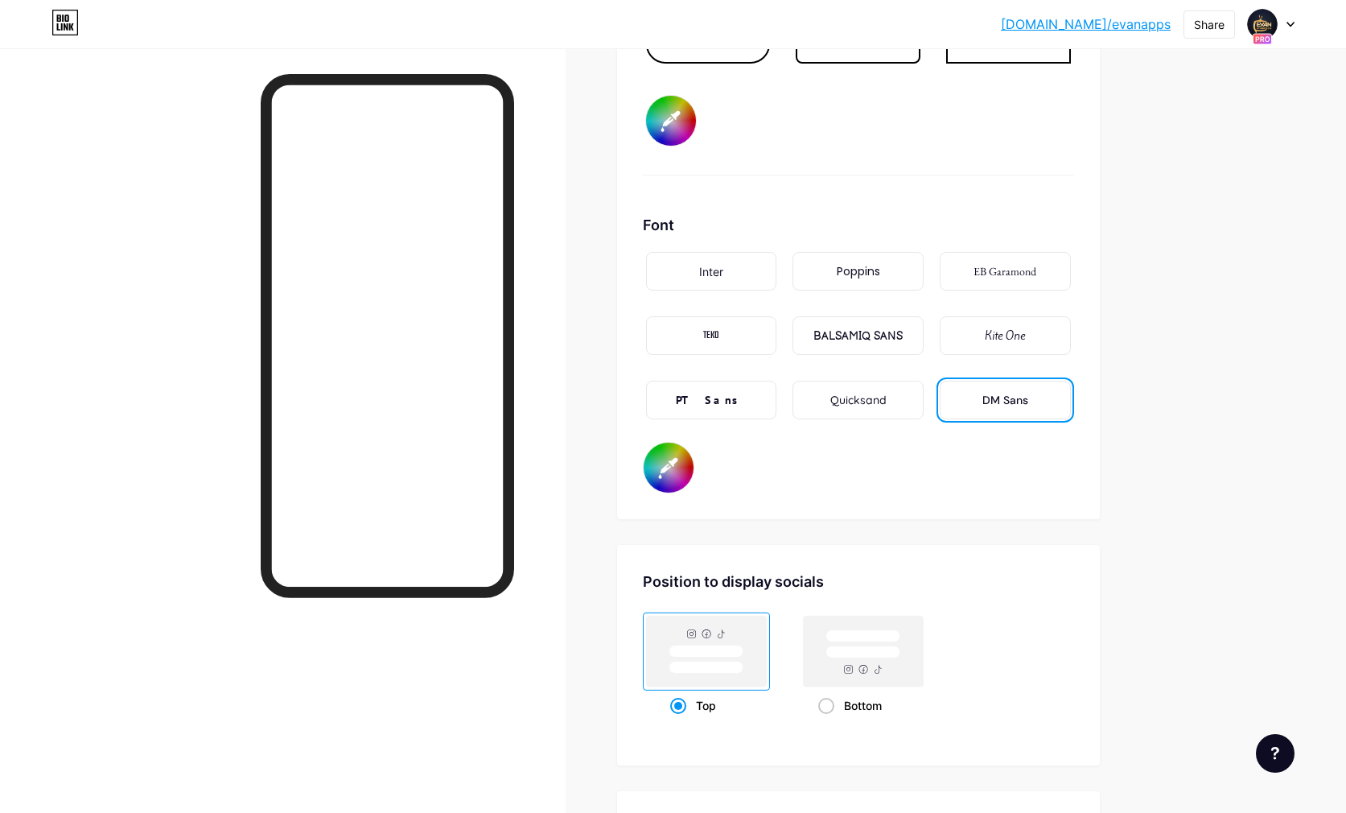
click at [850, 331] on div "BALSAMIQ SANS" at bounding box center [858, 336] width 89 height 17
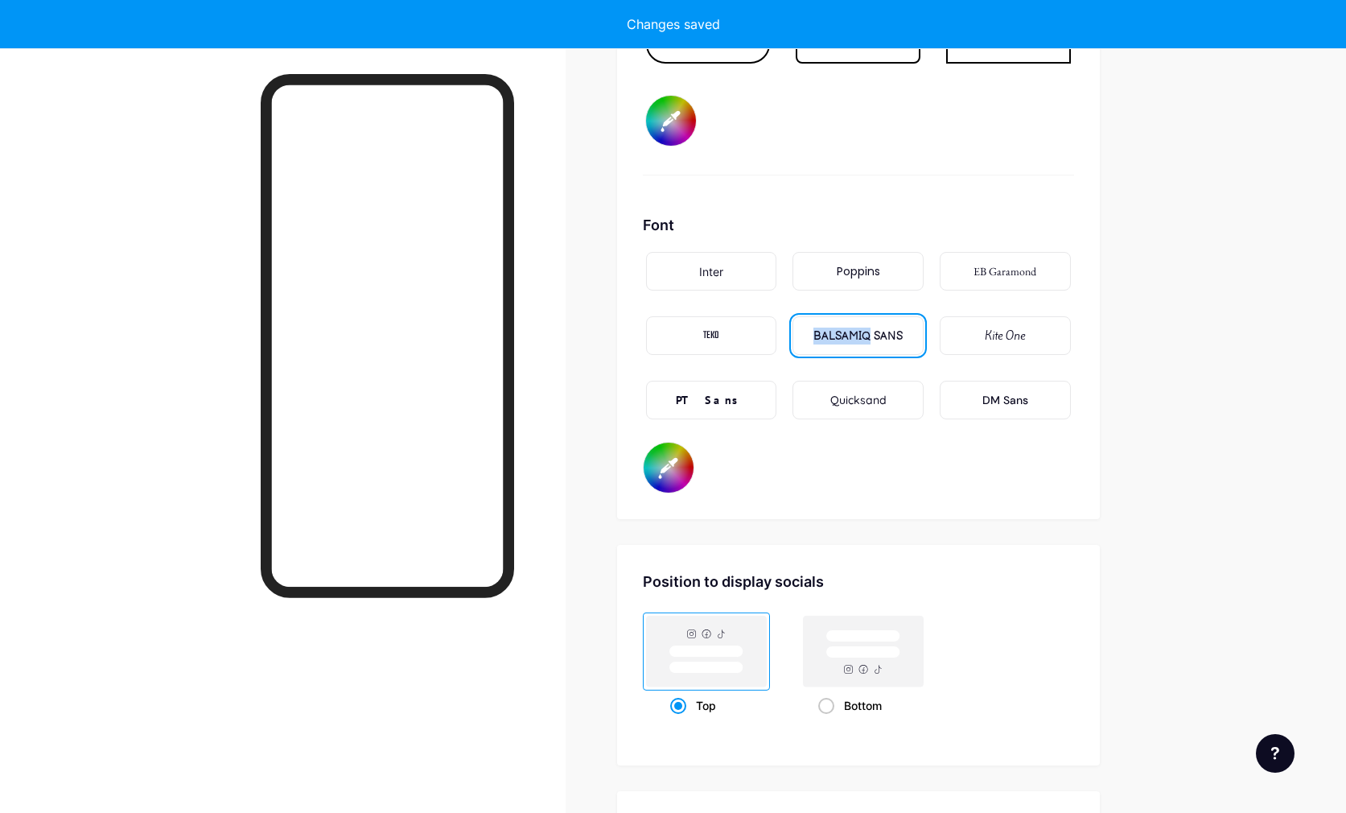
type input "#ffffff"
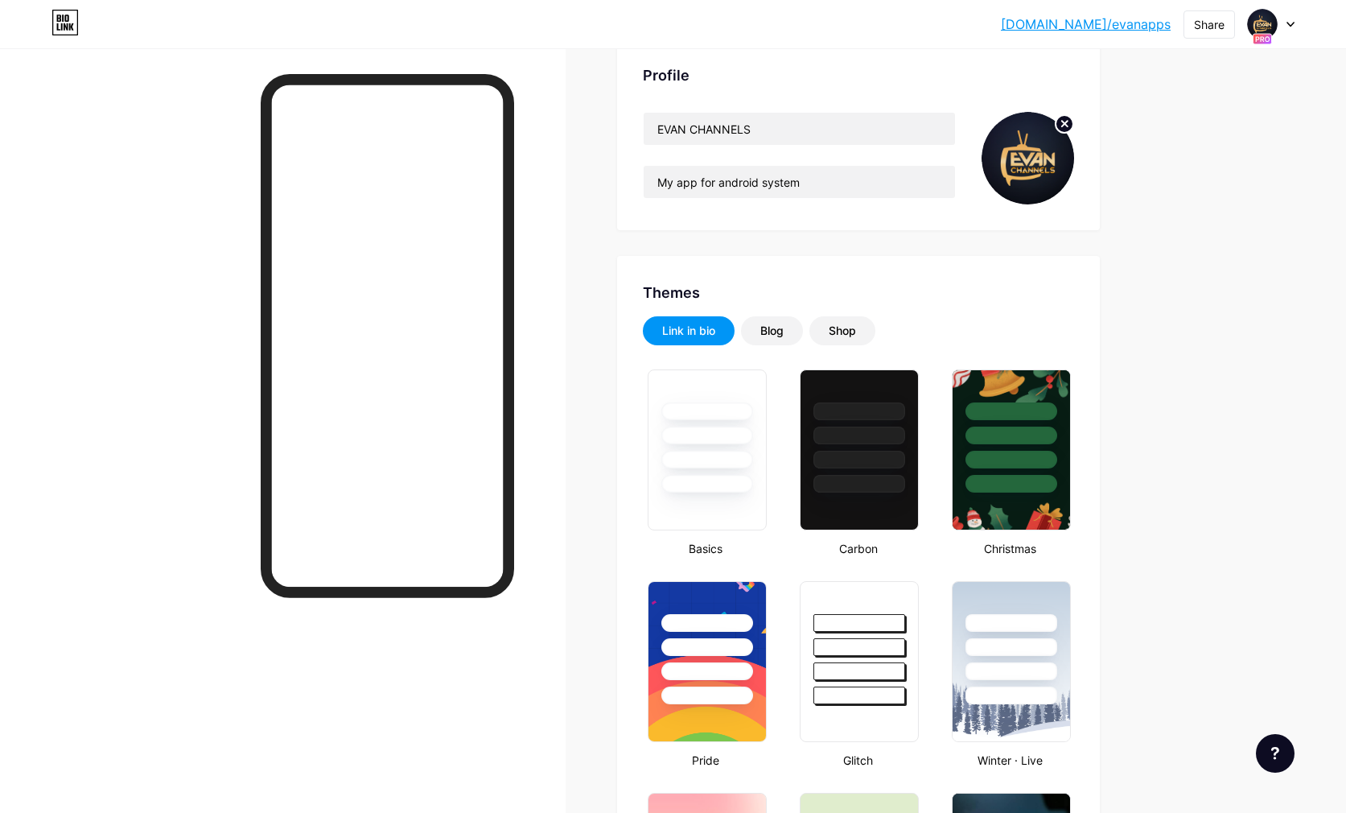
scroll to position [0, 0]
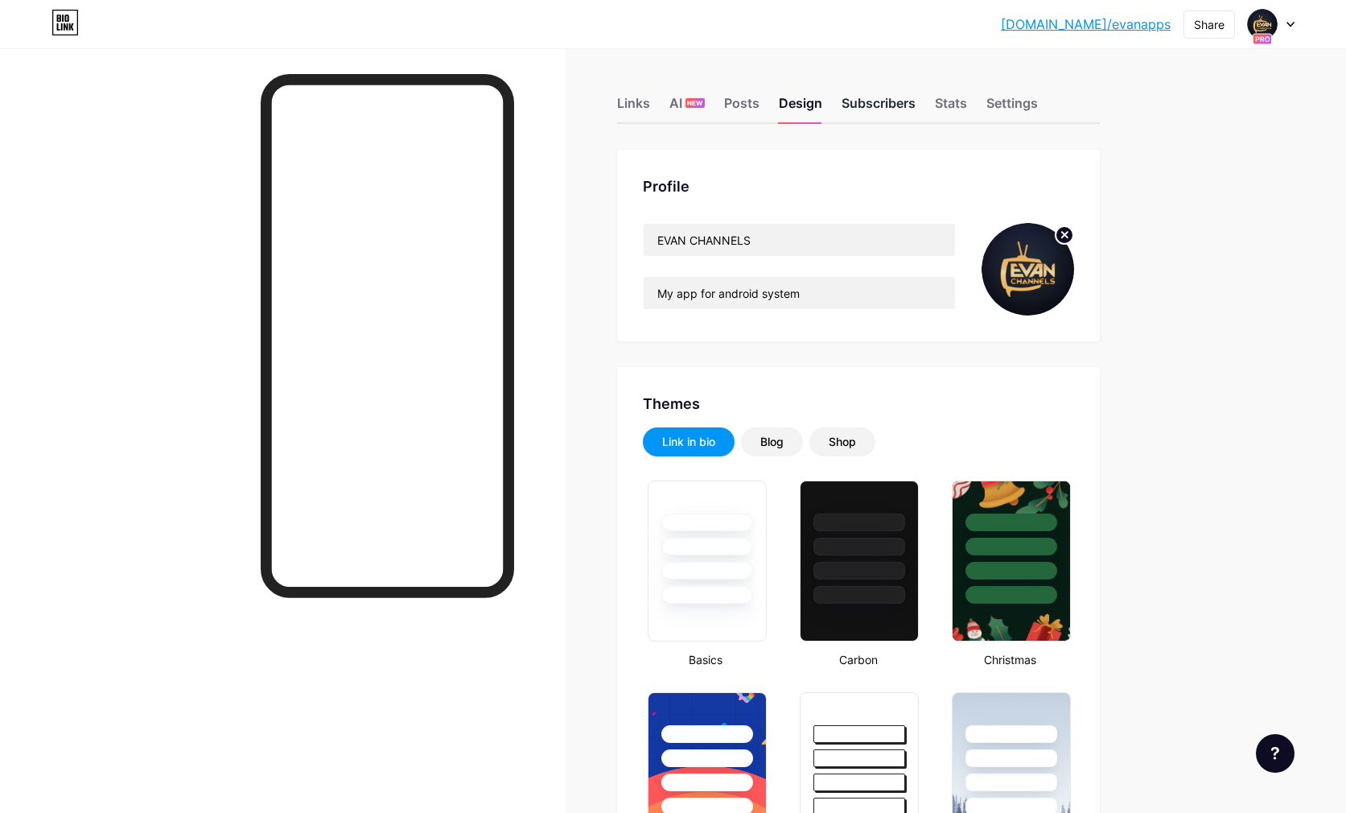
click at [872, 99] on div "Subscribers" at bounding box center [879, 107] width 74 height 29
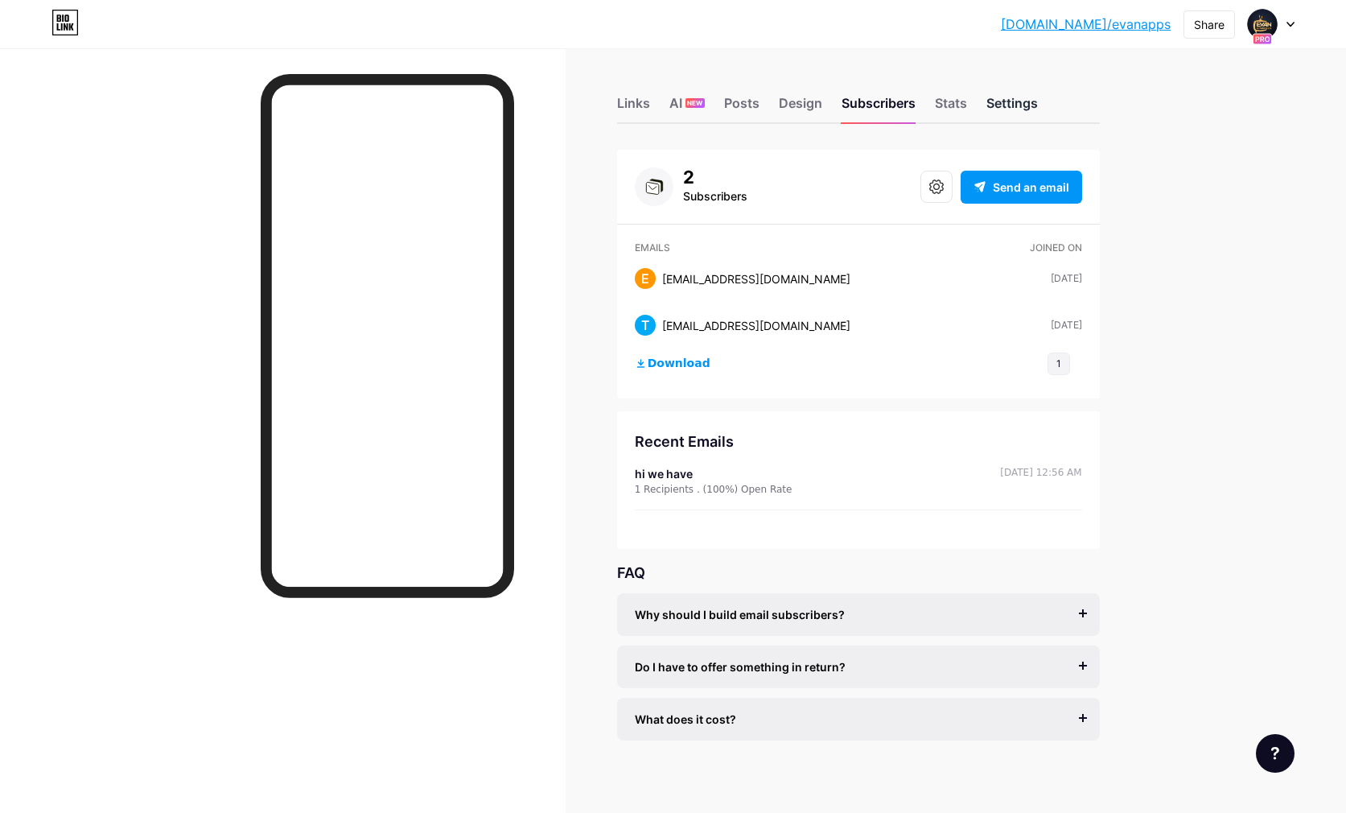
click at [1001, 105] on div "Settings" at bounding box center [1013, 107] width 52 height 29
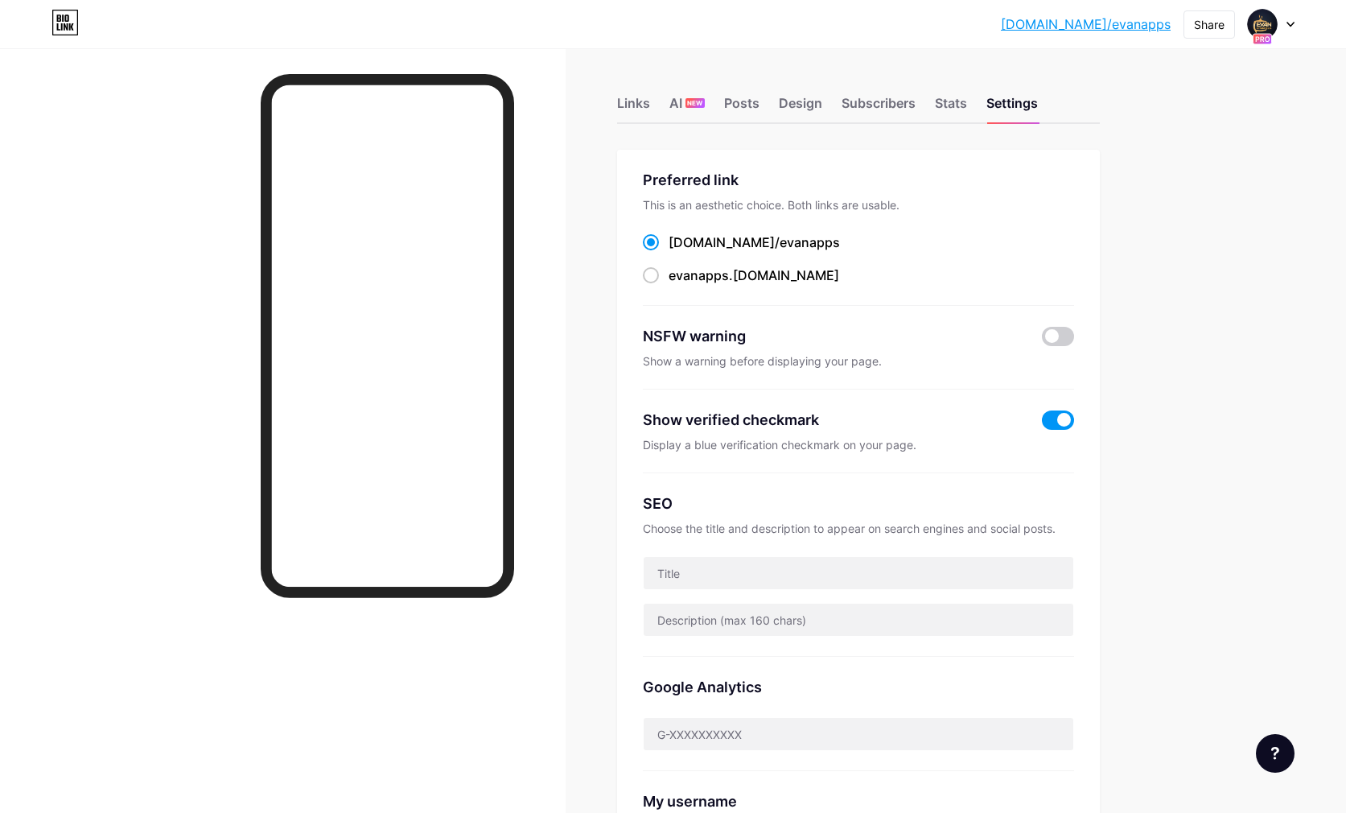
click at [1120, 23] on link "[DOMAIN_NAME]/evanapps" at bounding box center [1086, 23] width 170 height 19
click at [819, 107] on div "Design" at bounding box center [800, 107] width 43 height 29
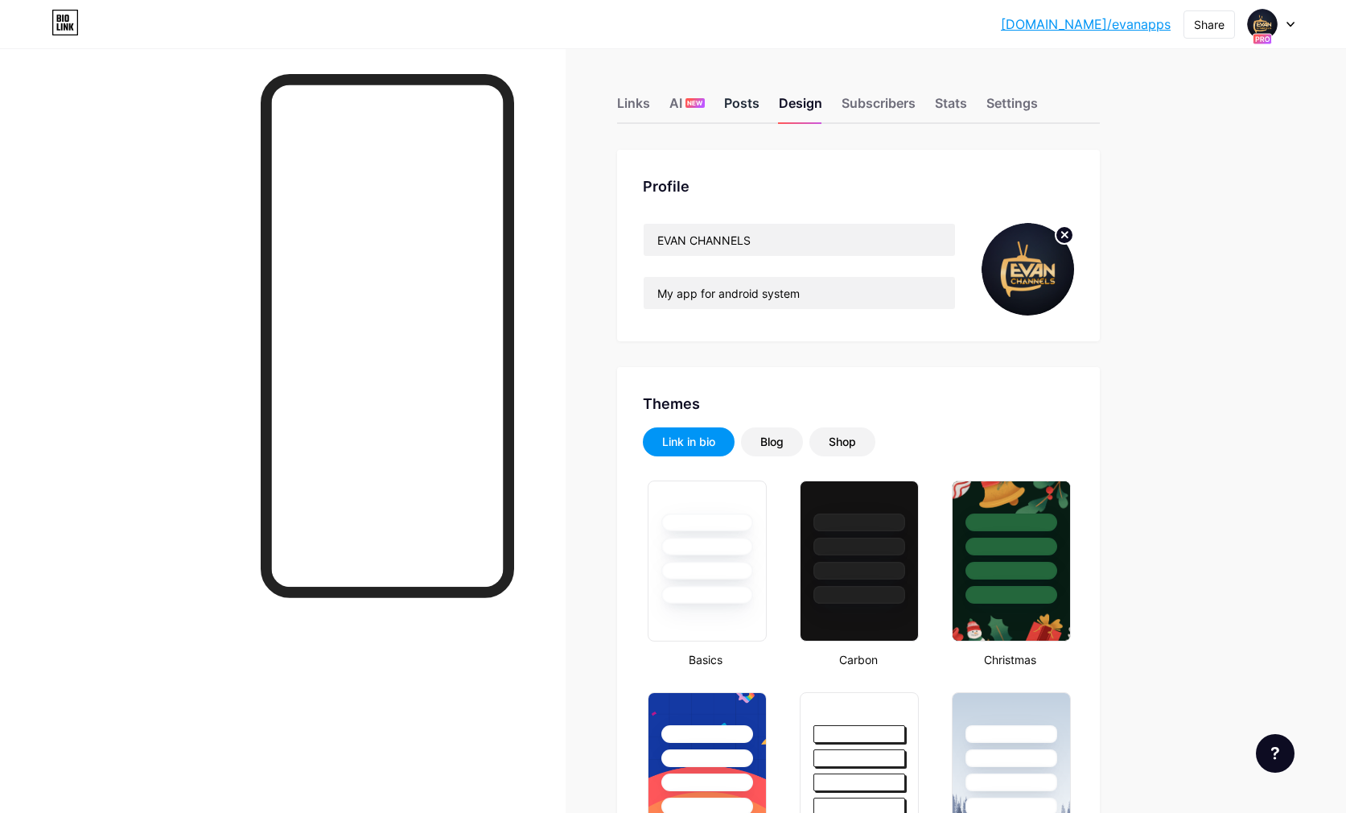
type input "#23045d"
type input "#ffffff"
click at [751, 105] on div "Posts" at bounding box center [741, 107] width 35 height 29
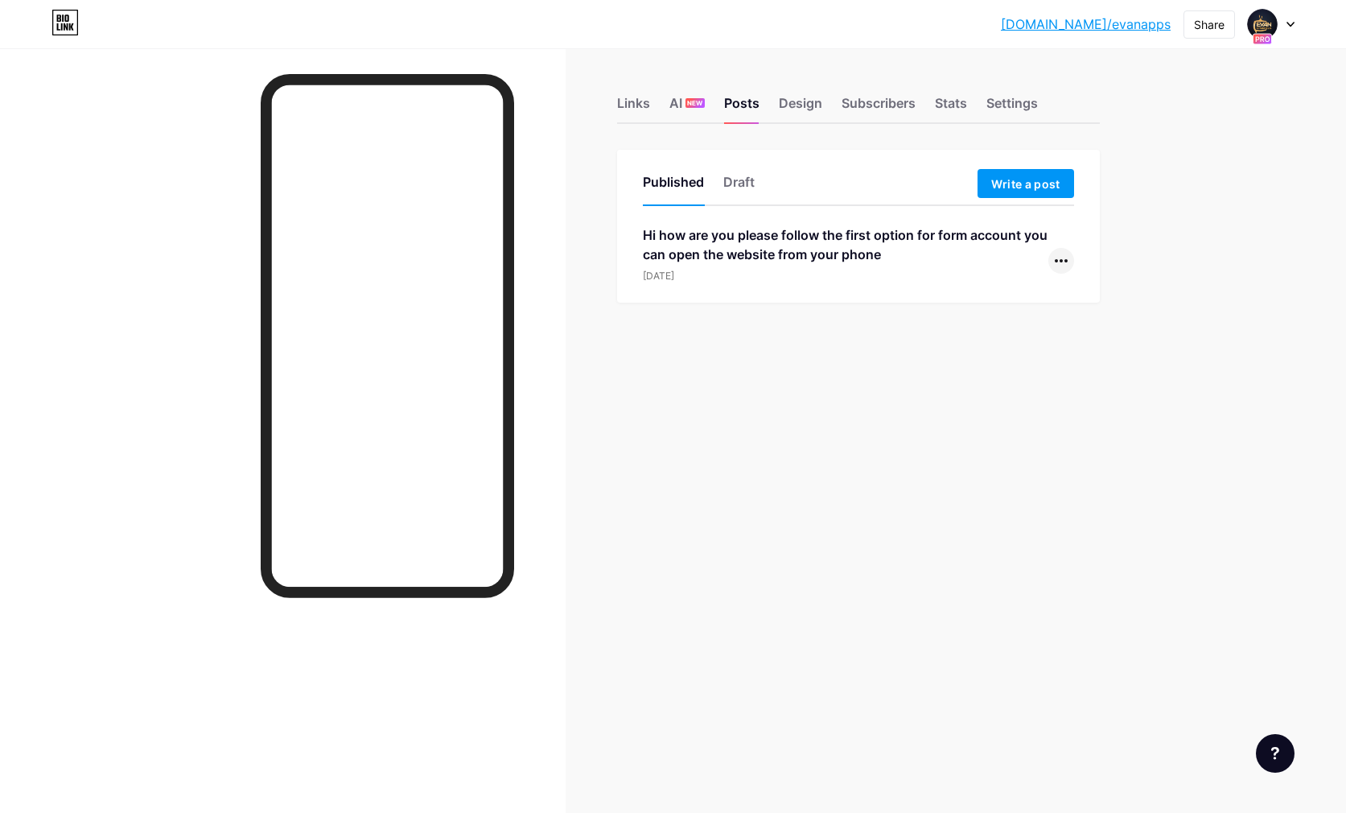
click at [1054, 262] on div at bounding box center [1062, 261] width 26 height 26
click at [1012, 371] on li "Edit" at bounding box center [1012, 363] width 123 height 33
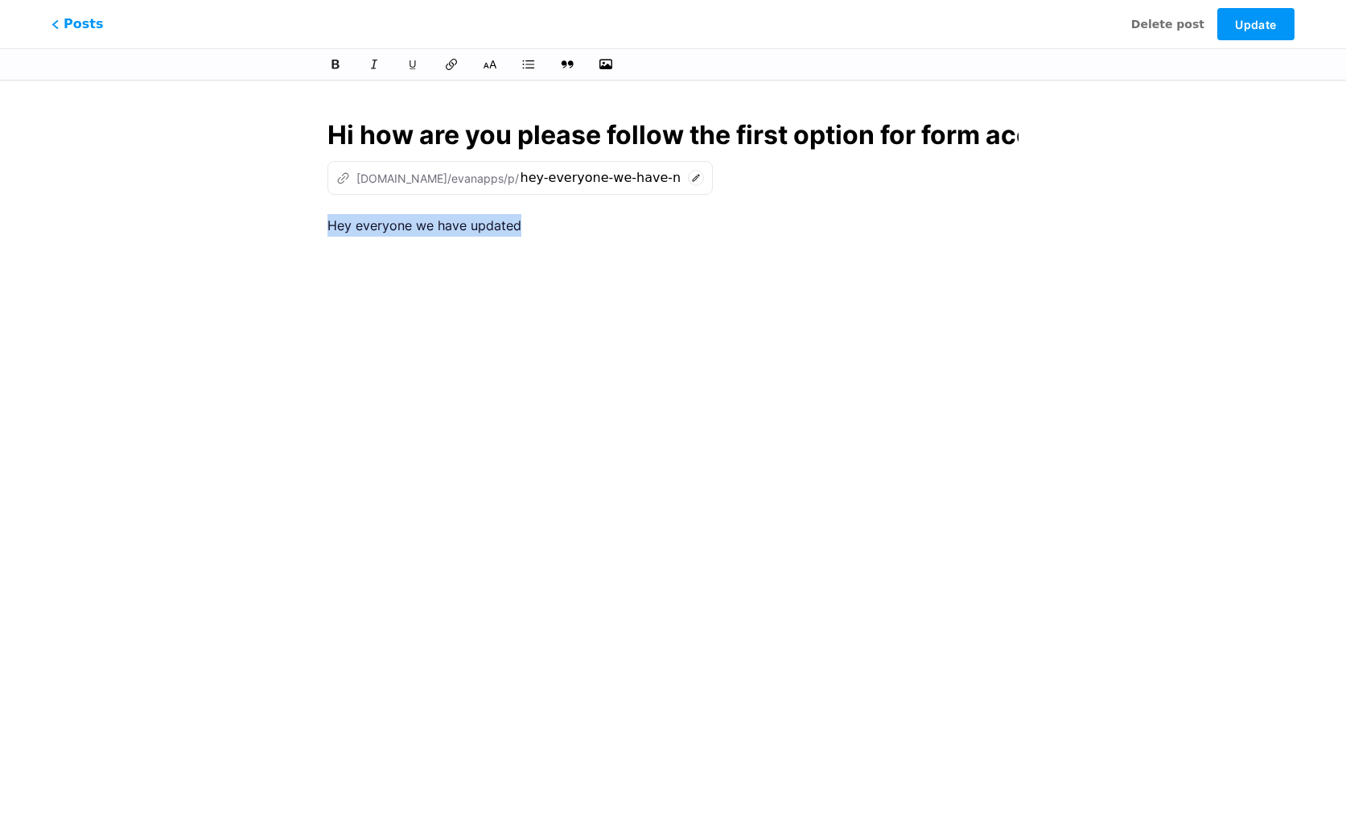
drag, startPoint x: 607, startPoint y: 250, endPoint x: 259, endPoint y: 221, distance: 348.9
click at [259, 221] on div "This feature is only available for Pro users. Start 7-day free trial Posts Dele…" at bounding box center [673, 370] width 1346 height 546
click at [1267, 31] on button "Update" at bounding box center [1256, 24] width 77 height 32
click at [90, 27] on span "Posts" at bounding box center [78, 23] width 52 height 19
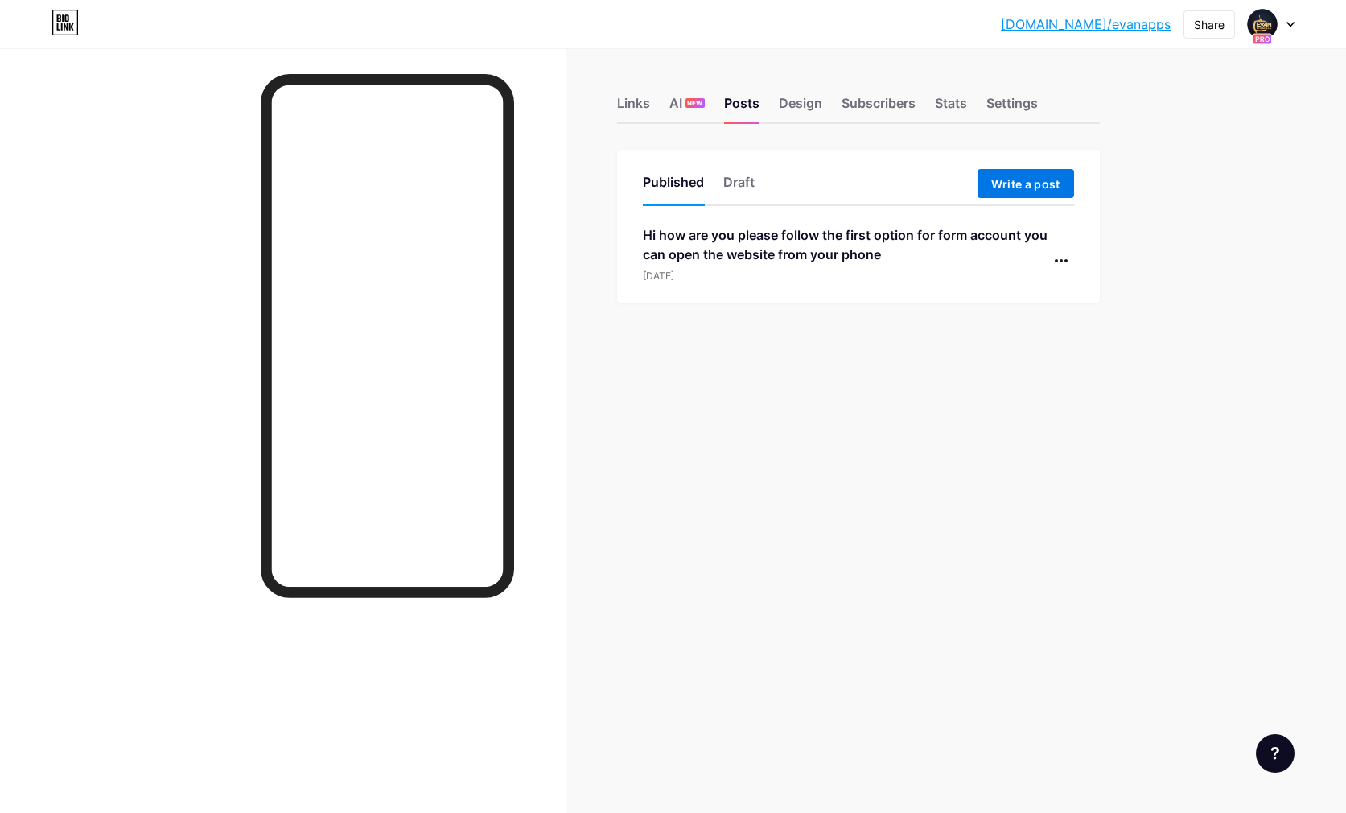
click at [1047, 189] on span "Write a post" at bounding box center [1026, 184] width 69 height 14
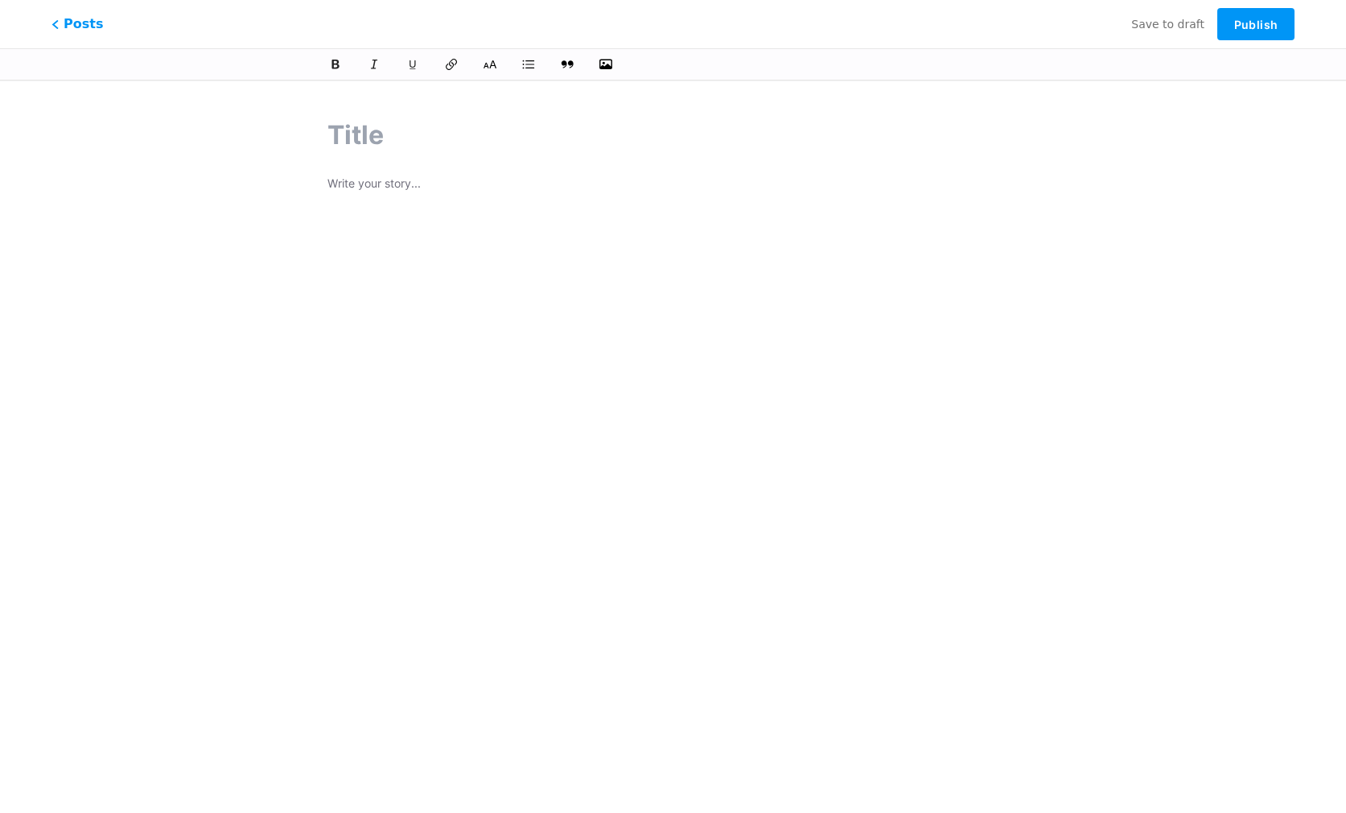
type input "[URL][DOMAIN_NAME]"
type input "plea"
type input "please"
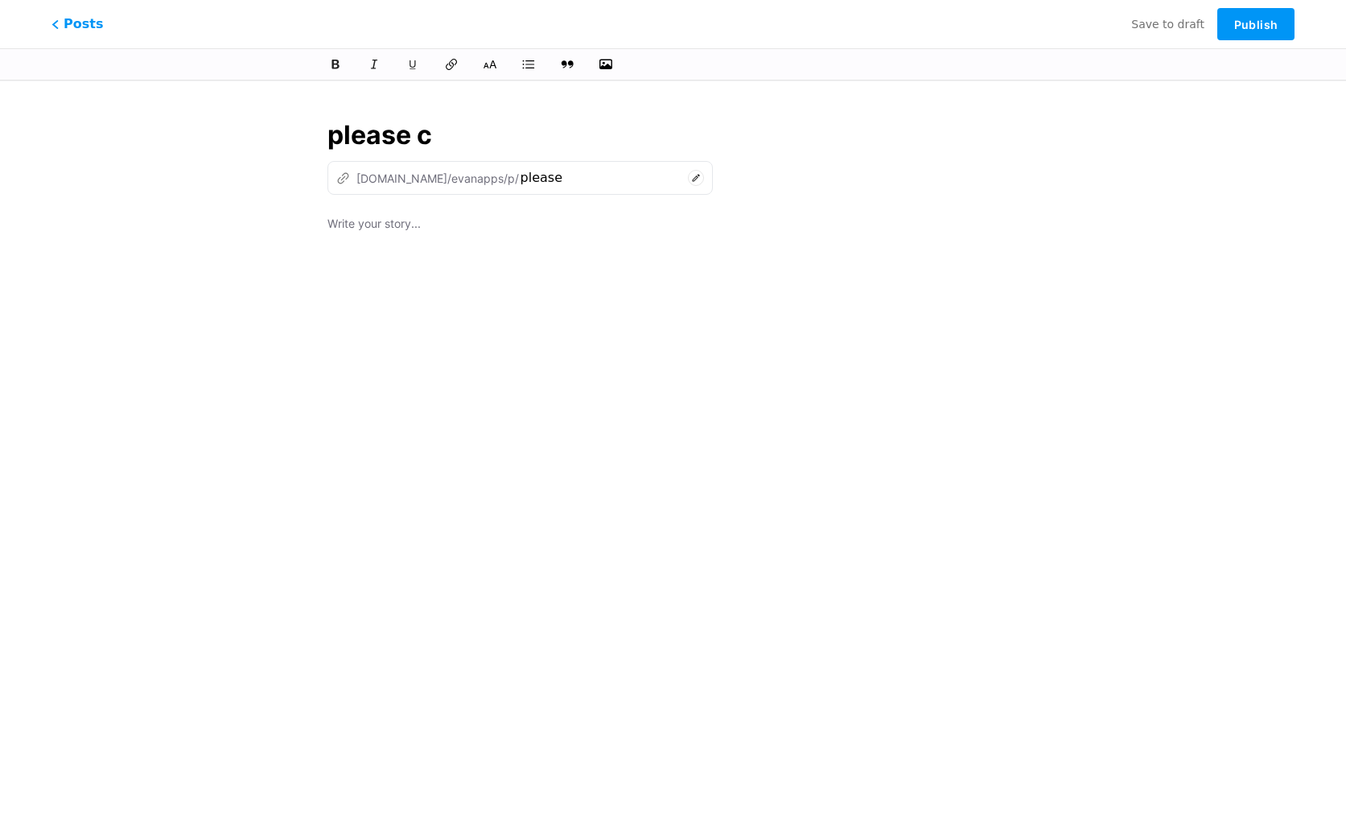
type input "please ch"
type input "please-ch"
type input "please cho"
type input "please-cho"
type input "please chose"
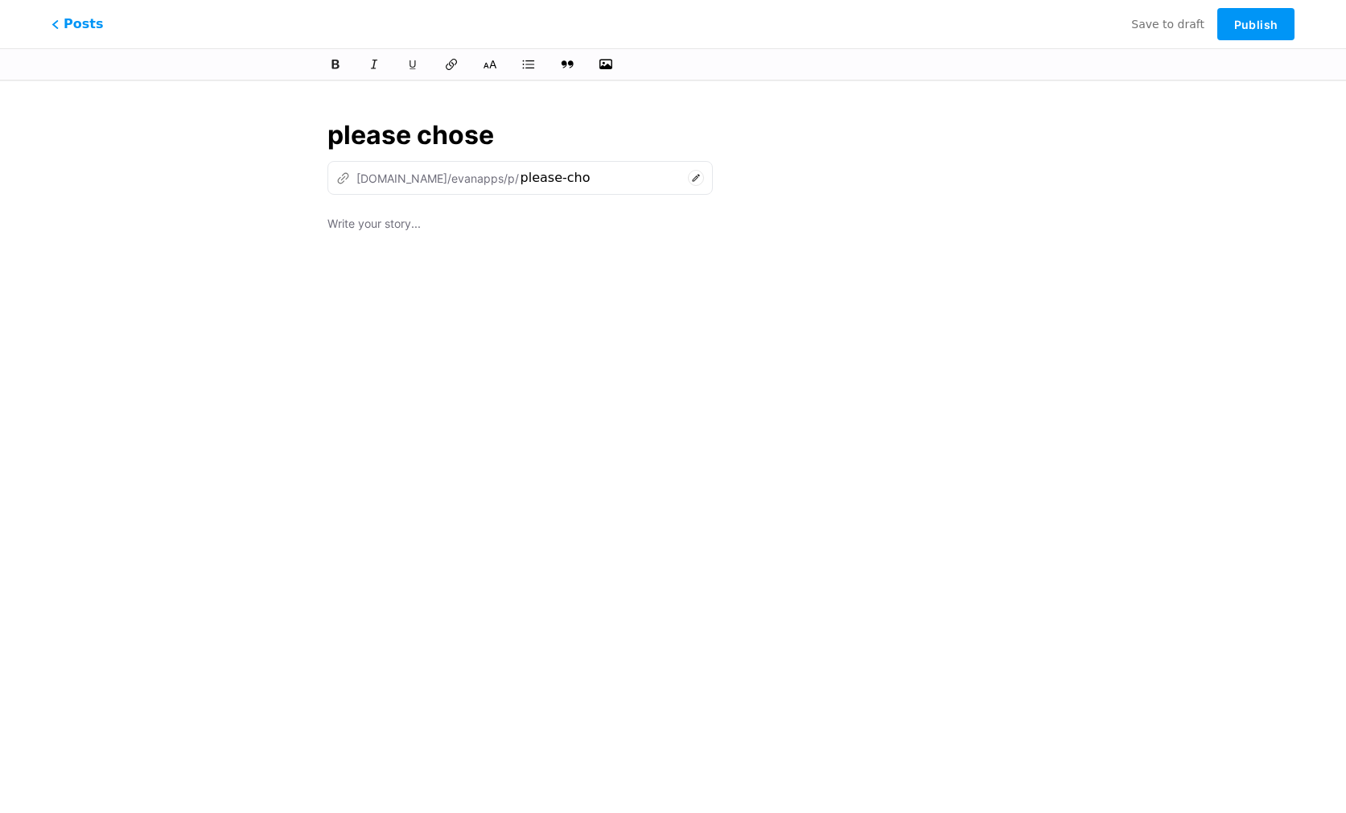
type input "please-chose"
type input "please chose th e"
type input "please-chose-th-e"
type input "please chose the"
type input "please-chose-the"
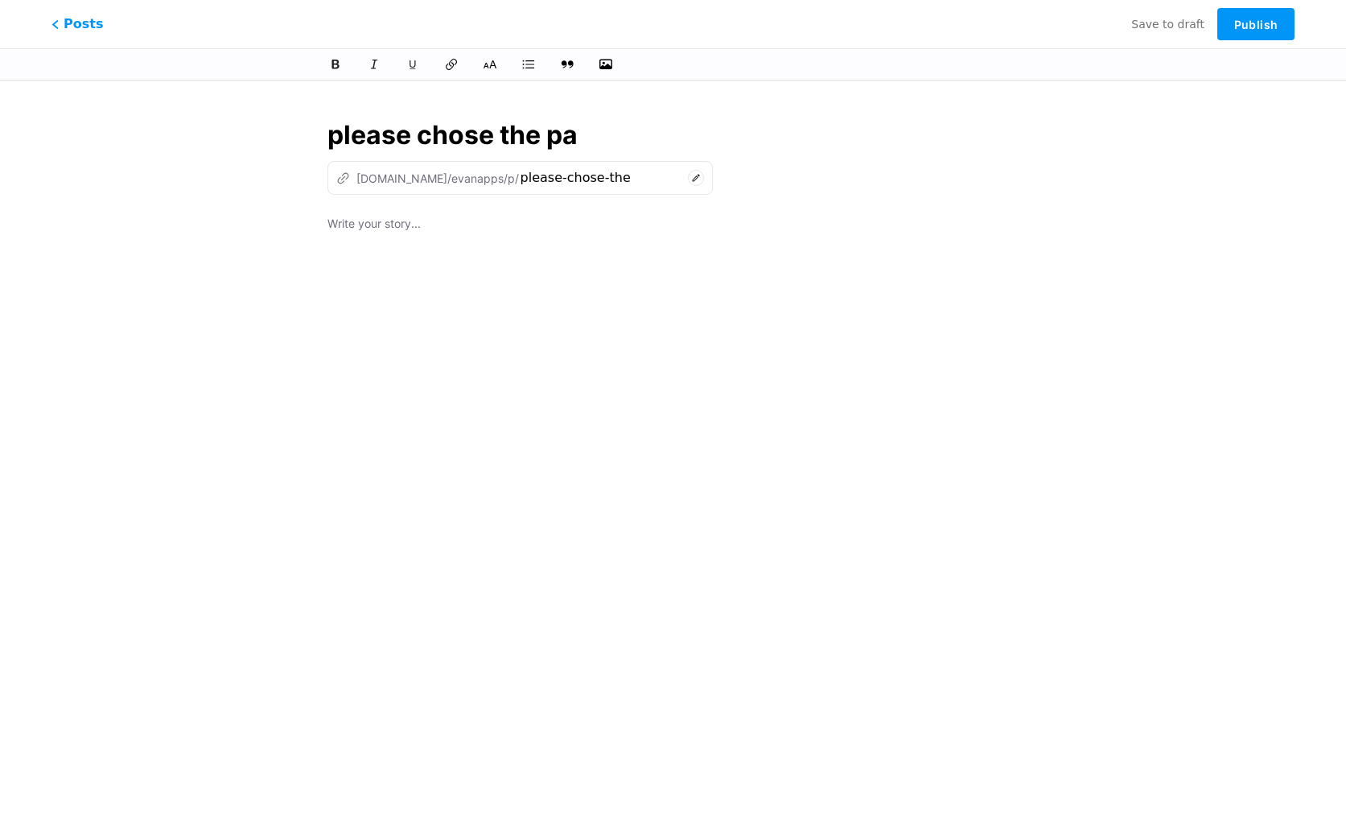
type input "please chose the pac"
type input "please-chose-the-pac"
type input "please chose the packa"
type input "please-chose-the-packa"
type input "please chose the package"
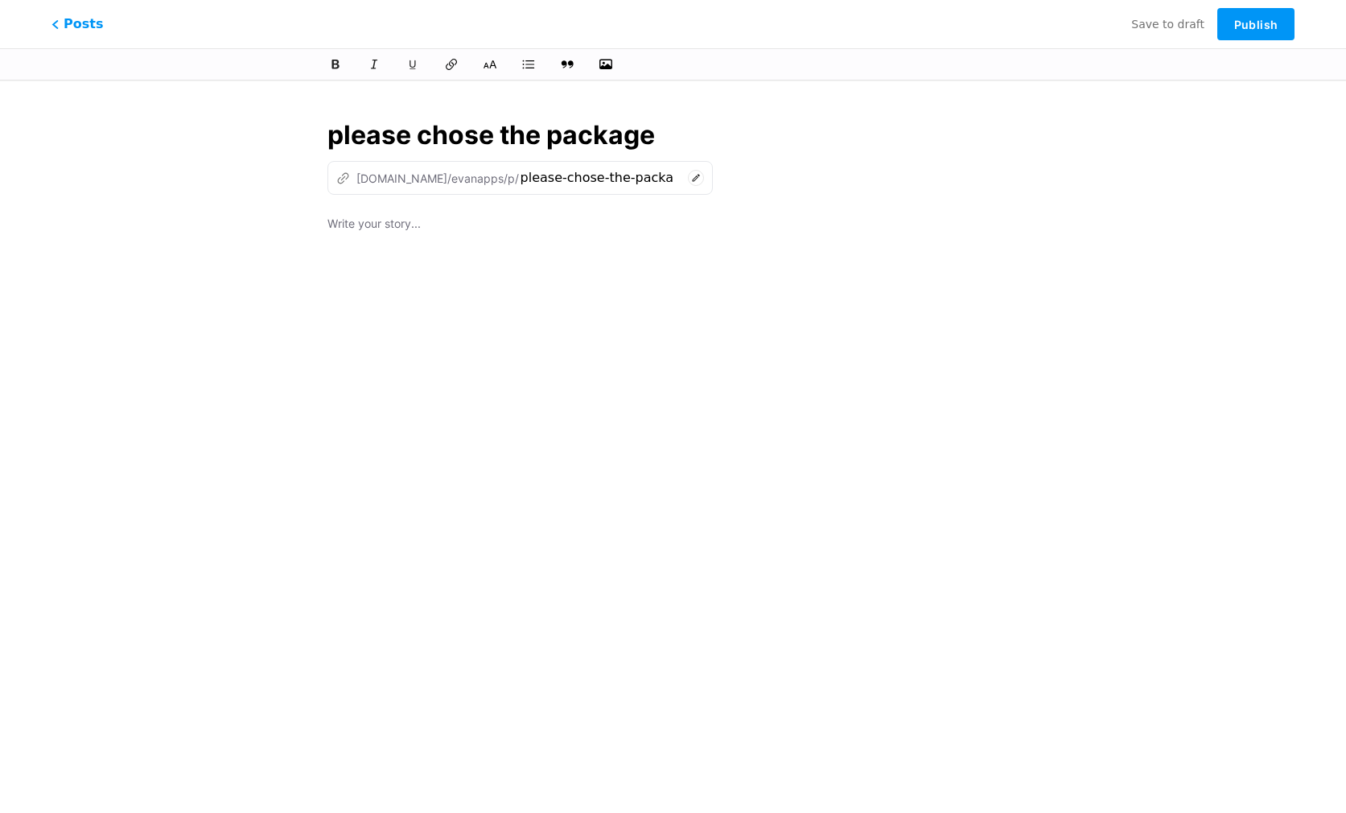
type input "please-chose-the-package"
type input "please chose the package and"
type input "please-chose-the-package-and"
type input "please chose the package and th"
type input "please-chose-the-package-and-t"
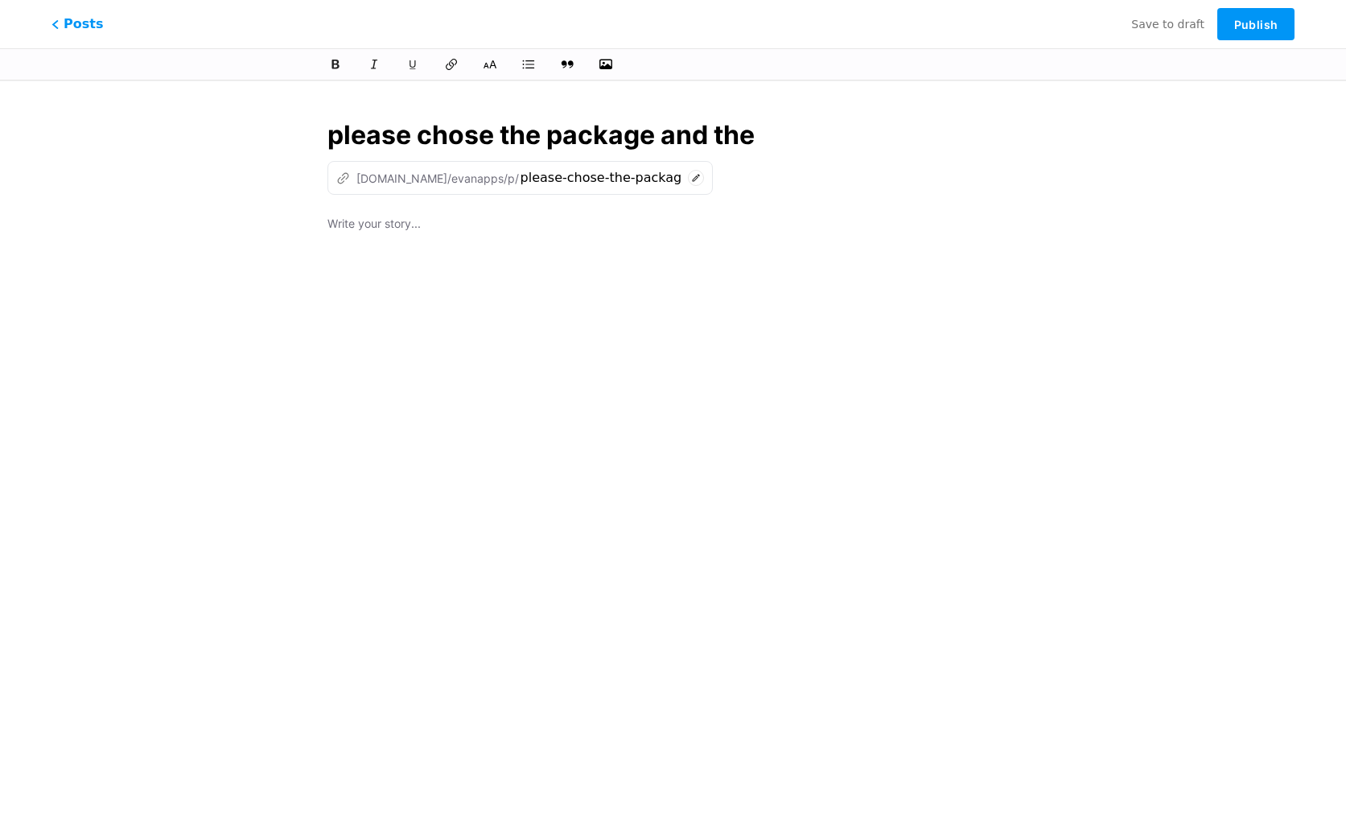
type input "please chose the package and the"
type input "please-chose-the-package-and-the"
type input "please chose the package and the pr"
type input "please-chose-the-package-and-the-pr"
type input "please chose the package and the price b"
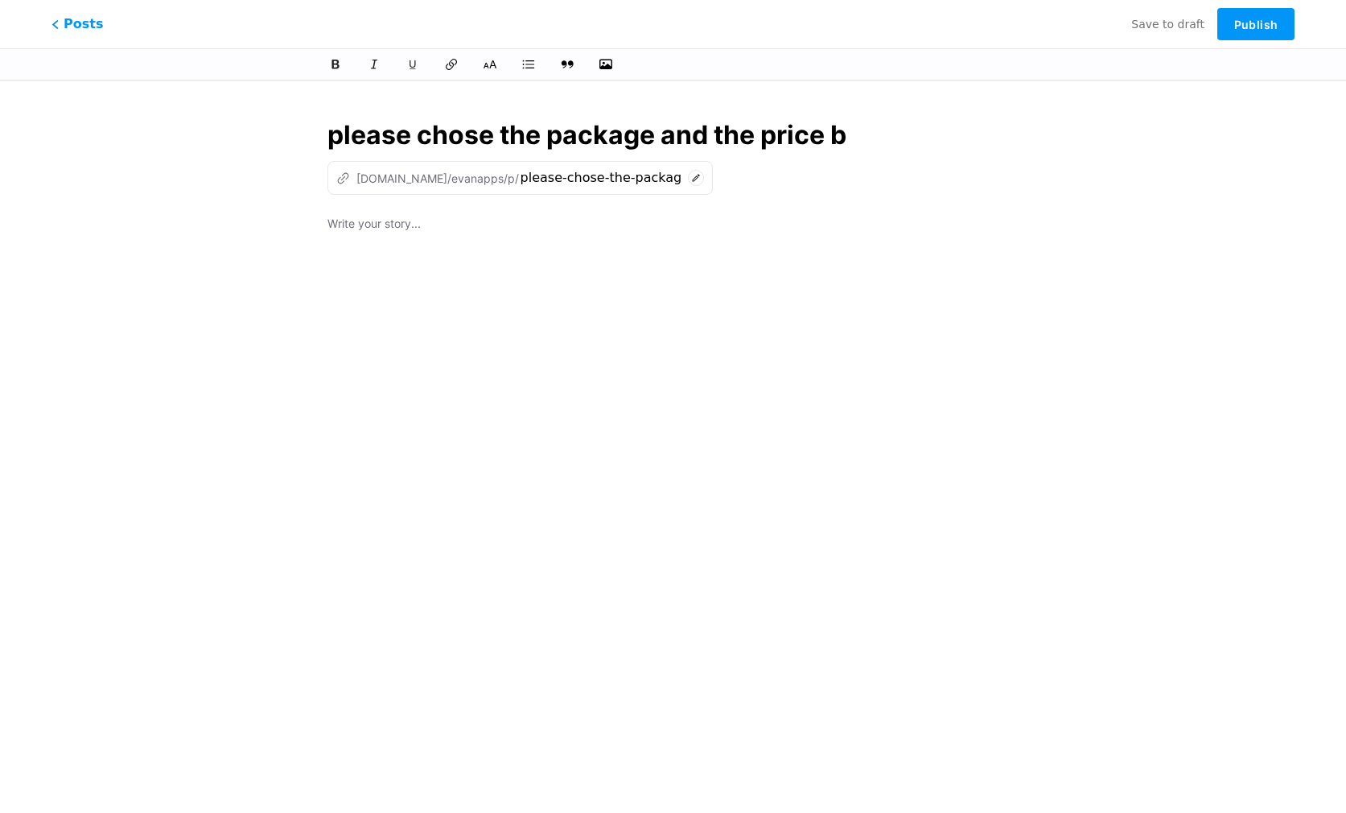
type input "please-chose-the-package-and-the-price"
type input "please chose the package and the price bef"
type input "please-chose-the-package-and-the-price-bef"
type input "please chose the package and the price before"
type input "please-chose-the-package-and-the-price-before"
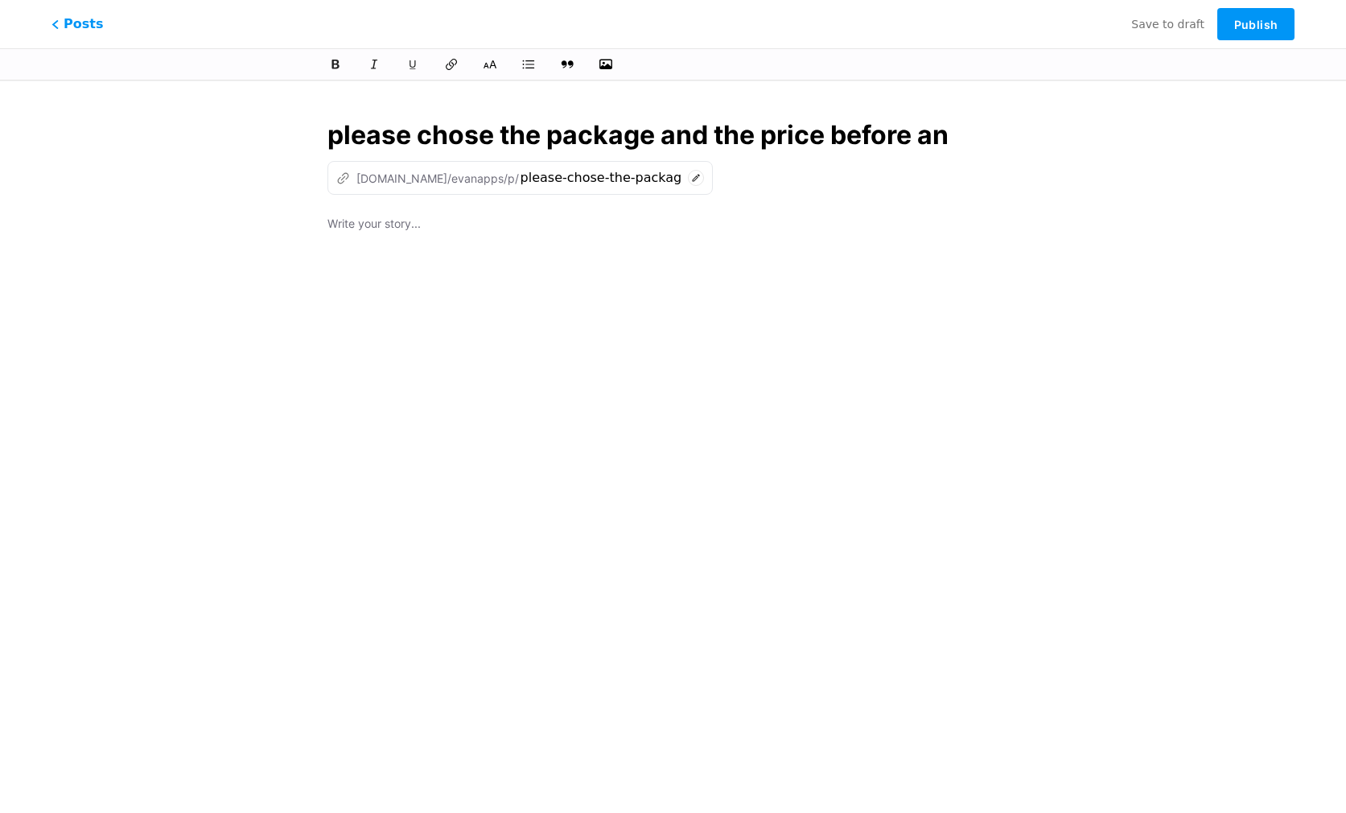
type input "please chose the package and the price before any"
type input "please-chose-the-package-and-the-price-before-an"
type input "please chose the package and the price before any"
type input "please-chose-the-package-and-the-price-before-any"
type input "please chose the package and the price before any co"
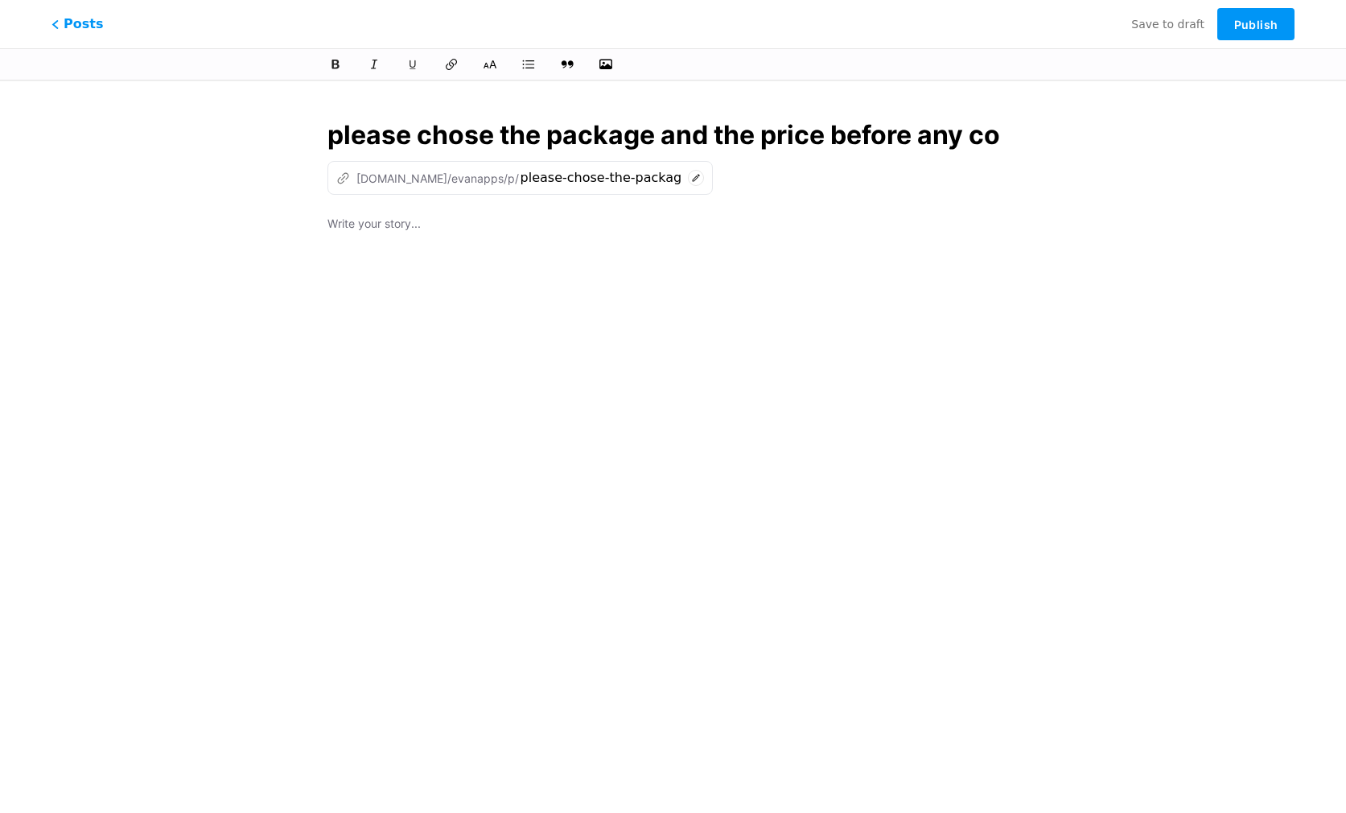
type input "please-chose-the-package-and-the-price-before-any-co"
type input "please chose the package and the price before any con"
type input "please-chose-the-package-and-the-price-before-any-con"
type input "please chose the package and the price before any co"
type input "please-chose-the-package-and-the-price-before-any-co"
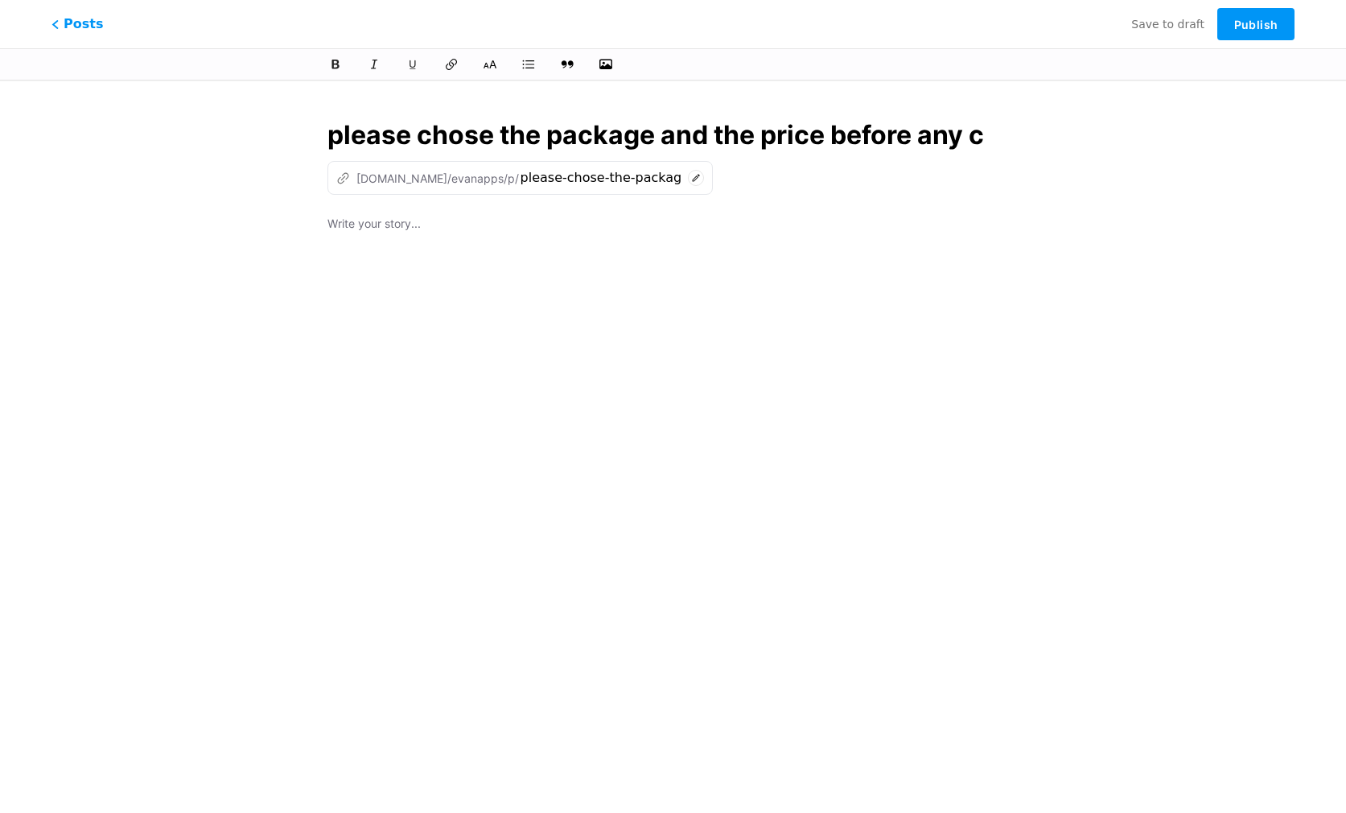
type input "please chose the package and the price before any"
type input "please-chose-the-package-and-the-price-before-any"
type input "please chose the package and the price before any ca"
type input "please-chose-the-package-and-the-price-before-any-ca"
type input "please chose the package and the price before any call"
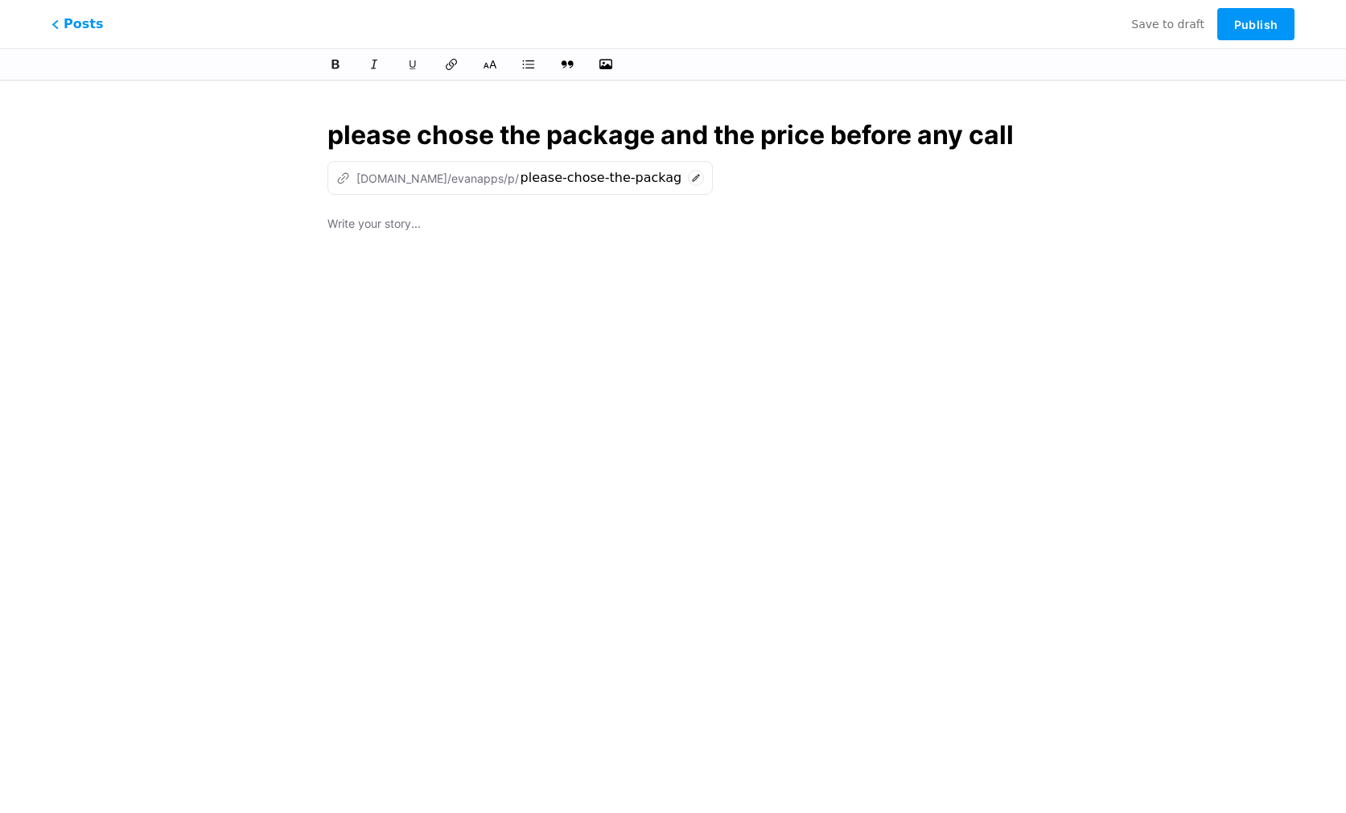
type input "please-chose-the-package-and-the-price-before-any-call"
type input "please chose the package and the price before any call"
click at [1235, 22] on button "Publish" at bounding box center [1256, 24] width 77 height 32
click at [1276, 24] on span "Publish" at bounding box center [1256, 25] width 43 height 14
click at [1260, 25] on span "Publish" at bounding box center [1256, 25] width 43 height 14
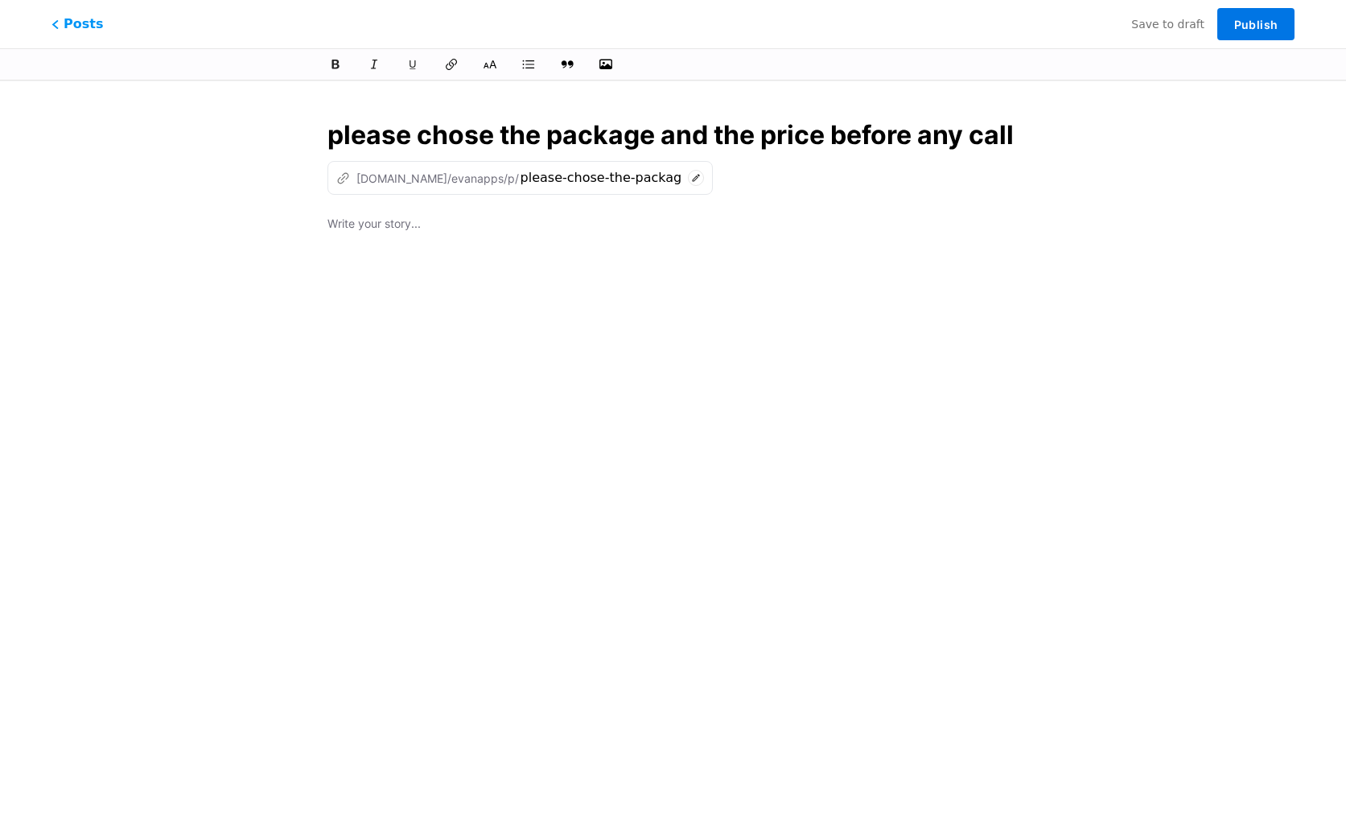
click at [1260, 25] on span "Publish" at bounding box center [1256, 25] width 43 height 14
click at [1260, 25] on button "Publish" at bounding box center [1256, 24] width 77 height 32
click at [1260, 25] on span "Publish" at bounding box center [1256, 25] width 43 height 14
click at [1260, 25] on button "Publish" at bounding box center [1256, 24] width 77 height 32
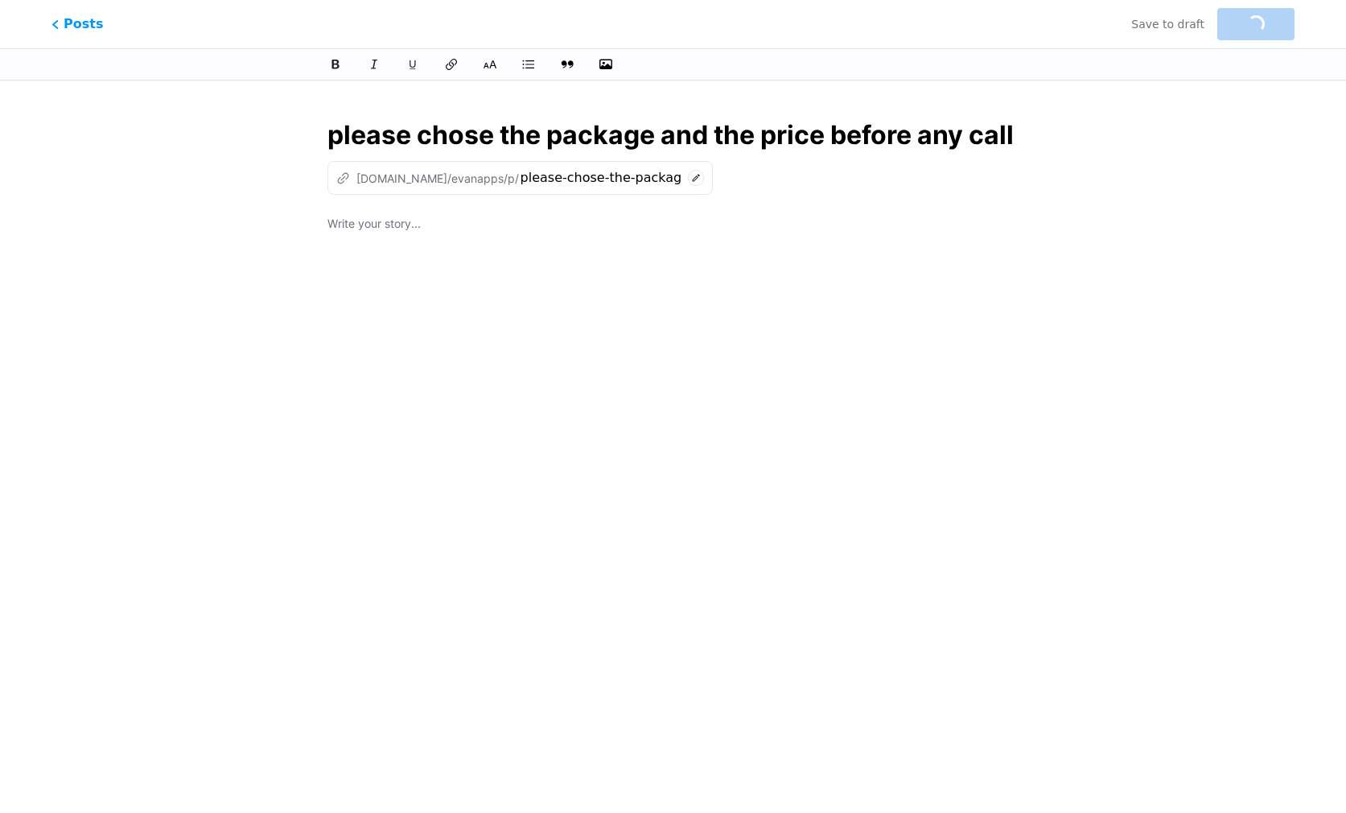
click at [1260, 25] on span "Publish" at bounding box center [1256, 25] width 43 height 14
click at [340, 66] on icon at bounding box center [336, 65] width 12 height 12
click at [574, 63] on icon at bounding box center [567, 65] width 15 height 10
click at [1268, 28] on span "Publish" at bounding box center [1256, 25] width 43 height 14
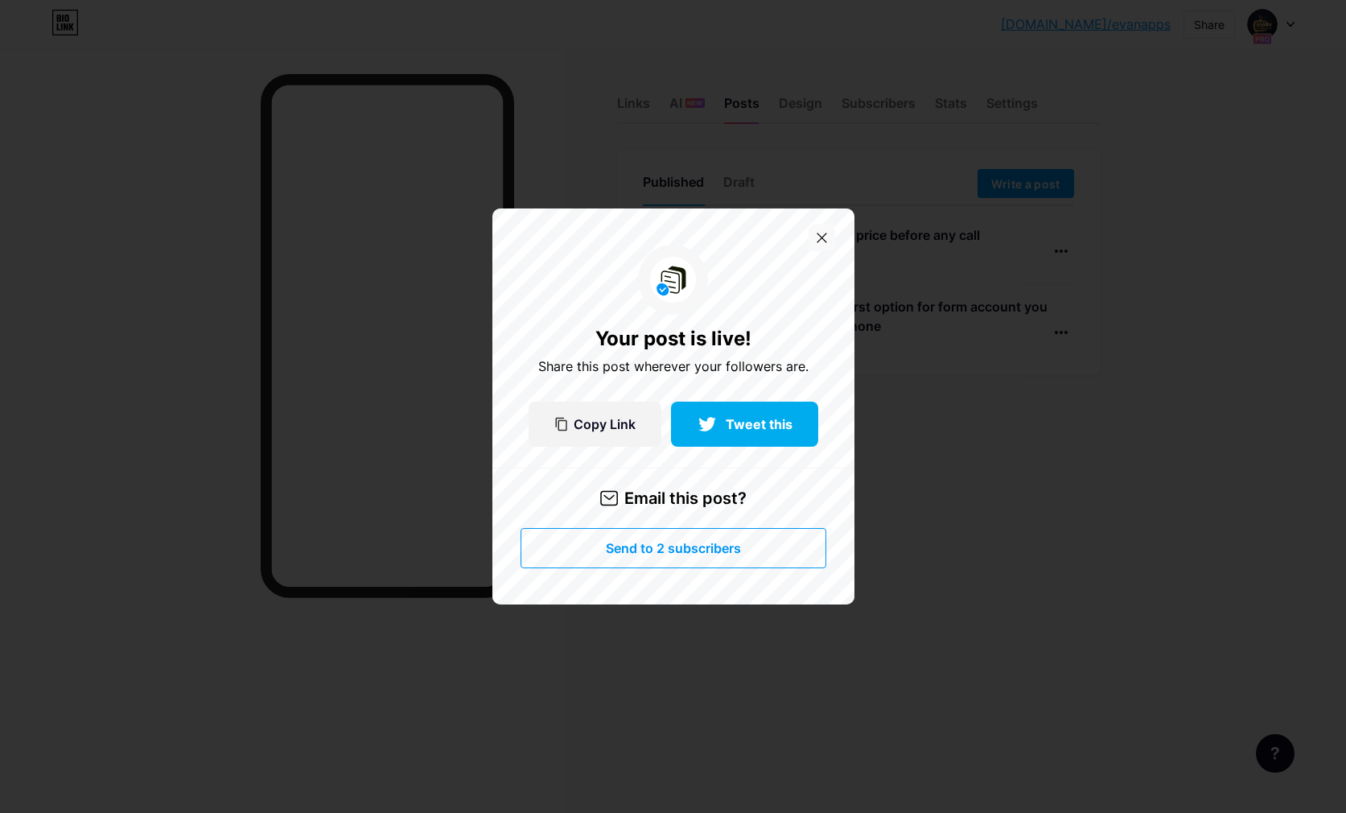
click at [818, 240] on icon at bounding box center [822, 238] width 10 height 10
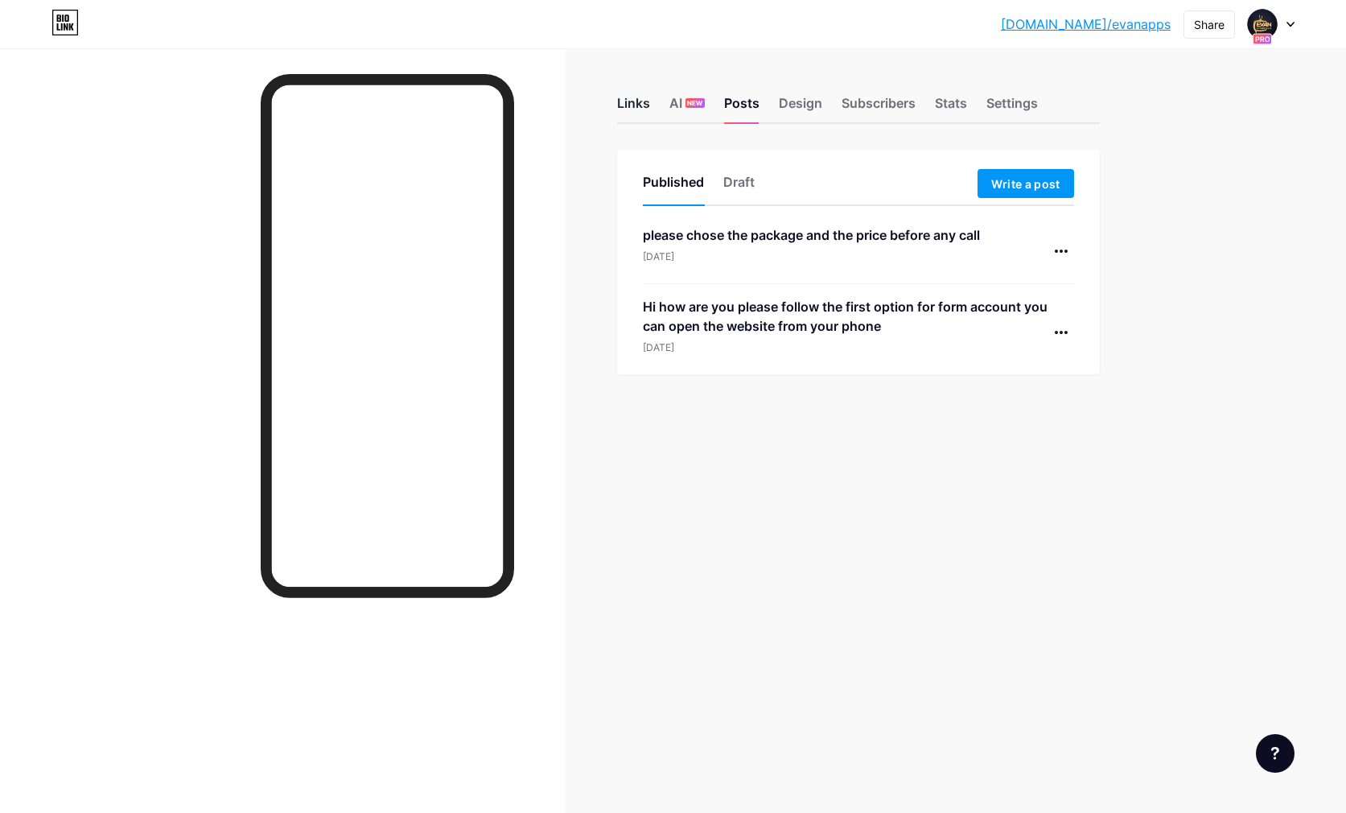
click at [635, 102] on div "Links" at bounding box center [633, 107] width 33 height 29
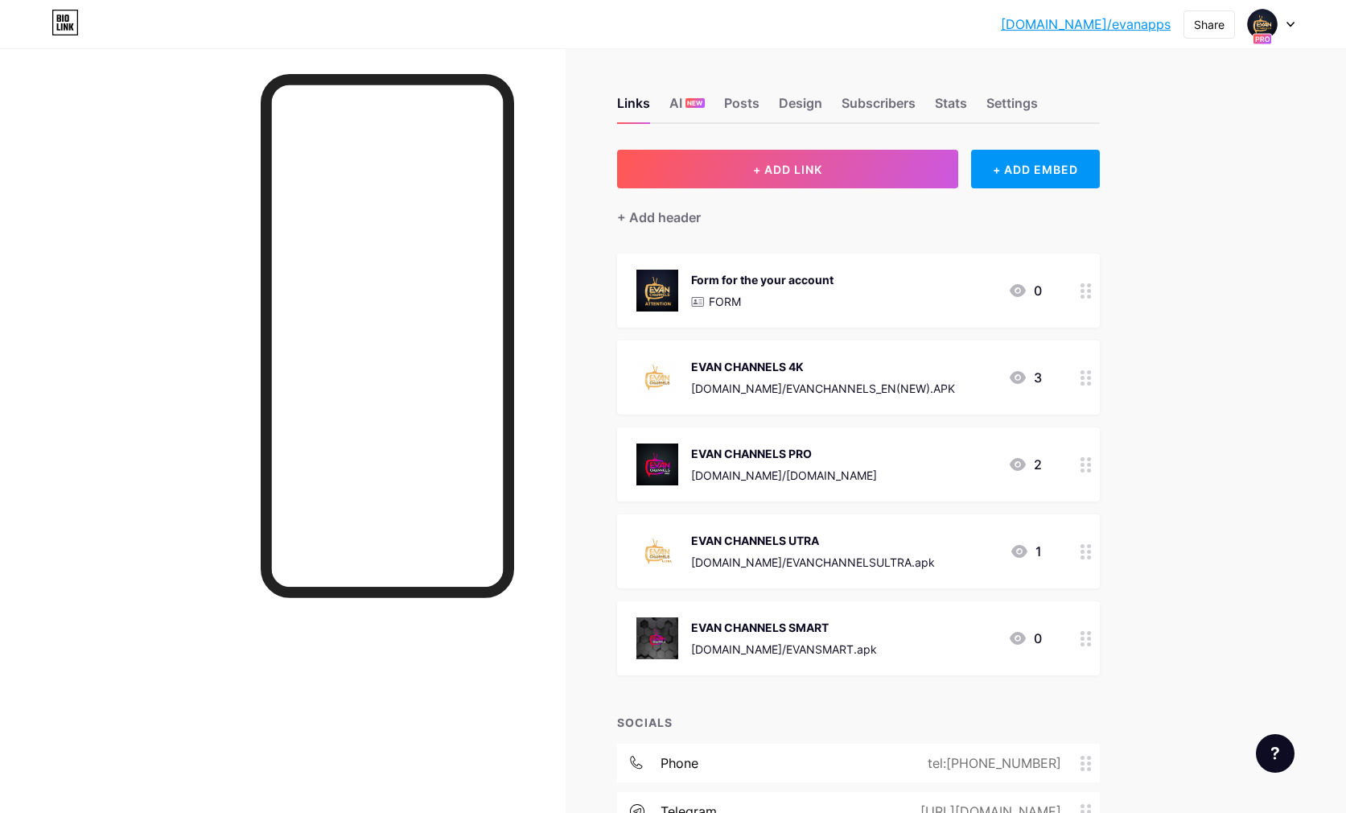
scroll to position [194, 0]
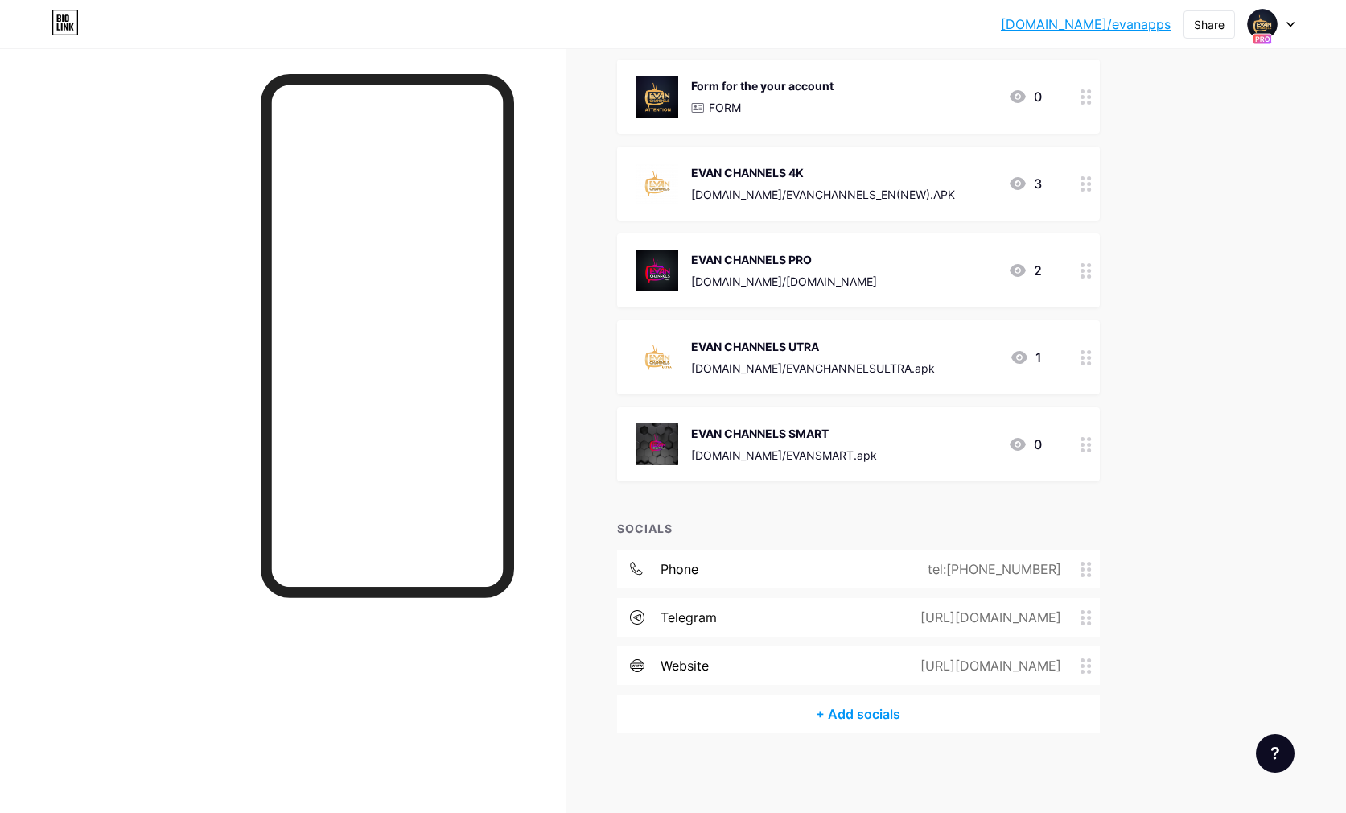
drag, startPoint x: 861, startPoint y: 665, endPoint x: 1075, endPoint y: 666, distance: 214.1
click at [1075, 666] on div "[URL][DOMAIN_NAME]" at bounding box center [988, 665] width 186 height 19
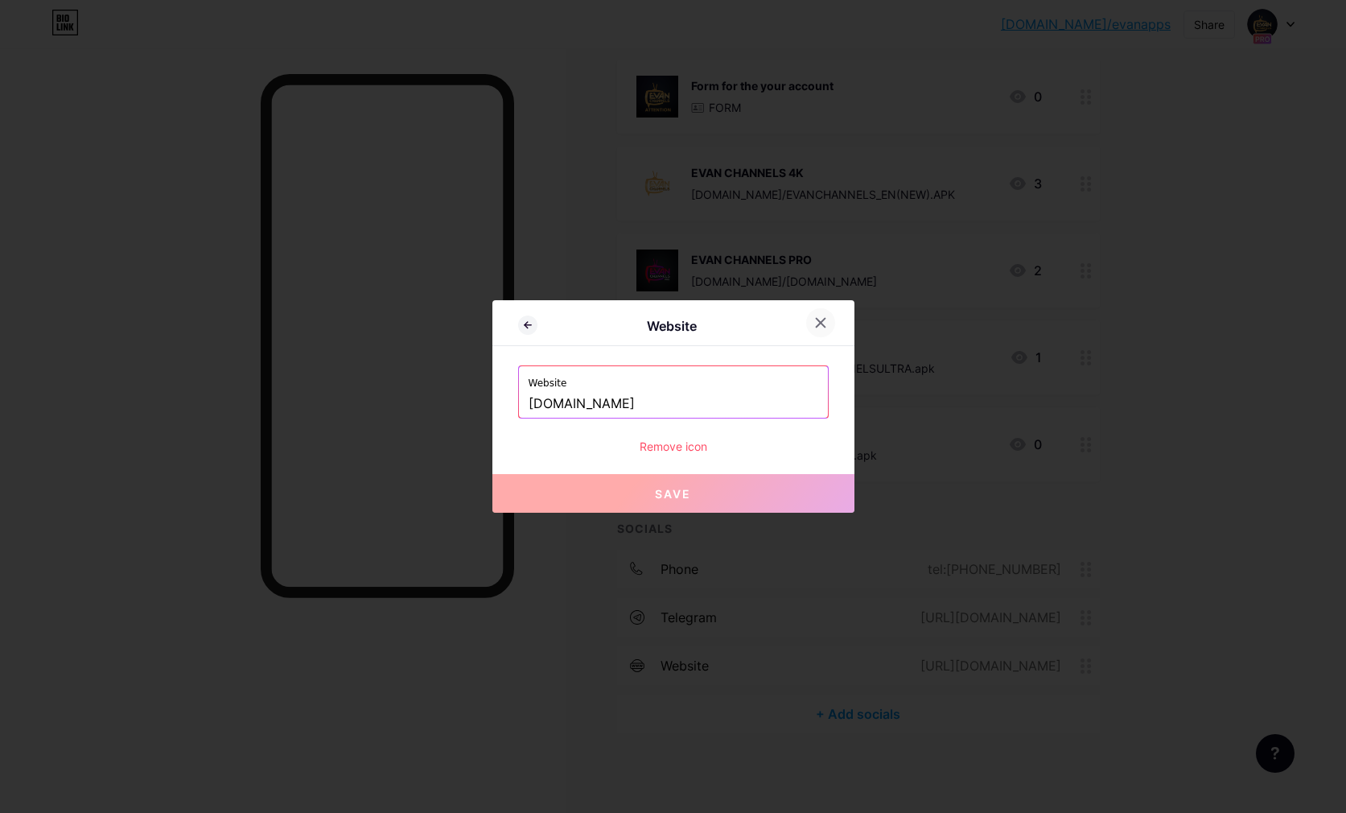
click at [829, 324] on div at bounding box center [820, 322] width 29 height 29
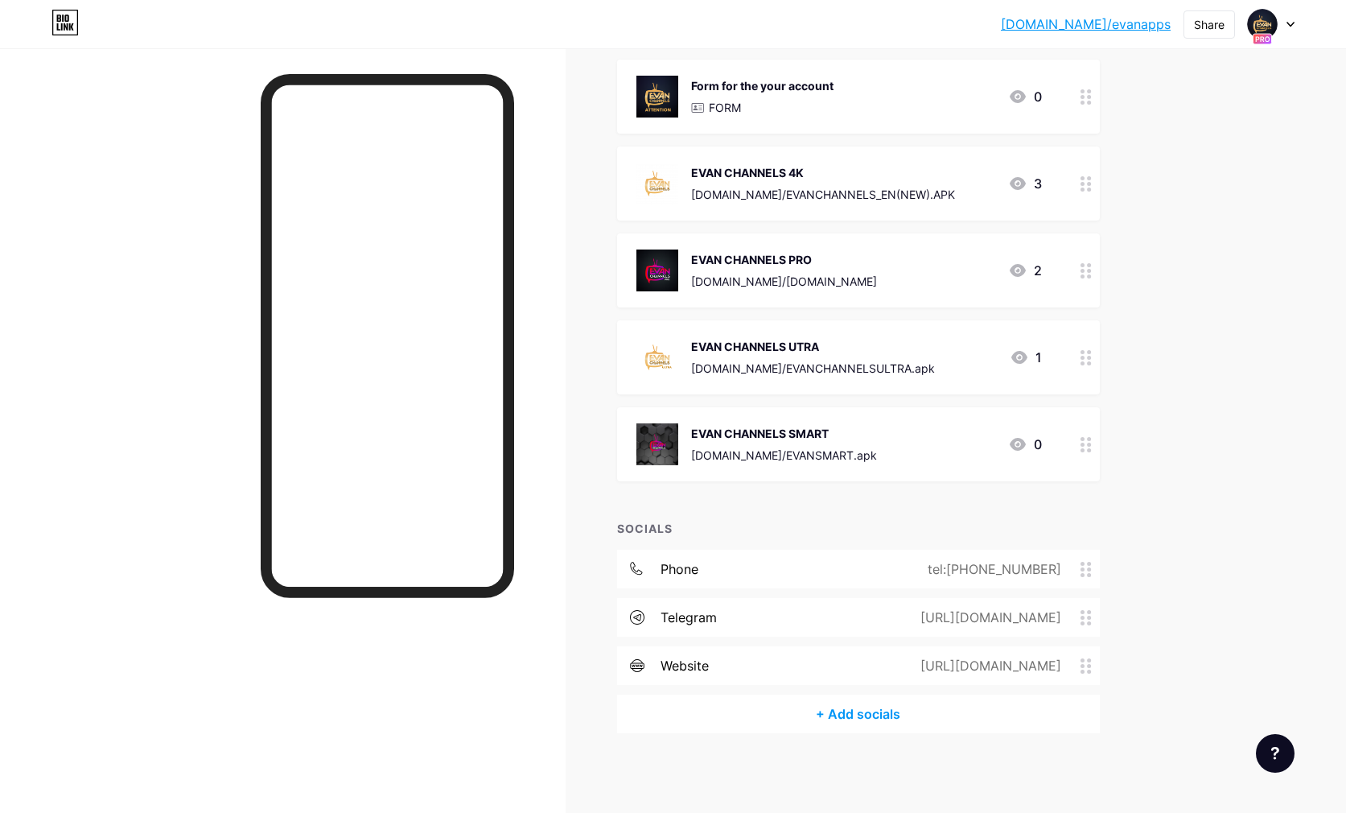
click at [909, 666] on div "[URL][DOMAIN_NAME]" at bounding box center [988, 665] width 186 height 19
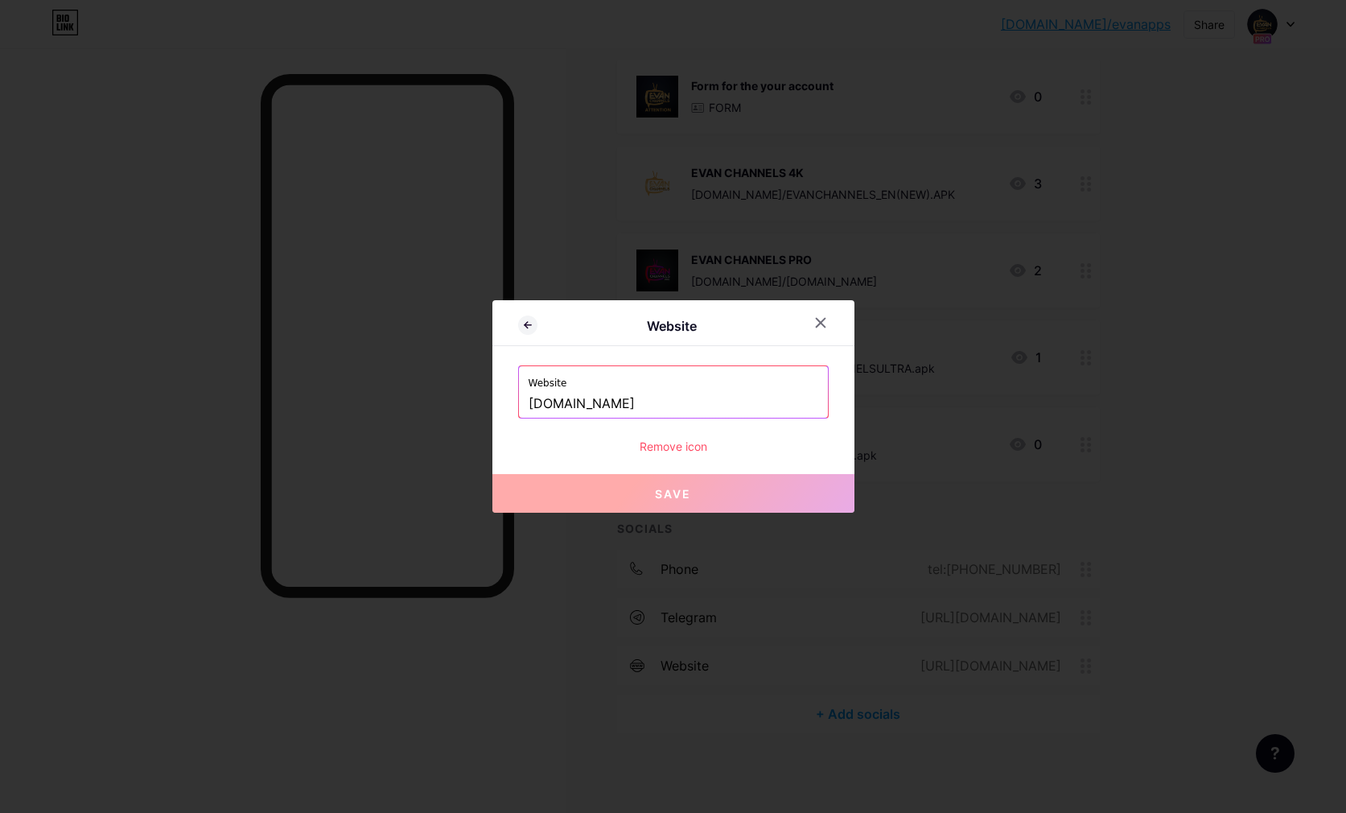
drag, startPoint x: 693, startPoint y: 402, endPoint x: 559, endPoint y: 403, distance: 134.4
click at [514, 407] on div "Website Website [DOMAIN_NAME] Remove icon Save" at bounding box center [674, 406] width 362 height 212
click at [822, 325] on icon at bounding box center [820, 322] width 13 height 13
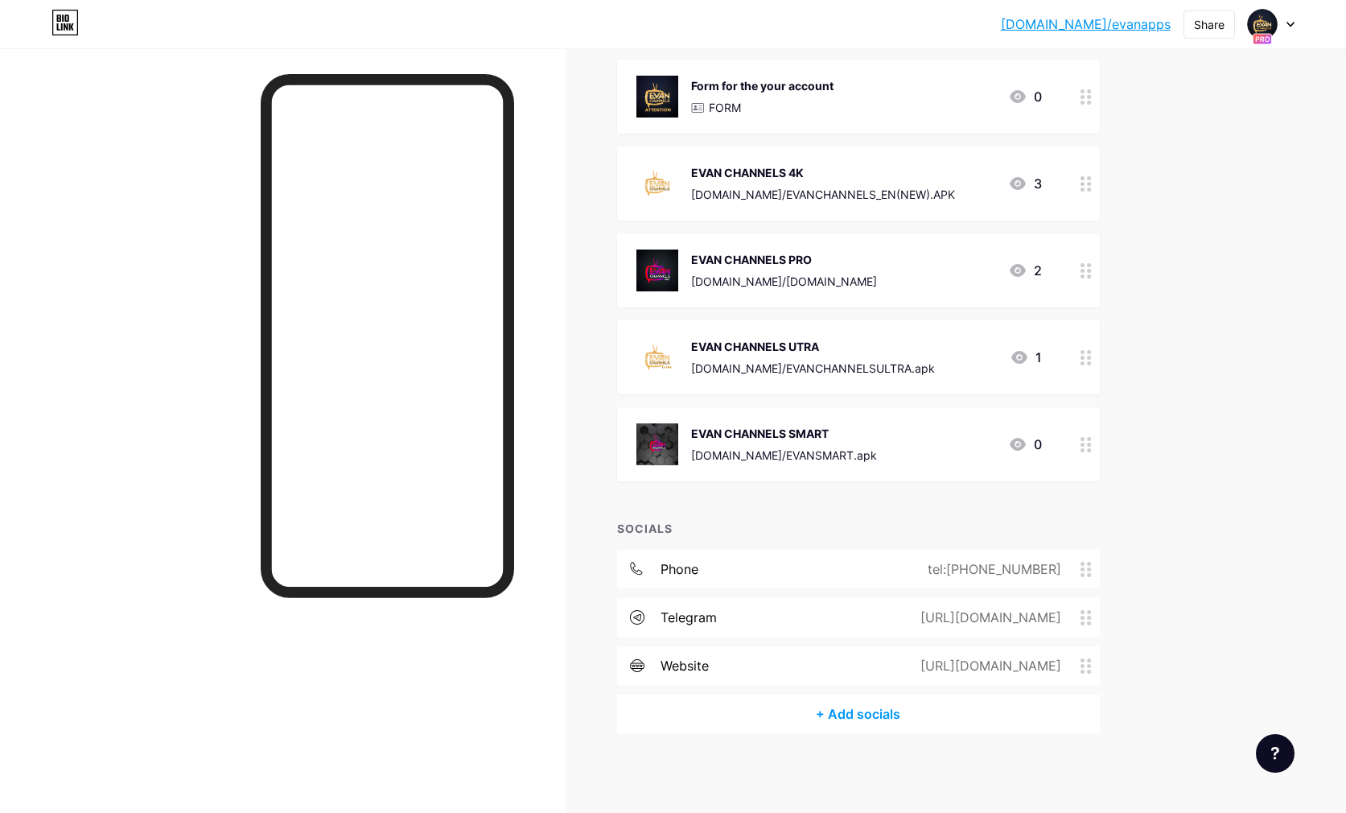
scroll to position [0, 0]
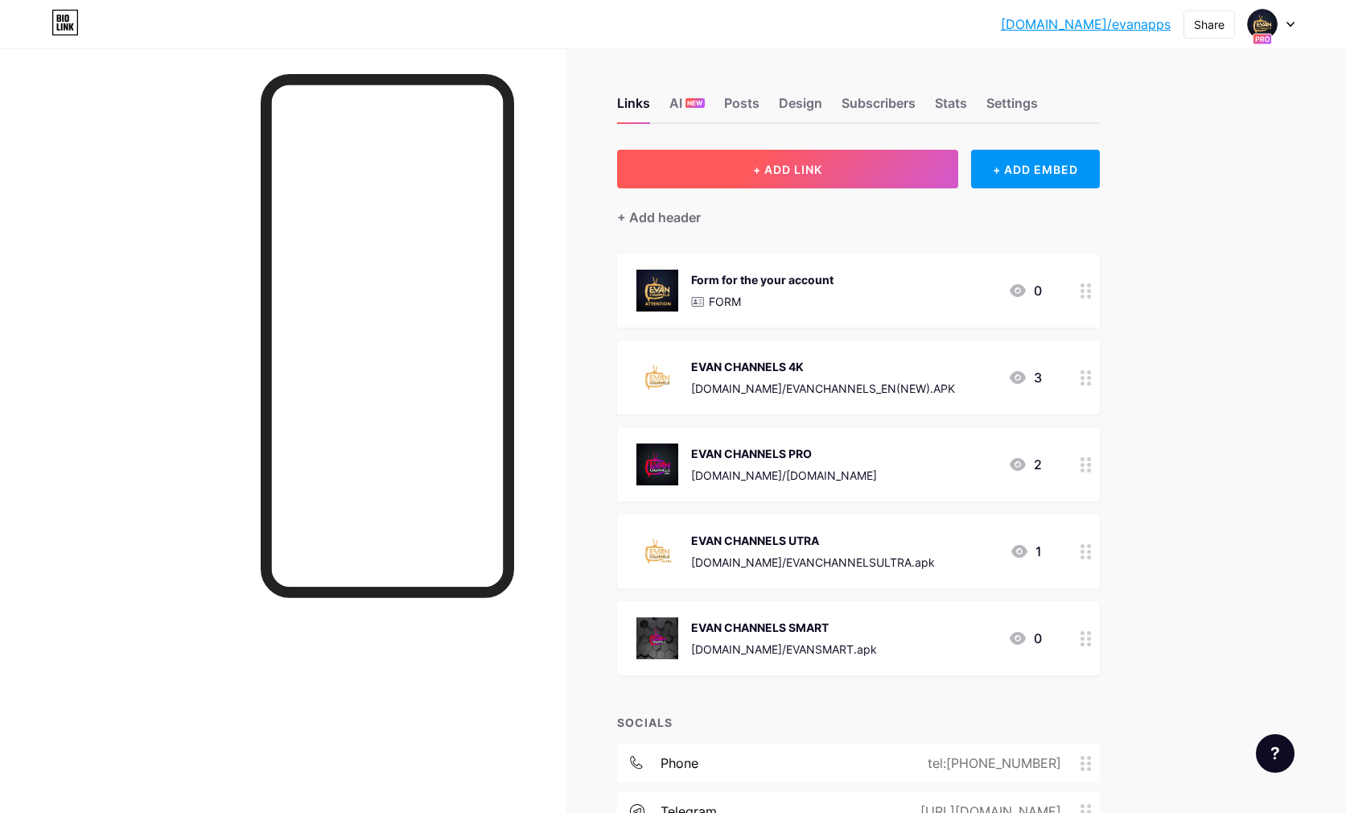
click at [788, 159] on button "+ ADD LINK" at bounding box center [788, 169] width 342 height 39
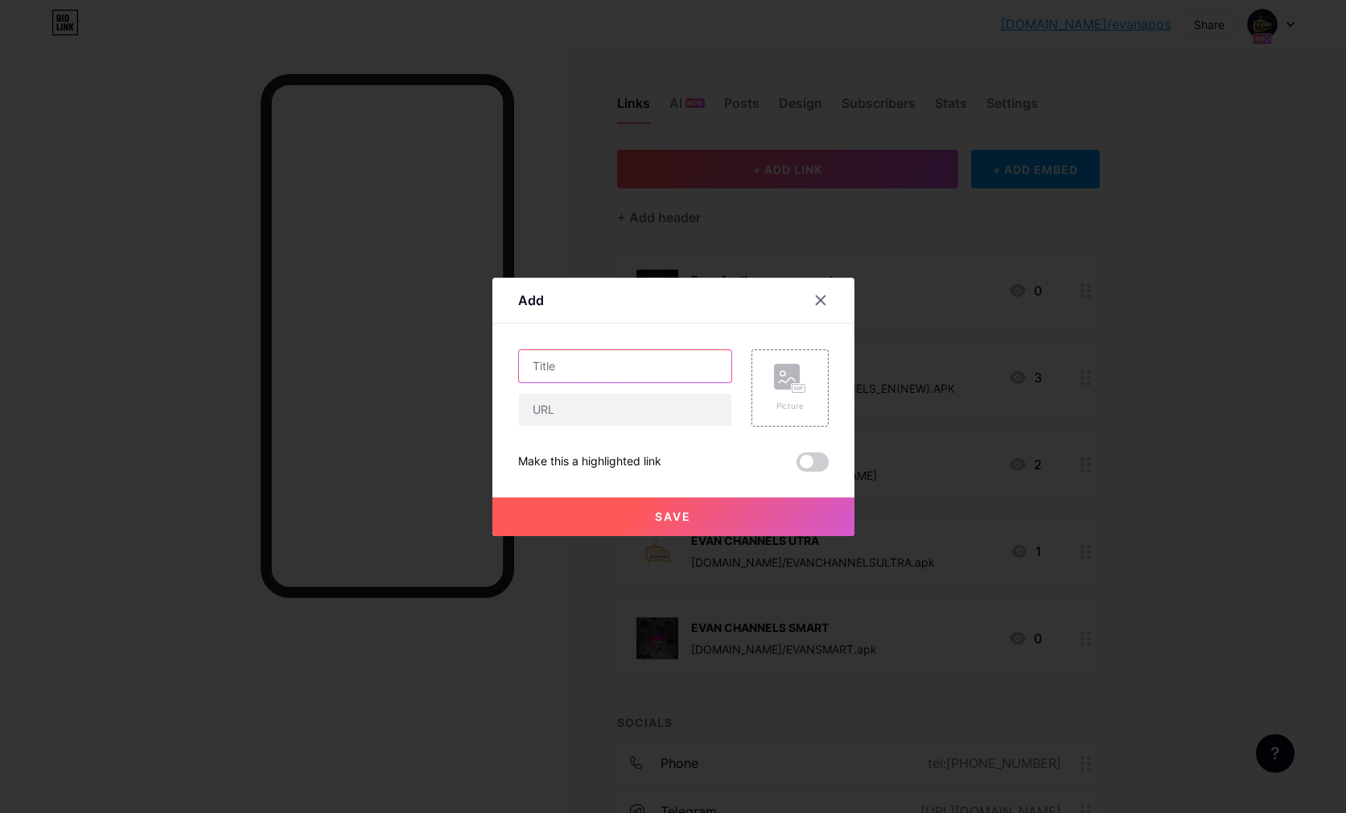
click at [599, 360] on input "text" at bounding box center [625, 366] width 212 height 32
type input "p"
type input "PRICE AND PACKAGE"
click at [564, 397] on input "text" at bounding box center [625, 410] width 212 height 32
paste input "[DOMAIN_NAME]"
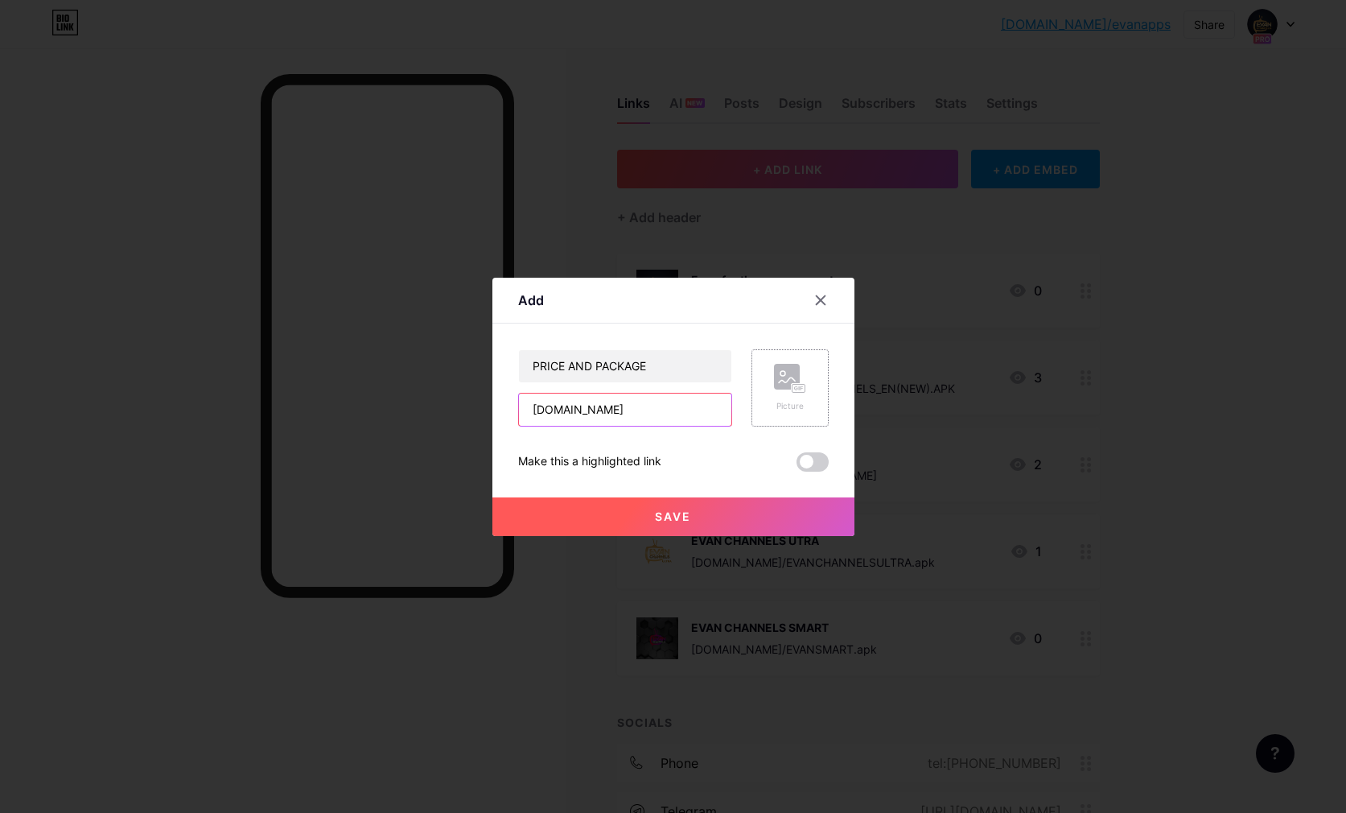
type input "[DOMAIN_NAME]"
click at [797, 381] on rect at bounding box center [787, 377] width 26 height 26
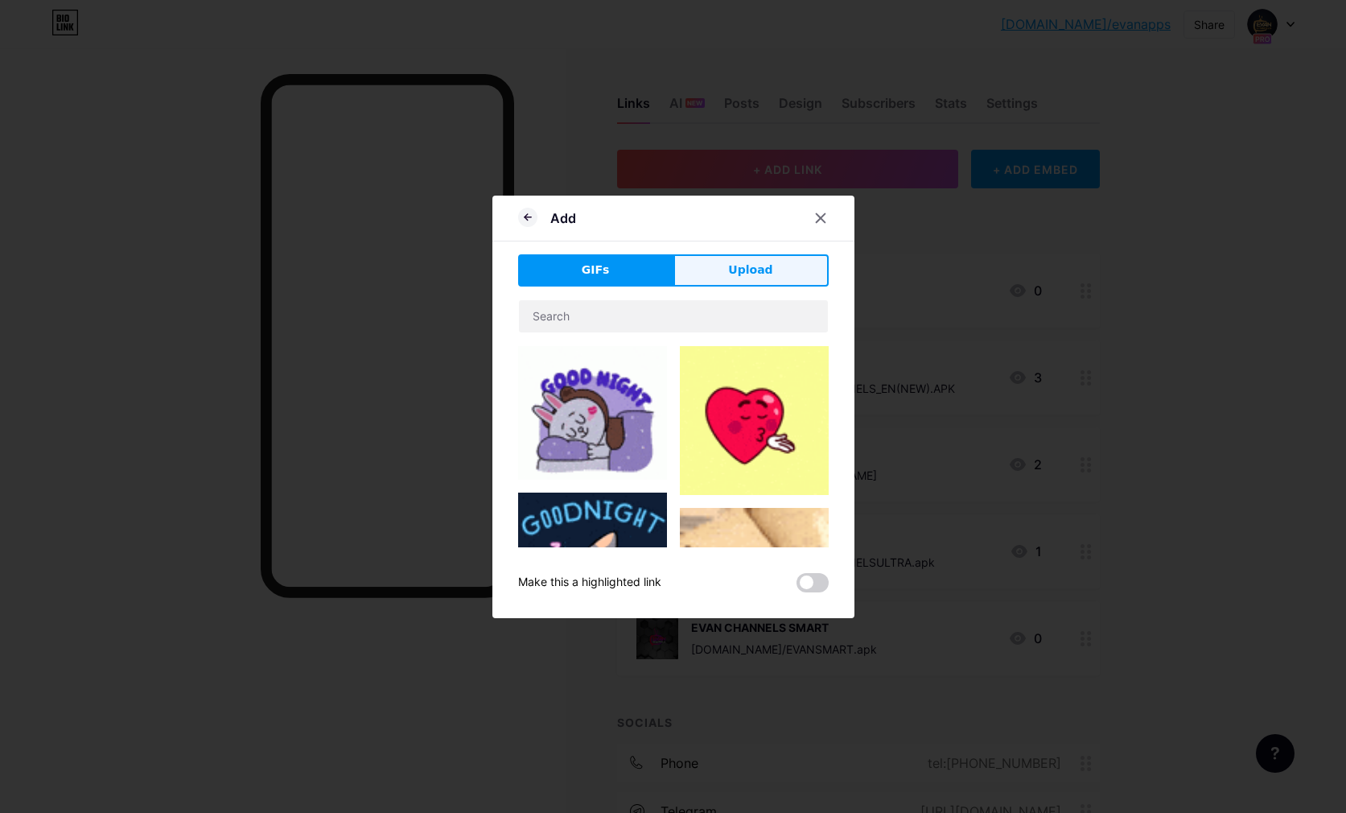
click at [734, 265] on span "Upload" at bounding box center [750, 270] width 44 height 17
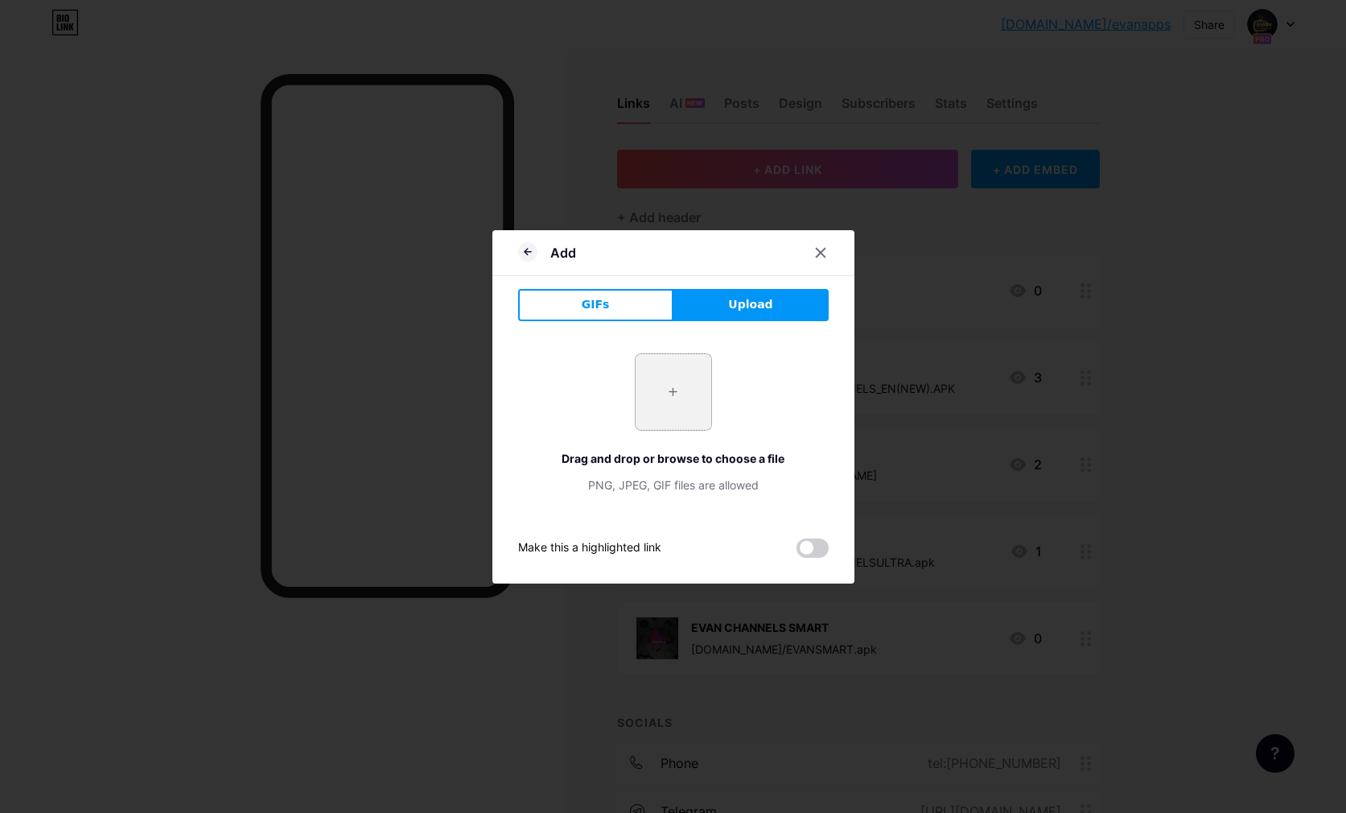
click at [687, 394] on input "file" at bounding box center [674, 392] width 76 height 76
type input "C:\fakepath\$$$$.gif"
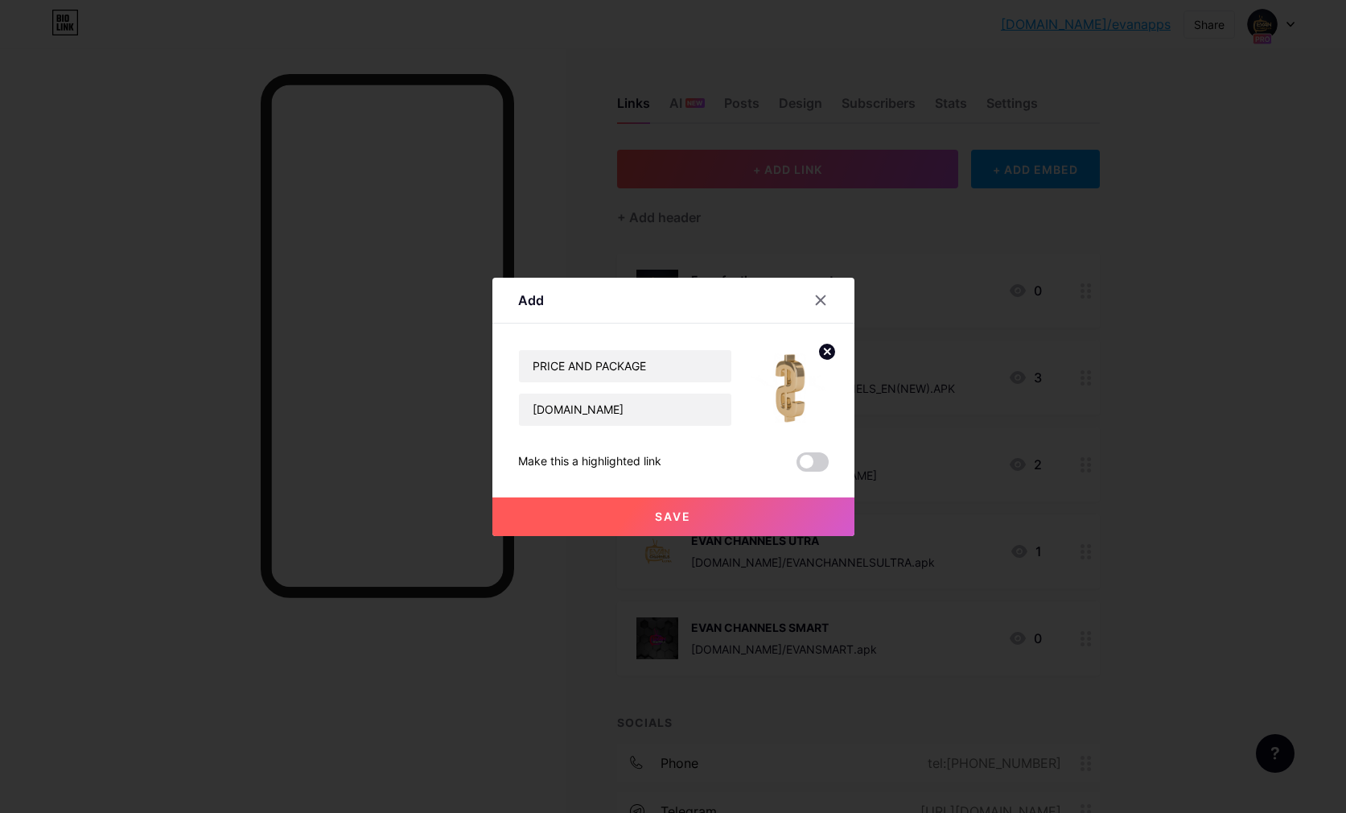
click at [667, 526] on button "Save" at bounding box center [674, 516] width 362 height 39
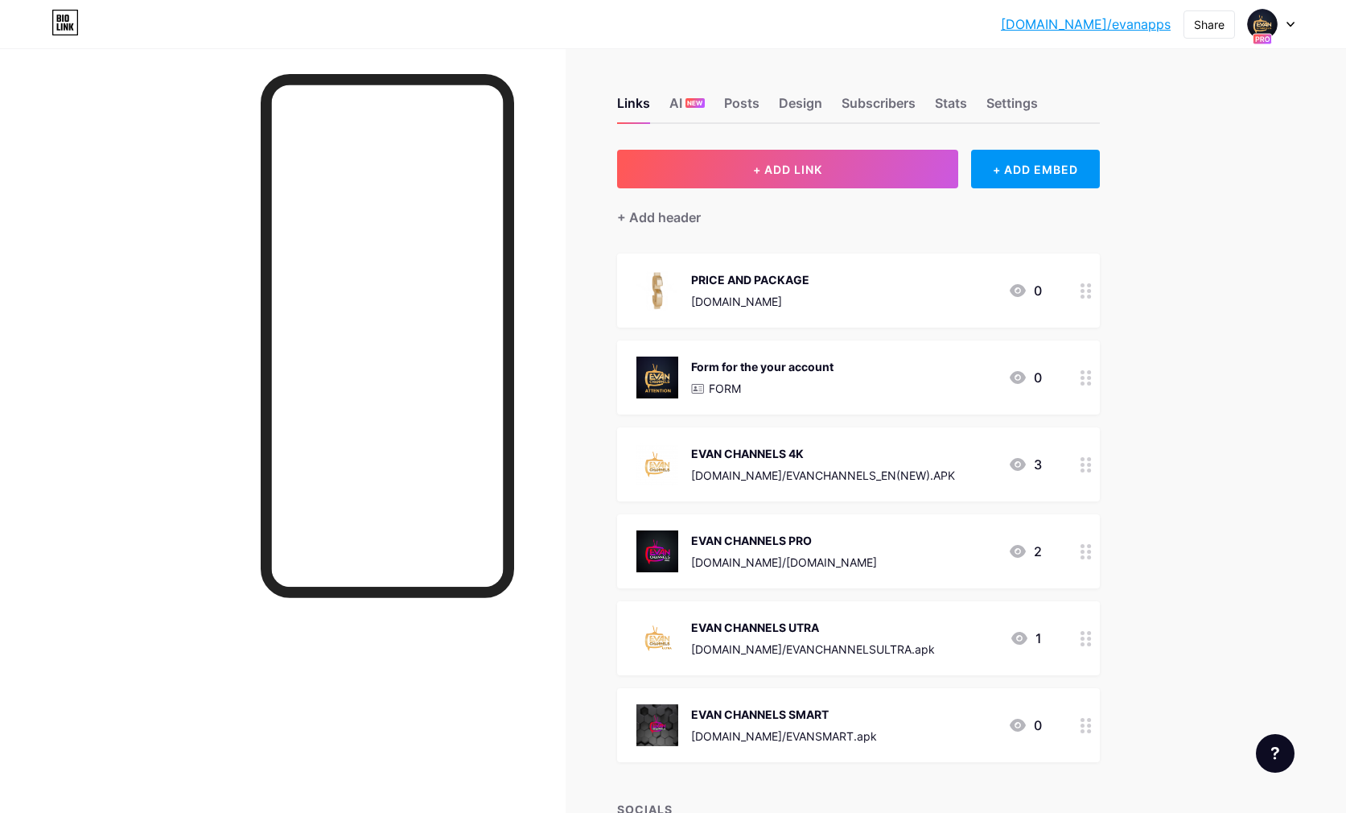
click at [796, 305] on div "[DOMAIN_NAME]" at bounding box center [750, 301] width 118 height 17
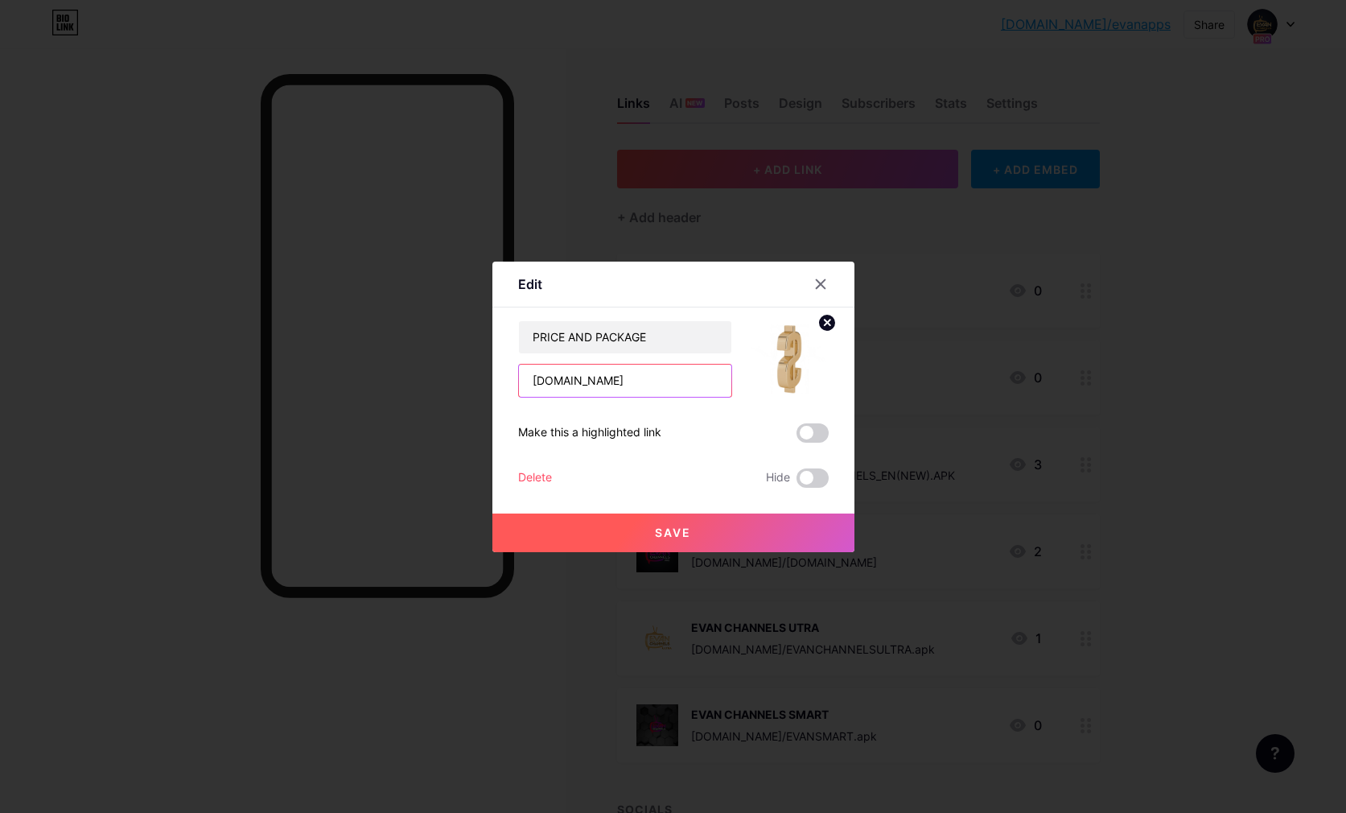
drag, startPoint x: 685, startPoint y: 377, endPoint x: 377, endPoint y: 382, distance: 307.5
click at [377, 382] on div "Edit Content YouTube Play YouTube video without leaving your page. ADD Vimeo Pl…" at bounding box center [673, 406] width 1346 height 813
paste input "[URL][DOMAIN_NAME]"
type input "[URL][DOMAIN_NAME]"
click at [687, 522] on button "Save" at bounding box center [674, 532] width 362 height 39
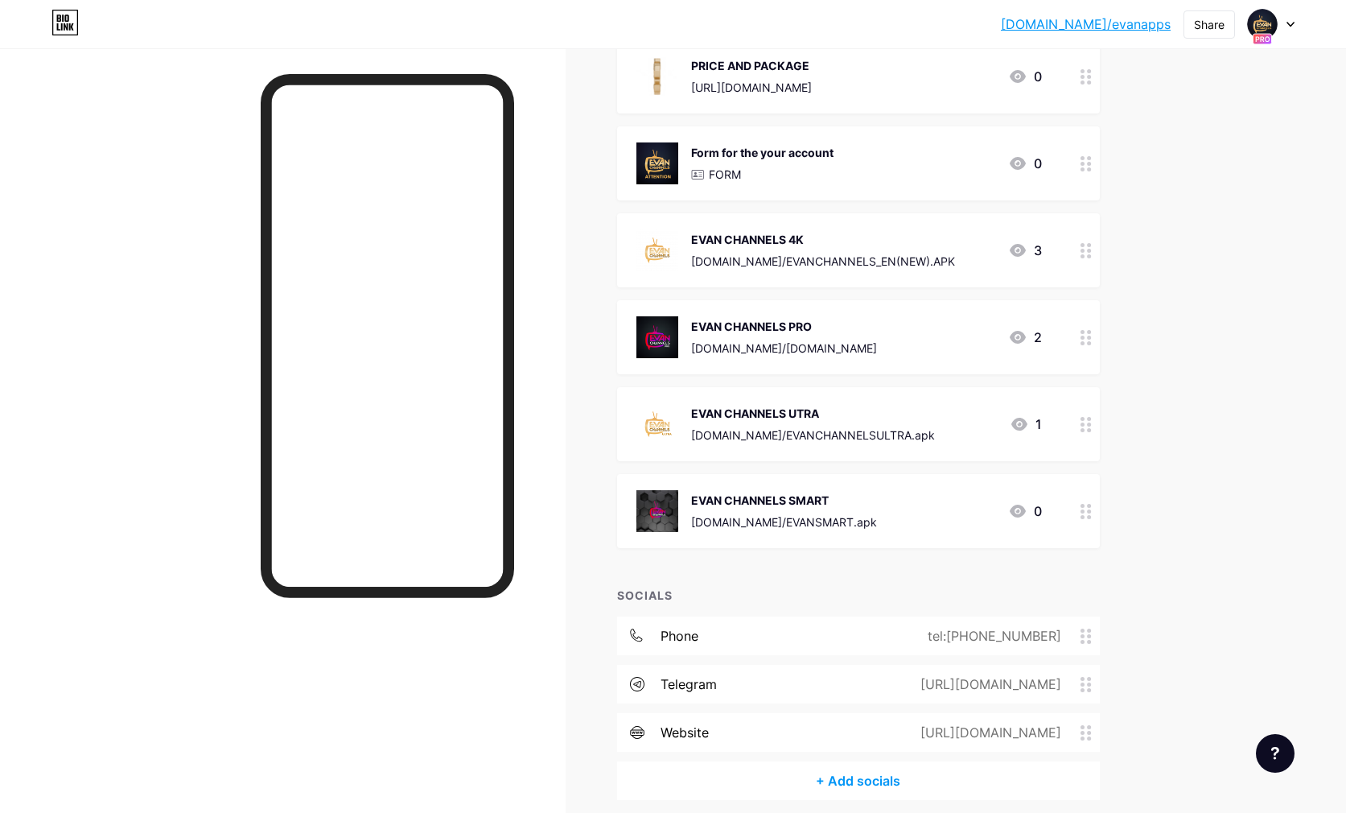
scroll to position [215, 0]
click at [826, 238] on div "EVAN CHANNELS 4K" at bounding box center [823, 238] width 264 height 17
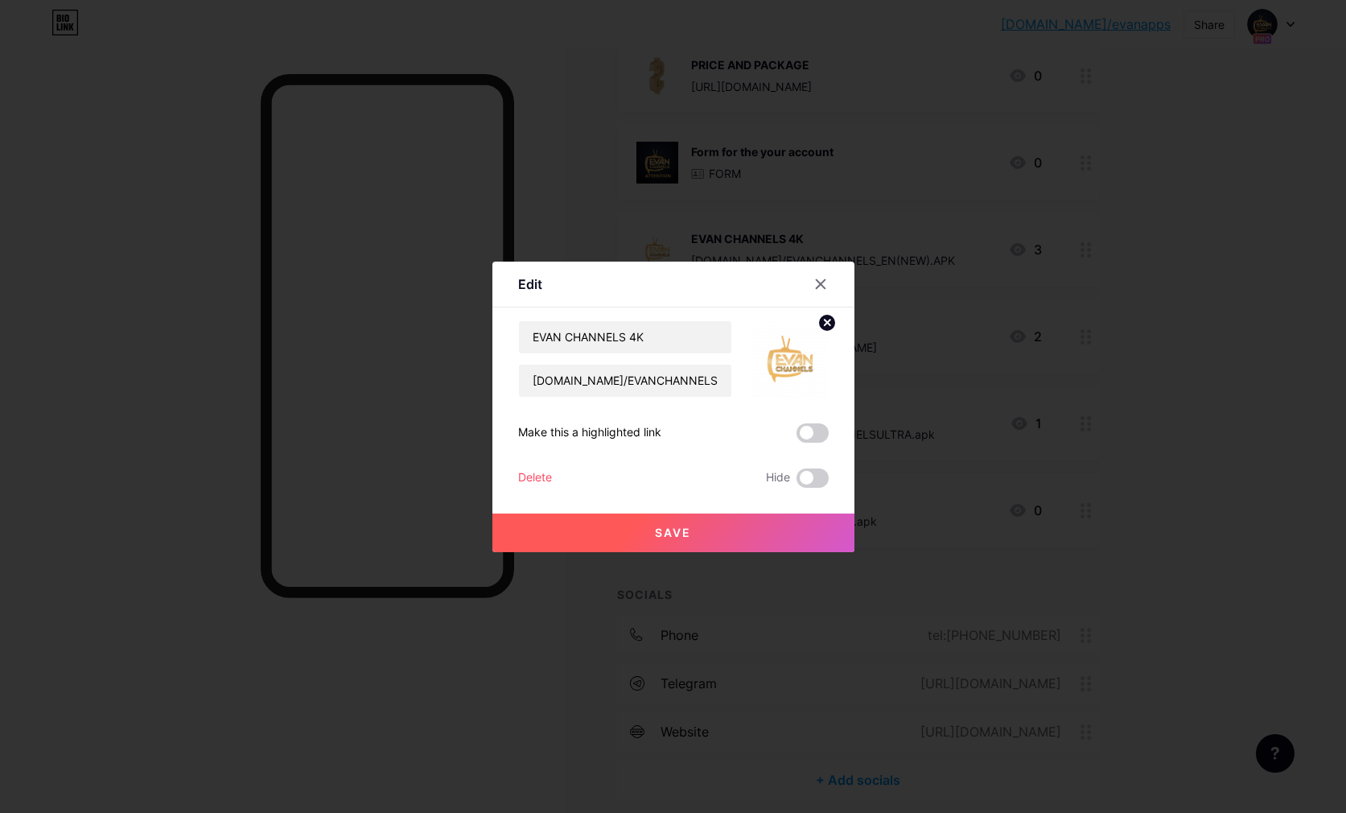
click at [704, 529] on button "Save" at bounding box center [674, 532] width 362 height 39
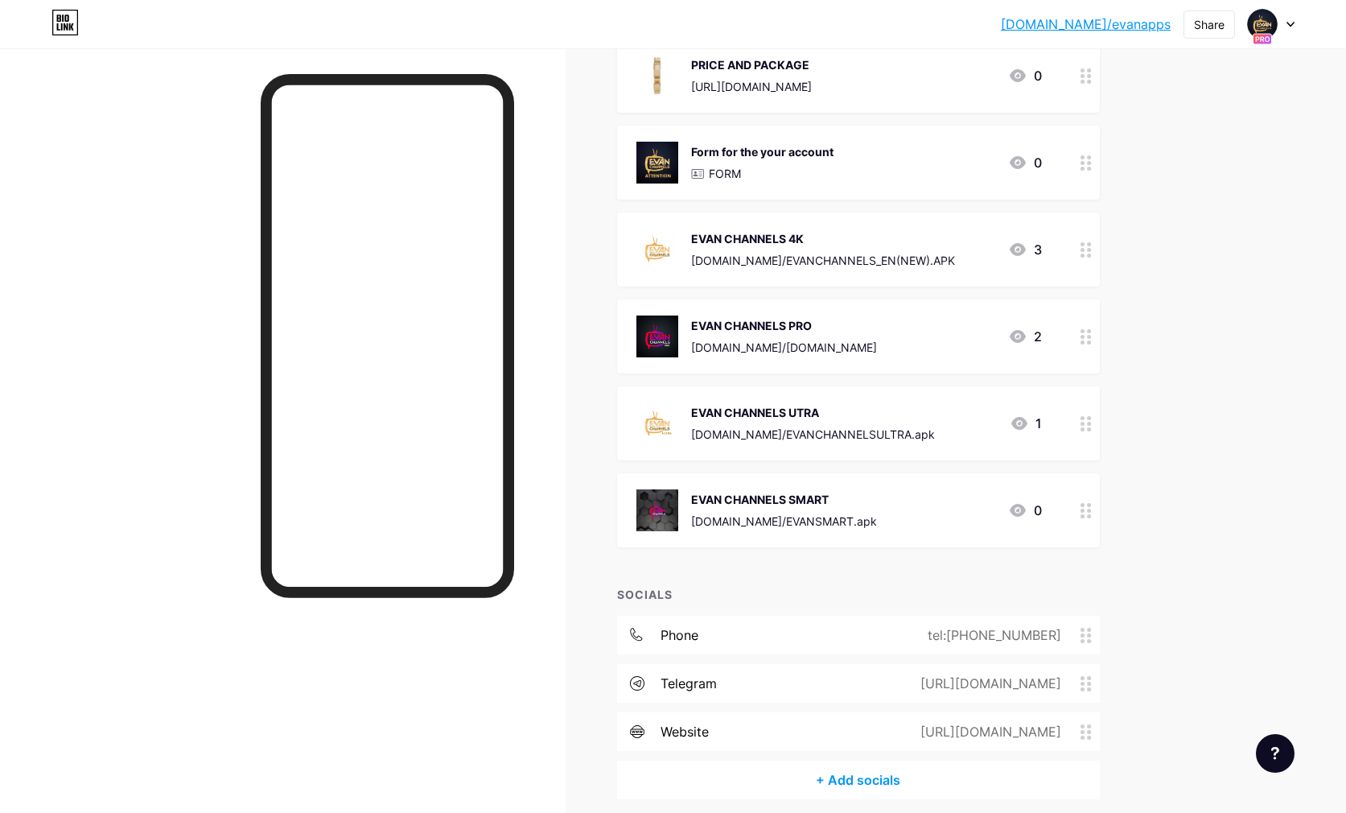
scroll to position [221, 0]
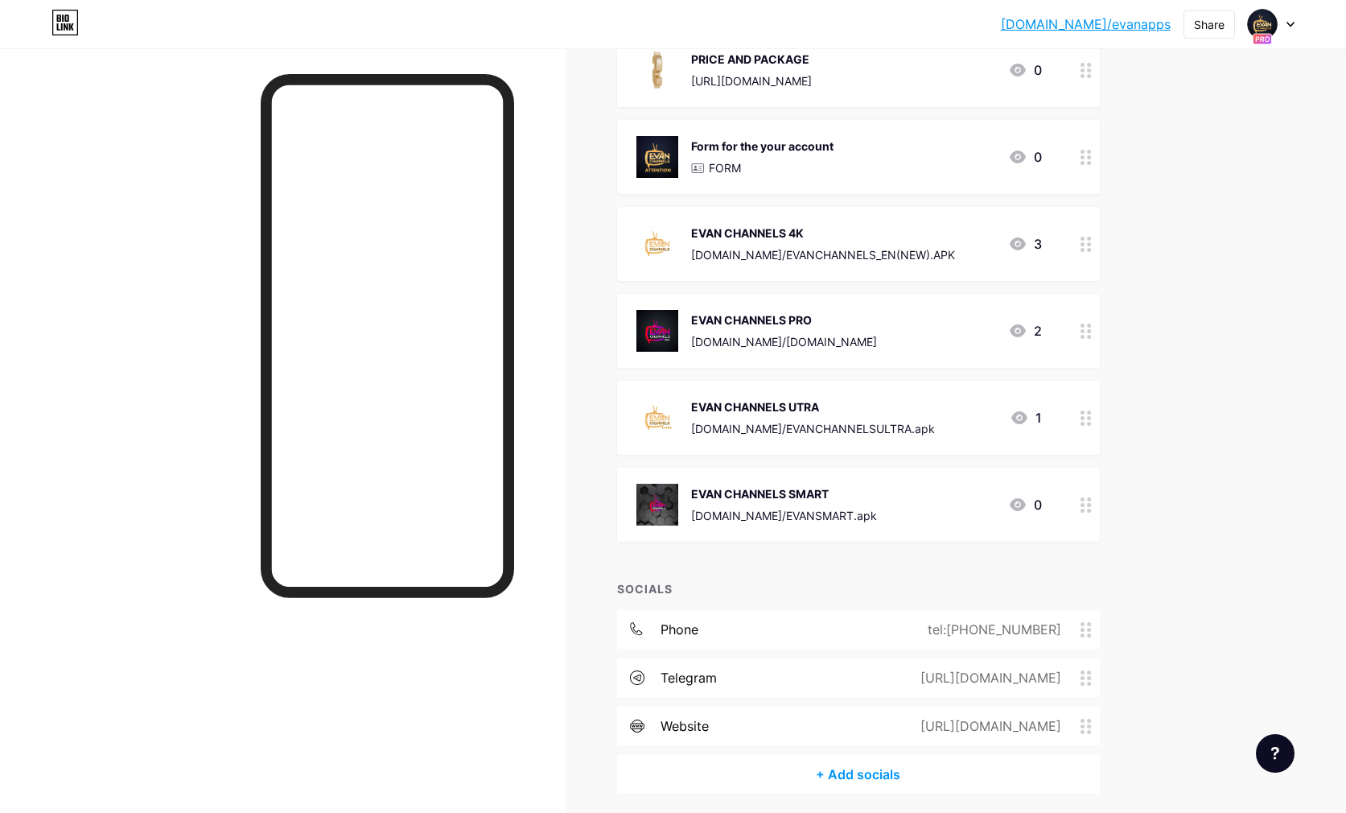
click at [852, 333] on div "[DOMAIN_NAME]/[DOMAIN_NAME]" at bounding box center [784, 341] width 186 height 17
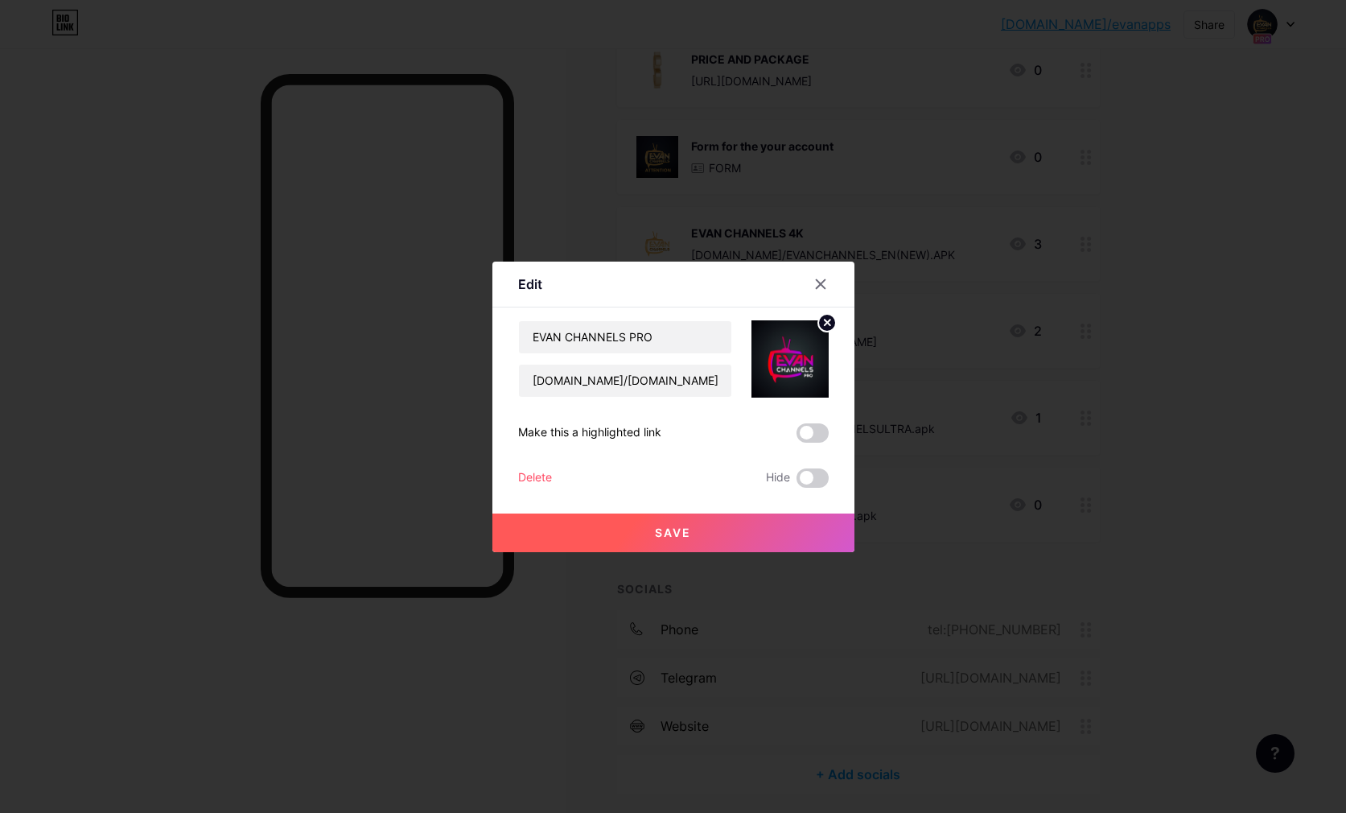
click at [692, 540] on button "Save" at bounding box center [674, 532] width 362 height 39
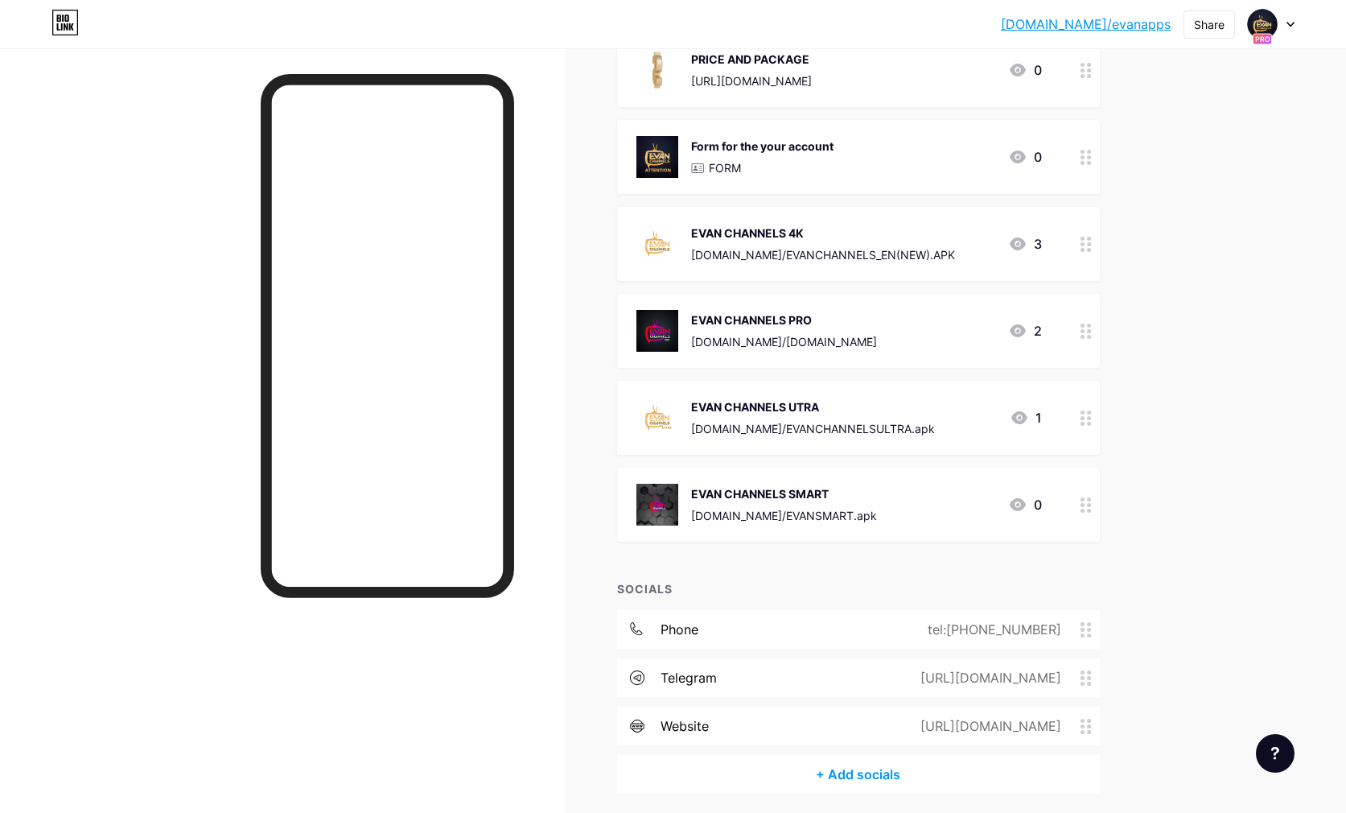
click at [773, 240] on div "EVAN CHANNELS 4K" at bounding box center [823, 233] width 264 height 17
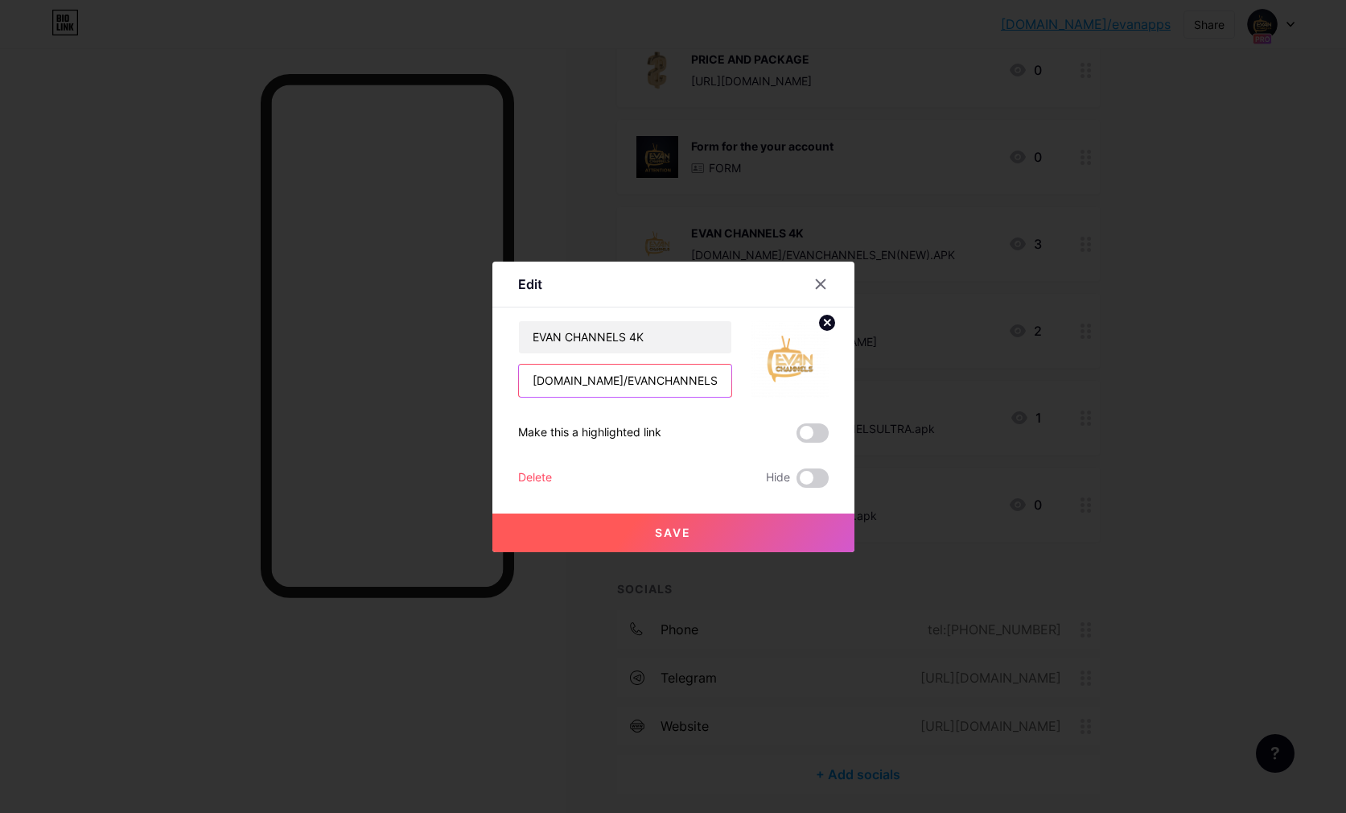
click at [527, 381] on input "[DOMAIN_NAME]/EVANCHANNELS_EN(NEW).APK" at bounding box center [625, 381] width 212 height 32
type input "http://evanapp.store/EVANCHANNELS_EN(NEW).APK"
click at [679, 530] on span "Save" at bounding box center [673, 533] width 36 height 14
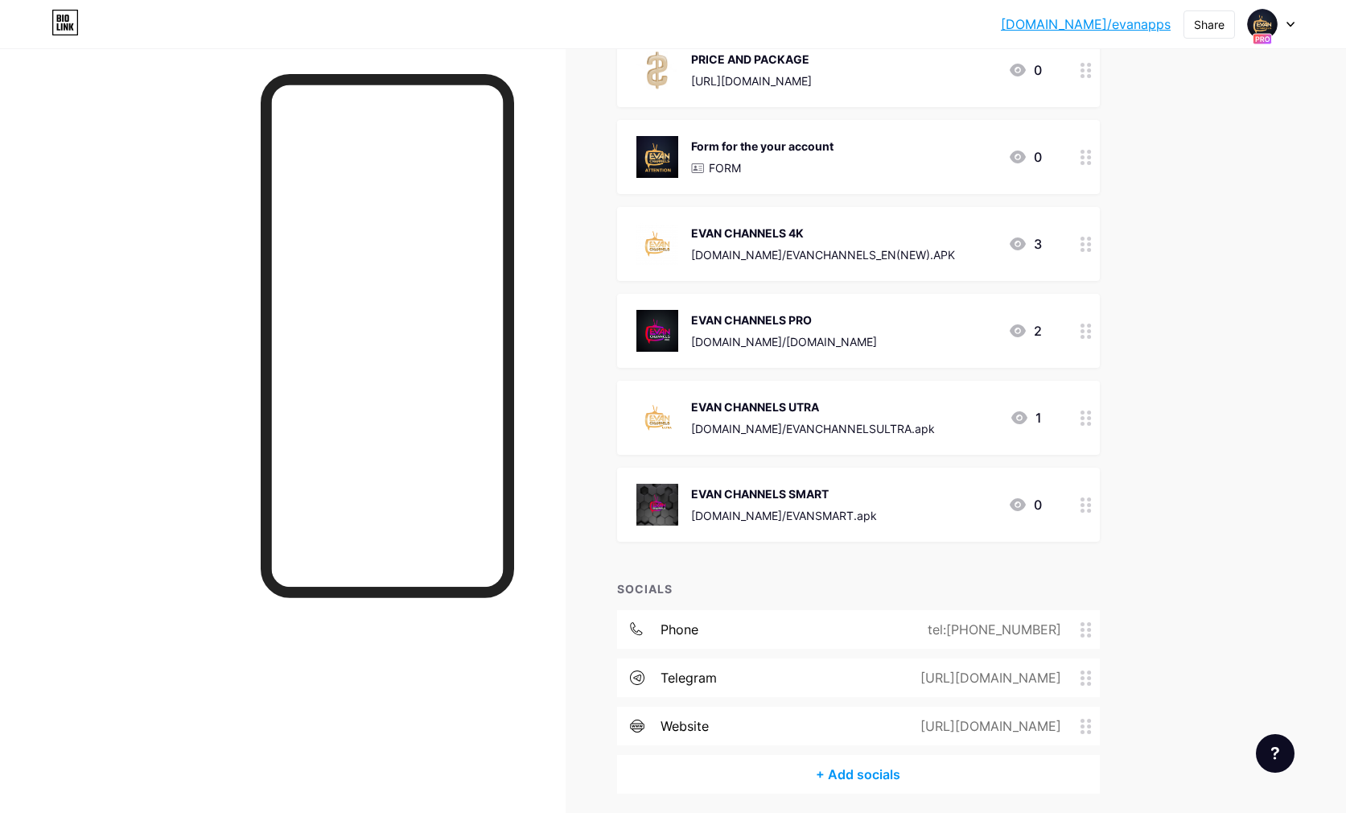
click at [807, 233] on div "EVAN CHANNELS 4K" at bounding box center [823, 233] width 264 height 17
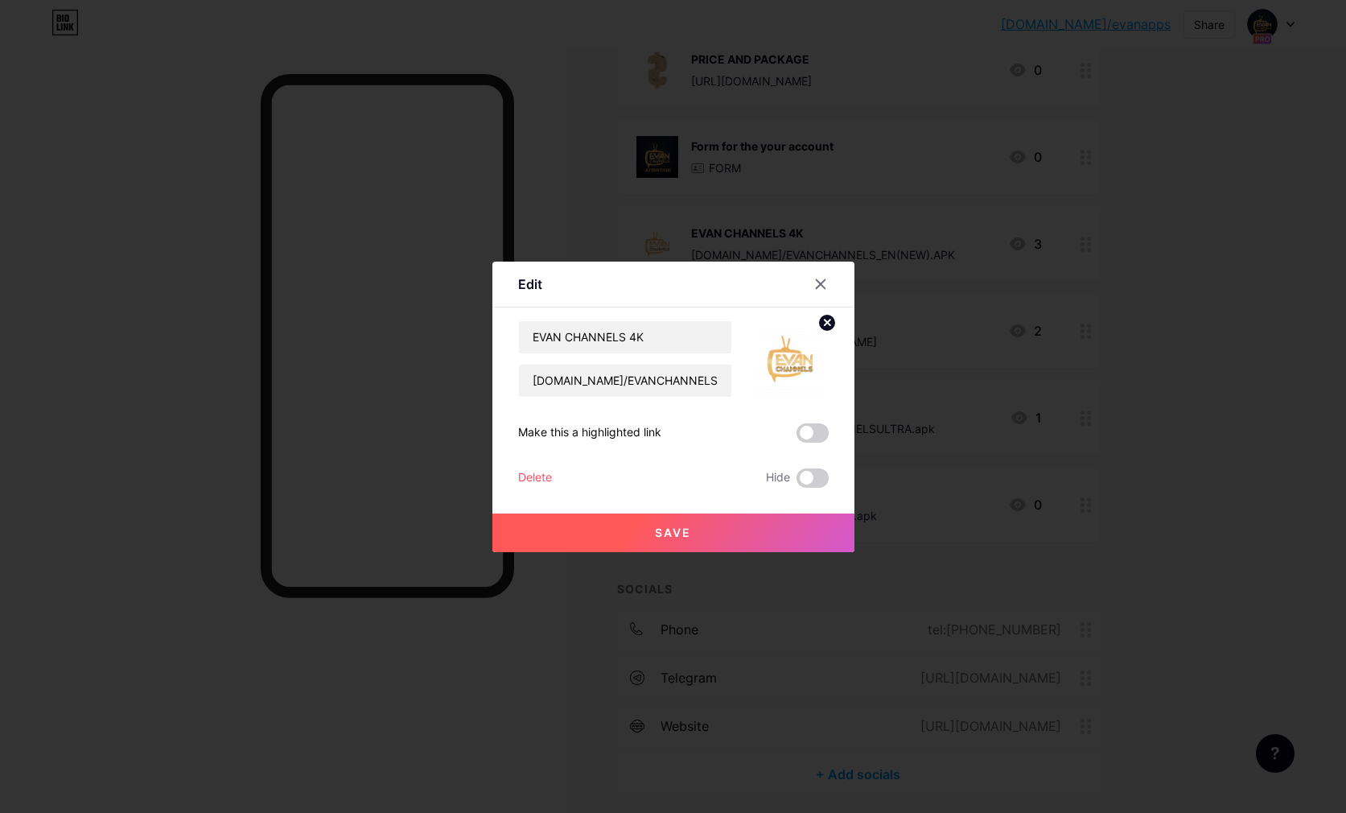
drag, startPoint x: 820, startPoint y: 280, endPoint x: 823, endPoint y: 272, distance: 8.4
click at [820, 280] on icon at bounding box center [820, 284] width 13 height 13
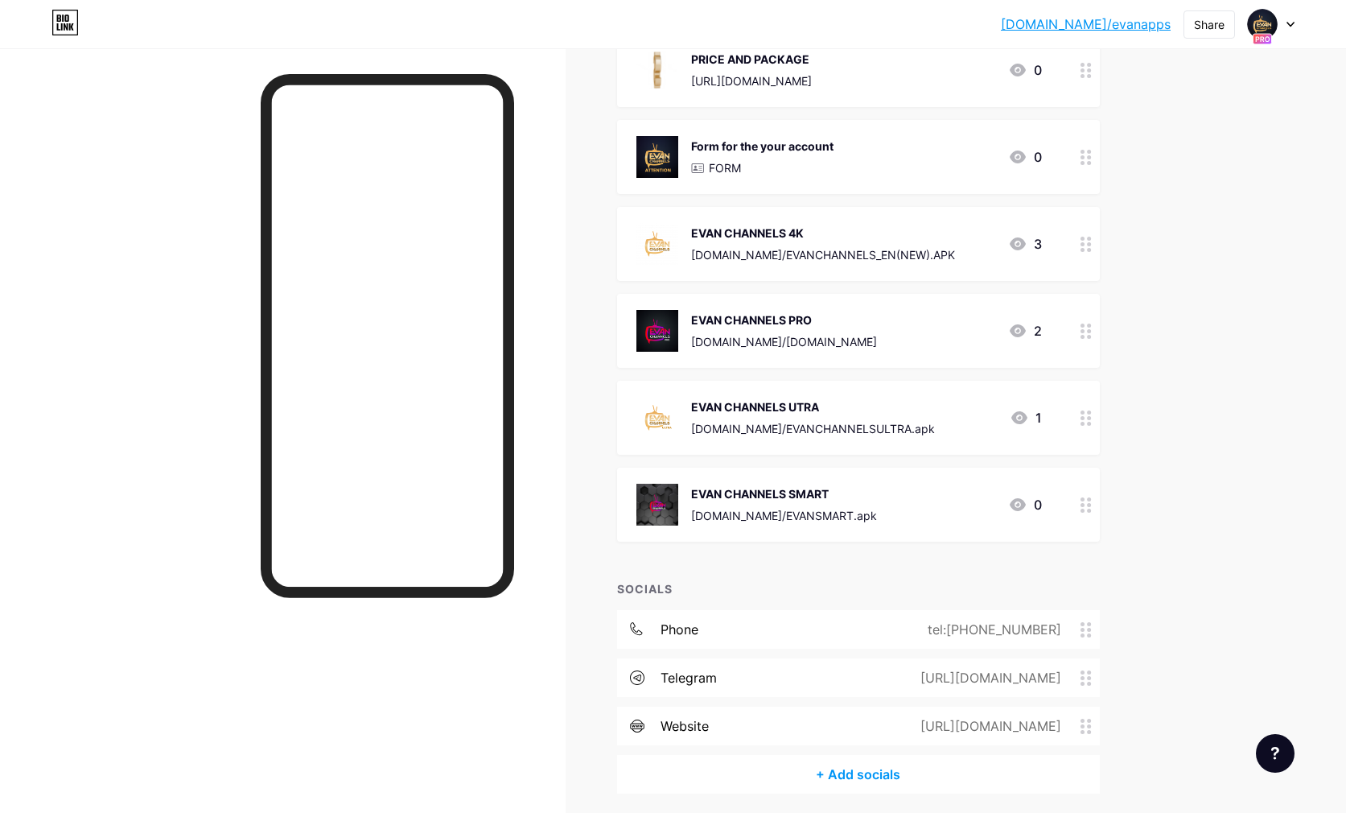
click at [777, 162] on div "FORM" at bounding box center [762, 167] width 142 height 17
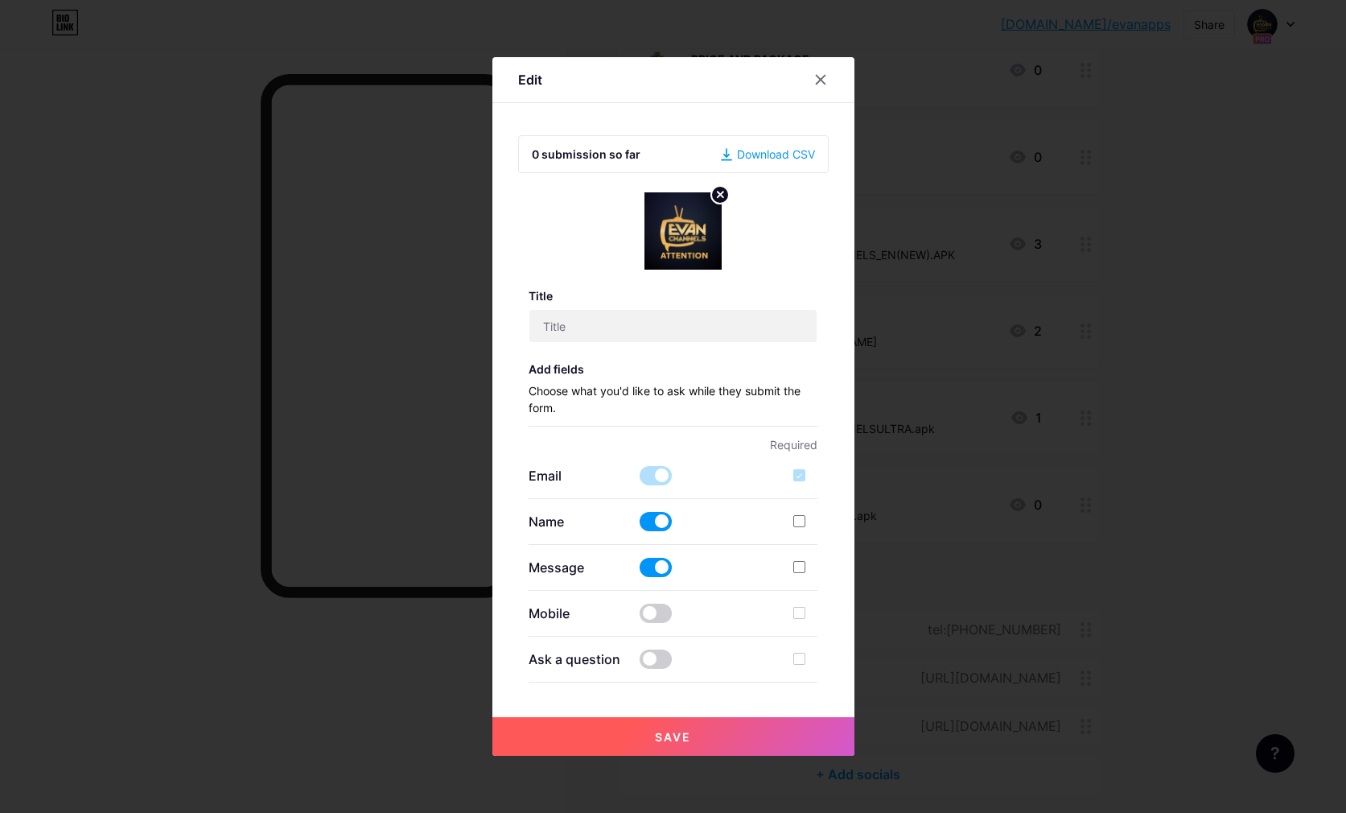
type input "Form for the your account"
checkbox input "true"
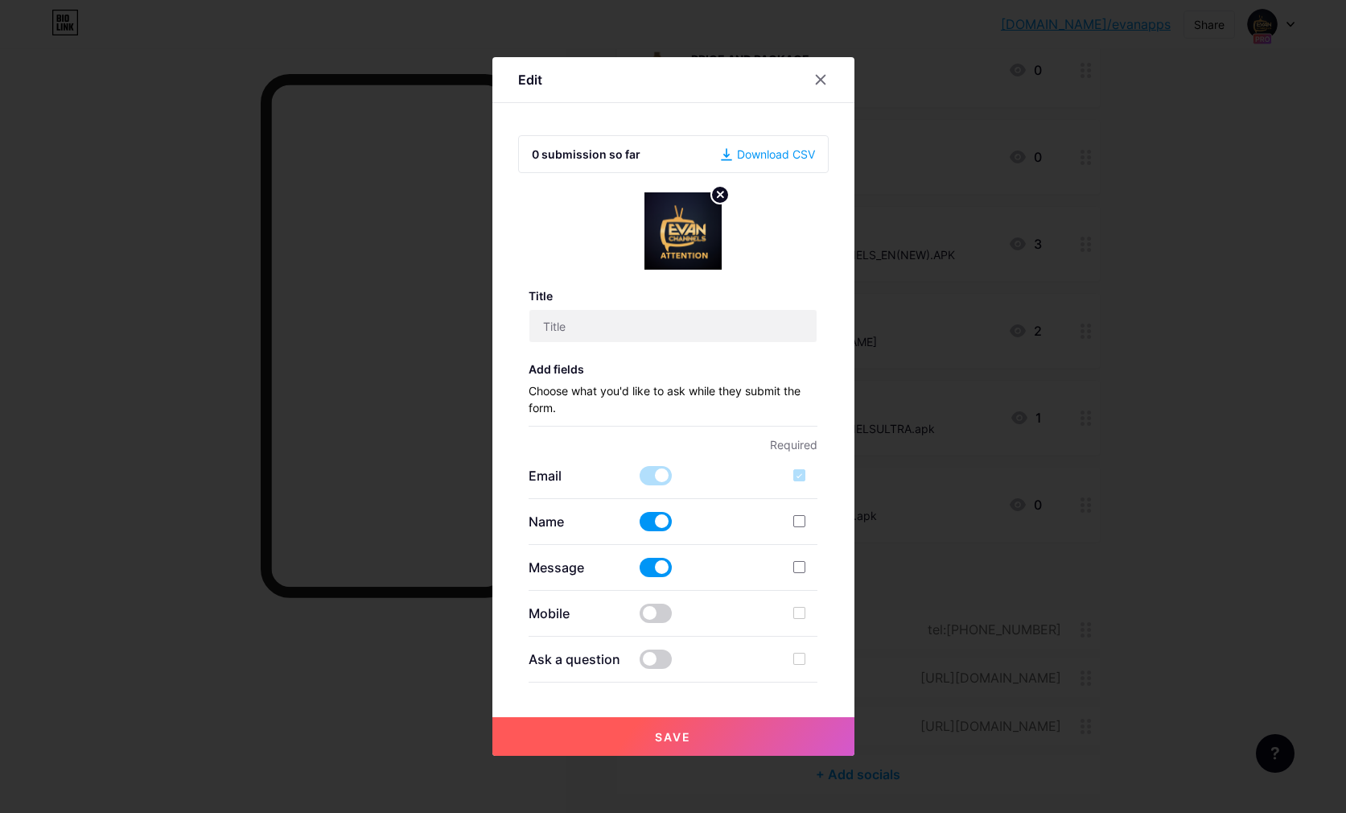
type input "📋 Customer Information Form Please fill out this form after we finish activatio…"
click at [820, 70] on div at bounding box center [820, 79] width 29 height 29
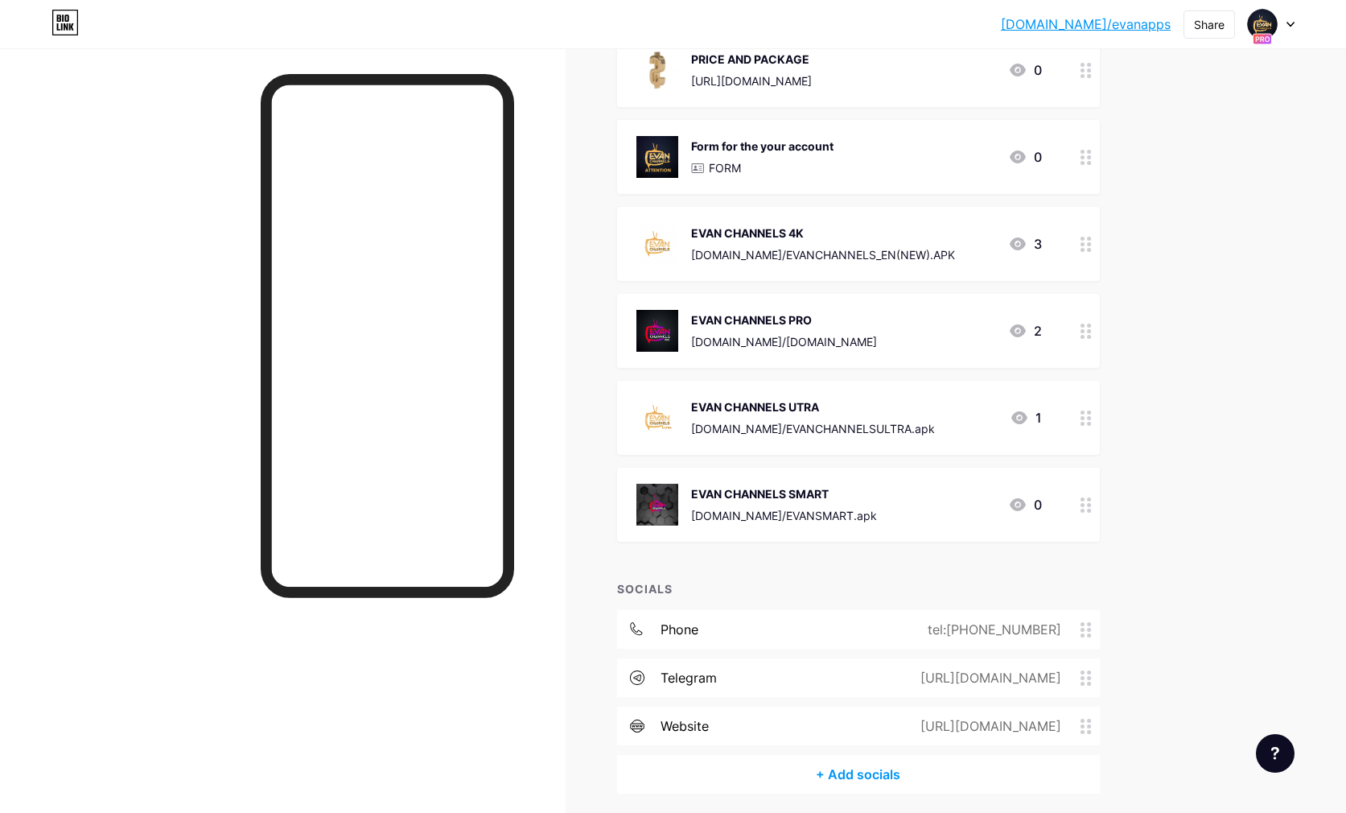
click at [775, 243] on div "EVAN CHANNELS 4K evanapp.store/EVANCHANNELS_EN(NEW).APK" at bounding box center [823, 244] width 264 height 42
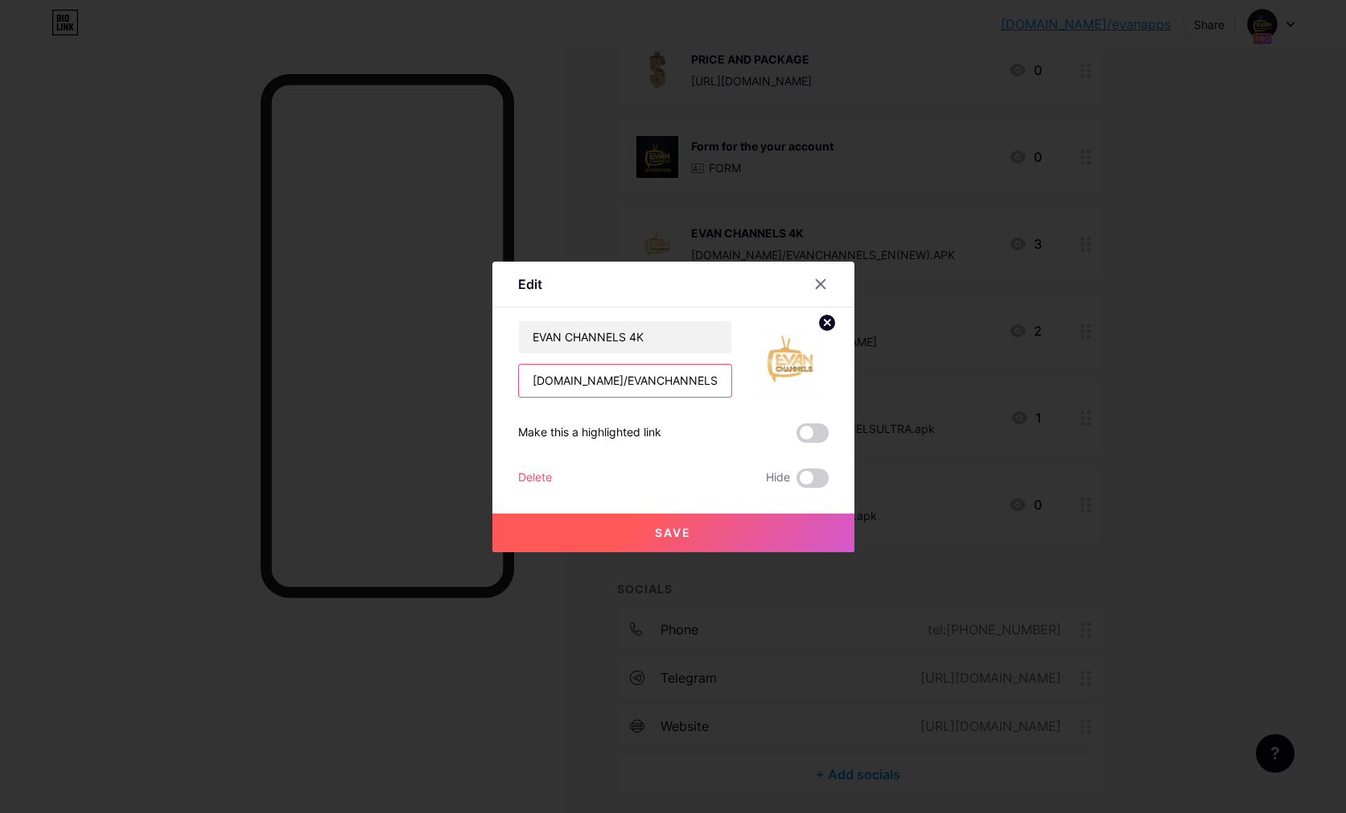
click at [532, 388] on input "[DOMAIN_NAME]/EVANCHANNELS_EN(NEW).APK" at bounding box center [625, 381] width 212 height 32
click at [532, 378] on input "[DOMAIN_NAME]/EVANCHANNELS_EN(NEW).APK" at bounding box center [625, 381] width 212 height 32
type input "https://evanapp.store/EVANCHANNELS_EN(NEW).APK"
click at [625, 539] on button "Save" at bounding box center [674, 532] width 362 height 39
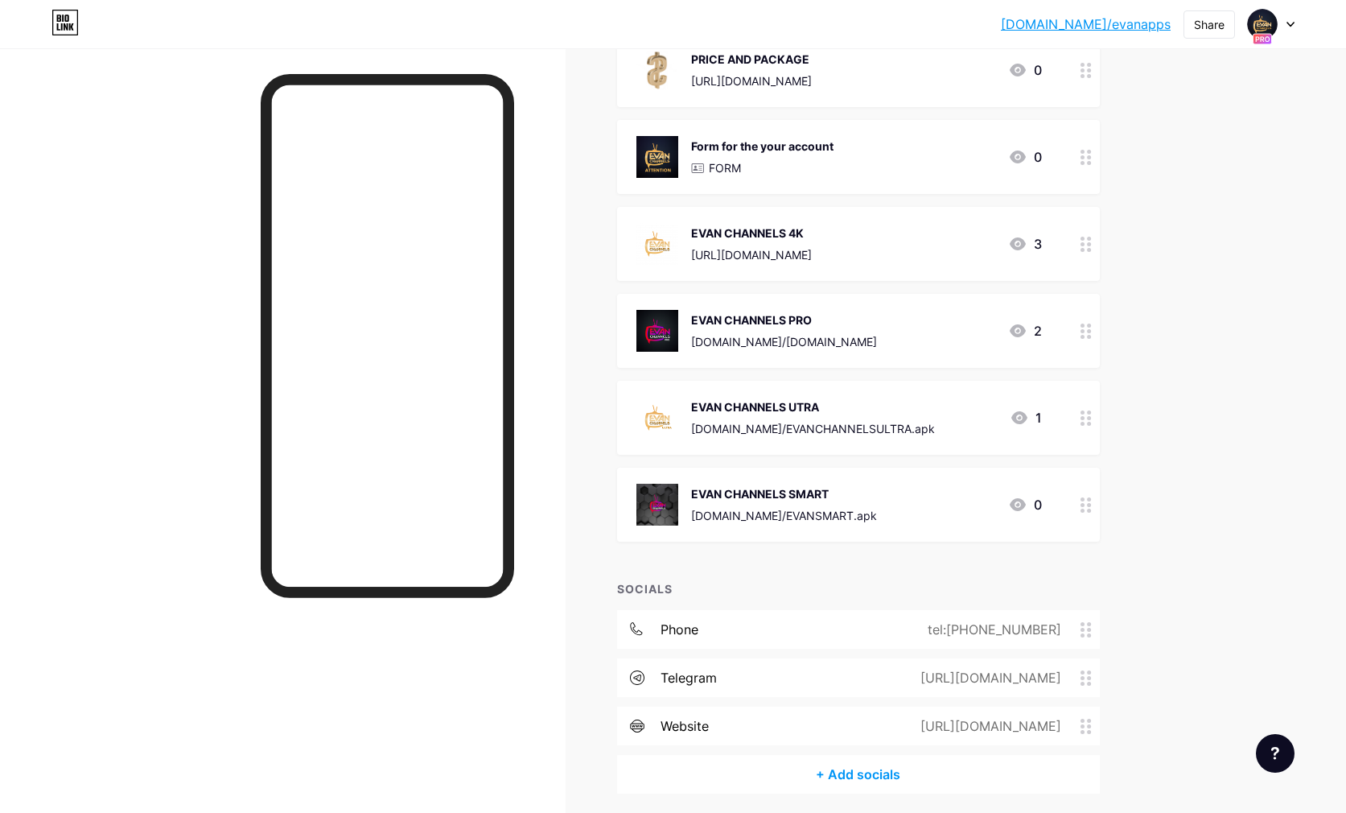
click at [843, 323] on div "EVAN CHANNELS PRO" at bounding box center [784, 319] width 186 height 17
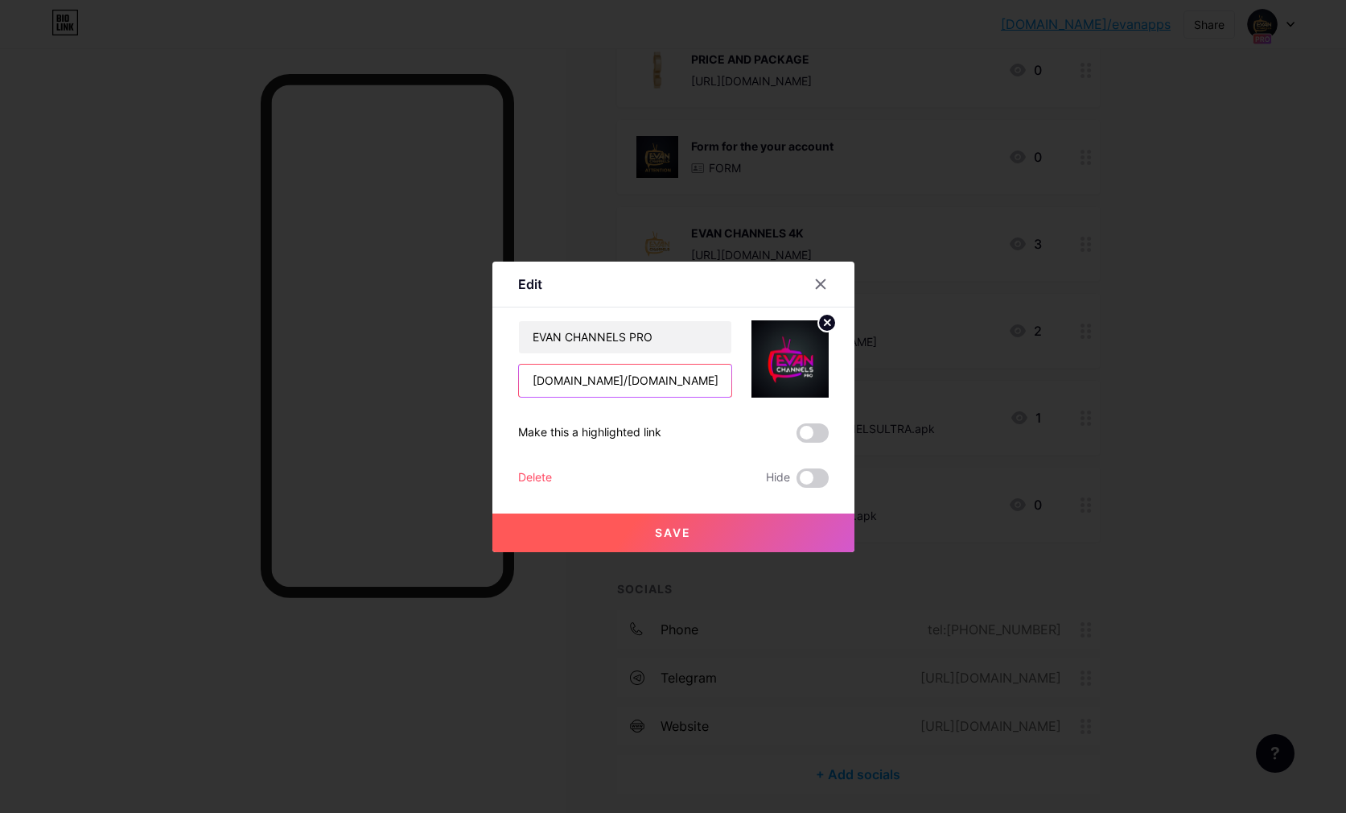
drag, startPoint x: 527, startPoint y: 388, endPoint x: 542, endPoint y: 396, distance: 17.3
click at [526, 388] on input "[DOMAIN_NAME]/[DOMAIN_NAME]" at bounding box center [625, 381] width 212 height 32
drag, startPoint x: 536, startPoint y: 381, endPoint x: 548, endPoint y: 400, distance: 22.1
click at [536, 381] on input "[DOMAIN_NAME]/[DOMAIN_NAME]" at bounding box center [625, 381] width 212 height 32
type input "https://evanapp.store/EVANCHANNELSPROFINAL.APK"
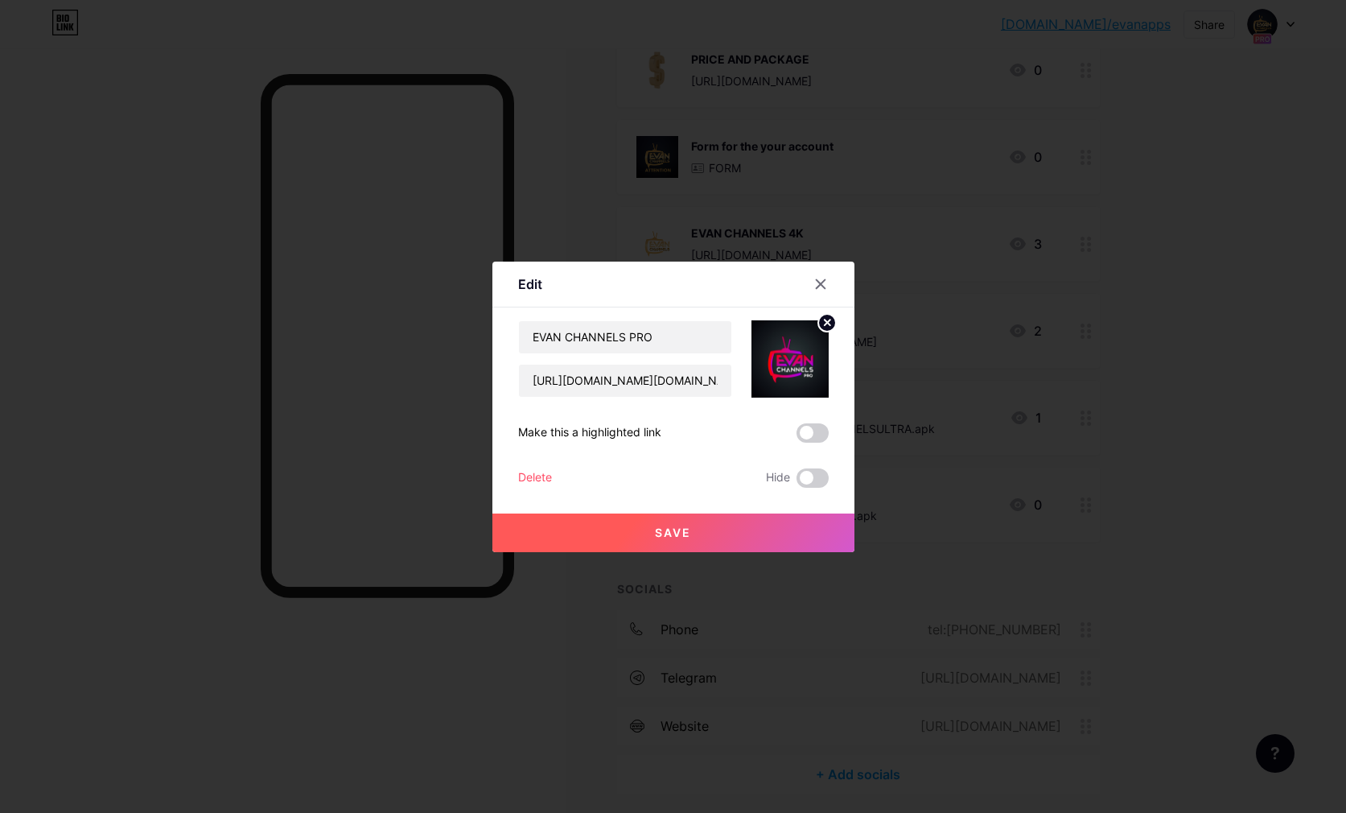
click at [642, 539] on button "Save" at bounding box center [674, 532] width 362 height 39
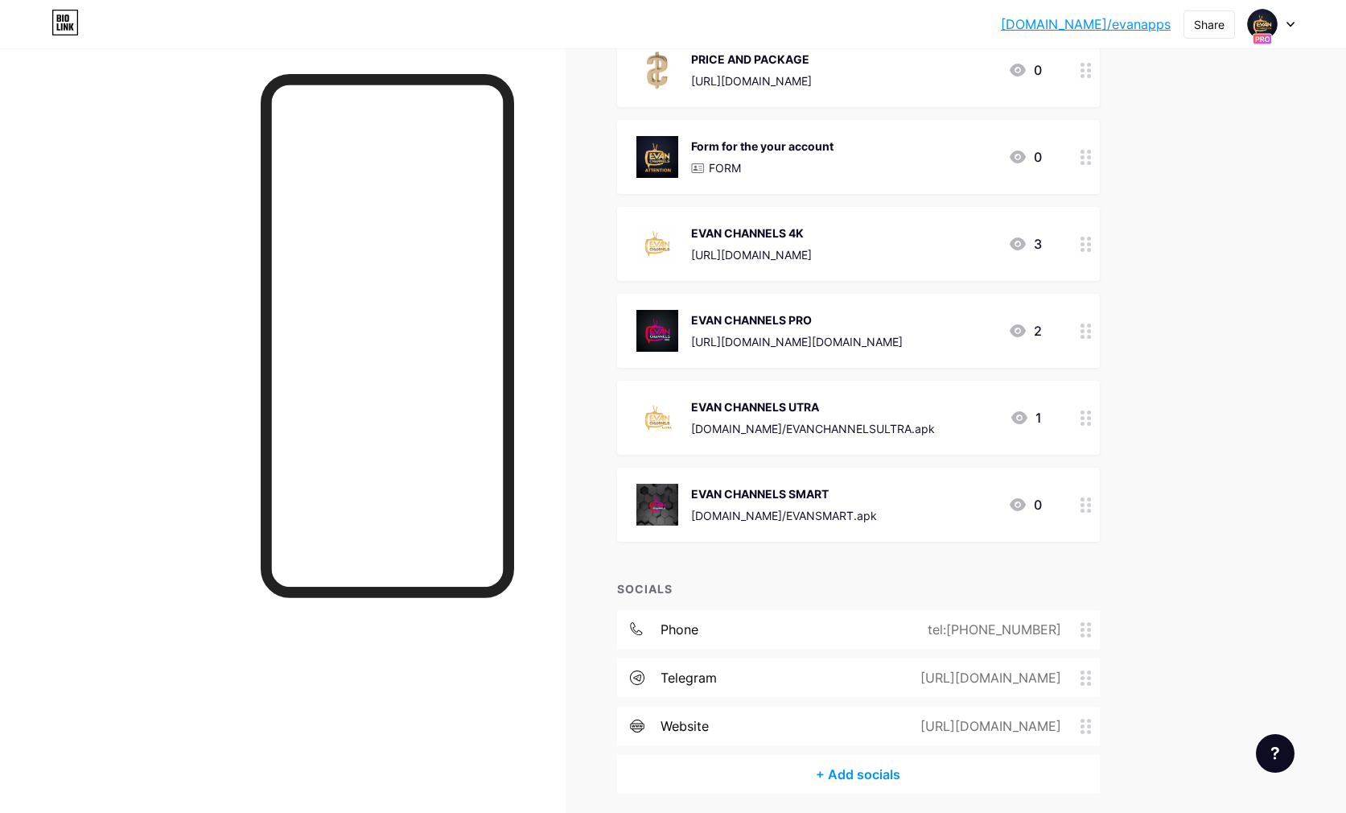
click at [779, 404] on div "EVAN CHANNELS UTRA" at bounding box center [813, 406] width 244 height 17
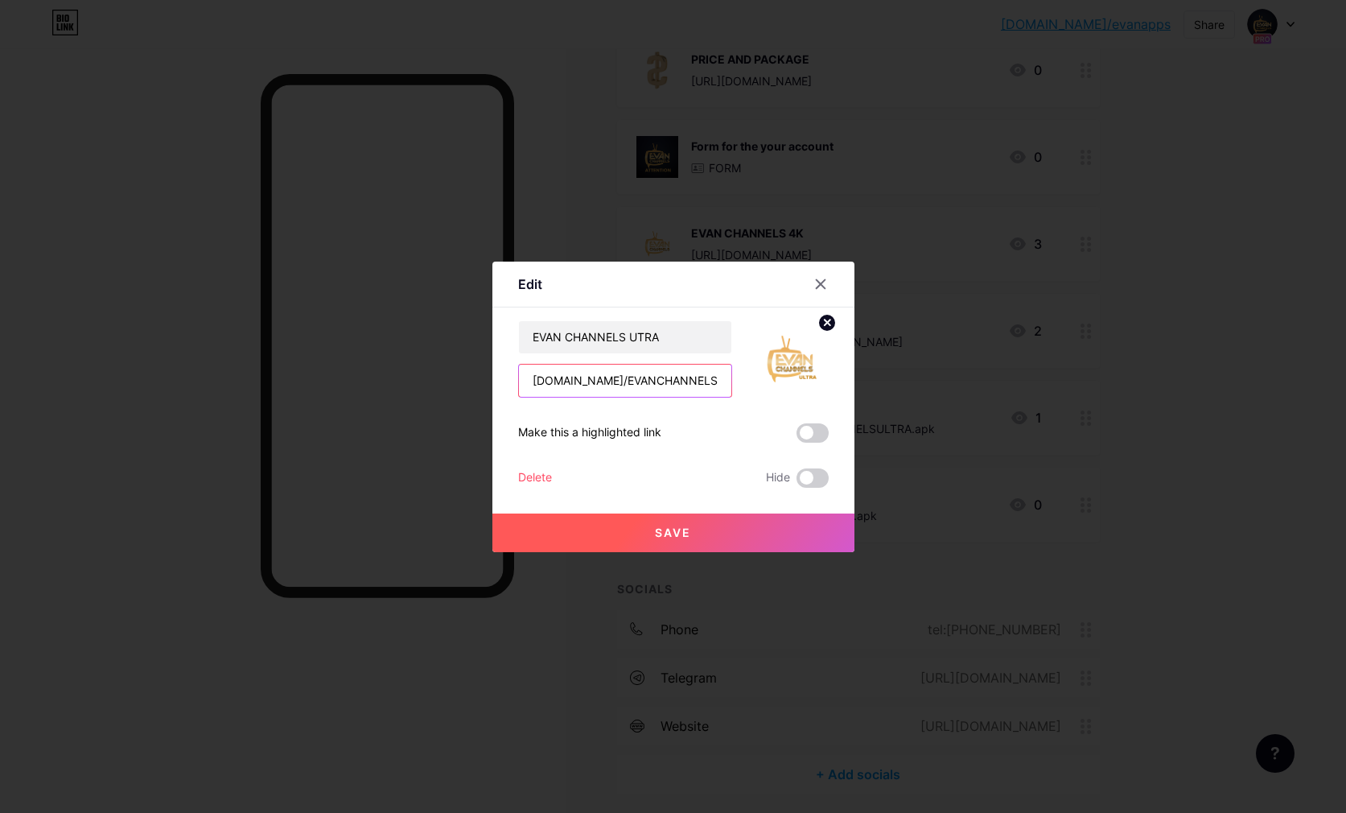
drag, startPoint x: 535, startPoint y: 381, endPoint x: 549, endPoint y: 414, distance: 36.5
click at [535, 381] on input "[DOMAIN_NAME]/EVANCHANNELSULTRA.apk" at bounding box center [625, 381] width 212 height 32
type input "https://evanapp.store/EVANCHANNELSULTRA.apk"
click at [686, 526] on span "Save" at bounding box center [673, 533] width 36 height 14
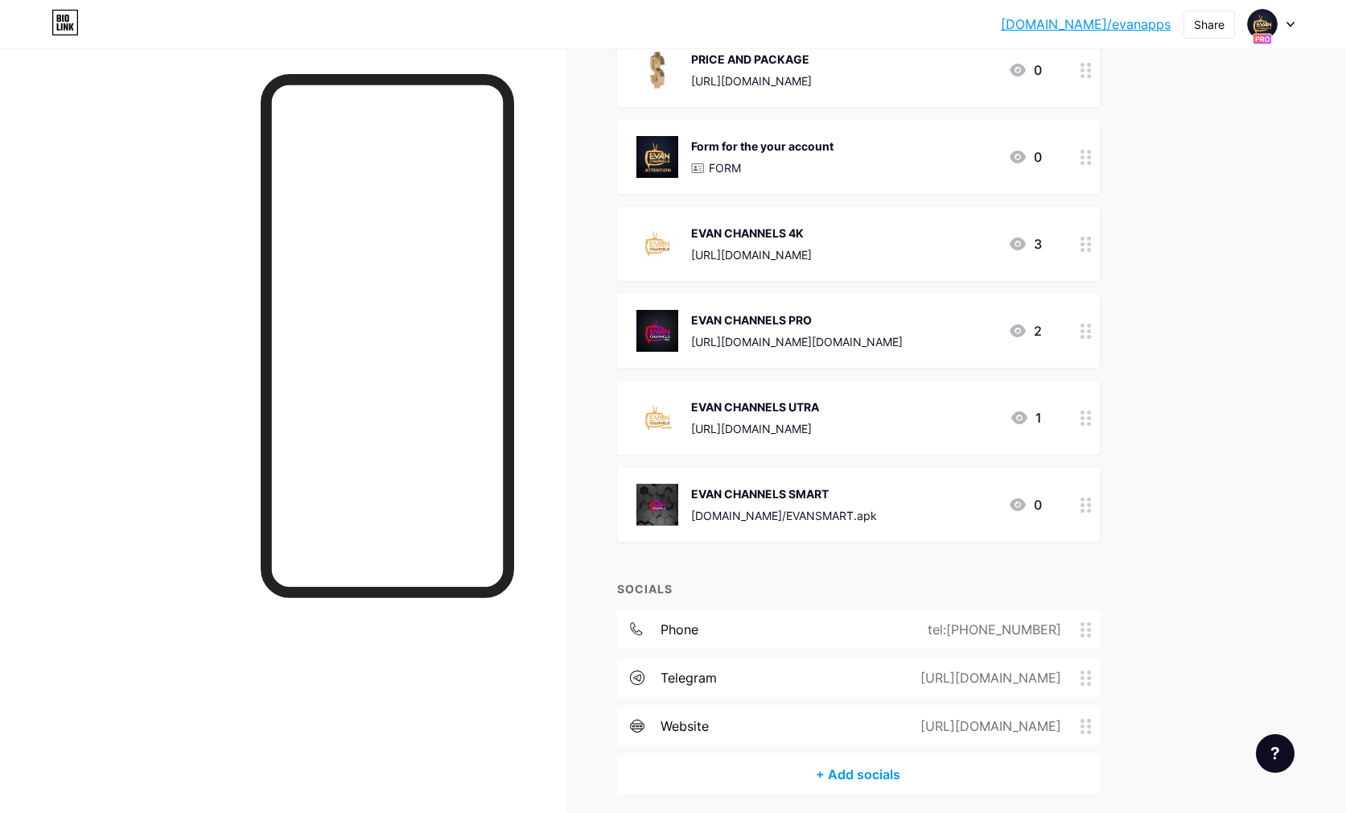
click at [816, 502] on div "EVAN CHANNELS SMART evanapp.store/EVANSMART.apk" at bounding box center [784, 505] width 186 height 42
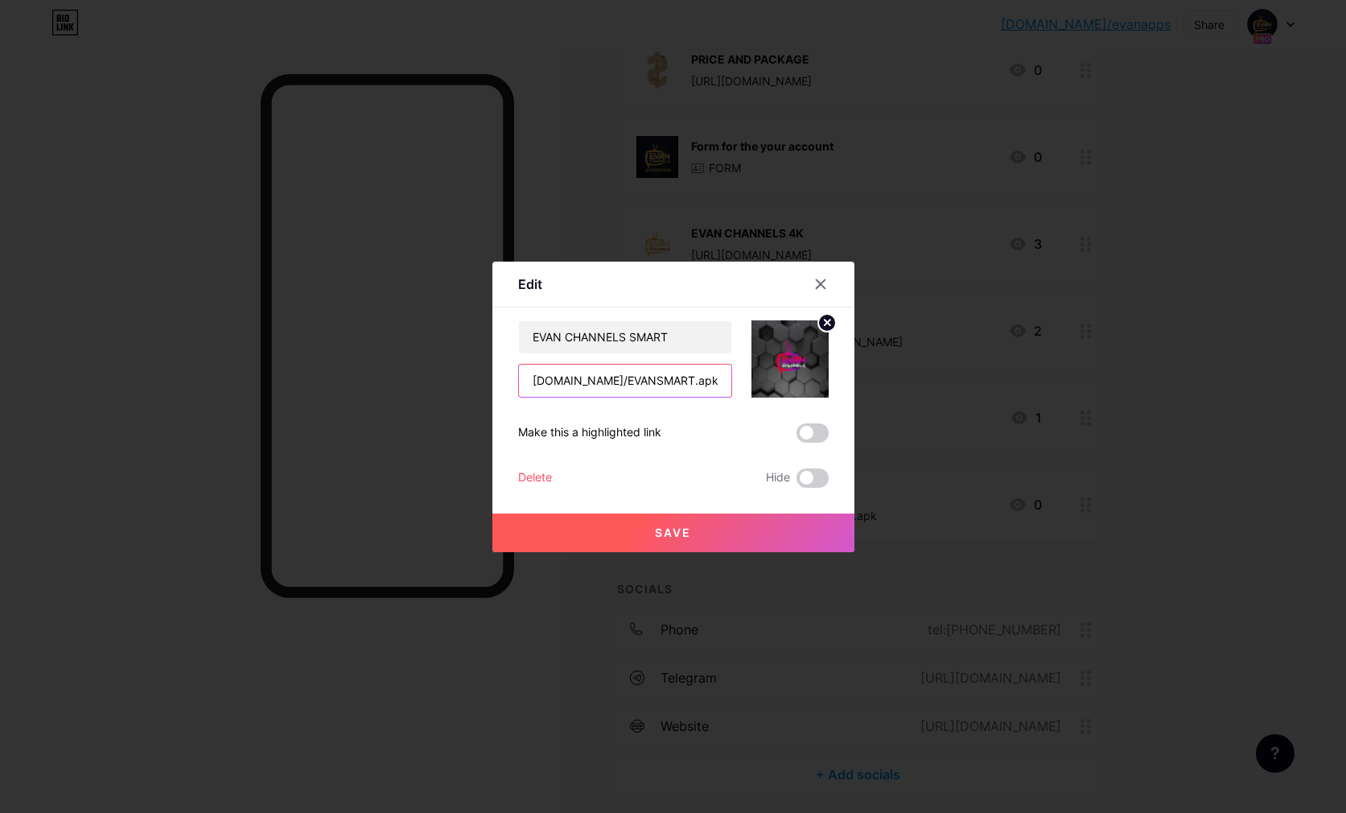
drag, startPoint x: 534, startPoint y: 382, endPoint x: 579, endPoint y: 415, distance: 56.5
click at [534, 385] on input "[DOMAIN_NAME]/EVANSMART.apk" at bounding box center [625, 381] width 212 height 32
type input "https://evanapp.store/EVANSMART.apk"
click at [696, 549] on button "Save" at bounding box center [674, 532] width 362 height 39
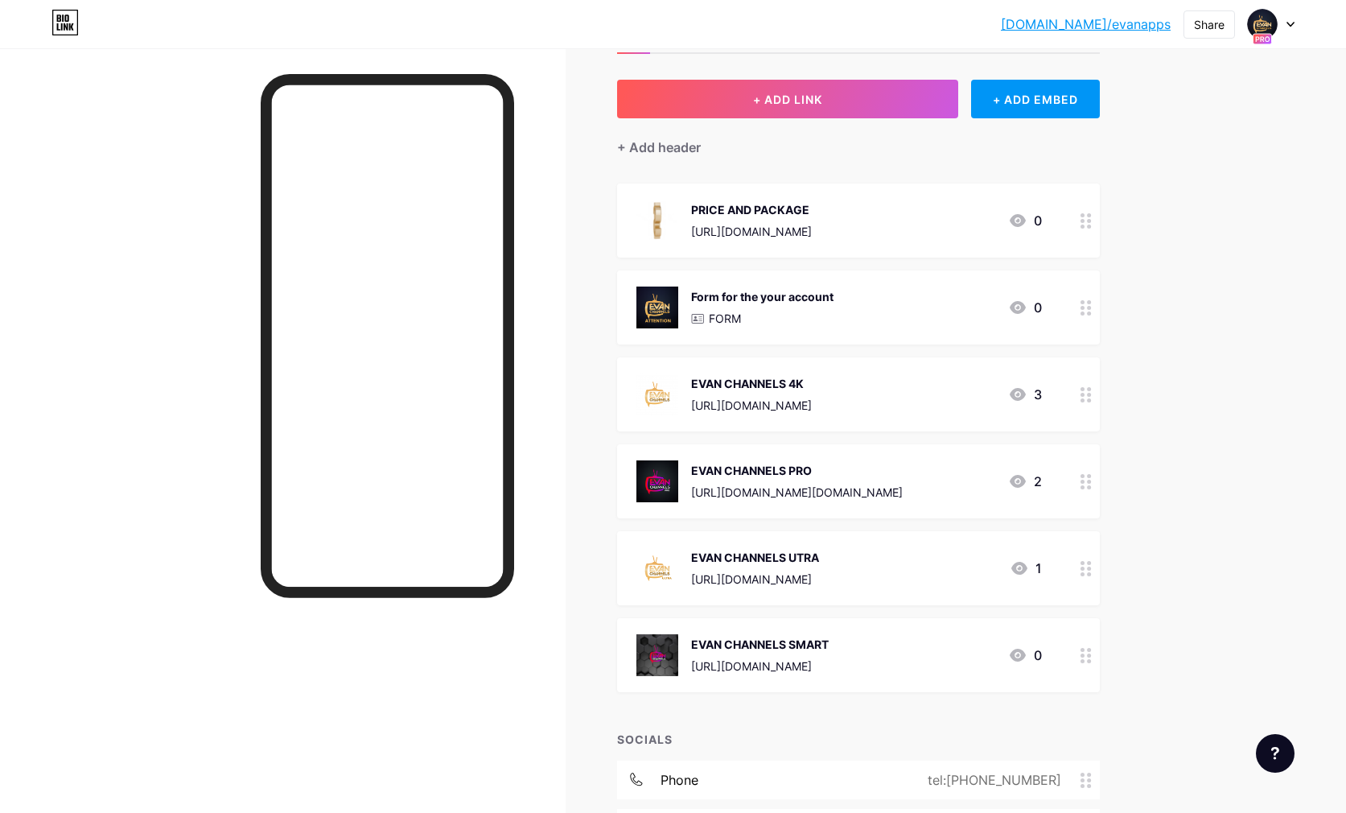
scroll to position [68, 0]
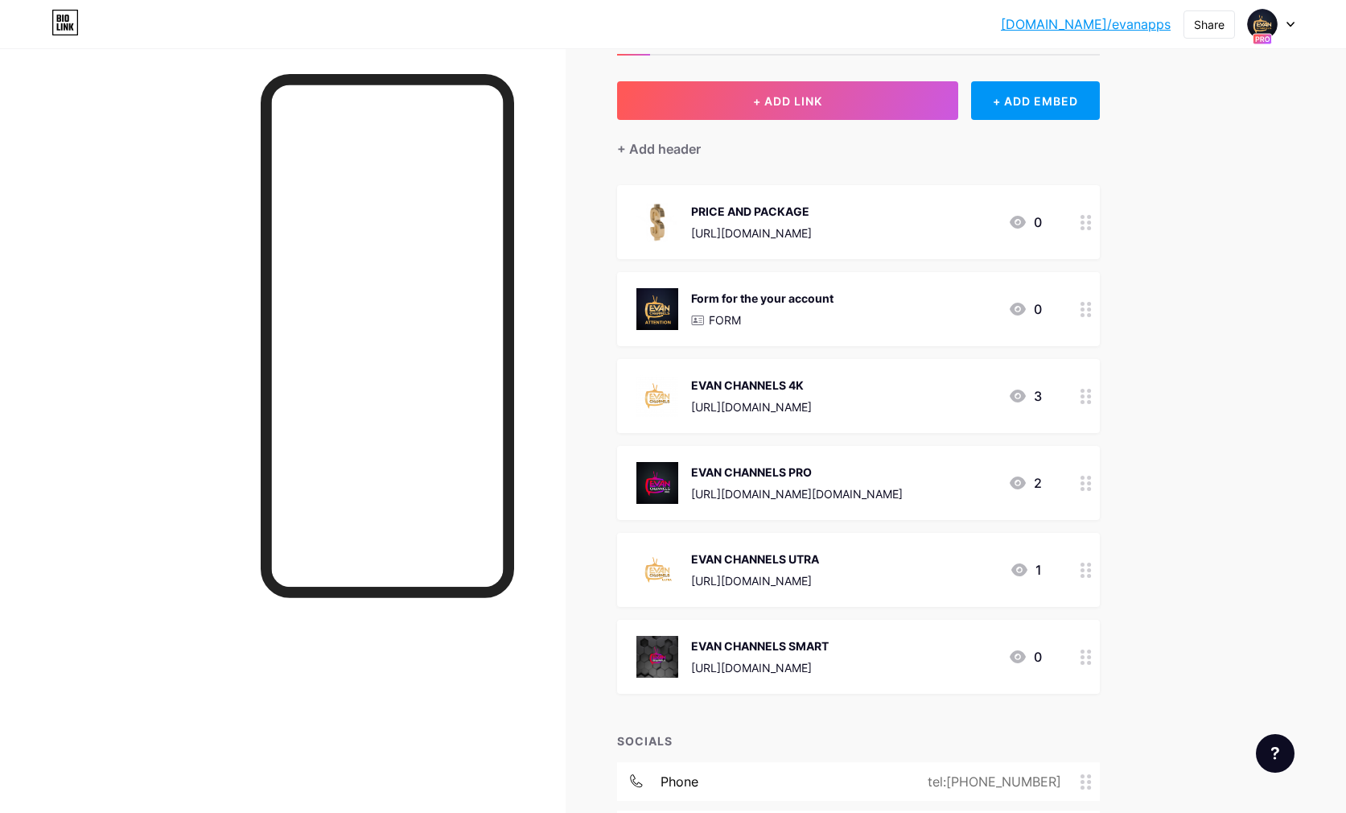
click at [978, 307] on div "Form for the your account FORM 0" at bounding box center [840, 309] width 406 height 42
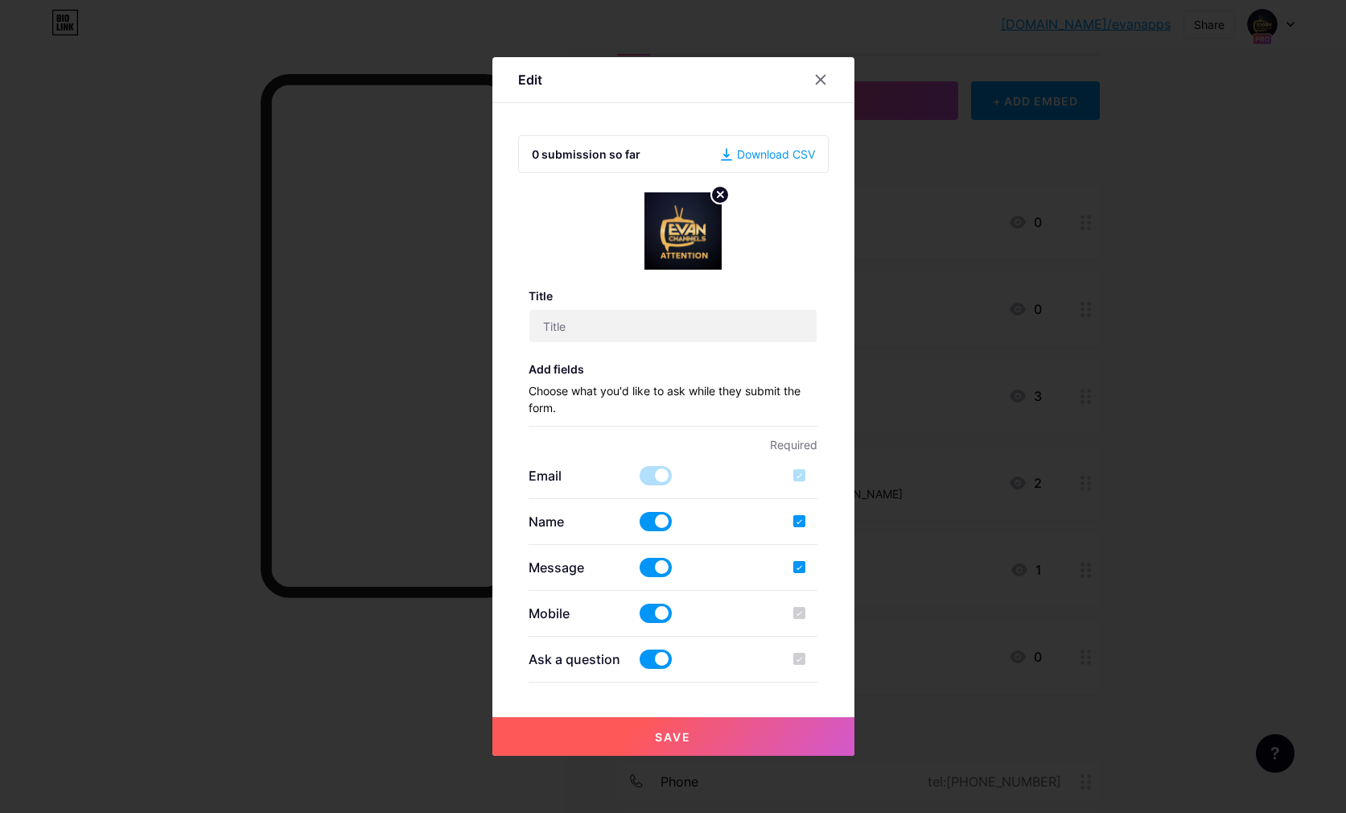
type input "Form for the your account"
checkbox input "true"
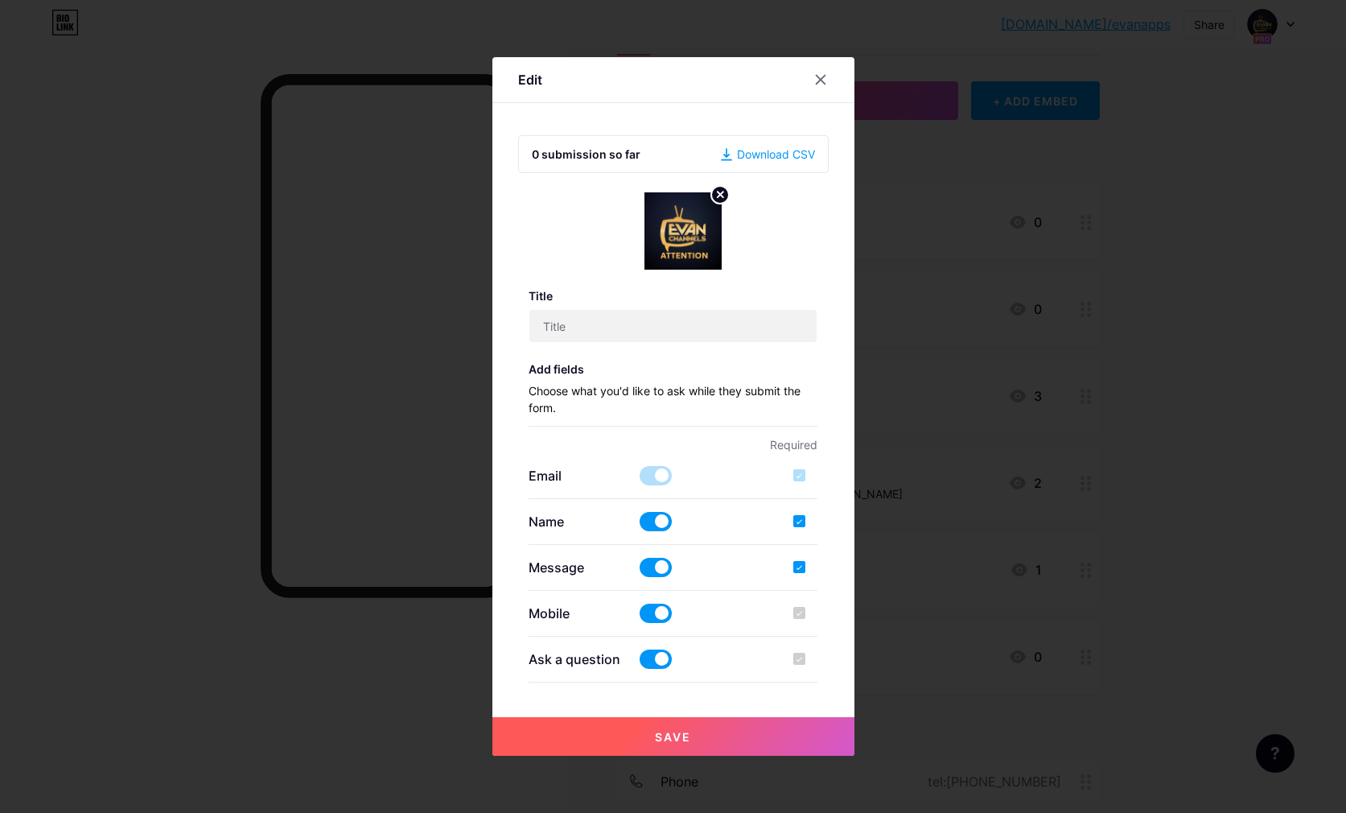
type input "📋 Customer Information Form Please fill out this form after we finish activatio…"
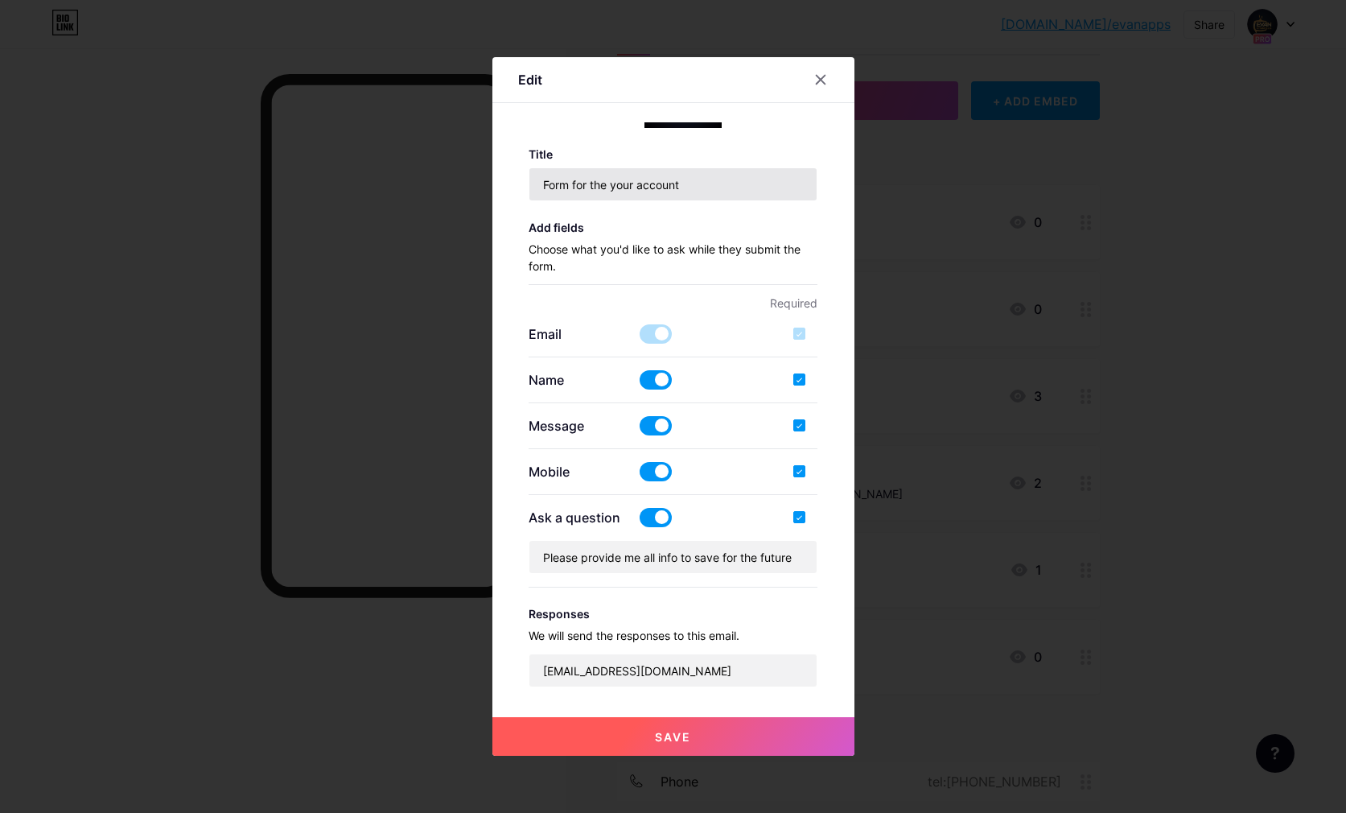
scroll to position [141, 0]
click at [532, 229] on h3 "Add fields" at bounding box center [673, 228] width 289 height 14
click at [551, 235] on div "Add fields Choose what you'd like to ask while they submit the form." at bounding box center [673, 253] width 289 height 64
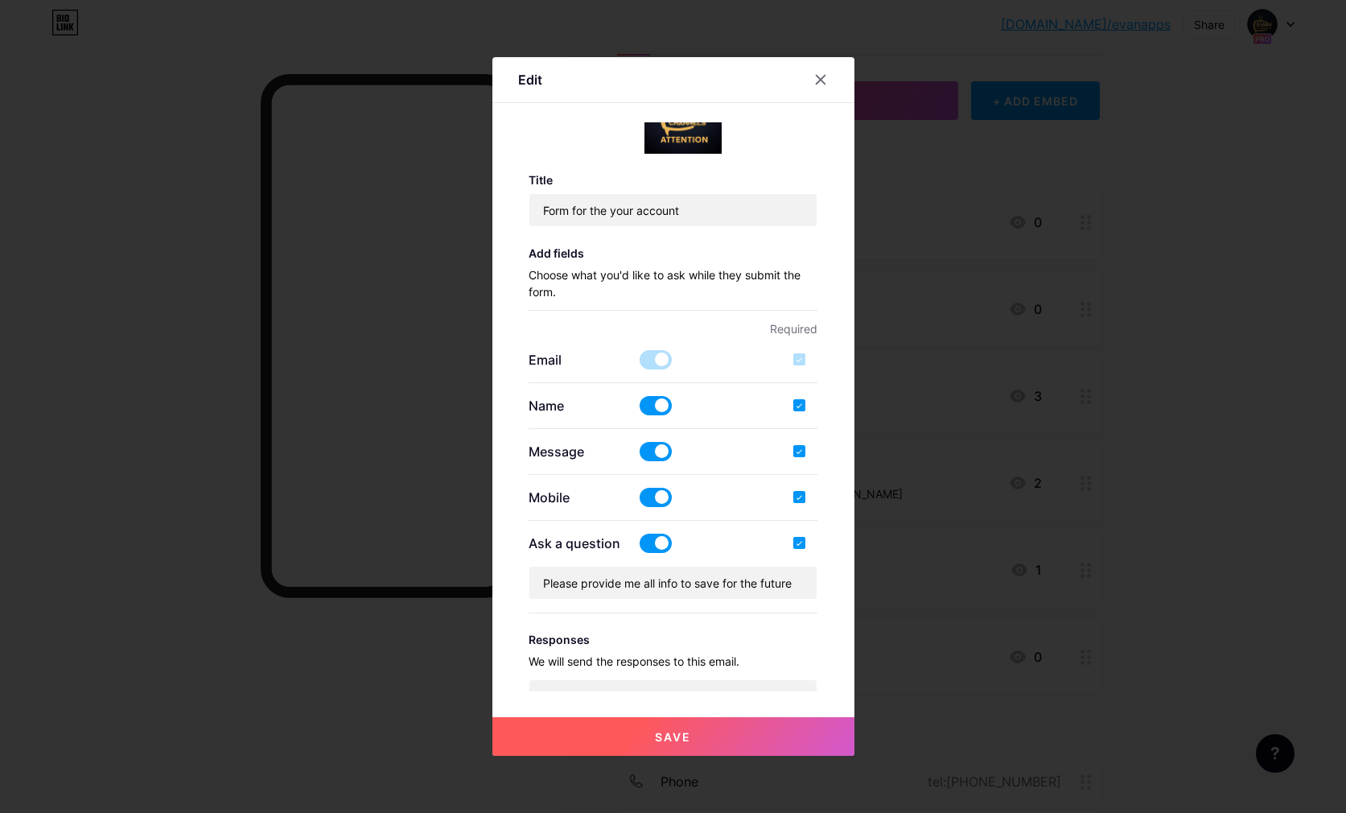
scroll to position [0, 0]
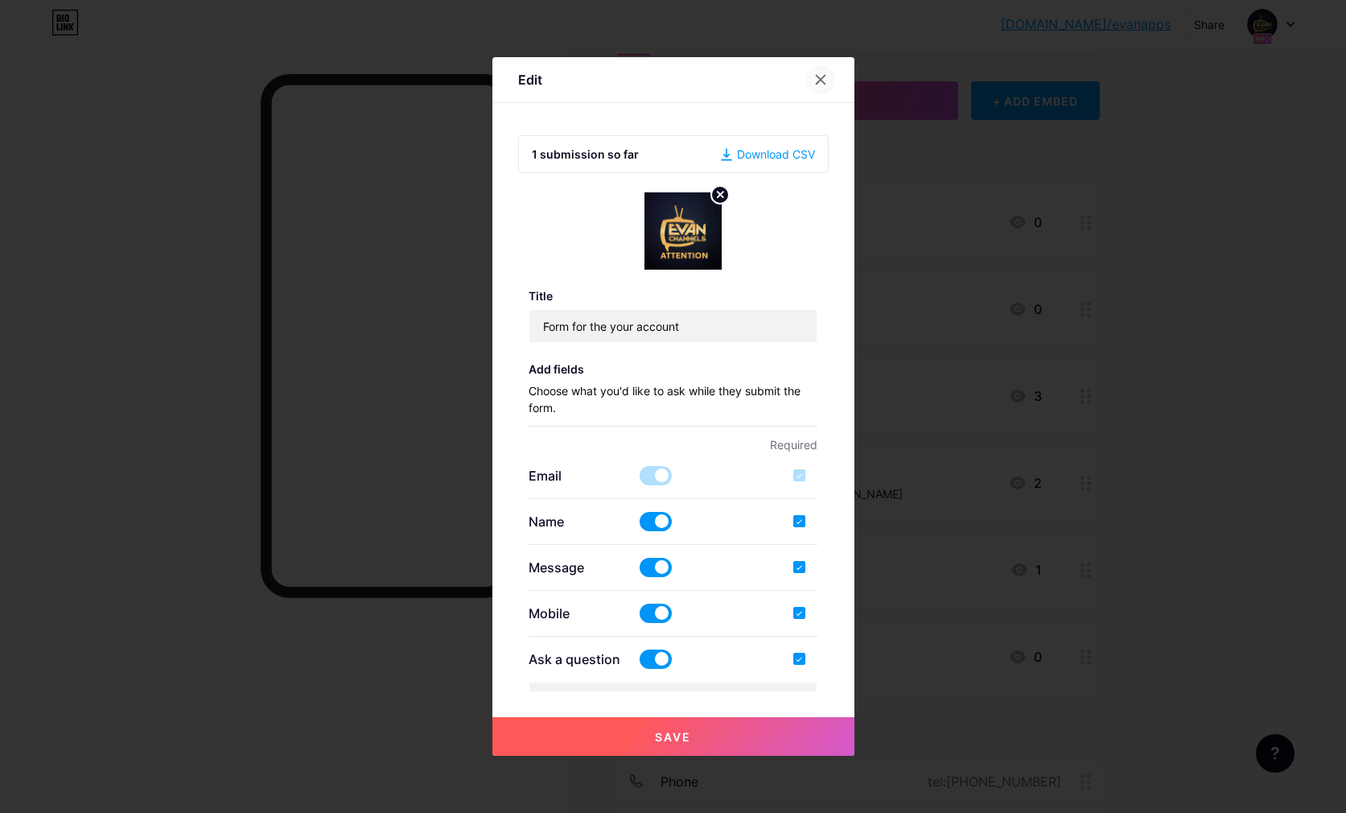
click at [814, 80] on icon at bounding box center [820, 79] width 13 height 13
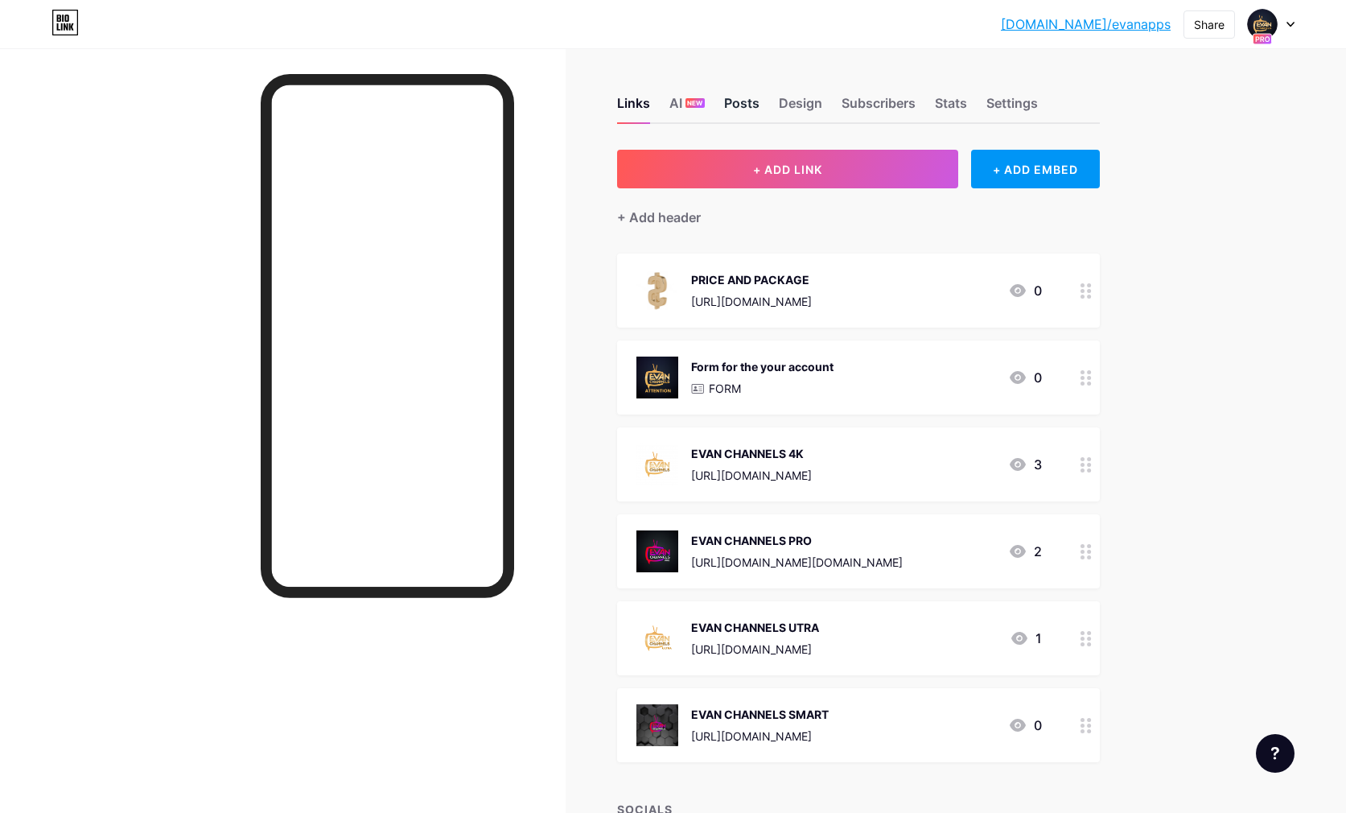
click at [743, 101] on div "Posts" at bounding box center [741, 107] width 35 height 29
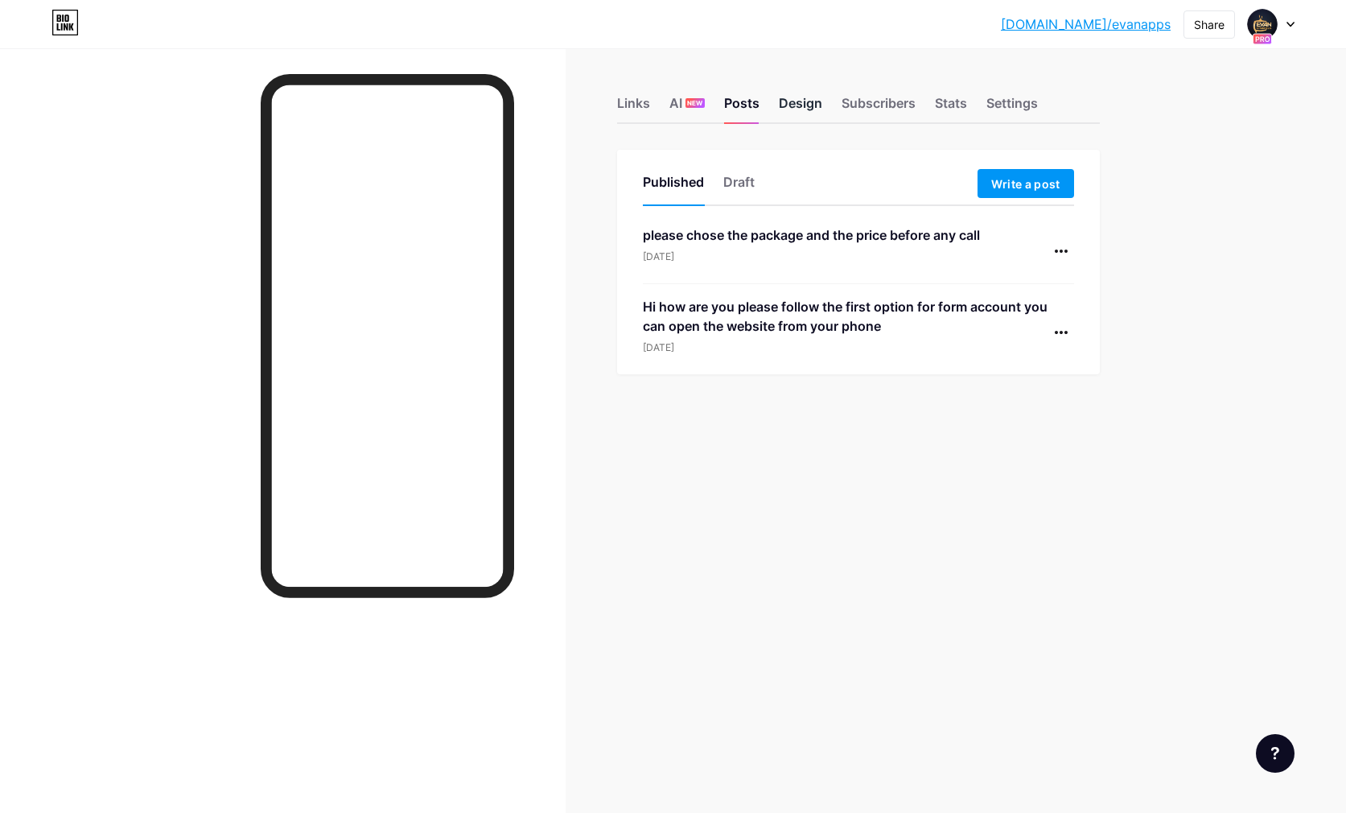
click at [788, 108] on div "Design" at bounding box center [800, 107] width 43 height 29
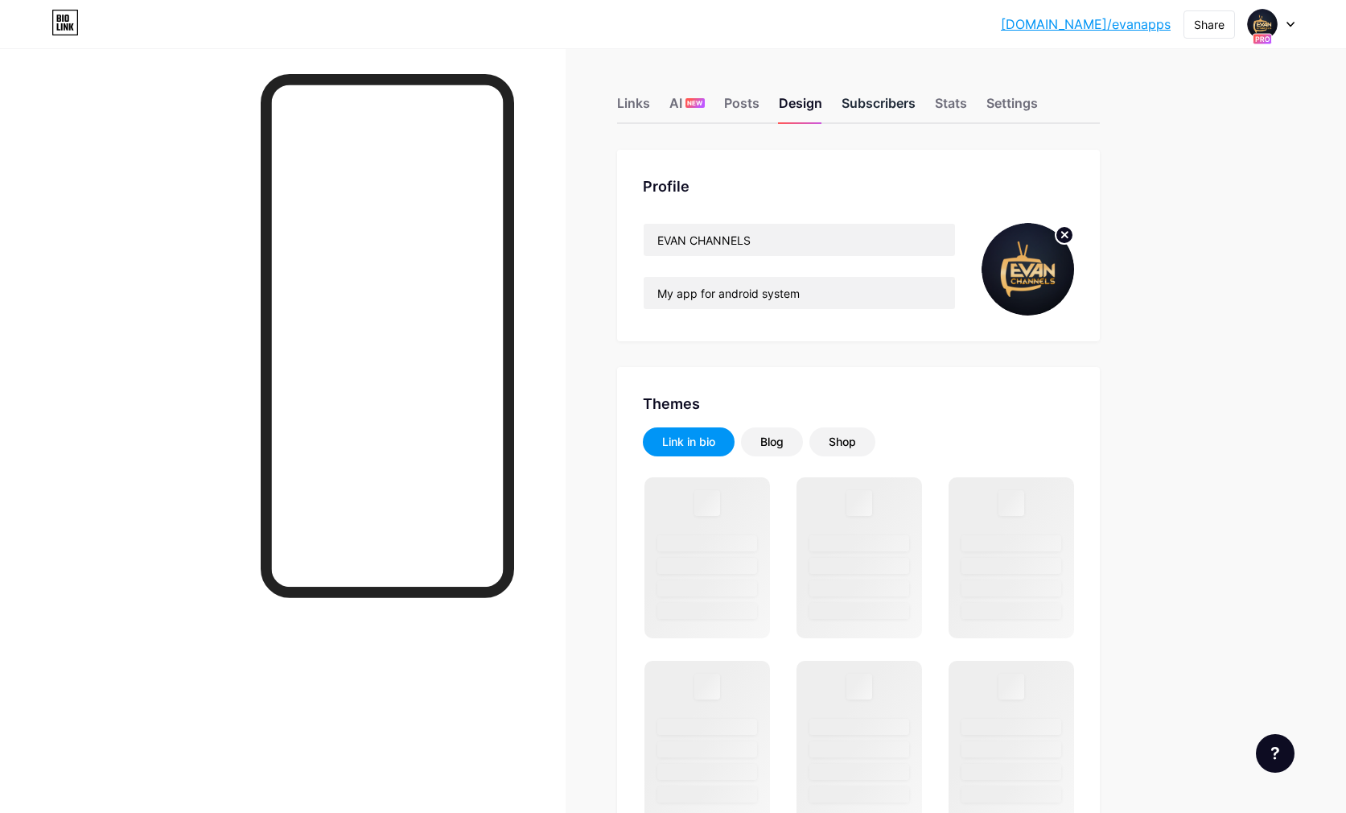
click at [876, 101] on div "Subscribers" at bounding box center [879, 107] width 74 height 29
